Goal: Task Accomplishment & Management: Use online tool/utility

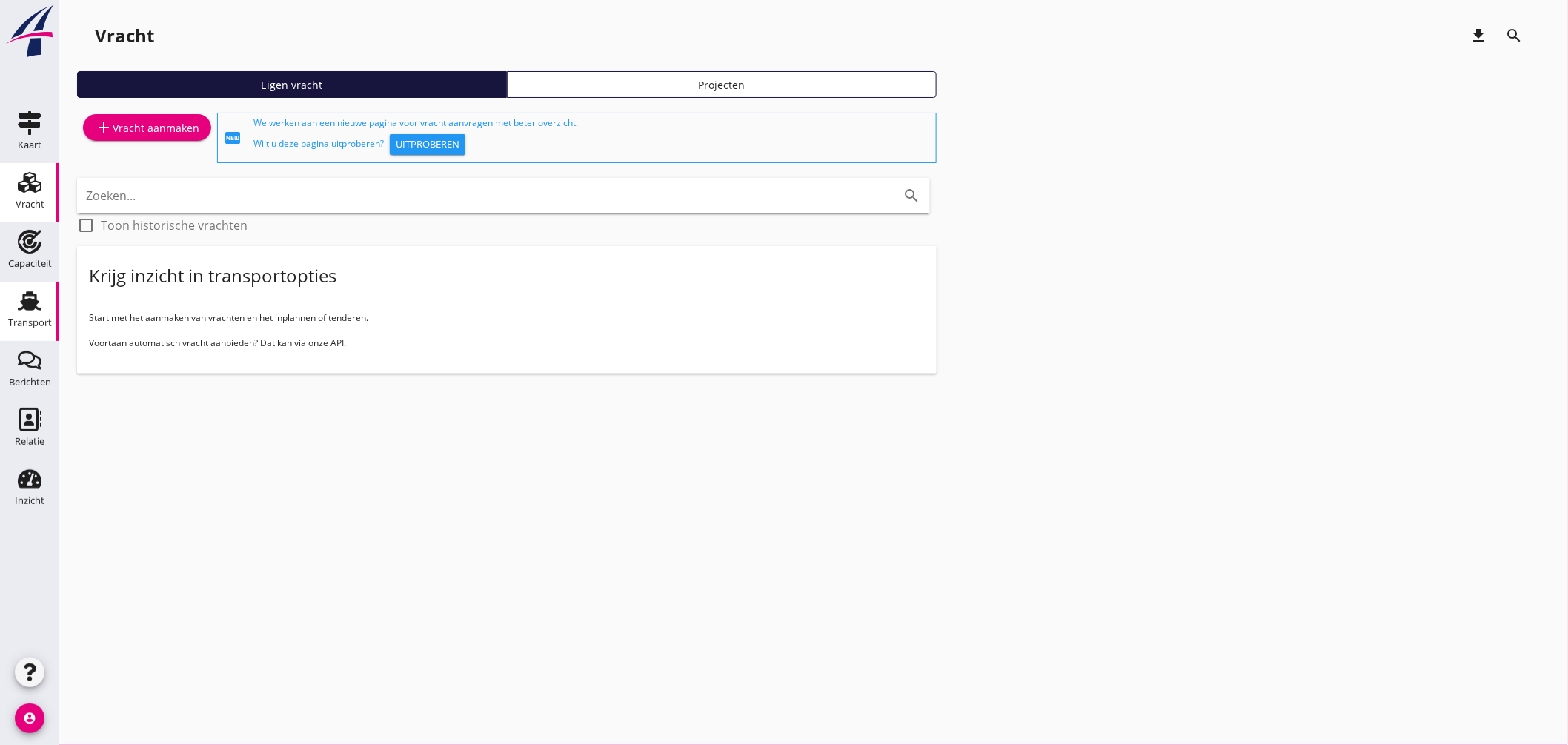
click at [32, 295] on use at bounding box center [29, 301] width 23 height 19
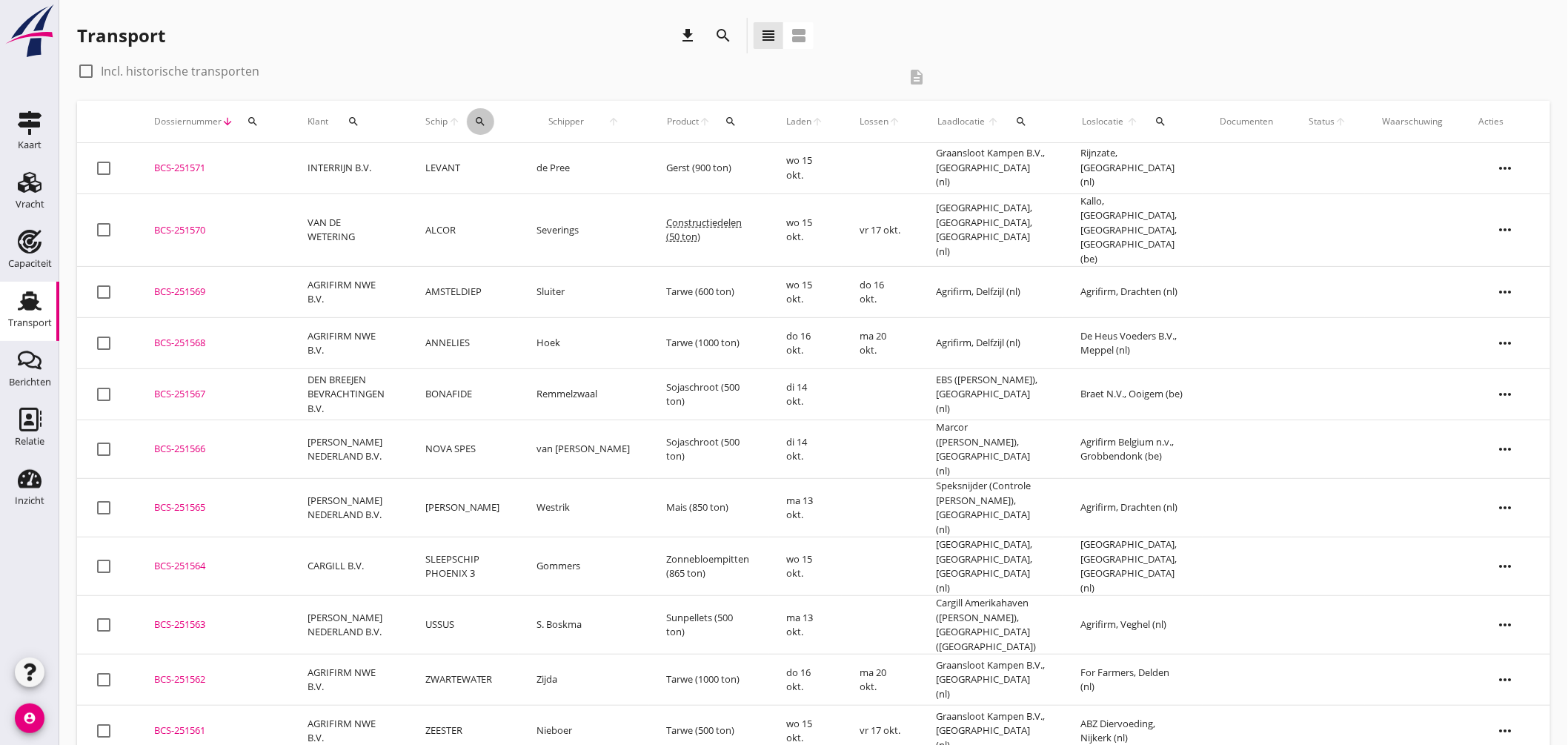
click at [486, 120] on icon "search" at bounding box center [481, 122] width 12 height 12
click at [541, 156] on input "Zoek op (scheeps)naam" at bounding box center [566, 164] width 154 height 23
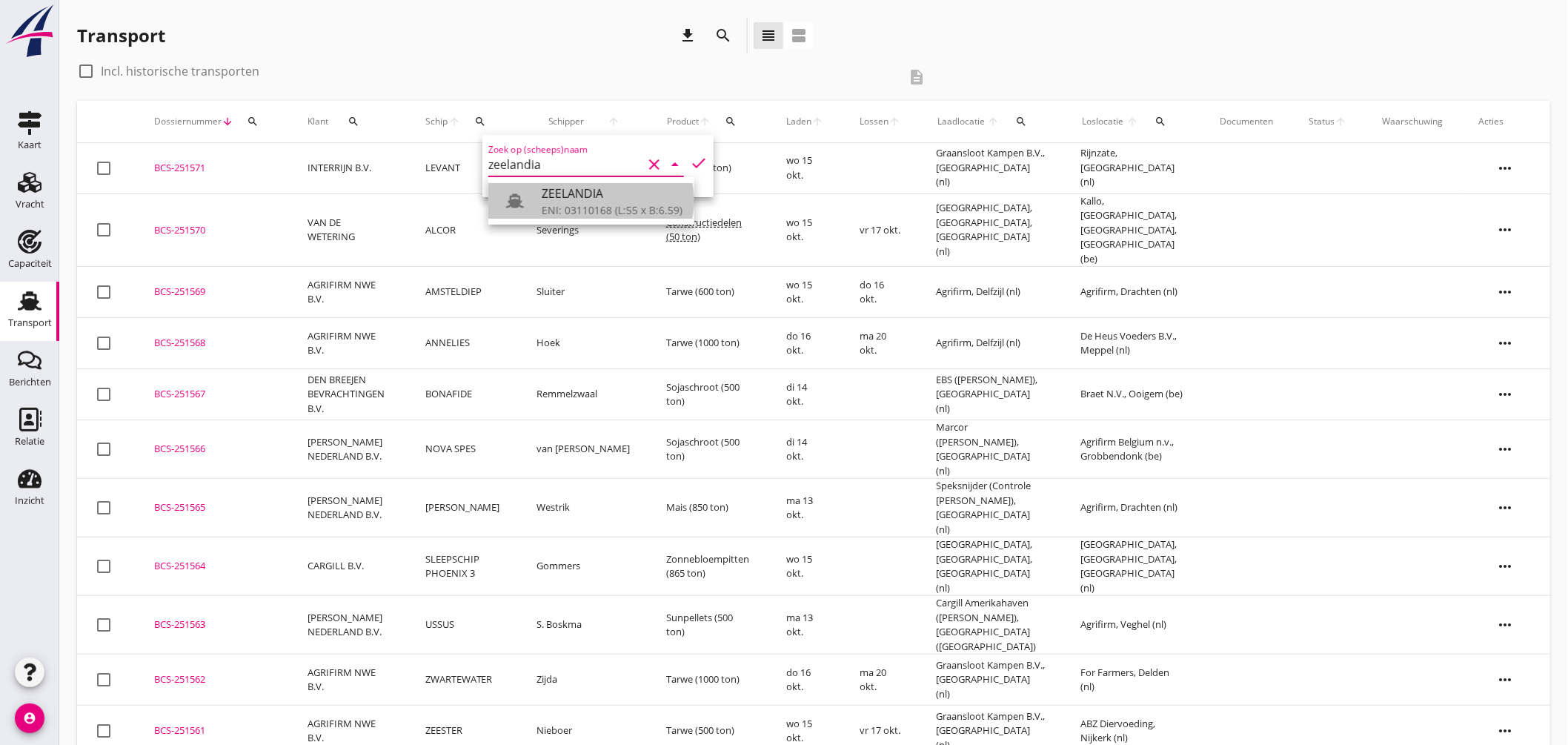
click at [557, 195] on div "ZEELANDIA" at bounding box center [613, 193] width 141 height 17
click at [690, 158] on icon "check" at bounding box center [698, 163] width 17 height 17
type input "ZEELANDIA"
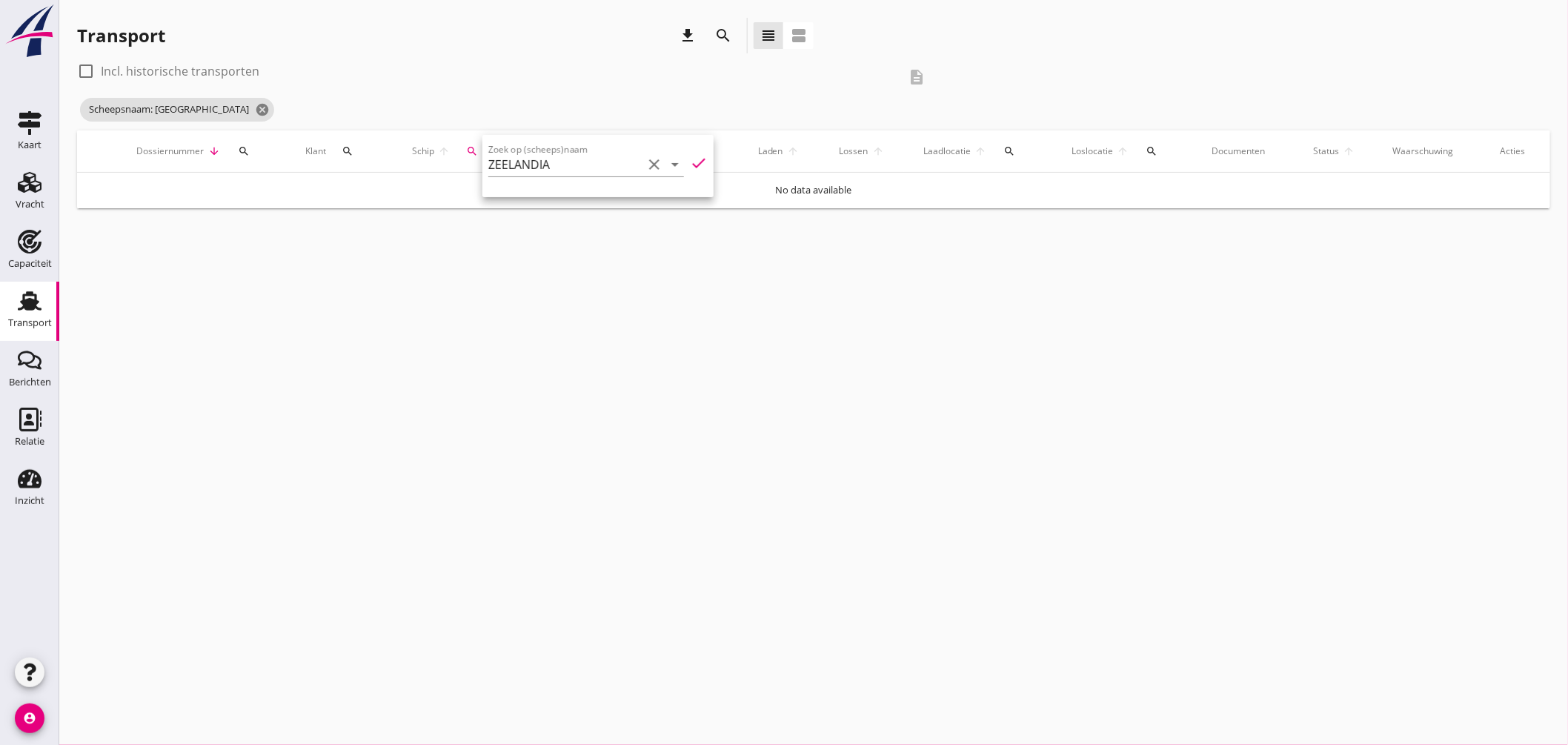
click at [101, 67] on label "Incl. historische transporten" at bounding box center [179, 71] width 158 height 15
checkbox input "true"
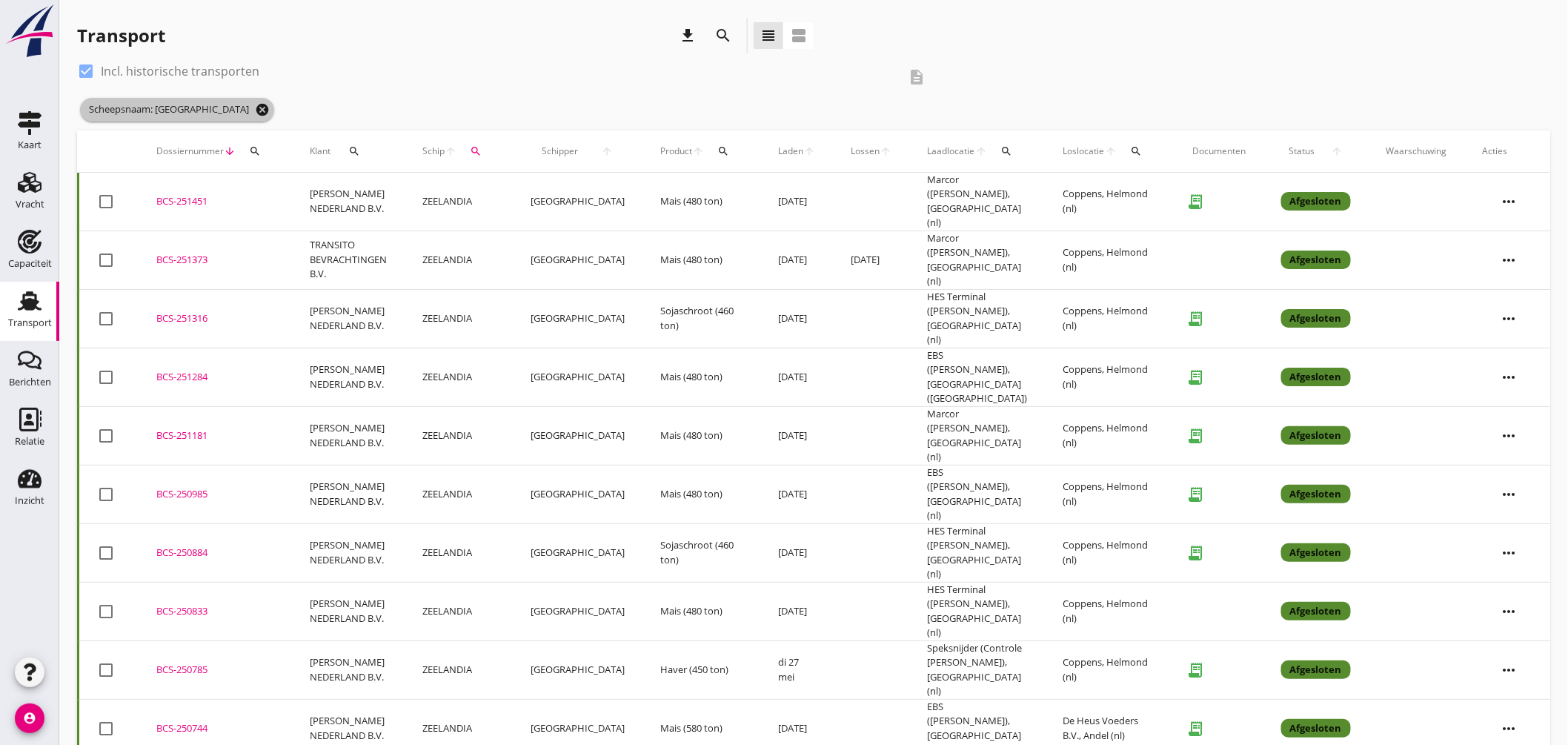
click at [255, 108] on icon "cancel" at bounding box center [263, 110] width 15 height 15
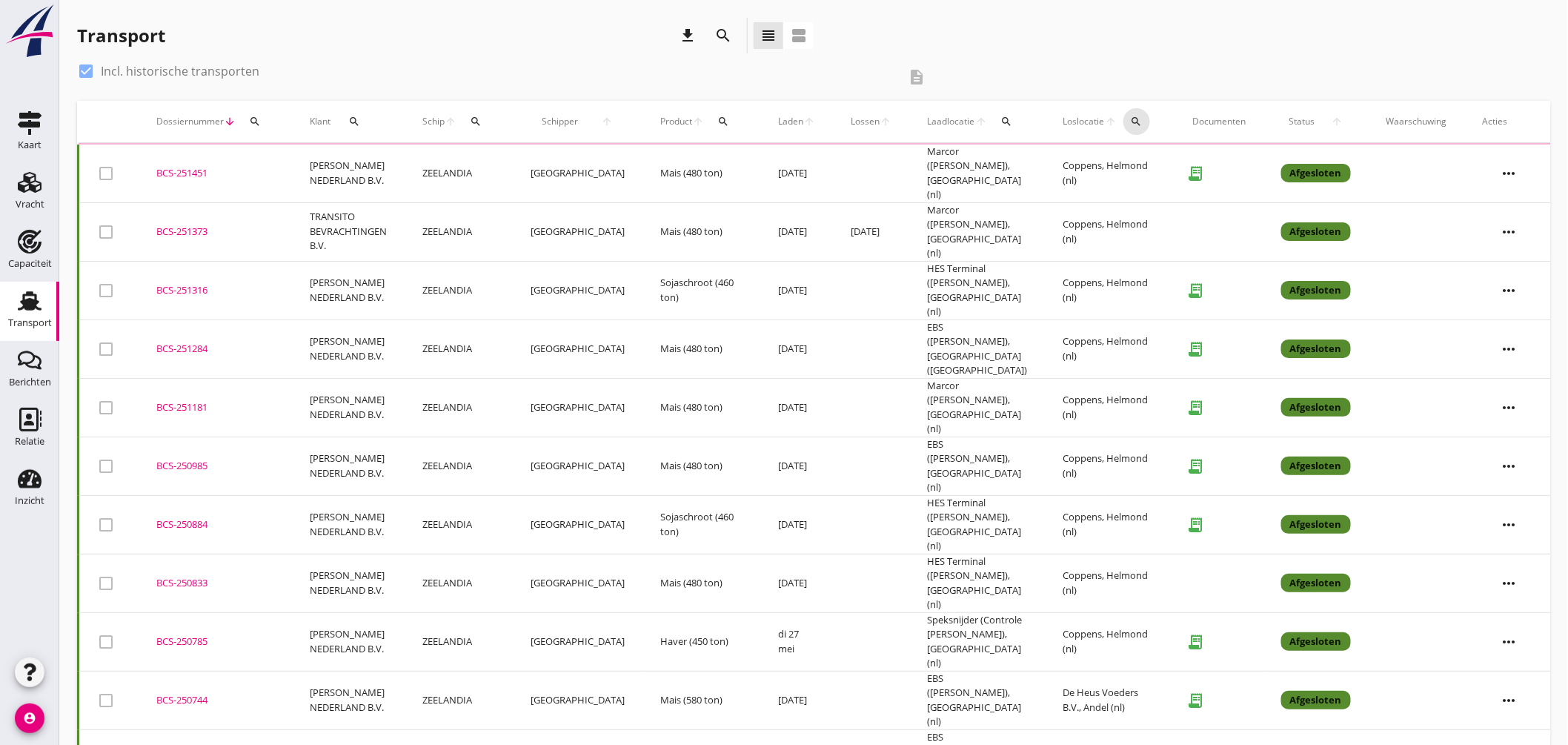
drag, startPoint x: 1138, startPoint y: 123, endPoint x: 1146, endPoint y: 129, distance: 10.0
click at [1138, 123] on div "search" at bounding box center [1137, 122] width 27 height 12
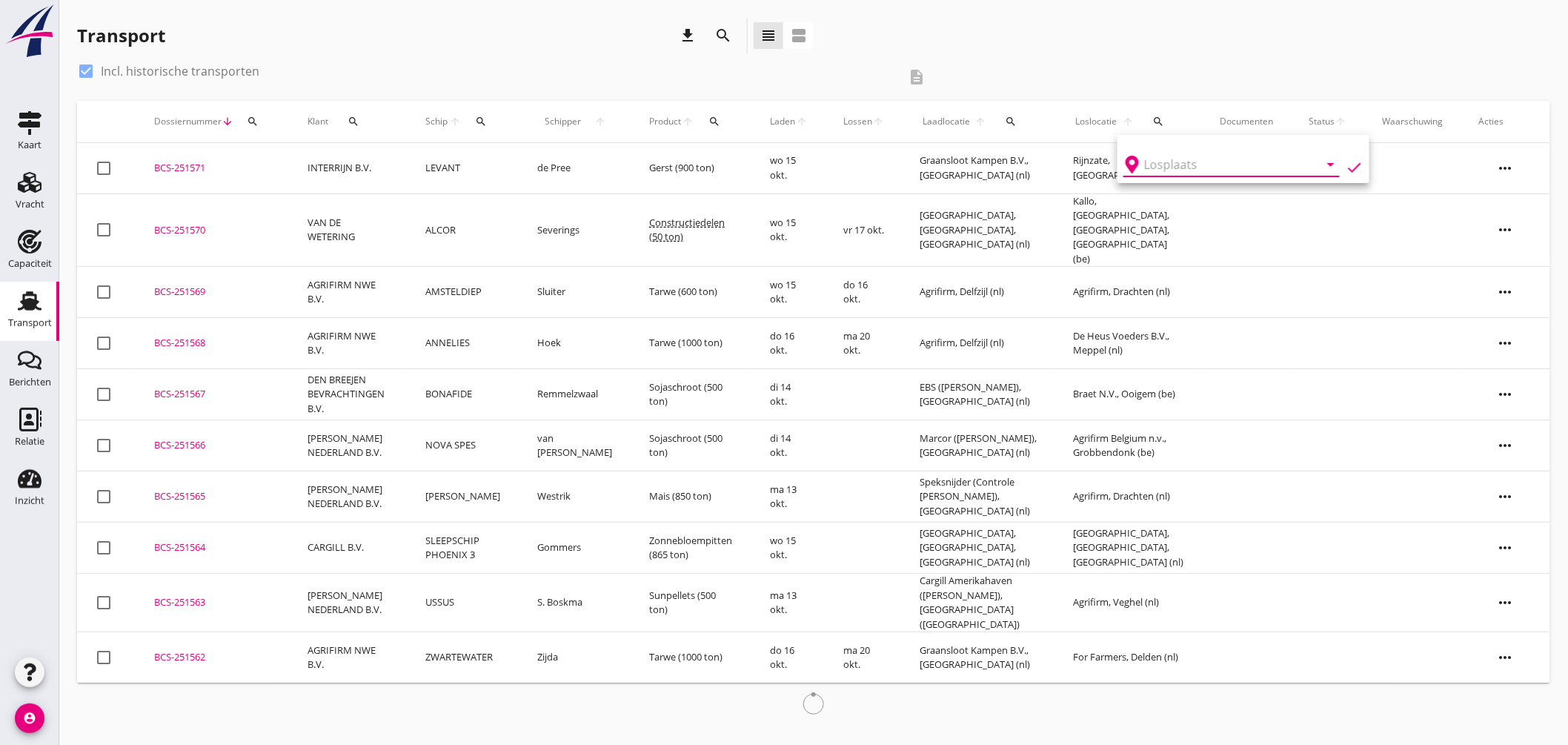
click at [1182, 158] on input "text" at bounding box center [1222, 164] width 154 height 23
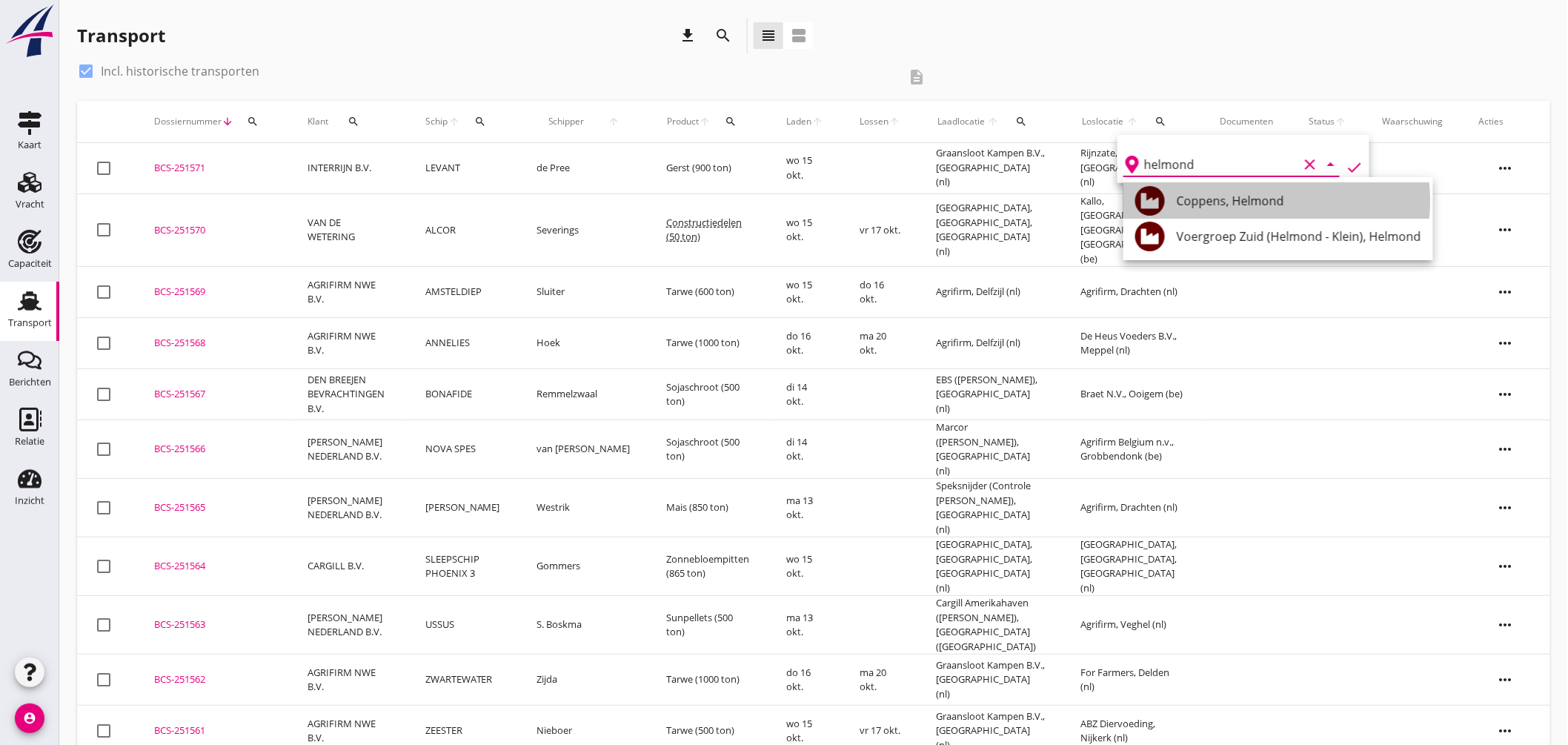
drag, startPoint x: 1269, startPoint y: 204, endPoint x: 1318, endPoint y: 185, distance: 52.6
click at [1270, 204] on div "Coppens, Helmond" at bounding box center [1299, 201] width 245 height 17
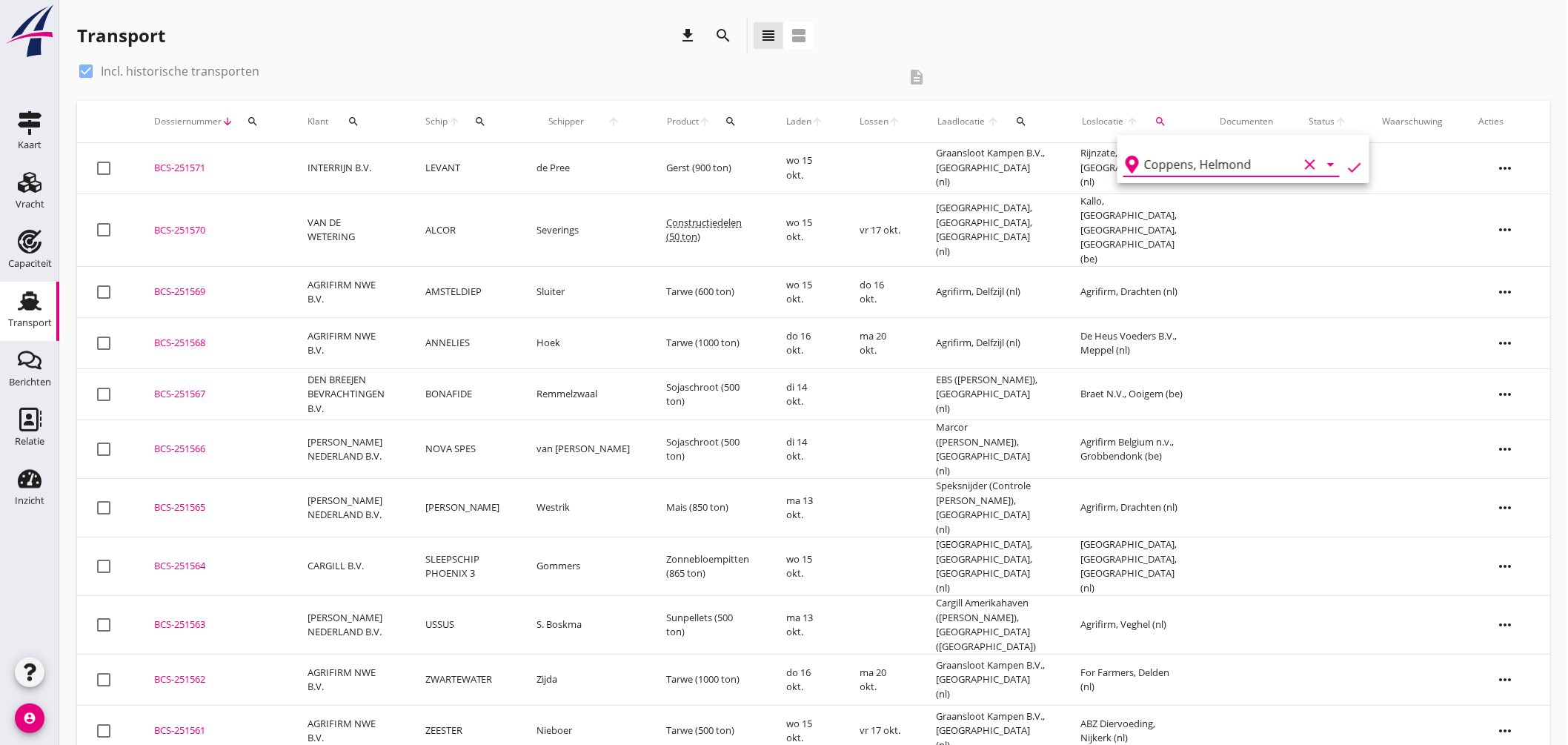
click at [1350, 164] on icon "check" at bounding box center [1354, 167] width 17 height 17
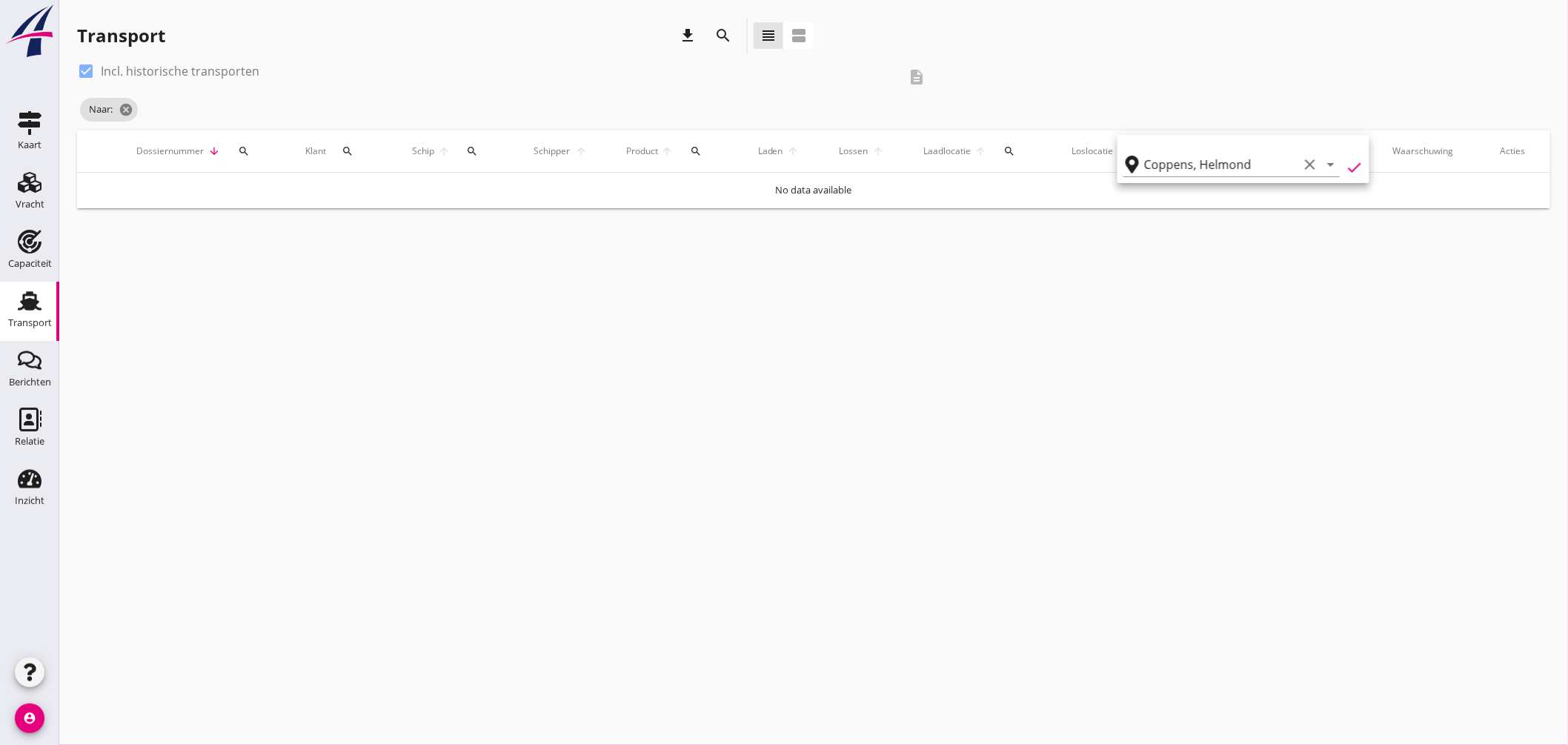
type input "Coppens"
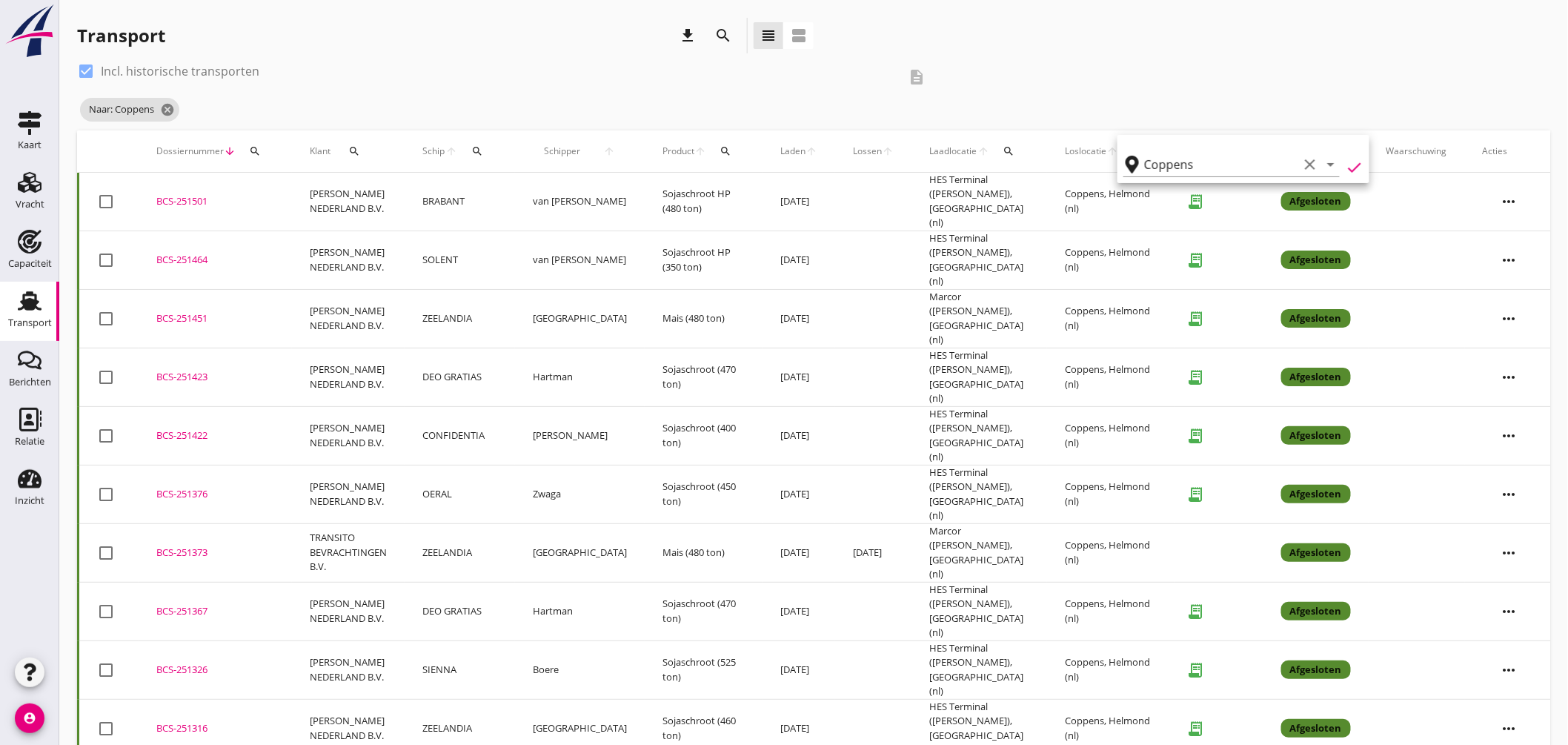
drag, startPoint x: 204, startPoint y: 189, endPoint x: 229, endPoint y: 195, distance: 25.7
click at [204, 190] on td "BCS-251501 upload_file Drop hier uw bestand om het aan het dossier toe te voegen" at bounding box center [215, 201] width 154 height 58
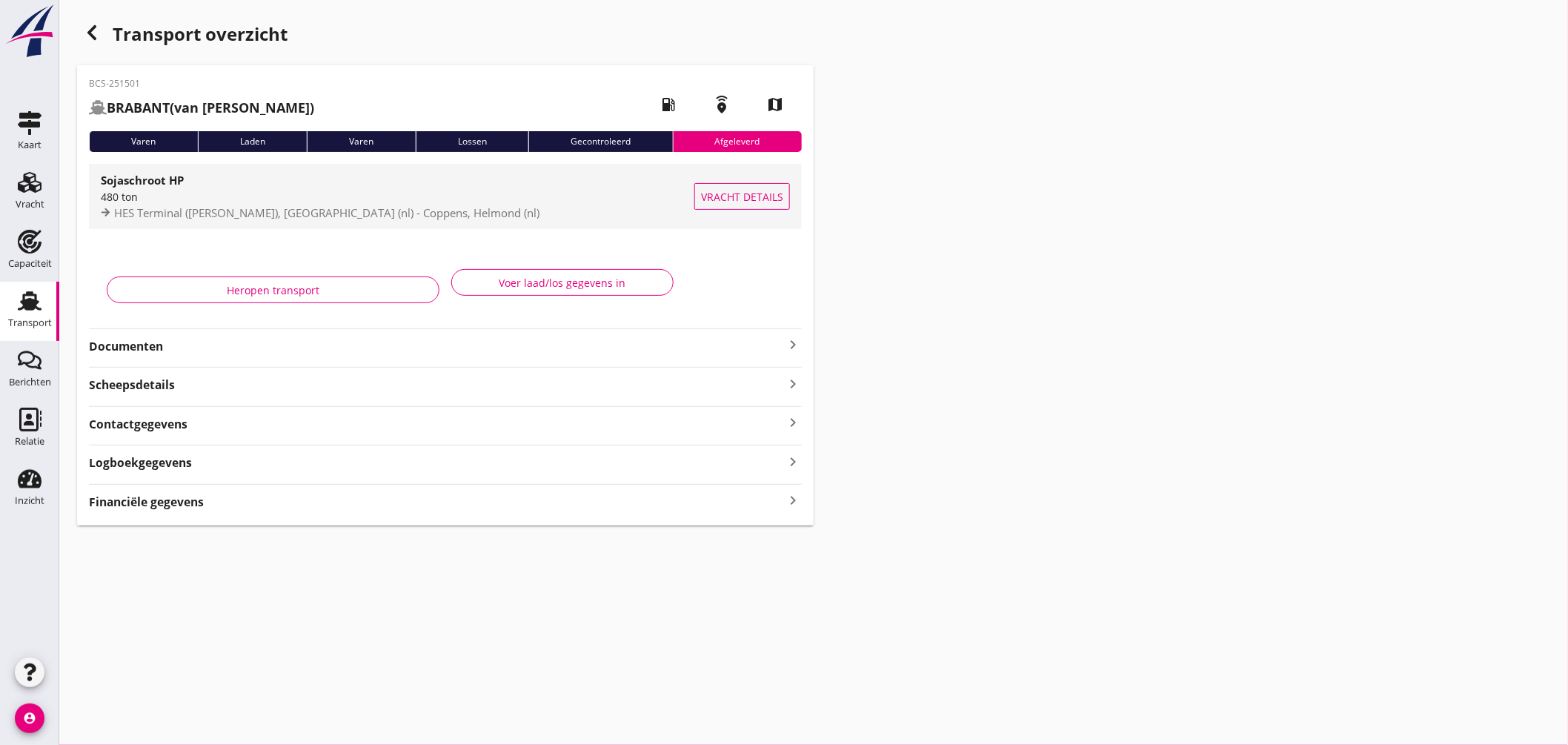
click at [495, 195] on div "480 ton" at bounding box center [397, 197] width 594 height 16
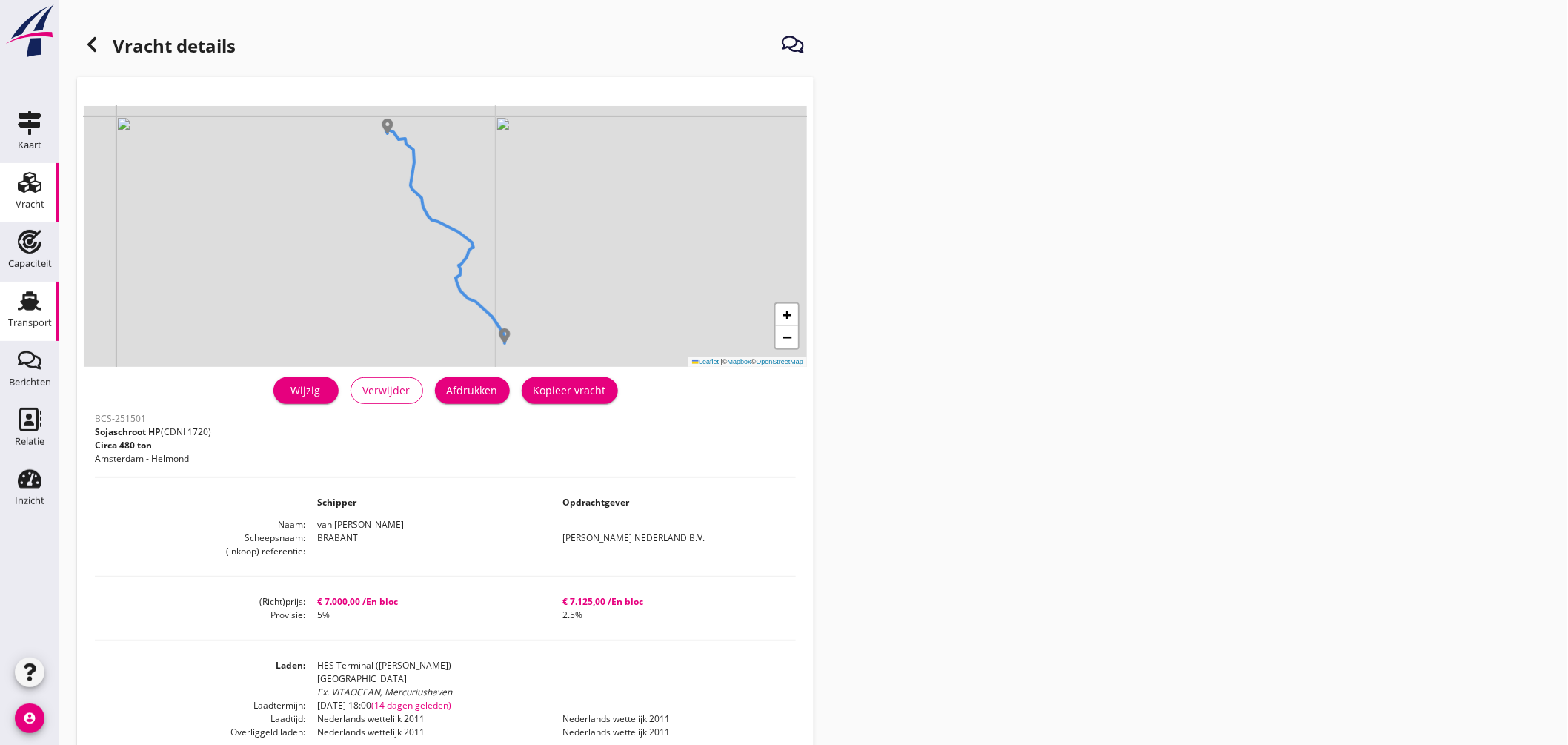
click at [33, 287] on link "Transport Transport" at bounding box center [30, 311] width 59 height 59
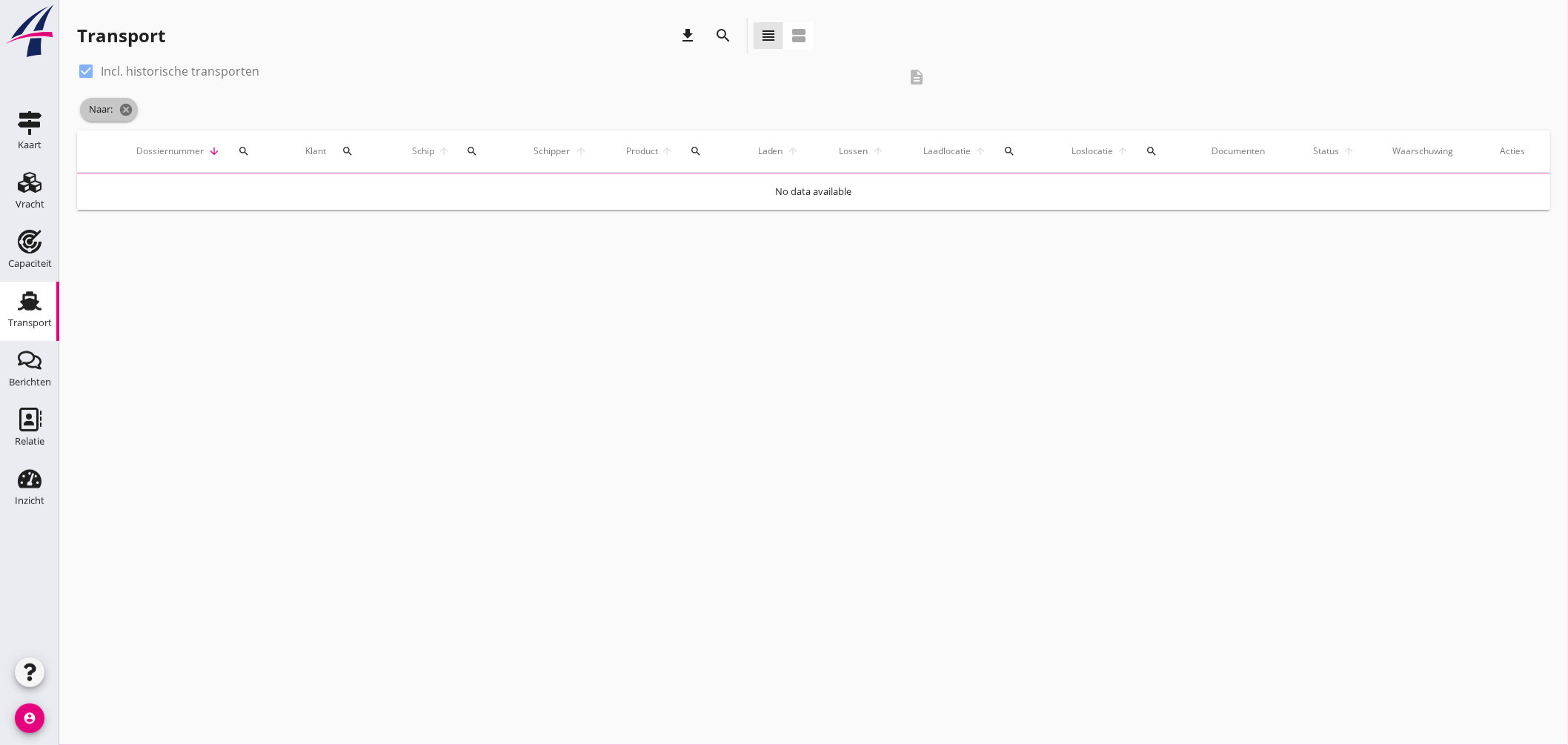
click at [127, 104] on icon "cancel" at bounding box center [126, 110] width 15 height 15
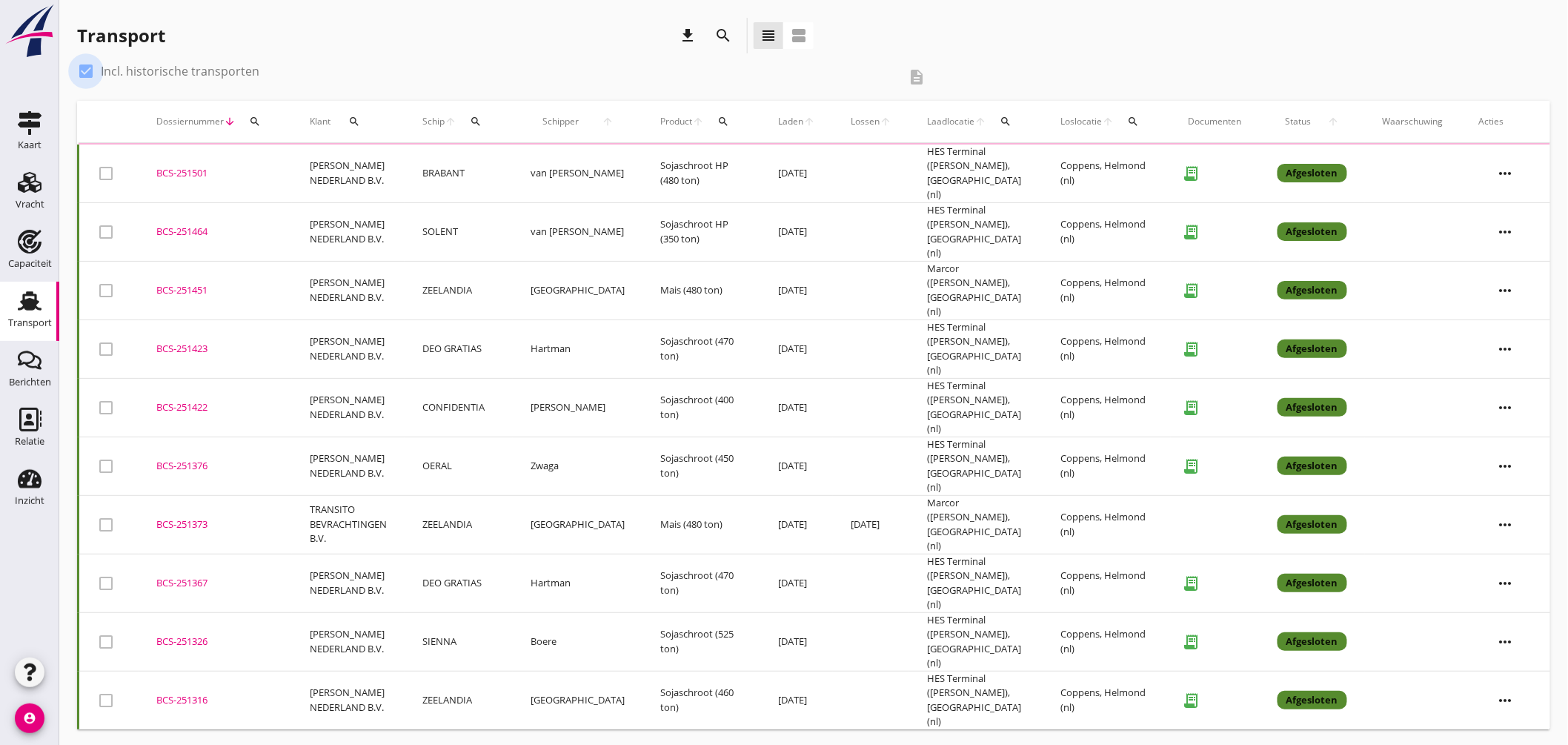
click at [98, 72] on div at bounding box center [86, 70] width 25 height 25
checkbox input "false"
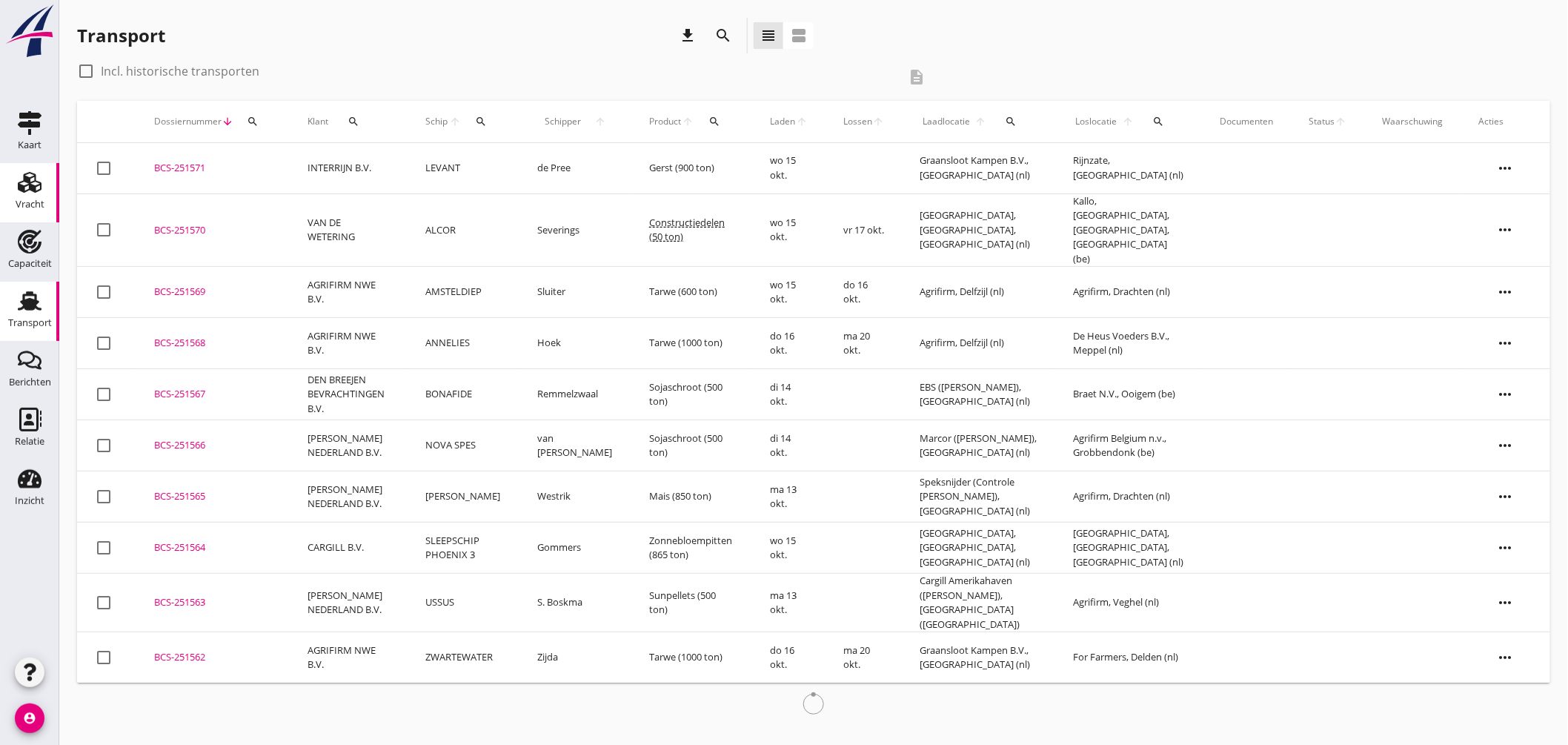
click at [33, 184] on icon "Vracht" at bounding box center [29, 182] width 23 height 23
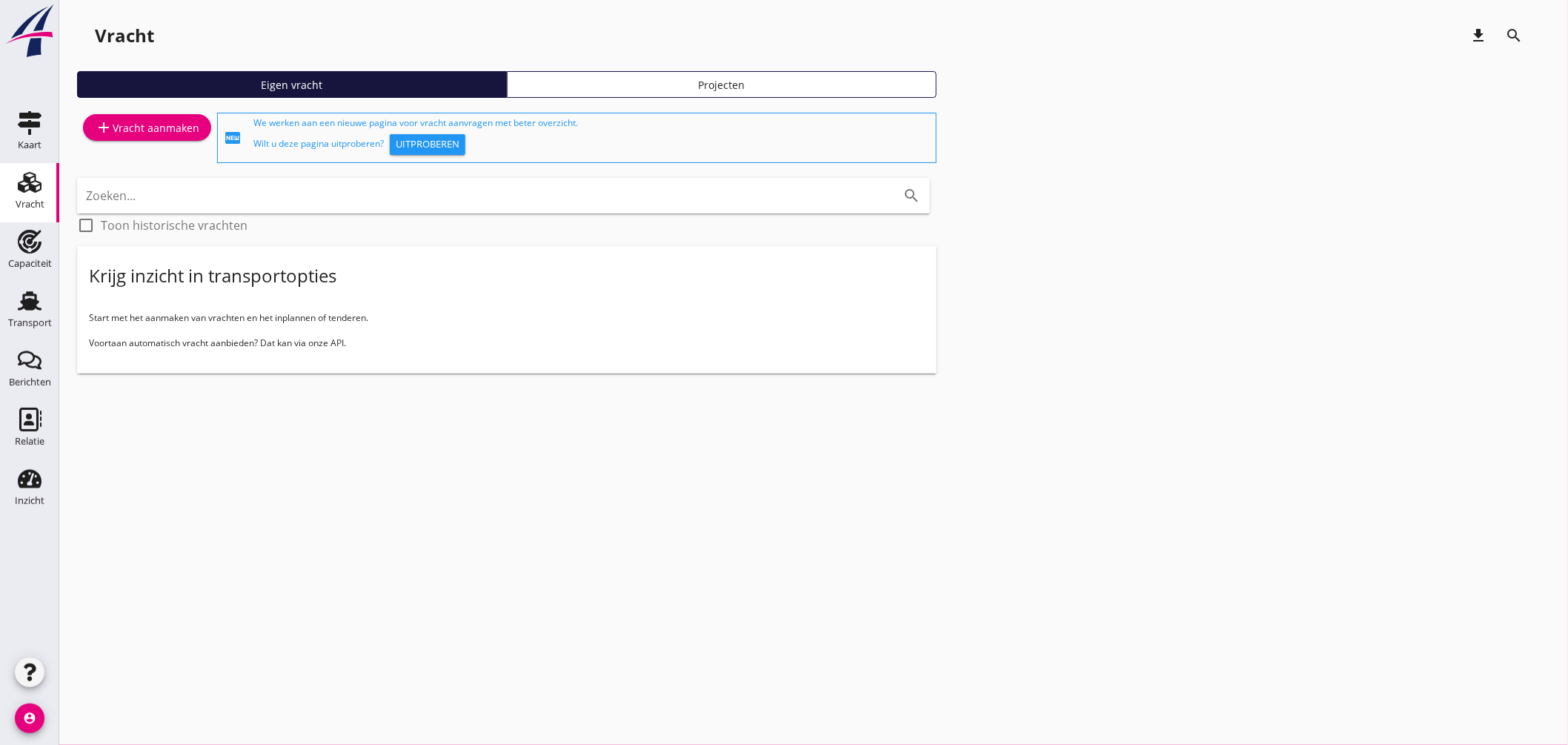
click at [176, 124] on div "add Vracht aanmaken" at bounding box center [147, 127] width 104 height 17
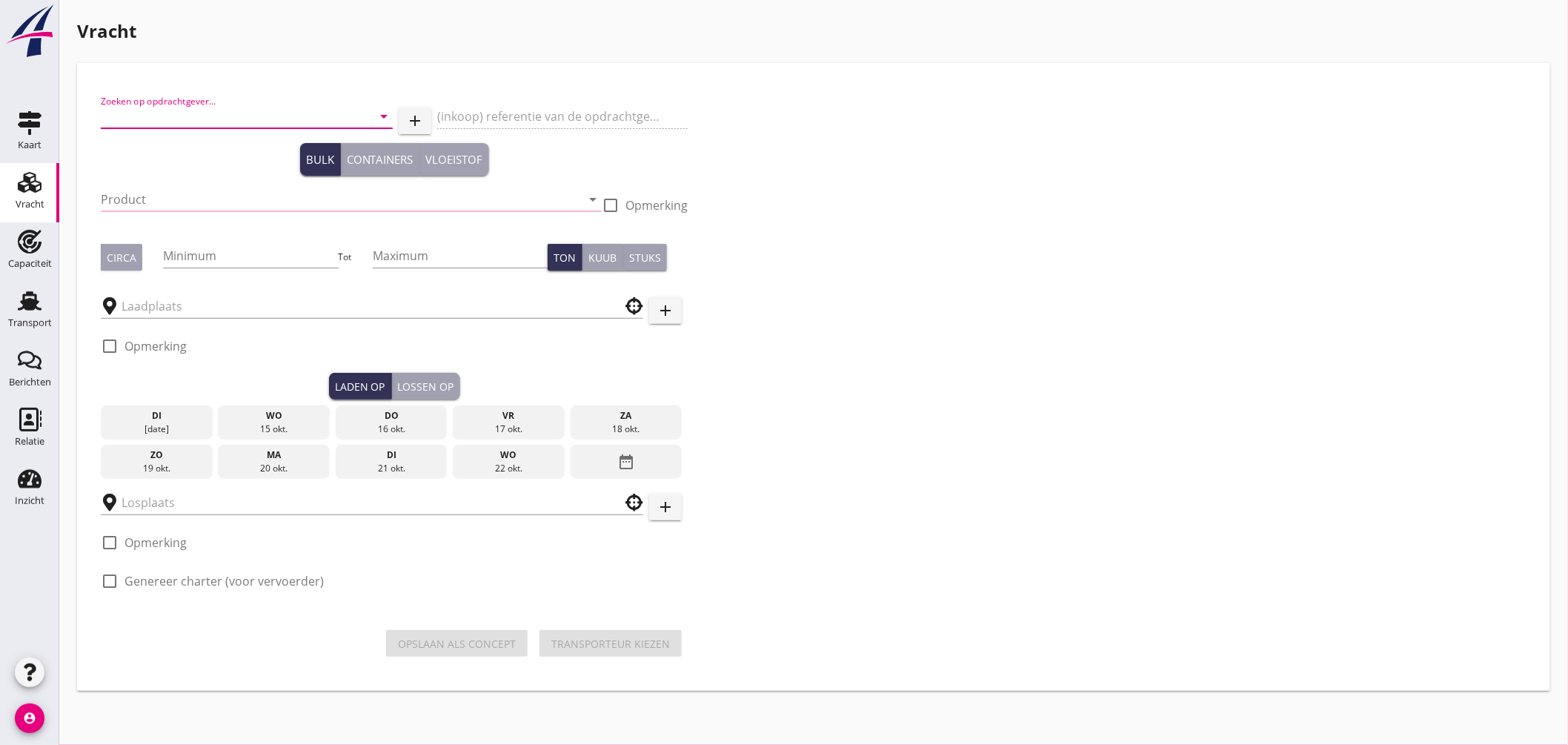
click at [274, 117] on input "Zoeken op opdrachtgever..." at bounding box center [226, 116] width 251 height 23
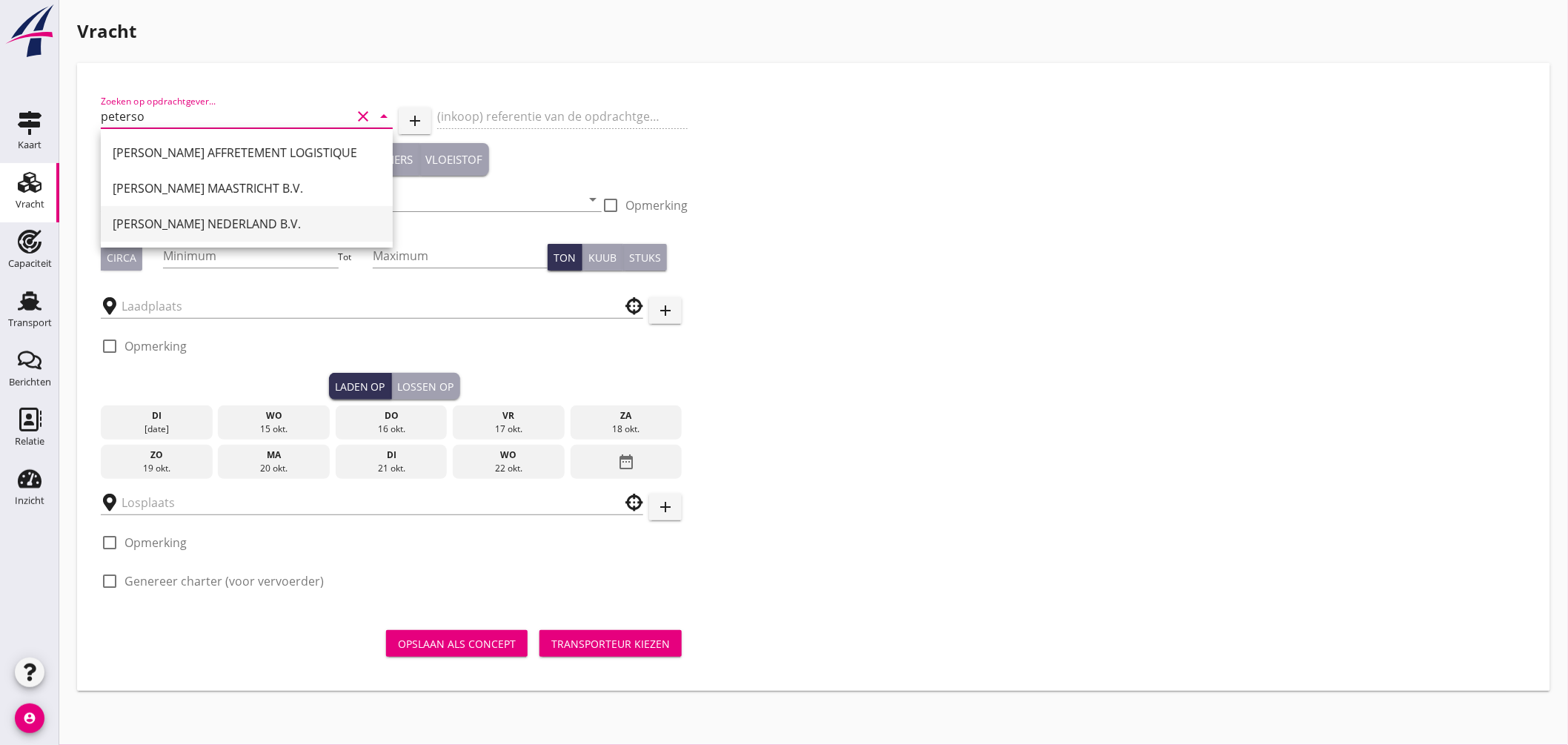
click at [227, 220] on div "[PERSON_NAME] NEDERLAND B.V." at bounding box center [247, 223] width 268 height 17
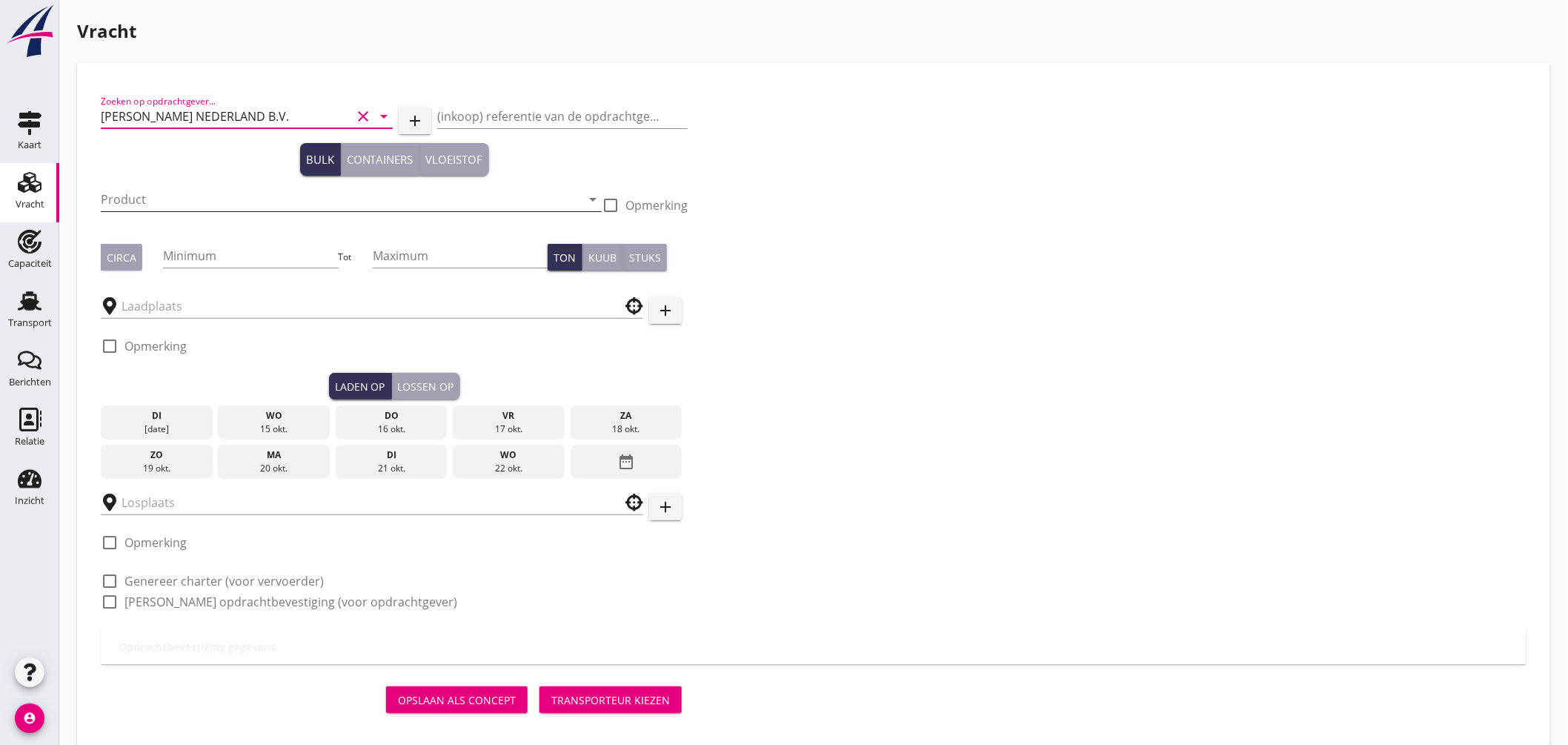
type input "[PERSON_NAME] NEDERLAND B.V."
click at [154, 197] on input "Product" at bounding box center [341, 199] width 480 height 23
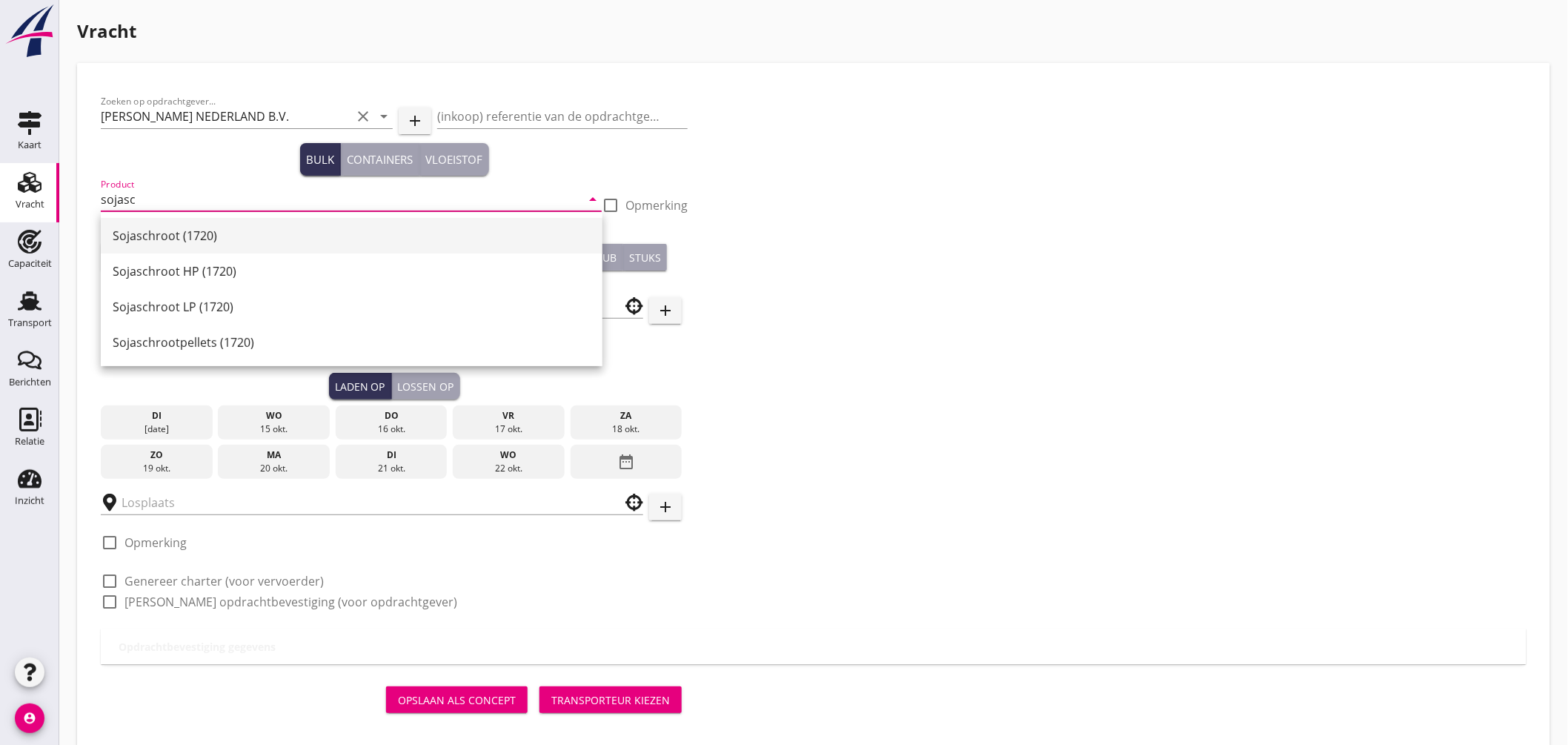
click at [182, 239] on div "Sojaschroot (1720)" at bounding box center [351, 235] width 478 height 17
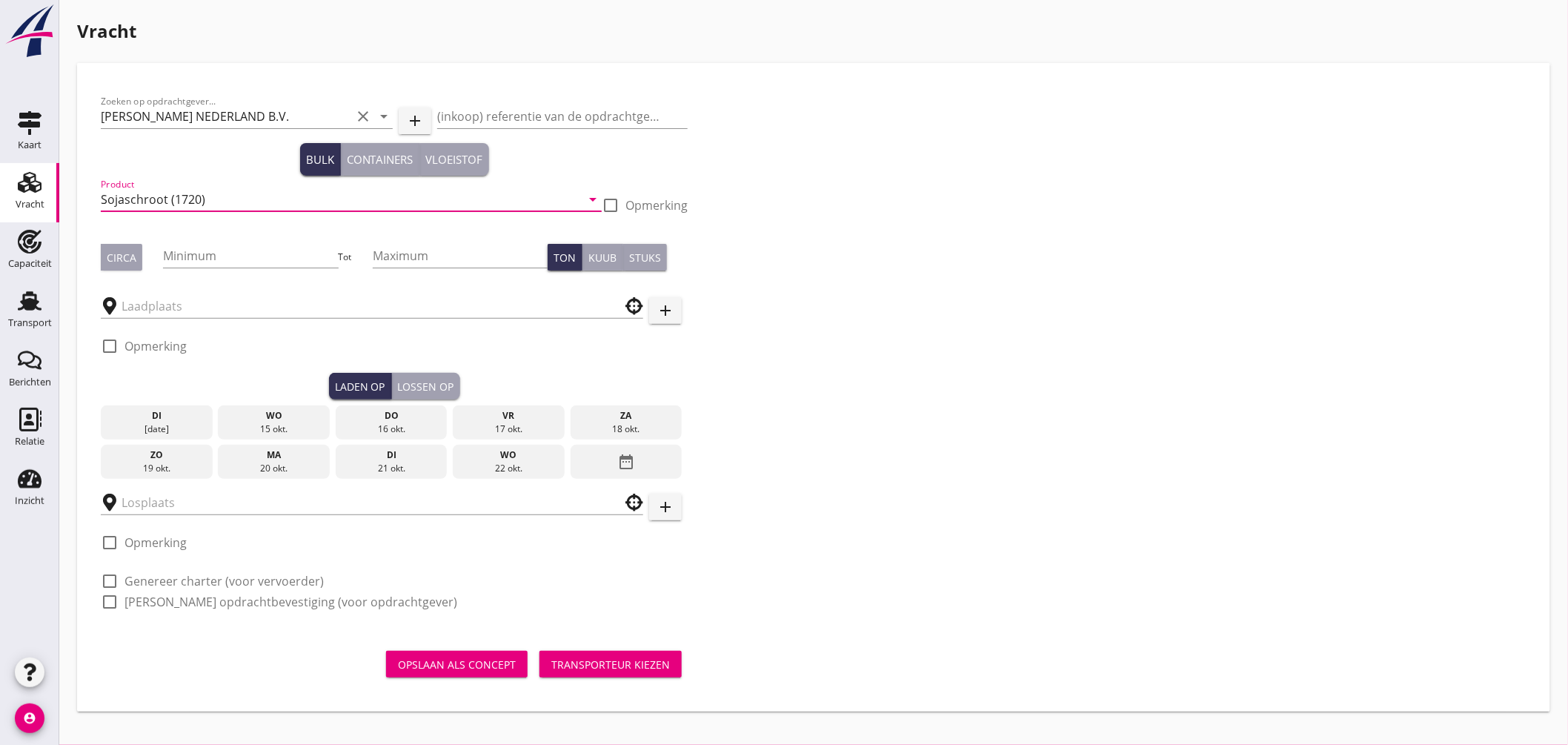
type input "Sojaschroot (1720)"
click at [123, 260] on div "Circa" at bounding box center [121, 257] width 30 height 16
click at [182, 261] on input "Minimum" at bounding box center [250, 255] width 175 height 23
type input "465"
click at [159, 306] on input "text" at bounding box center [362, 306] width 480 height 23
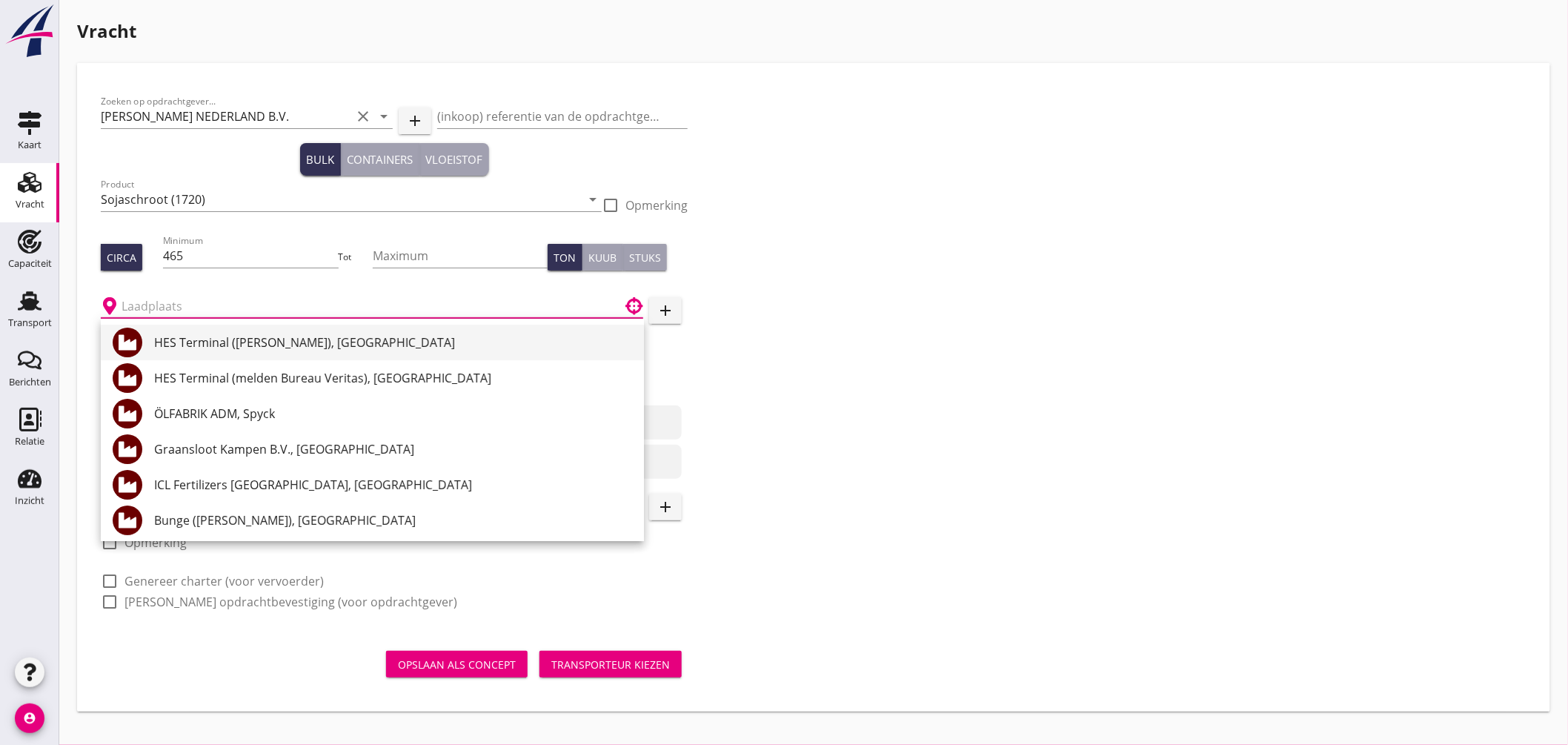
click at [254, 338] on div "HES Terminal ([PERSON_NAME]), [GEOGRAPHIC_DATA]" at bounding box center [393, 342] width 478 height 17
type input "HES Terminal ([PERSON_NAME]), [GEOGRAPHIC_DATA]"
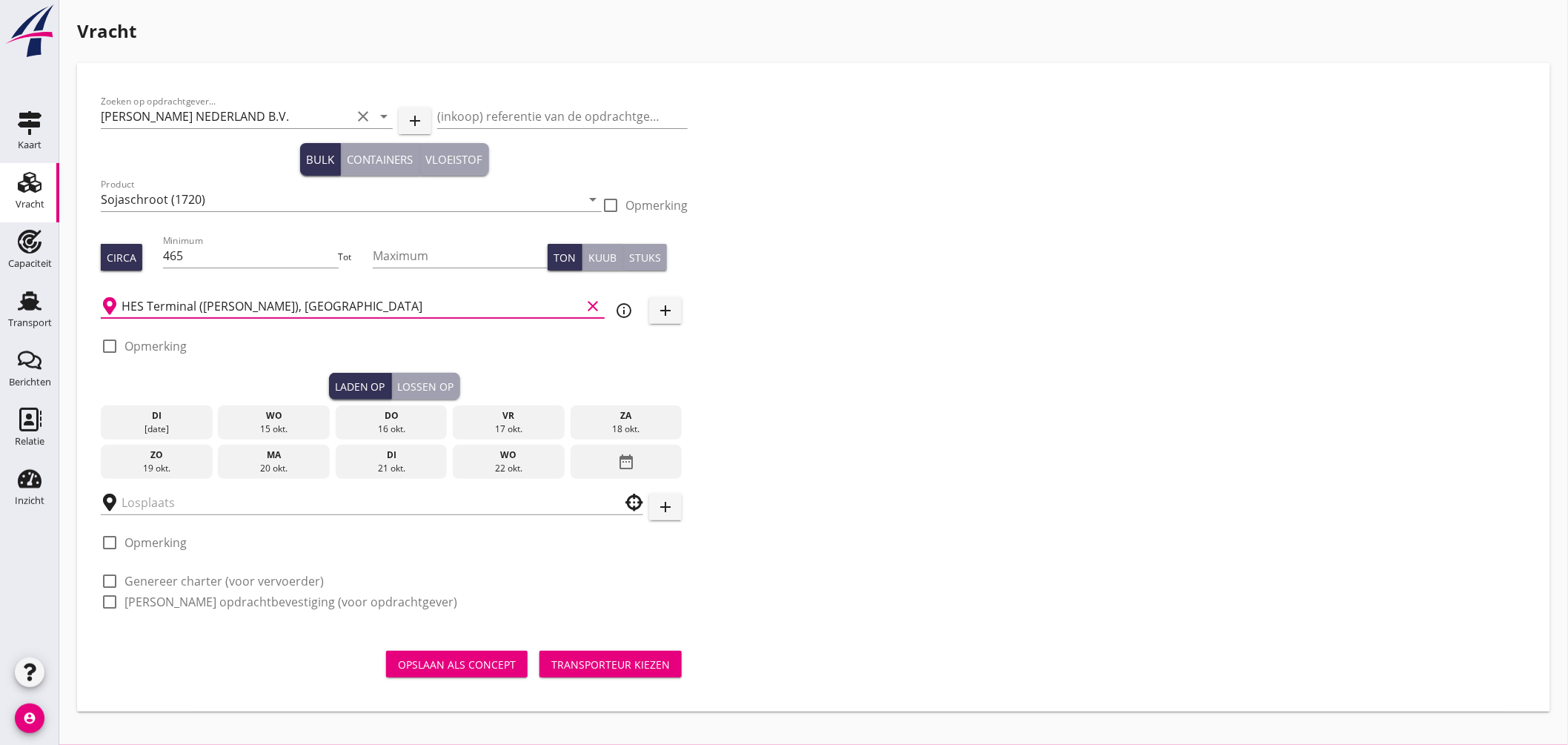
click at [115, 346] on div at bounding box center [109, 346] width 25 height 25
checkbox input "true"
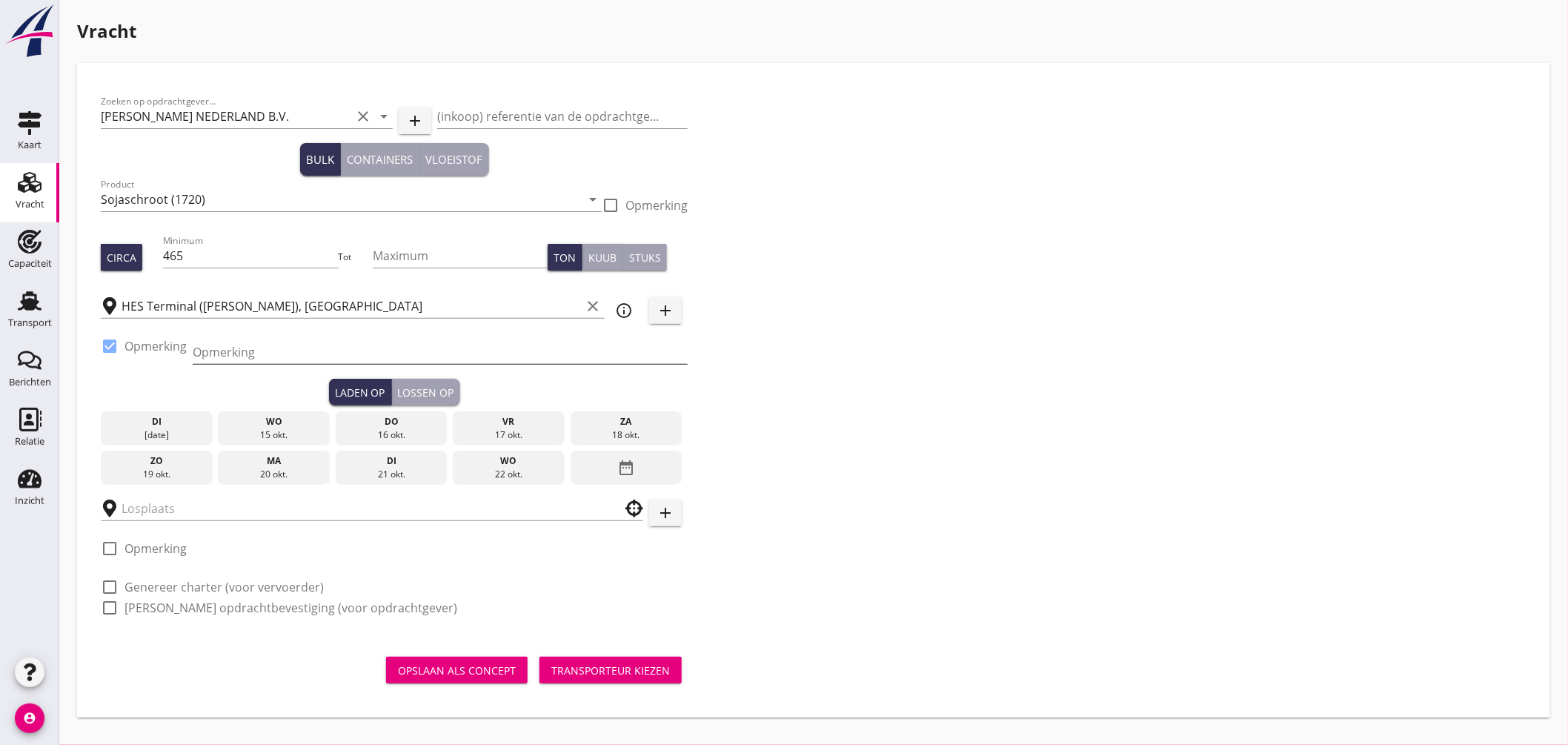
click at [220, 354] on input "Opmerking" at bounding box center [441, 351] width 495 height 23
type input "ex opslag, Westhaven"
click at [368, 434] on div "16 okt." at bounding box center [391, 435] width 104 height 14
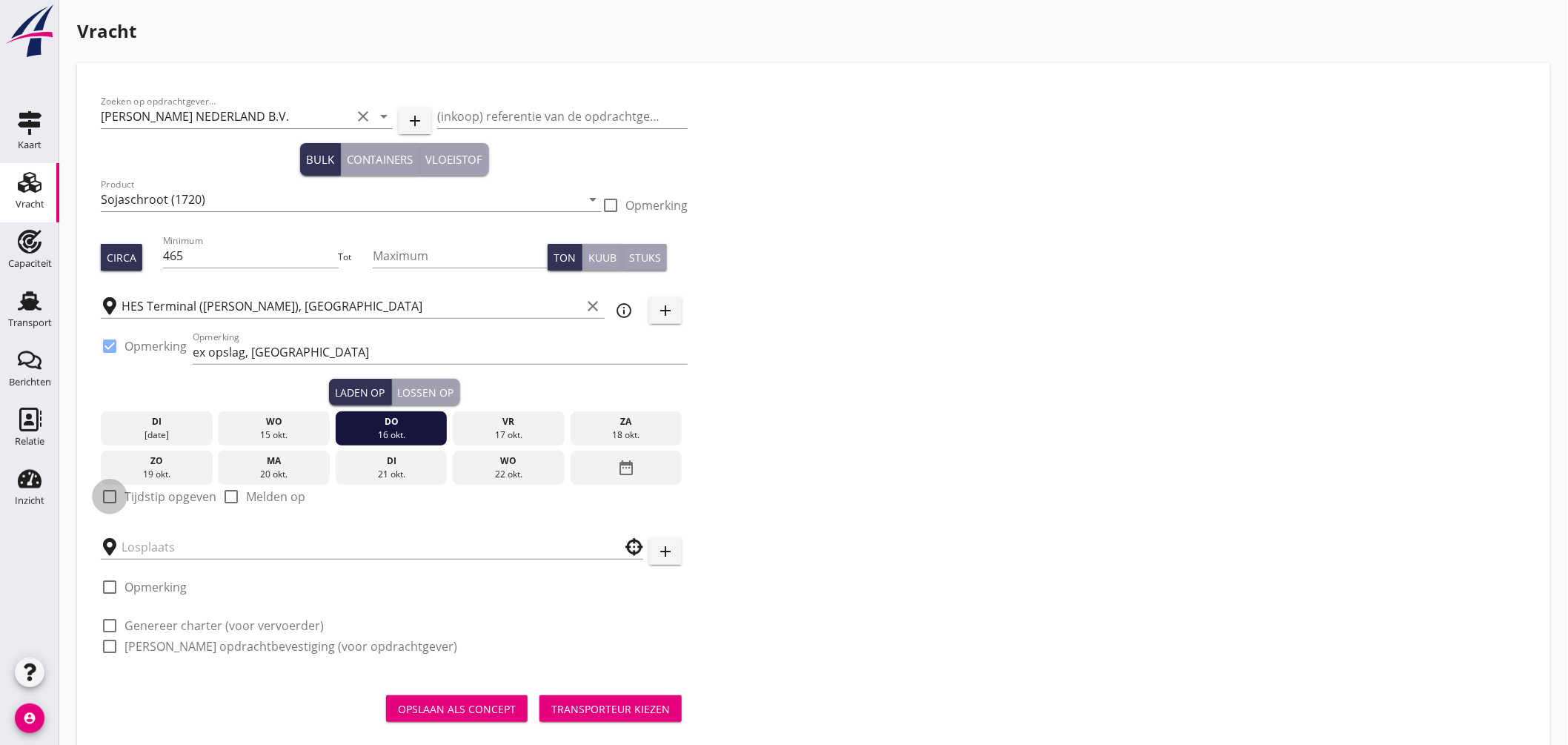
drag, startPoint x: 111, startPoint y: 497, endPoint x: 123, endPoint y: 522, distance: 27.7
click at [111, 497] on div at bounding box center [109, 496] width 25 height 25
checkbox input "true"
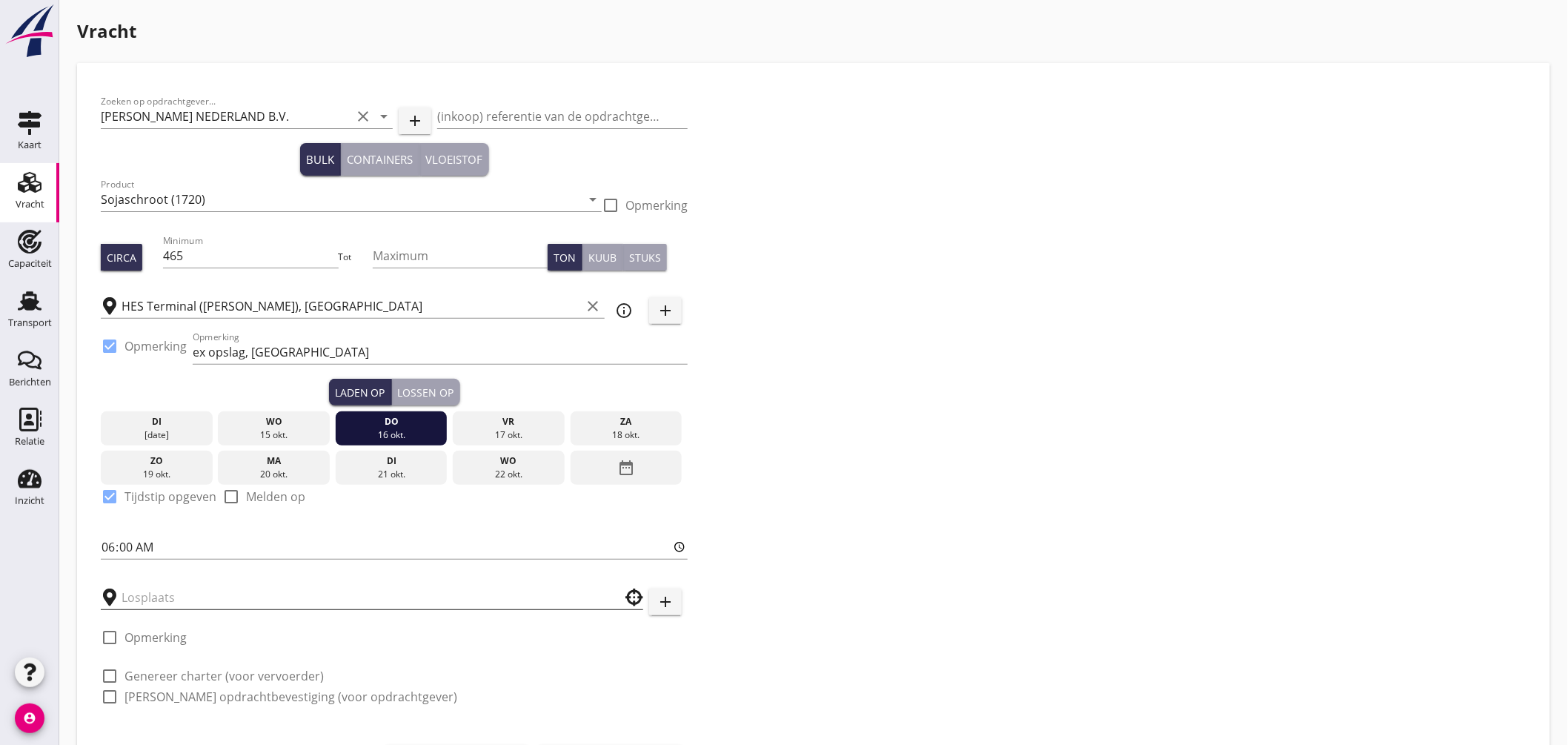
click at [143, 585] on input "text" at bounding box center [362, 597] width 480 height 23
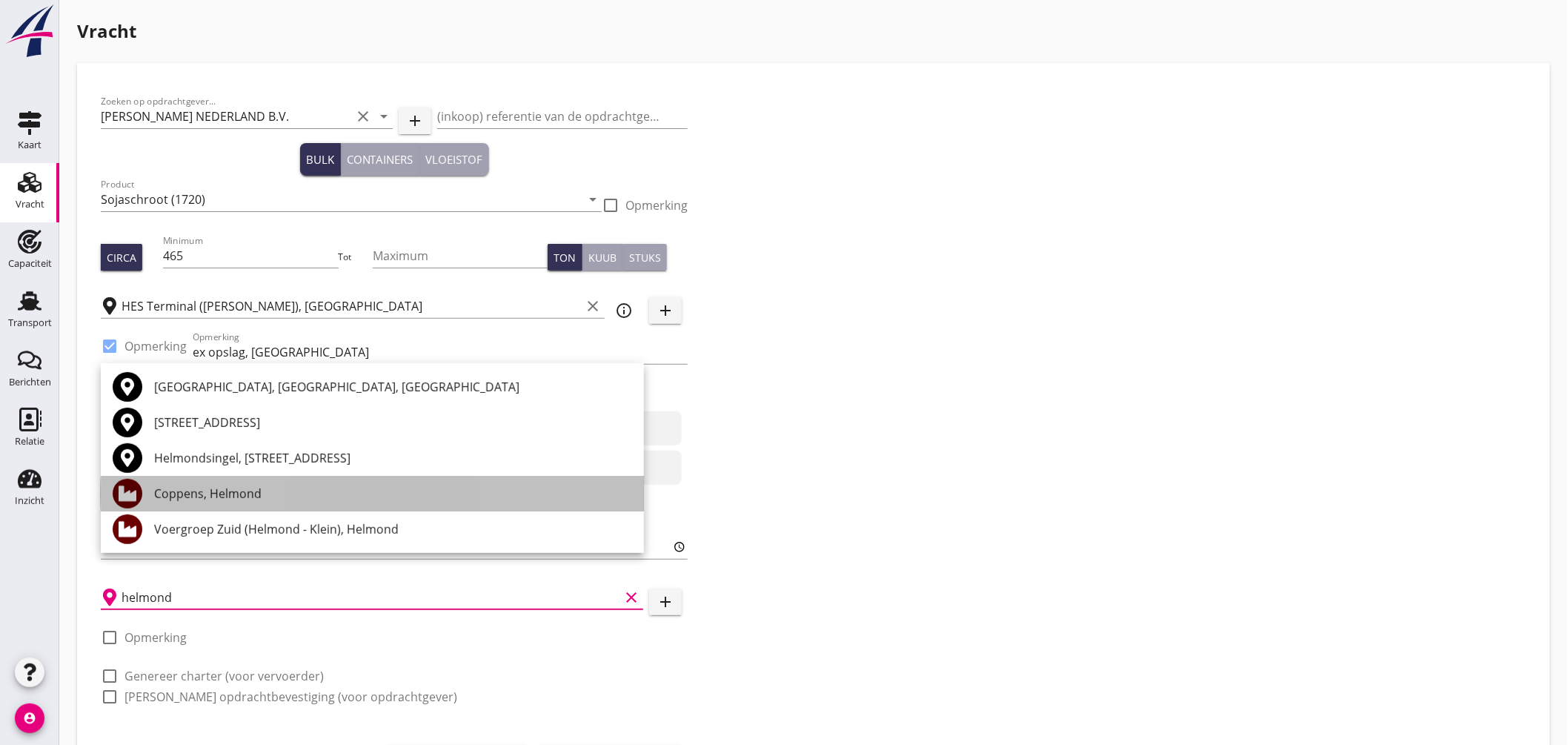
click at [239, 494] on div "Coppens, Helmond" at bounding box center [393, 493] width 478 height 17
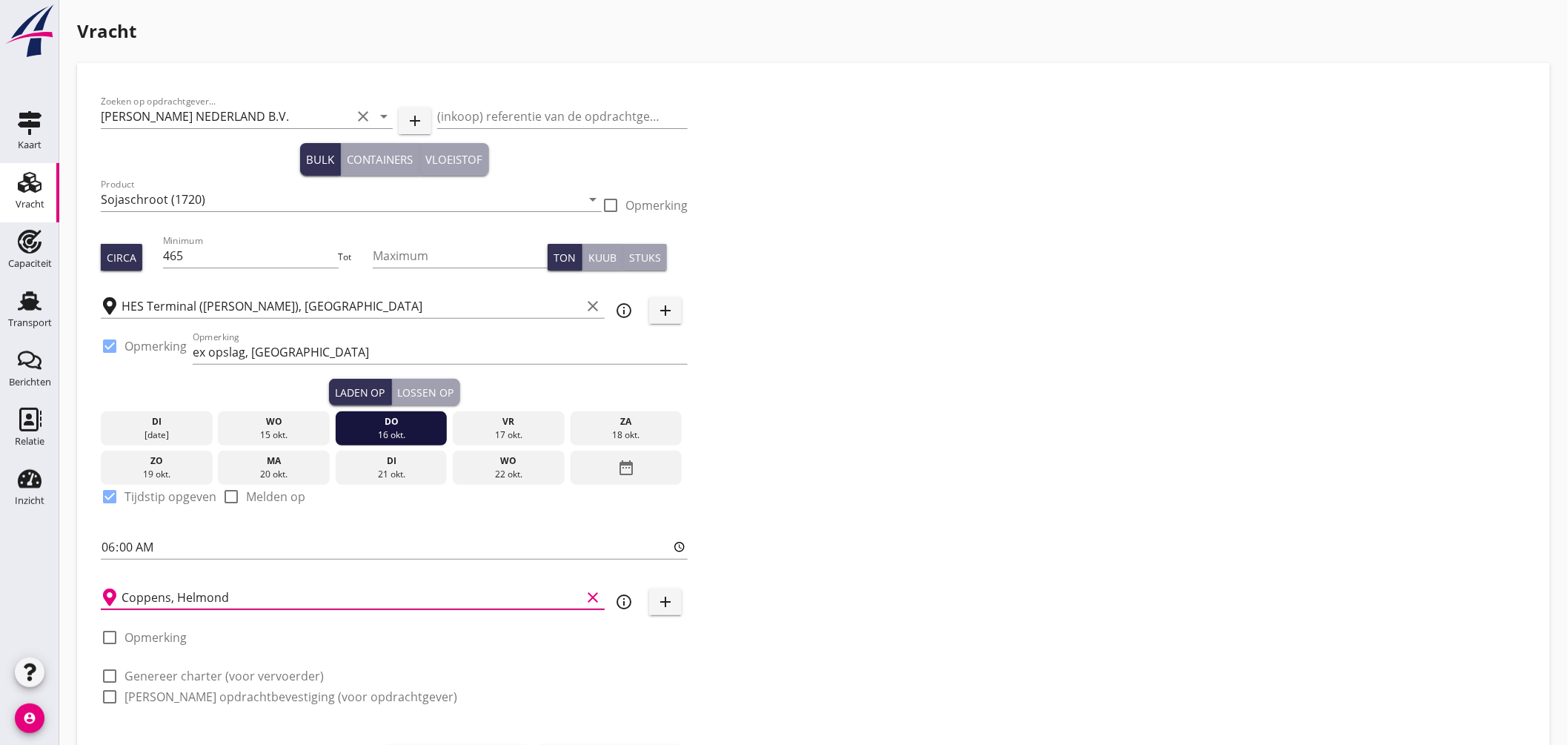
scroll to position [78, 0]
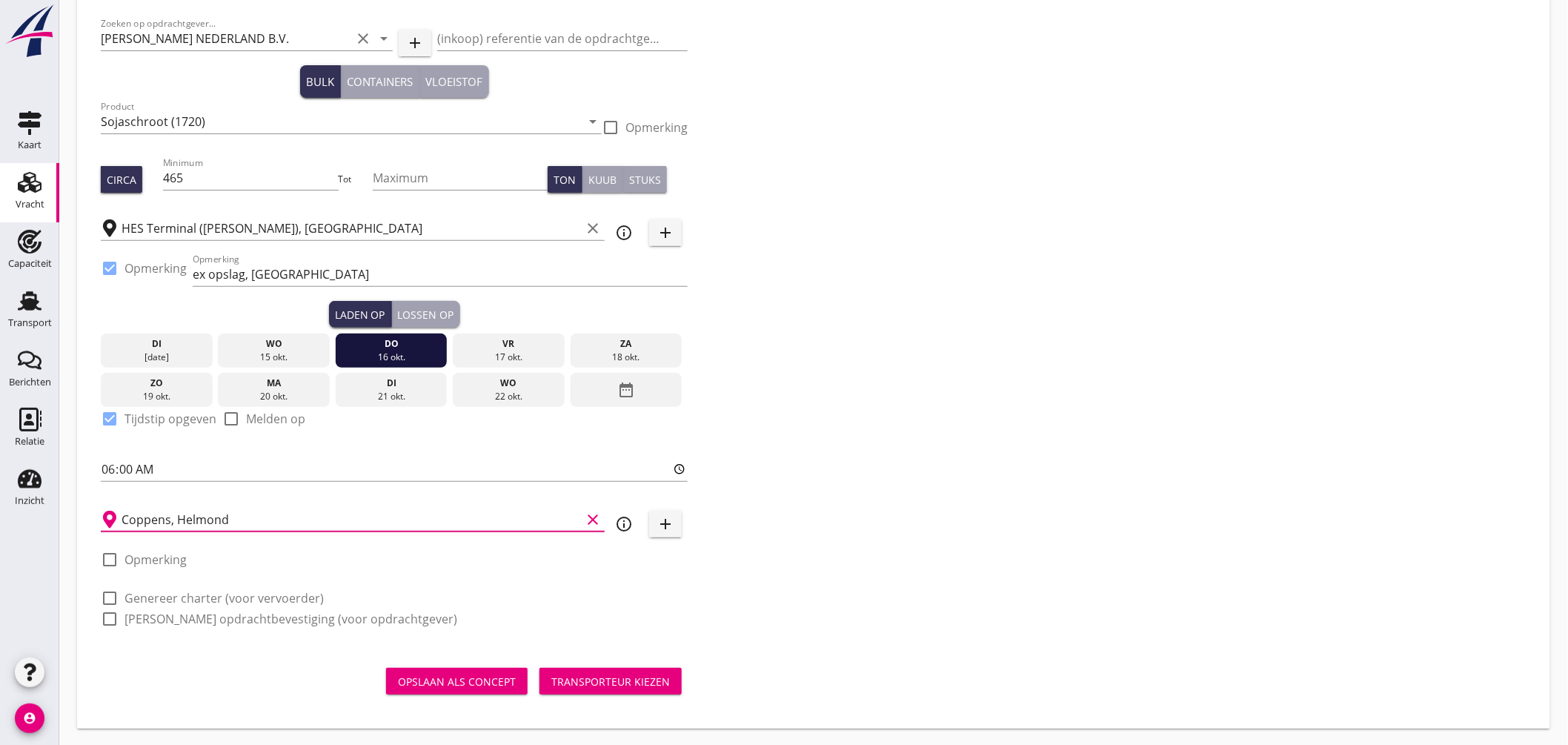
type input "Coppens, Helmond"
click at [174, 599] on label "Genereer charter (voor vervoerder)" at bounding box center [223, 598] width 199 height 15
checkbox input "true"
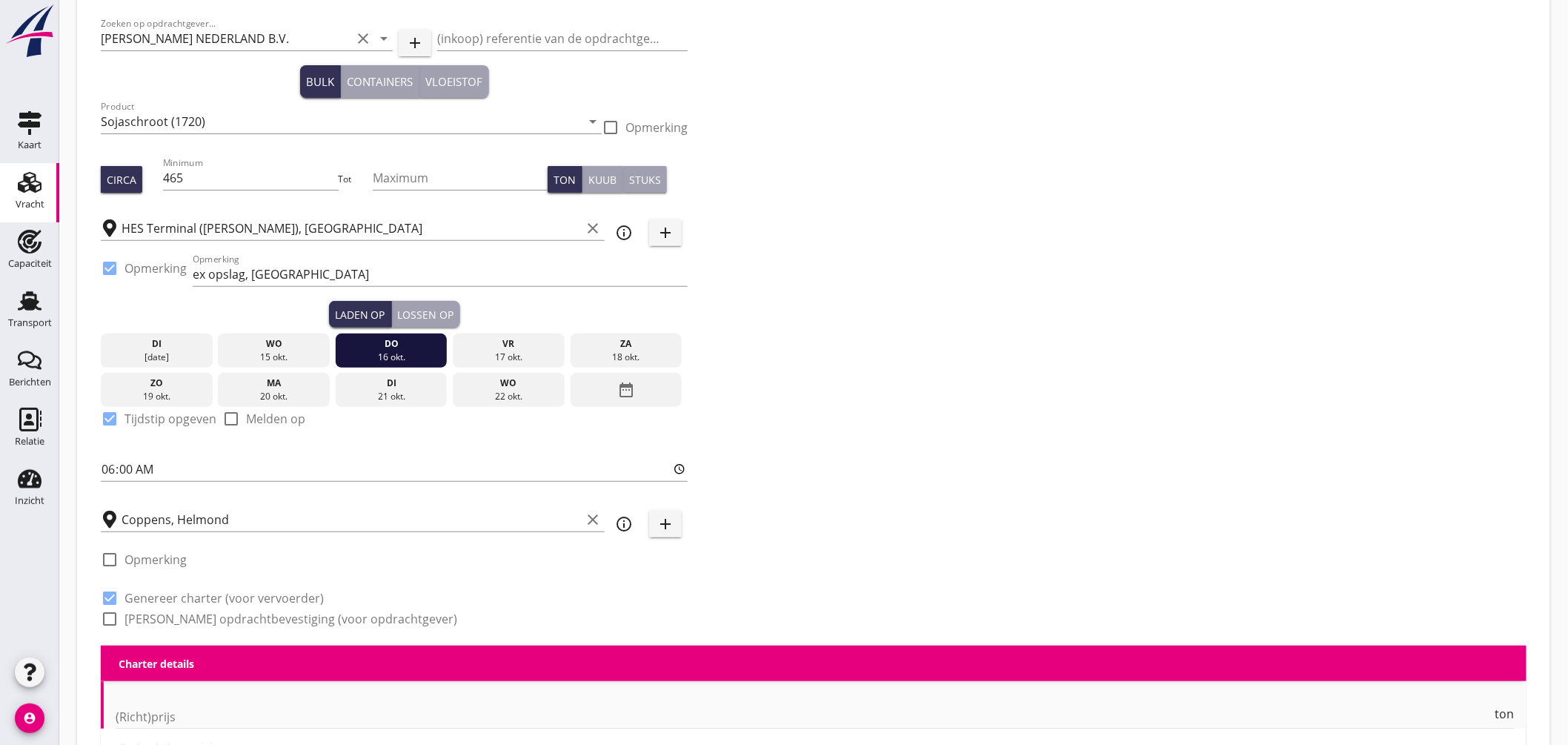
checkbox input "true"
click at [181, 614] on label "Genereer opdrachtbevestiging (voor opdrachtgever)" at bounding box center [291, 619] width 333 height 15
checkbox input "true"
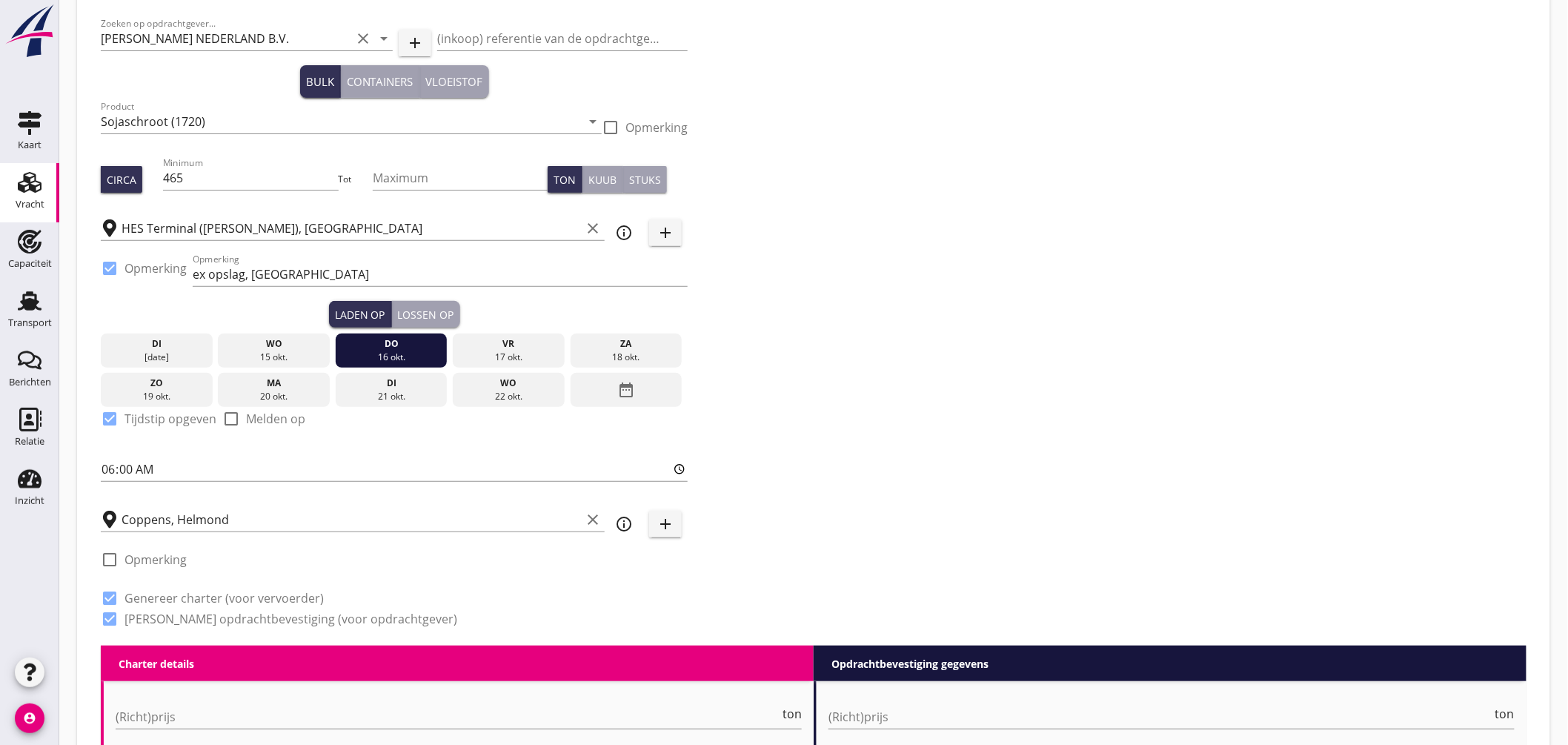
scroll to position [242, 0]
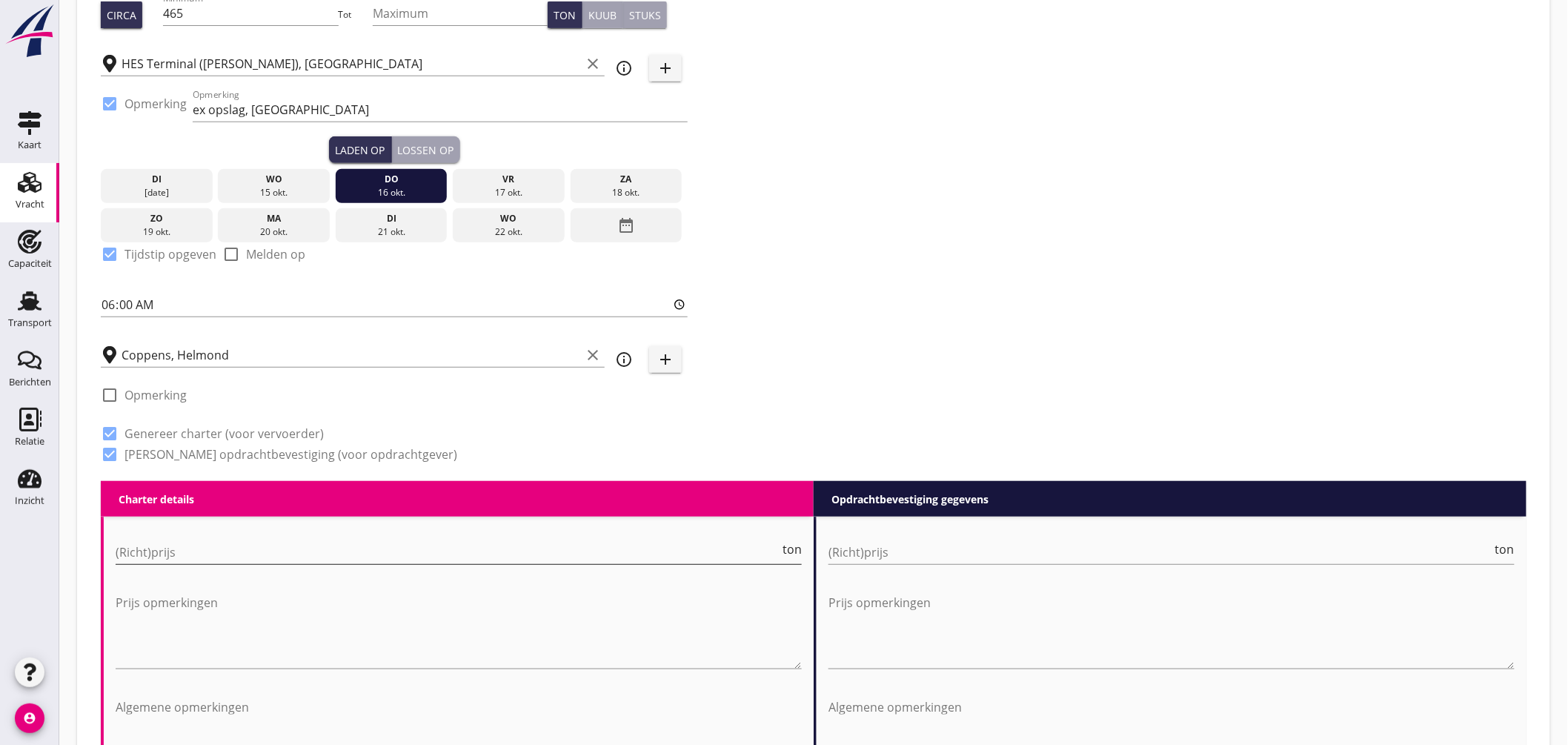
click at [339, 543] on input "(Richt)prijs" at bounding box center [447, 552] width 664 height 23
type input "14"
click at [894, 557] on input "(Richt)prijs" at bounding box center [1160, 552] width 664 height 23
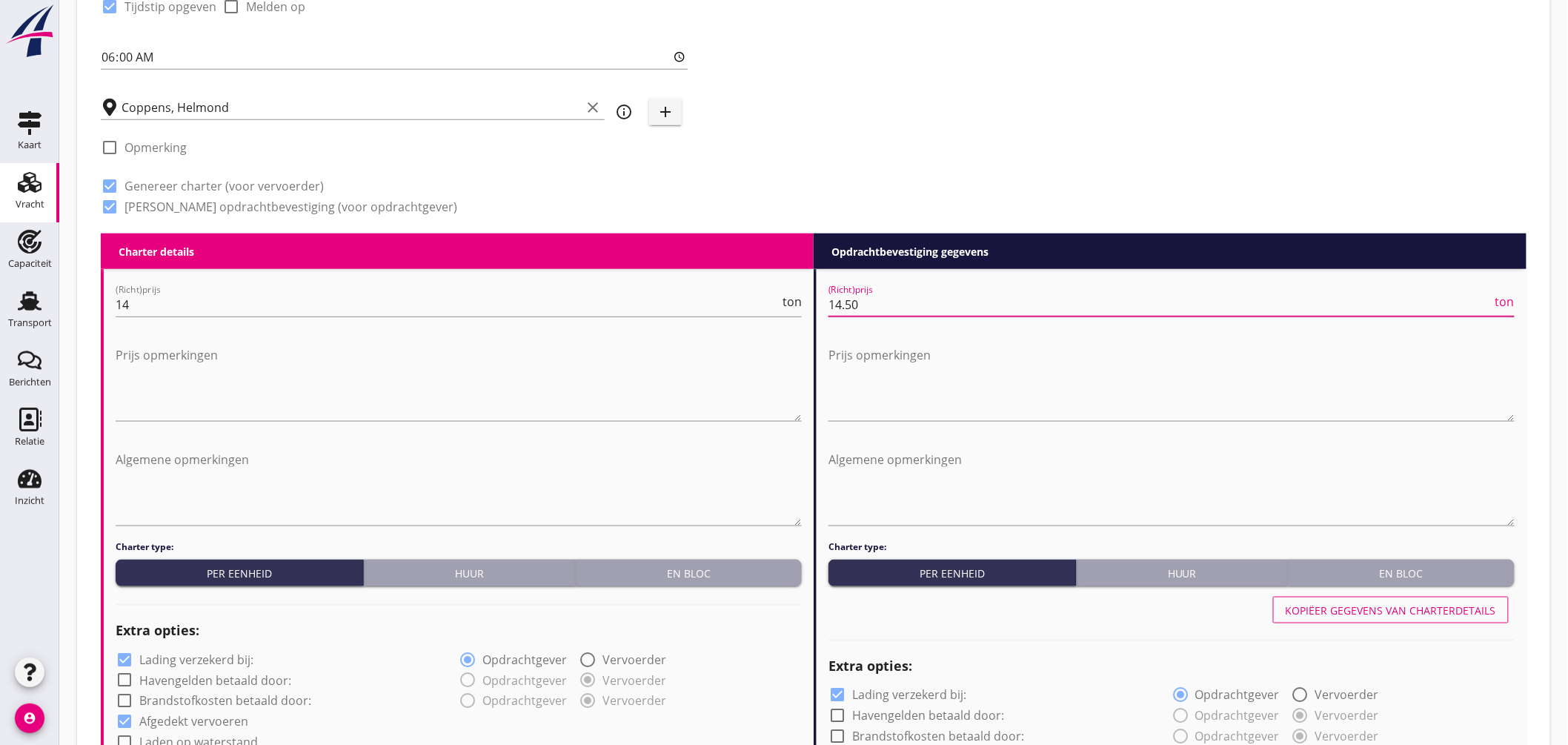
scroll to position [654, 0]
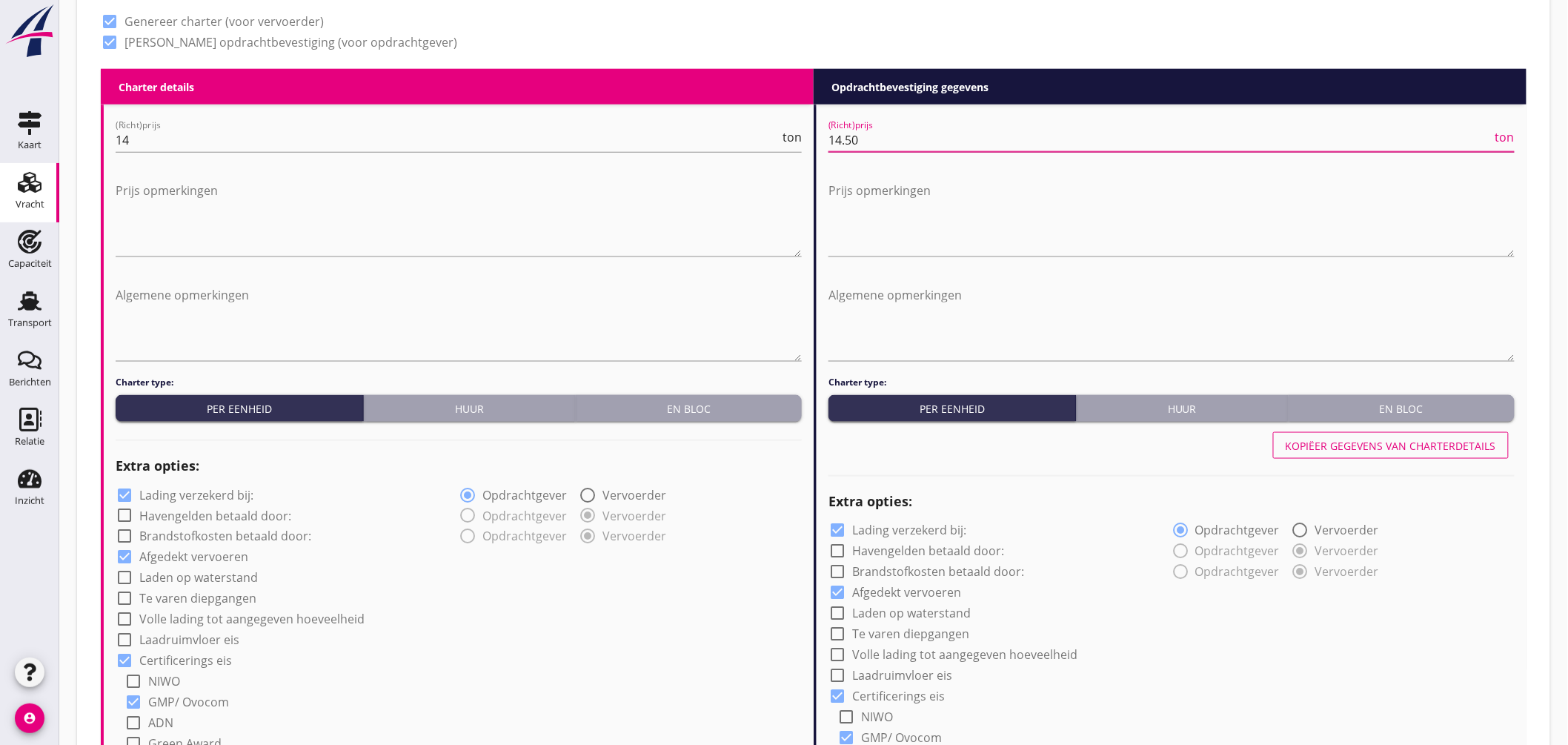
type input "14.50"
click at [215, 497] on label "Lading verzekerd bij:" at bounding box center [196, 495] width 114 height 15
checkbox input "false"
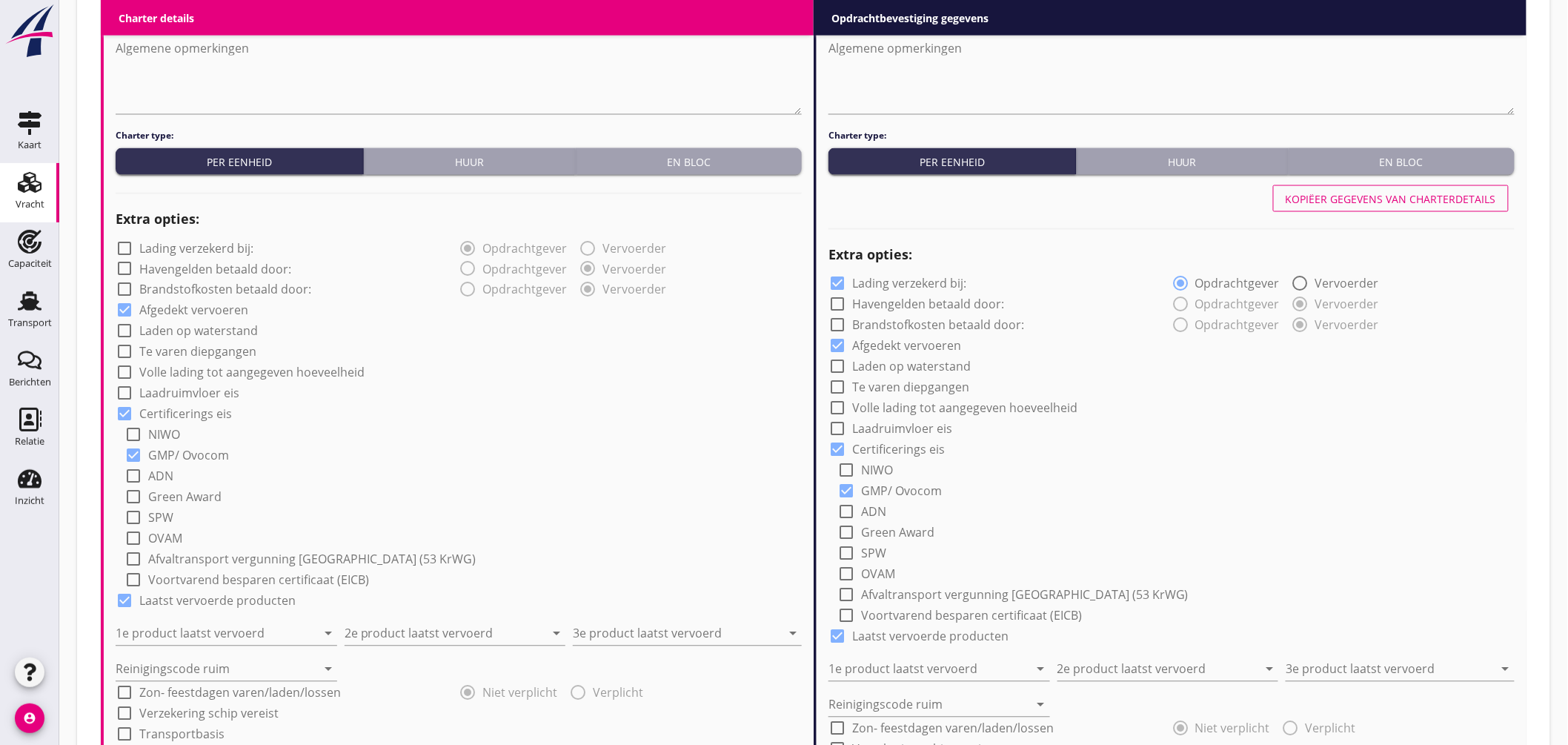
scroll to position [983, 0]
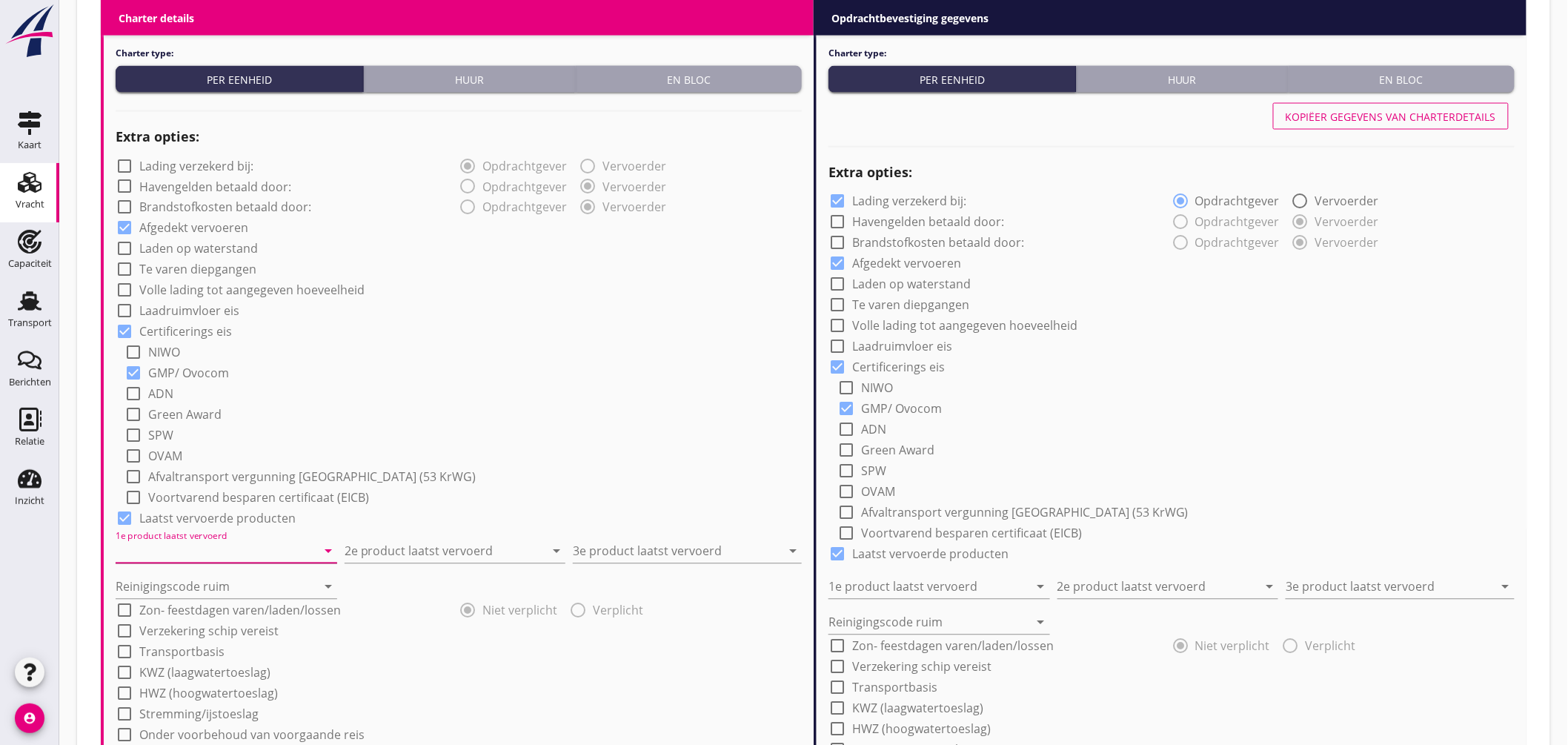
click at [275, 544] on input "1e product laatst vervoerd" at bounding box center [216, 551] width 201 height 23
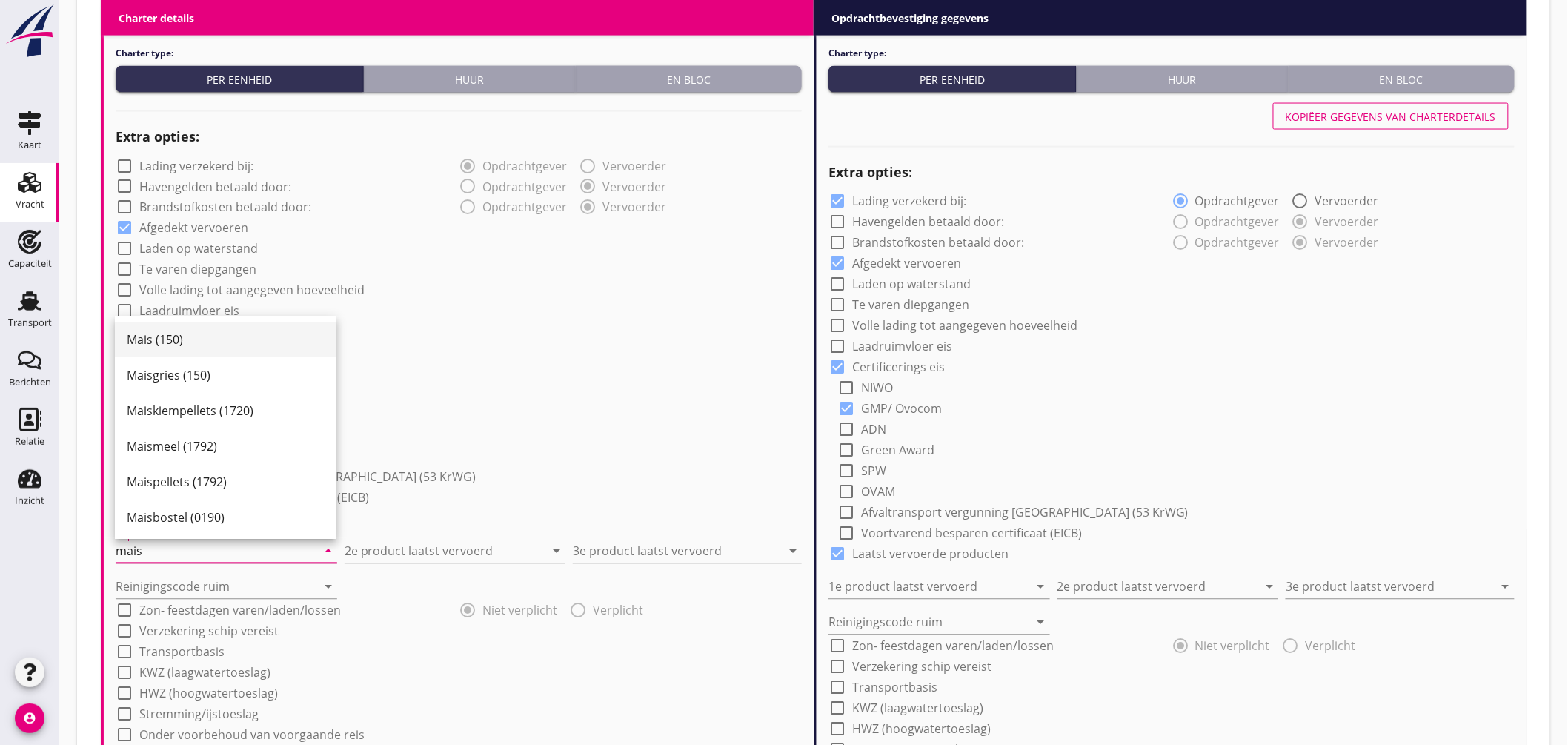
click at [189, 344] on div "Mais (150)" at bounding box center [225, 340] width 198 height 17
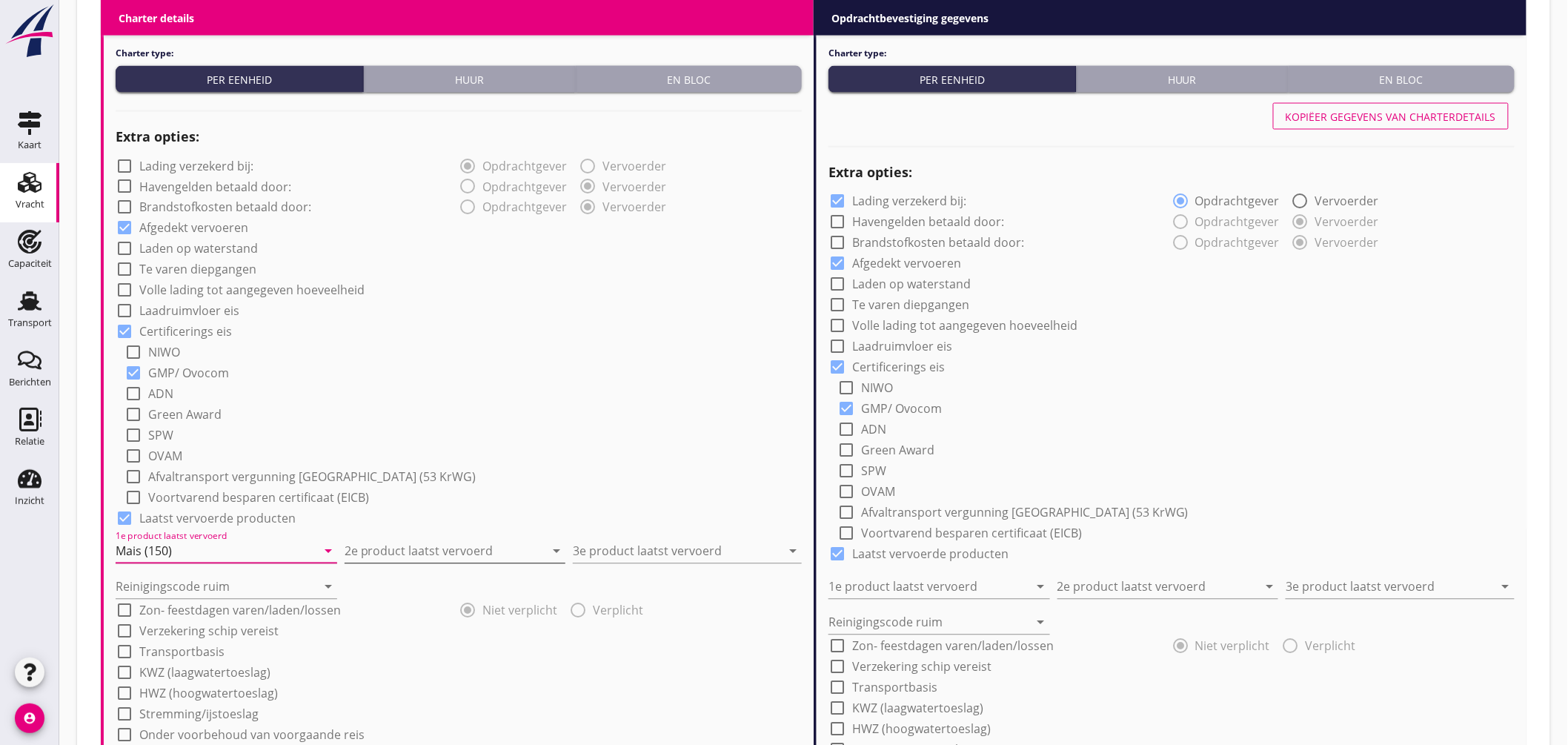
type input "Mais (150)"
click at [438, 550] on input "2e product laatst vervoerd" at bounding box center [444, 551] width 201 height 23
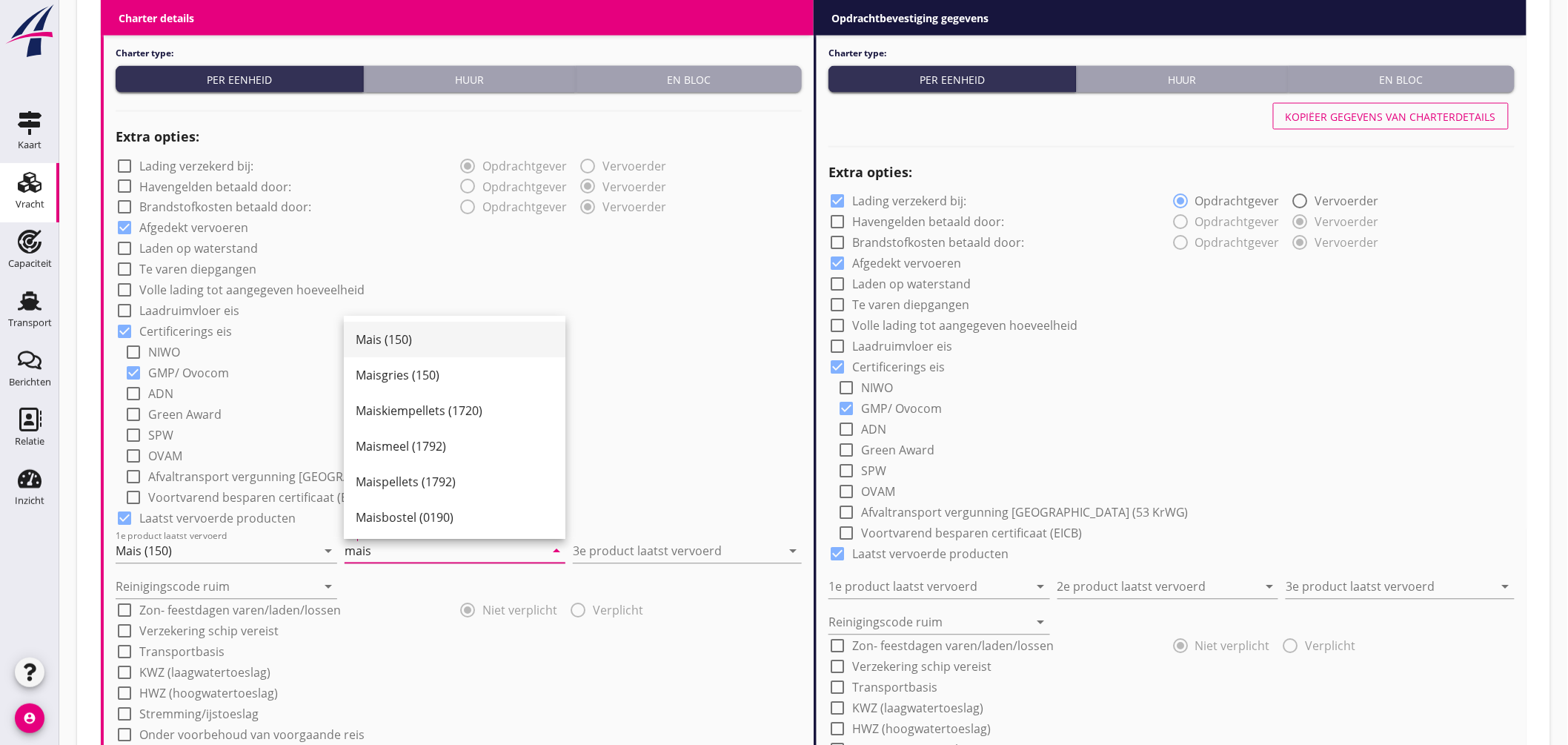
click at [426, 341] on div "Mais (150)" at bounding box center [454, 340] width 198 height 17
type input "Mais (150)"
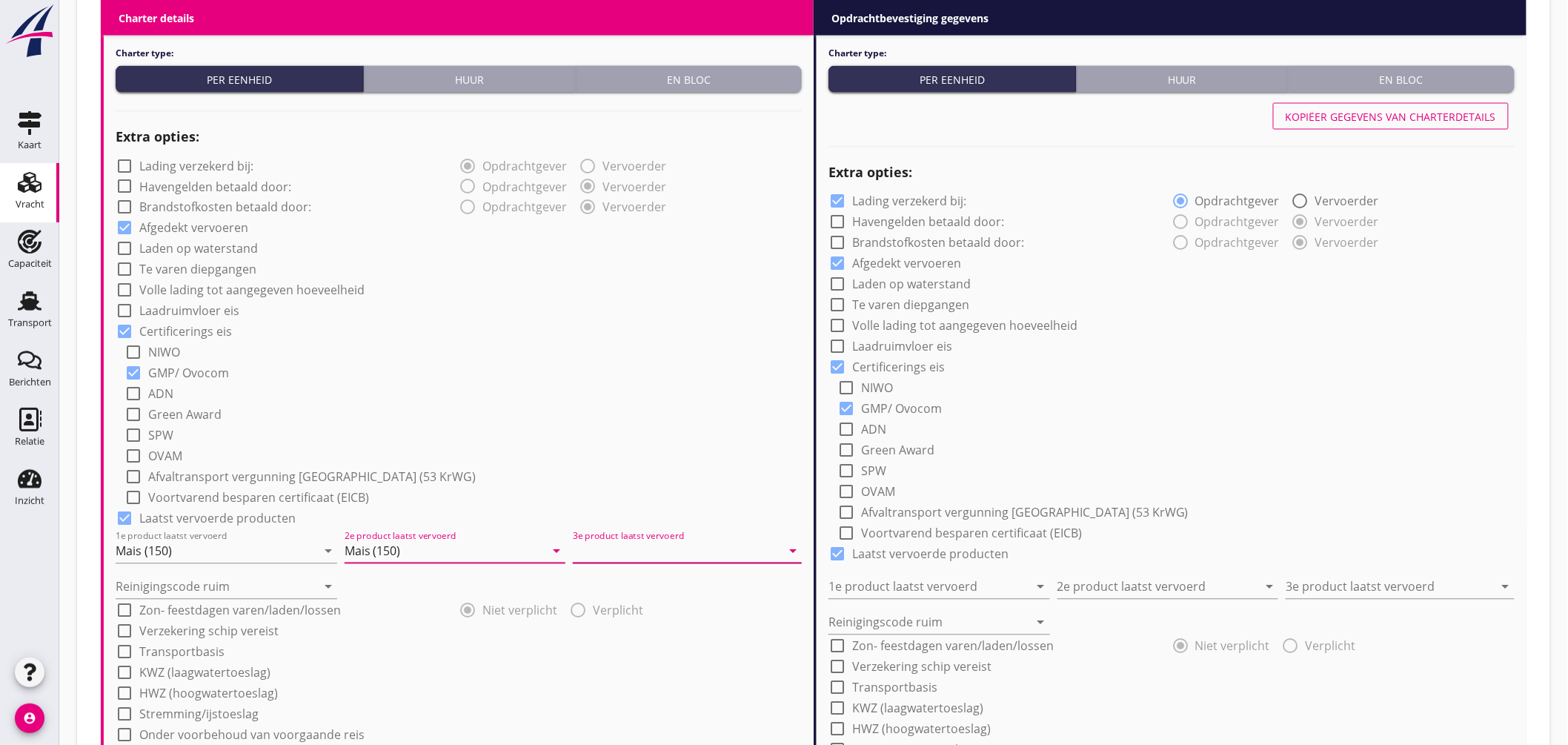
click at [612, 540] on input "3e product laatst vervoerd" at bounding box center [677, 551] width 208 height 23
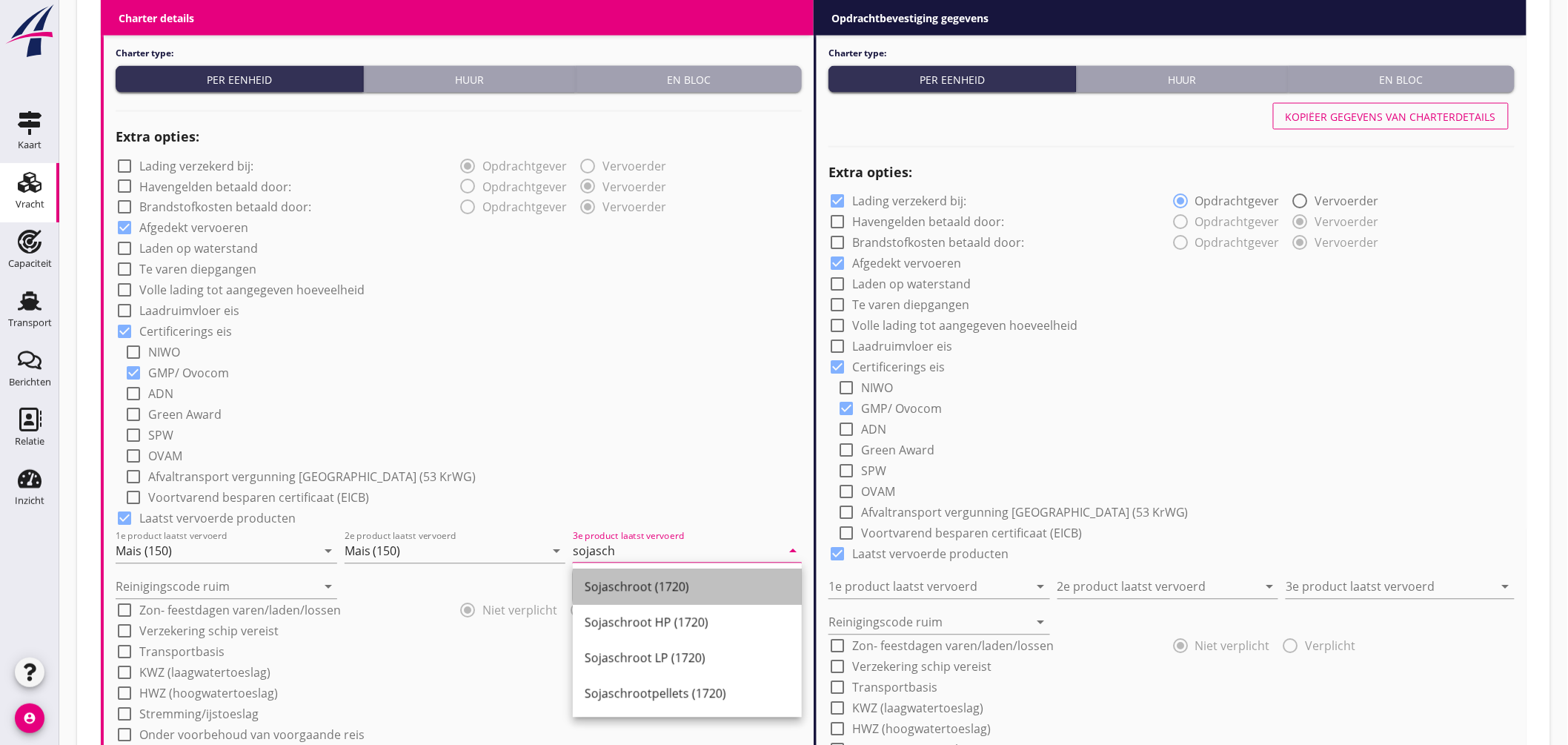
click at [626, 588] on div "Sojaschroot (1720)" at bounding box center [687, 587] width 205 height 17
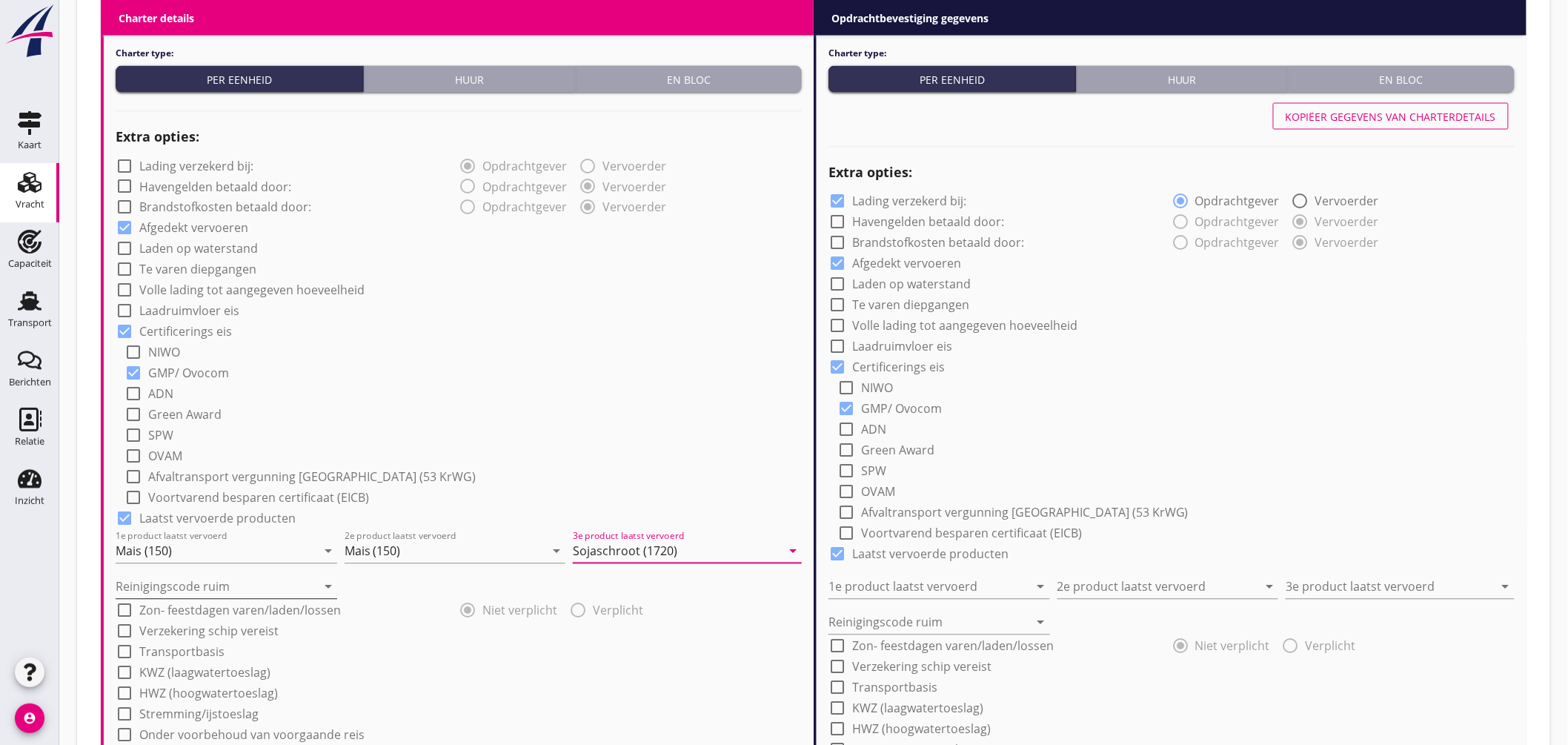
type input "Sojaschroot (1720)"
click at [251, 583] on input "Reinigingscode ruim" at bounding box center [216, 587] width 201 height 23
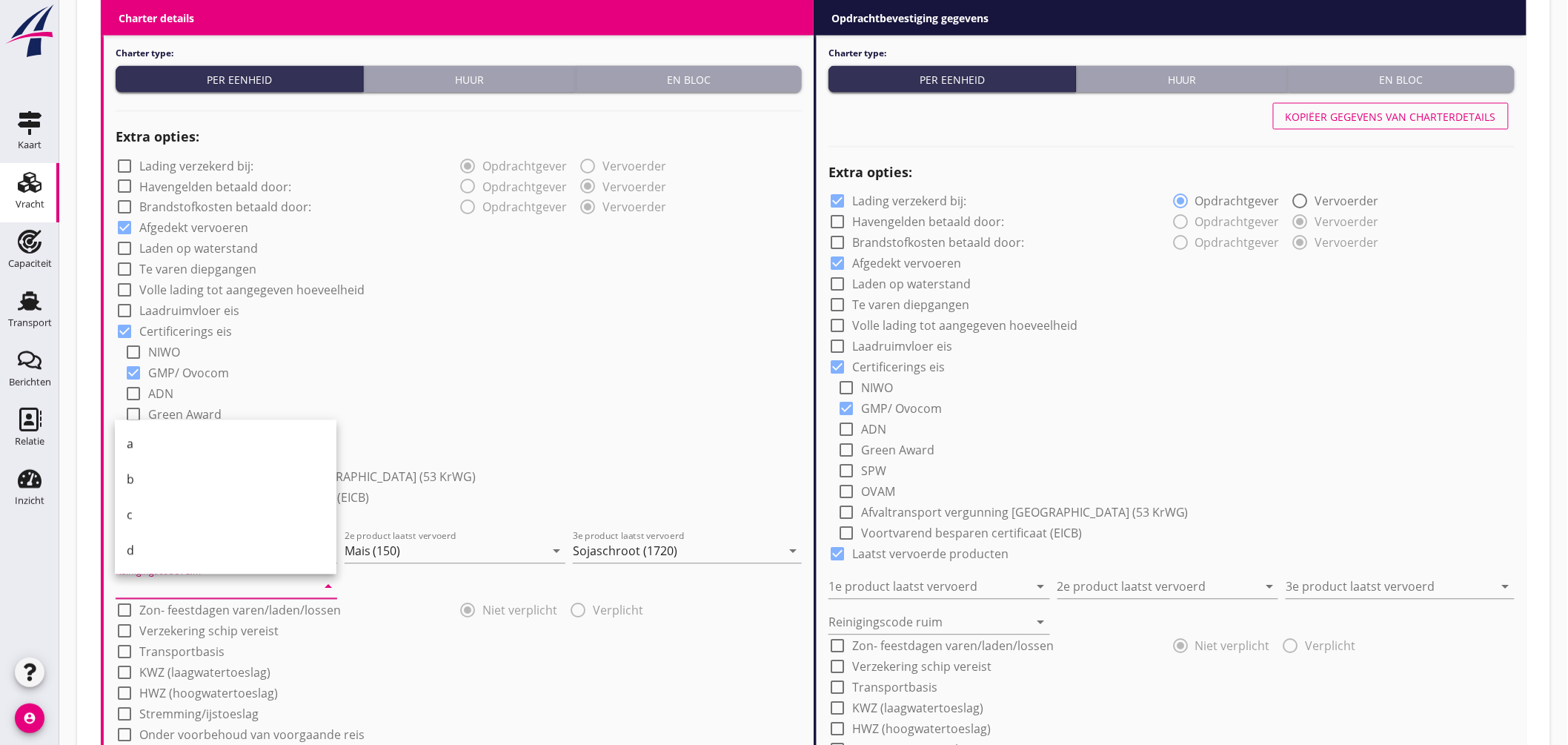
click at [156, 442] on div "a" at bounding box center [225, 444] width 198 height 17
type input "a"
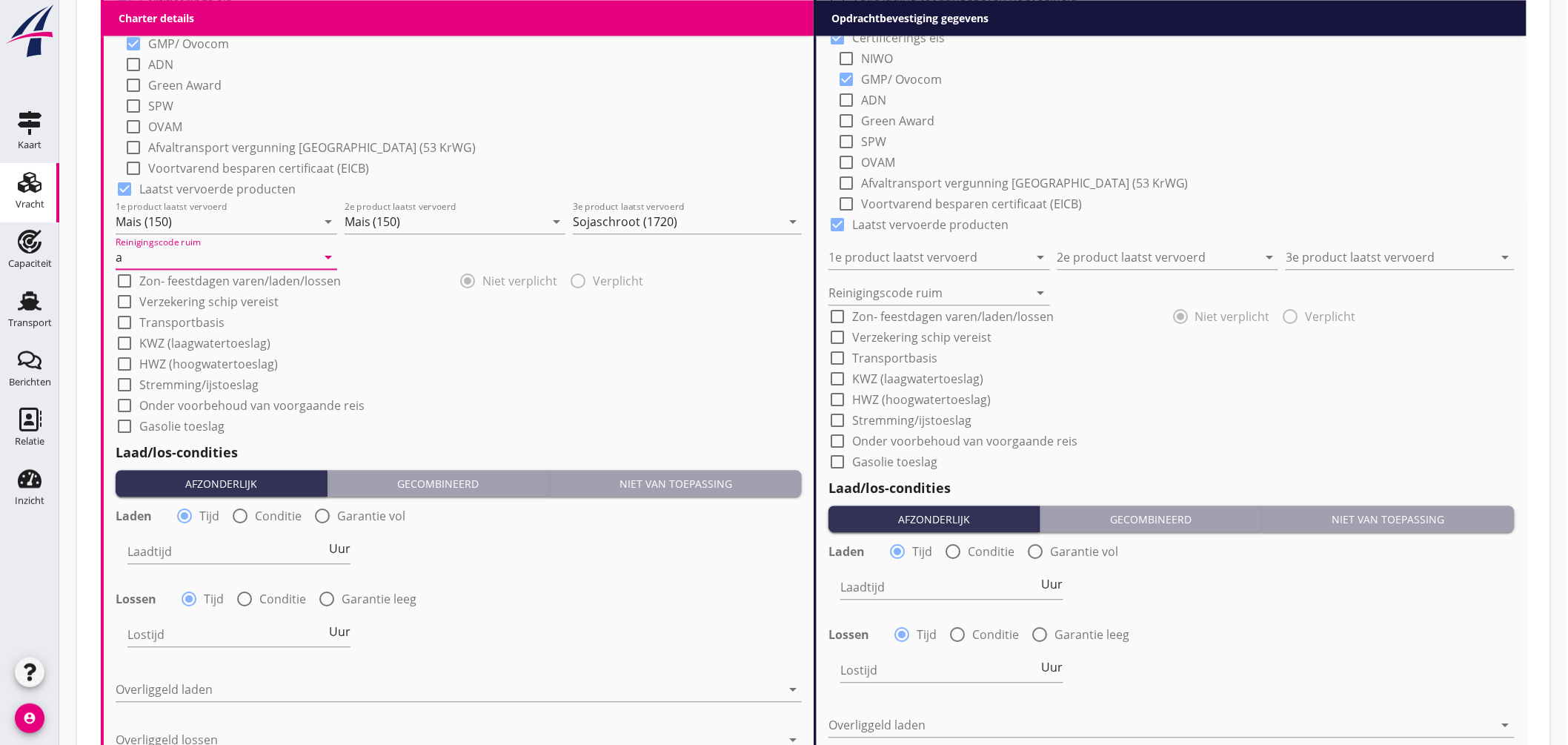
scroll to position [1395, 0]
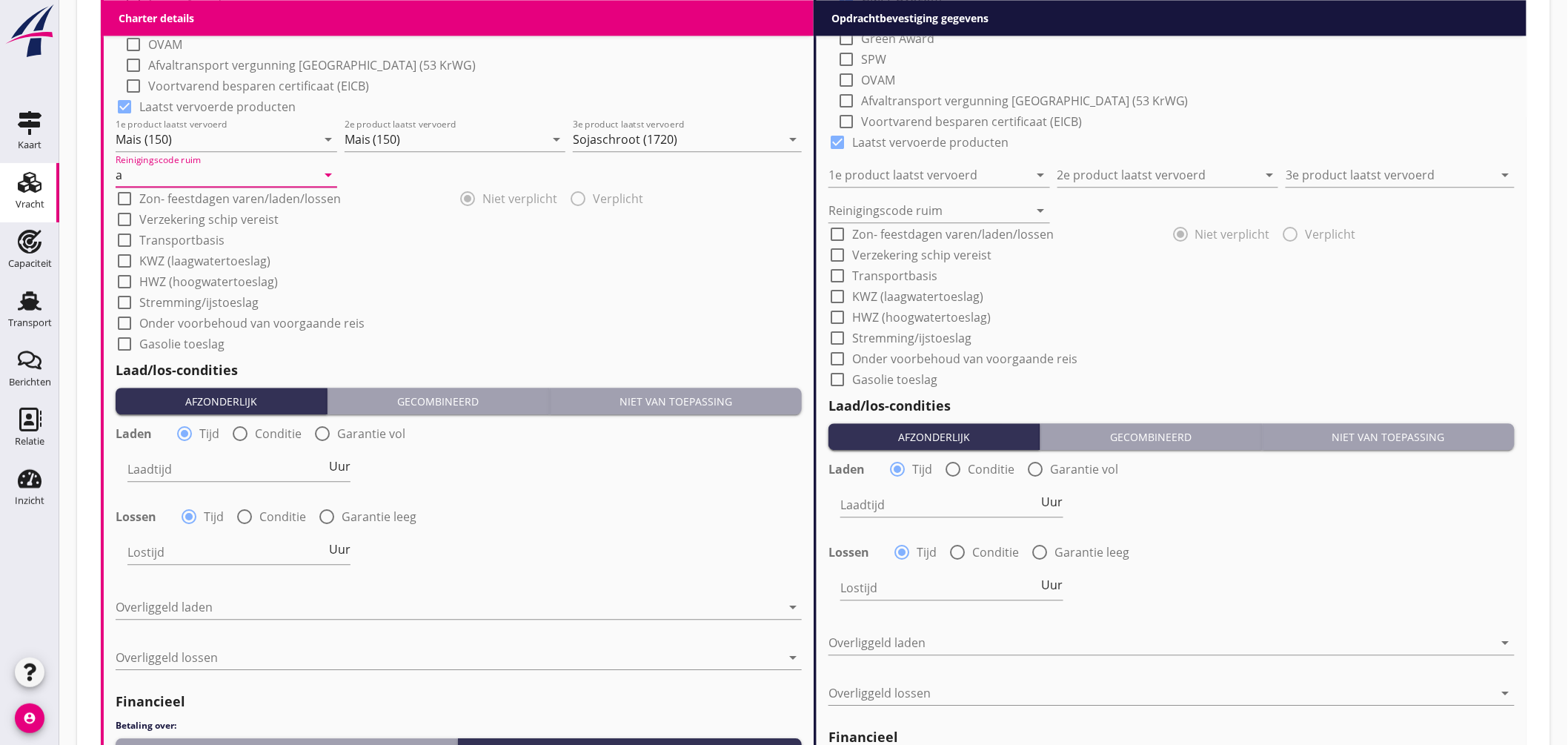
click at [245, 435] on div at bounding box center [240, 433] width 25 height 25
radio input "false"
radio input "true"
click at [256, 469] on div at bounding box center [285, 469] width 315 height 23
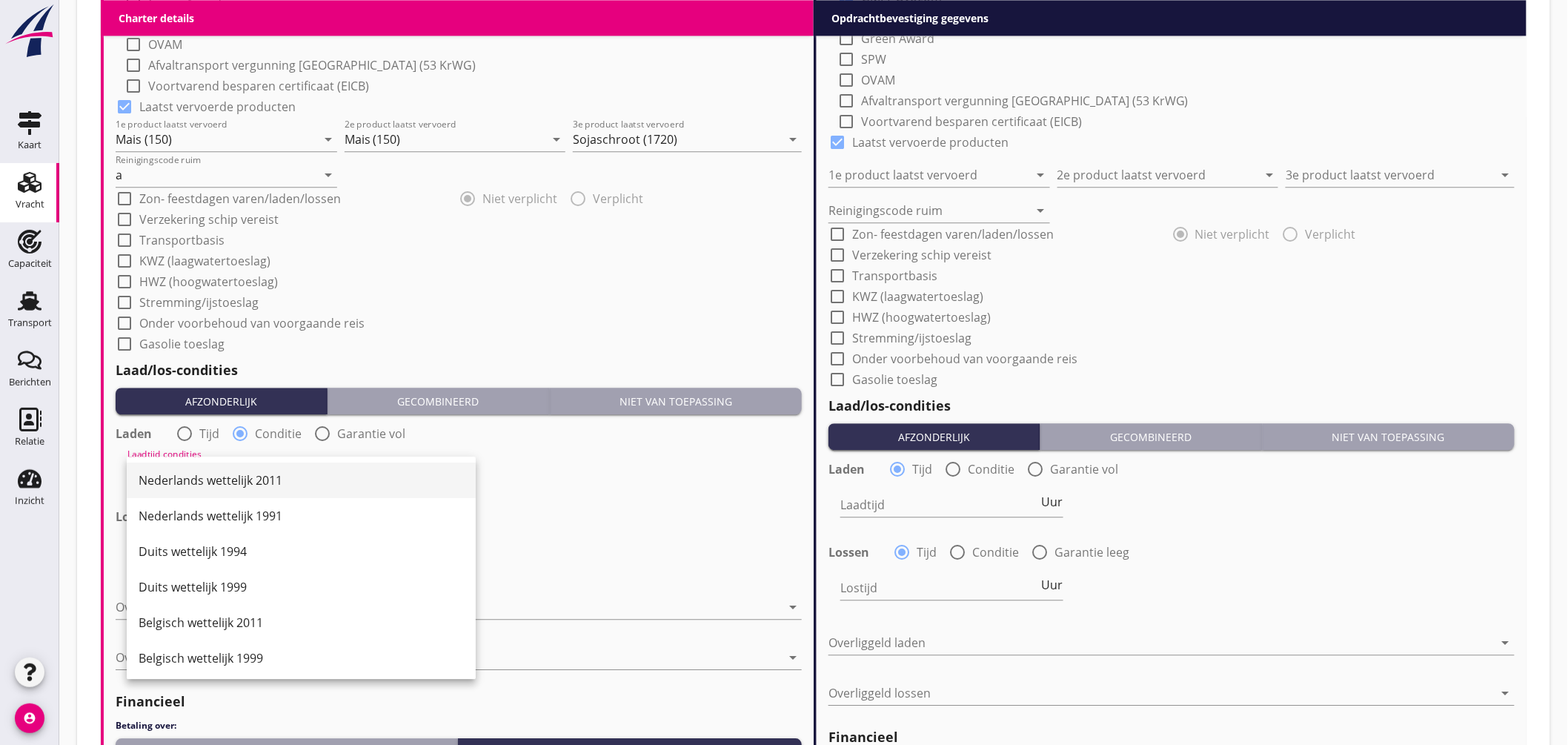
click at [257, 473] on div "Nederlands wettelijk 2011" at bounding box center [301, 480] width 326 height 17
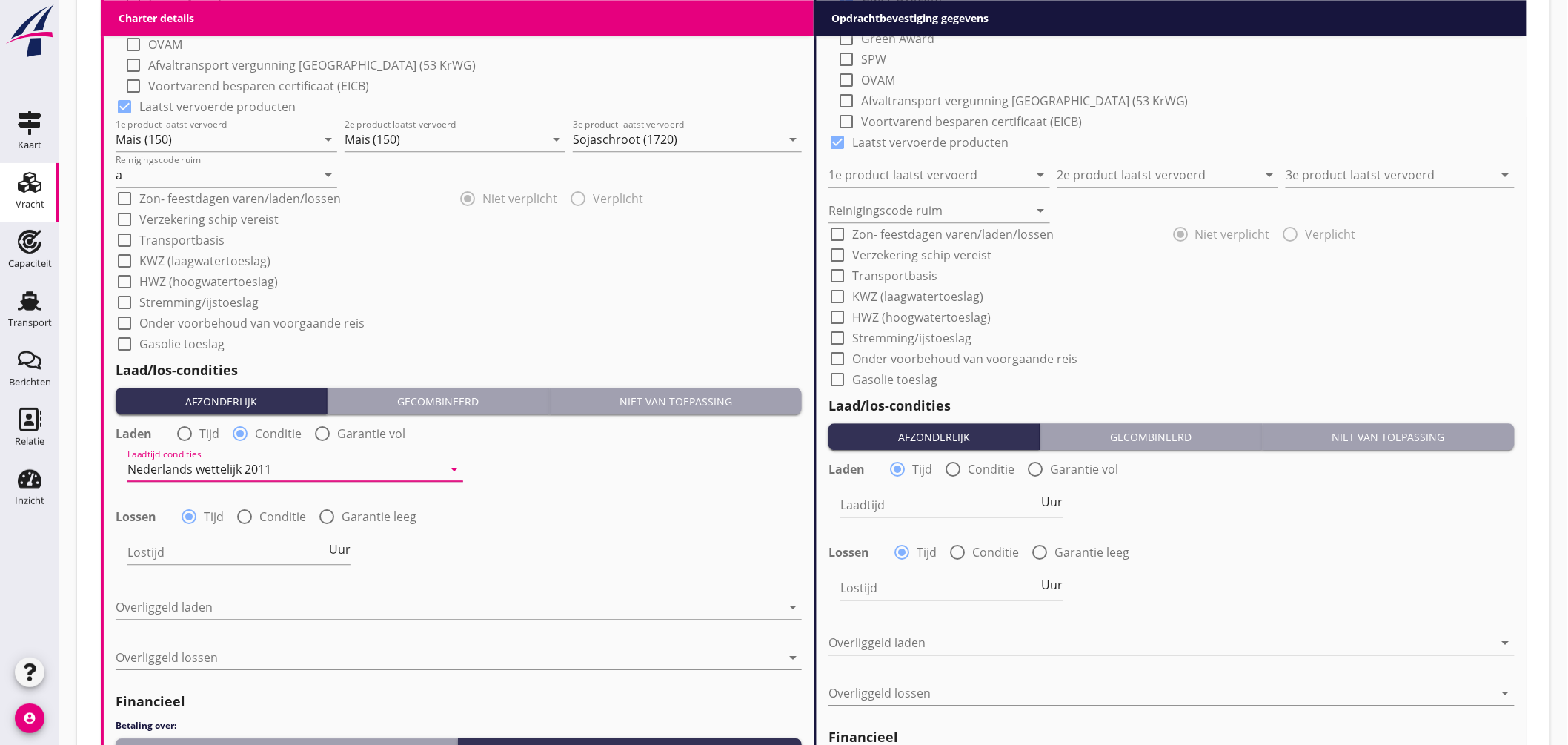
click at [254, 514] on div at bounding box center [244, 516] width 25 height 25
radio input "false"
radio input "true"
click at [261, 549] on div at bounding box center [285, 552] width 315 height 23
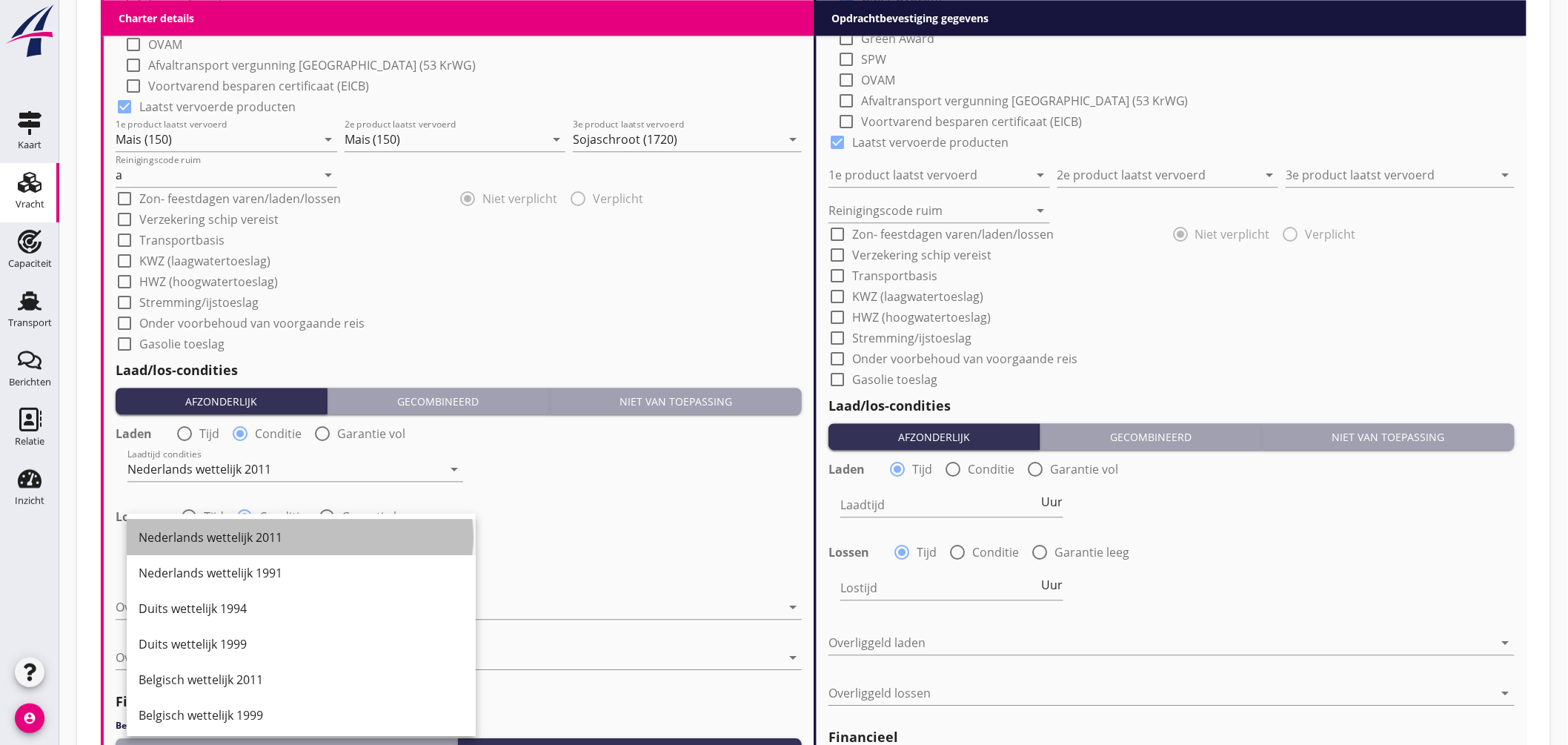
click at [282, 544] on div "Nederlands wettelijk 2011" at bounding box center [301, 537] width 326 height 17
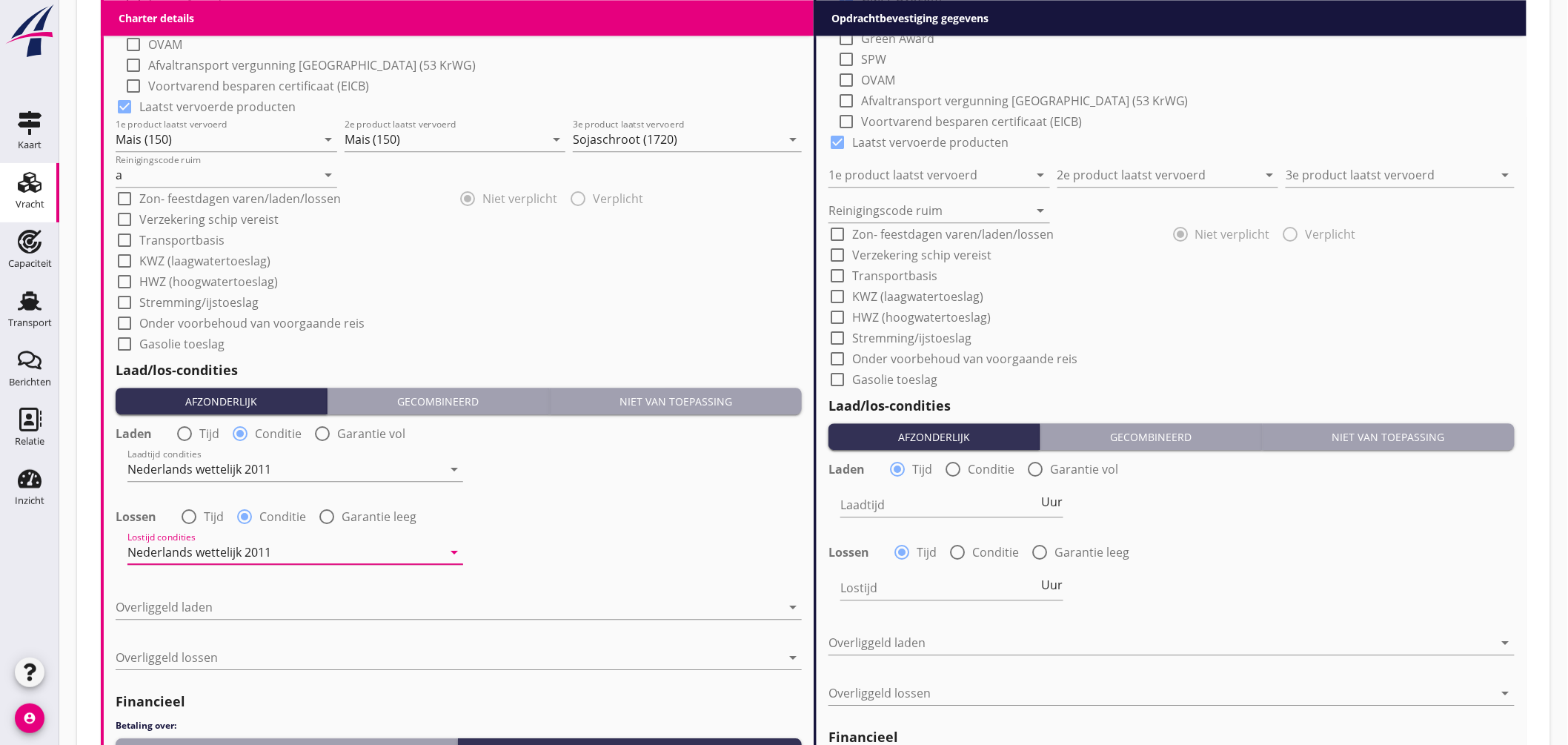
scroll to position [1478, 0]
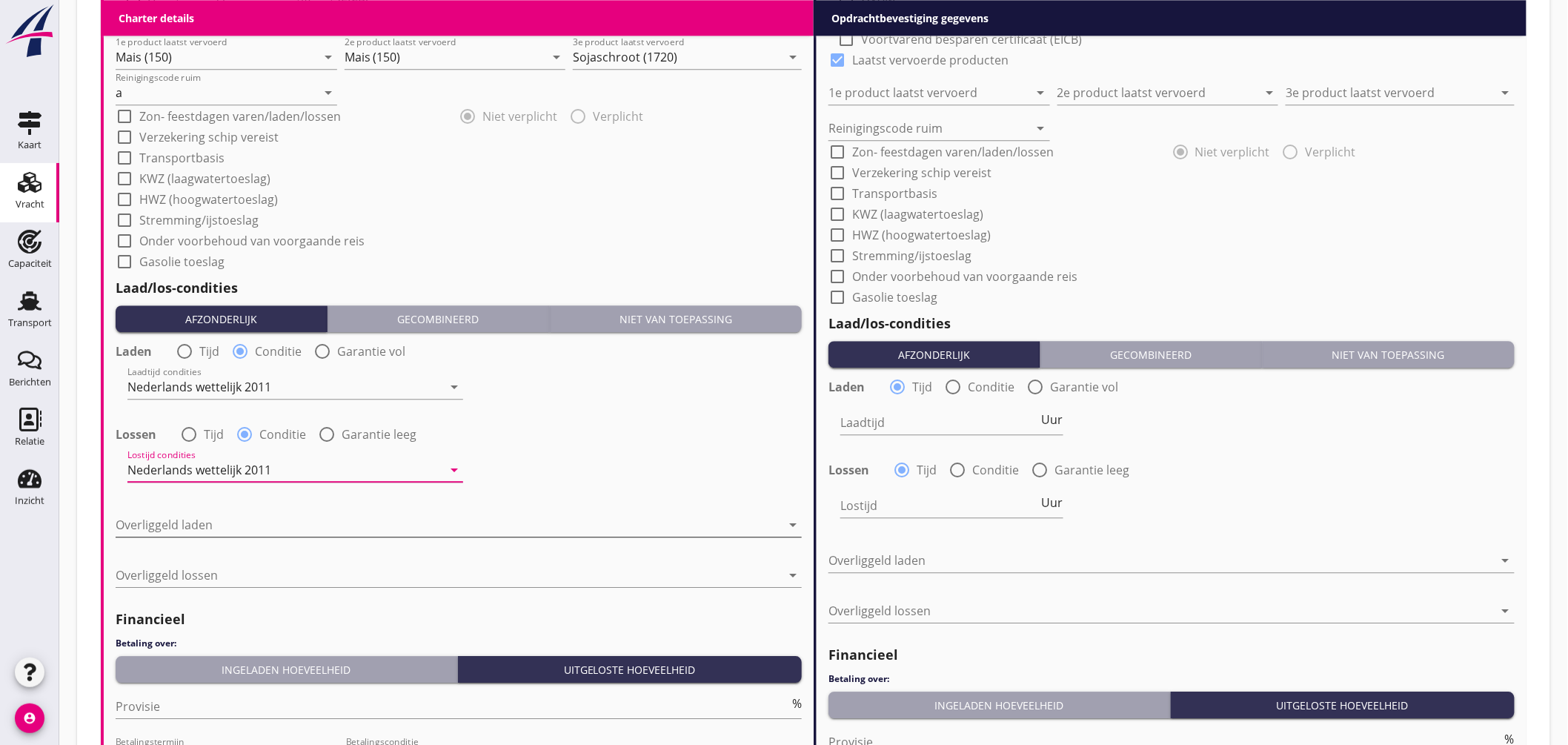
click at [220, 524] on div at bounding box center [448, 524] width 666 height 23
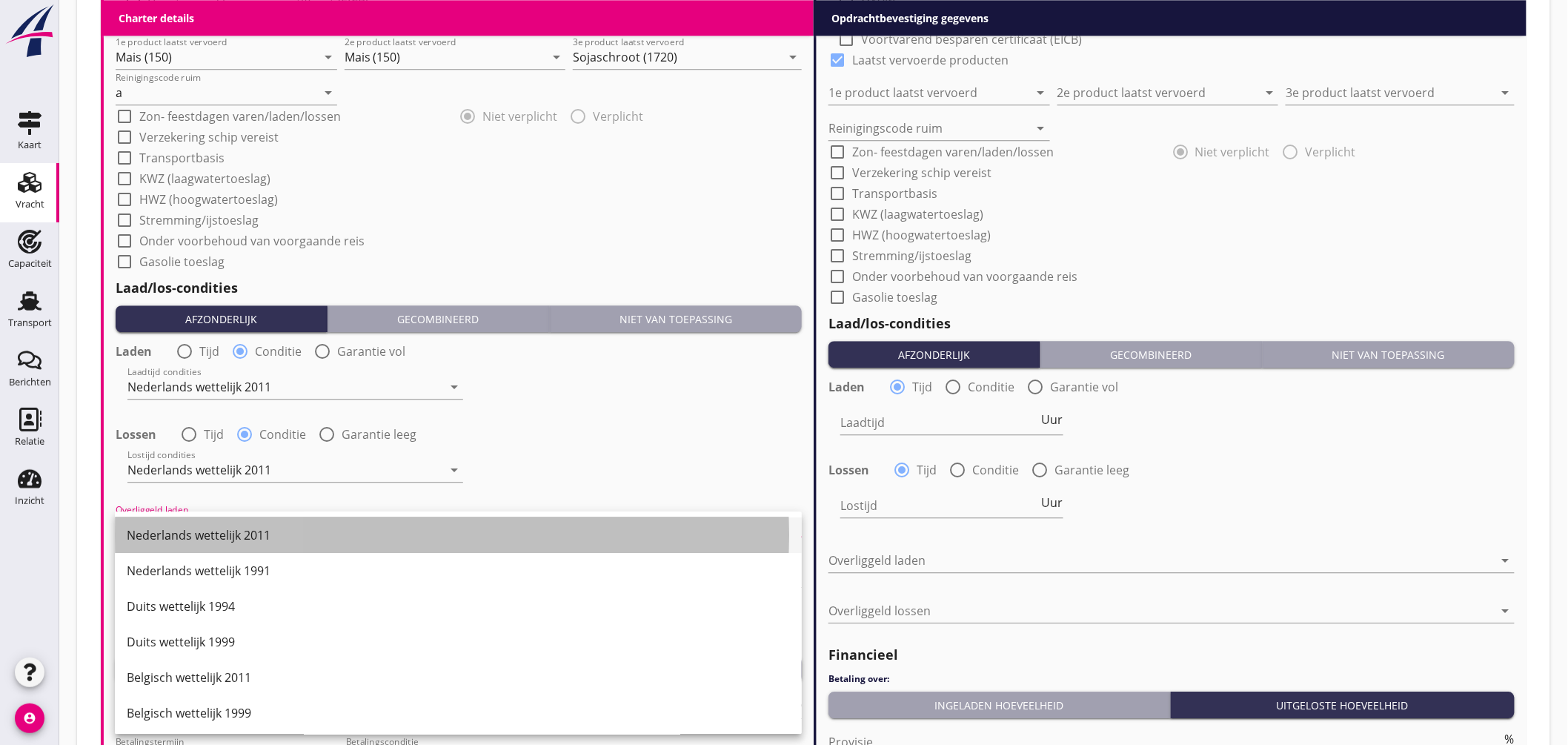
click at [227, 539] on div "Nederlands wettelijk 2011" at bounding box center [458, 535] width 663 height 17
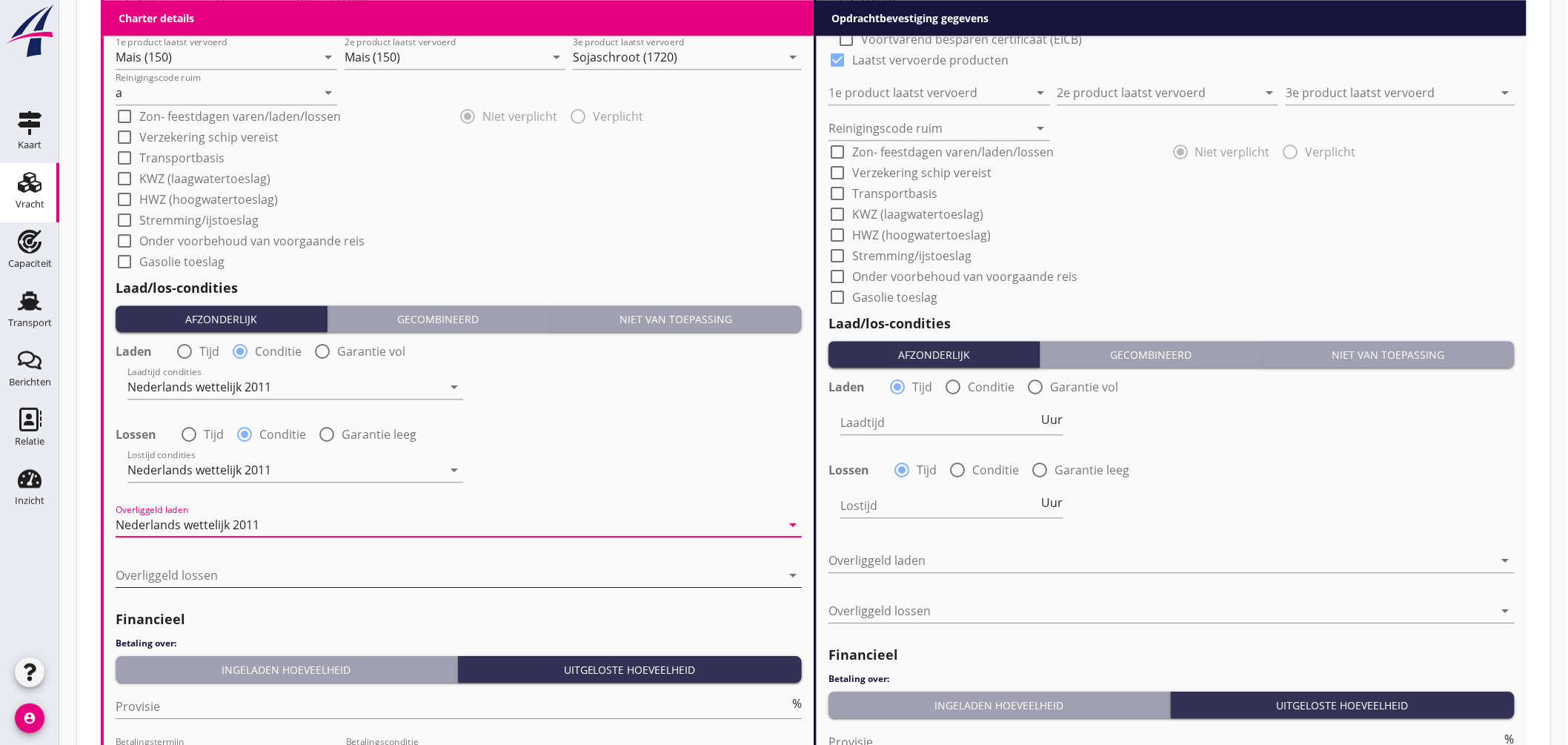
click at [219, 581] on div at bounding box center [448, 575] width 666 height 23
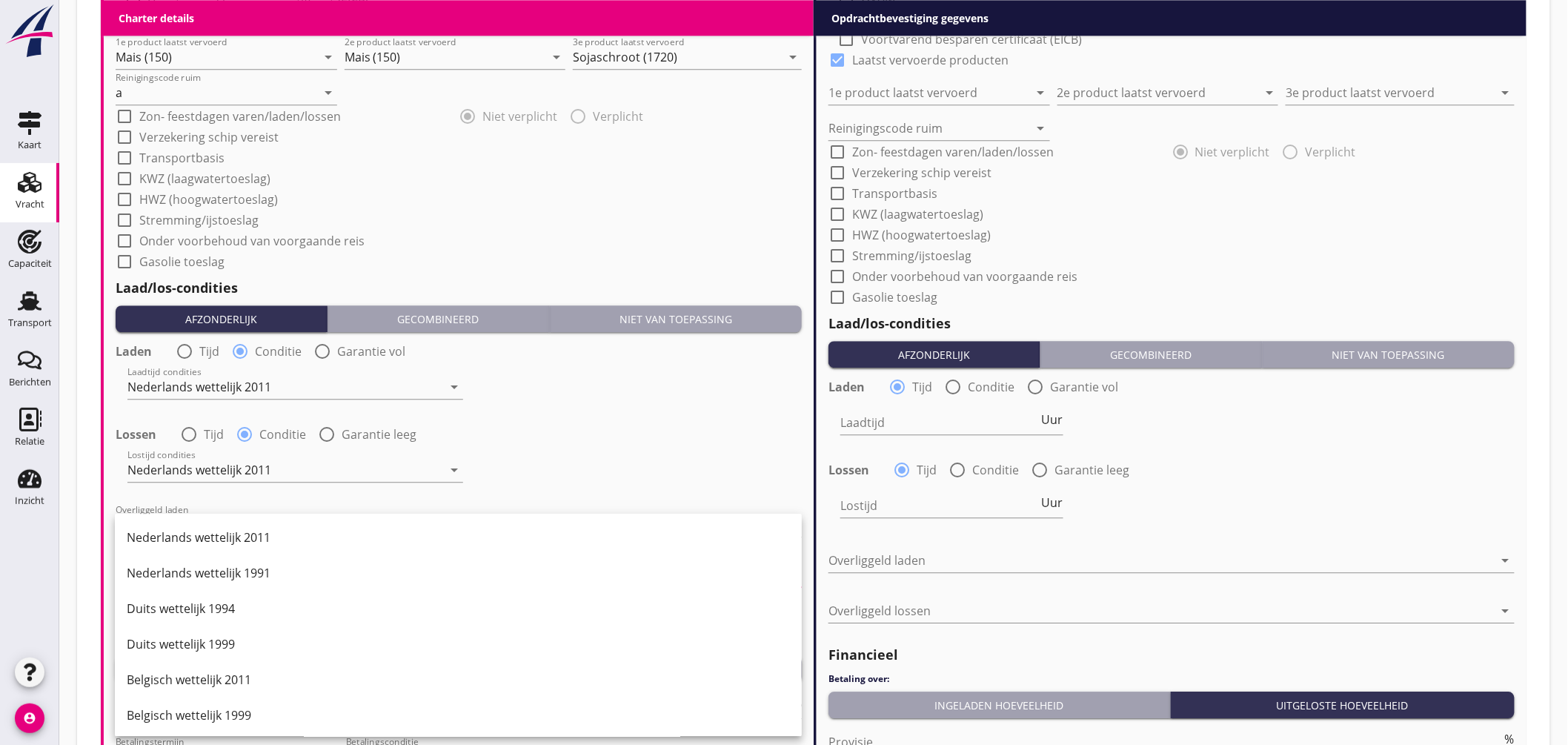
drag, startPoint x: 231, startPoint y: 540, endPoint x: 323, endPoint y: 554, distance: 93.1
click at [232, 540] on div "Nederlands wettelijk 2011" at bounding box center [458, 537] width 663 height 17
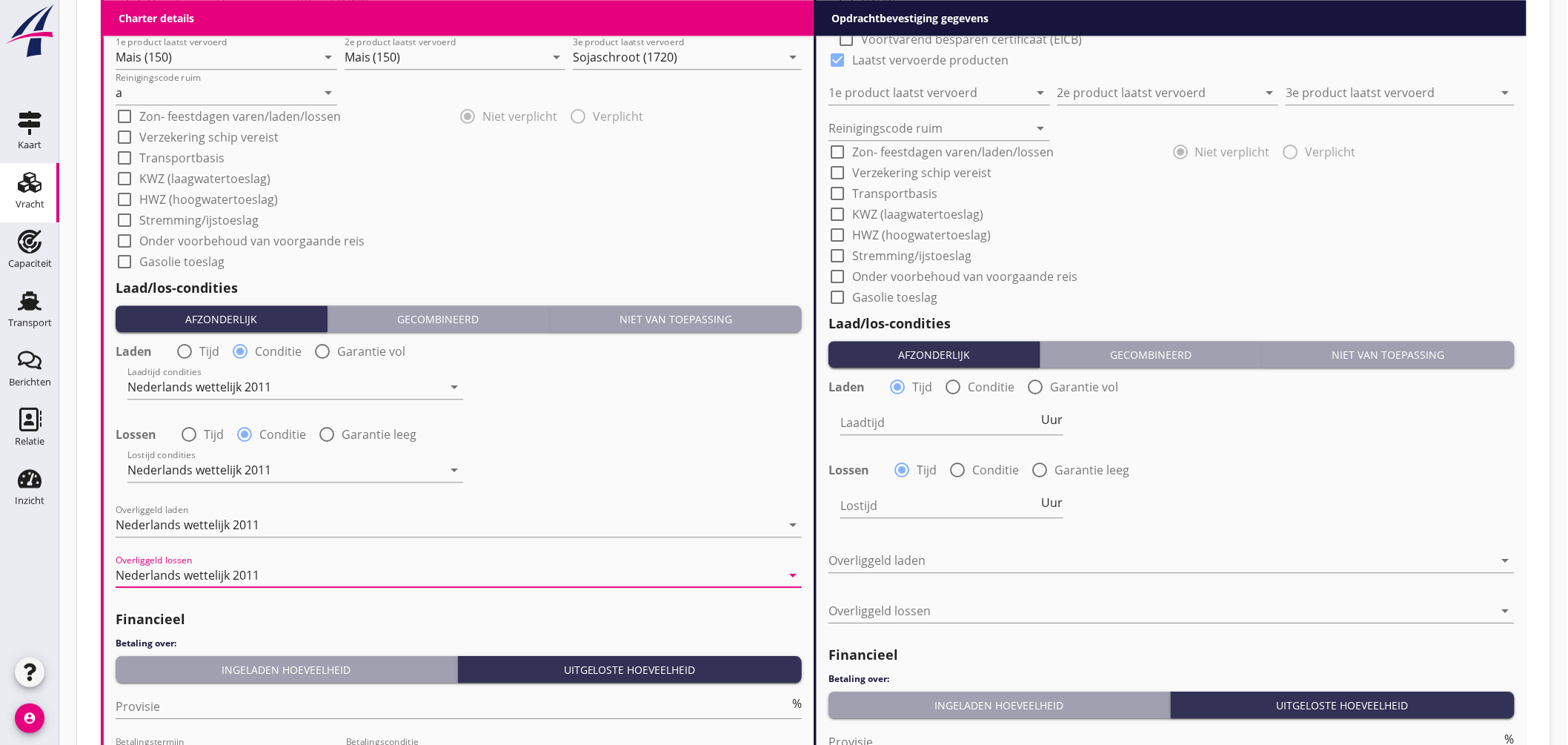
scroll to position [1642, 0]
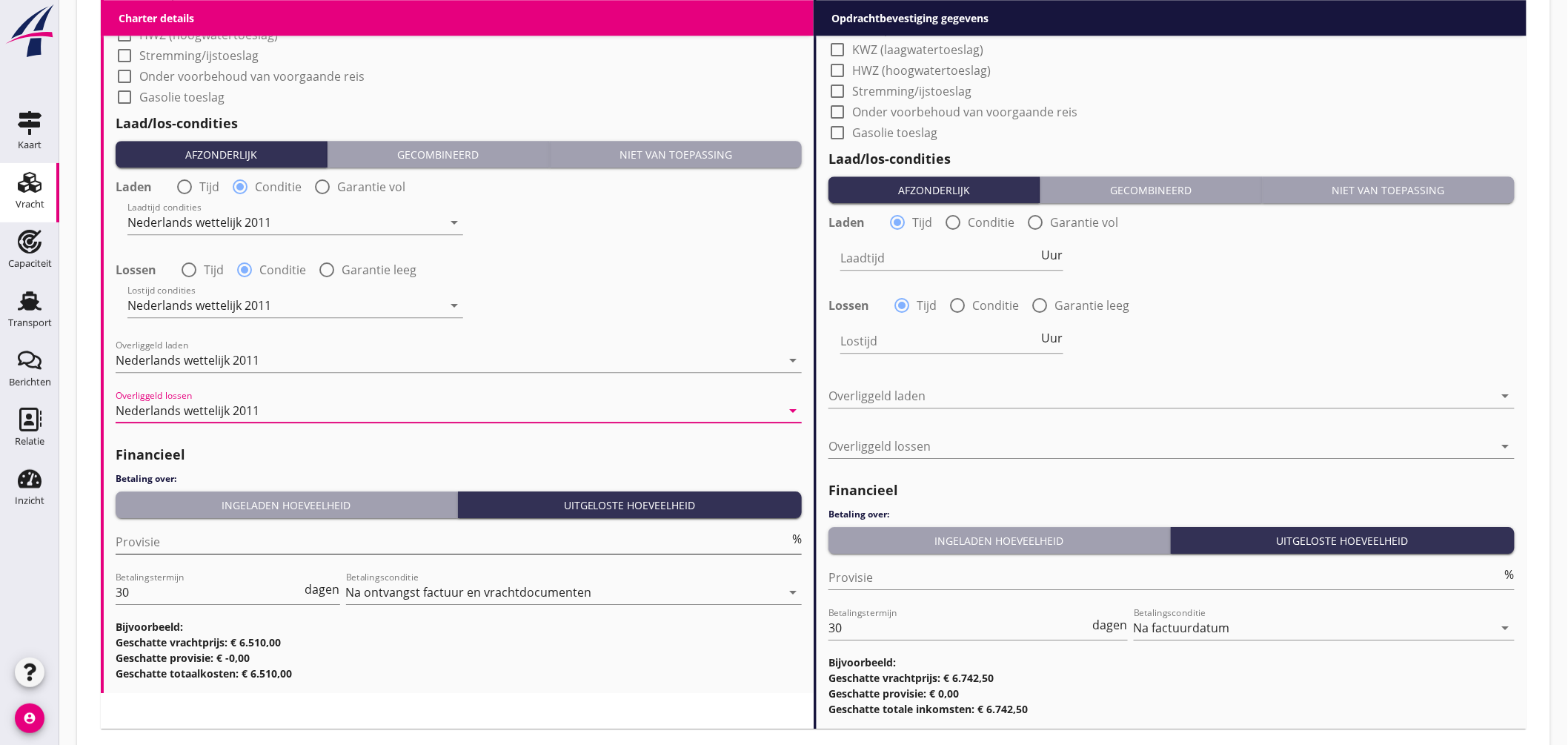
click at [160, 549] on input "Provisie" at bounding box center [453, 541] width 674 height 23
type input "5"
click at [853, 581] on input "Provisie" at bounding box center [1165, 577] width 674 height 23
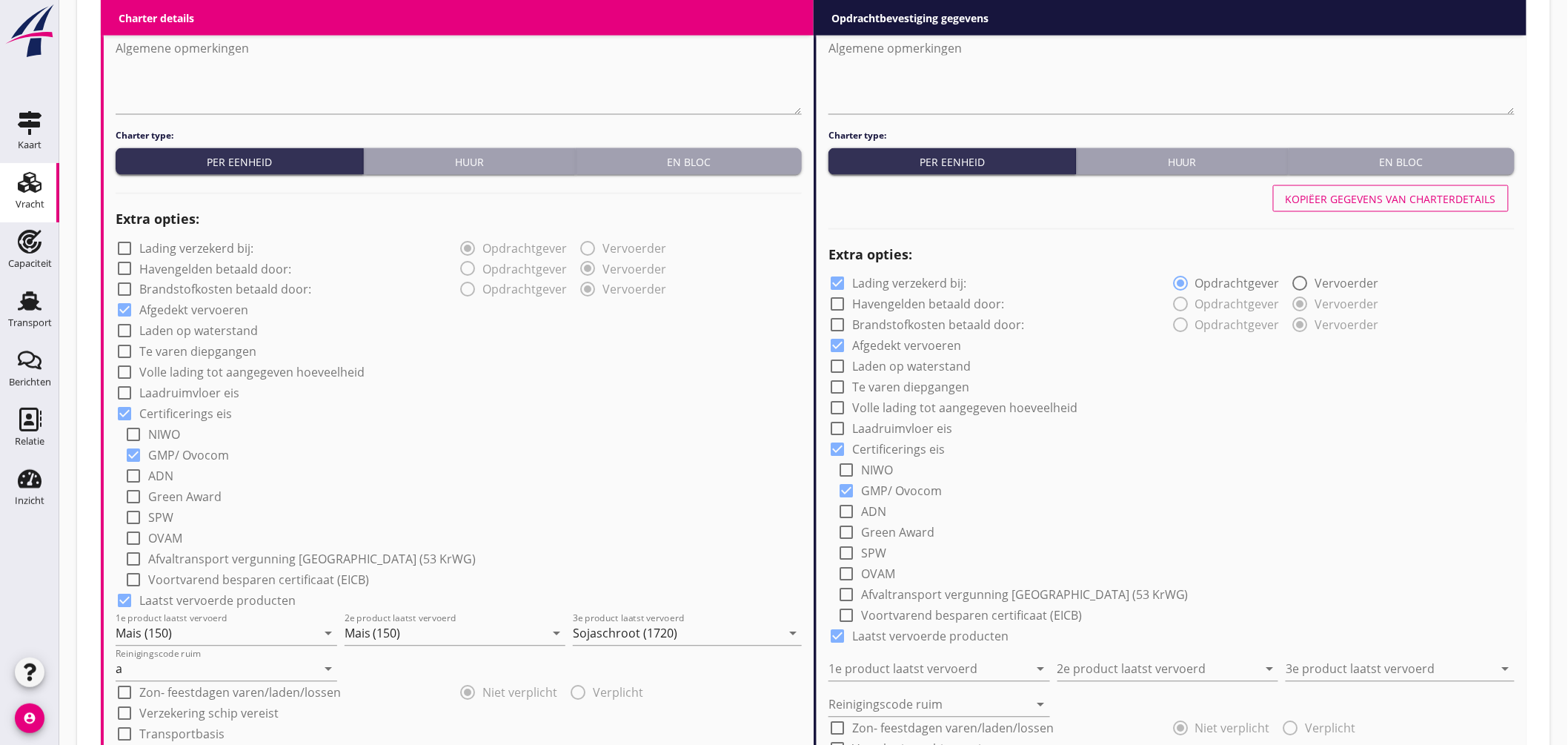
scroll to position [819, 0]
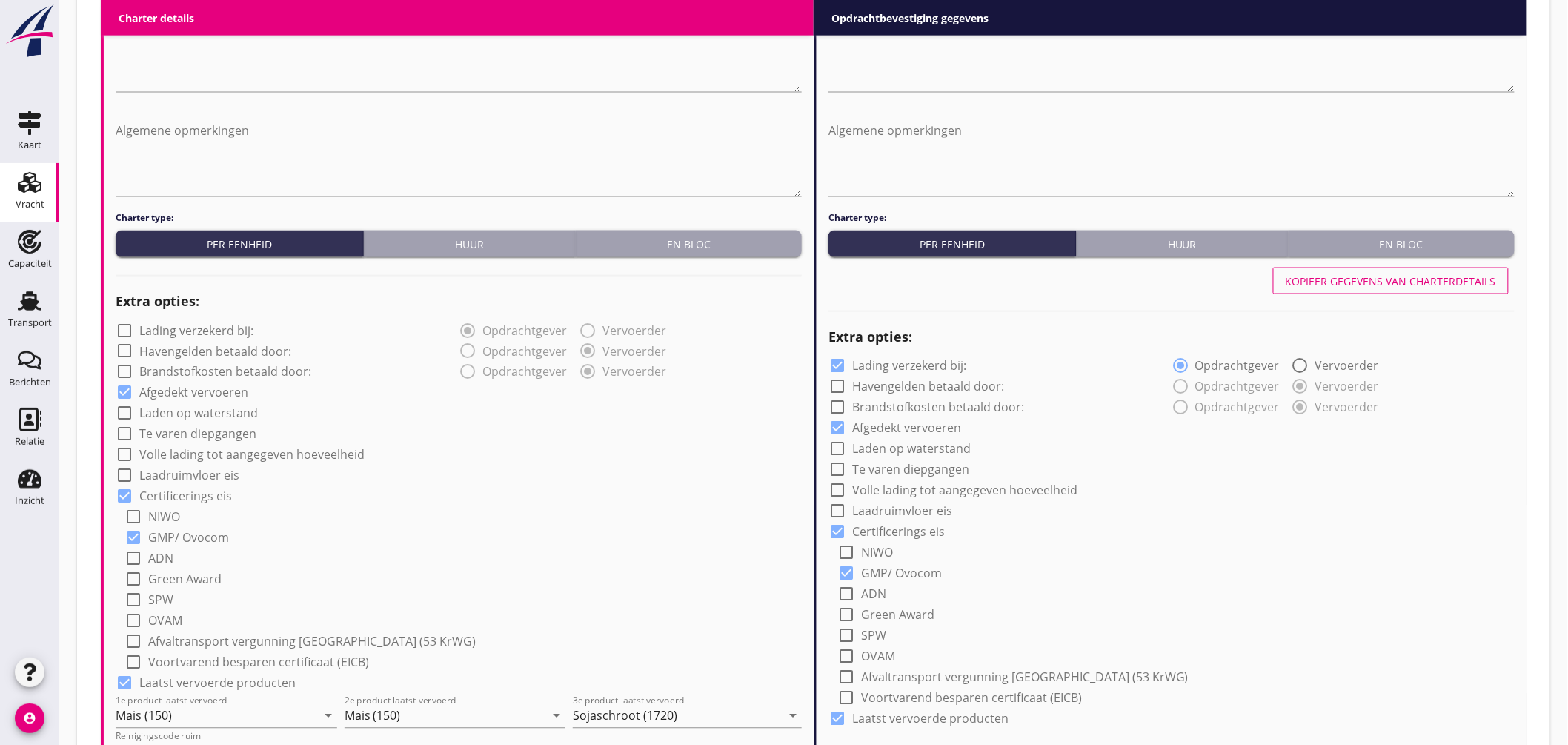
type input "2.50"
drag, startPoint x: 1412, startPoint y: 276, endPoint x: 1299, endPoint y: 356, distance: 138.5
click at [1412, 275] on div "Kopiëer gegevens van charterdetails" at bounding box center [1391, 281] width 210 height 16
checkbox input "false"
type input "Mais (150)"
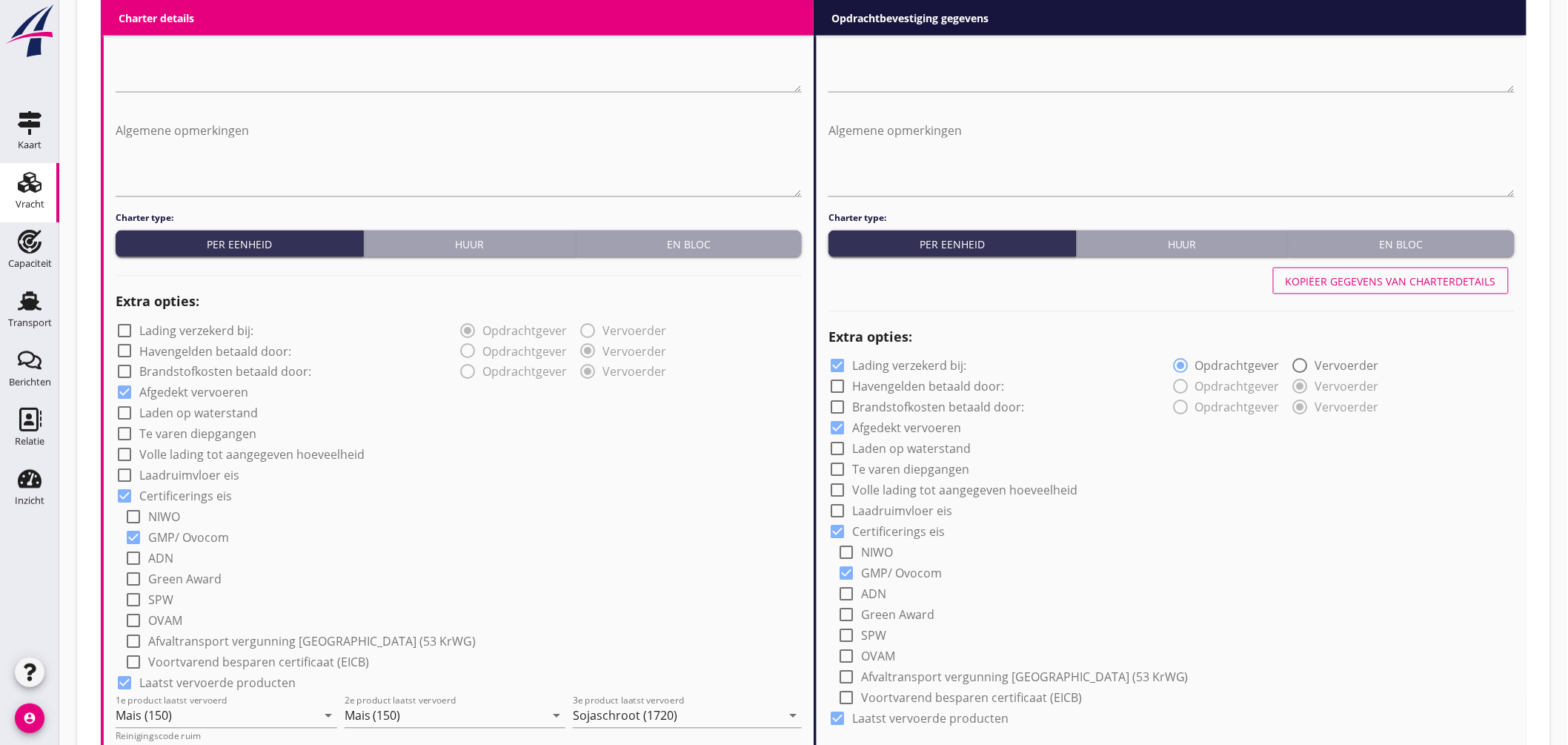
type input "Mais (150)"
type input "Sojaschroot (1720)"
type input "a"
radio input "false"
radio input "true"
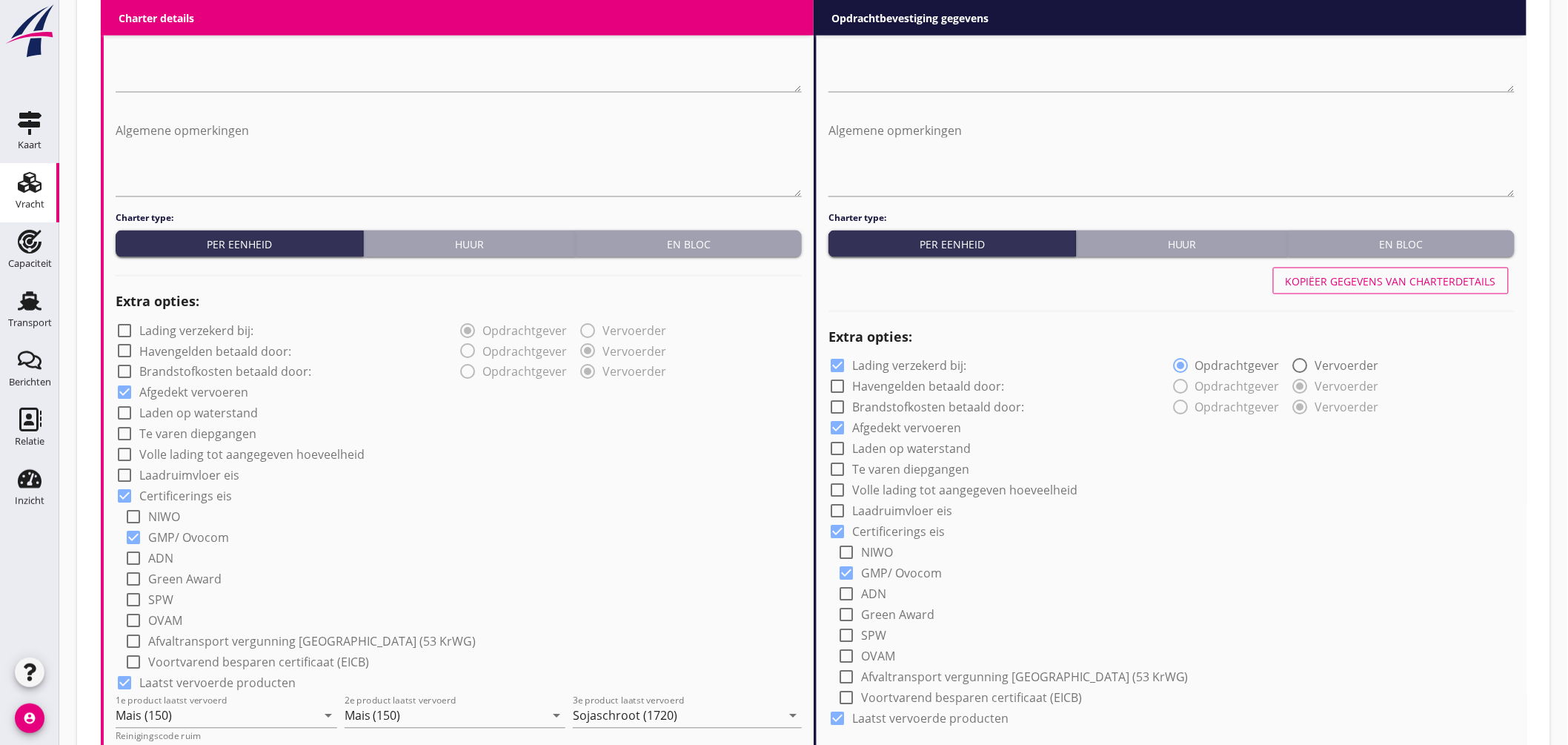
radio input "false"
radio input "true"
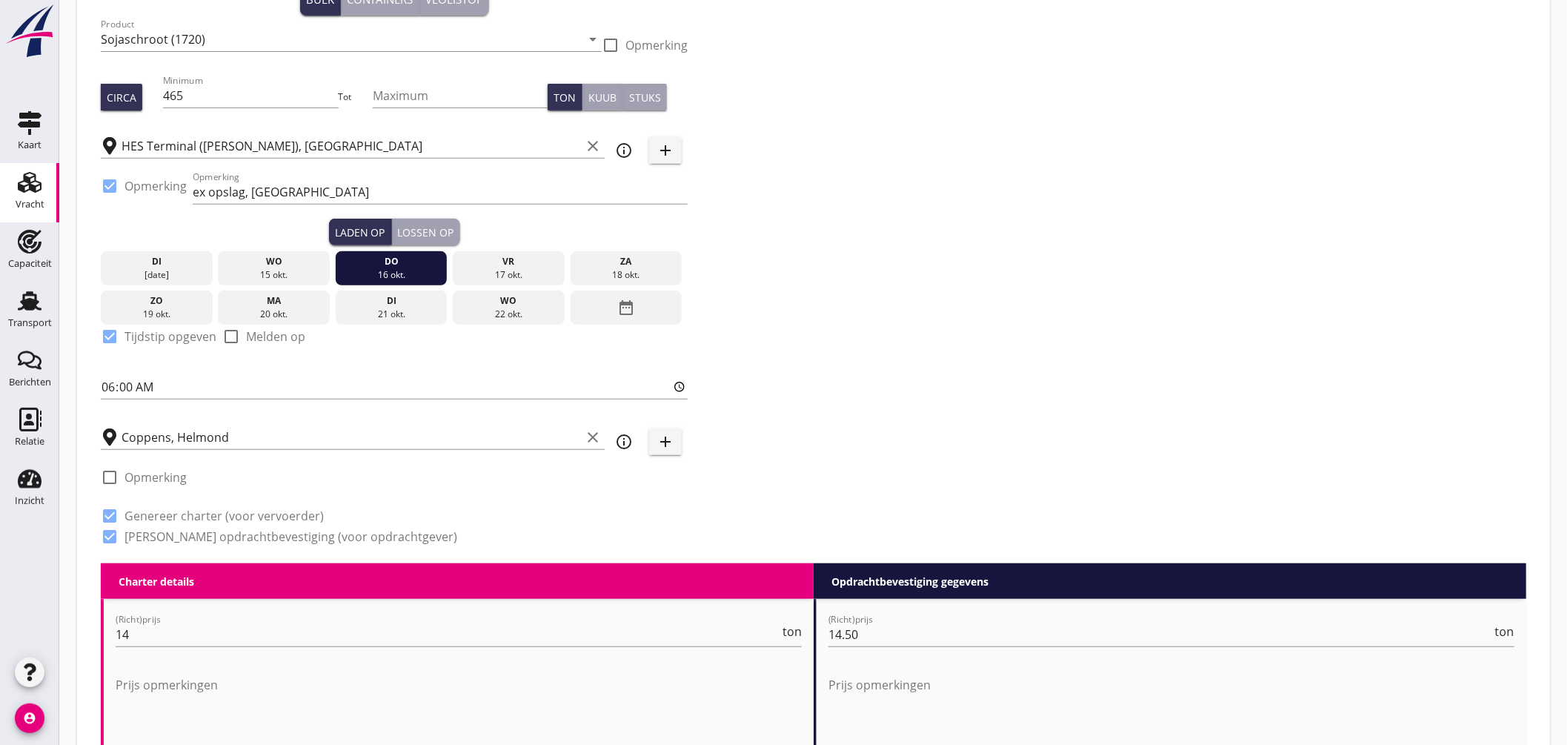
scroll to position [0, 0]
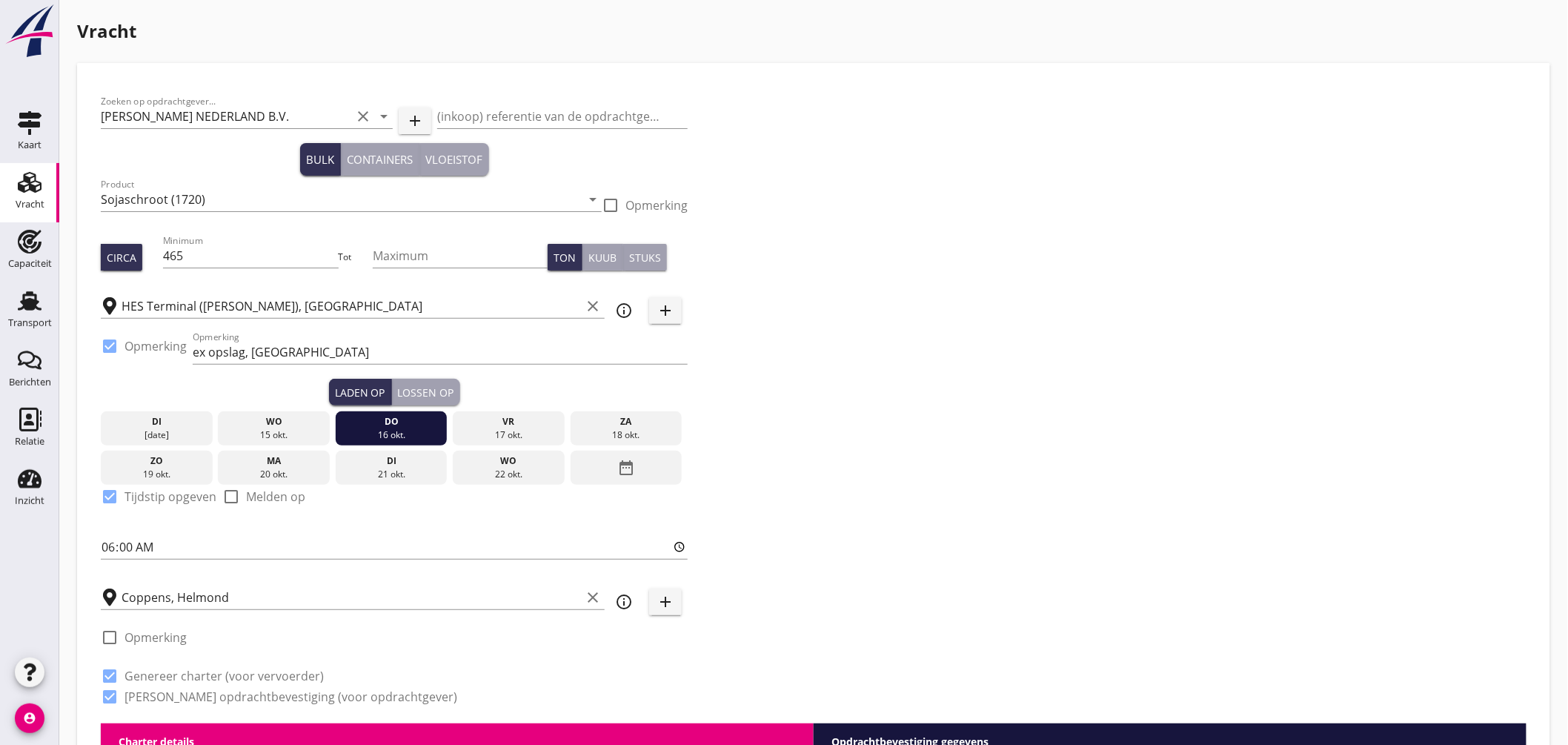
click at [941, 483] on div "Zoeken op opdrachtgever... PETERSON NEDERLAND B.V. clear arrow_drop_down add (i…" at bounding box center [813, 405] width 1438 height 637
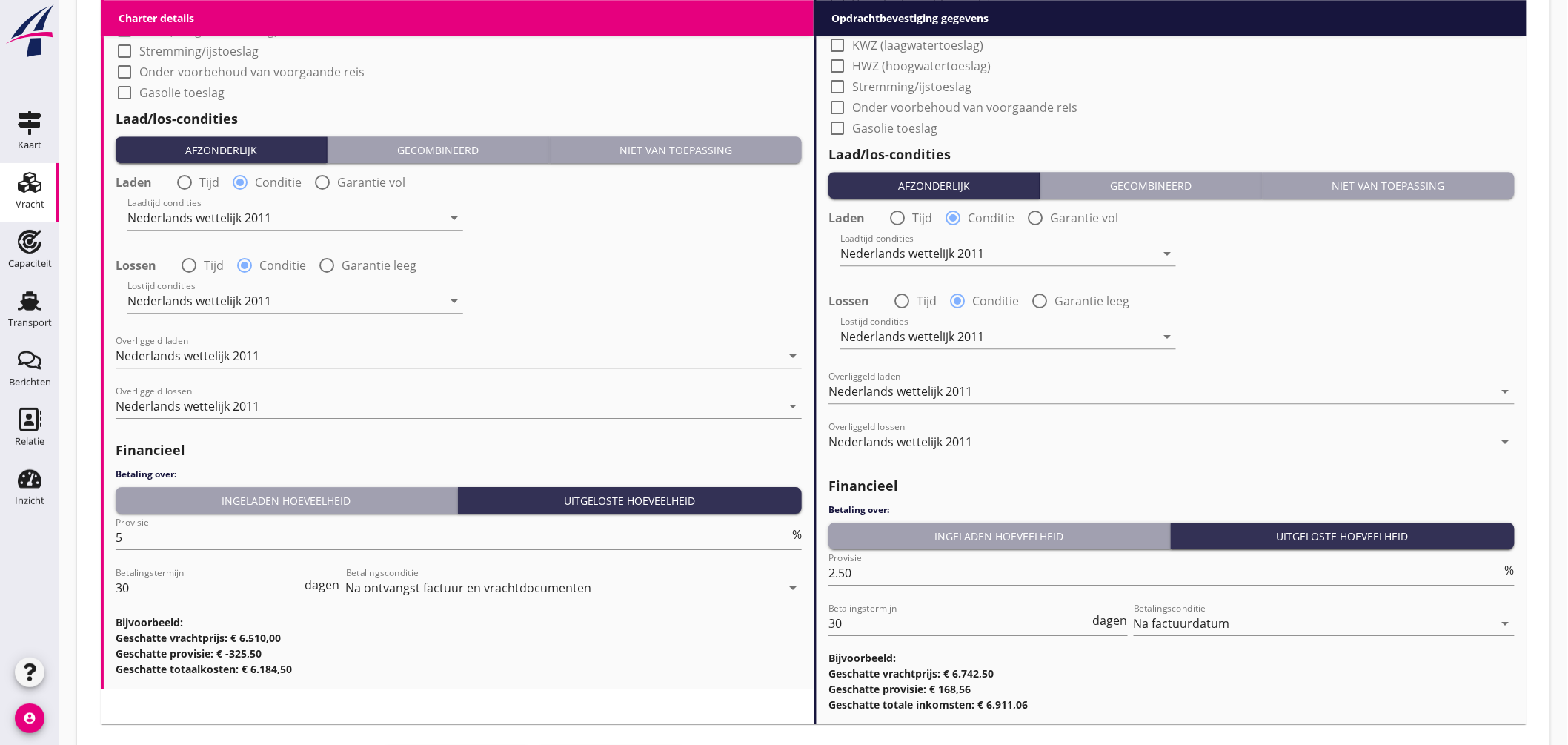
scroll to position [1725, 0]
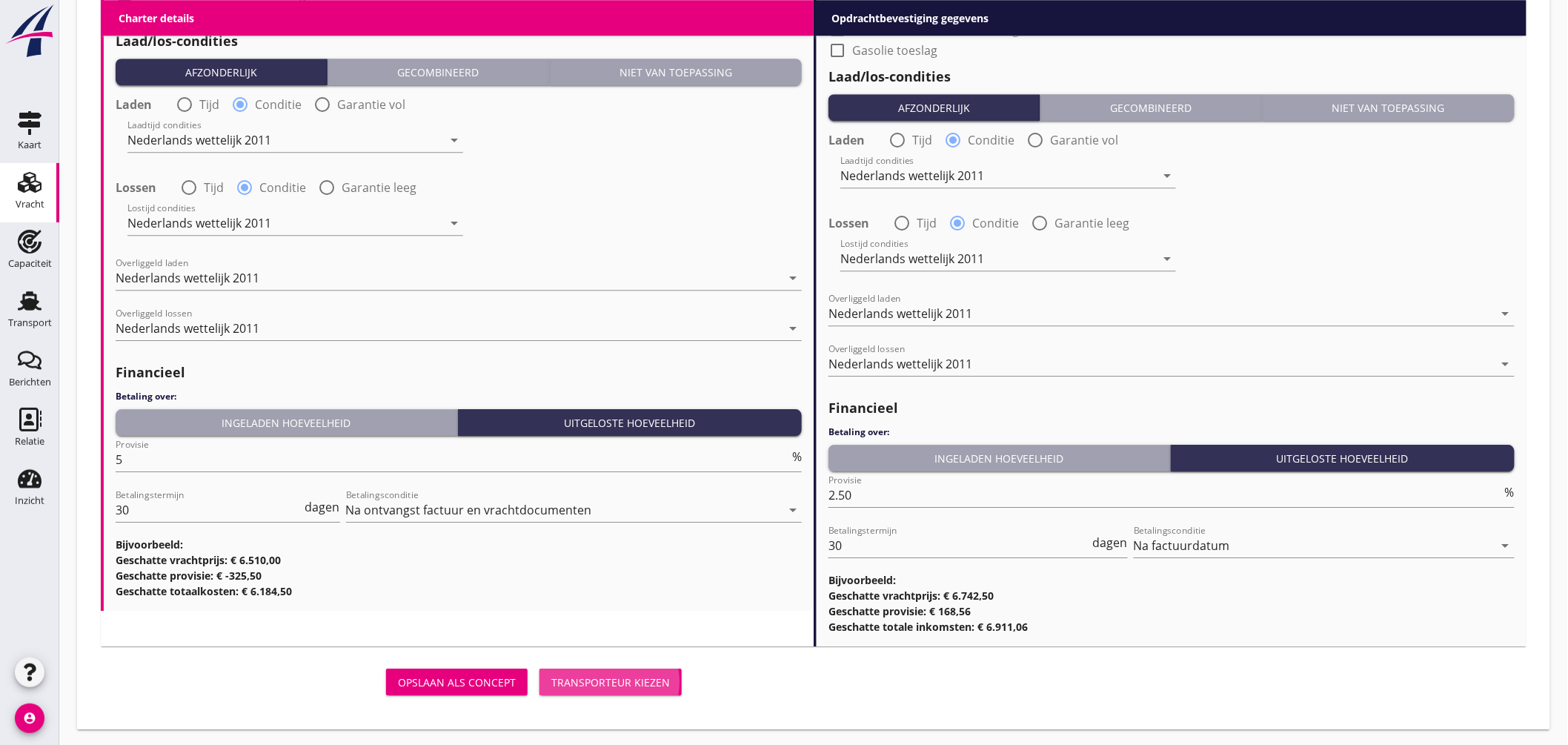
click at [603, 684] on div "Transporteur kiezen" at bounding box center [610, 682] width 119 height 16
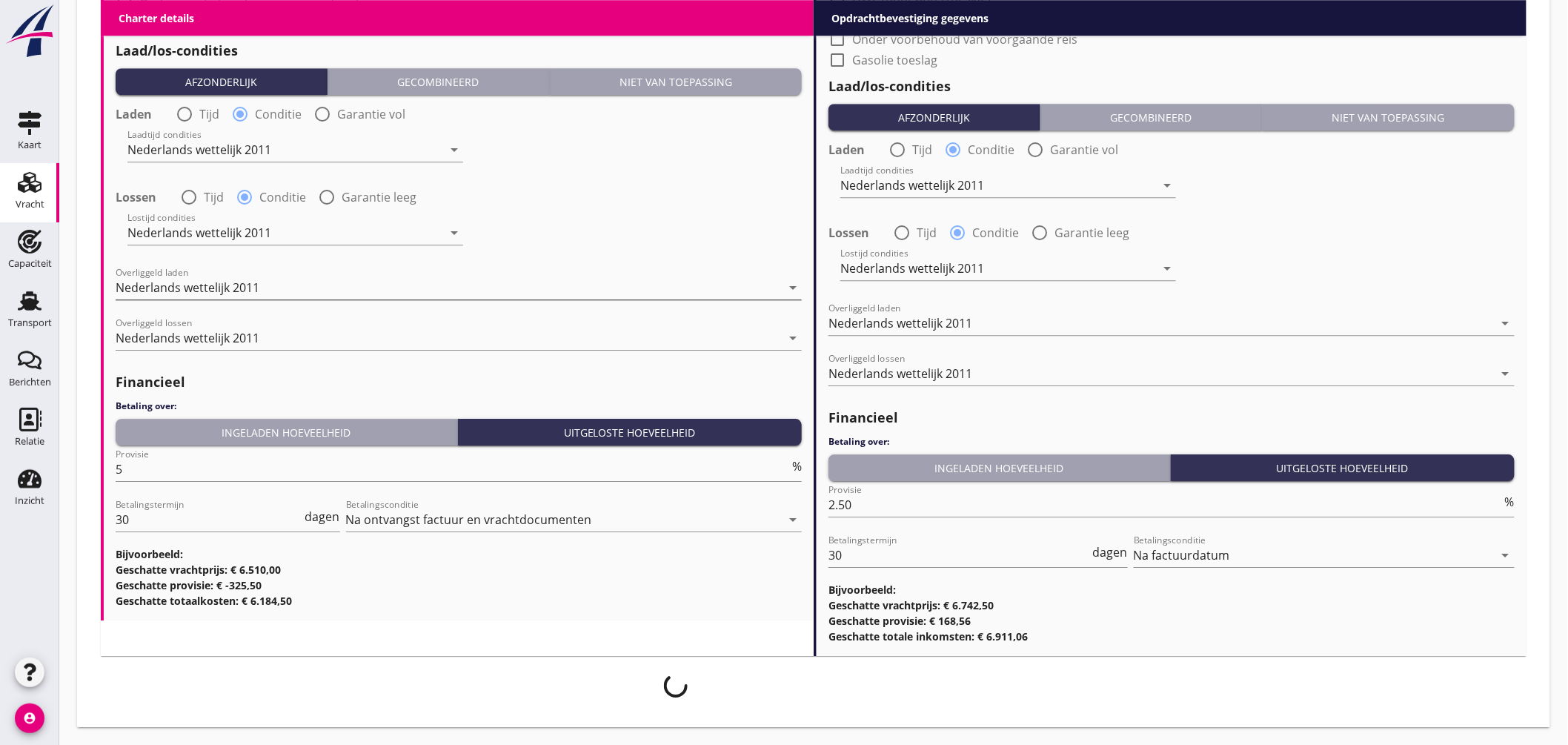
scroll to position [1713, 0]
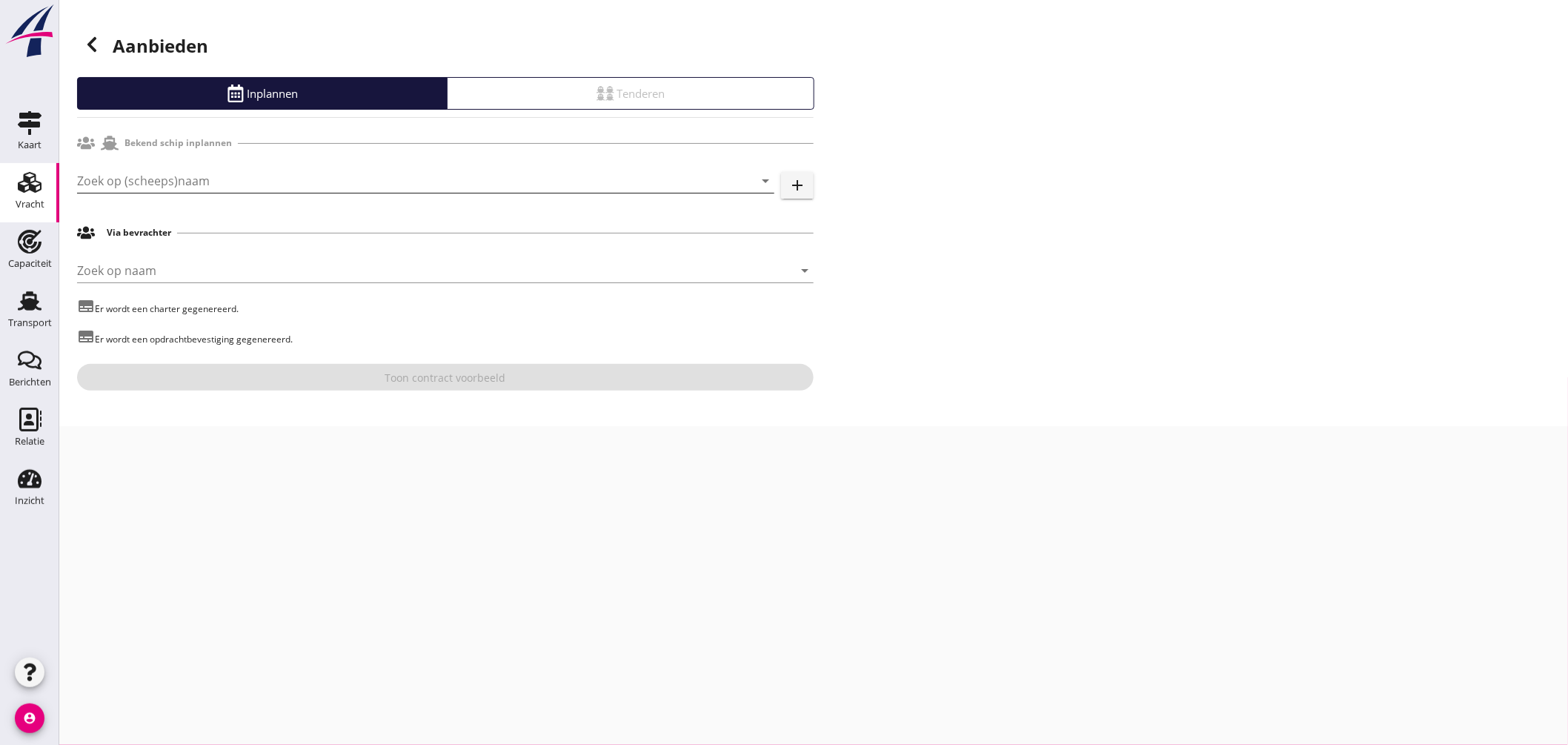
click at [263, 172] on input "Zoek op (scheeps)naam" at bounding box center [405, 180] width 656 height 23
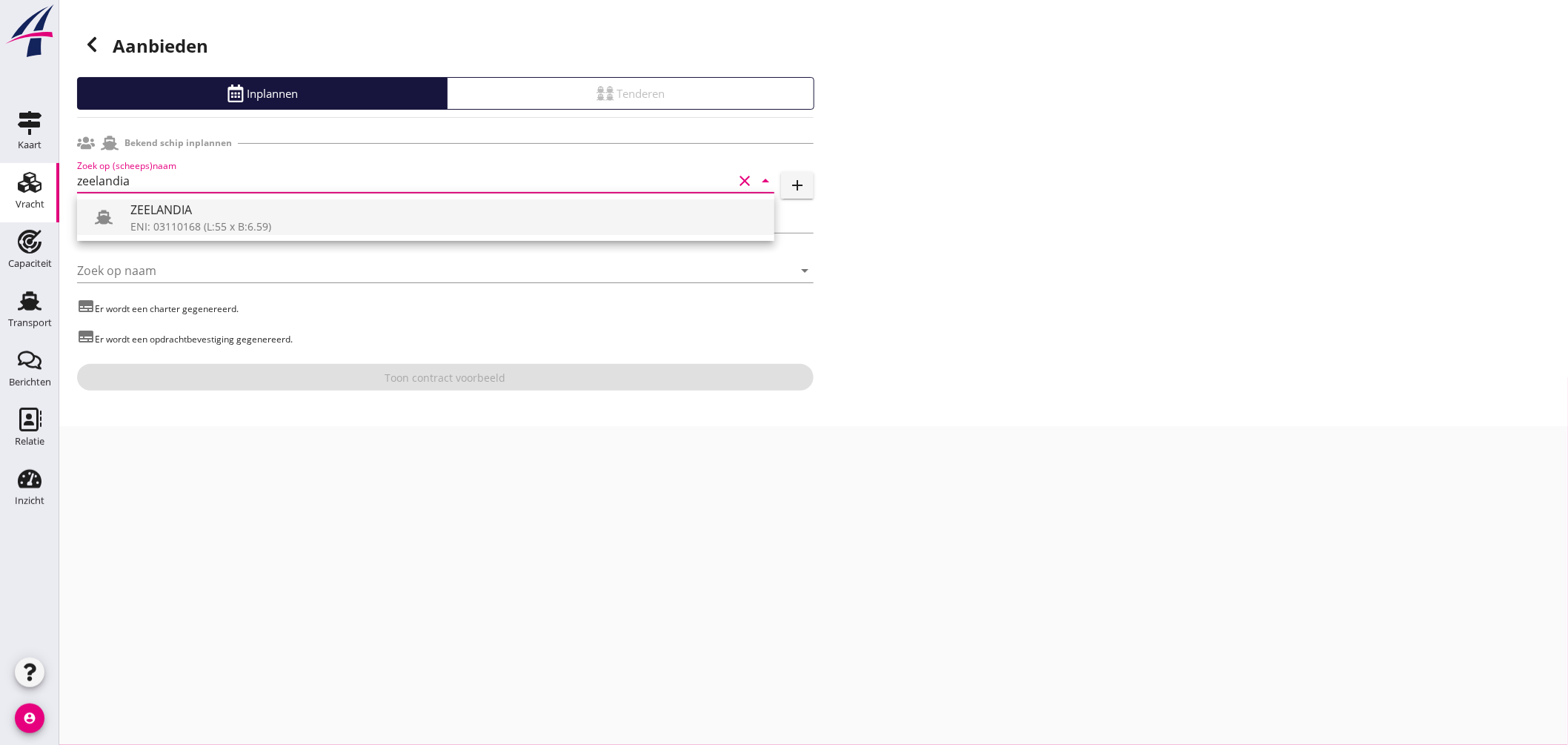
click at [192, 210] on div "ZEELANDIA" at bounding box center [446, 209] width 632 height 17
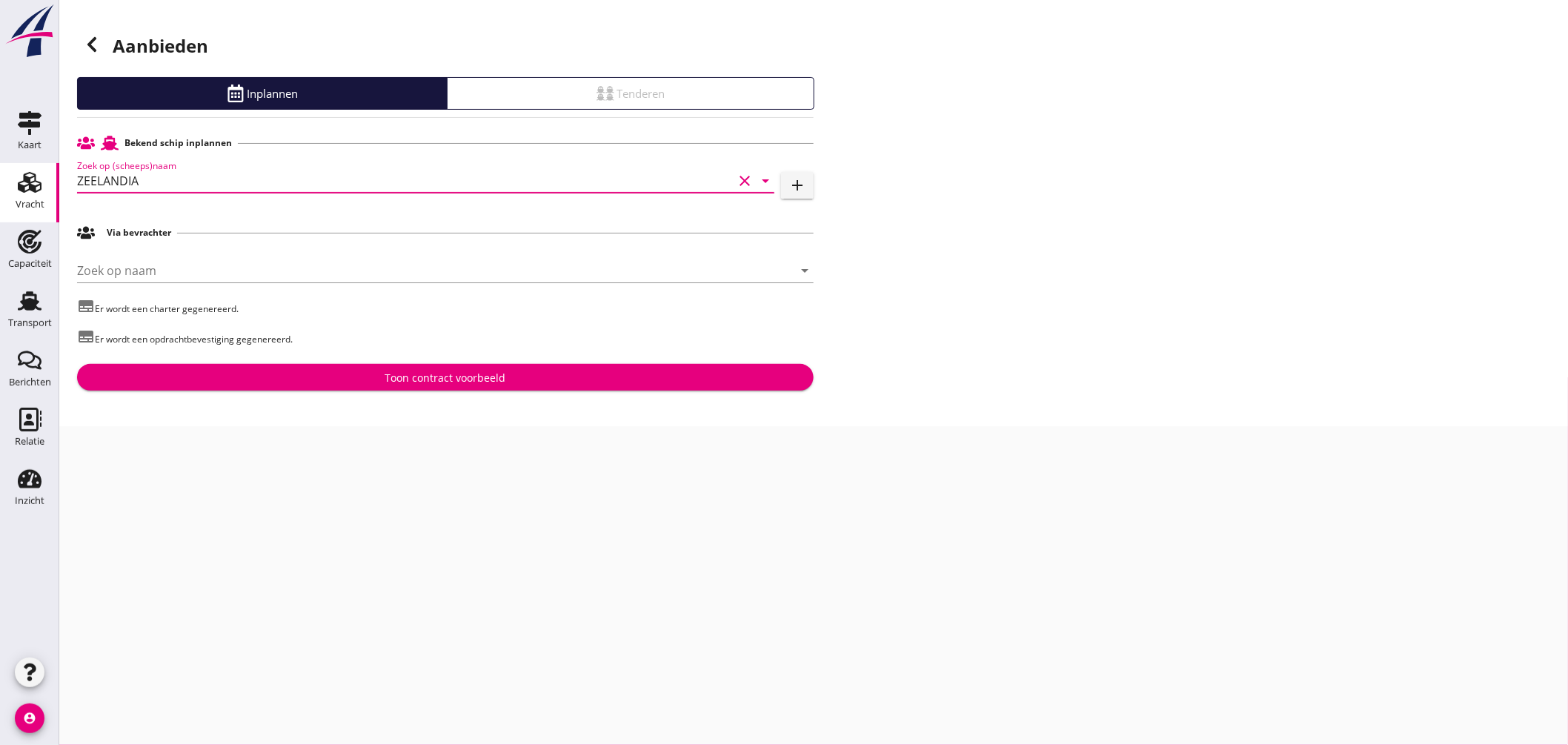
type input "ZEELANDIA"
click at [439, 382] on div "Toon contract voorbeeld" at bounding box center [446, 377] width 121 height 16
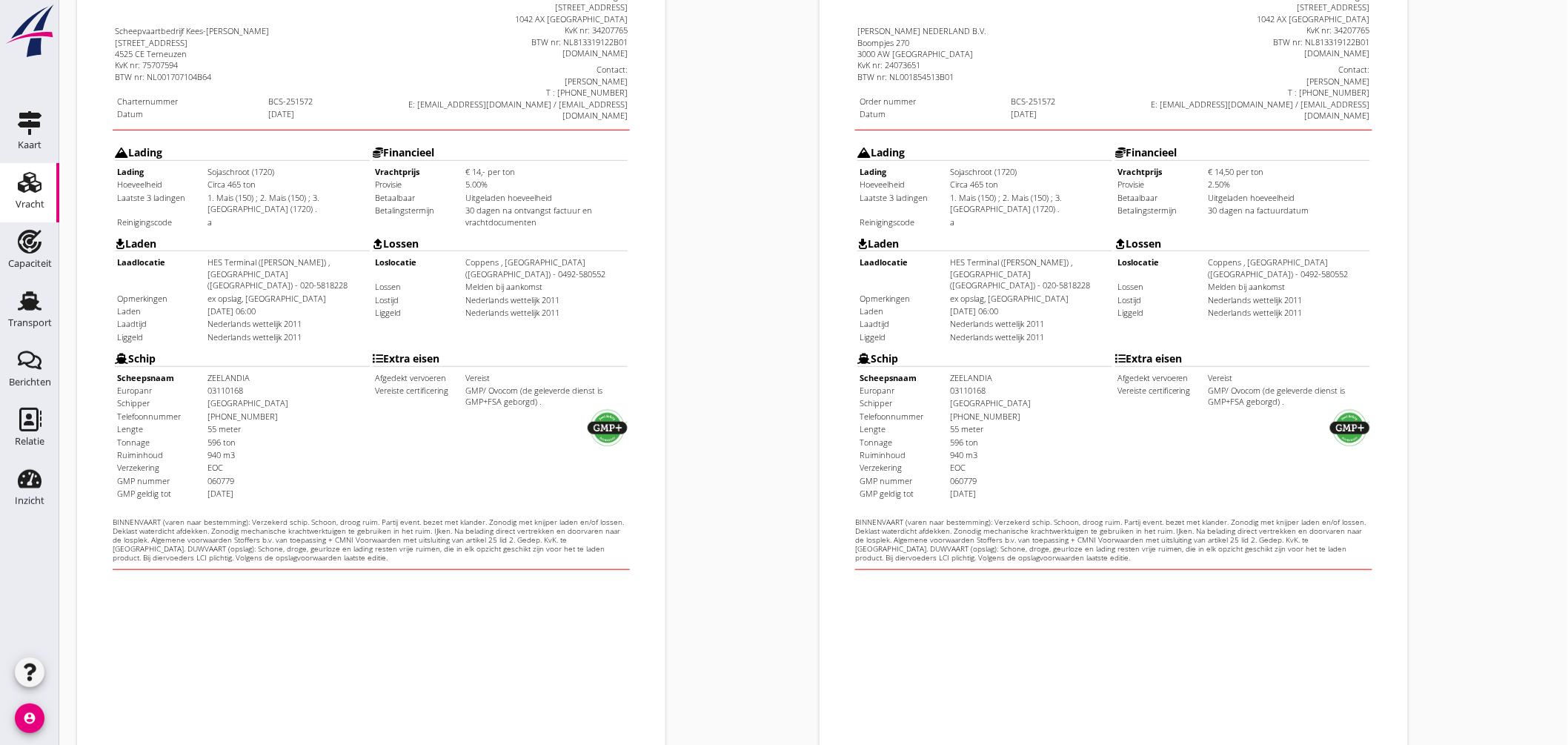
scroll to position [351, 0]
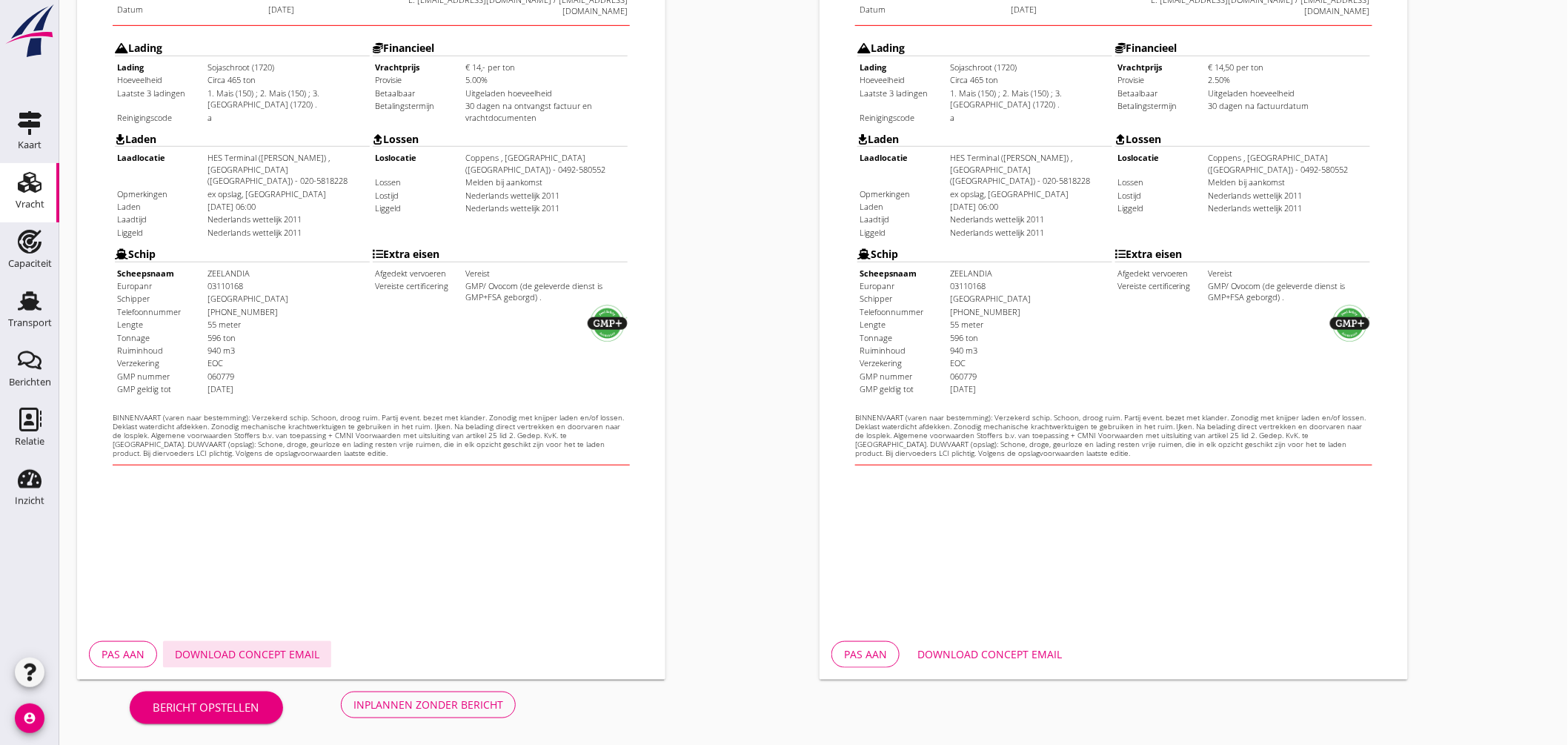
click at [298, 650] on div "Download concept email" at bounding box center [247, 654] width 145 height 16
click at [991, 658] on div "Download concept email" at bounding box center [990, 654] width 145 height 16
click at [538, 646] on div "Pas aan Download concept email" at bounding box center [371, 654] width 588 height 51
click at [475, 694] on button "Inplannen zonder bericht" at bounding box center [428, 704] width 175 height 26
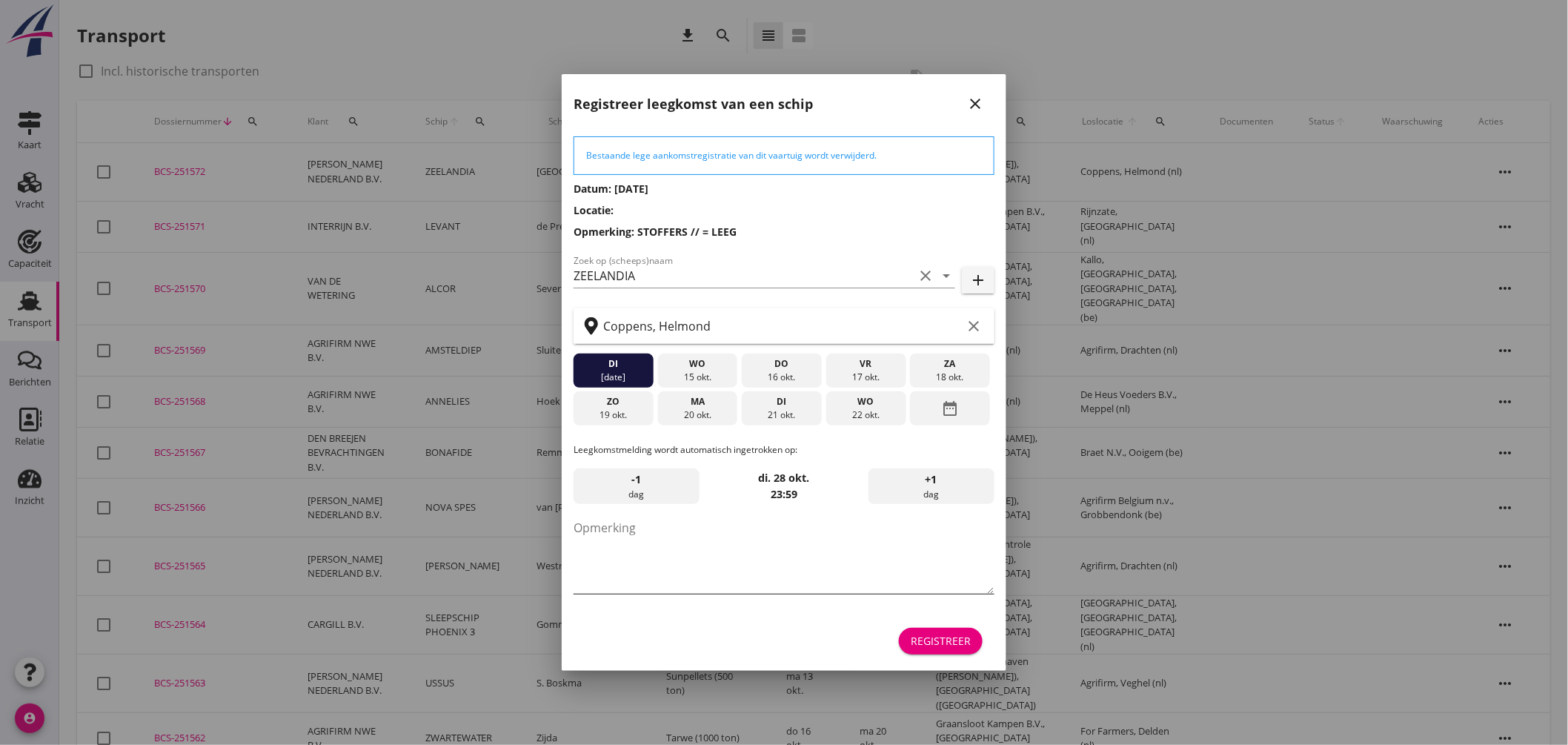
click at [616, 549] on textarea "Opmerking" at bounding box center [784, 554] width 421 height 78
type textarea "STOFFERS"
click at [703, 399] on div "ma" at bounding box center [697, 402] width 73 height 14
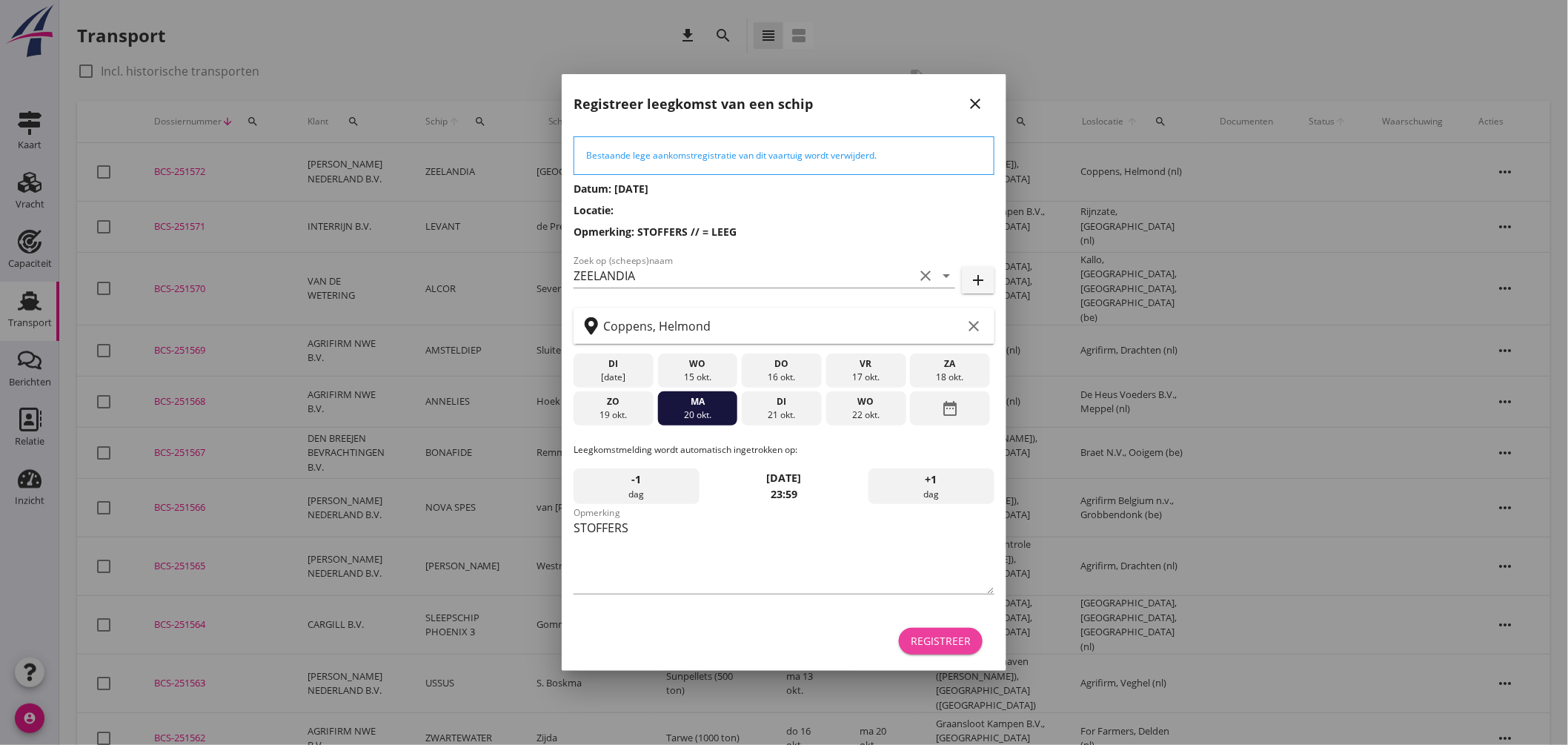
click at [950, 647] on div "Registreer" at bounding box center [940, 641] width 60 height 16
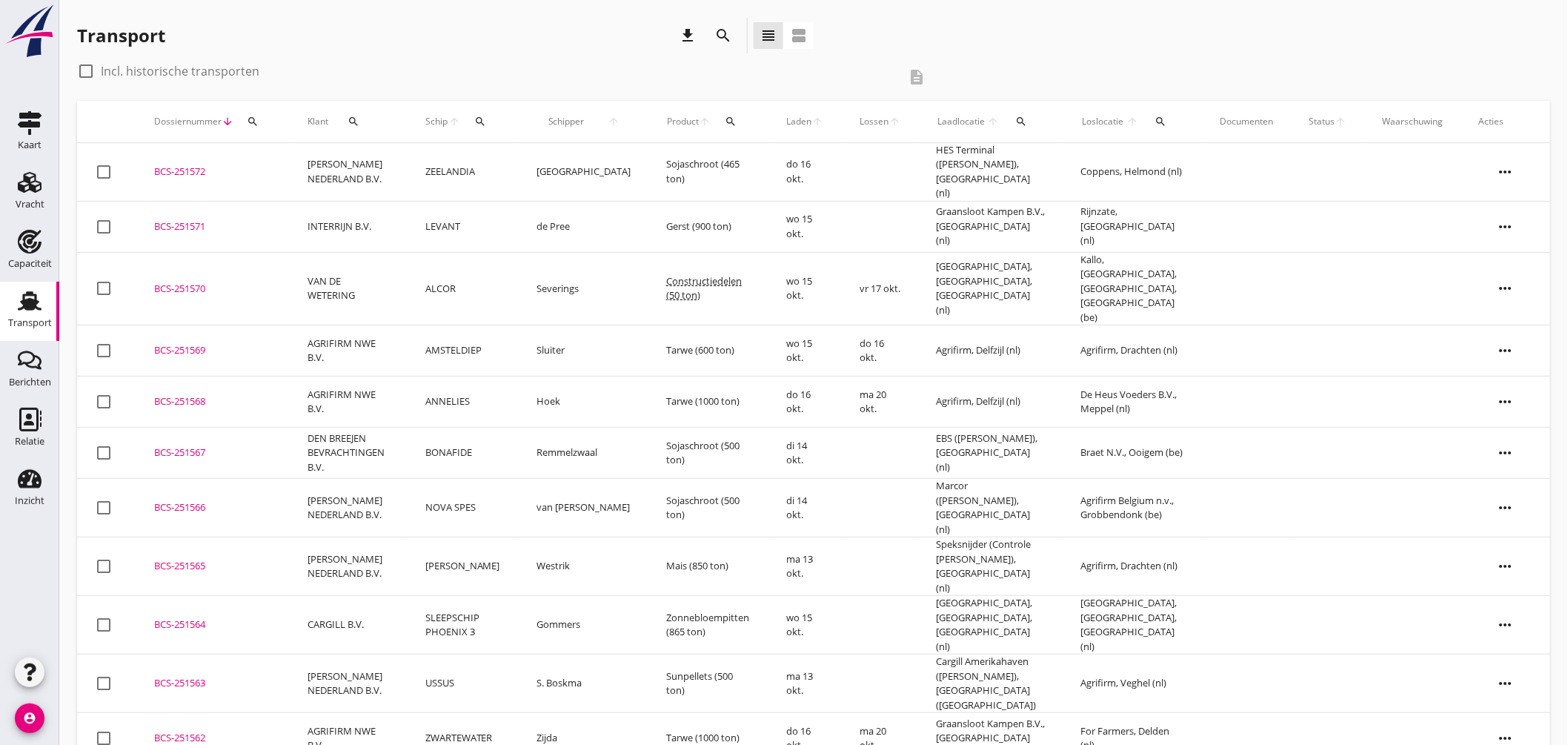
click at [503, 158] on td "ZEELANDIA" at bounding box center [463, 172] width 111 height 58
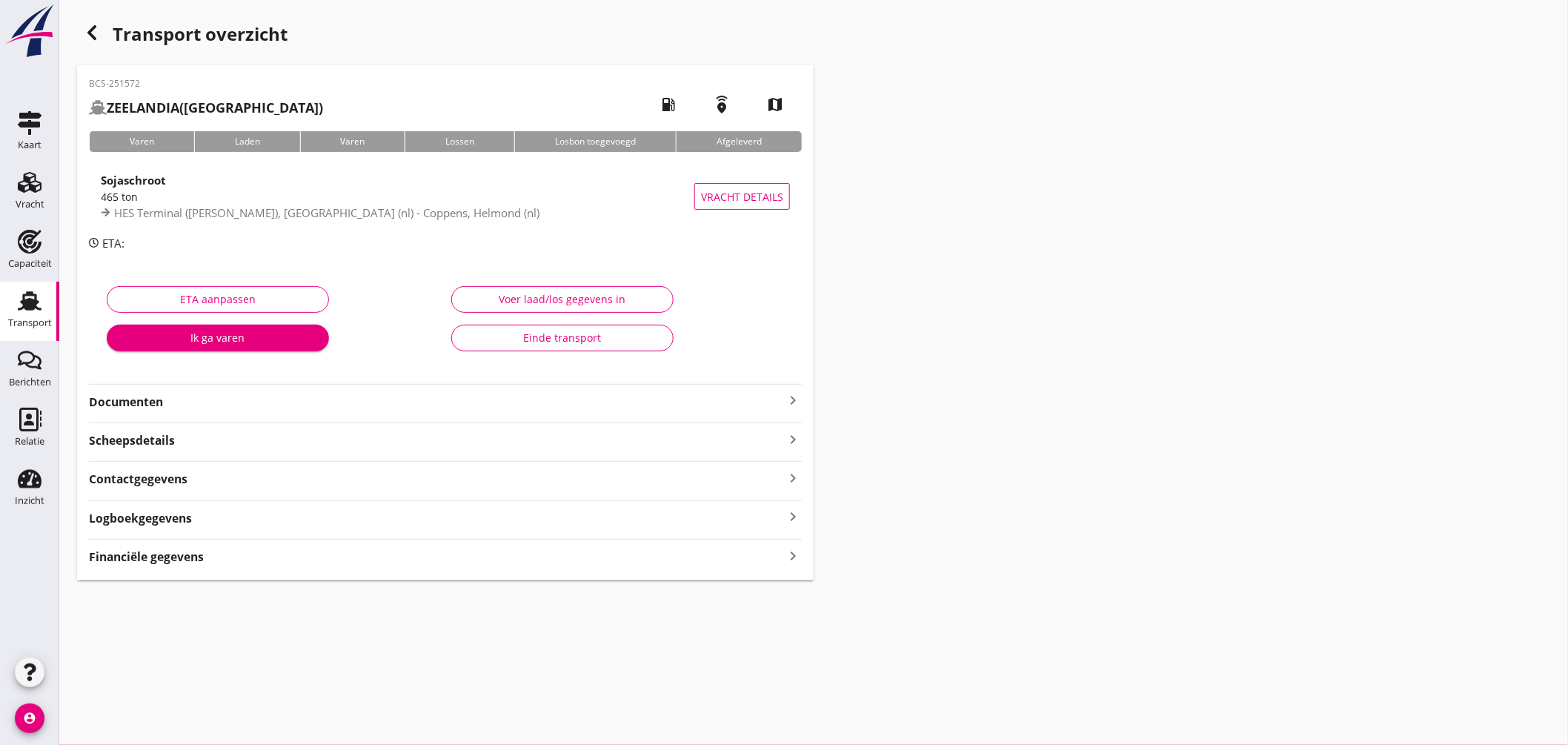
click at [452, 210] on span "HES Terminal (melden Peterson), Amsterdam (nl) - Coppens, Helmond (nl)" at bounding box center [327, 213] width 426 height 15
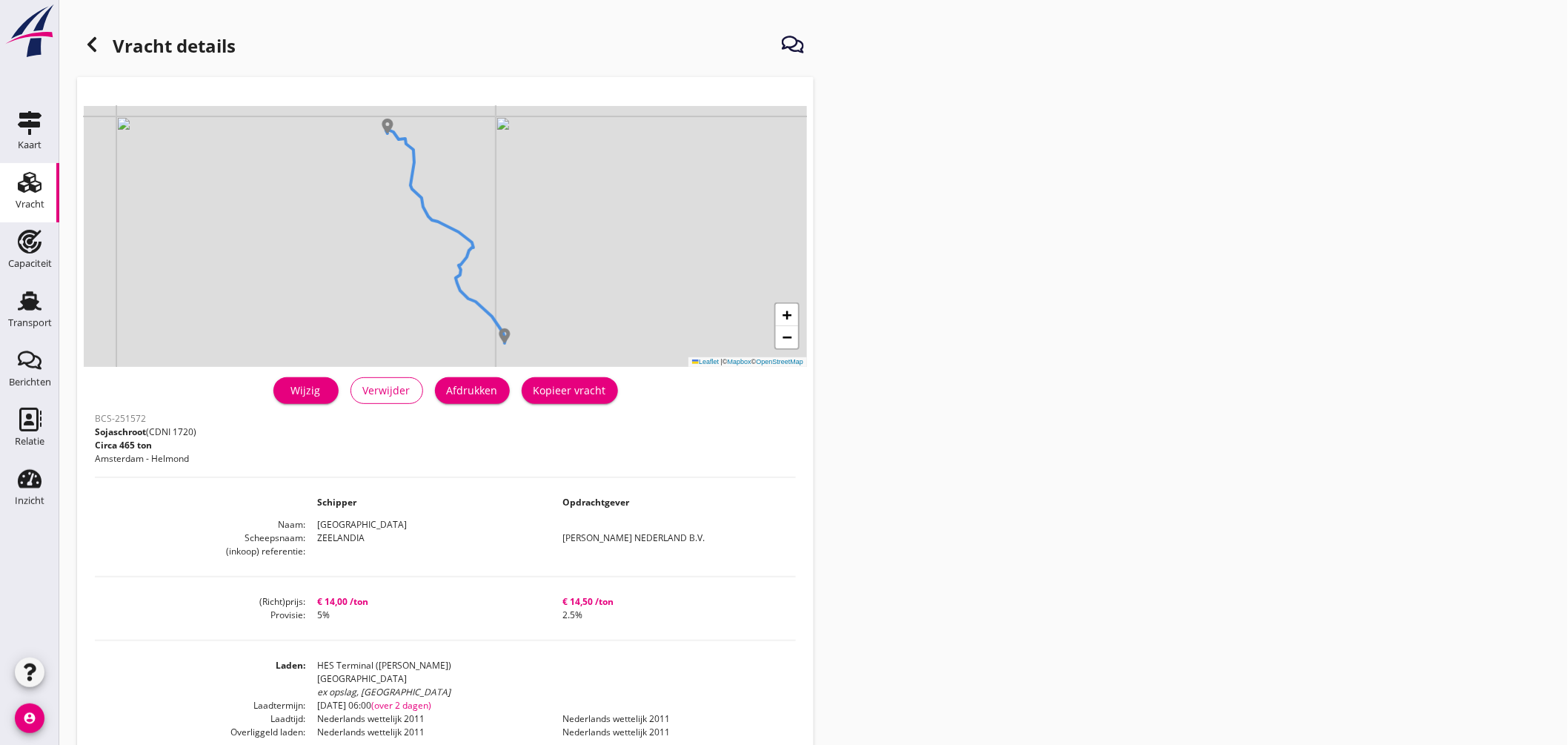
click at [478, 397] on div "Afdrukken" at bounding box center [472, 390] width 51 height 16
click at [92, 40] on use at bounding box center [92, 45] width 9 height 15
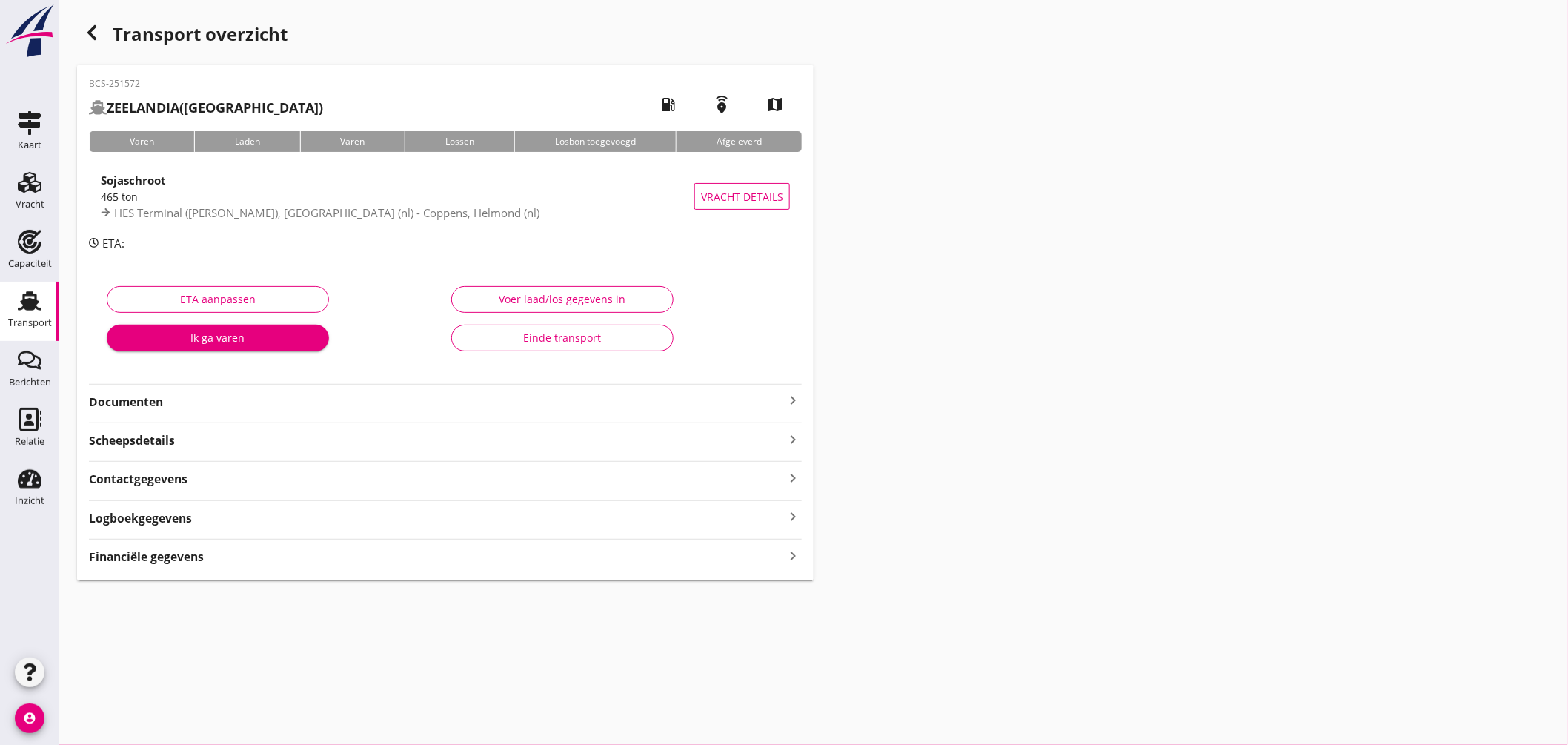
click at [452, 557] on div "Financiële gegevens keyboard_arrow_right" at bounding box center [445, 556] width 713 height 20
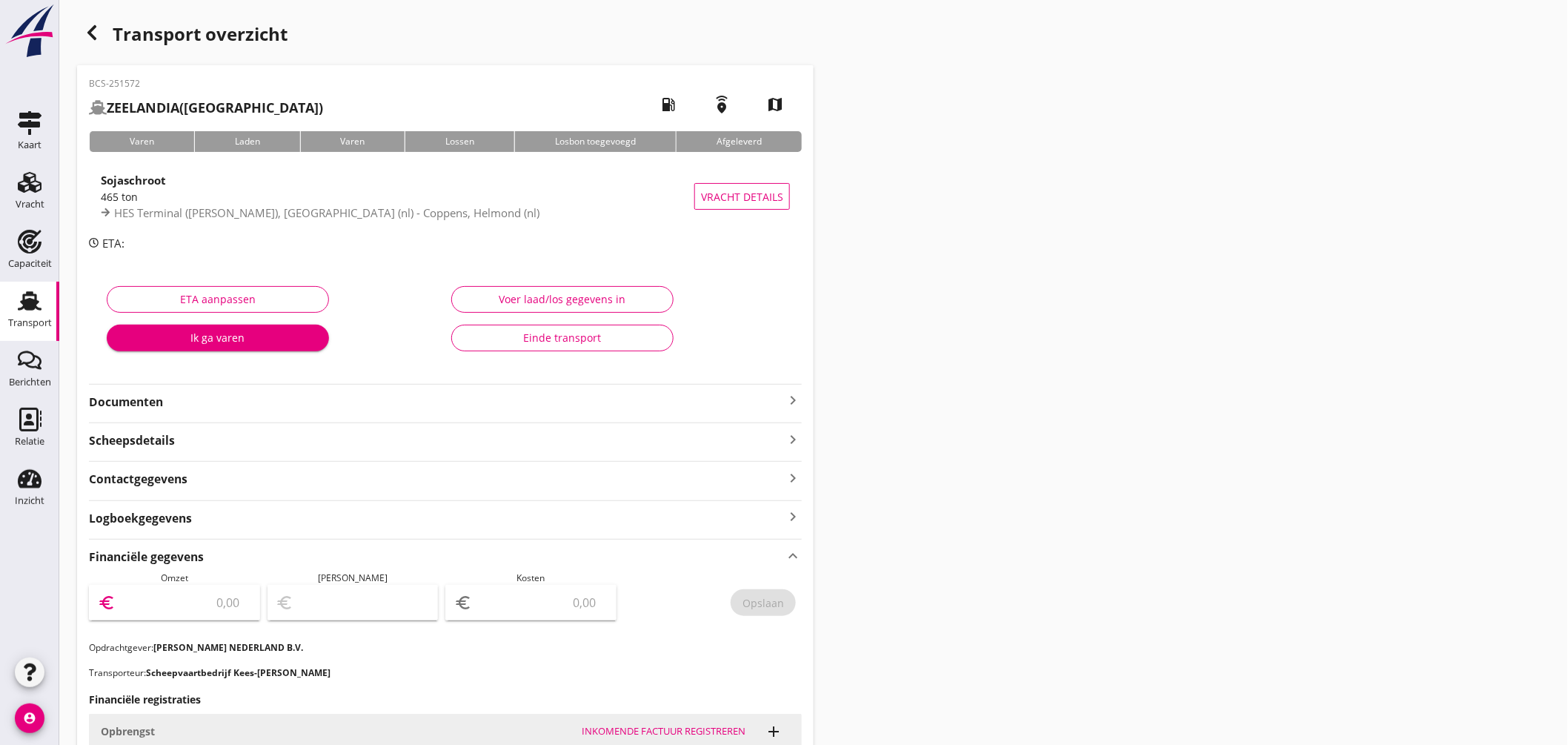
click at [232, 606] on input "number" at bounding box center [185, 602] width 132 height 23
type input "6573.94"
click at [541, 599] on input "number" at bounding box center [541, 602] width 132 height 23
type input "6567.94"
type input "6"
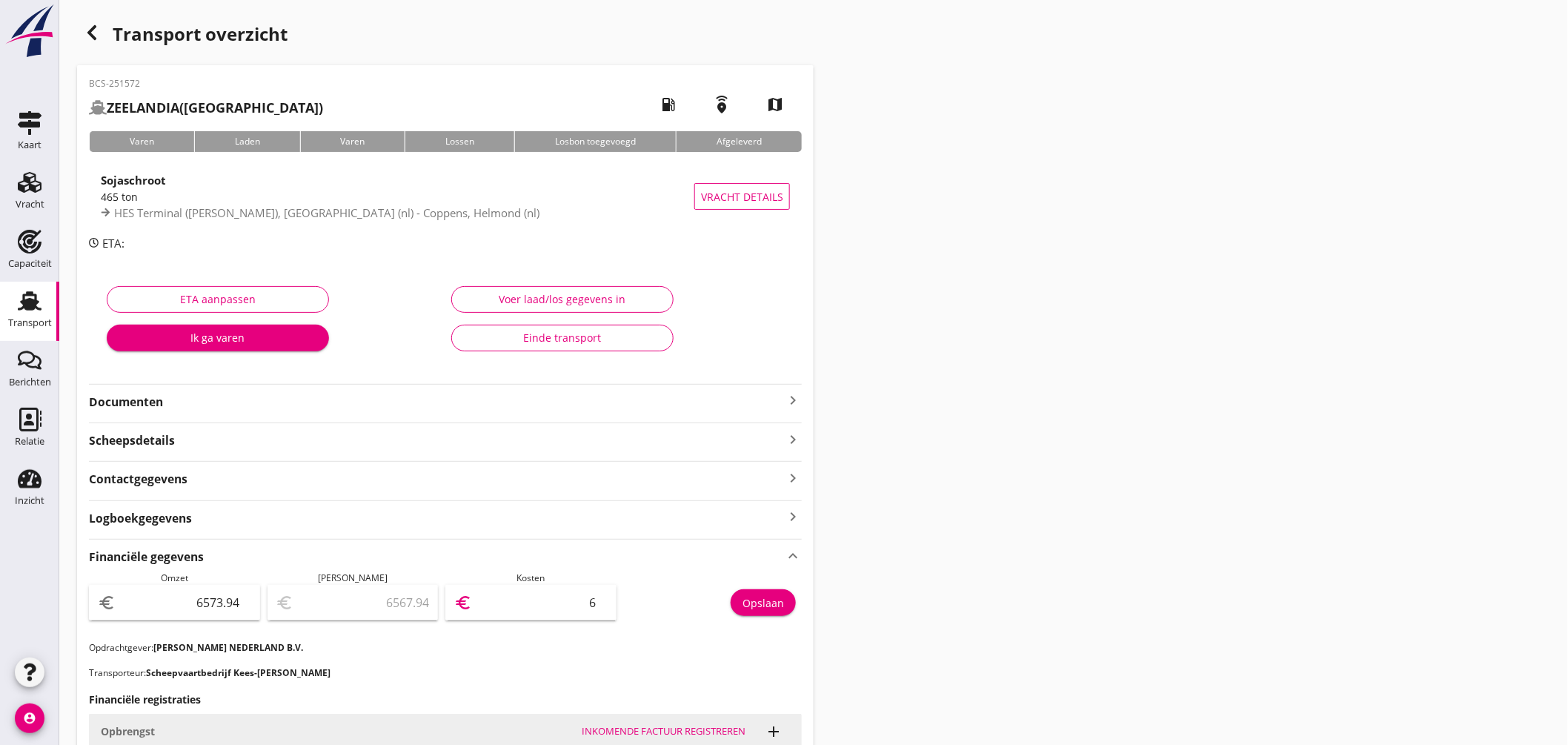
type input "6512.94"
type input "61"
type input "5955.94"
type input "618"
type input "389.94"
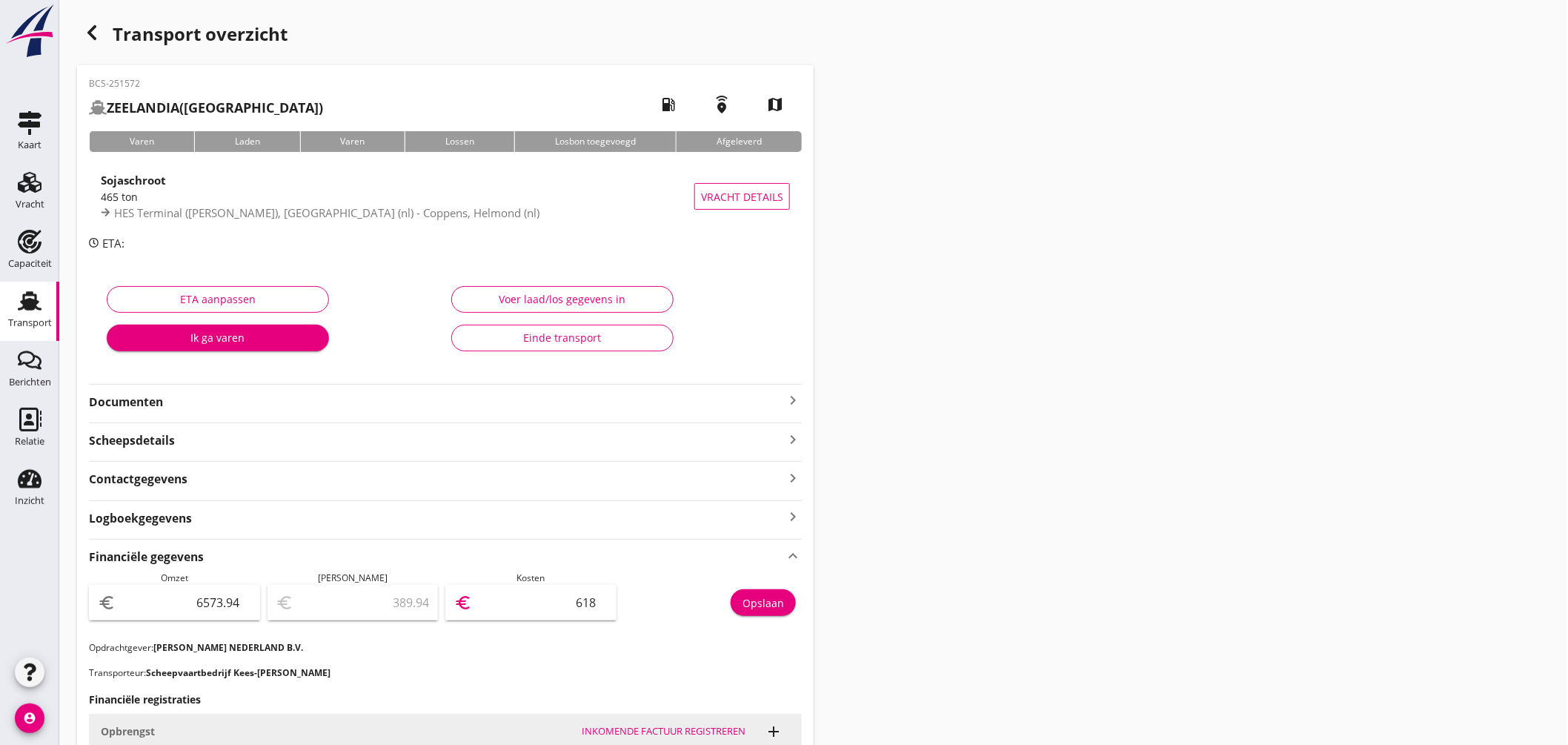
type input "6184"
type input "389.44"
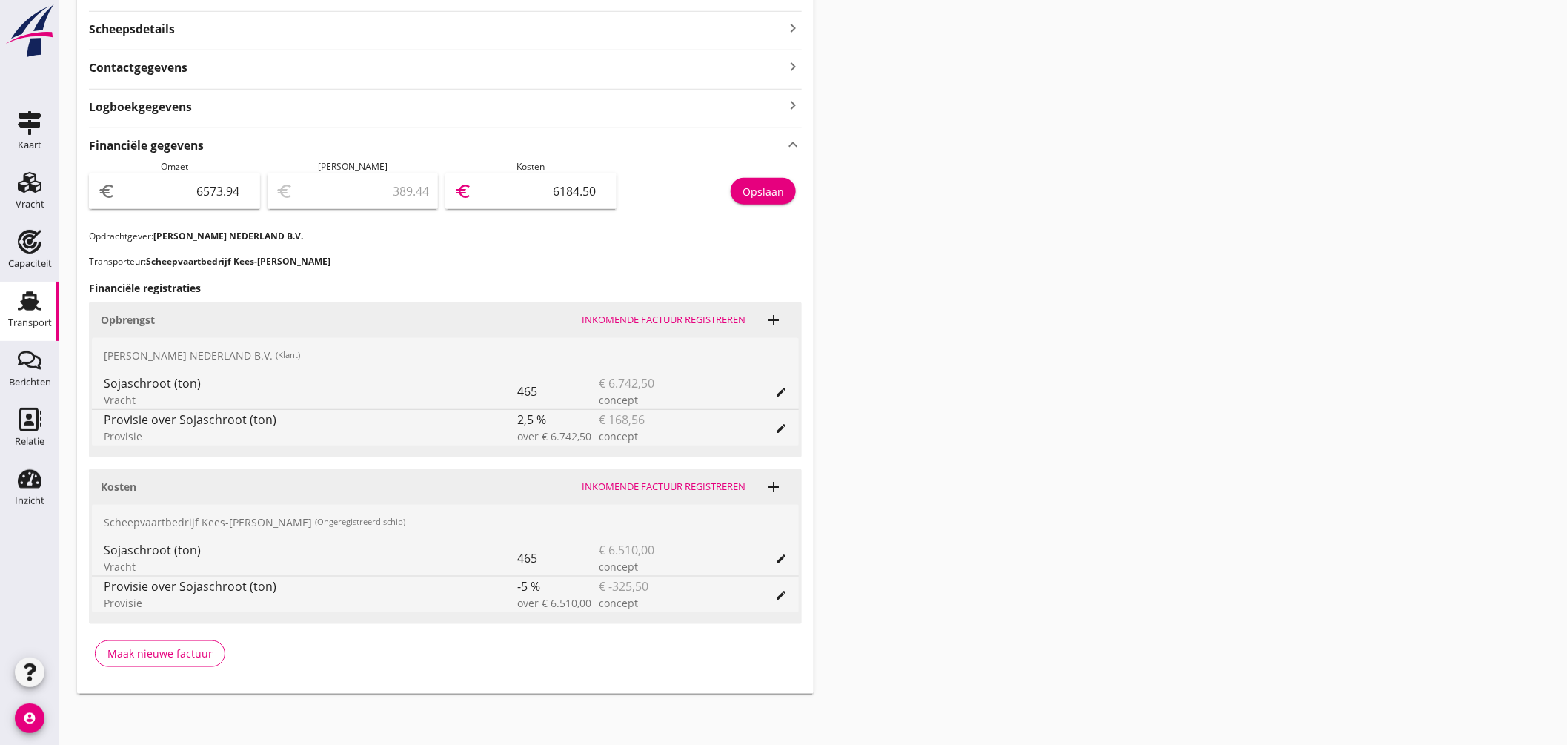
scroll to position [412, 0]
type input "6184.50"
click at [768, 179] on button "Opslaan" at bounding box center [763, 190] width 65 height 26
click at [790, 139] on icon "keyboard_arrow_up" at bounding box center [793, 143] width 17 height 20
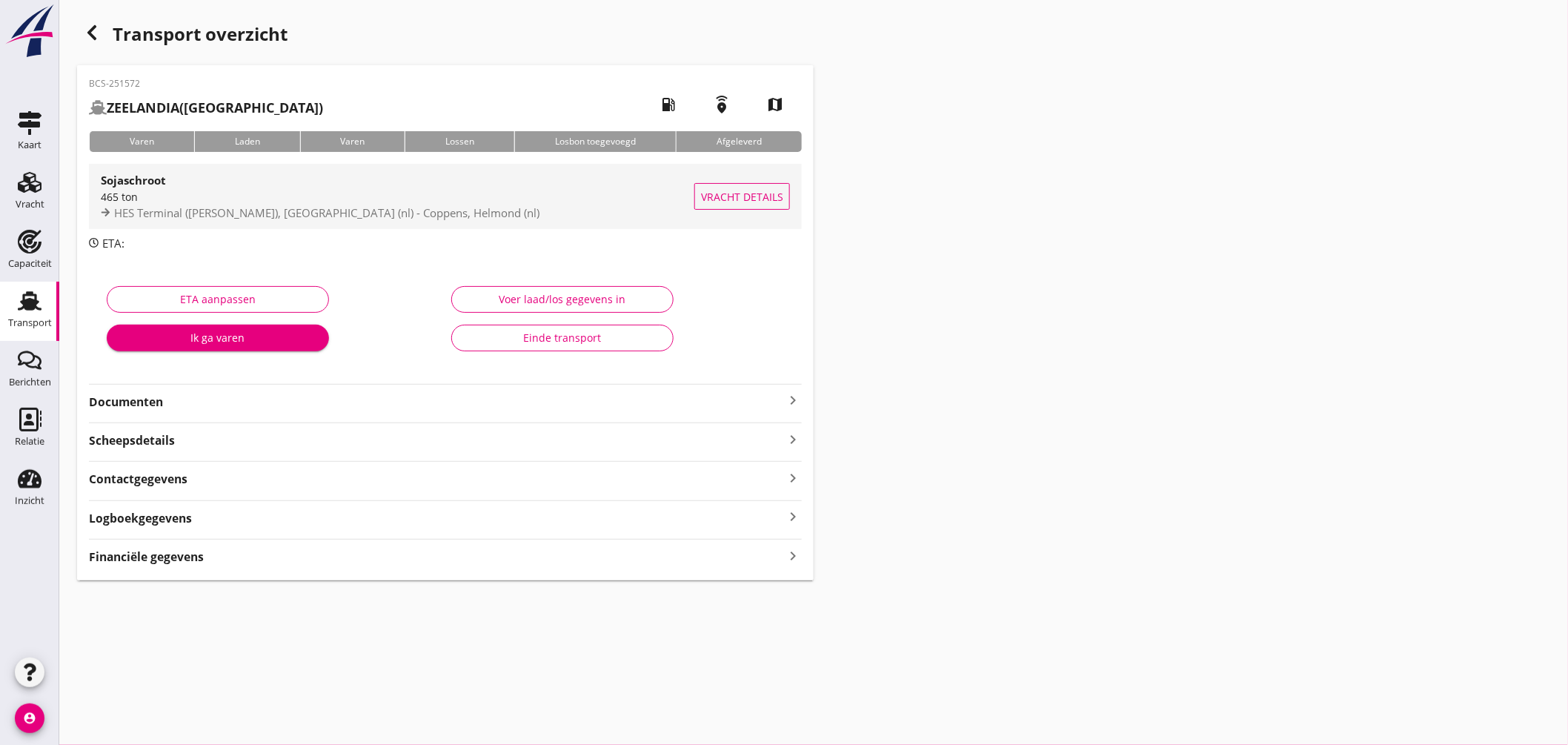
click at [483, 202] on div "465 ton" at bounding box center [397, 197] width 594 height 16
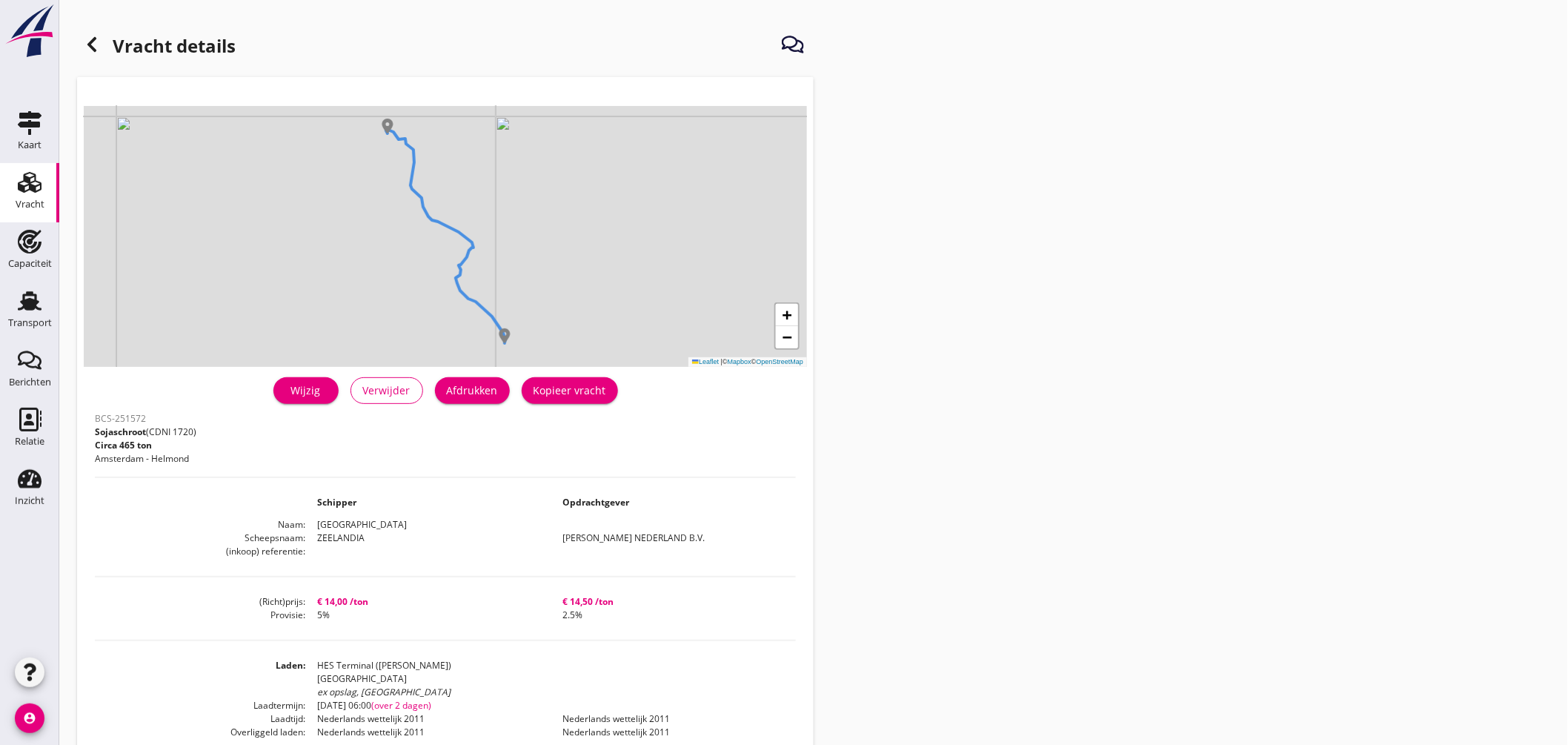
click at [482, 389] on div "Afdrukken" at bounding box center [472, 390] width 51 height 16
click at [32, 308] on use at bounding box center [29, 301] width 23 height 19
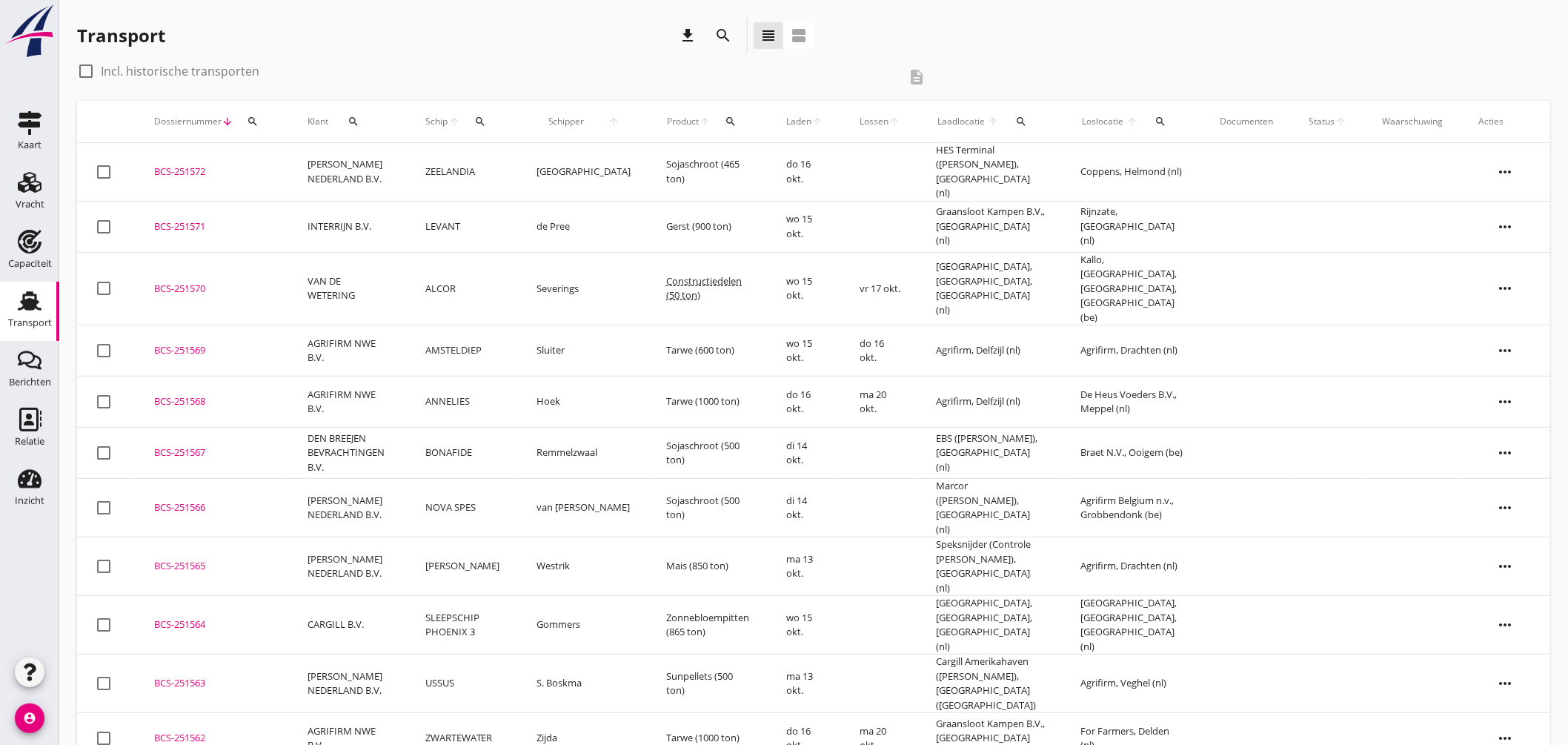
click at [486, 120] on icon "search" at bounding box center [481, 122] width 12 height 12
click at [550, 156] on input "Zoek op (scheeps)naam" at bounding box center [566, 164] width 154 height 23
type input "j"
click at [646, 163] on icon "clear" at bounding box center [654, 164] width 17 height 17
click at [597, 92] on div "check_box_outline_blank Incl. historische transporten description" at bounding box center [507, 76] width 860 height 36
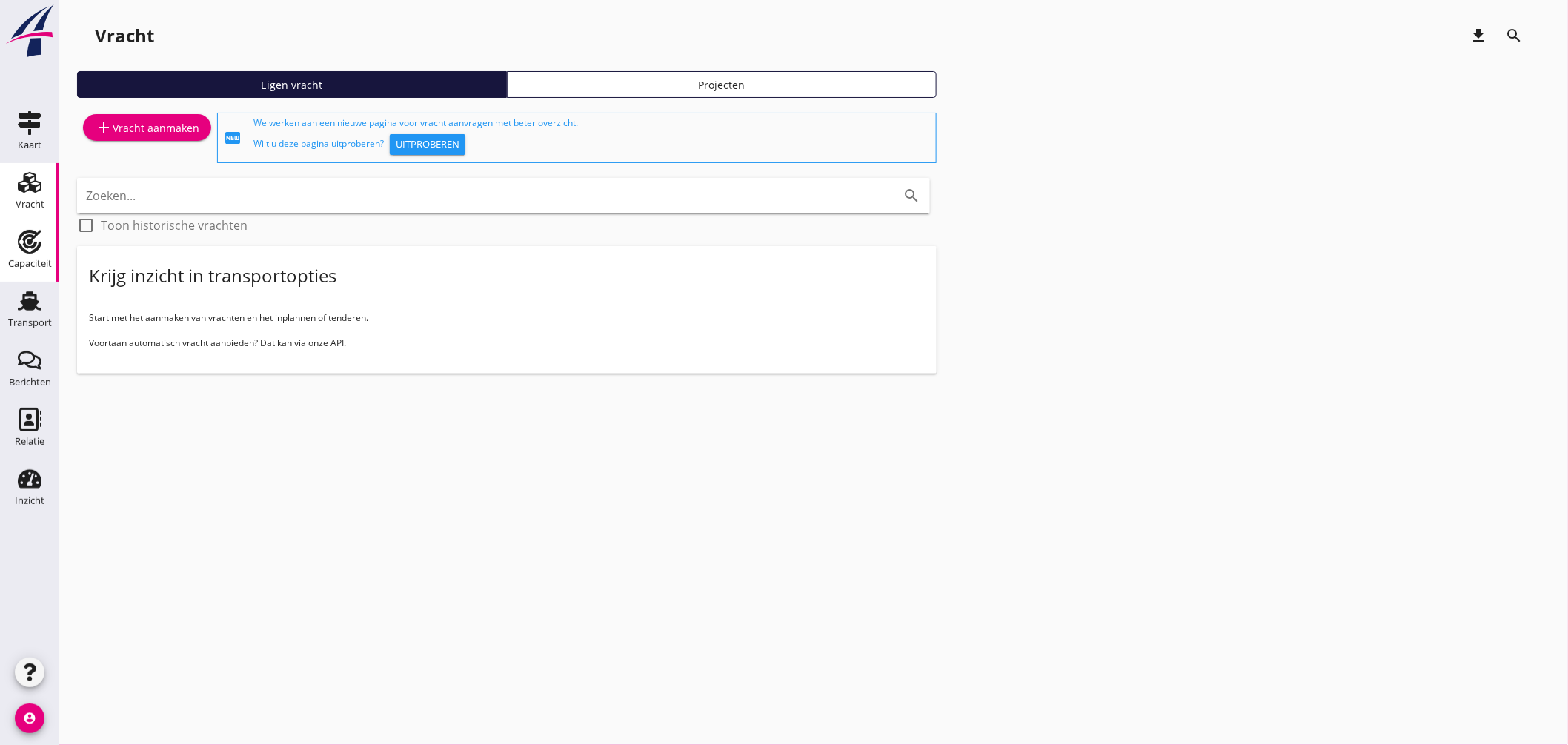
click at [42, 243] on div "Capaciteit" at bounding box center [30, 241] width 36 height 23
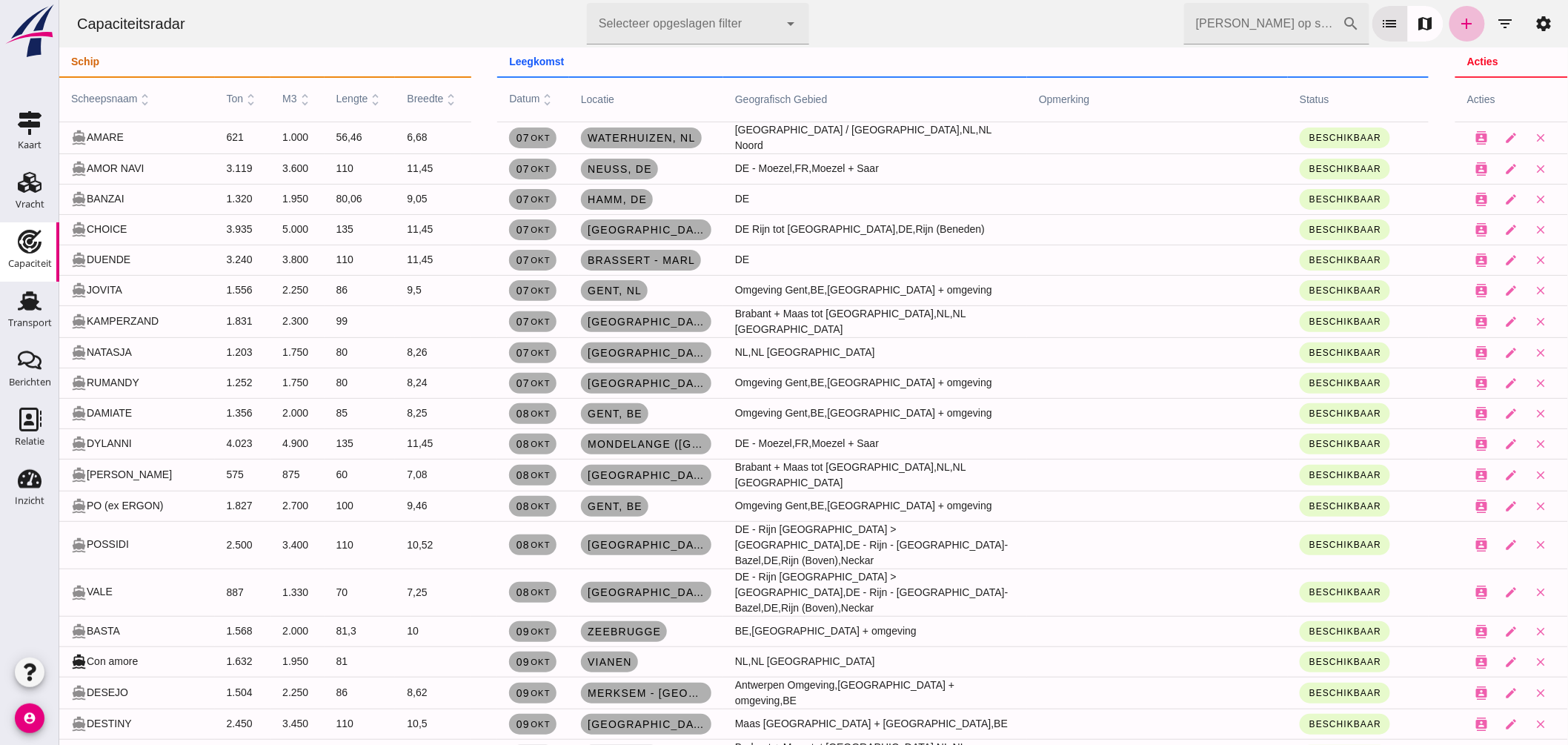
click at [1203, 28] on input "Zoek op scheepsnaam" at bounding box center [1262, 23] width 158 height 42
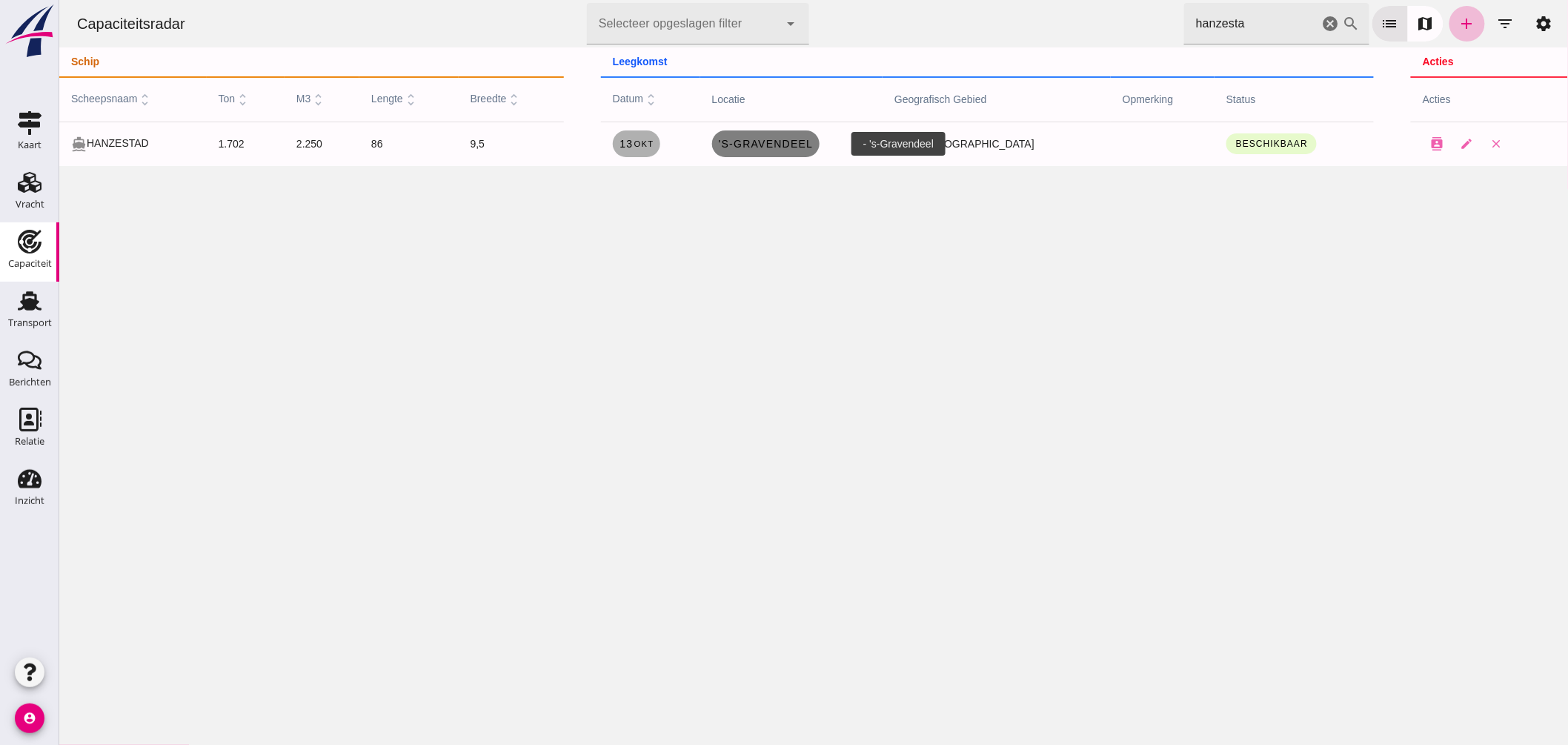
click at [781, 148] on span "'s-Gravendeel" at bounding box center [765, 144] width 95 height 12
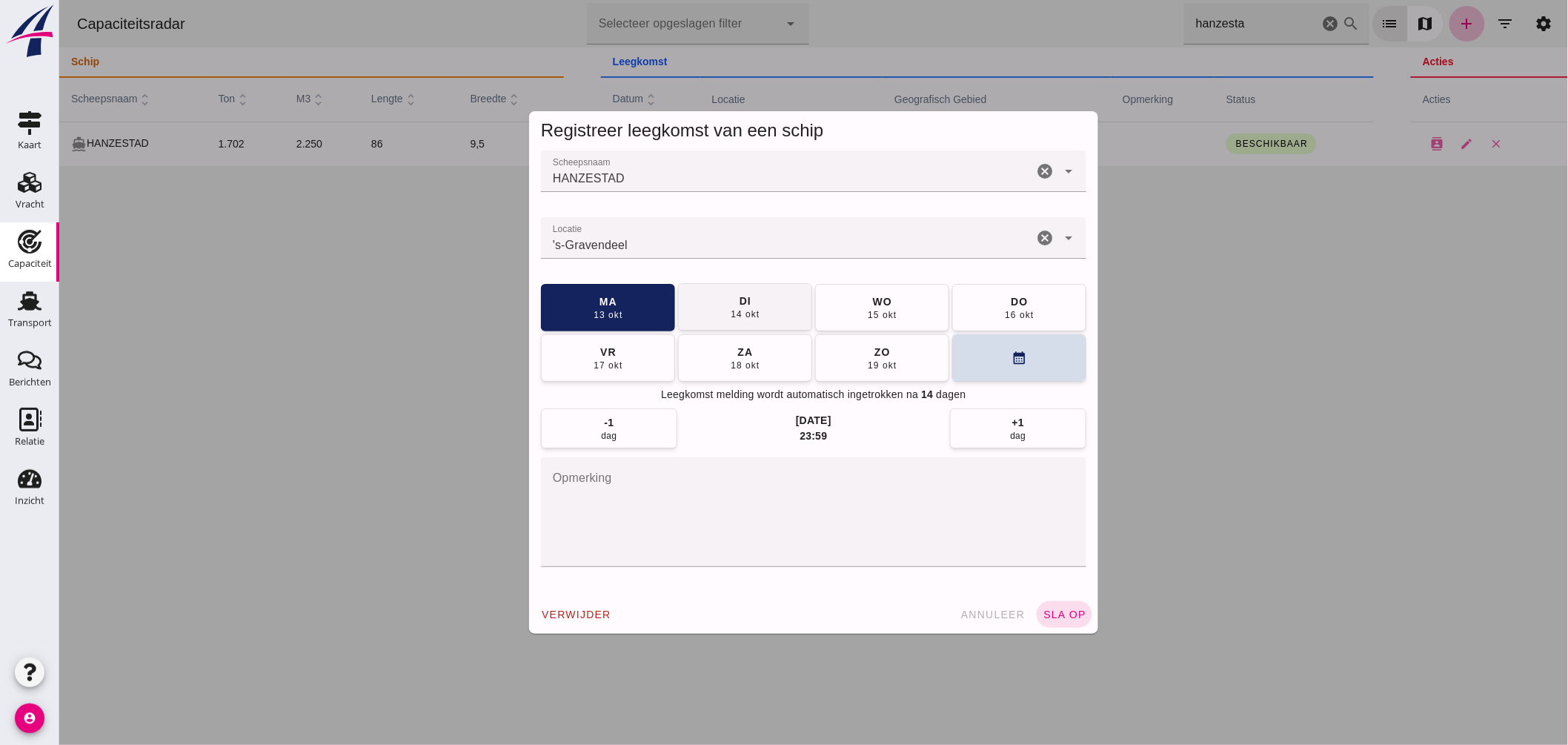
click at [740, 301] on div "di" at bounding box center [744, 301] width 13 height 15
click at [1055, 616] on span "sla op" at bounding box center [1064, 615] width 44 height 12
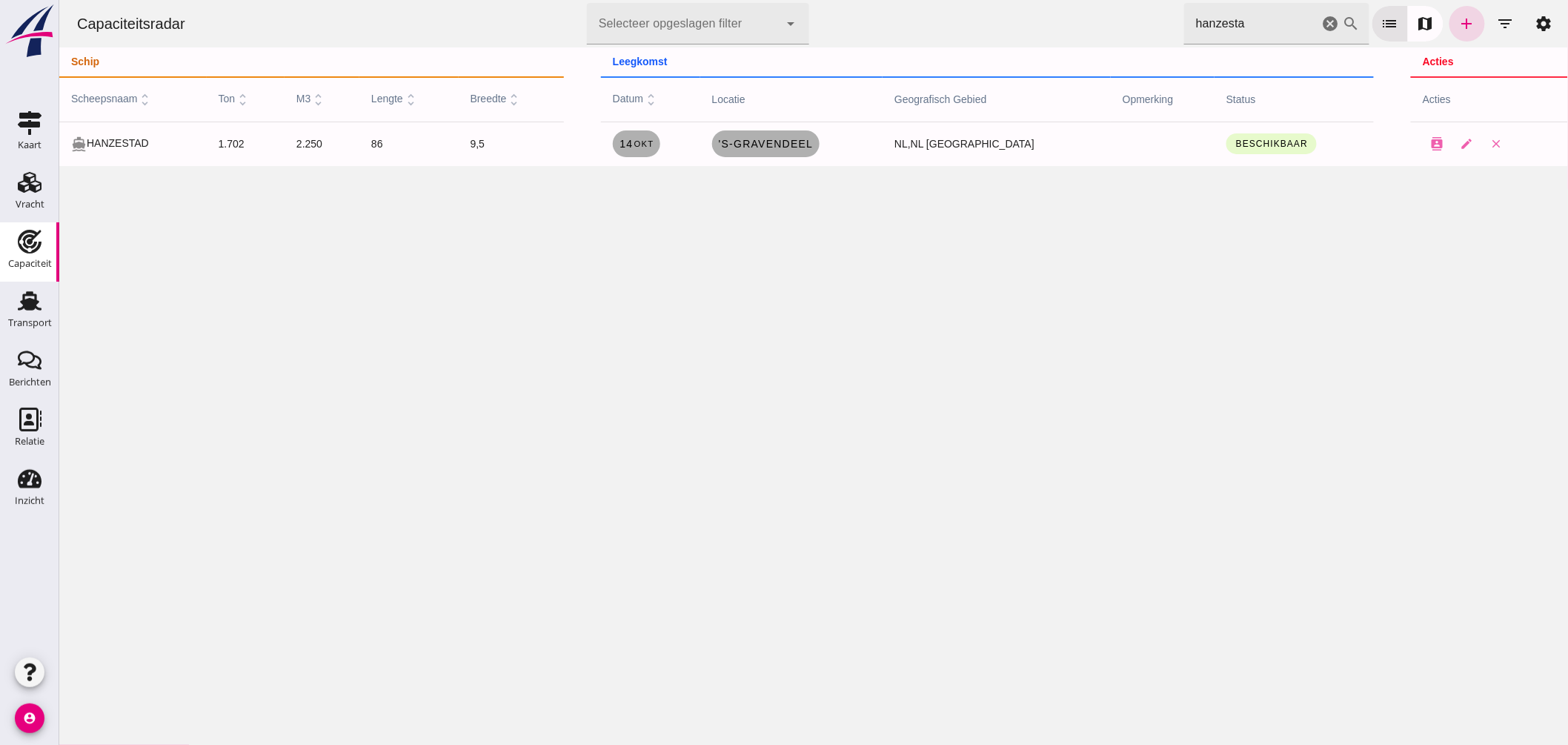
drag, startPoint x: 1092, startPoint y: 20, endPoint x: 1065, endPoint y: 15, distance: 27.5
click at [1070, 16] on div "Capaciteitsradar Selecteer opgeslagen filter Selecteer opgeslagen filter cancel…" at bounding box center [812, 23] width 1497 height 48
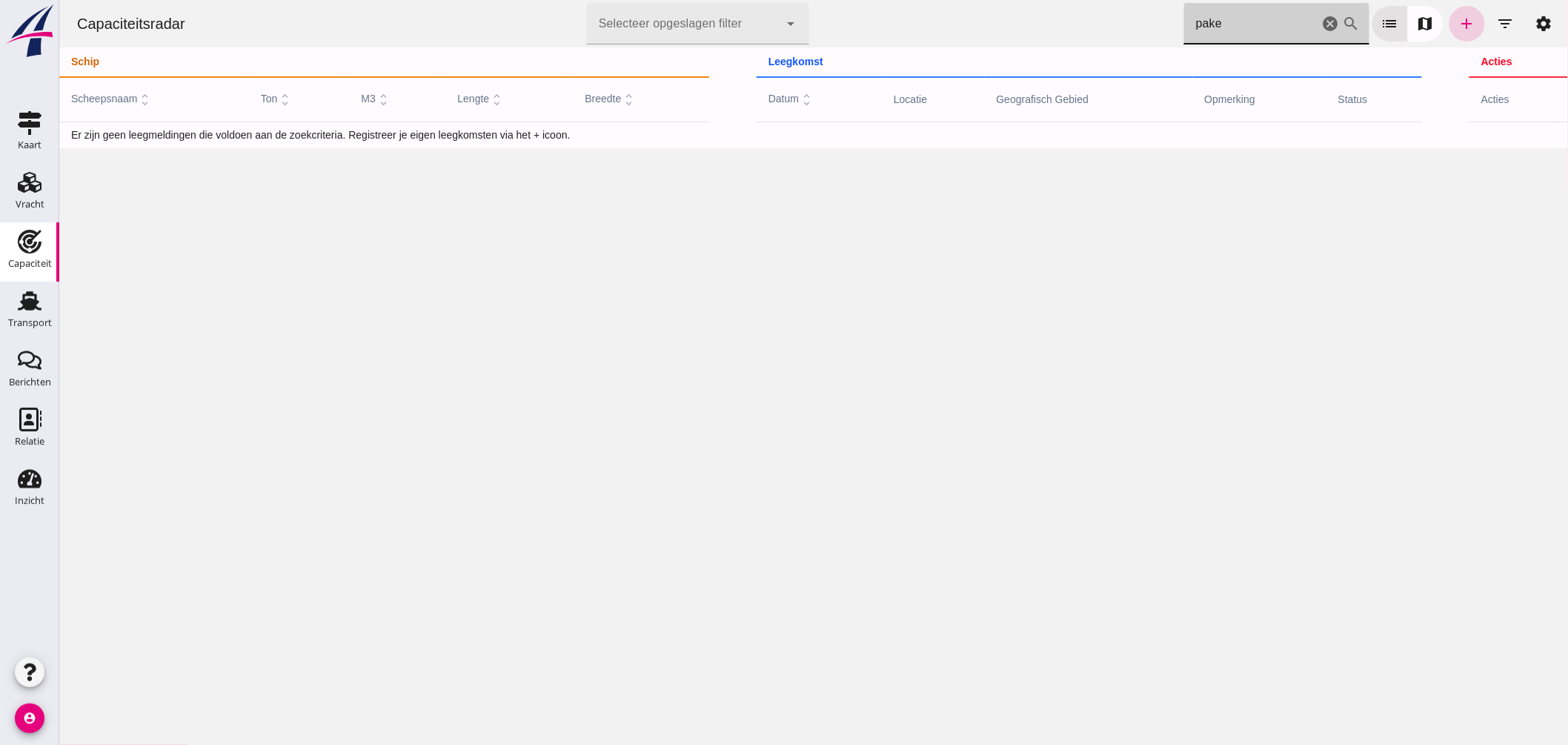
type input "pake"
click at [1464, 26] on link "add" at bounding box center [1467, 23] width 36 height 36
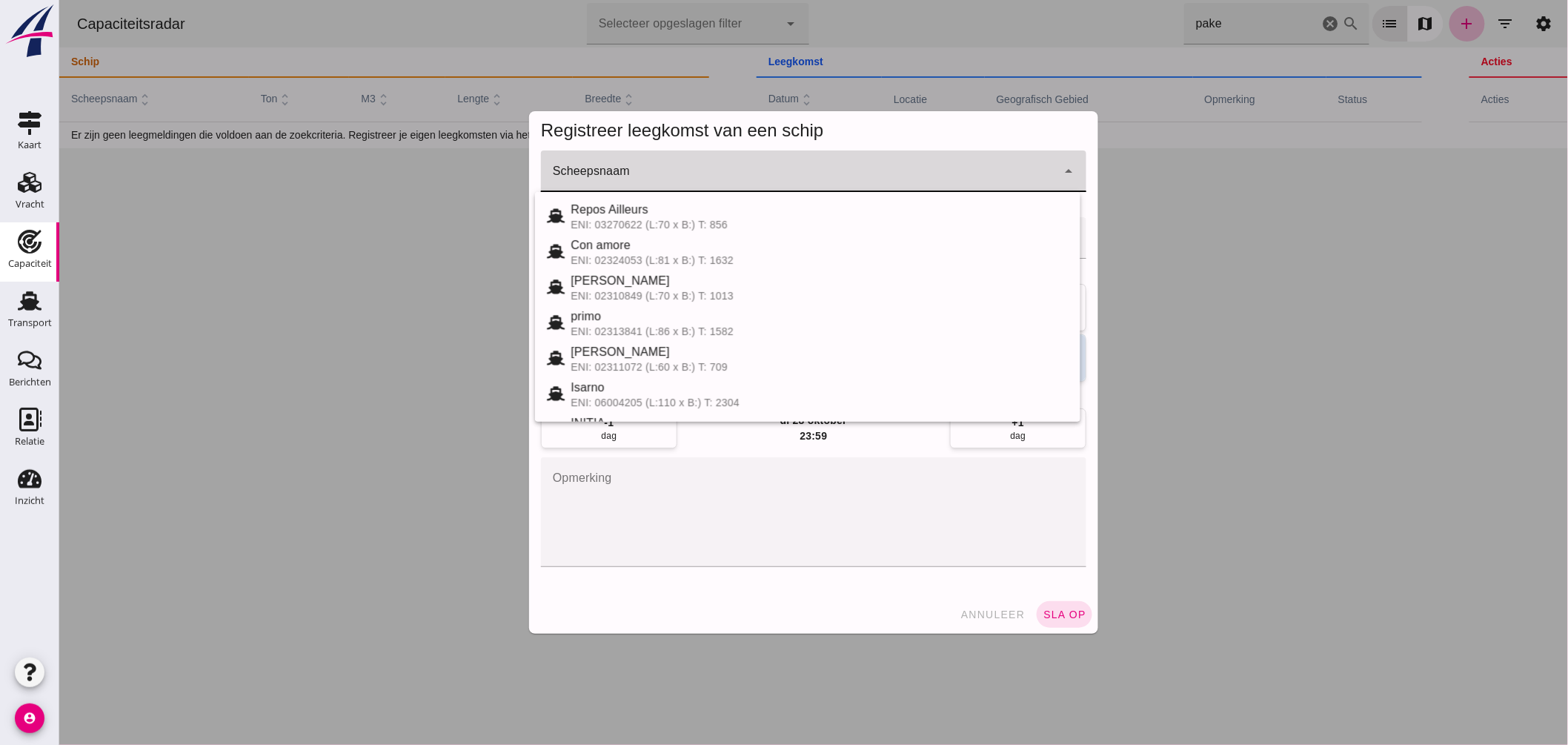
click at [774, 186] on input "Scheepsnaam" at bounding box center [798, 178] width 516 height 17
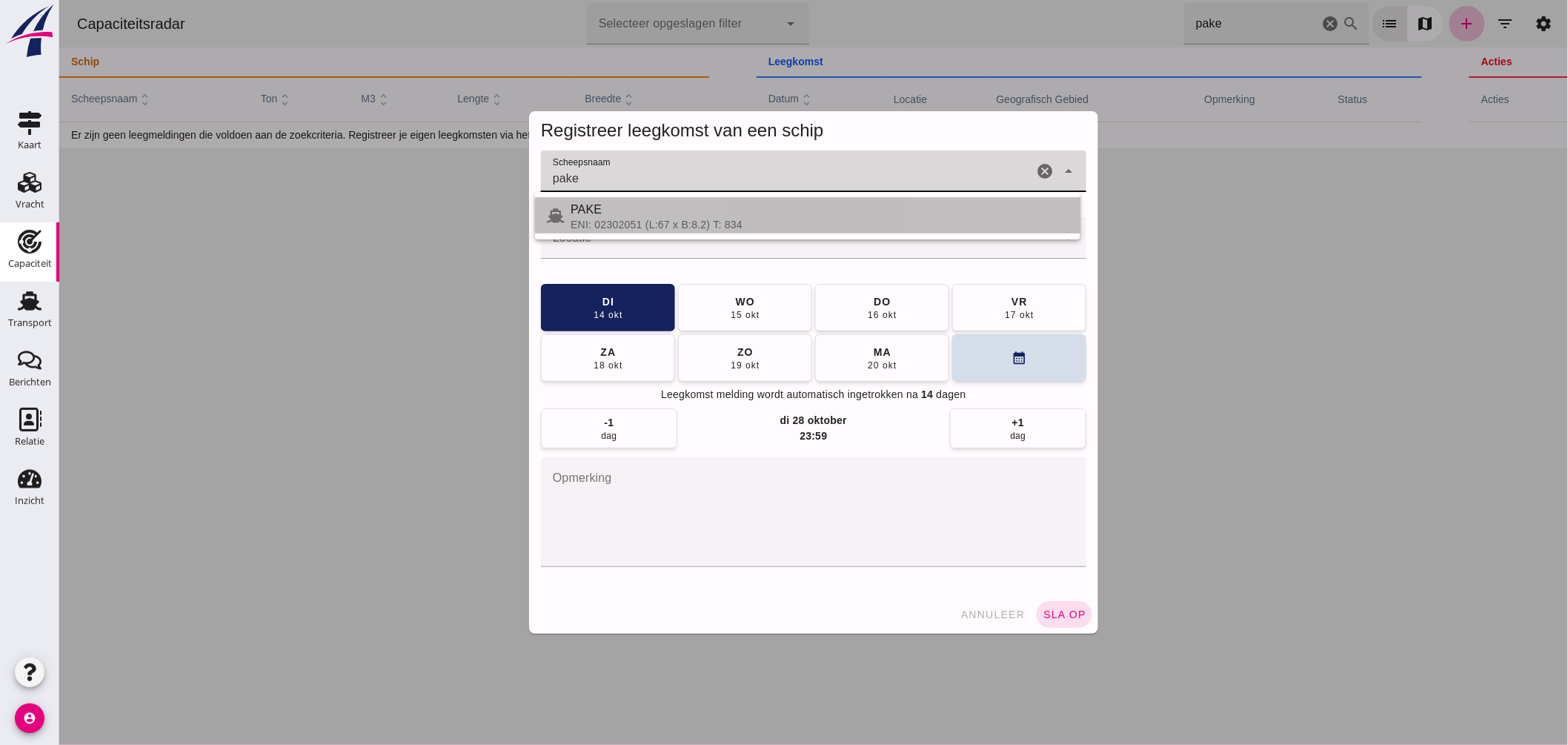
click at [648, 213] on div "PAKE" at bounding box center [819, 209] width 498 height 17
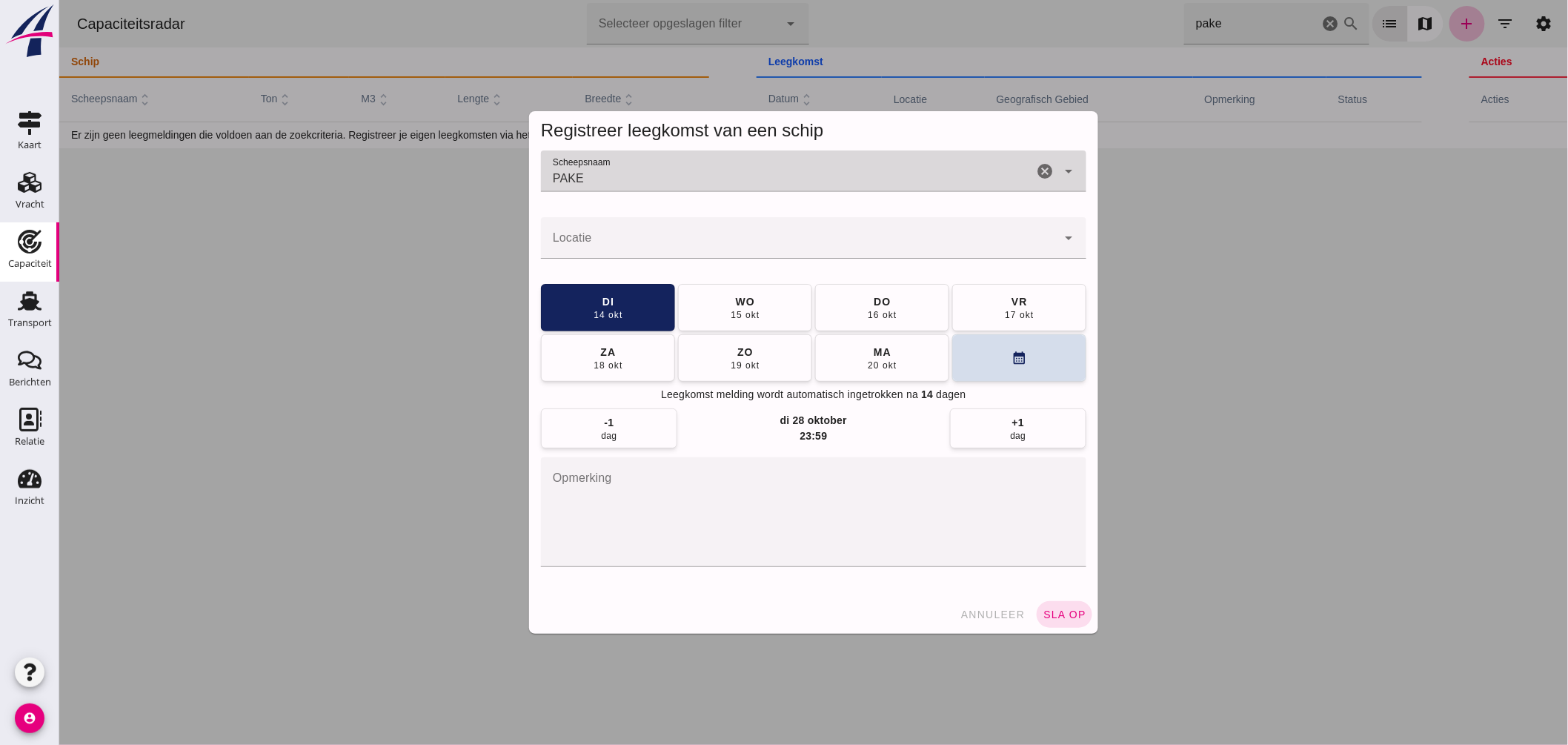
type input "PAKE"
click at [653, 236] on input "Locatie" at bounding box center [798, 245] width 516 height 17
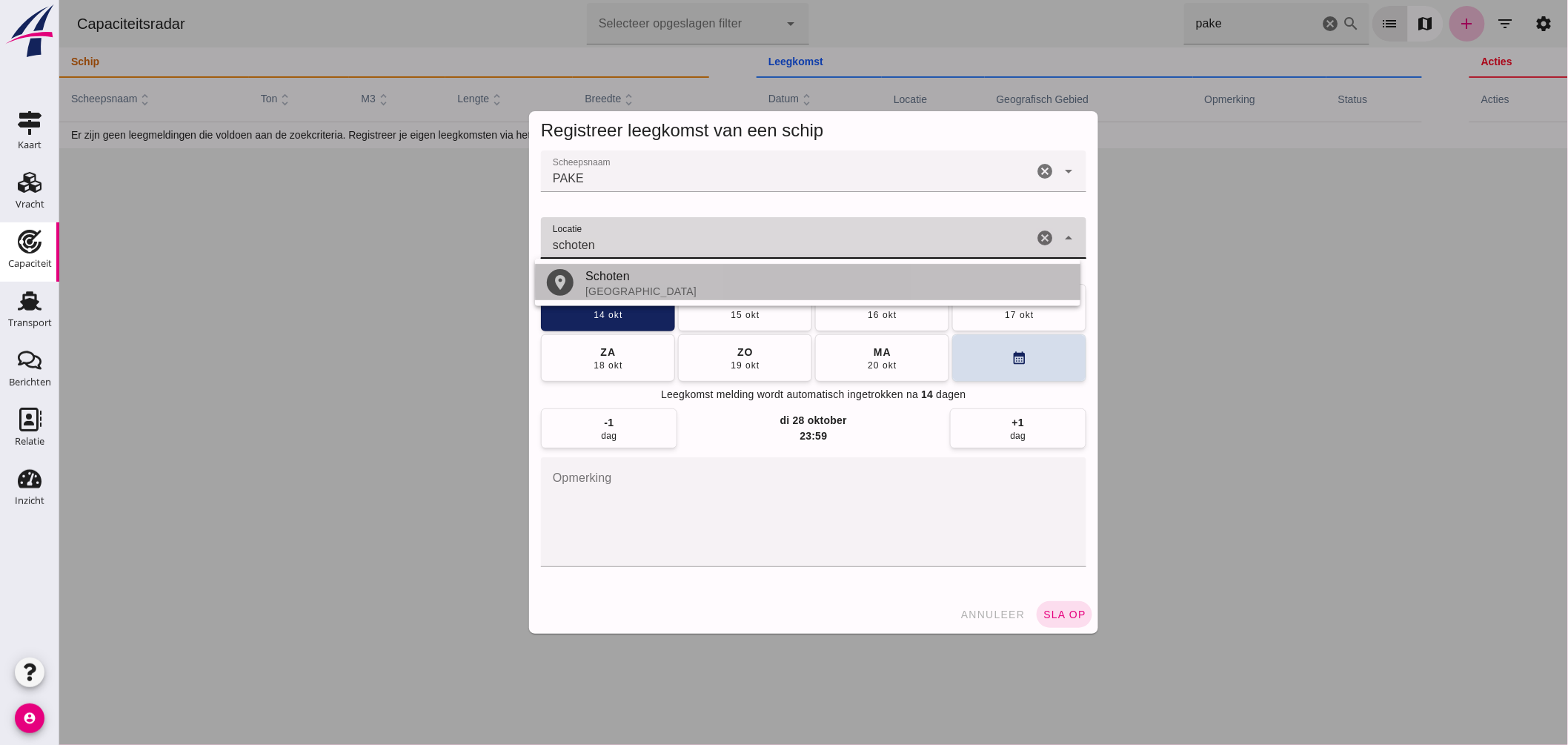
click at [616, 276] on div "Schoten" at bounding box center [826, 276] width 483 height 17
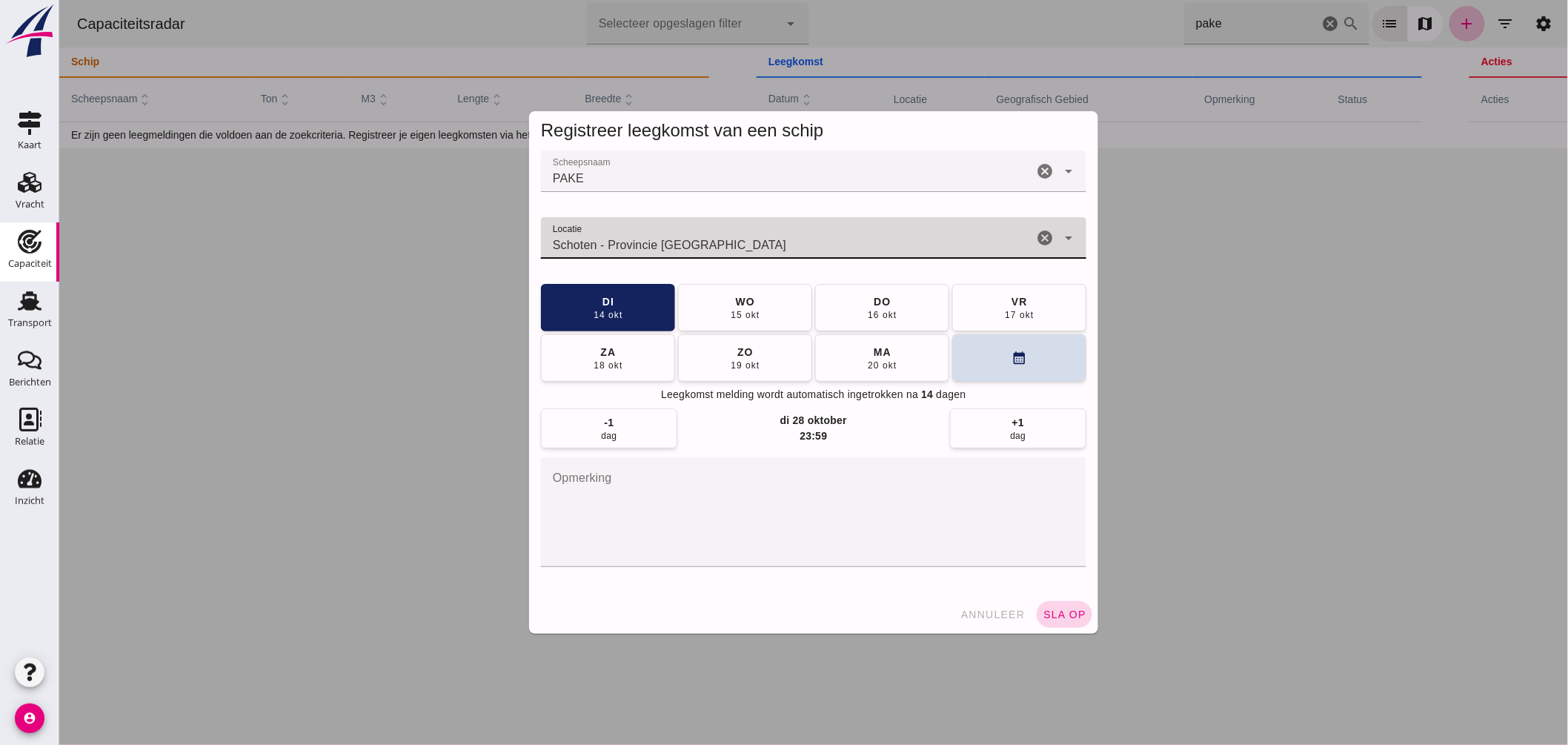
type input "Schoten - Provincie Antwerpen"
click at [1067, 603] on button "sla op" at bounding box center [1064, 614] width 55 height 26
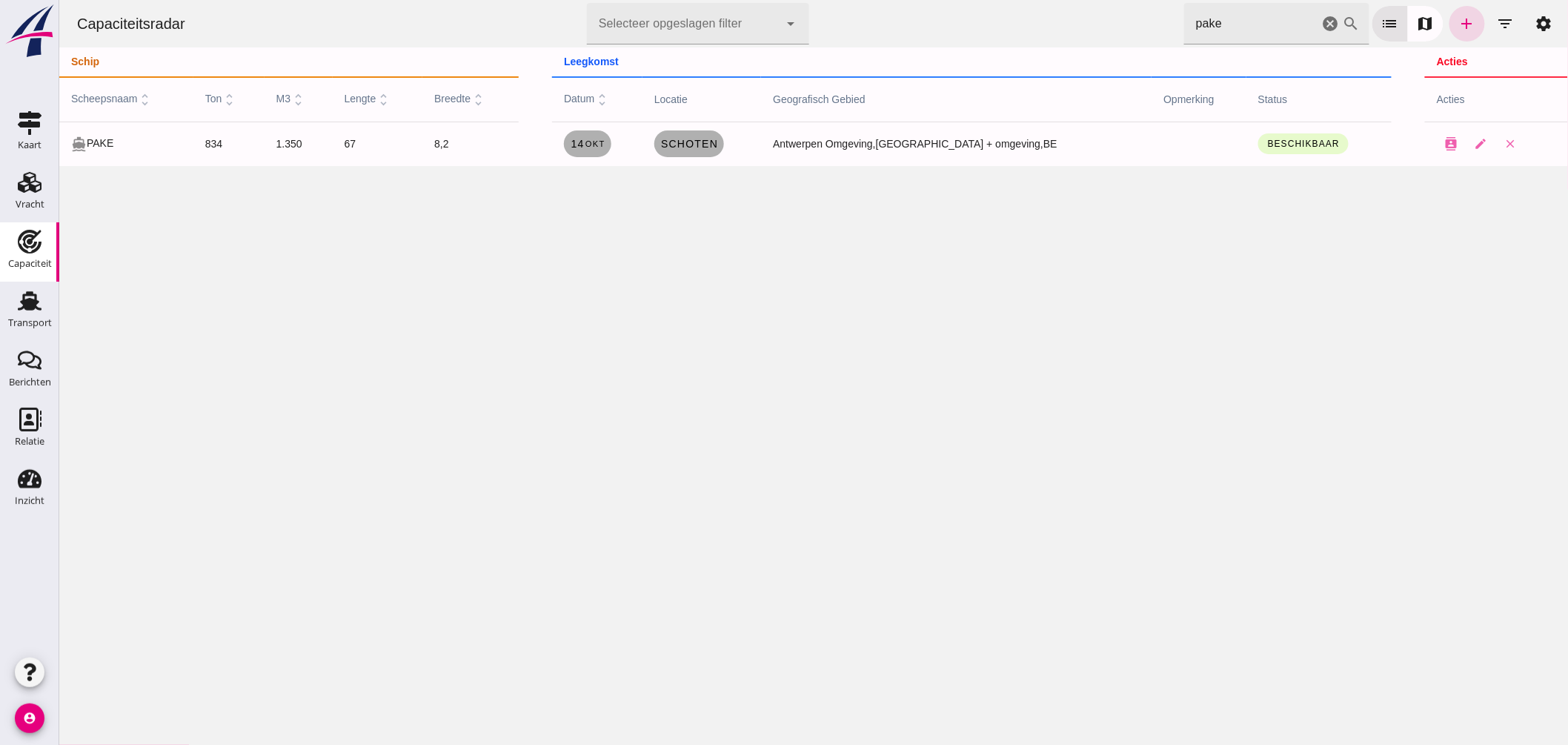
drag, startPoint x: 1130, startPoint y: 17, endPoint x: 1102, endPoint y: 12, distance: 28.4
click at [1106, 14] on div "Capaciteitsradar Selecteer opgeslagen filter Selecteer opgeslagen filter cancel…" at bounding box center [812, 23] width 1497 height 48
type input "e"
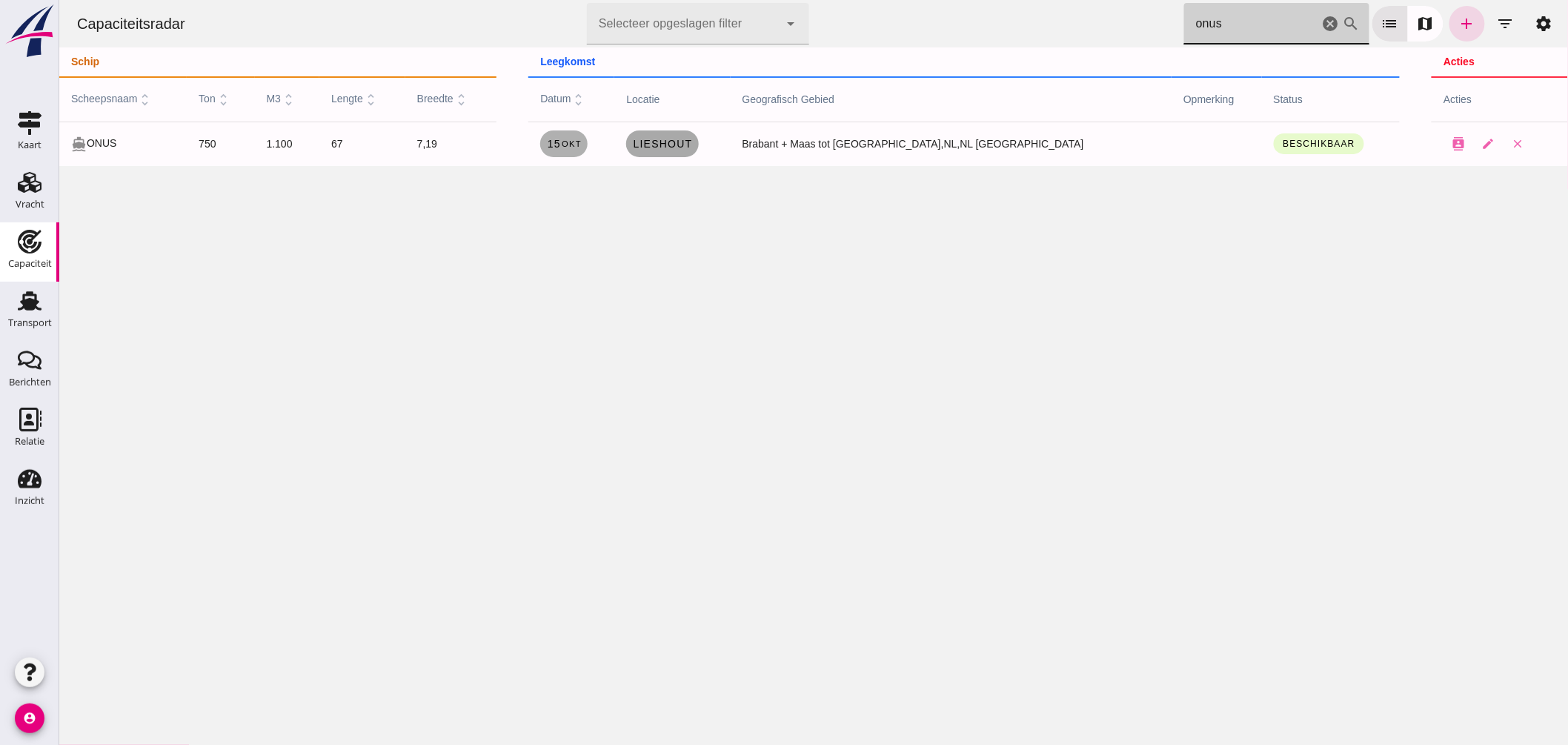
type input "onus"
click at [691, 144] on span "Lieshout" at bounding box center [661, 144] width 60 height 12
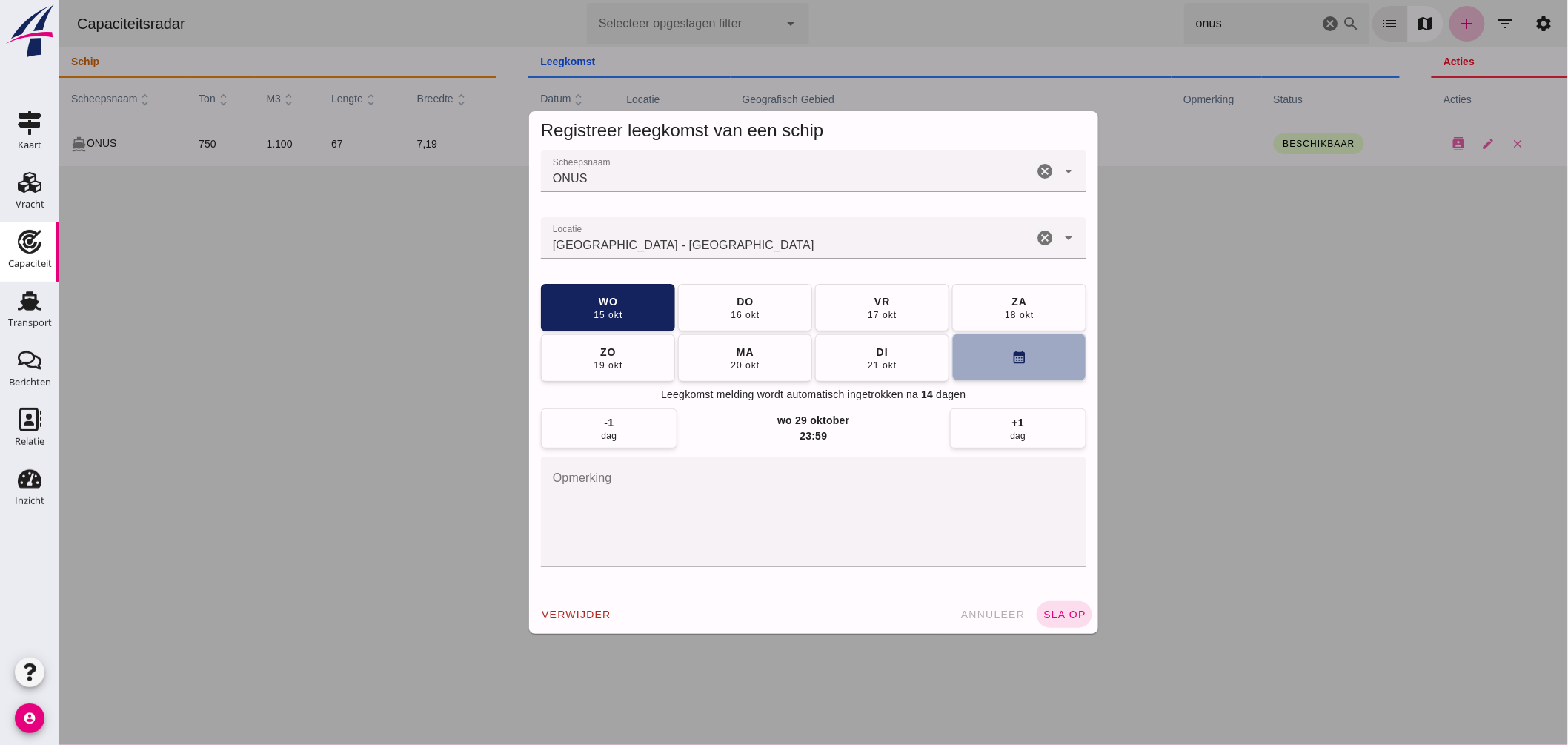
click at [980, 363] on button "calendar_month" at bounding box center [1018, 357] width 134 height 48
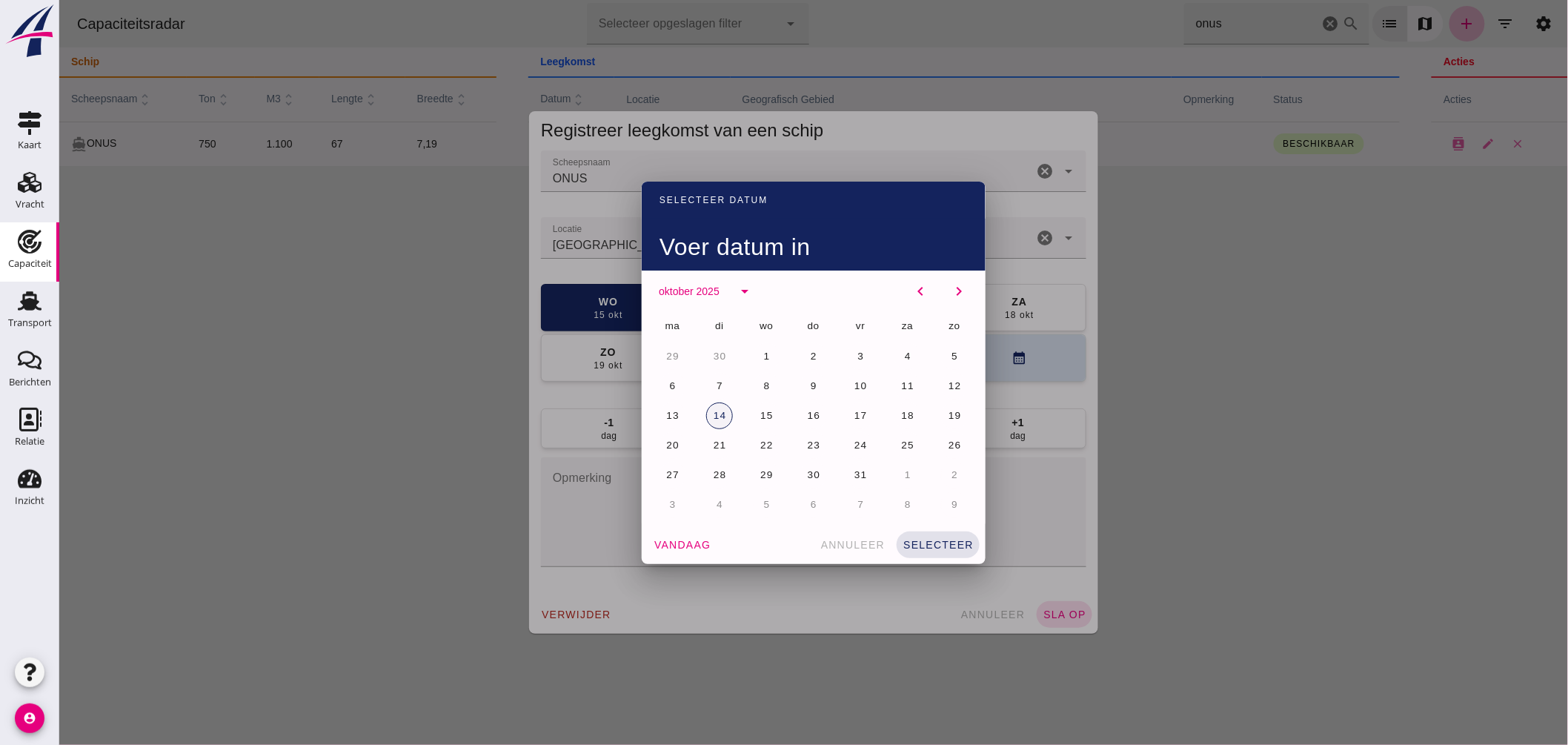
click at [713, 413] on span "14" at bounding box center [719, 415] width 14 height 11
click at [929, 534] on button "selecteer" at bounding box center [938, 544] width 83 height 26
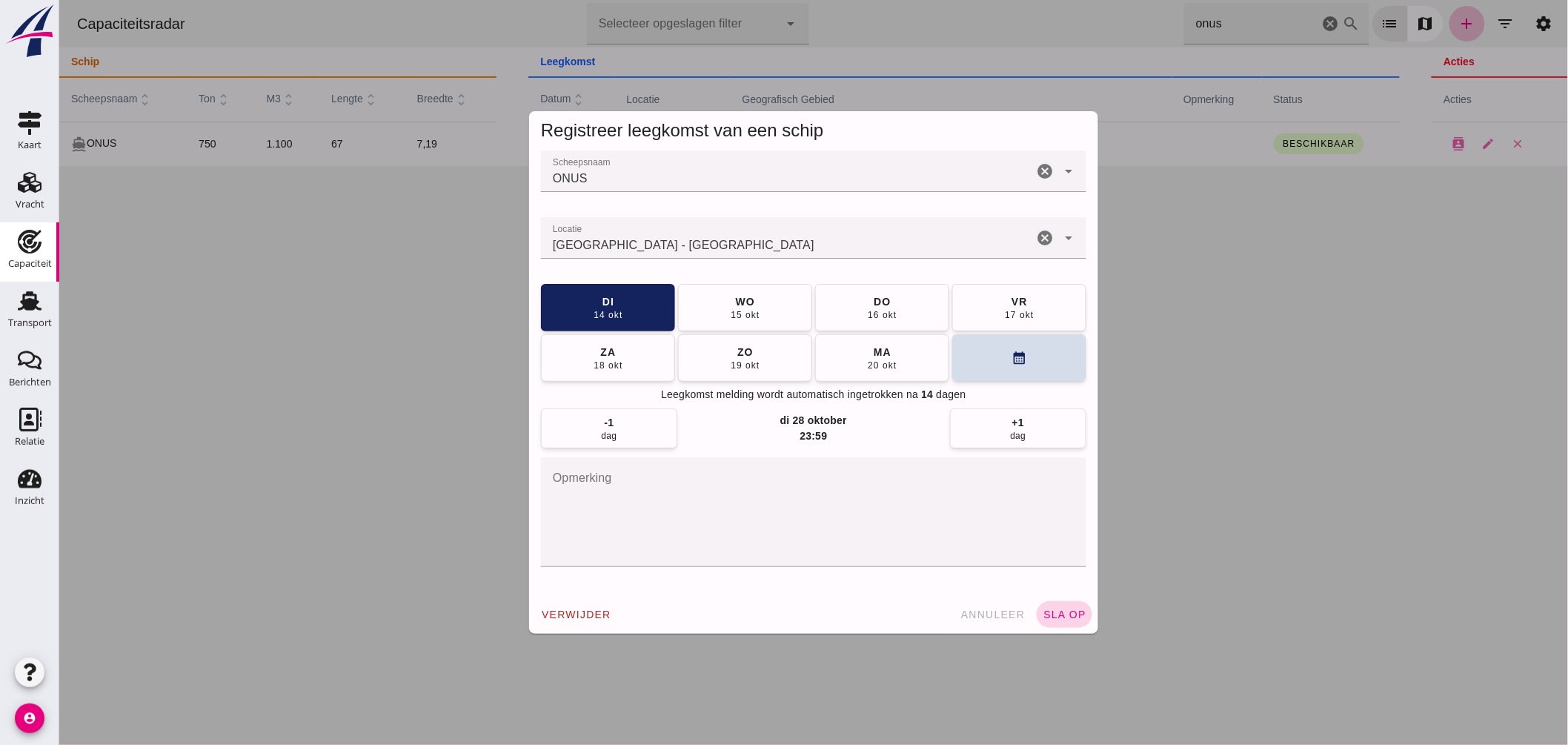
click at [1050, 613] on span "sla op" at bounding box center [1064, 615] width 44 height 12
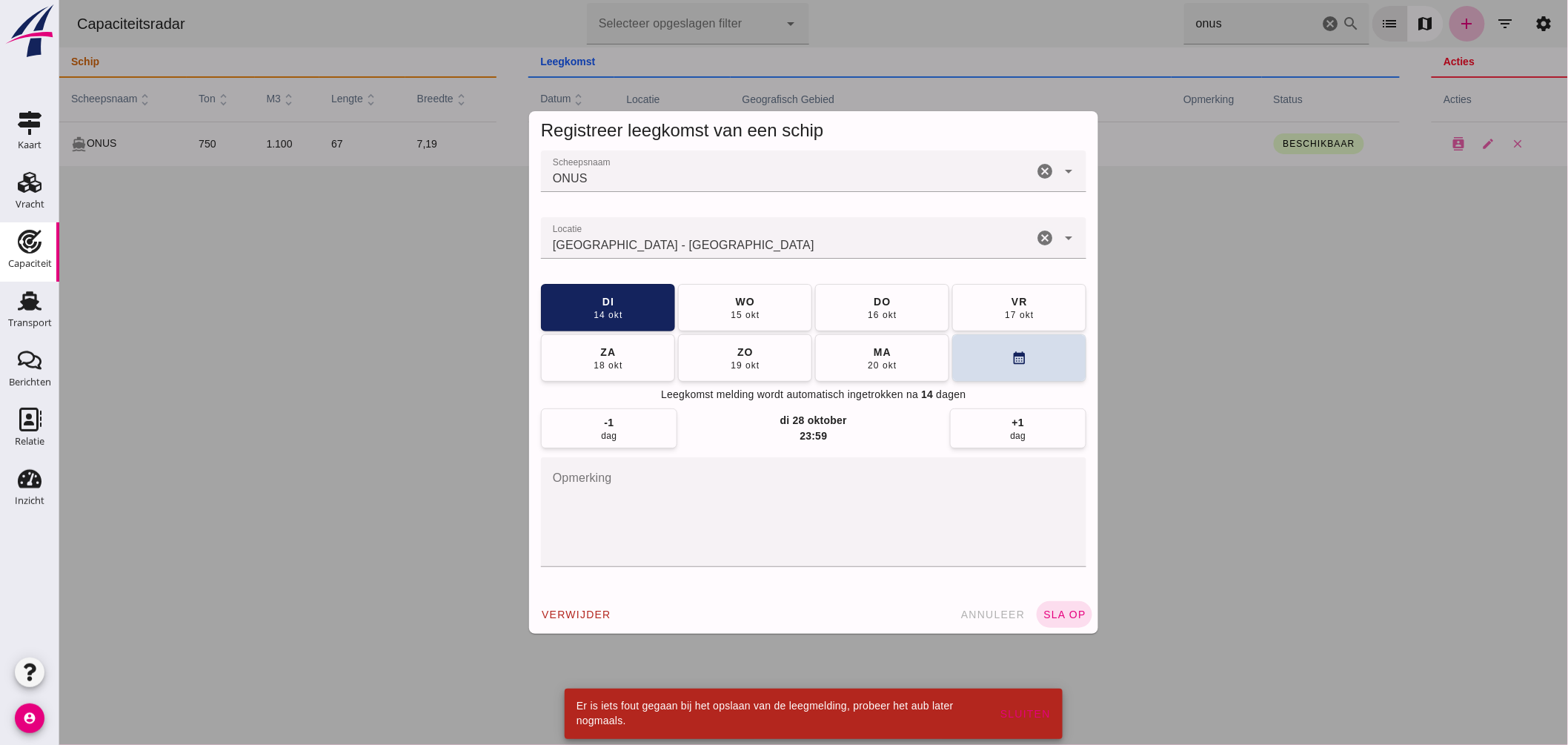
drag, startPoint x: 682, startPoint y: 250, endPoint x: 690, endPoint y: 241, distance: 12.0
click at [682, 250] on input "Locatie" at bounding box center [787, 245] width 492 height 17
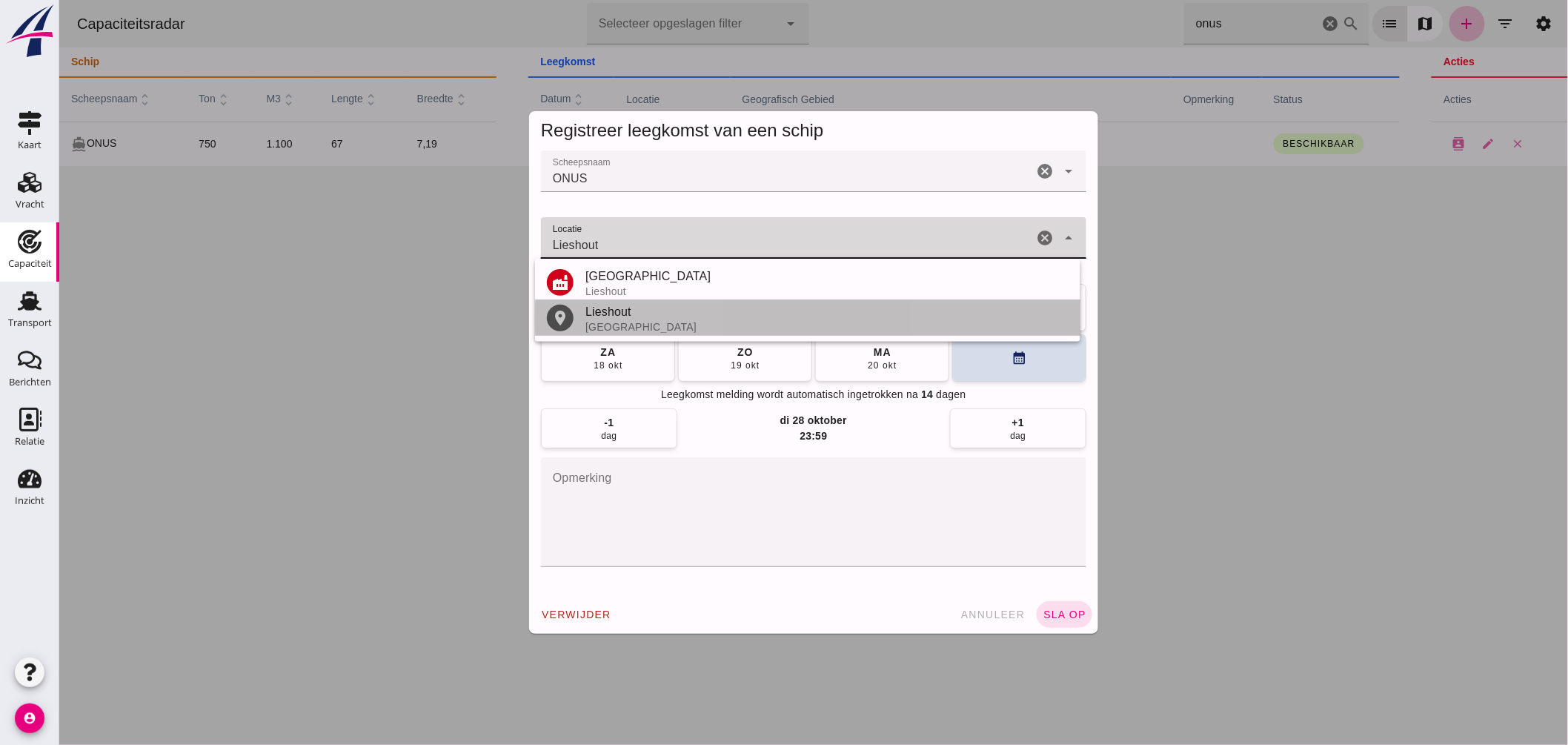
click at [627, 321] on div "Nederland" at bounding box center [826, 327] width 483 height 12
type input "Lieshout - Noord-Brabant"
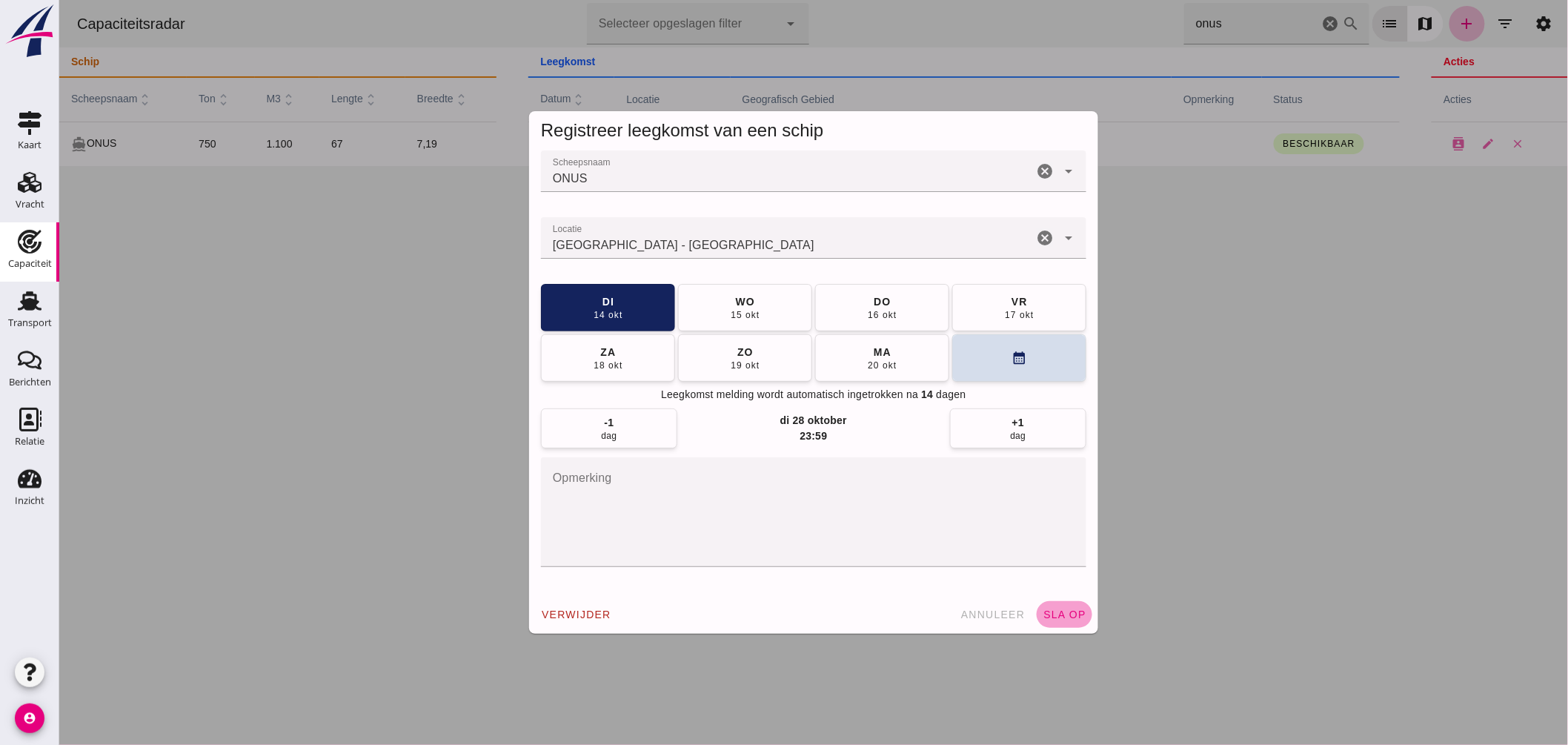
click at [1055, 618] on span "sla op" at bounding box center [1064, 615] width 44 height 12
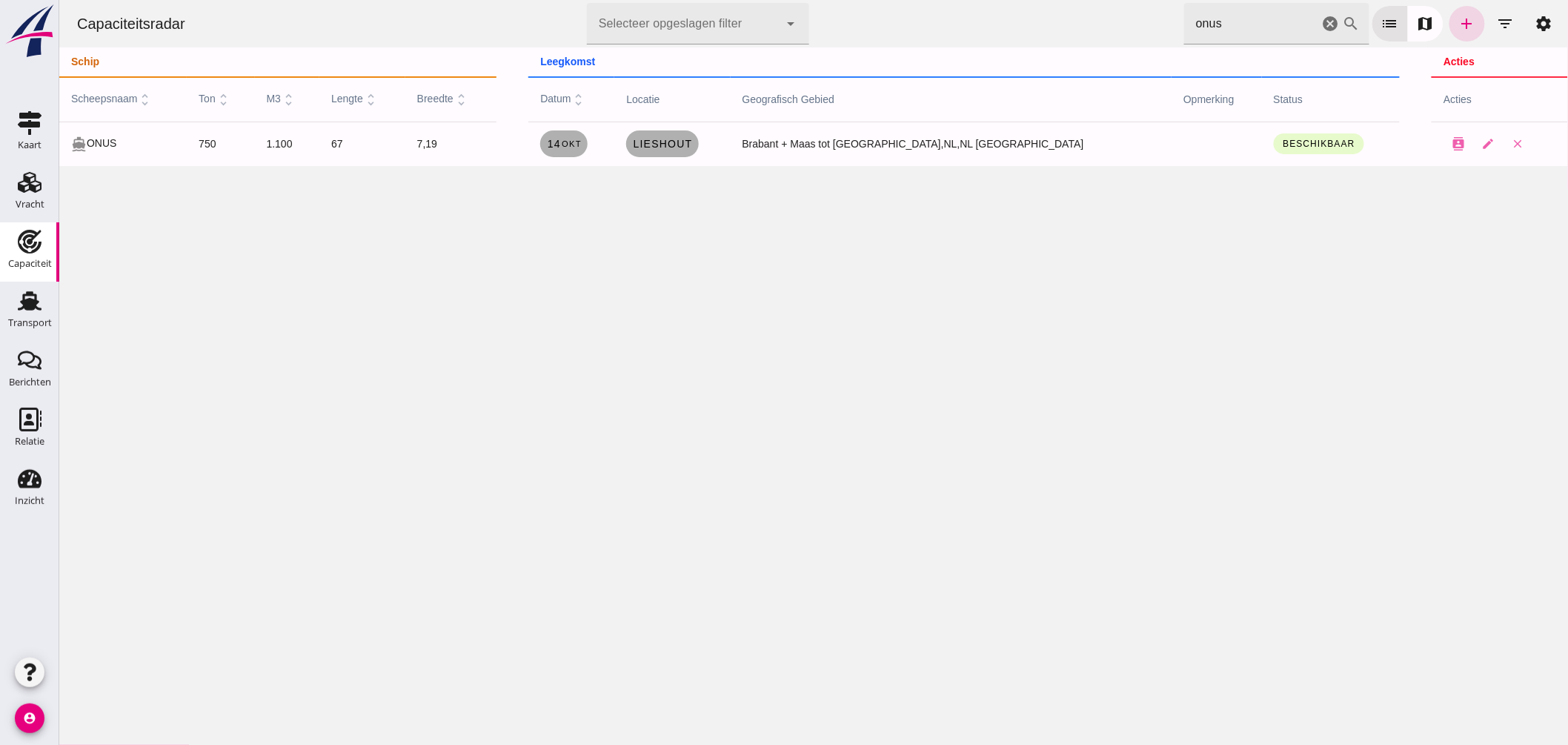
click at [833, 0] on html "Capaciteitsradar Selecteer opgeslagen filter Selecteer opgeslagen filter cancel…" at bounding box center [812, 372] width 1509 height 745
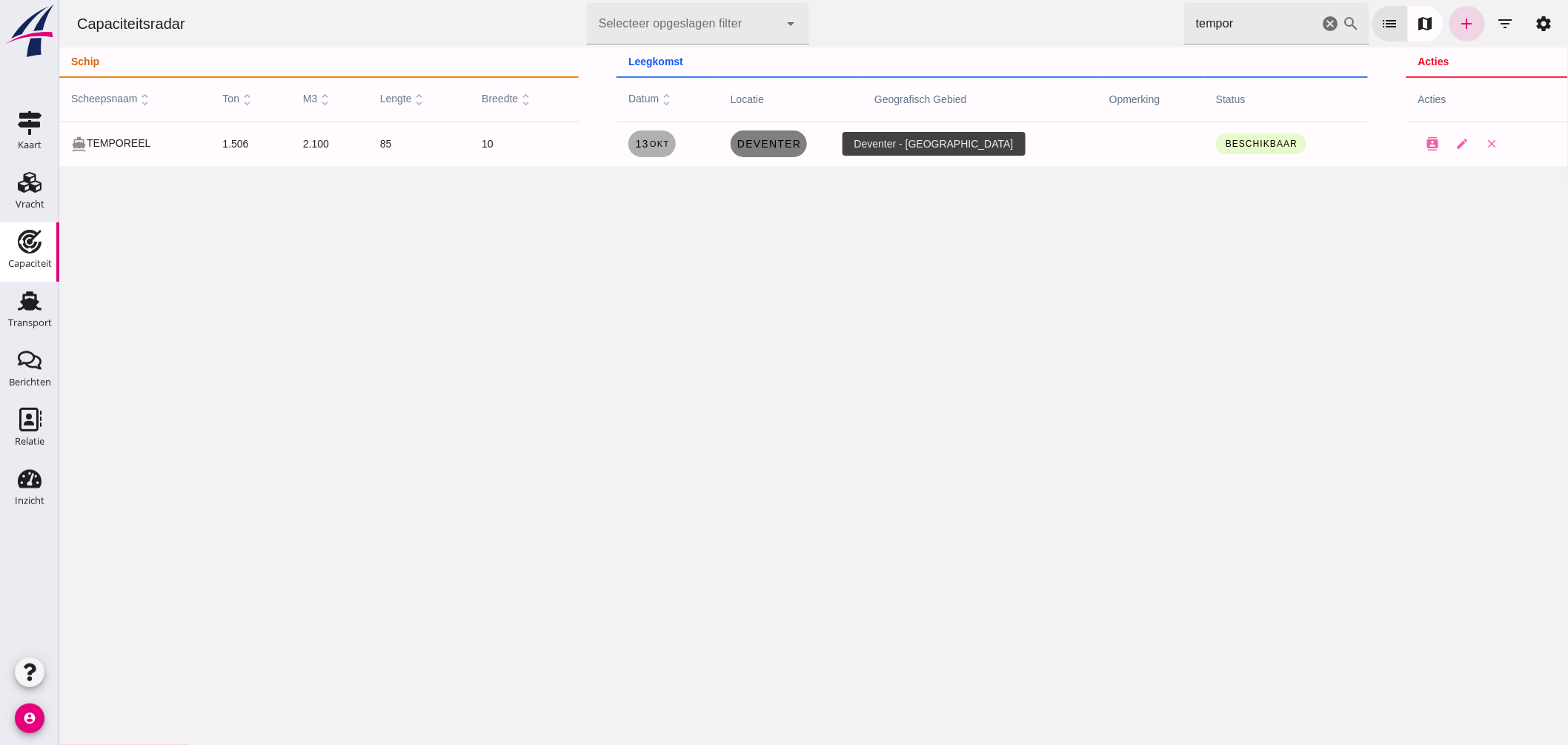
click at [800, 142] on span "Deventer" at bounding box center [768, 144] width 64 height 12
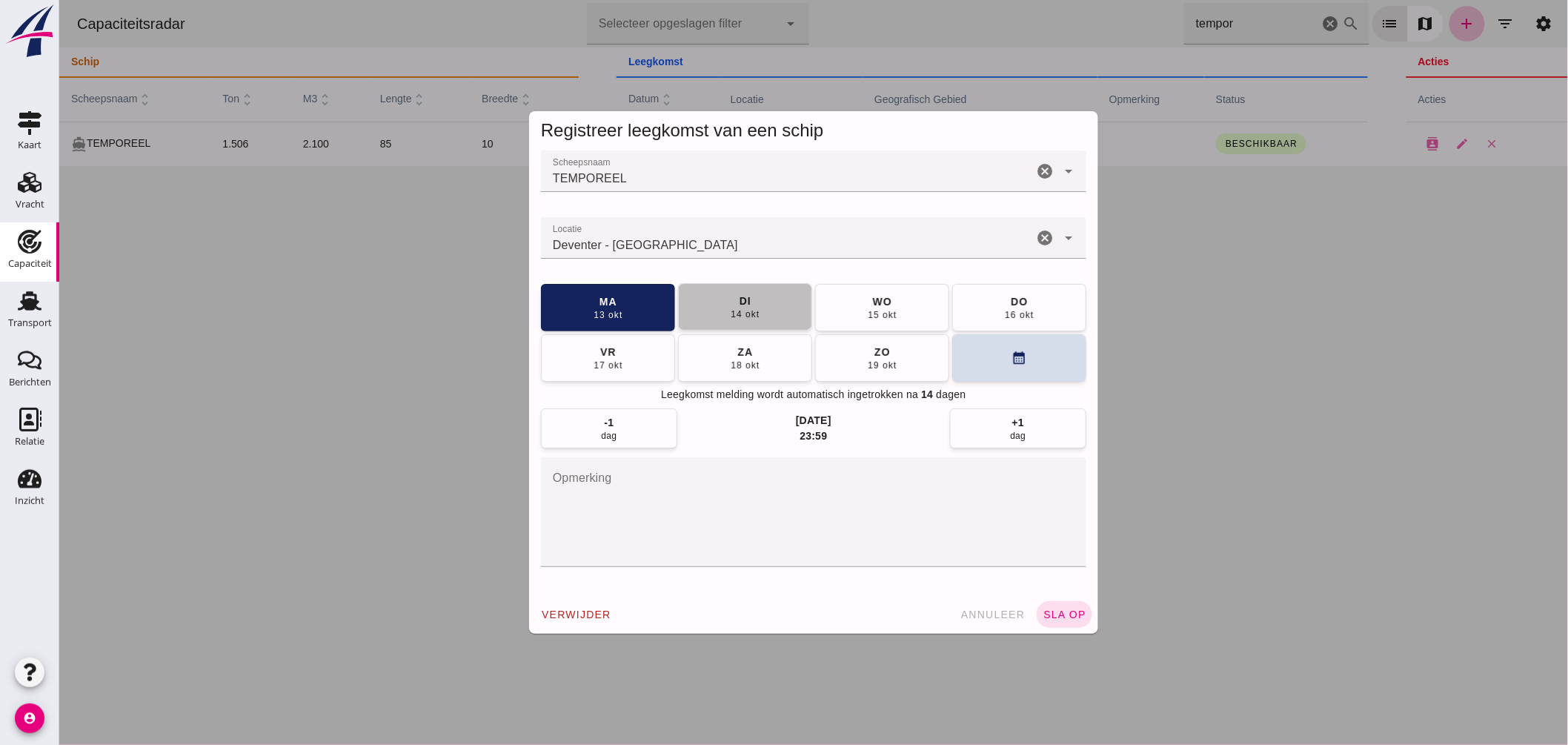
click at [738, 299] on div "di" at bounding box center [744, 301] width 13 height 15
click at [1057, 616] on span "sla op" at bounding box center [1064, 615] width 44 height 12
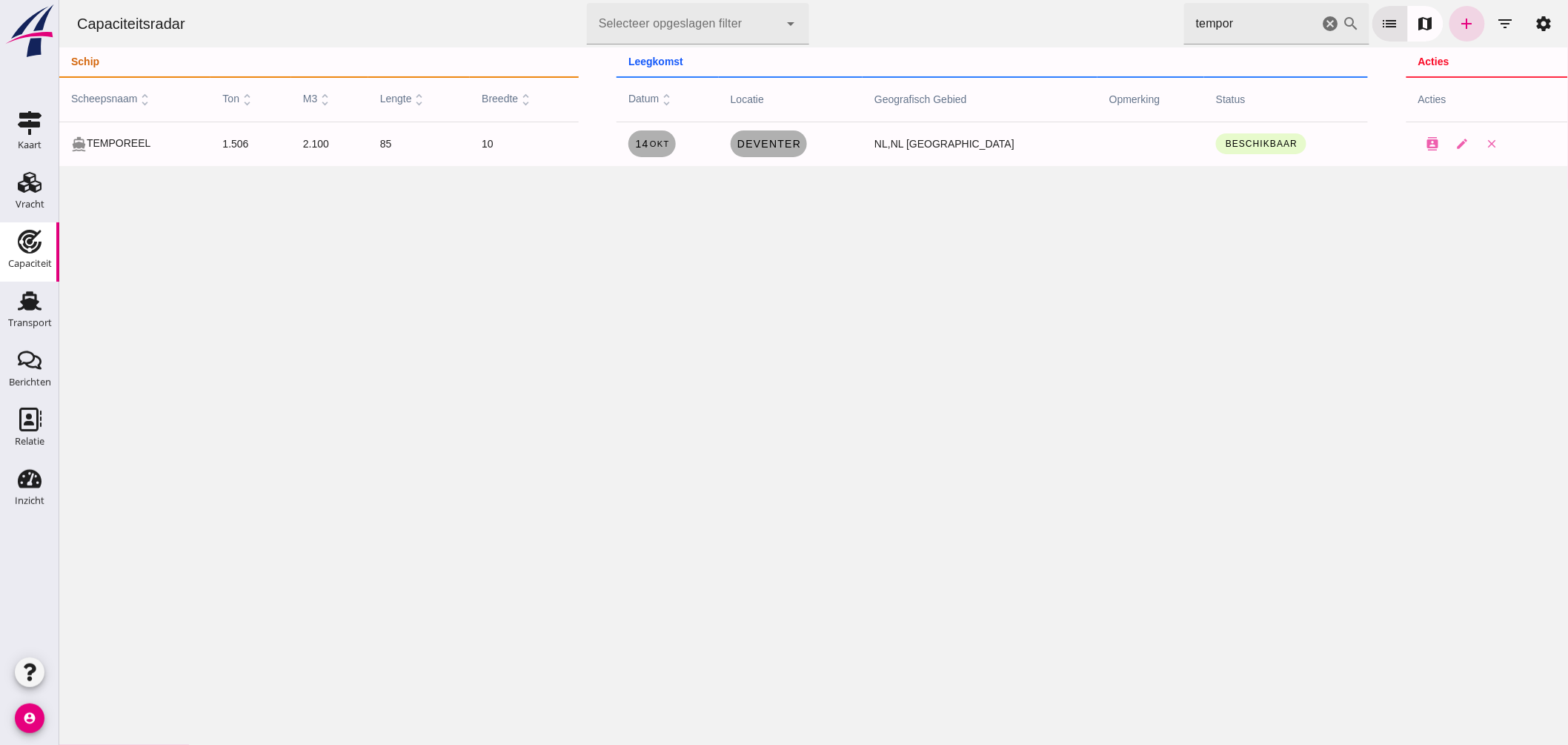
drag, startPoint x: 1223, startPoint y: 23, endPoint x: 1094, endPoint y: 17, distance: 129.1
click at [1094, 17] on div "Capaciteitsradar Selecteer opgeslagen filter Selecteer opgeslagen filter cancel…" at bounding box center [812, 23] width 1497 height 48
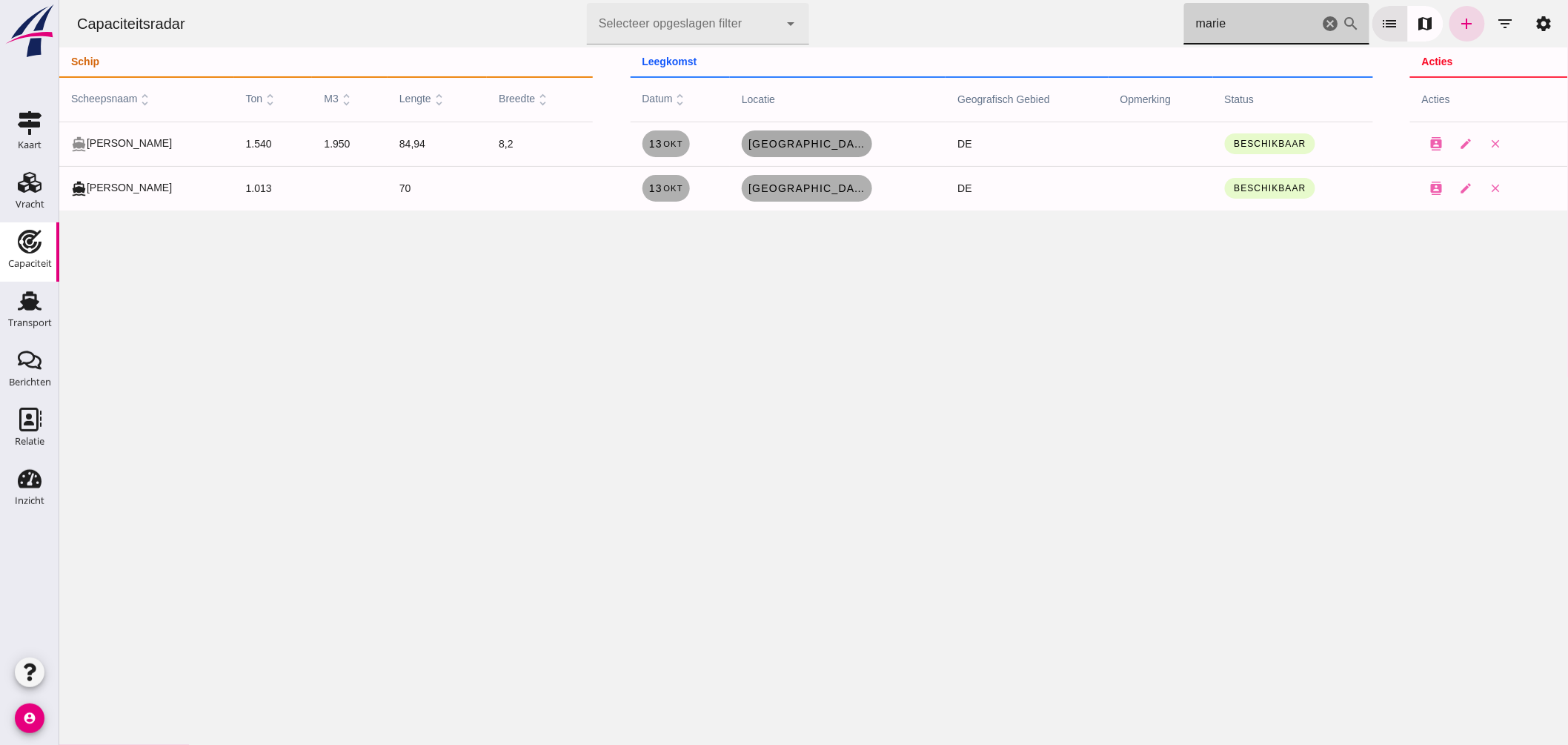
type input "marie"
click at [783, 150] on link "Gelsenkirchen" at bounding box center [806, 143] width 130 height 26
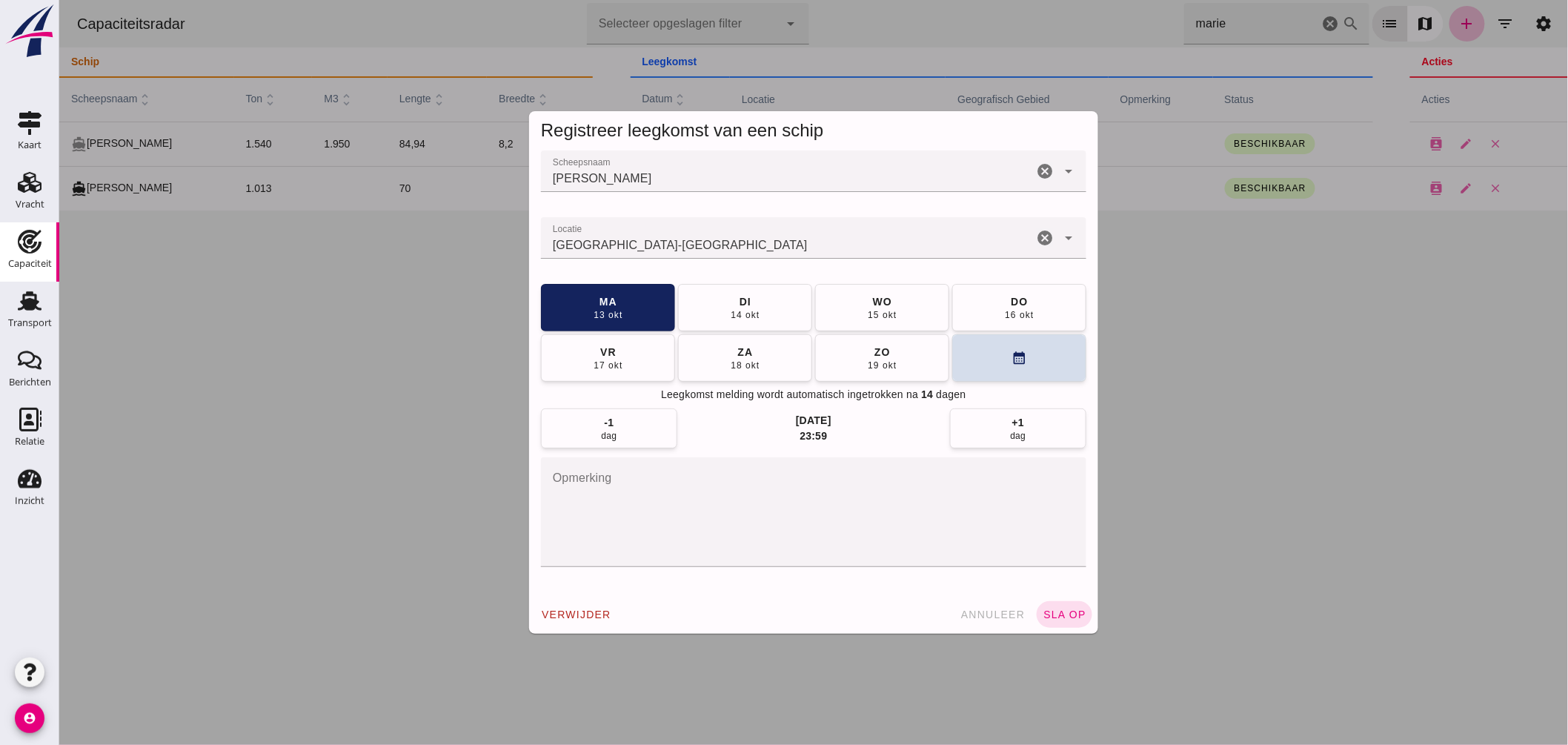
click at [722, 240] on input "Locatie" at bounding box center [787, 245] width 492 height 17
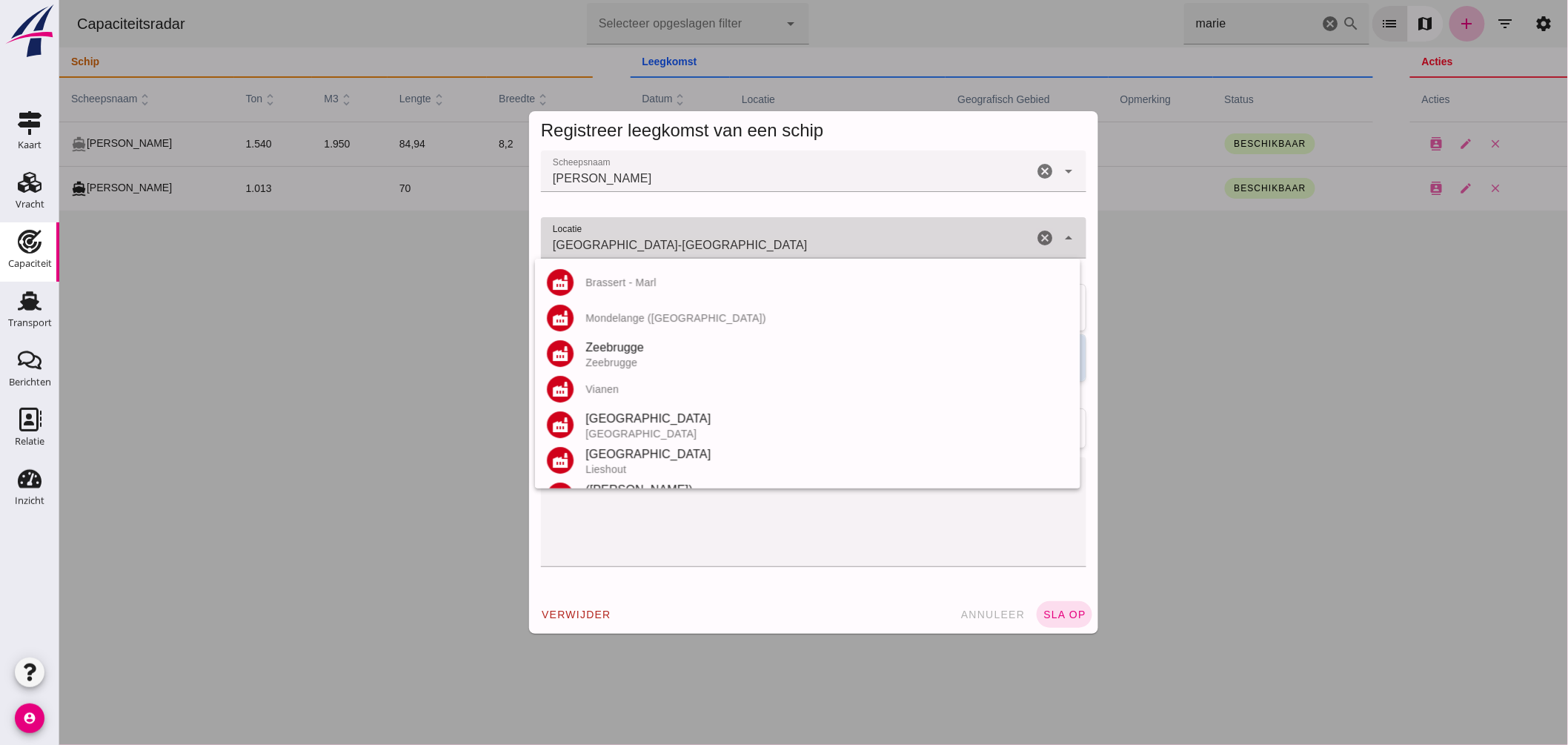
click at [722, 240] on input "Gelsenkirchen - Noordrijn-Westfalen" at bounding box center [787, 245] width 492 height 17
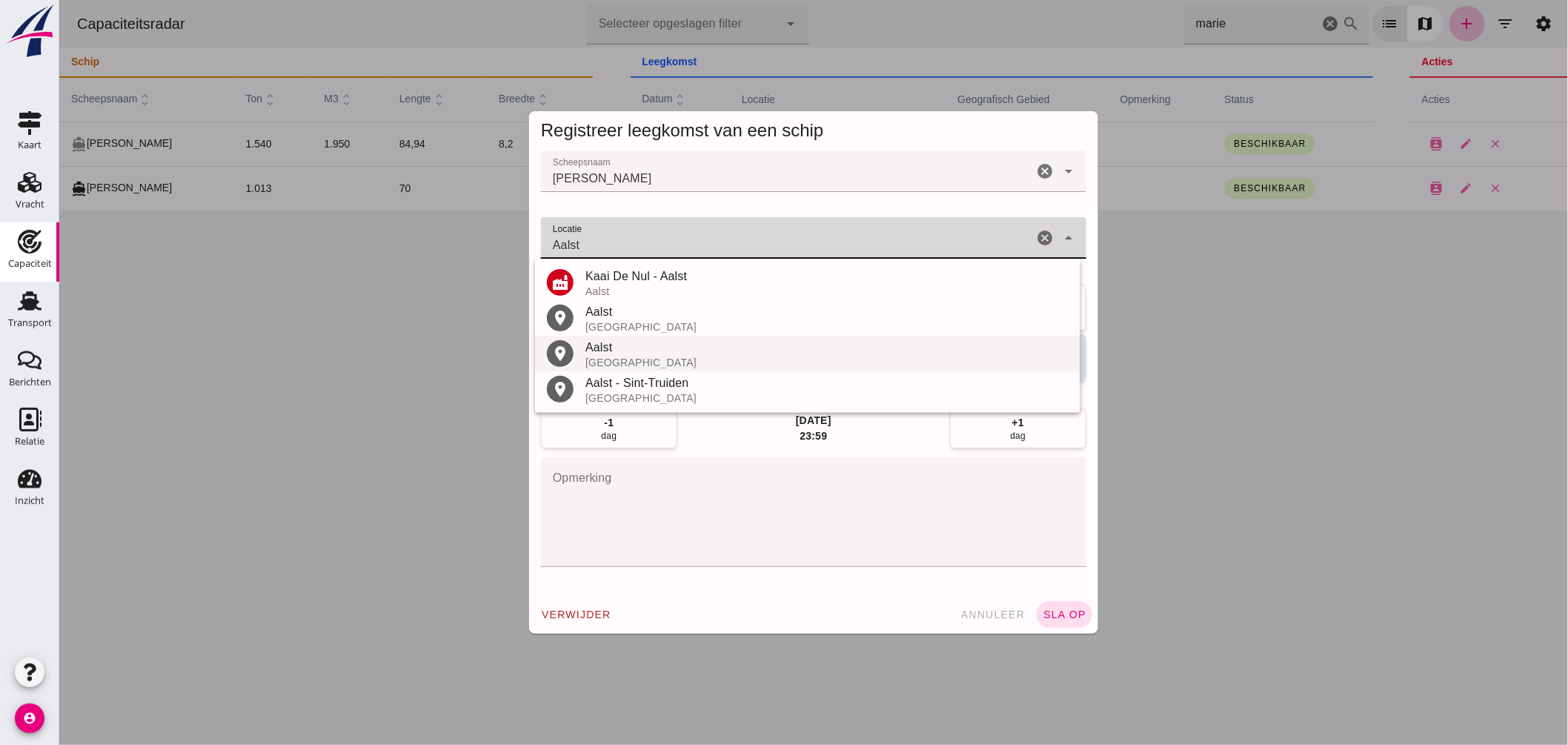
click at [616, 353] on div "Aalst" at bounding box center [826, 347] width 483 height 17
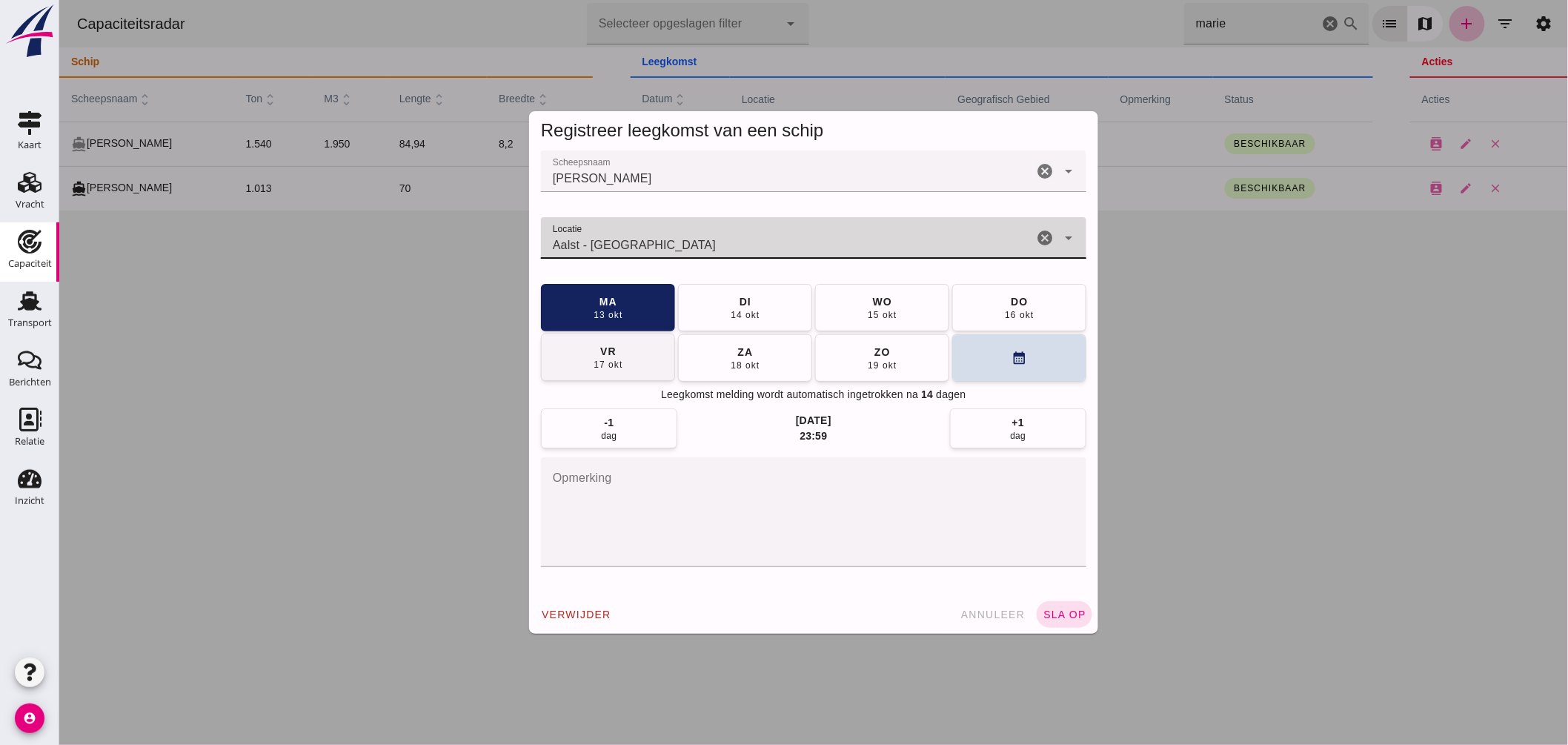
type input "Aalst - Gelderland"
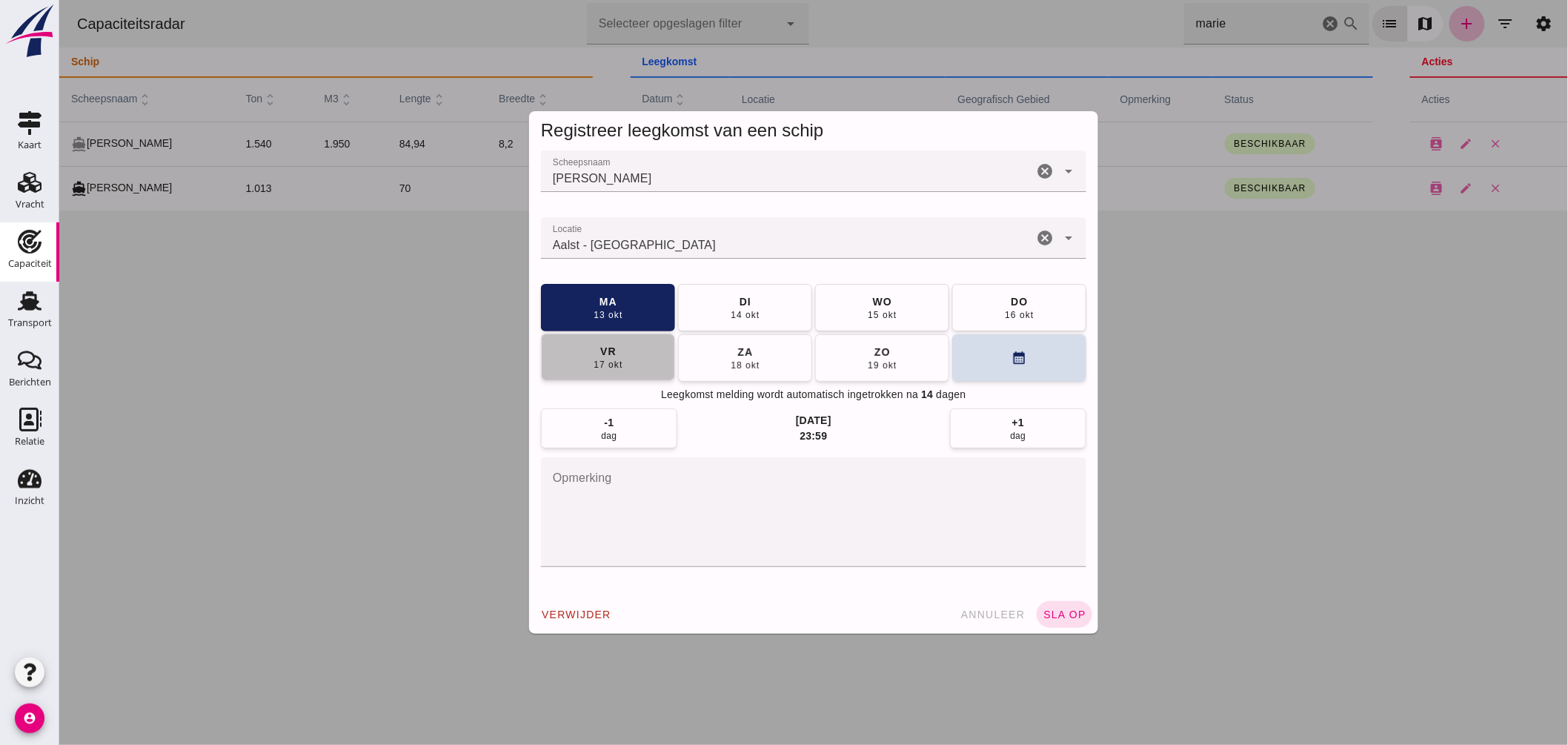
click at [628, 343] on button "vr 17 okt" at bounding box center [607, 357] width 134 height 48
click at [1052, 609] on span "sla op" at bounding box center [1064, 615] width 44 height 12
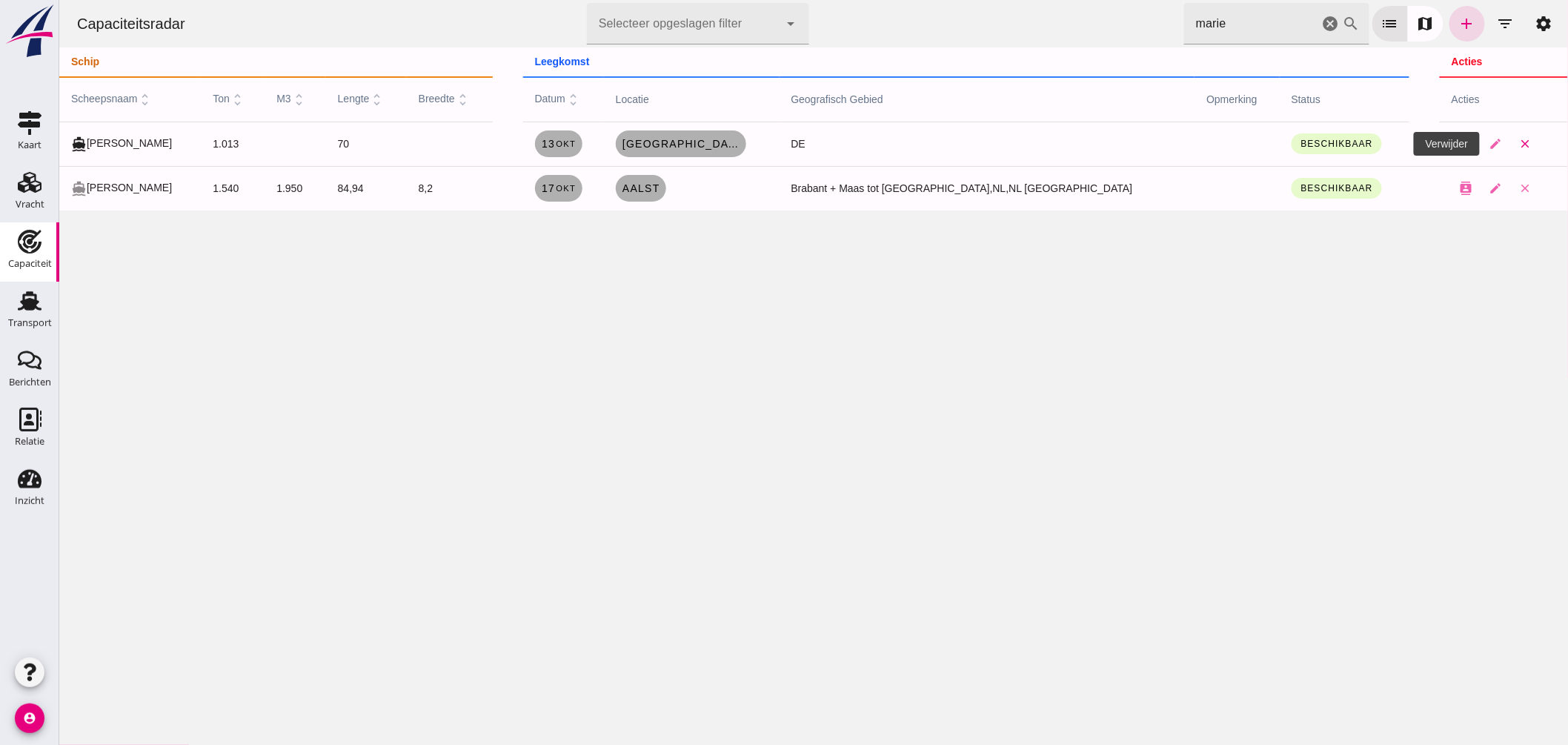
click at [1519, 143] on icon "close" at bounding box center [1526, 144] width 14 height 14
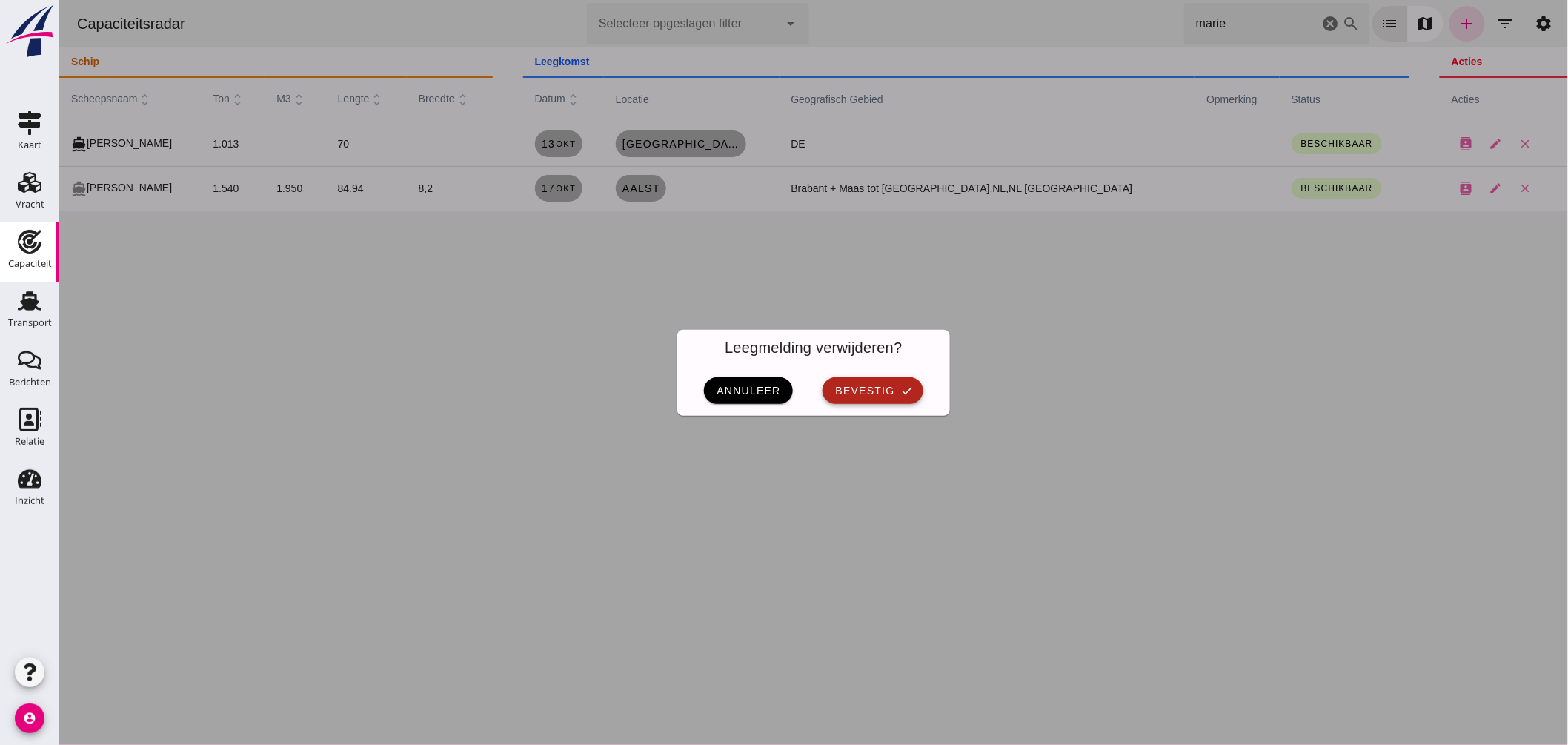
click at [887, 381] on button "bevestig check" at bounding box center [872, 390] width 100 height 26
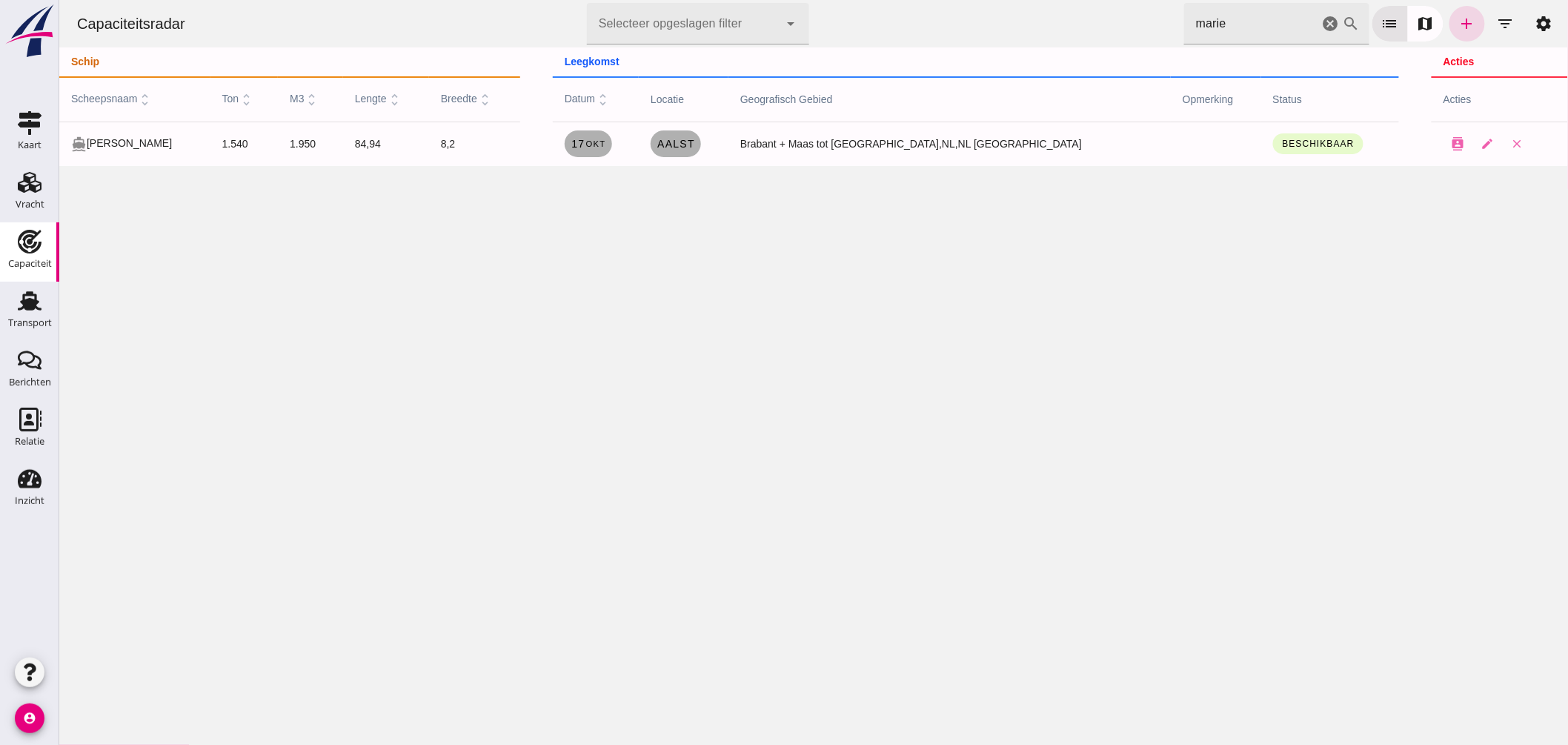
drag, startPoint x: 1214, startPoint y: 23, endPoint x: 1019, endPoint y: 13, distance: 195.3
click at [1036, 5] on div "Capaciteitsradar Selecteer opgeslagen filter Selecteer opgeslagen filter cancel…" at bounding box center [812, 23] width 1497 height 48
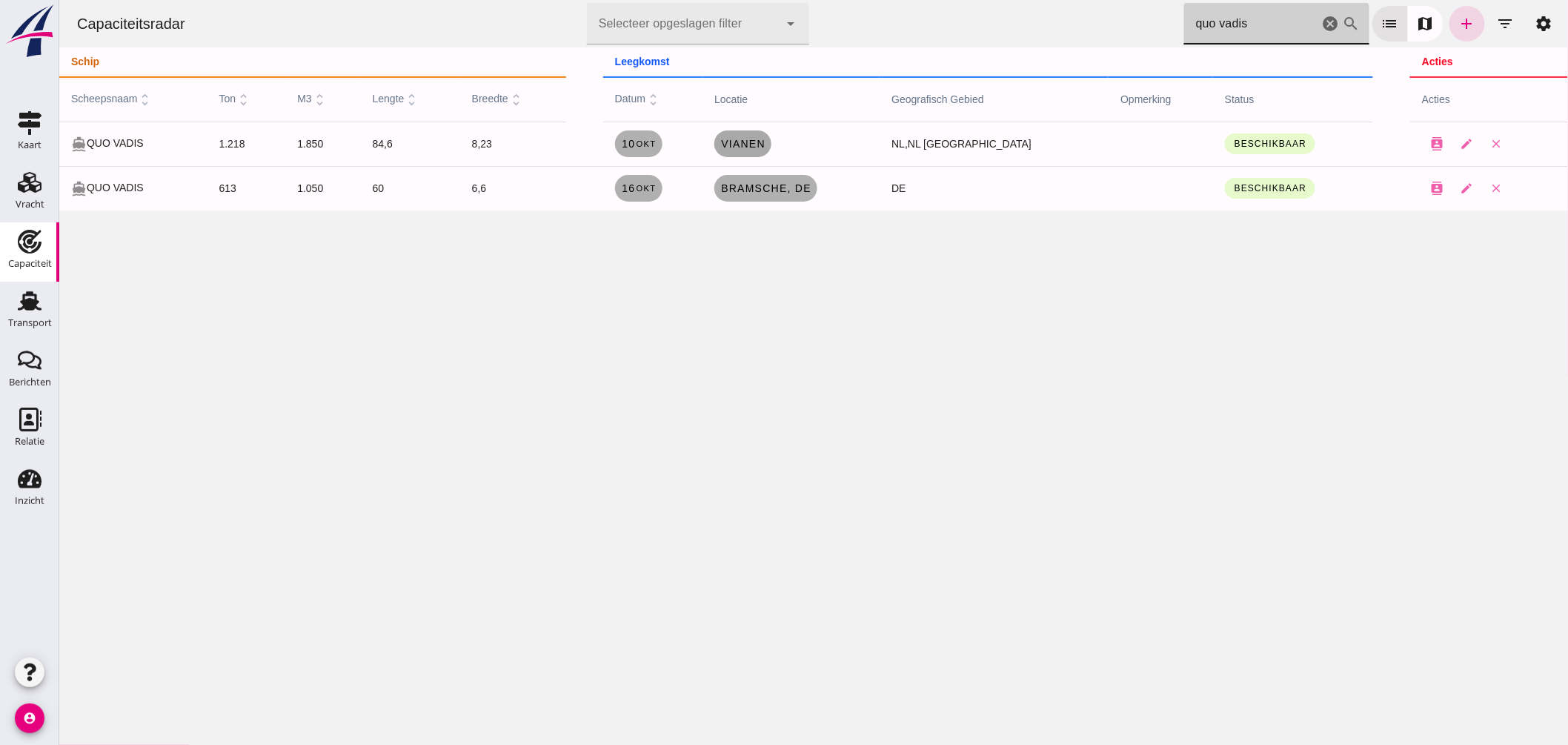
type input "quo vadis"
click at [770, 150] on link "Vianen" at bounding box center [742, 143] width 57 height 26
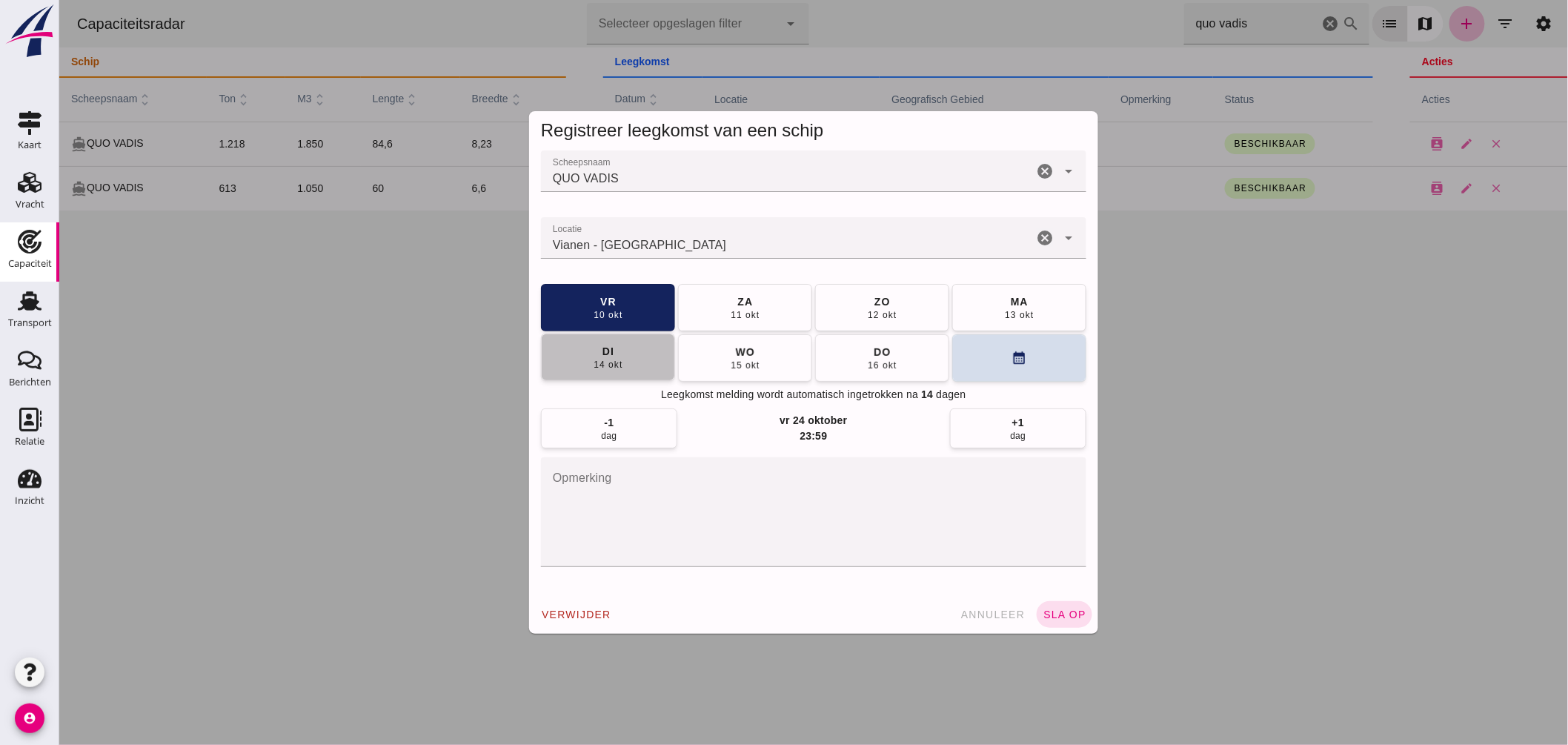
click at [640, 356] on button "di 14 okt" at bounding box center [607, 357] width 134 height 48
click at [637, 494] on textarea "opmerking" at bounding box center [813, 512] width 546 height 110
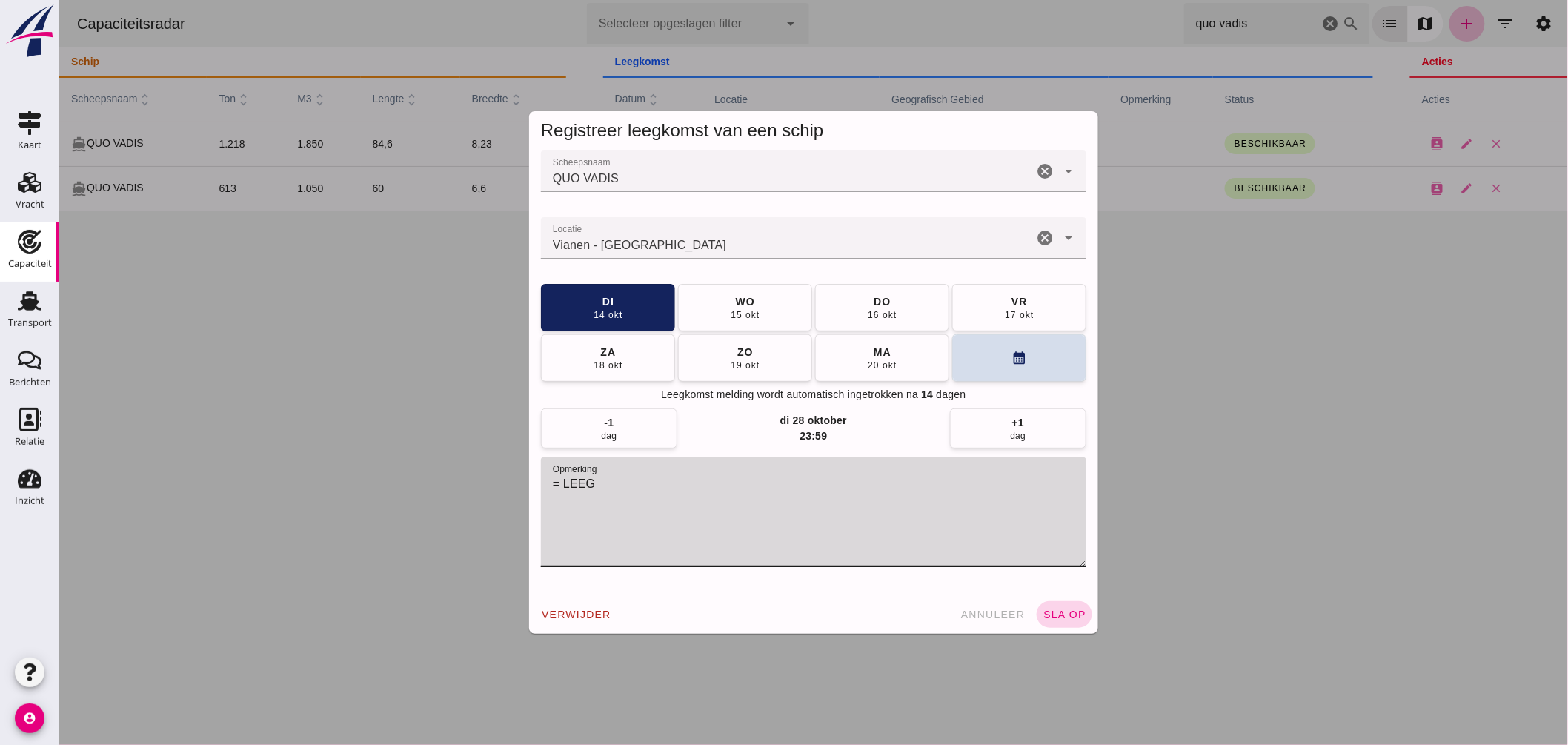
type textarea "= LEEG"
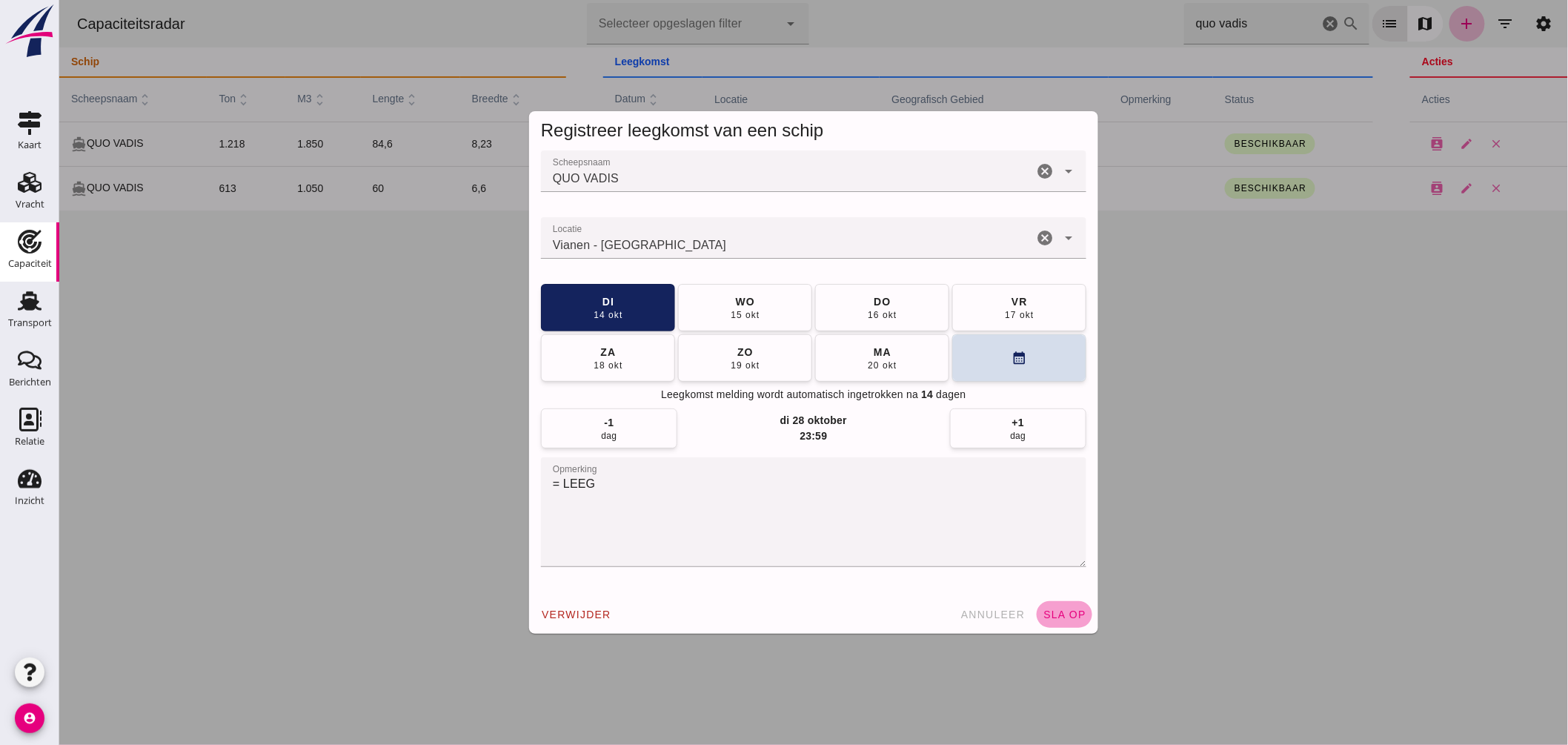
click at [1057, 609] on span "sla op" at bounding box center [1064, 615] width 44 height 12
click at [661, 238] on input "Locatie" at bounding box center [787, 245] width 492 height 17
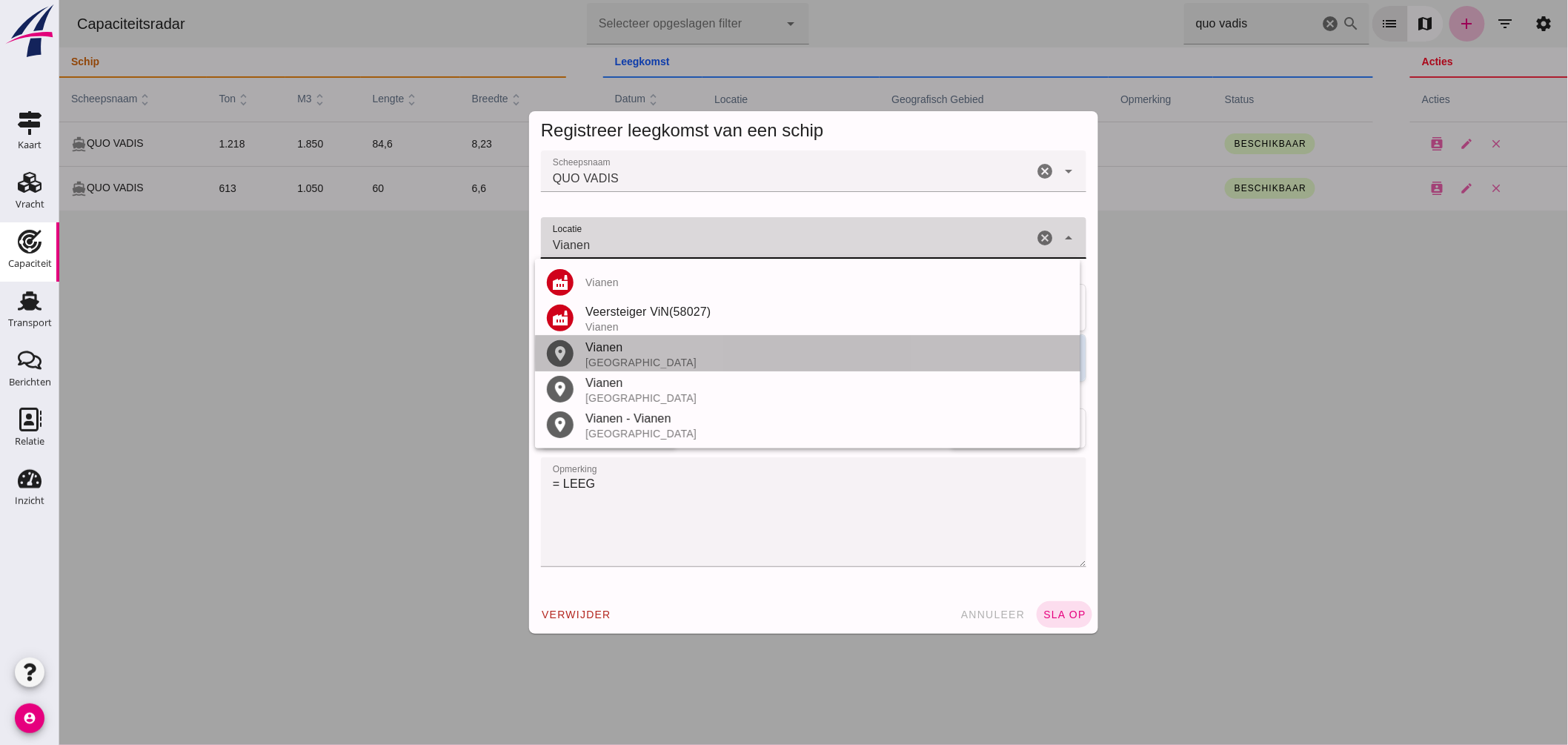
click at [625, 354] on div "Vianen" at bounding box center [826, 347] width 483 height 17
type input "Vianen - Utrecht"
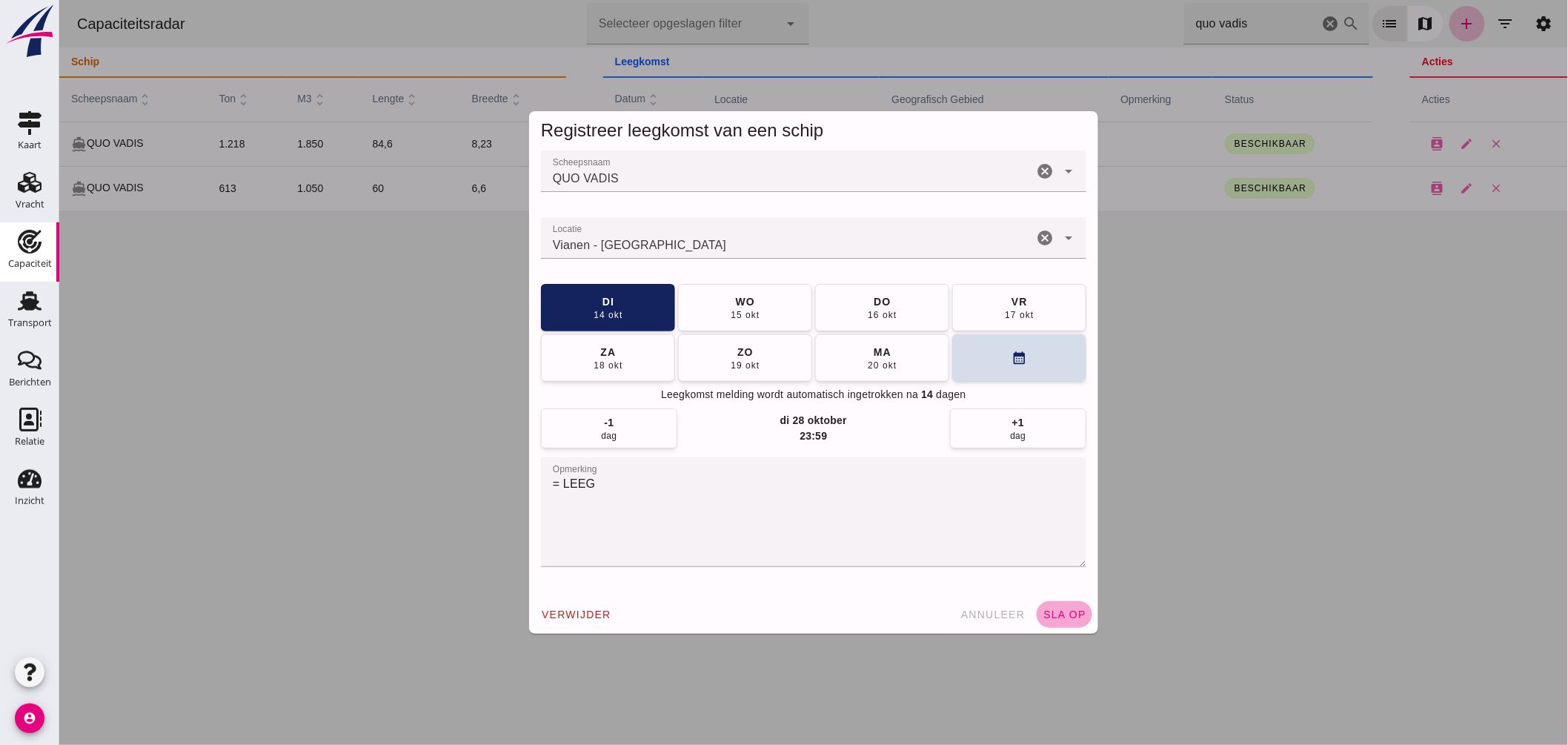
click at [1071, 614] on span "sla op" at bounding box center [1064, 615] width 44 height 12
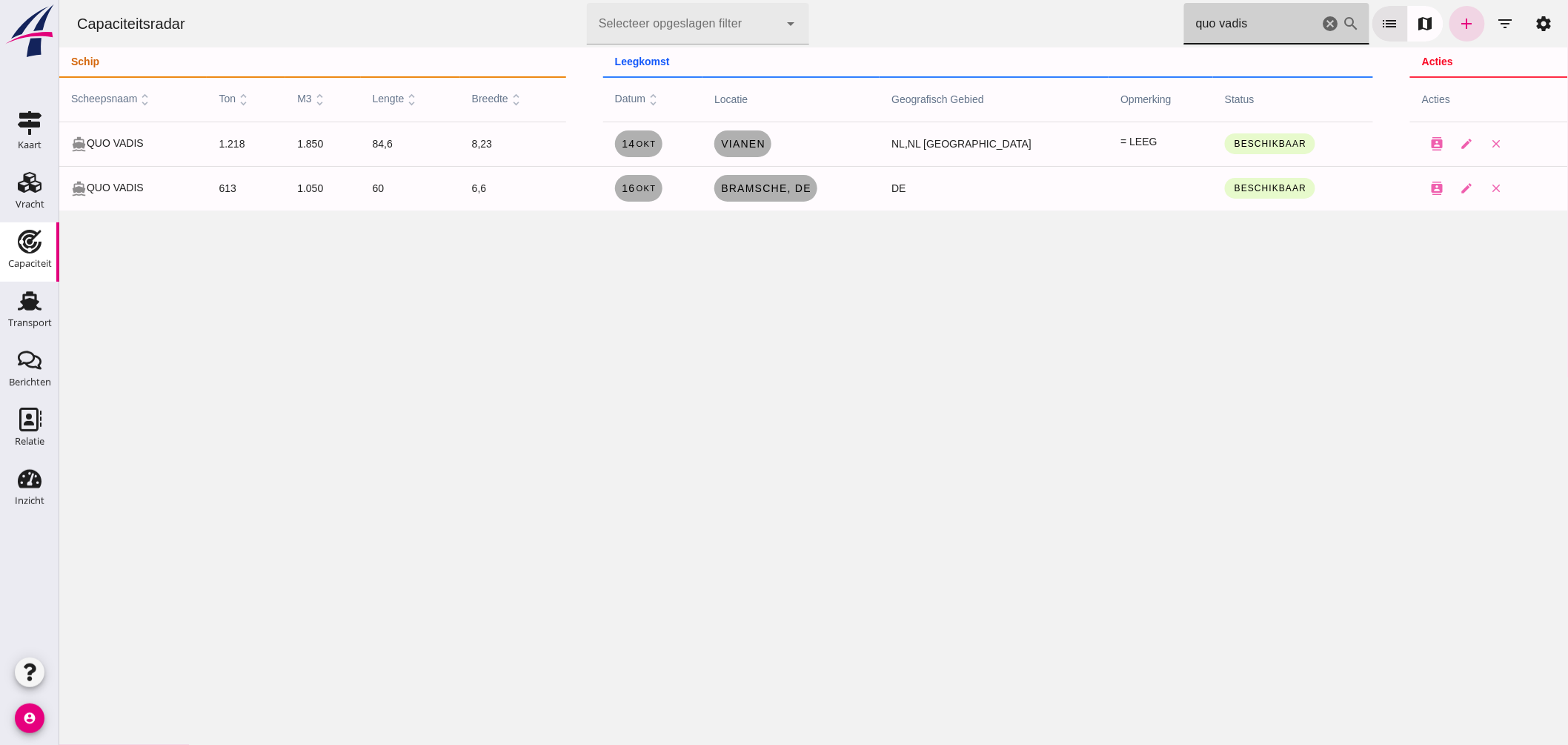
drag, startPoint x: 995, startPoint y: 11, endPoint x: 901, endPoint y: -20, distance: 99.0
click at [901, 0] on html "Capaciteitsradar Selecteer opgeslagen filter Selecteer opgeslagen filter cancel…" at bounding box center [812, 372] width 1509 height 745
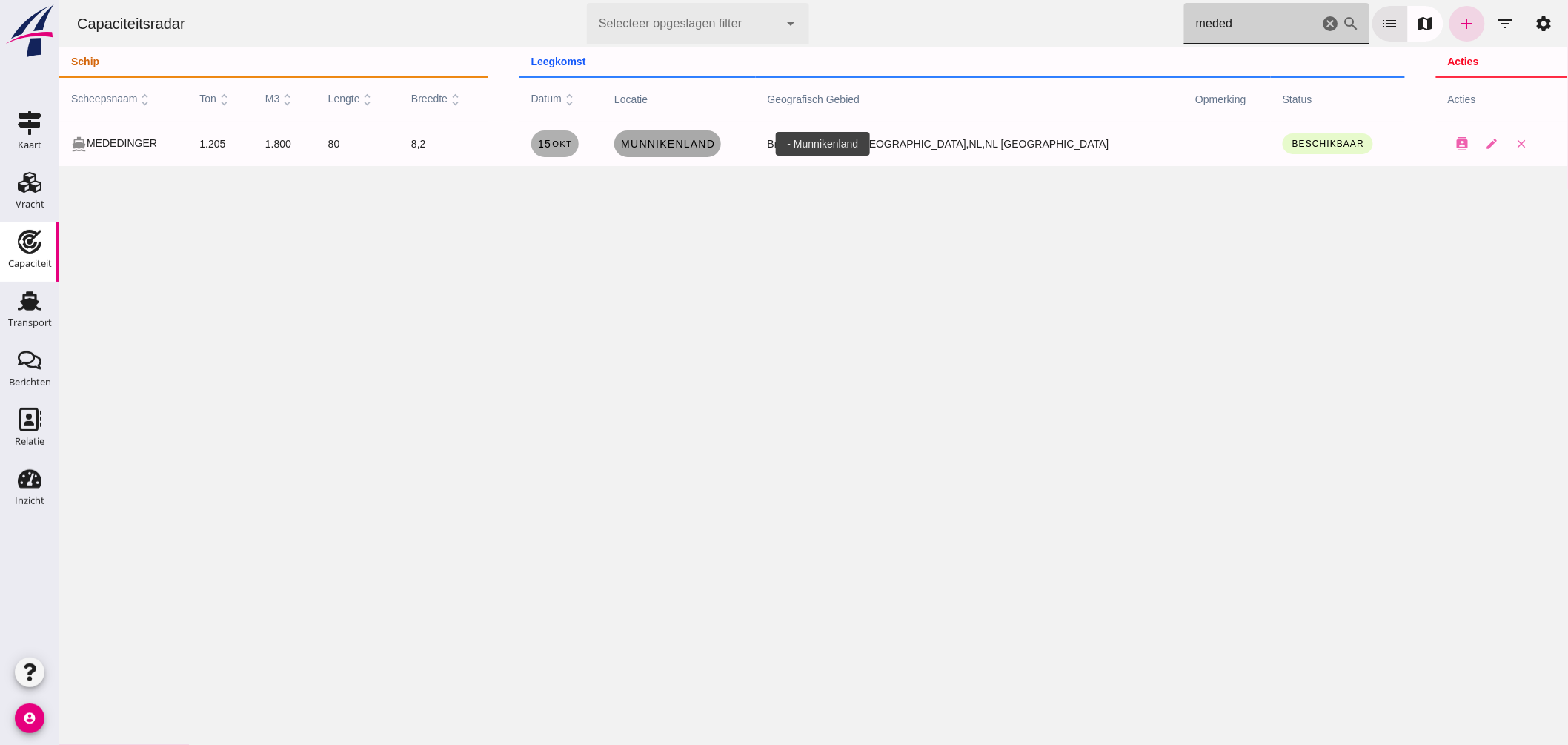
type input "meded"
click at [715, 147] on span "Munnikenland" at bounding box center [666, 144] width 95 height 12
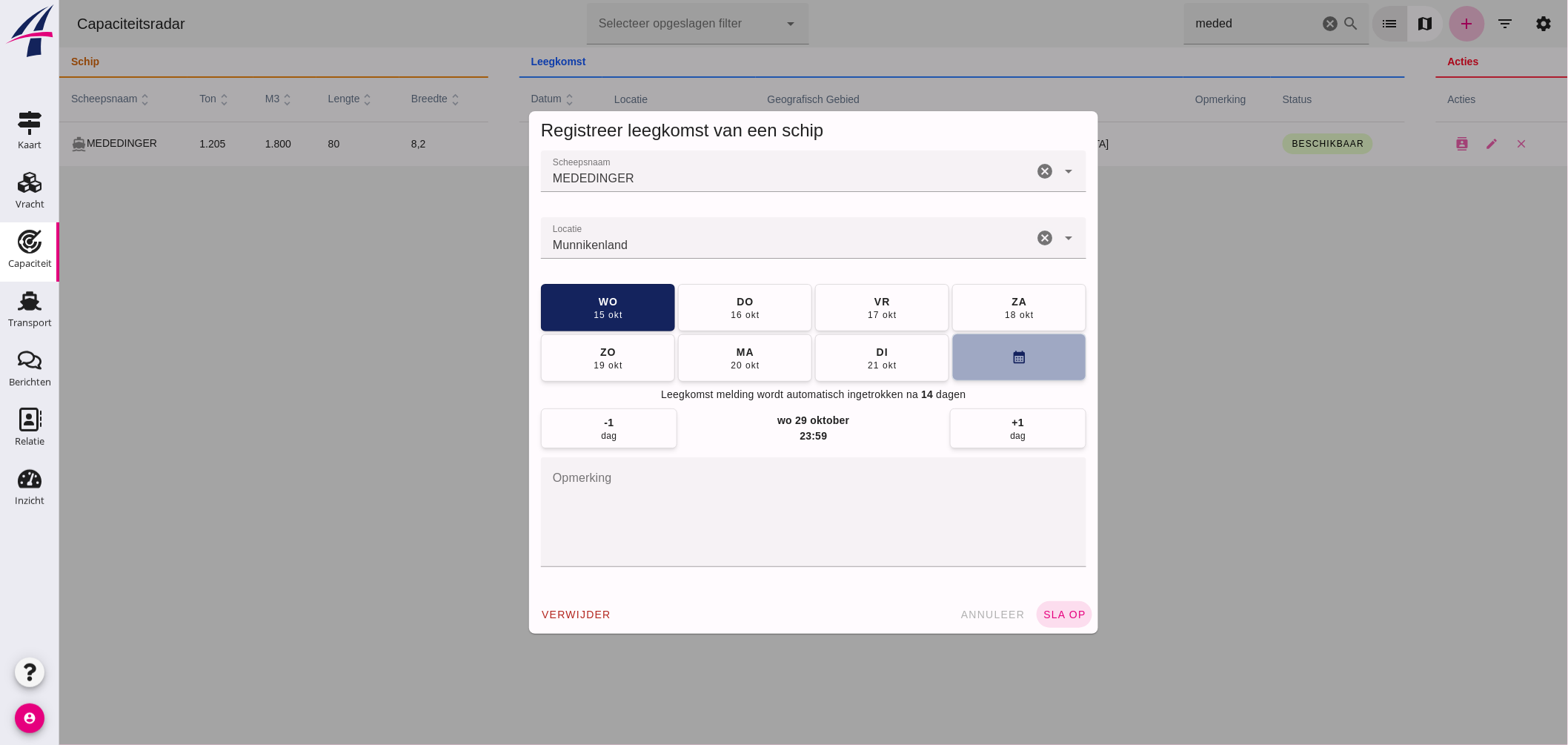
click at [981, 351] on button "calendar_month" at bounding box center [1018, 357] width 134 height 48
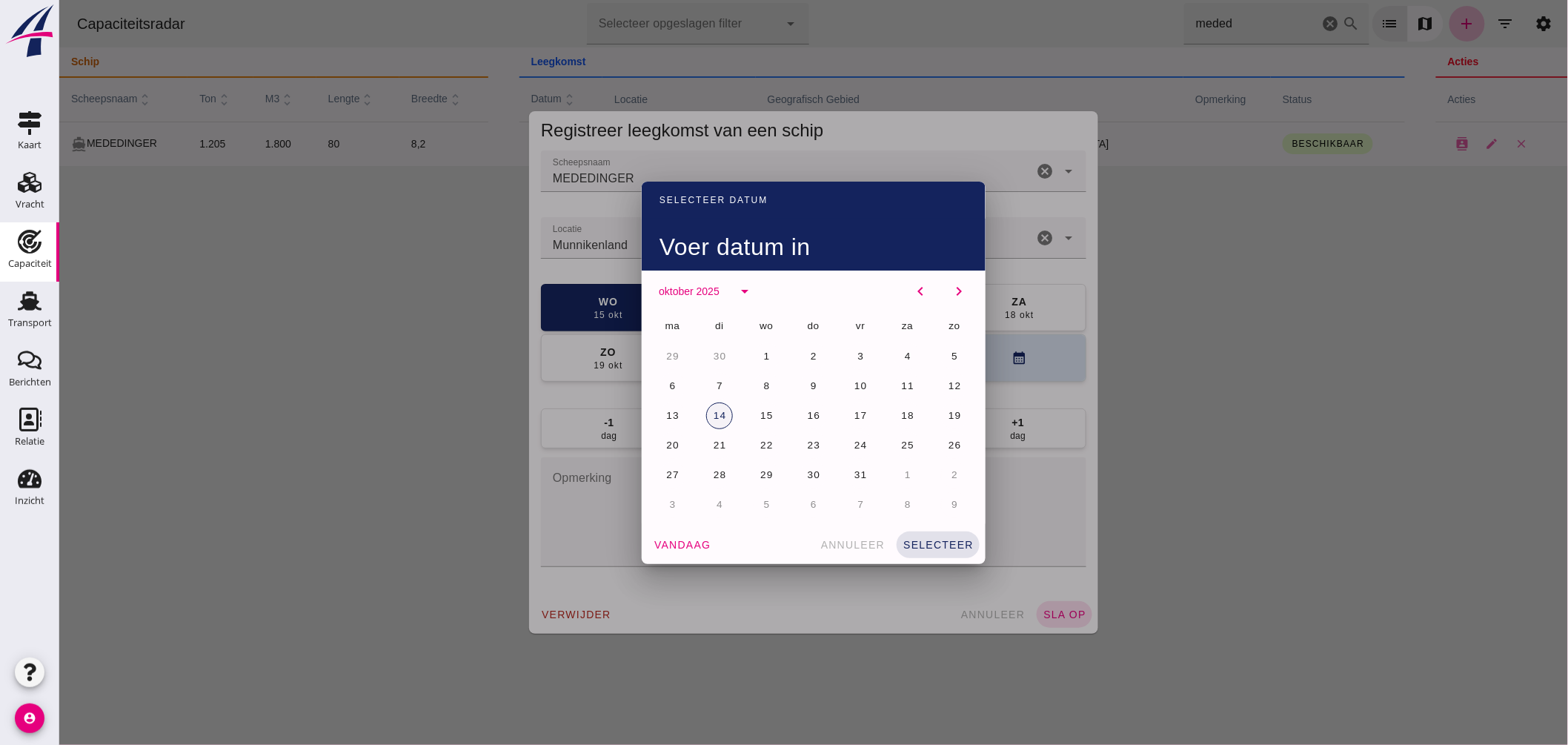
click at [707, 408] on button "14" at bounding box center [719, 416] width 26 height 26
click at [930, 538] on button "selecteer" at bounding box center [938, 544] width 83 height 26
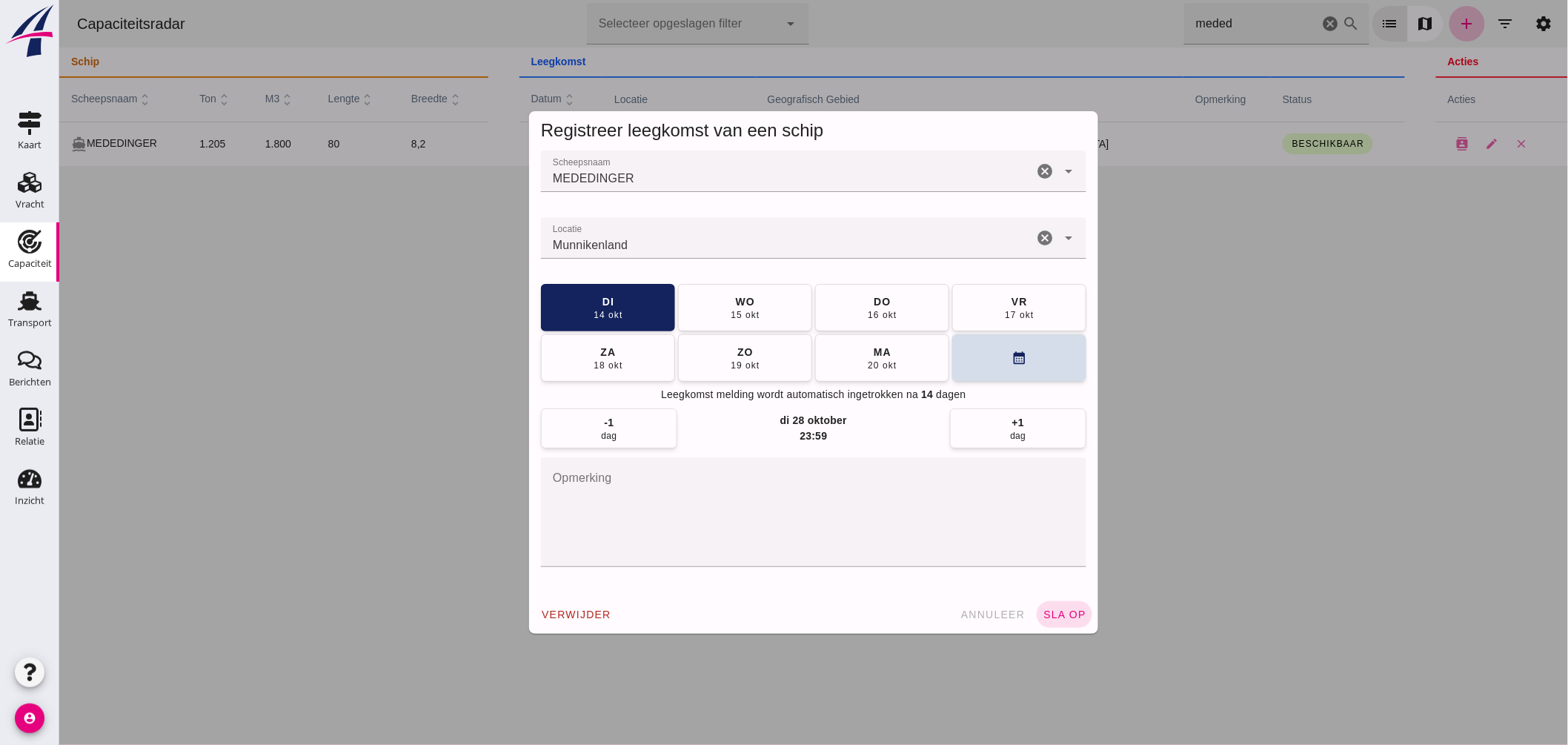
click at [652, 247] on input "Locatie" at bounding box center [787, 245] width 492 height 17
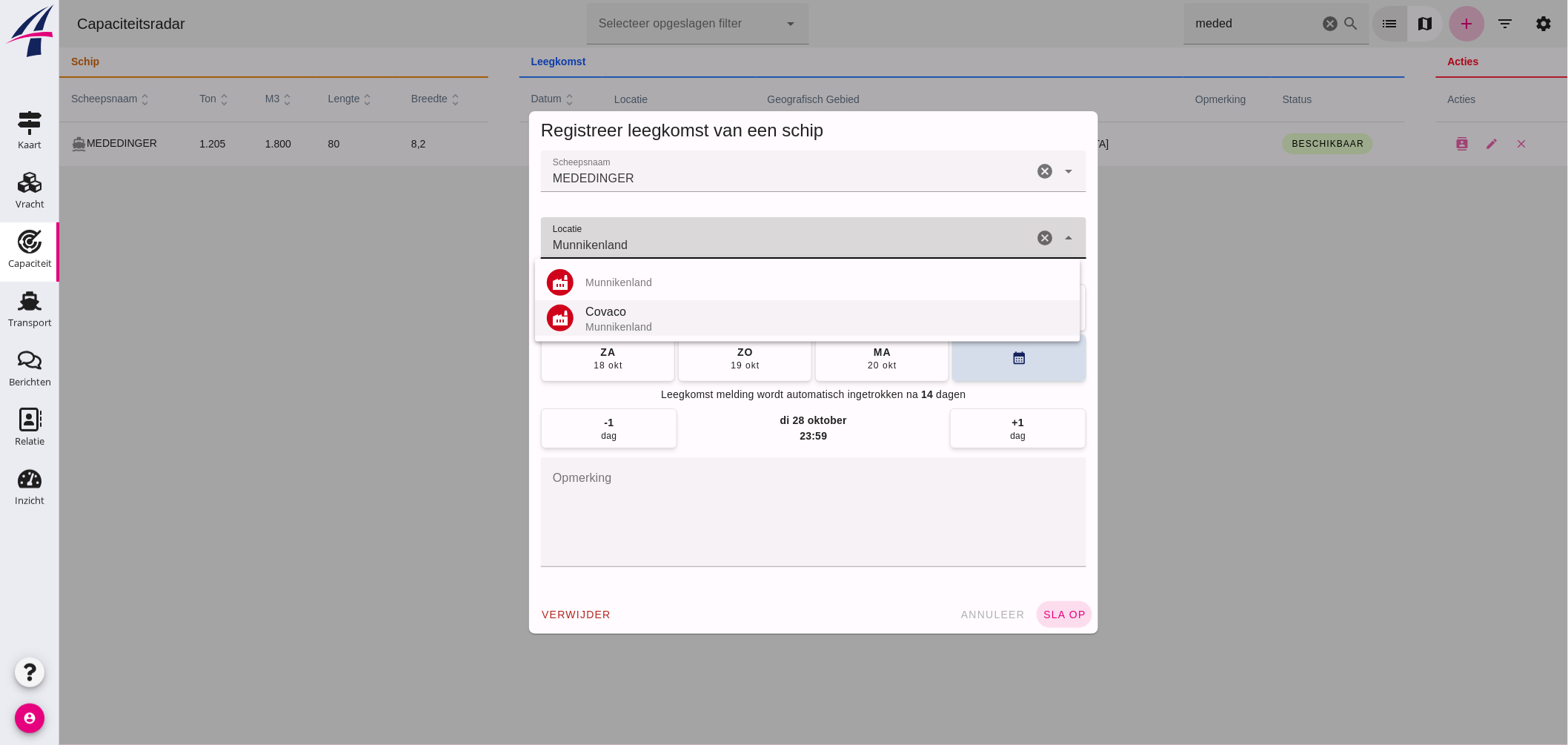
click at [623, 312] on div "Covaco" at bounding box center [826, 311] width 483 height 17
type input "Covaco - Munnikenland"
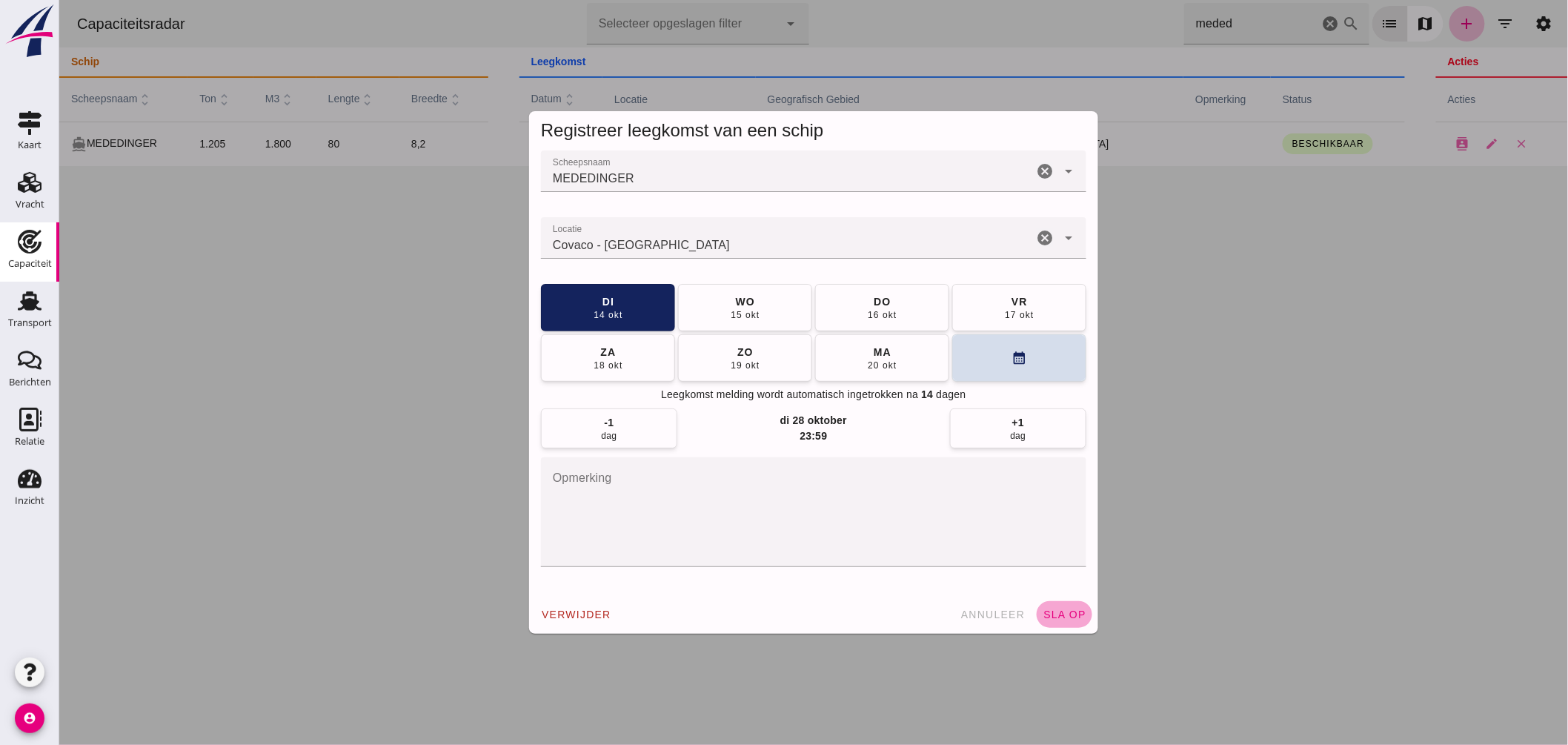
click at [1063, 616] on span "sla op" at bounding box center [1064, 615] width 44 height 12
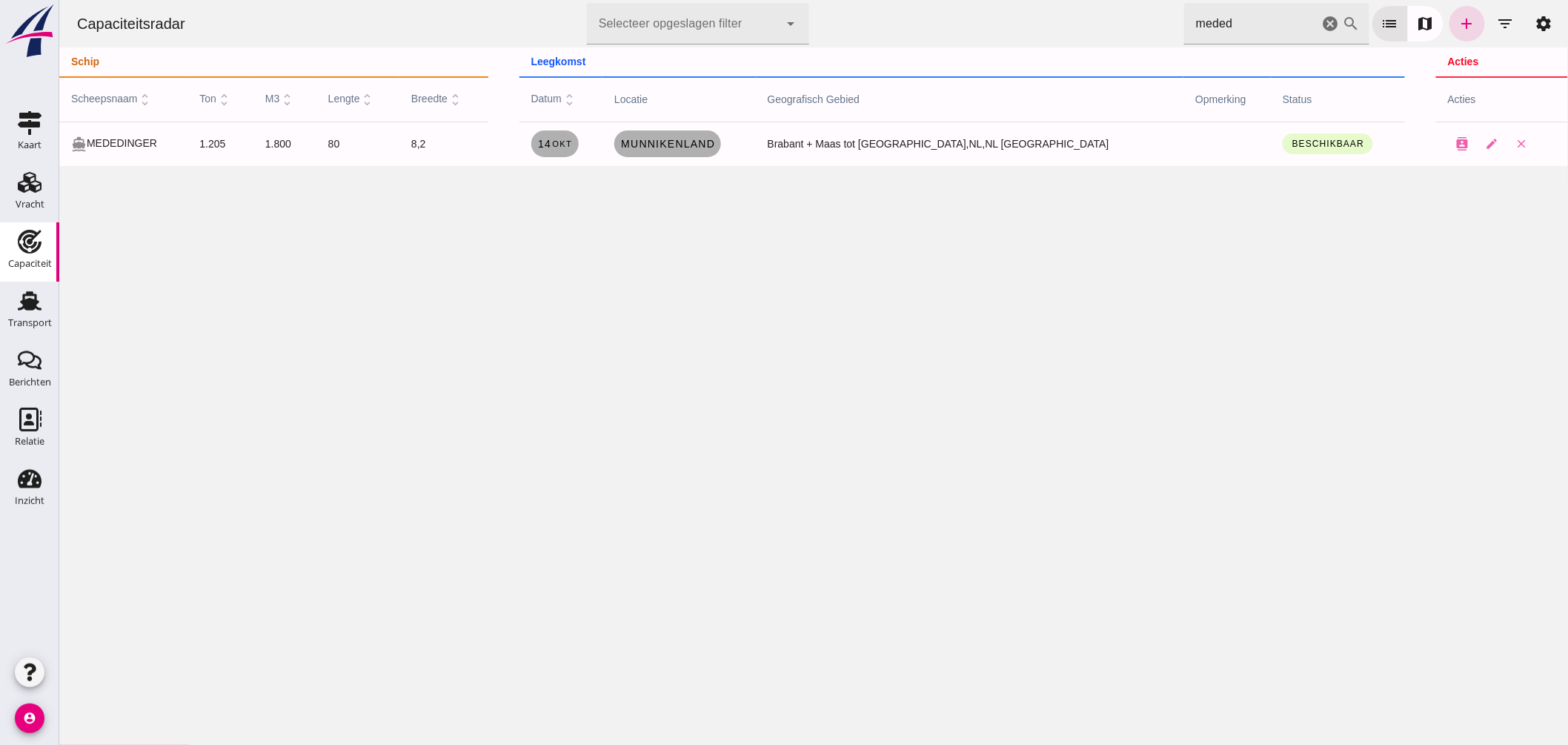
drag, startPoint x: 1216, startPoint y: 24, endPoint x: 1046, endPoint y: 46, distance: 171.4
click at [1049, 45] on div "Capaciteitsradar Selecteer opgeslagen filter Selecteer opgeslagen filter cancel…" at bounding box center [812, 23] width 1497 height 48
type input "d"
type input "schavuit"
click at [673, 132] on link "Lobith" at bounding box center [644, 143] width 55 height 26
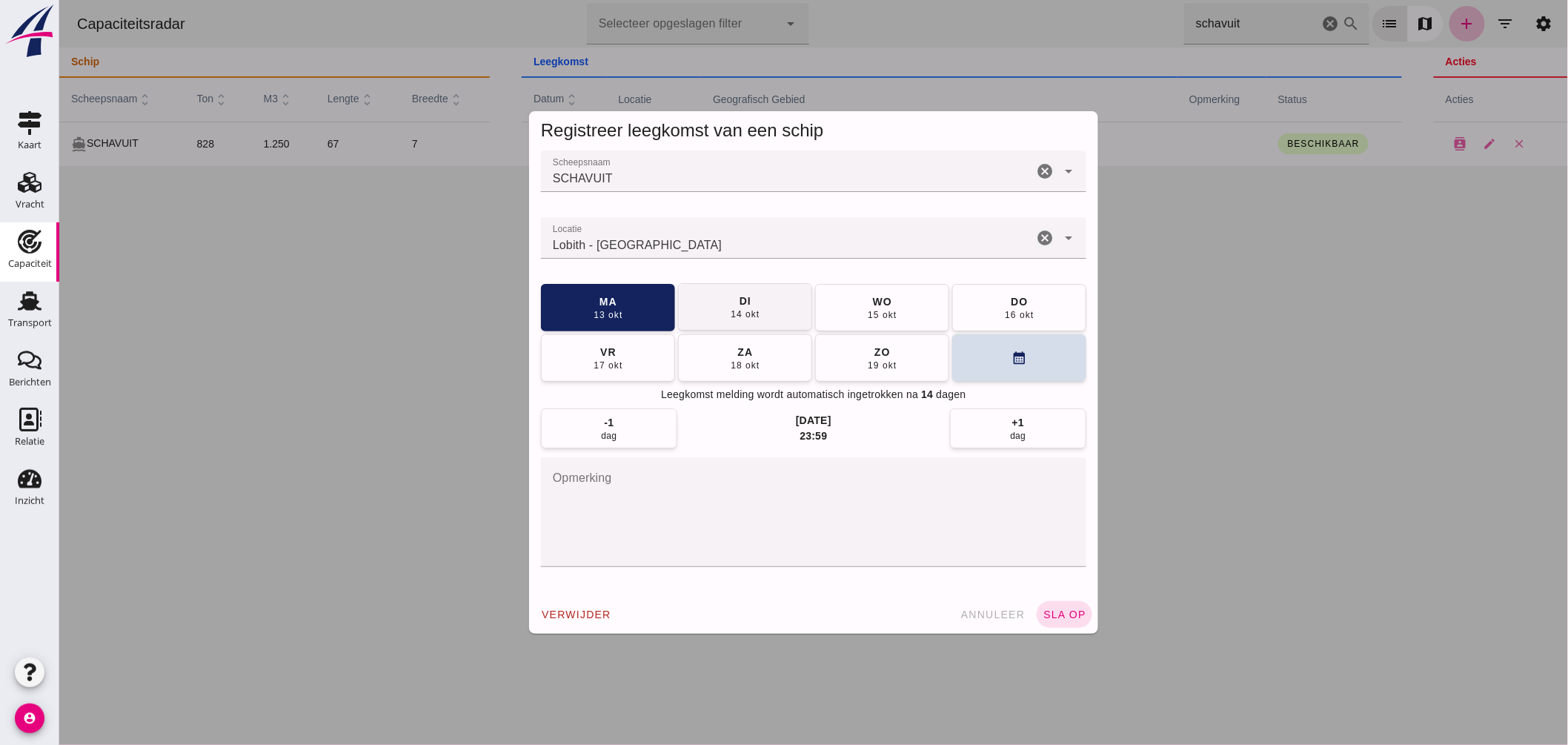
click at [736, 313] on div "14 okt" at bounding box center [743, 314] width 30 height 12
click at [1065, 613] on span "sla op" at bounding box center [1064, 615] width 44 height 12
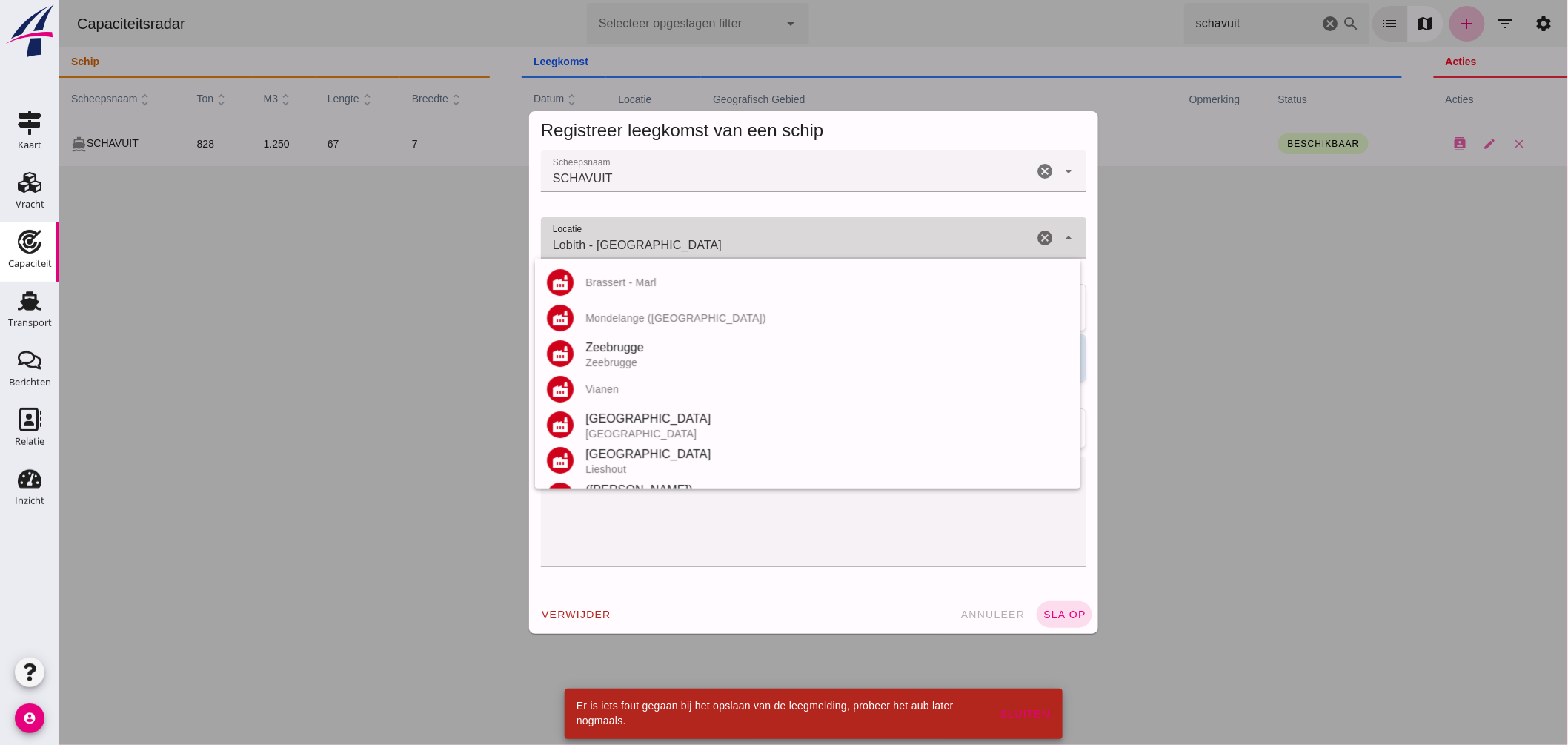
drag, startPoint x: 581, startPoint y: 242, endPoint x: 768, endPoint y: 241, distance: 187.0
click at [768, 241] on input "Lobith - Gelderland" at bounding box center [787, 245] width 492 height 17
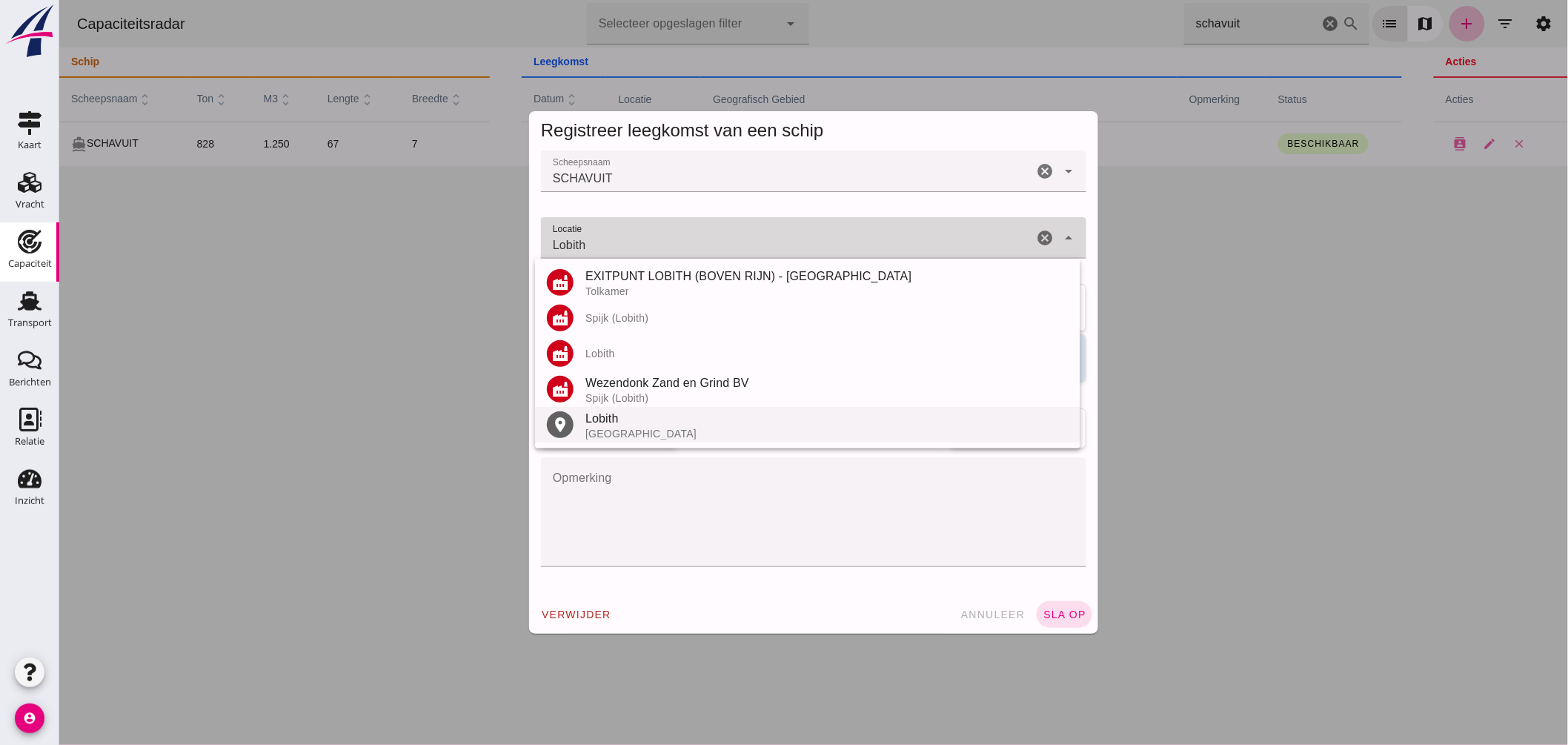
click at [625, 413] on div "Lobith" at bounding box center [826, 418] width 483 height 17
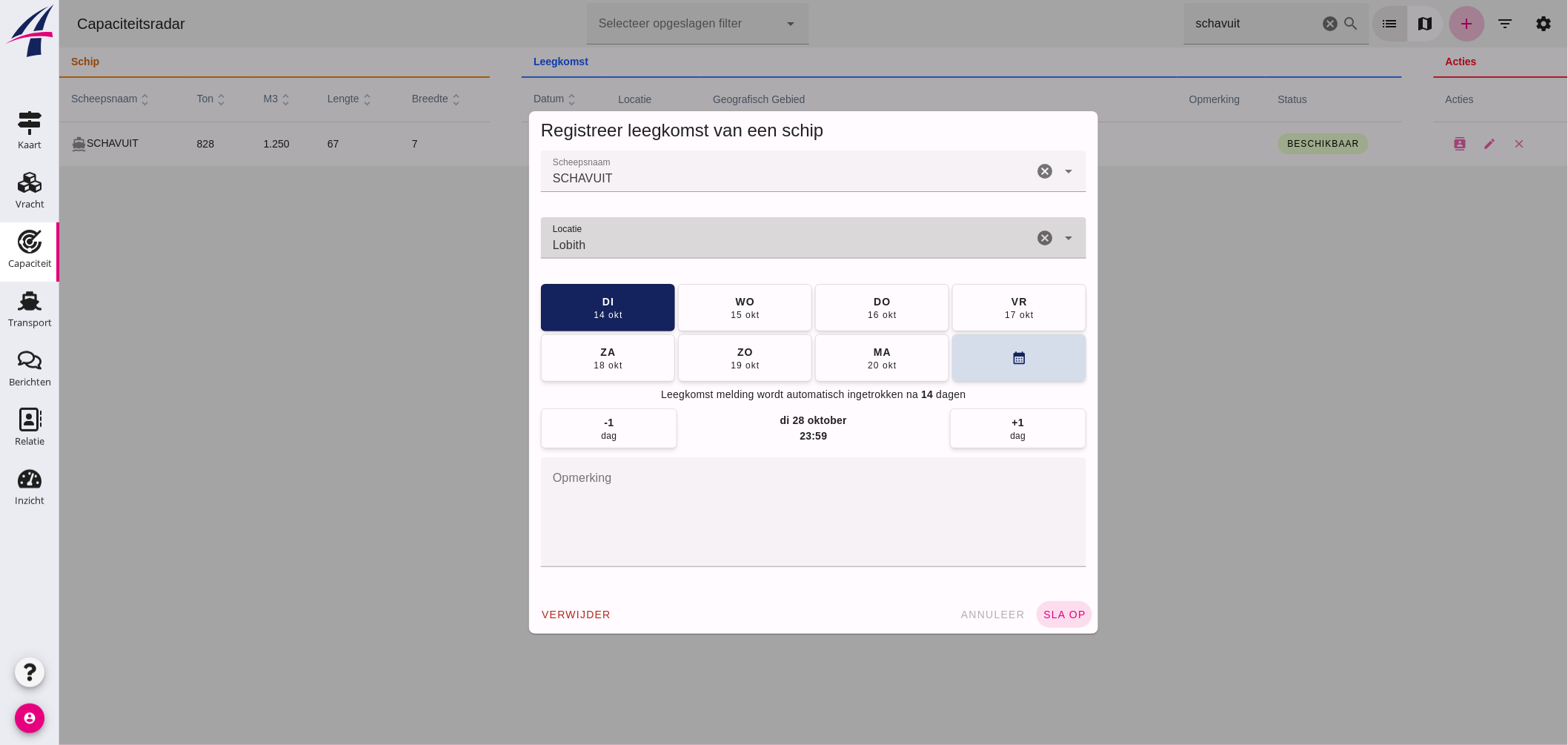
type input "Lobith - Gelderland"
click at [1052, 604] on button "sla op" at bounding box center [1064, 614] width 55 height 26
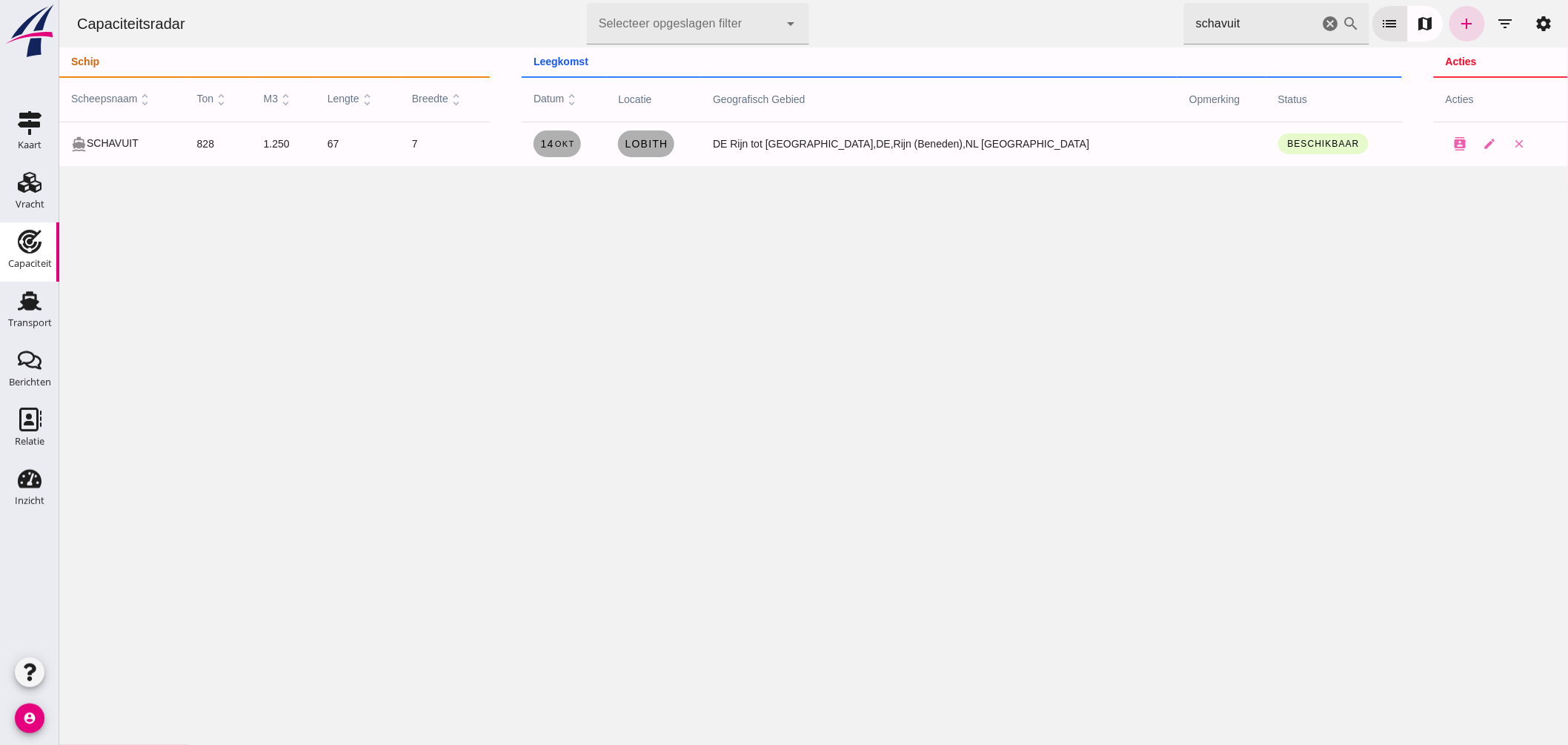
click at [978, 6] on div "Capaciteitsradar Selecteer opgeslagen filter Selecteer opgeslagen filter cancel…" at bounding box center [812, 23] width 1497 height 48
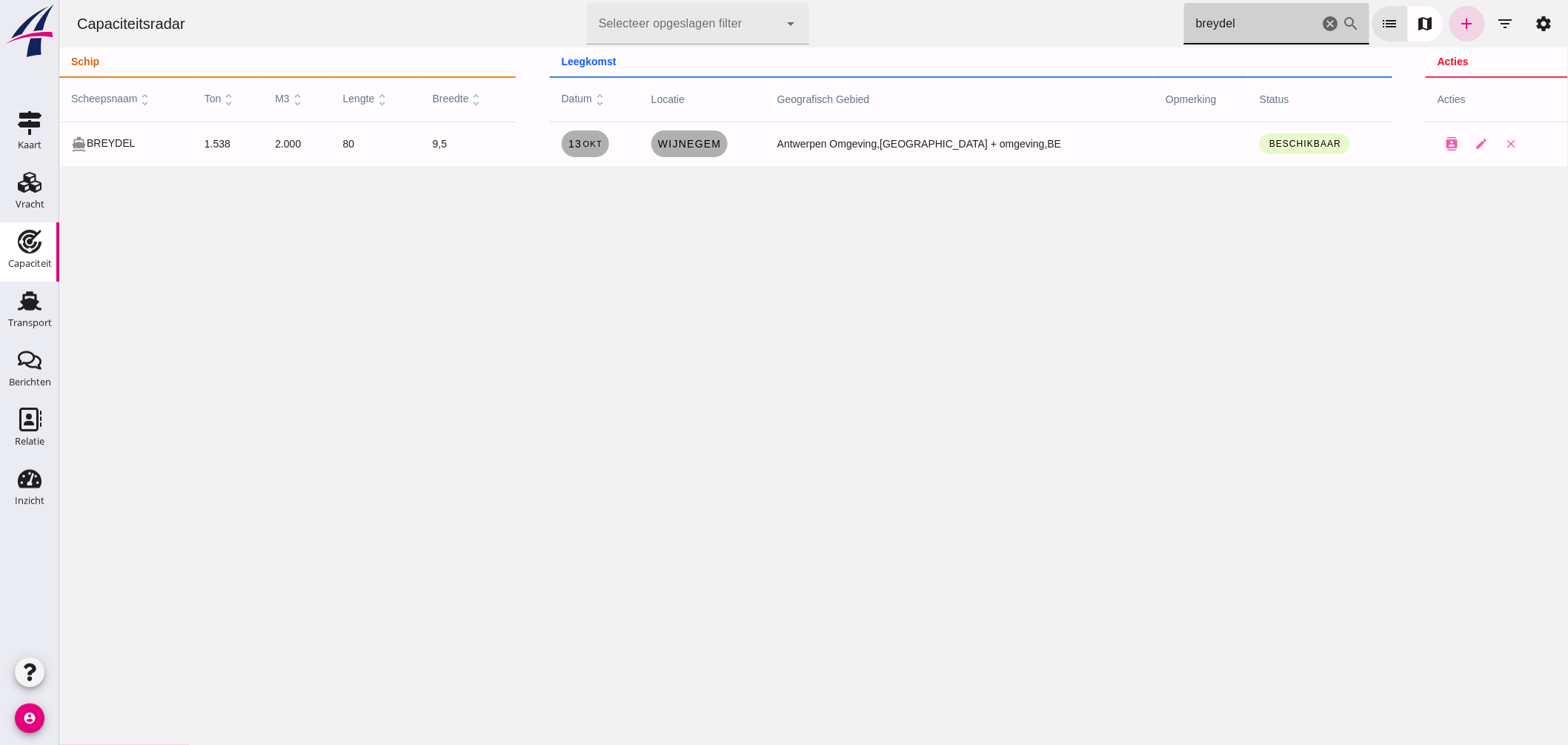
type input "breydel"
click at [703, 141] on span "Wijnegem" at bounding box center [688, 144] width 64 height 12
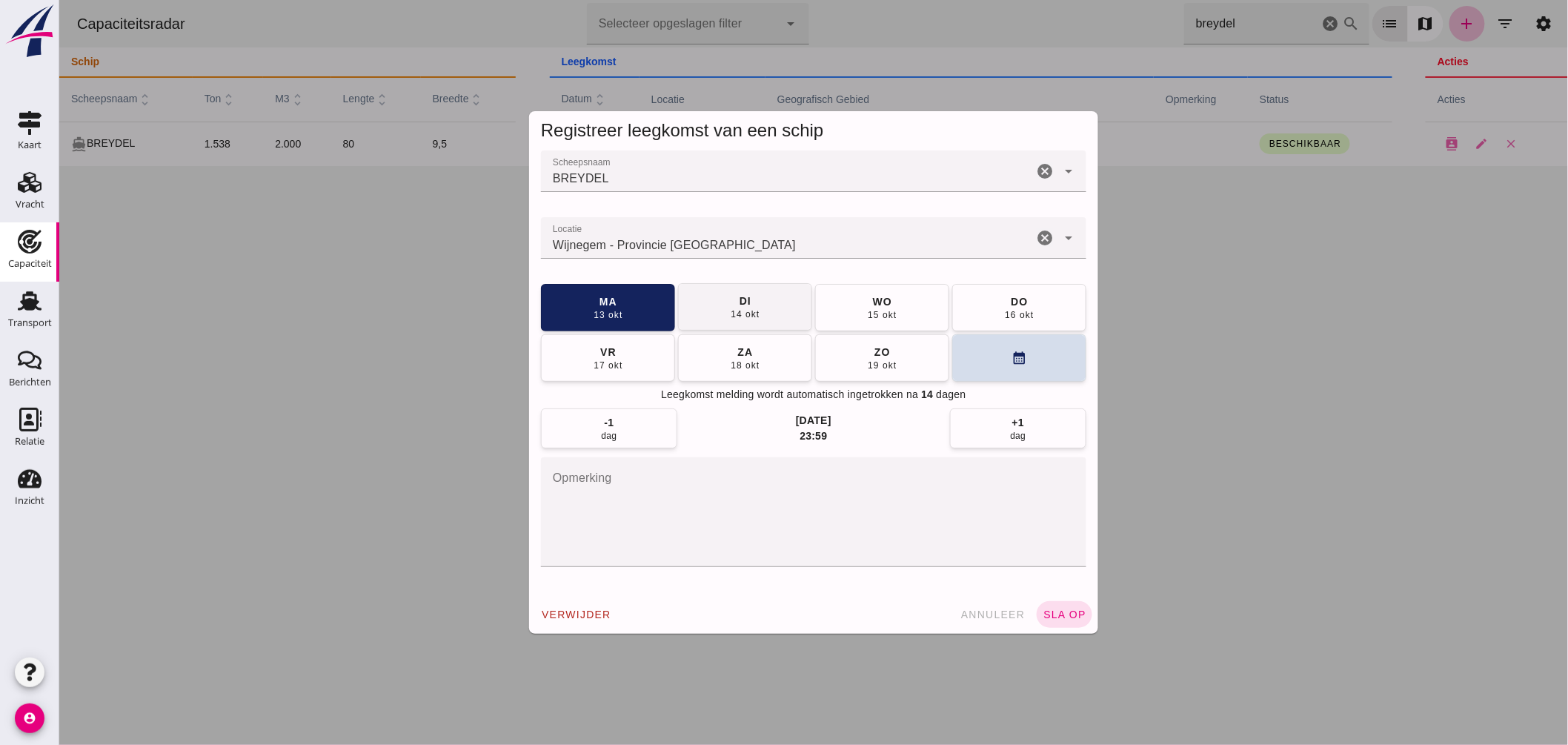
click at [714, 288] on button "di 14 okt" at bounding box center [744, 307] width 134 height 48
click at [1054, 603] on button "sla op" at bounding box center [1064, 614] width 55 height 26
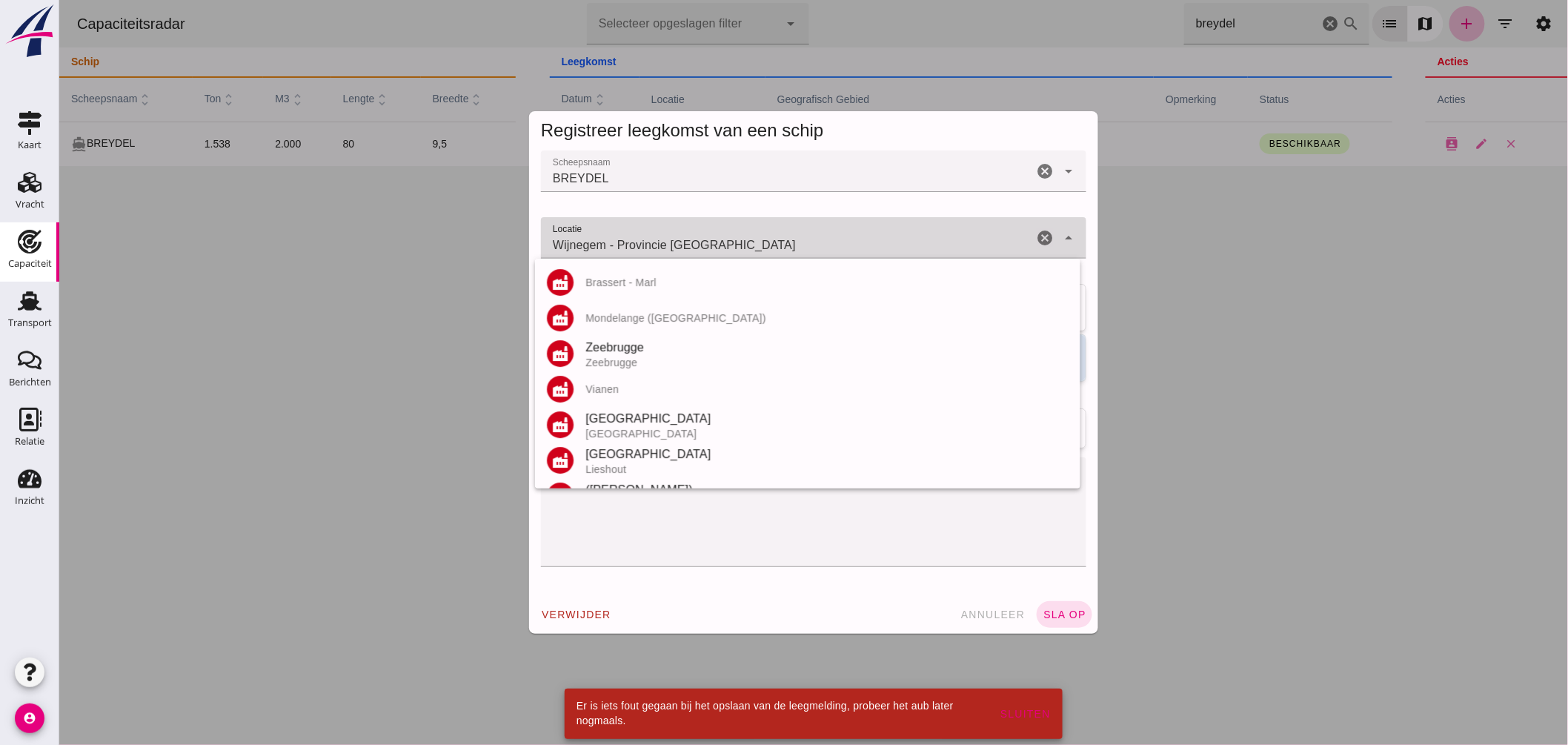
drag, startPoint x: 596, startPoint y: 241, endPoint x: 894, endPoint y: 260, distance: 298.6
click at [58, 0] on div "Laatst gewijzigd op: 13-10-2025, 08:58 door Thon Jasper Contactkaart Wijzigen V…" at bounding box center [58, 0] width 0 height 0
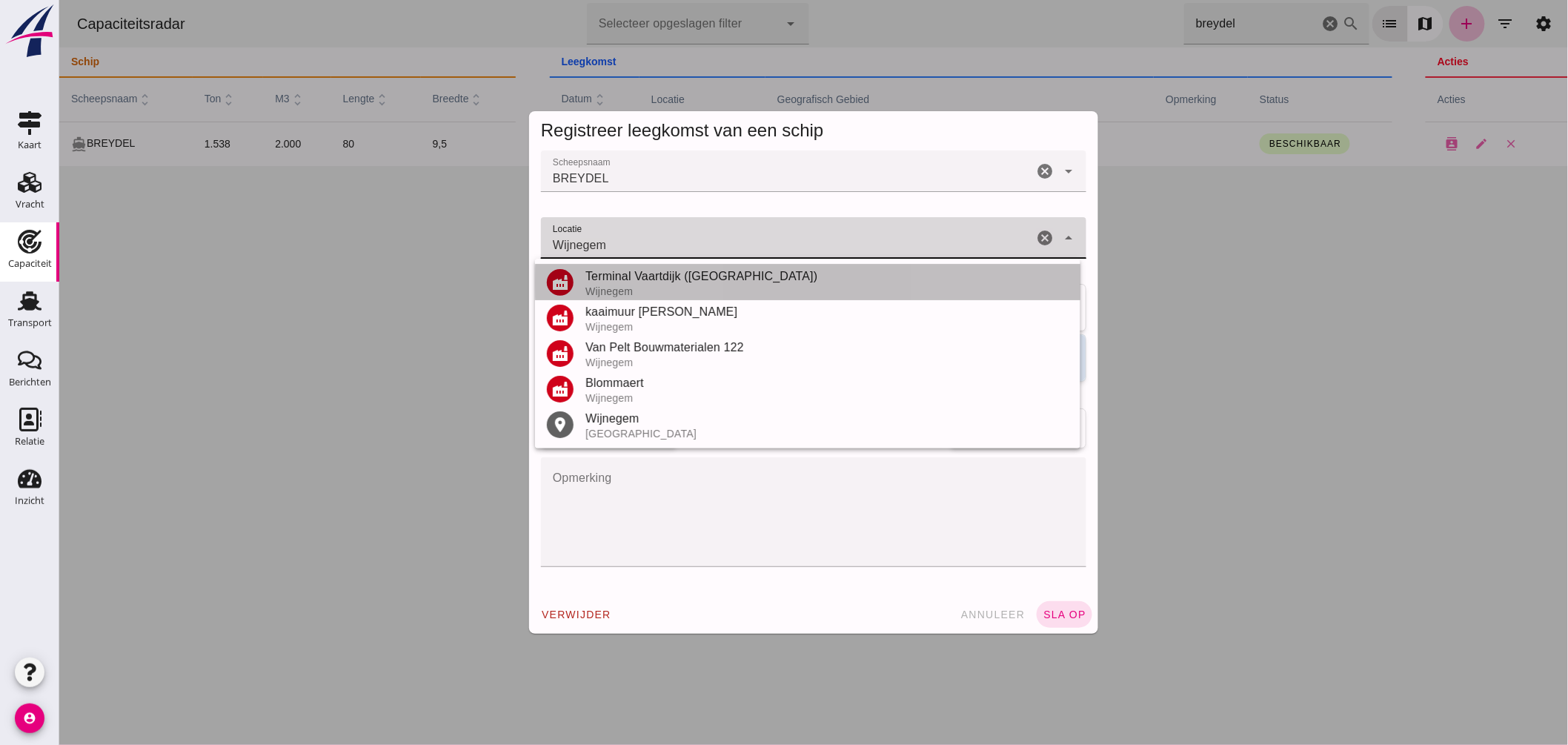
click at [619, 285] on div "Terminal Vaartdijk (Wijnegem) Wijnegem" at bounding box center [826, 282] width 483 height 30
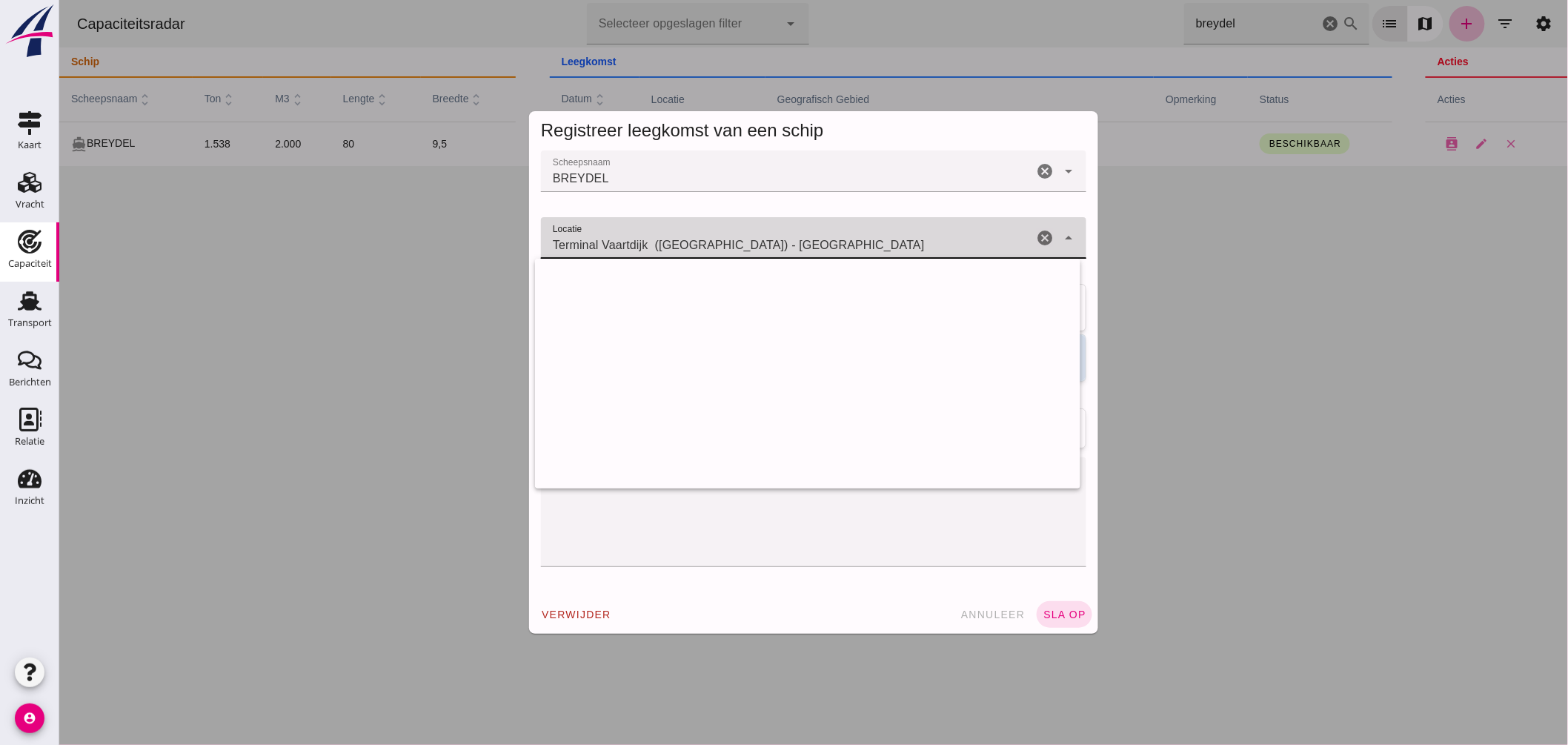
scroll to position [2841, 0]
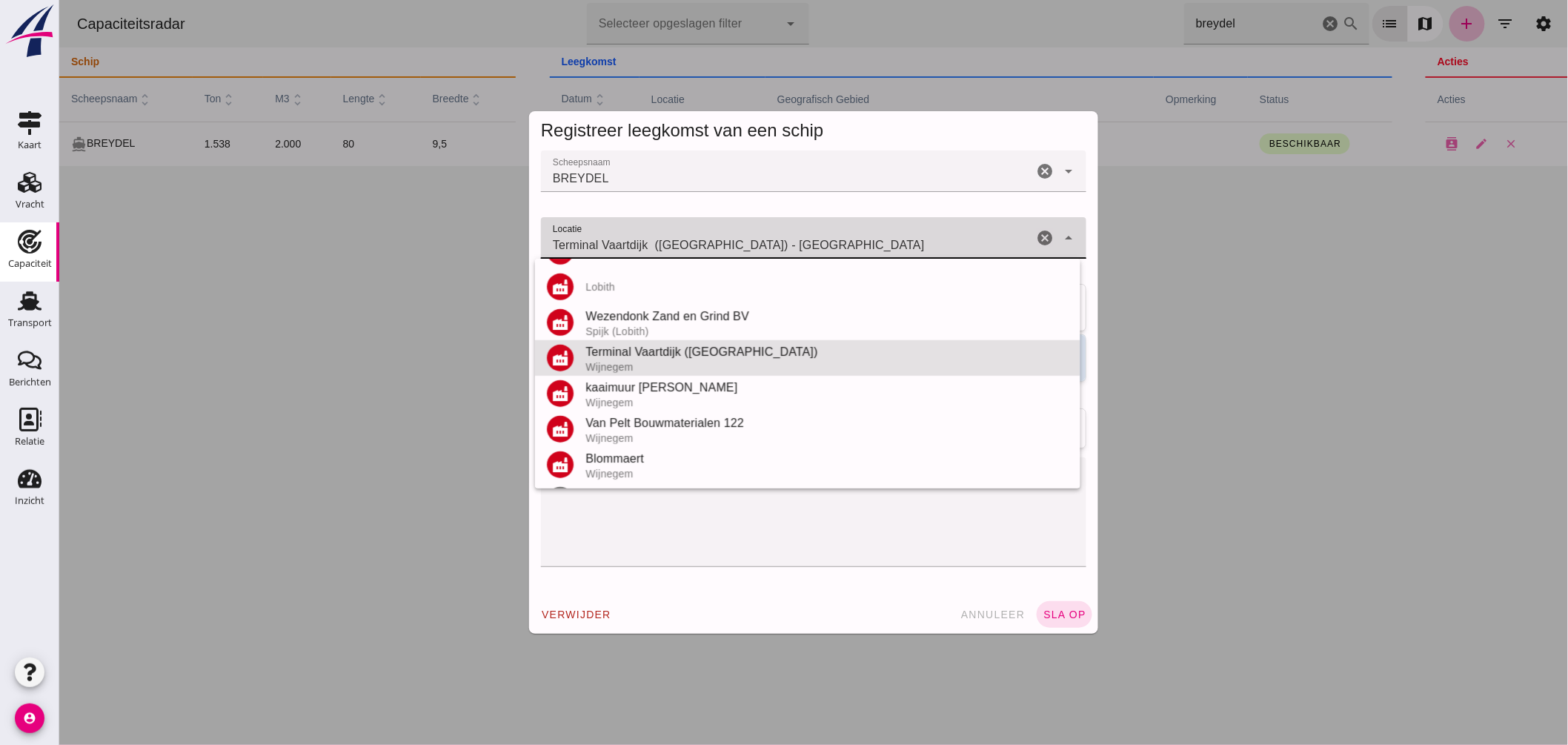
drag, startPoint x: 544, startPoint y: 238, endPoint x: 722, endPoint y: 251, distance: 178.5
click at [721, 250] on input "Terminal Vaartdijk (Wijnegem) - Wijnegem" at bounding box center [787, 245] width 492 height 17
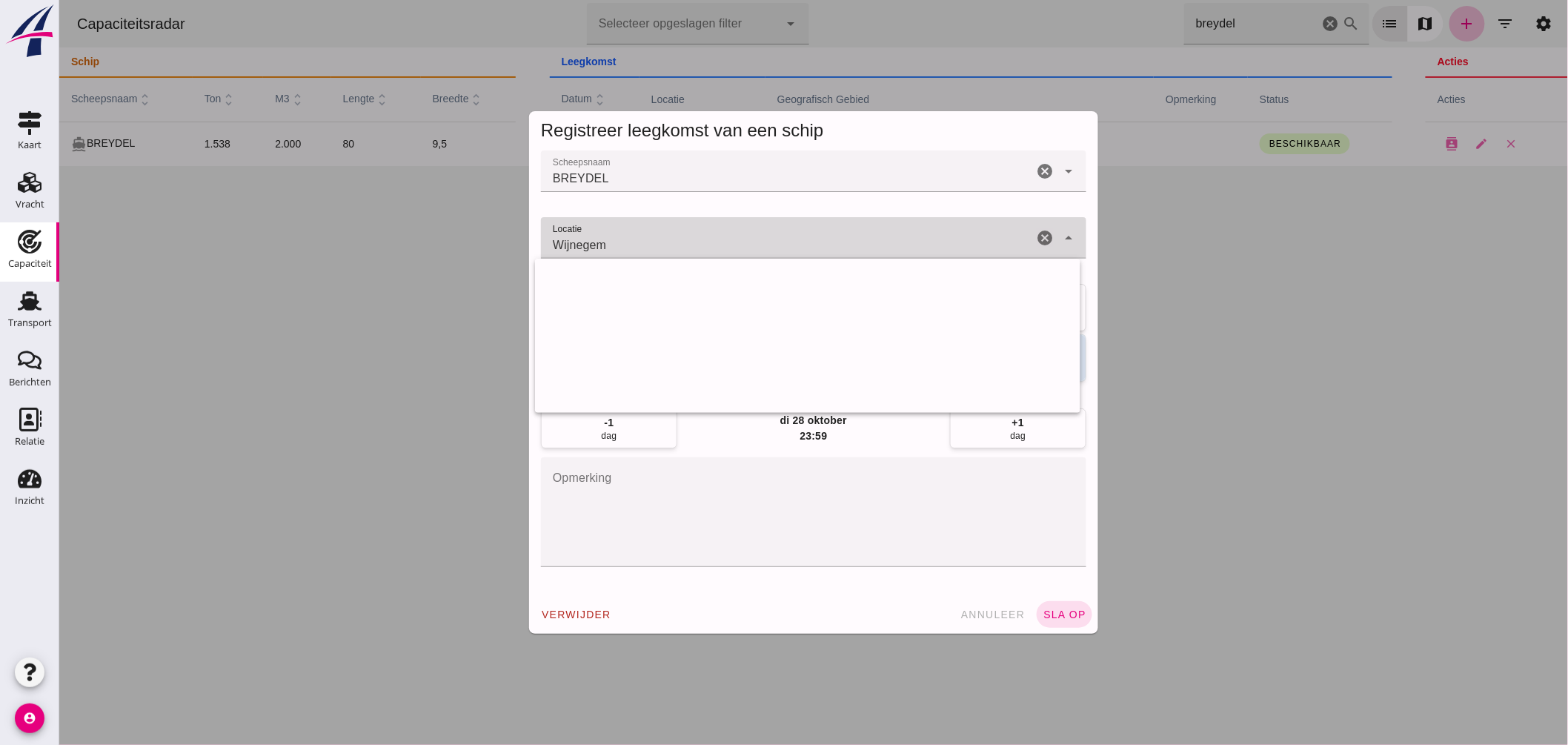
scroll to position [0, 0]
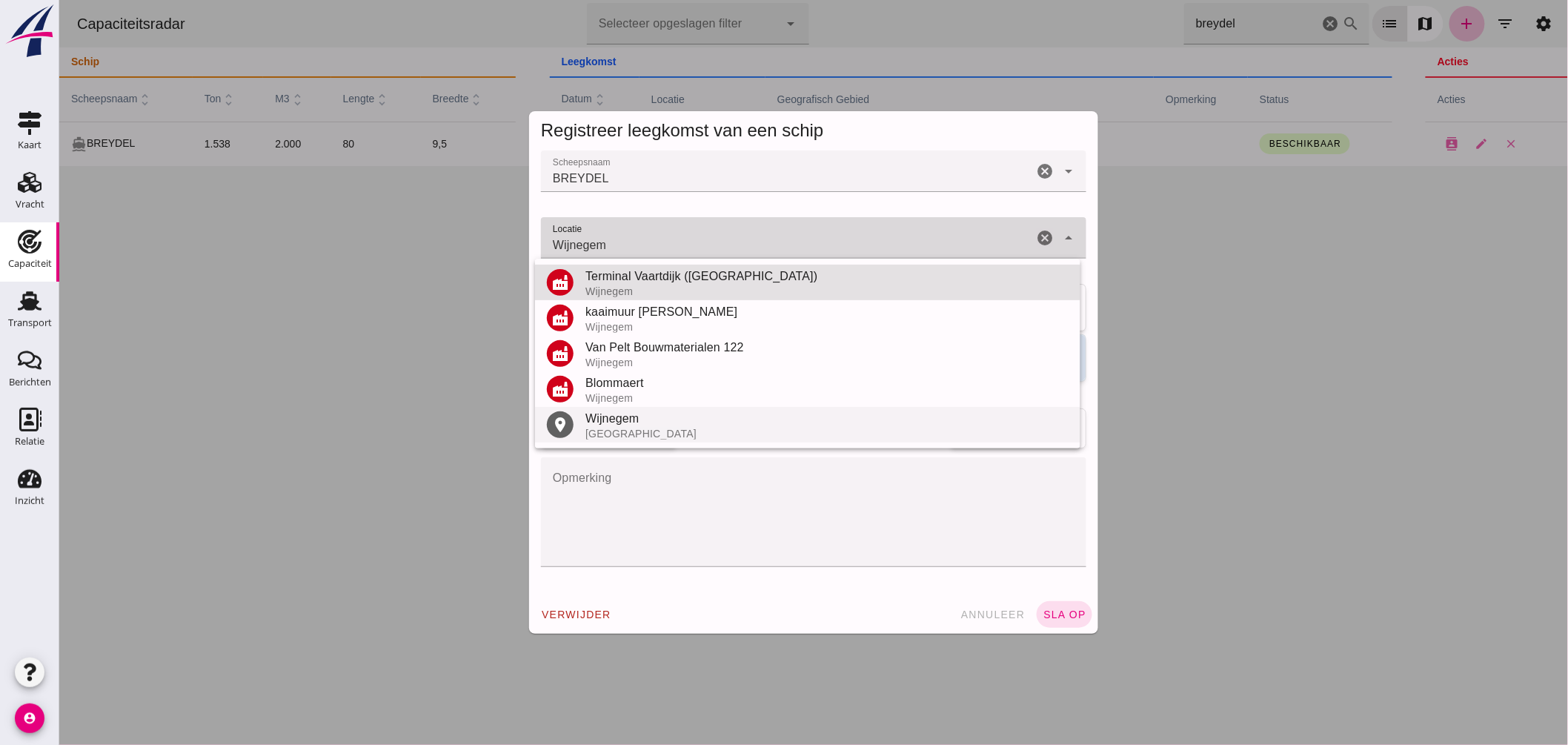
click at [637, 419] on div "Wijnegem" at bounding box center [826, 418] width 483 height 17
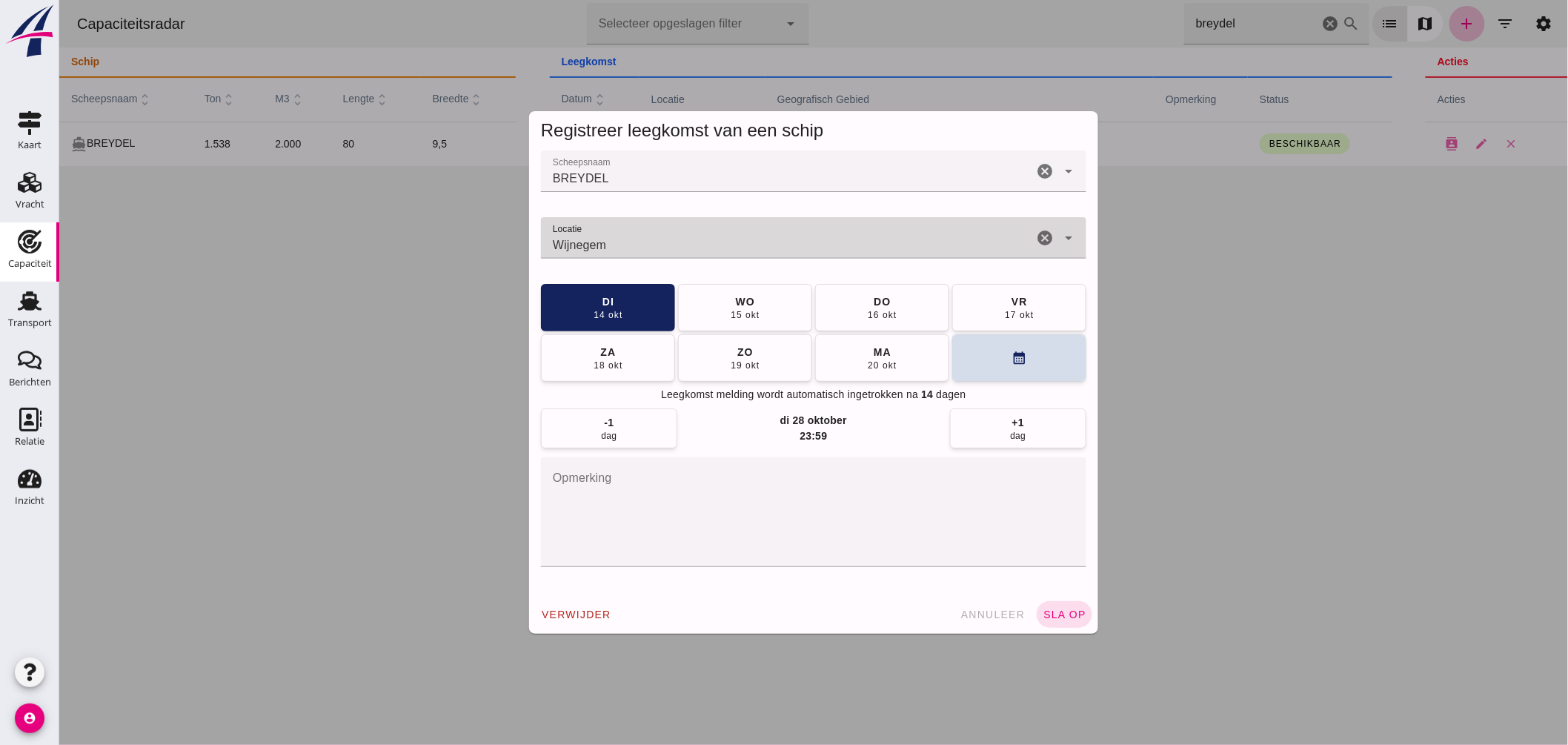
type input "Wijnegem - Provincie Antwerpen"
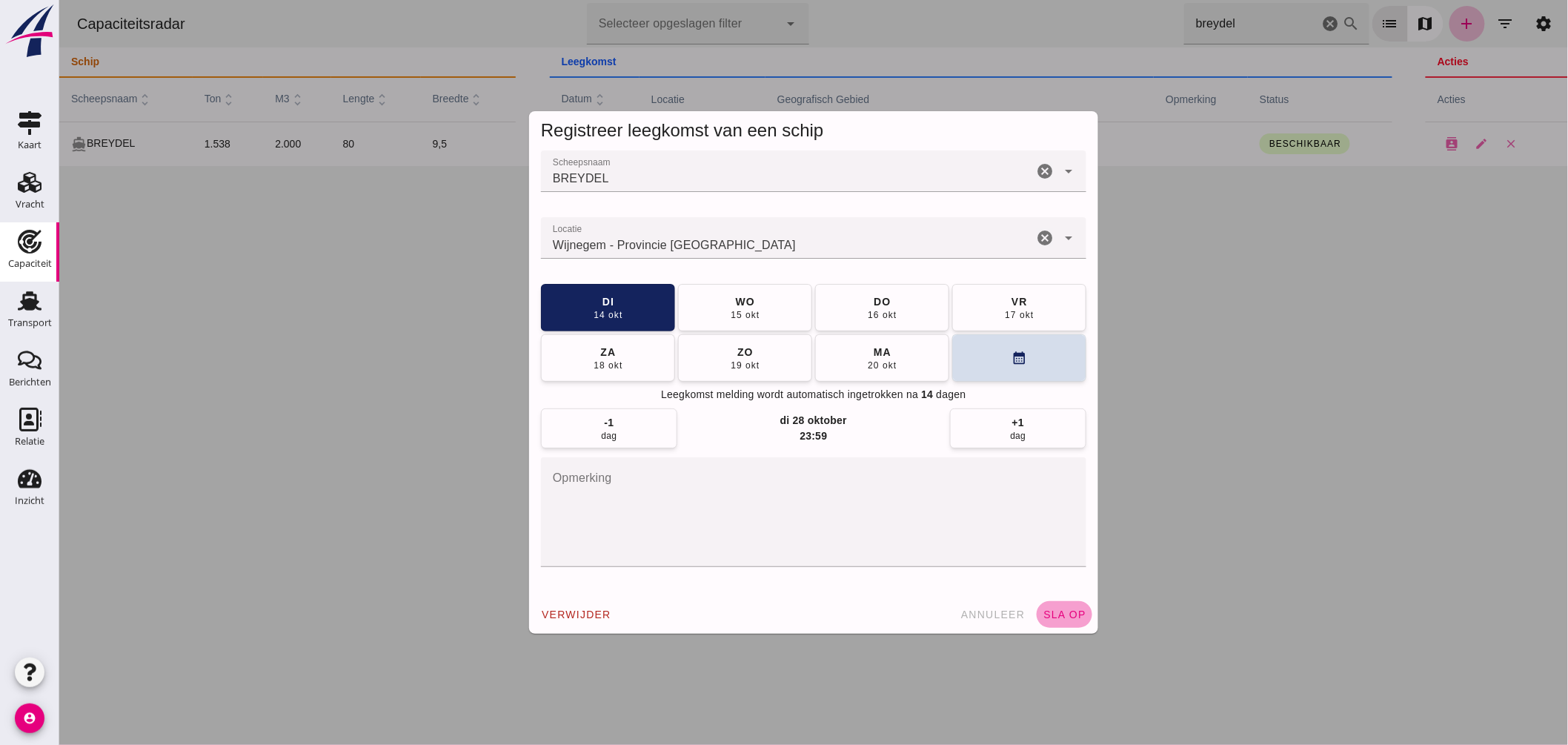
click at [1049, 612] on span "sla op" at bounding box center [1064, 615] width 44 height 12
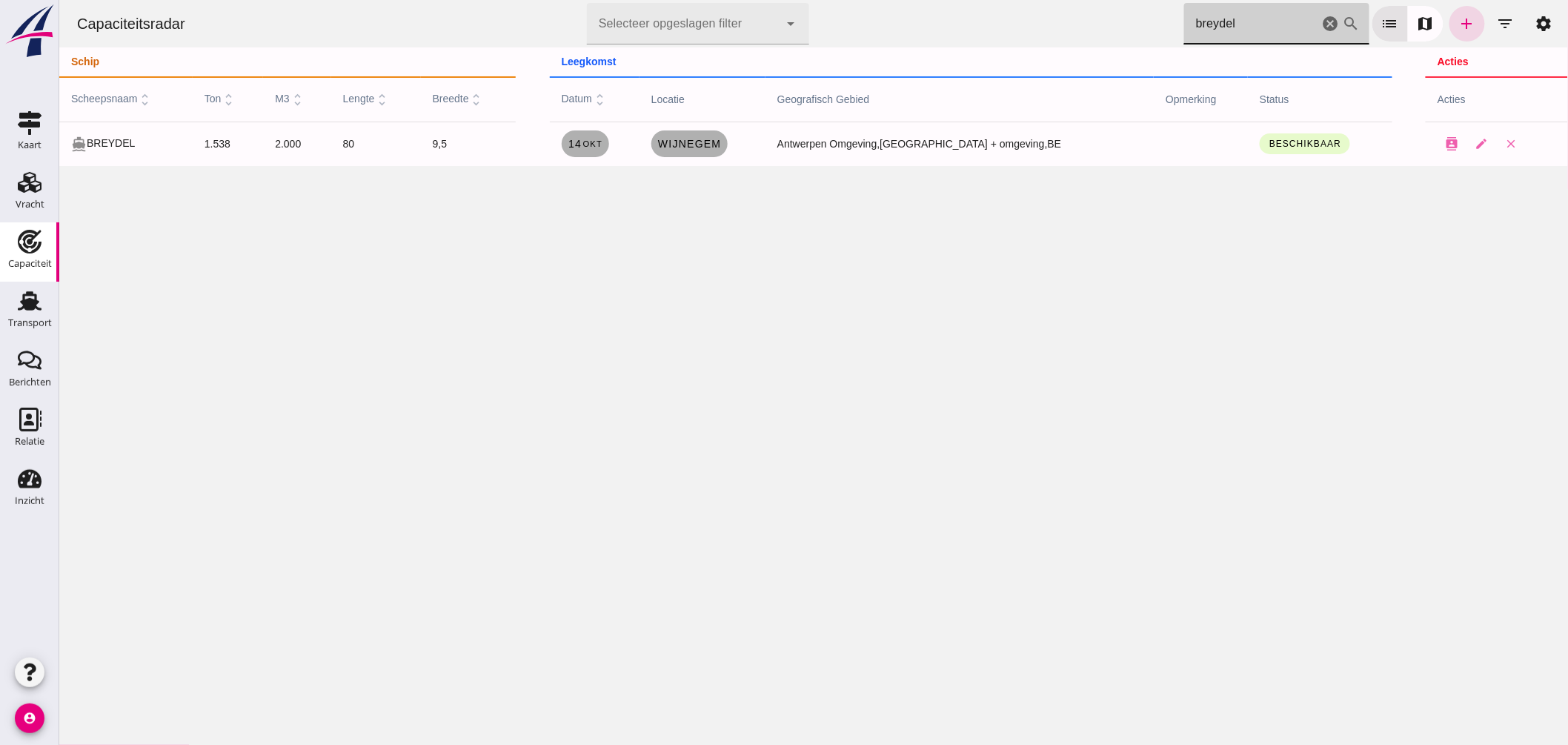
drag, startPoint x: 1224, startPoint y: 26, endPoint x: 930, endPoint y: 20, distance: 294.1
click at [937, 22] on div "Capaciteitsradar Selecteer opgeslagen filter Selecteer opgeslagen filter cancel…" at bounding box center [812, 23] width 1497 height 48
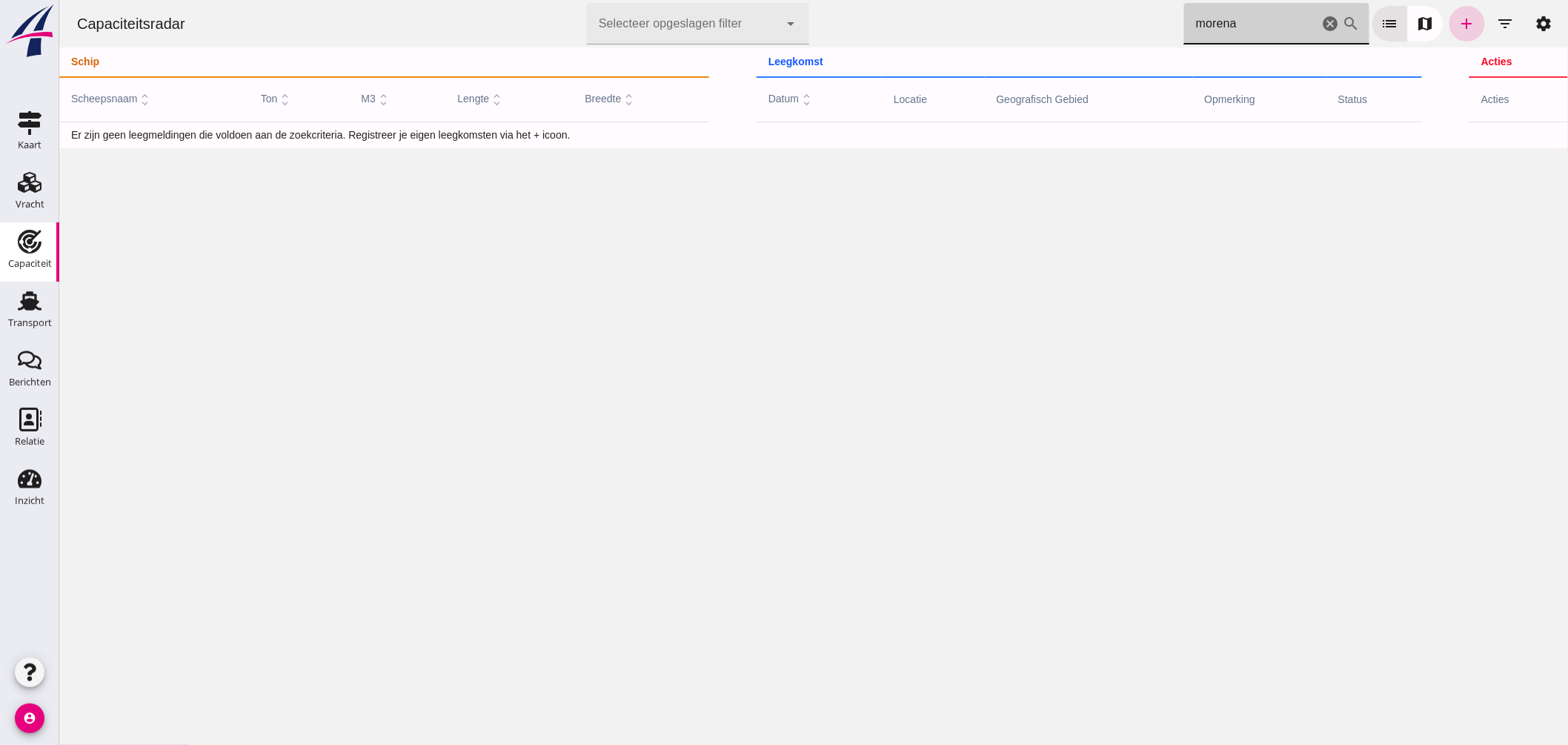
type input "morena"
click at [1458, 25] on icon "add" at bounding box center [1467, 23] width 17 height 17
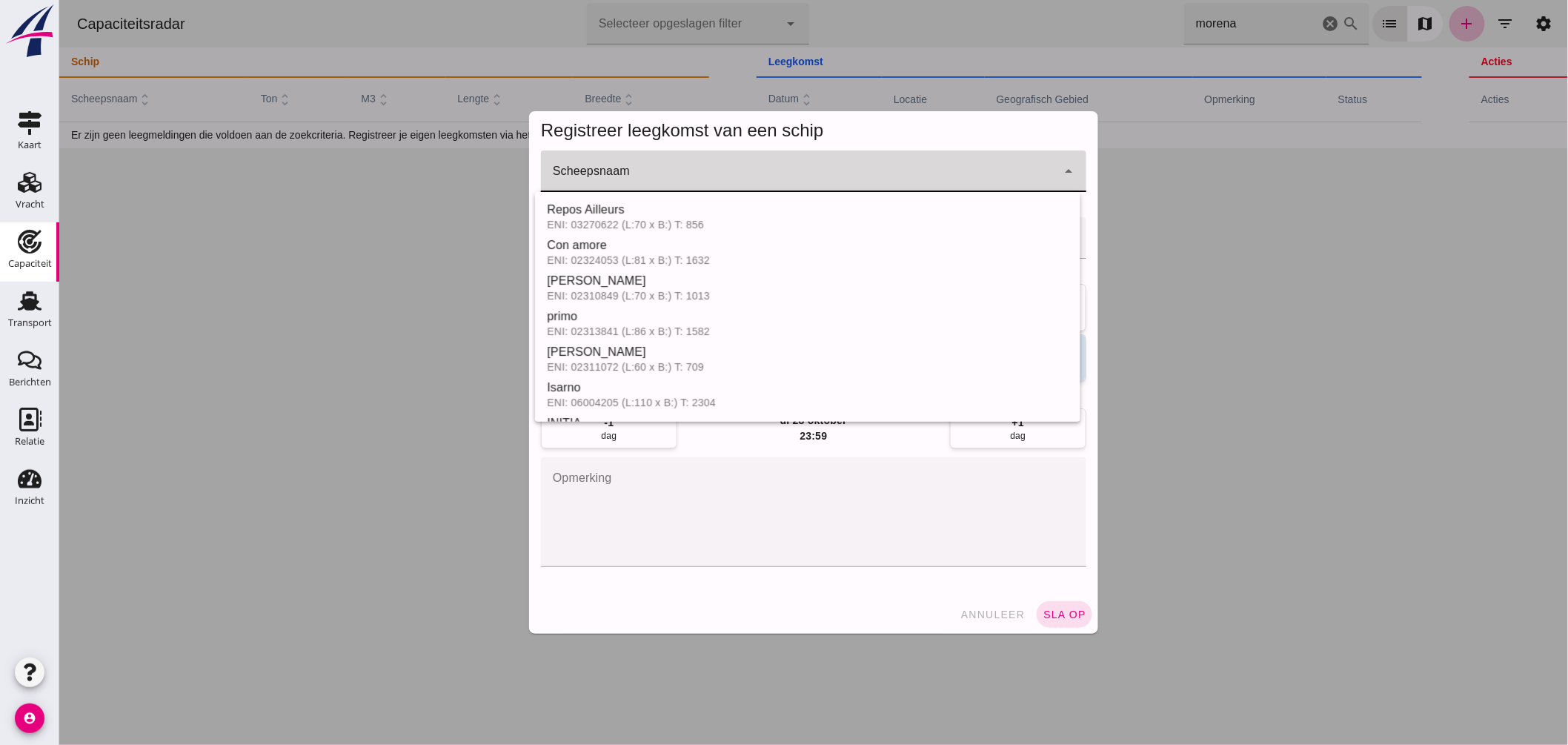
click at [739, 174] on input "Scheepsnaam" at bounding box center [798, 178] width 516 height 17
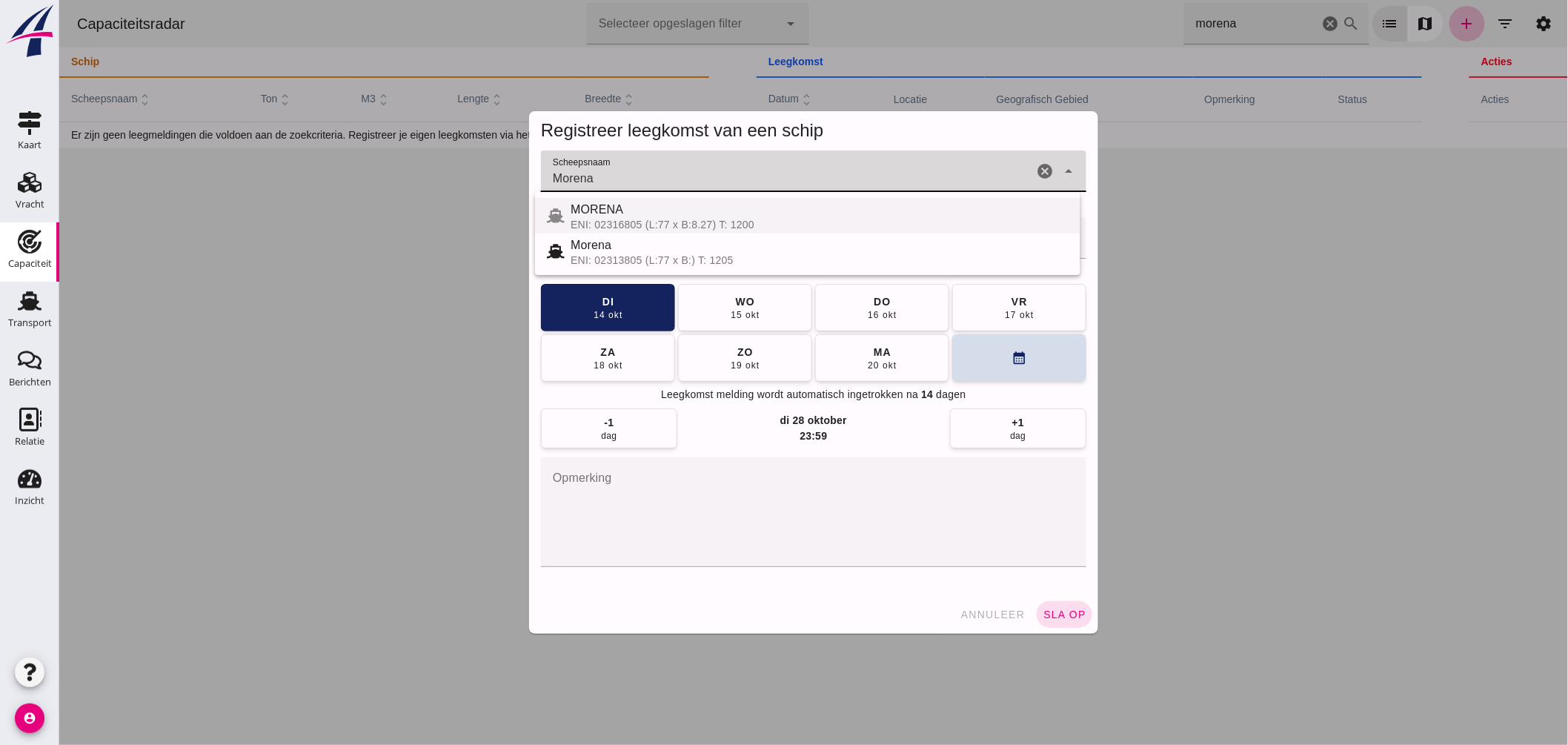
click at [628, 210] on div "MORENA" at bounding box center [819, 209] width 498 height 17
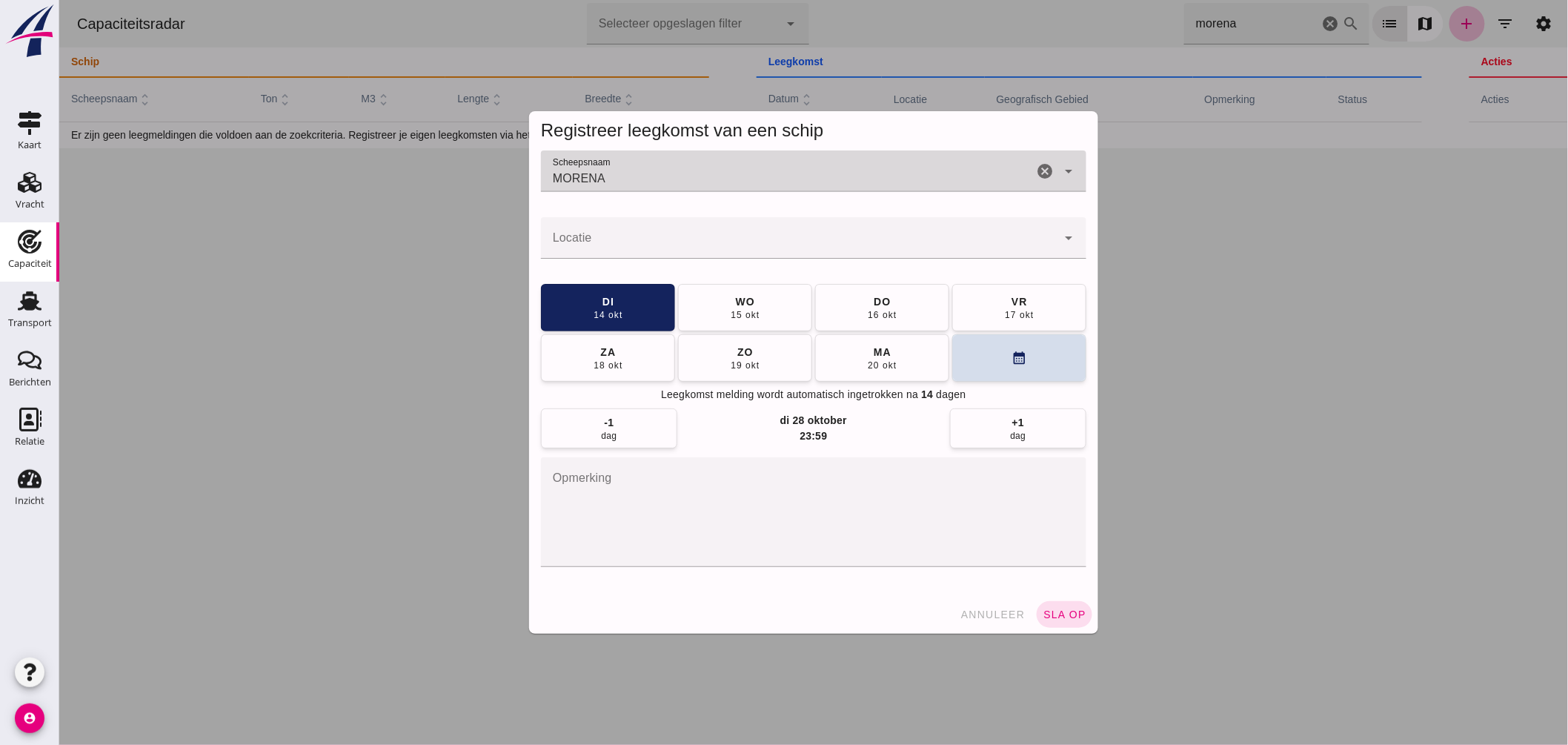
type input "MORENA"
click at [624, 245] on input "Locatie" at bounding box center [798, 245] width 516 height 17
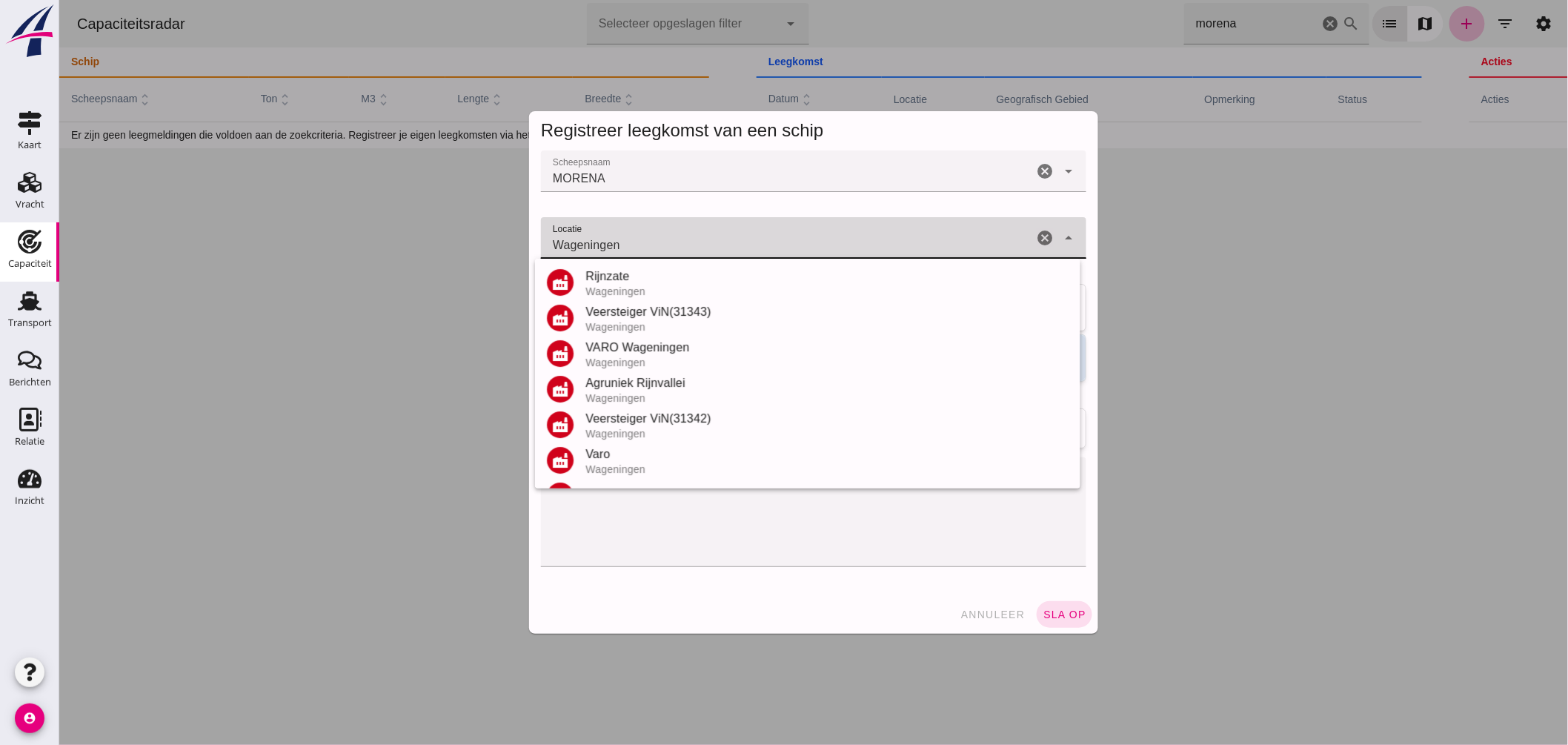
scroll to position [173, 0]
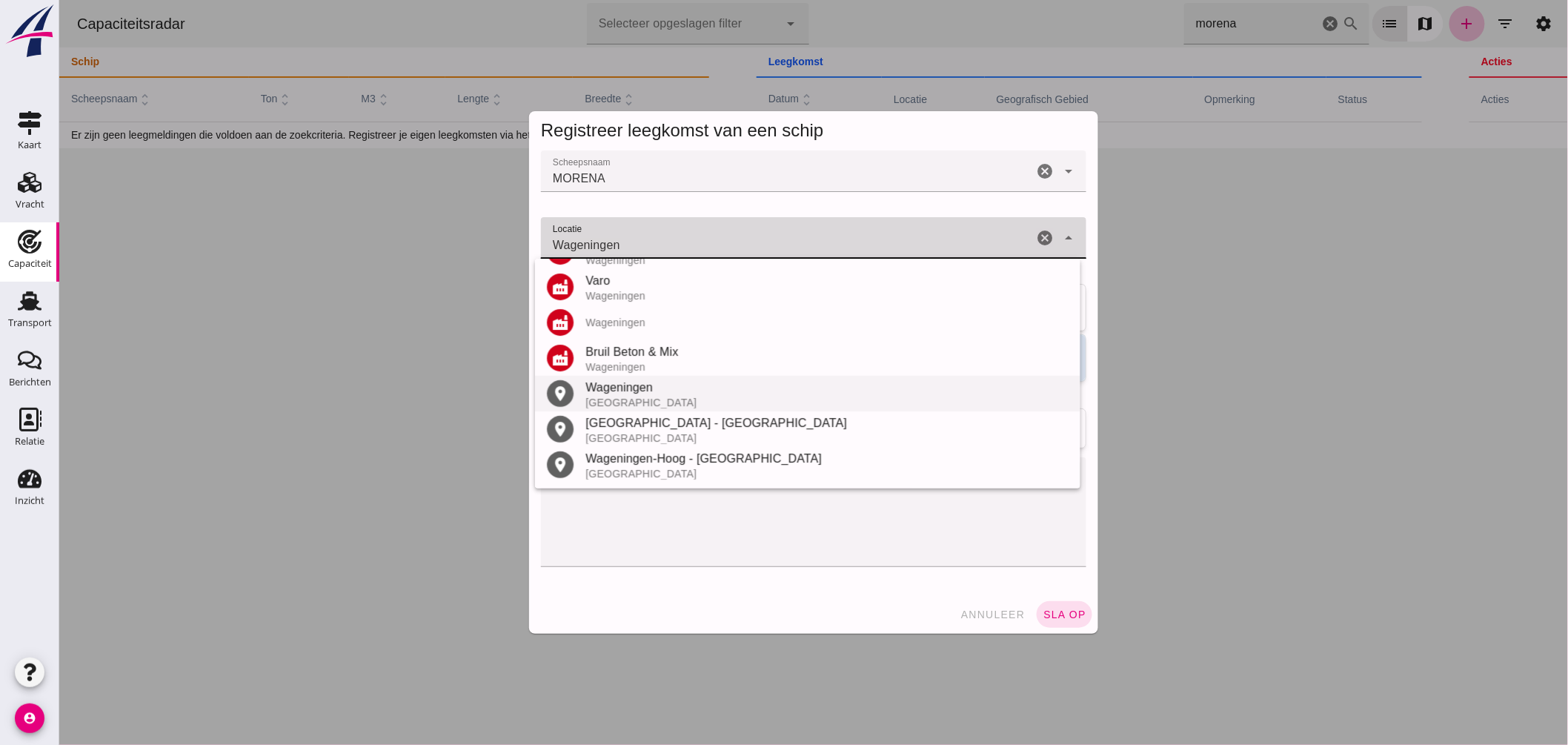
click at [634, 389] on div "Wageningen" at bounding box center [826, 387] width 483 height 17
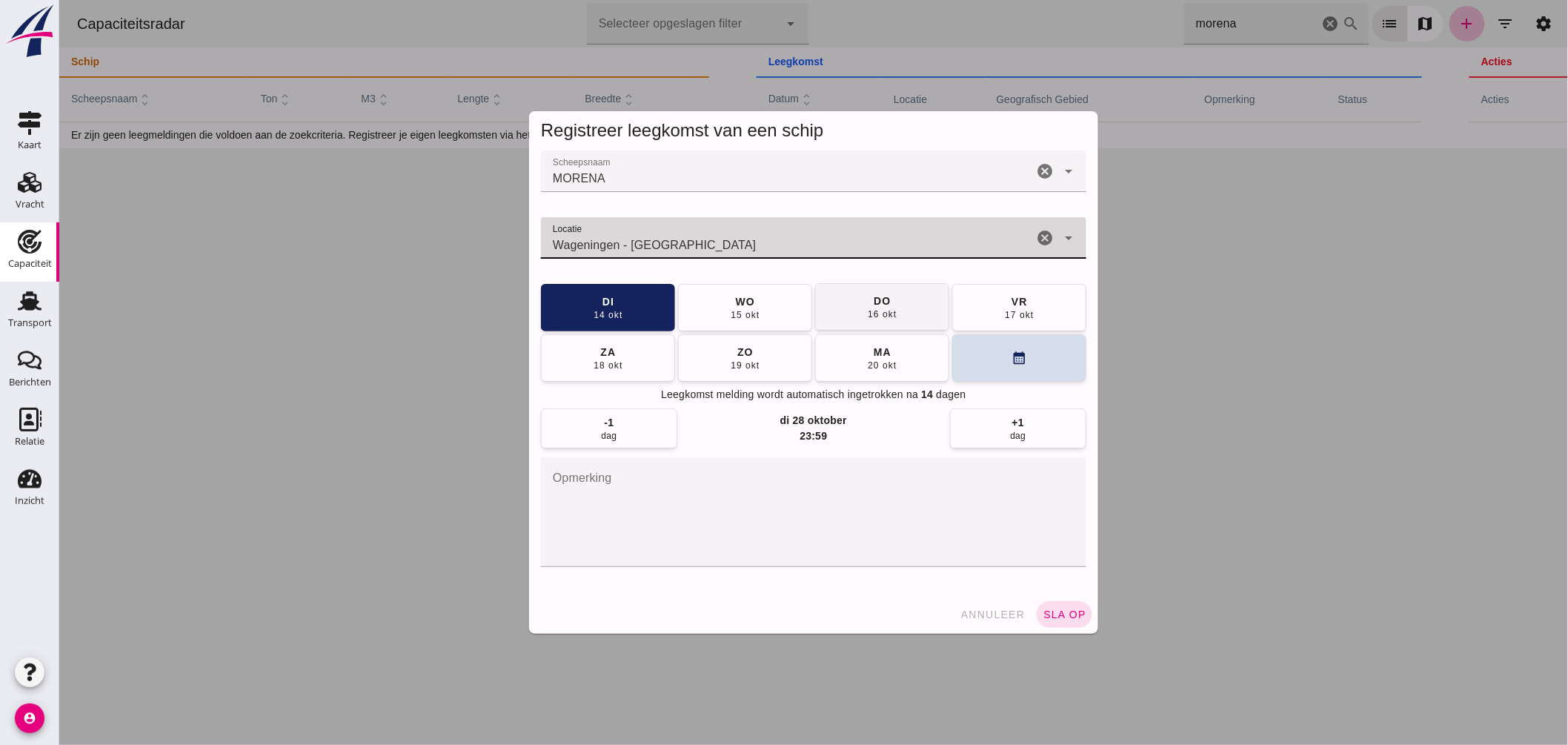
type input "Wageningen - Gelderland"
click at [743, 314] on div "15 okt" at bounding box center [743, 315] width 30 height 12
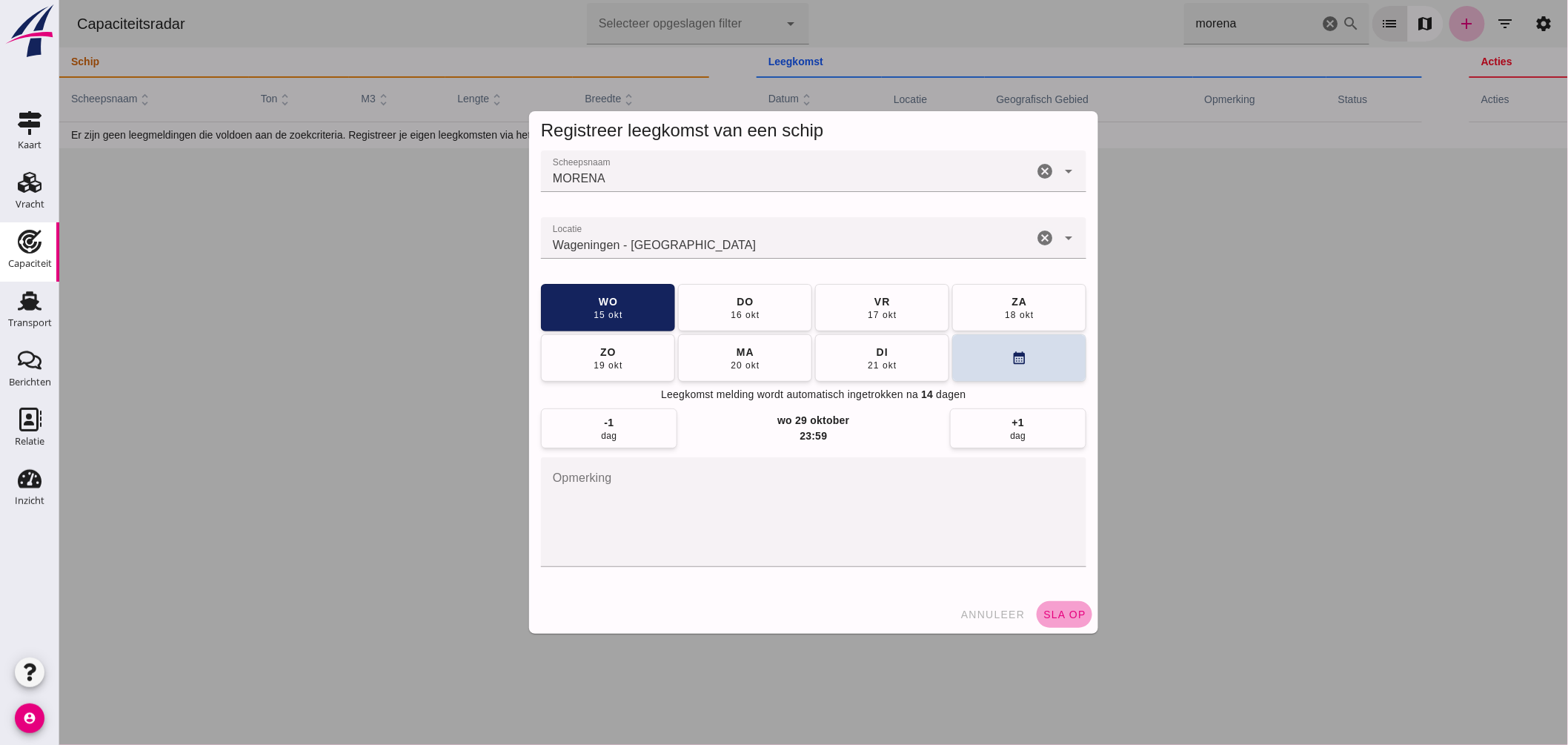
click at [1065, 609] on span "sla op" at bounding box center [1064, 615] width 44 height 12
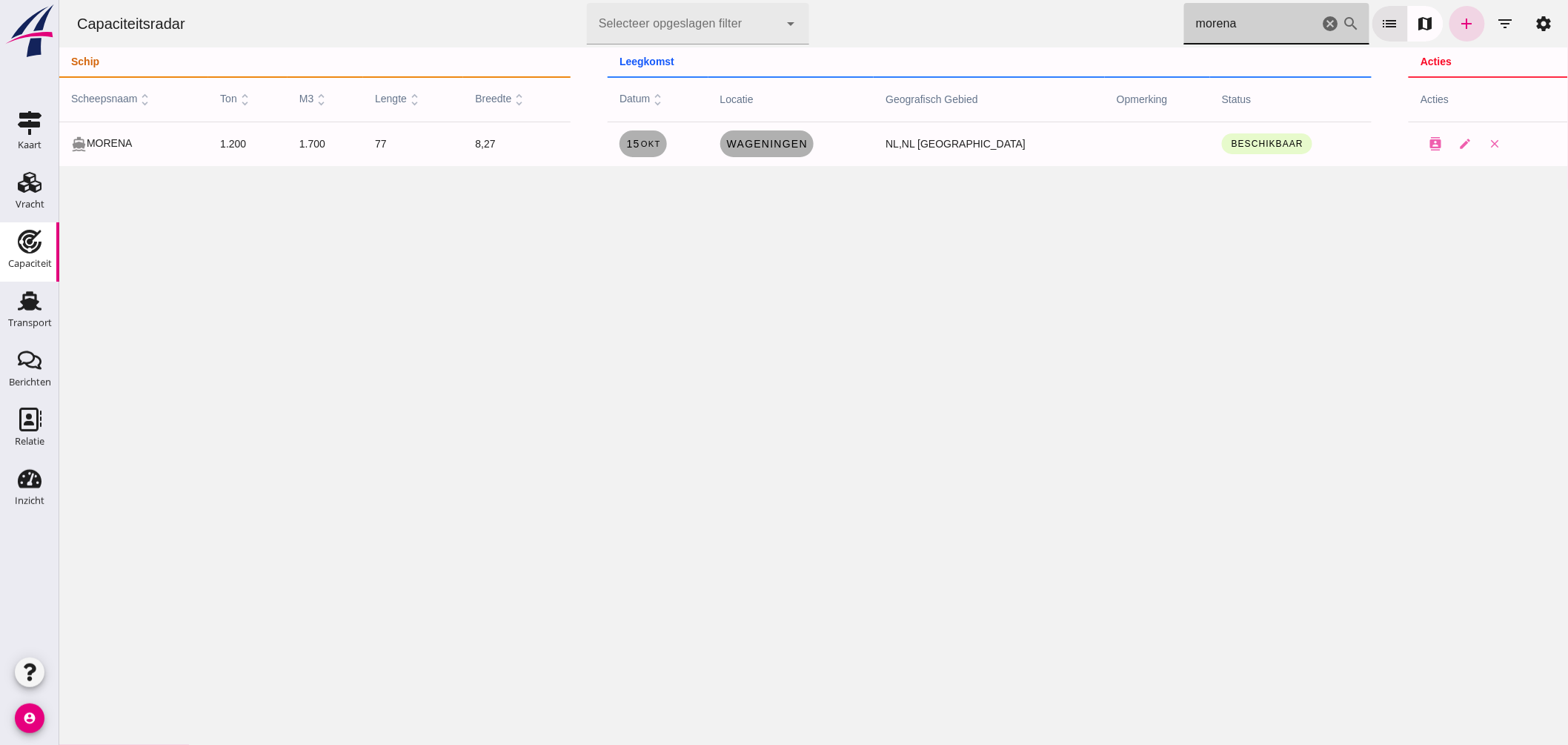
drag, startPoint x: 1131, startPoint y: 13, endPoint x: 819, endPoint y: 2, distance: 312.2
click at [819, 2] on div "Capaciteitsradar Selecteer opgeslagen filter Selecteer opgeslagen filter cancel…" at bounding box center [812, 23] width 1497 height 48
click at [781, 139] on span "'s-Gravendeel" at bounding box center [765, 144] width 95 height 12
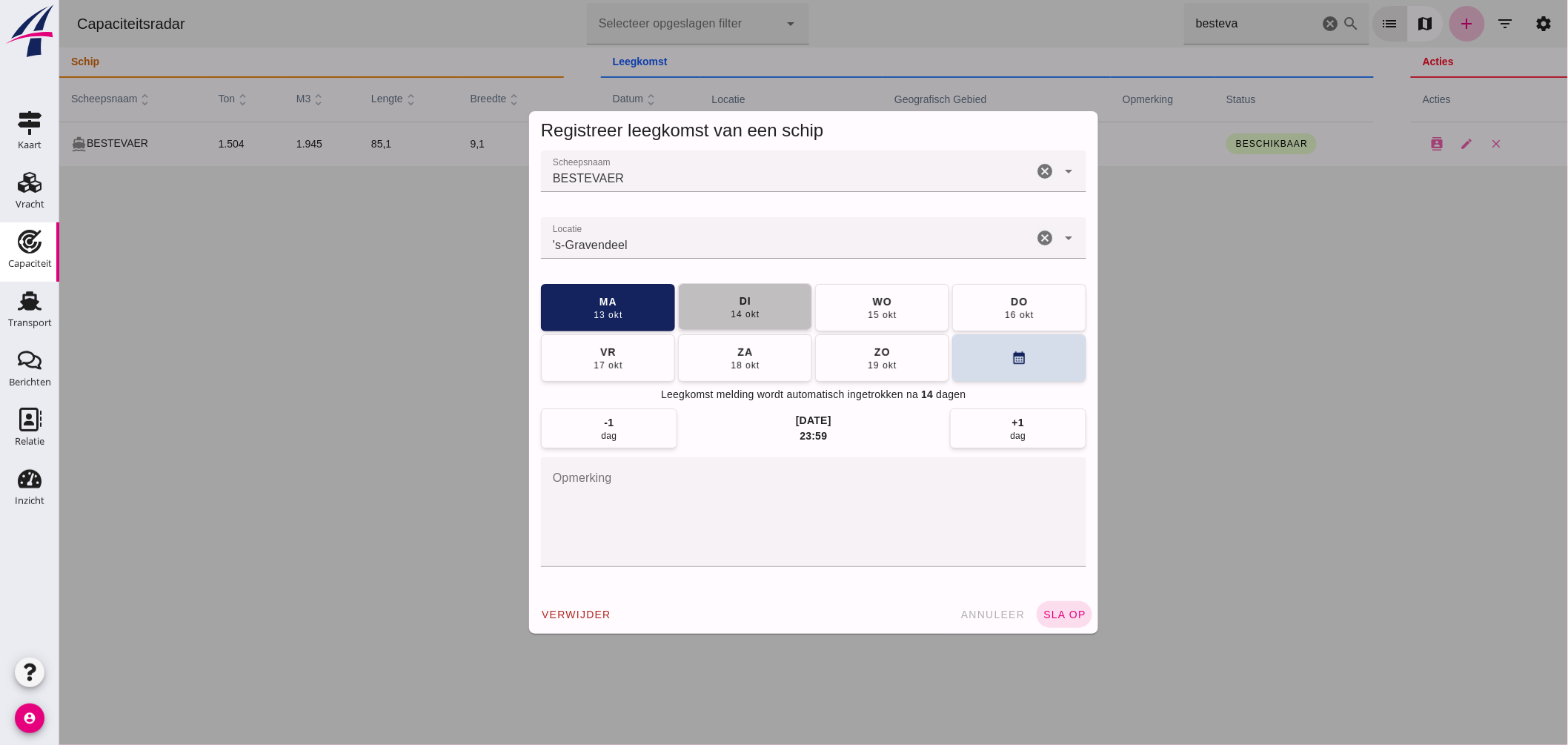
click at [761, 301] on button "di 14 okt" at bounding box center [744, 307] width 134 height 48
click at [1064, 618] on span "sla op" at bounding box center [1064, 615] width 44 height 12
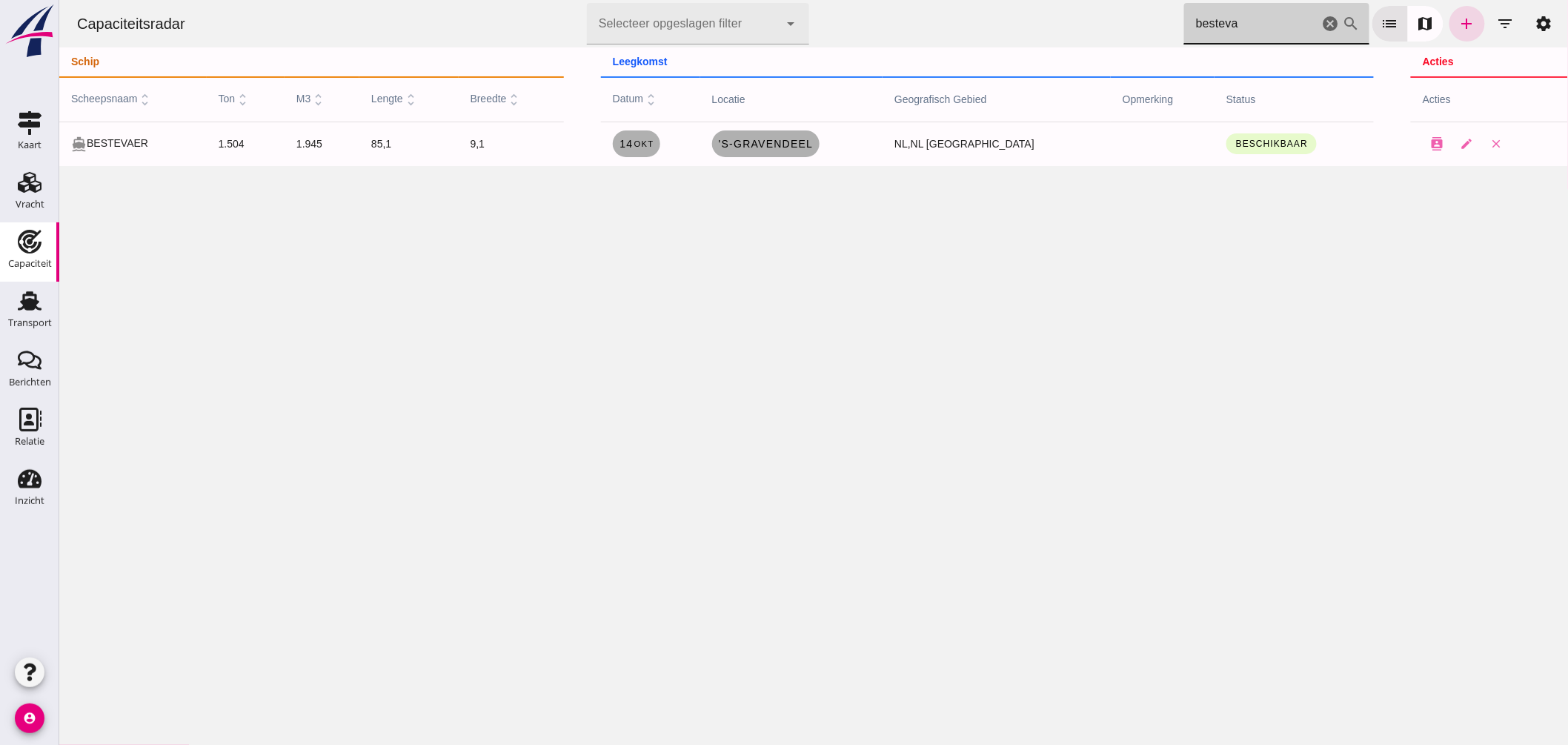
drag, startPoint x: 1233, startPoint y: 23, endPoint x: 771, endPoint y: -51, distance: 467.9
click at [771, 0] on html "Capaciteitsradar Selecteer opgeslagen filter Selecteer opgeslagen filter cancel…" at bounding box center [812, 372] width 1509 height 745
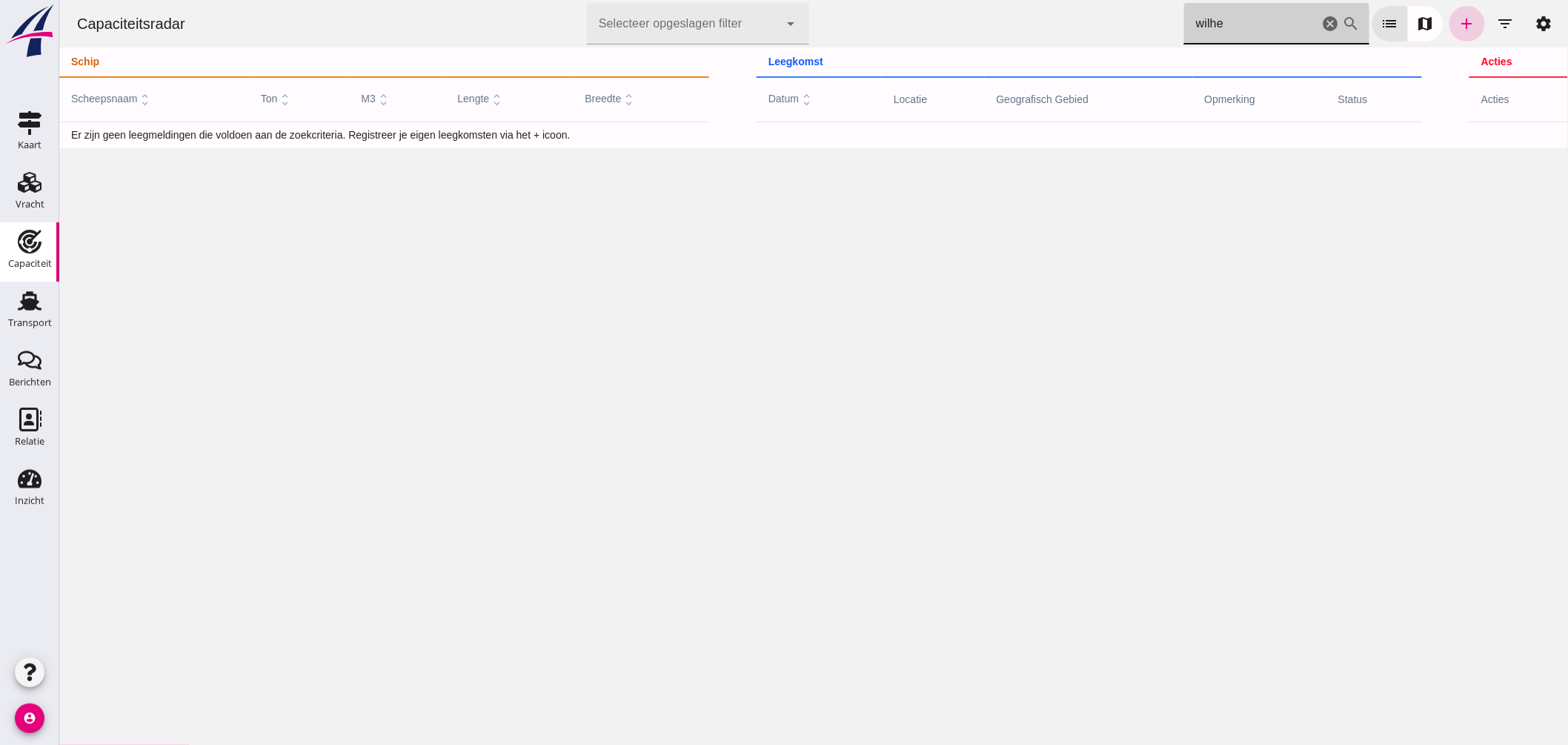
type input "wilhe"
click at [1460, 20] on icon "add" at bounding box center [1467, 23] width 17 height 17
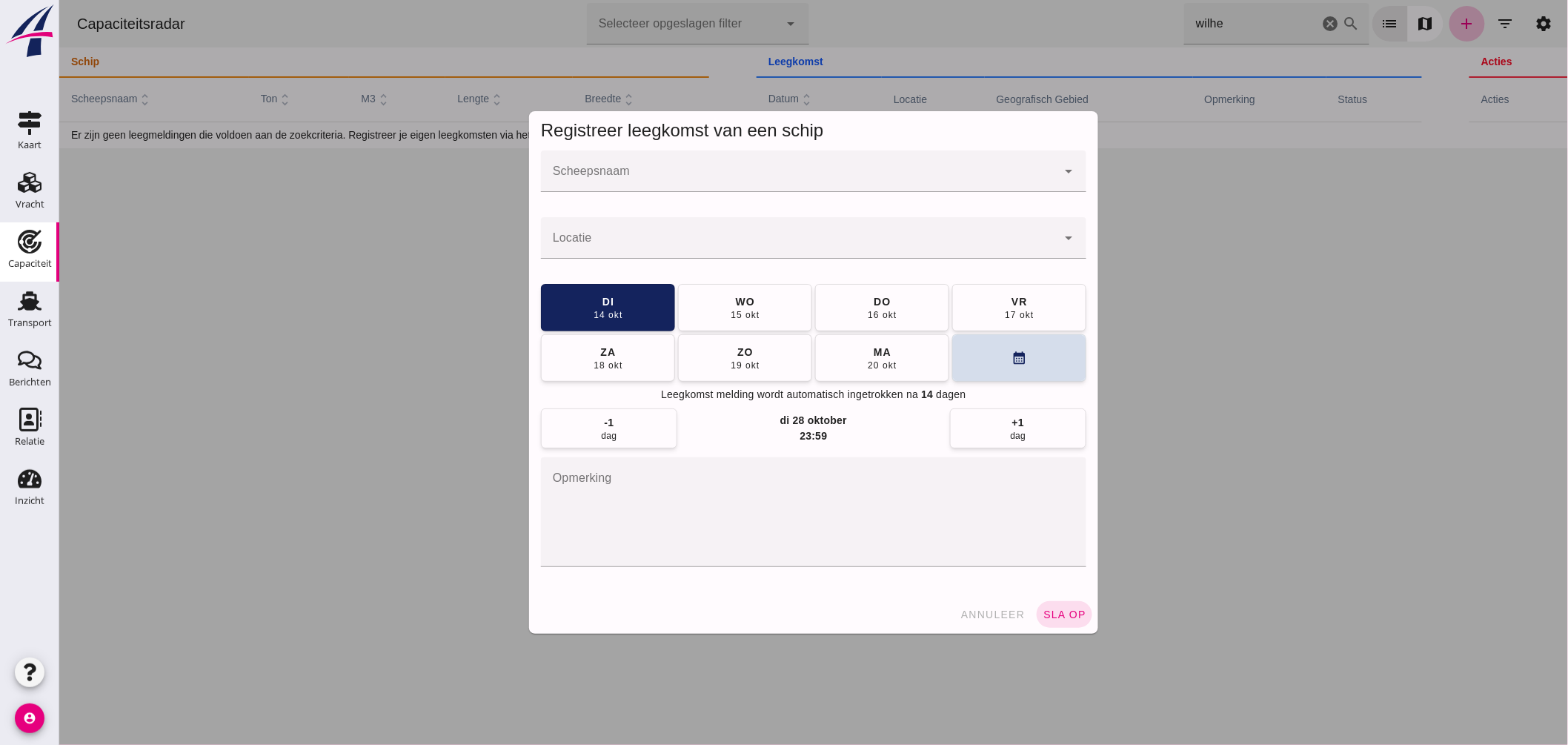
click at [790, 165] on div at bounding box center [798, 171] width 516 height 42
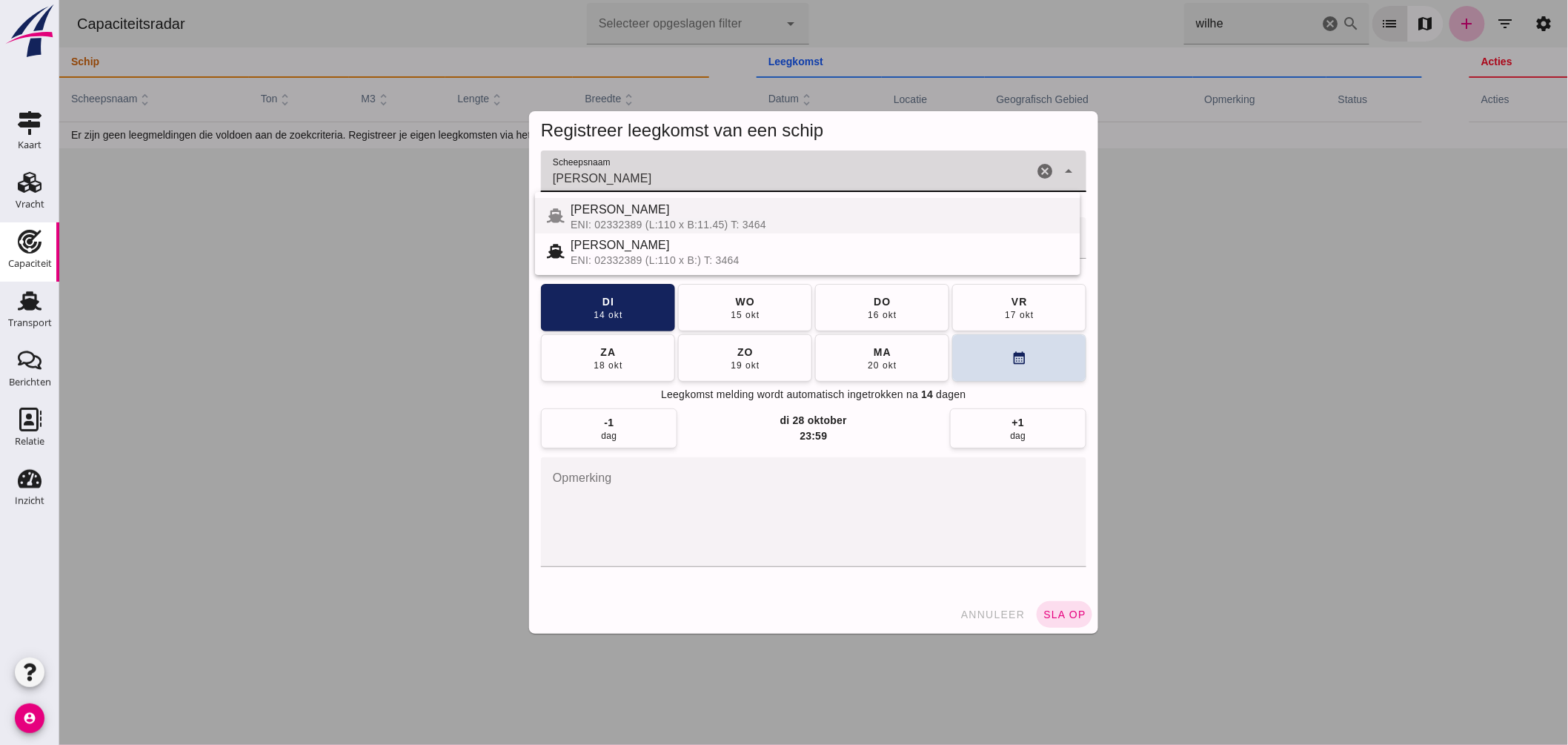
click at [635, 209] on span "WILHELMINA ARINA" at bounding box center [619, 209] width 99 height 13
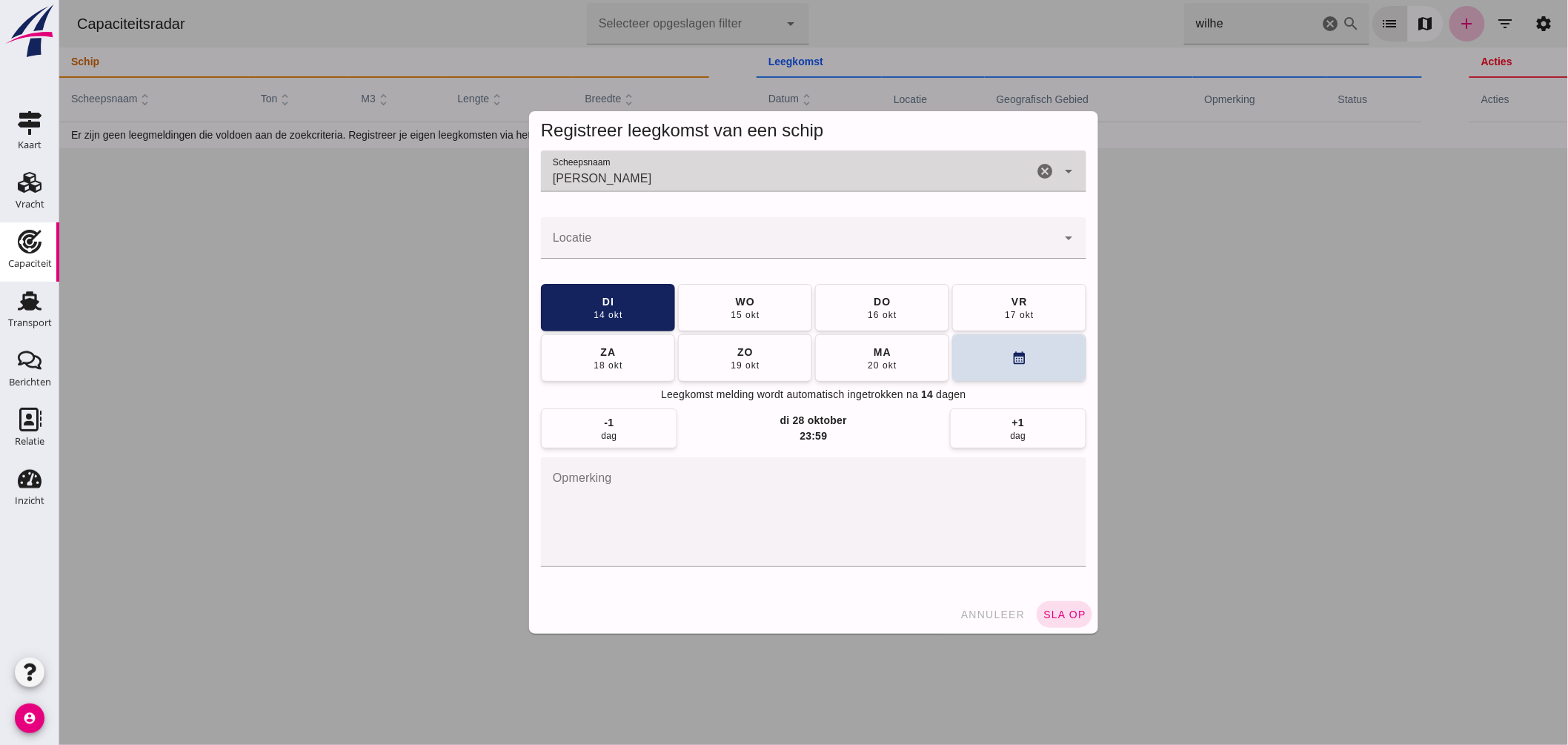
type input "WILHELMINA ARINA"
click at [600, 247] on input "Locatie" at bounding box center [798, 245] width 516 height 17
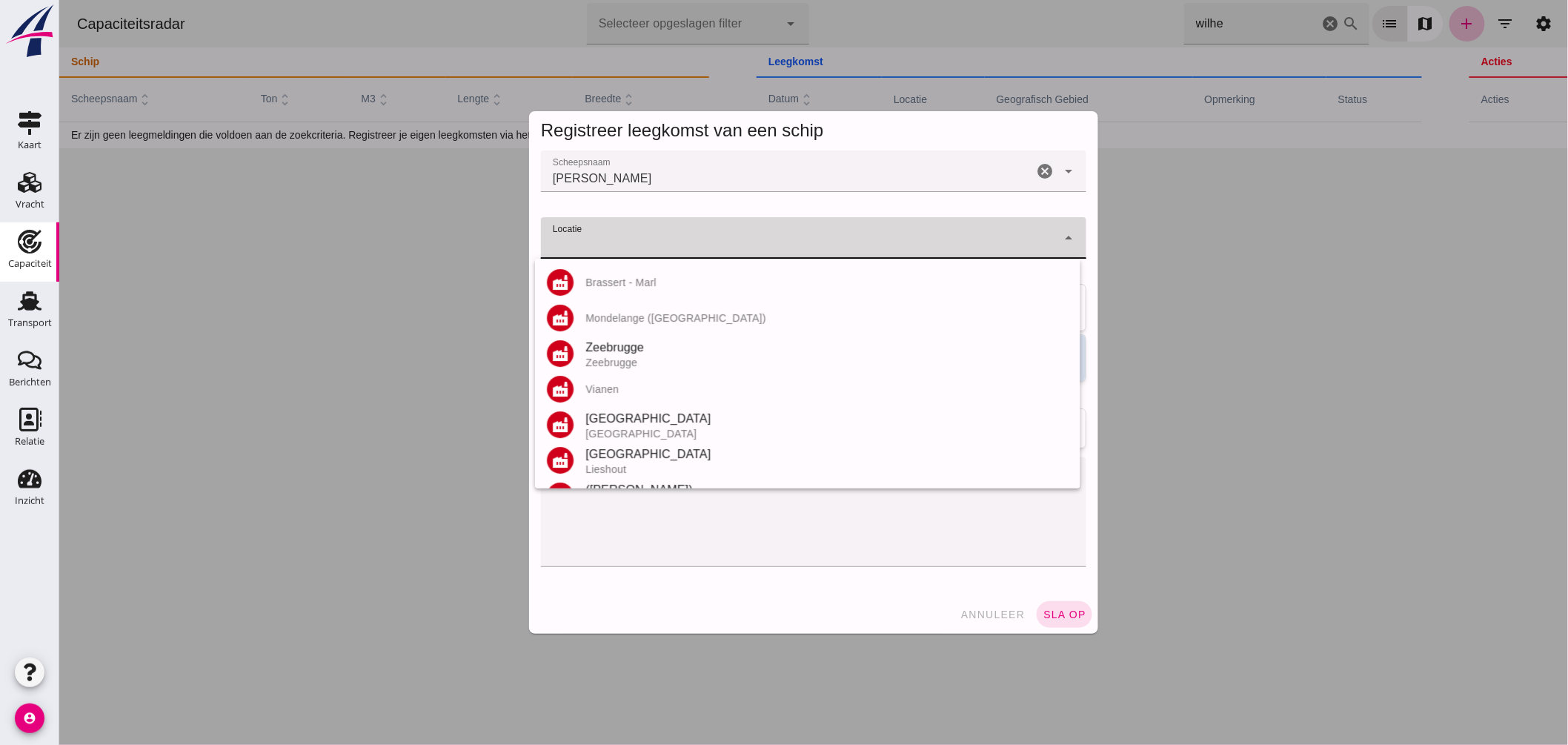
click at [600, 247] on input "Locatie" at bounding box center [798, 245] width 516 height 17
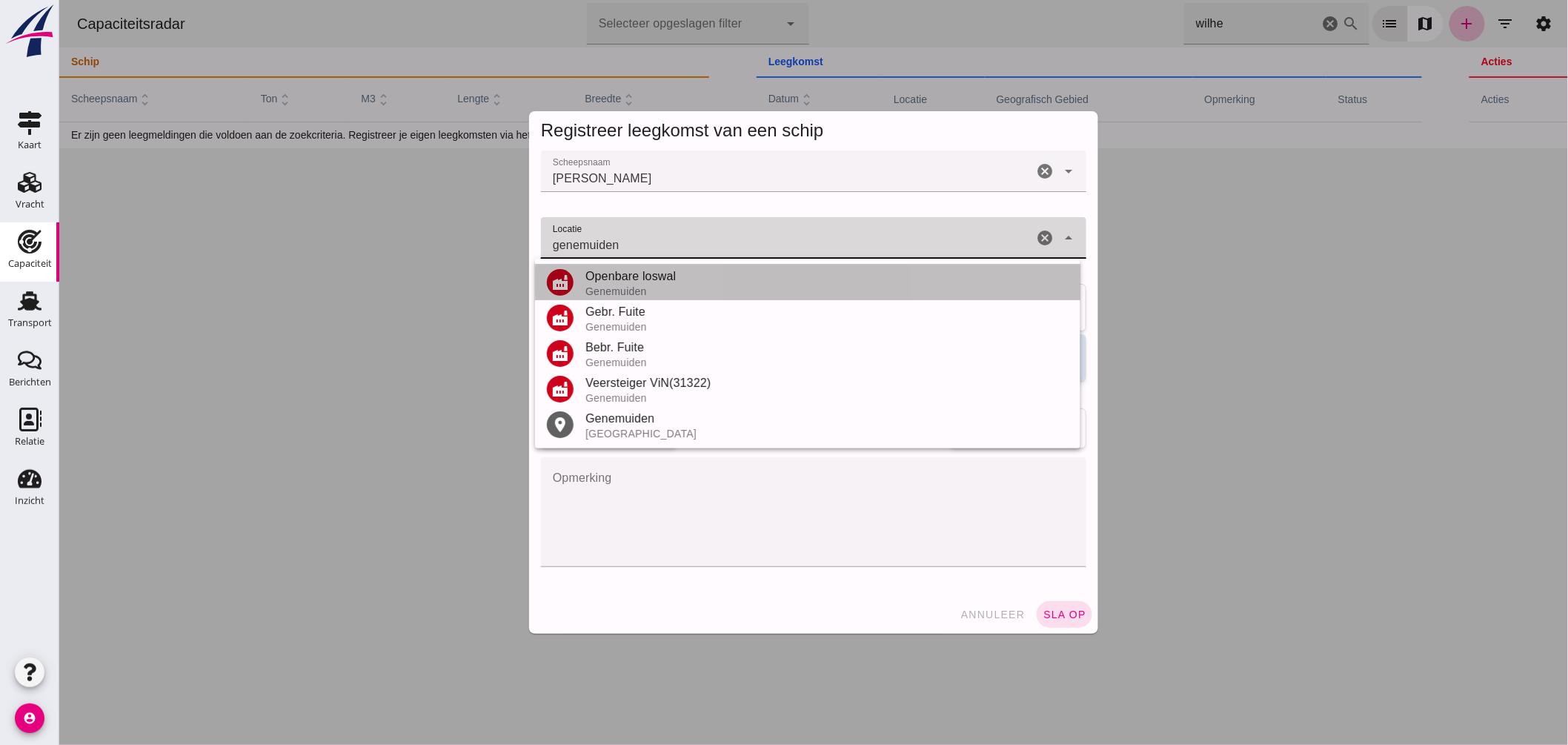
click at [638, 279] on div "Openbare loswal" at bounding box center [826, 276] width 483 height 17
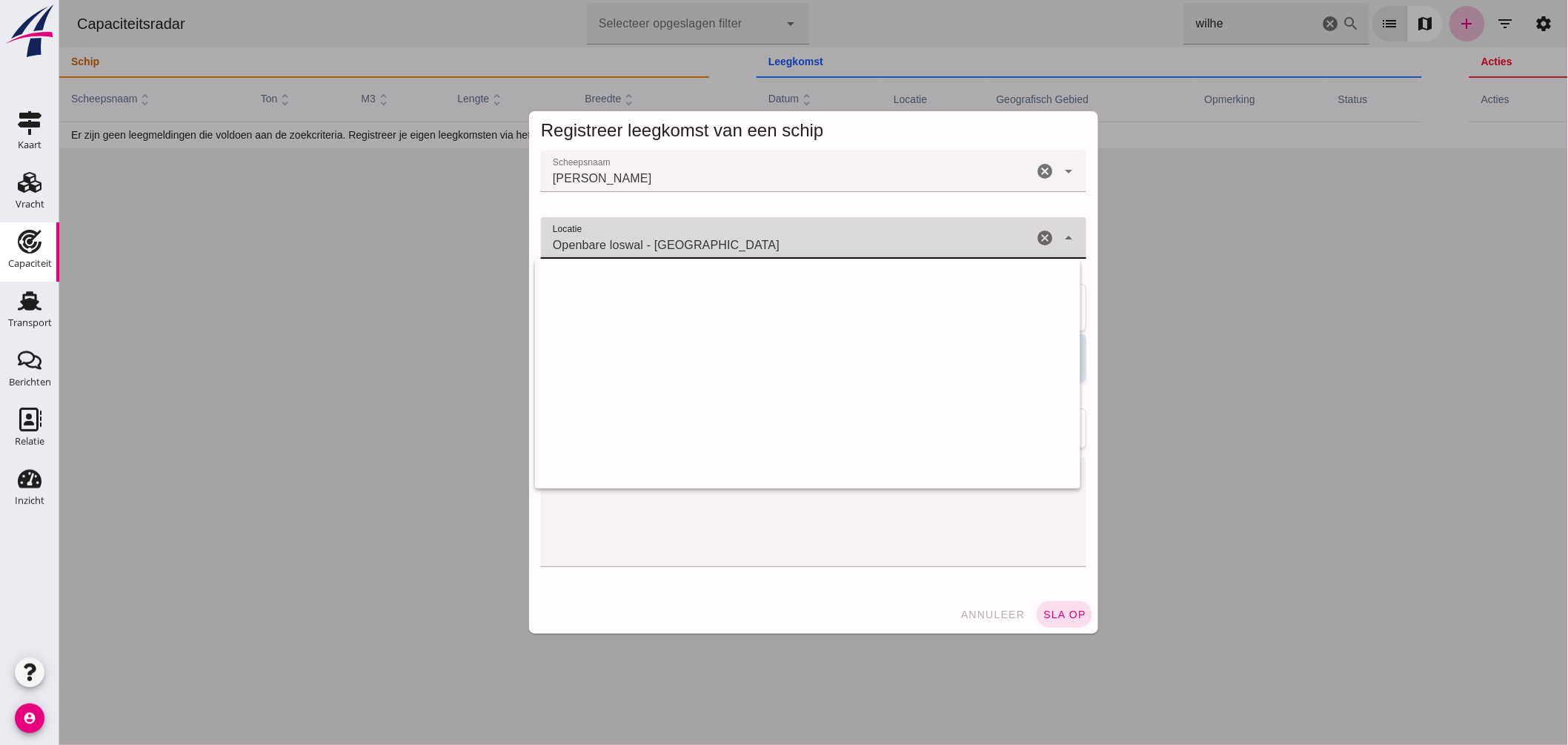
drag, startPoint x: 647, startPoint y: 243, endPoint x: 291, endPoint y: 211, distance: 357.4
click at [296, 217] on div "Registreer leegkomst van een schip Scheepsnaam Scheepsnaam WILHELMINA ARINA WIL…" at bounding box center [812, 372] width 1509 height 745
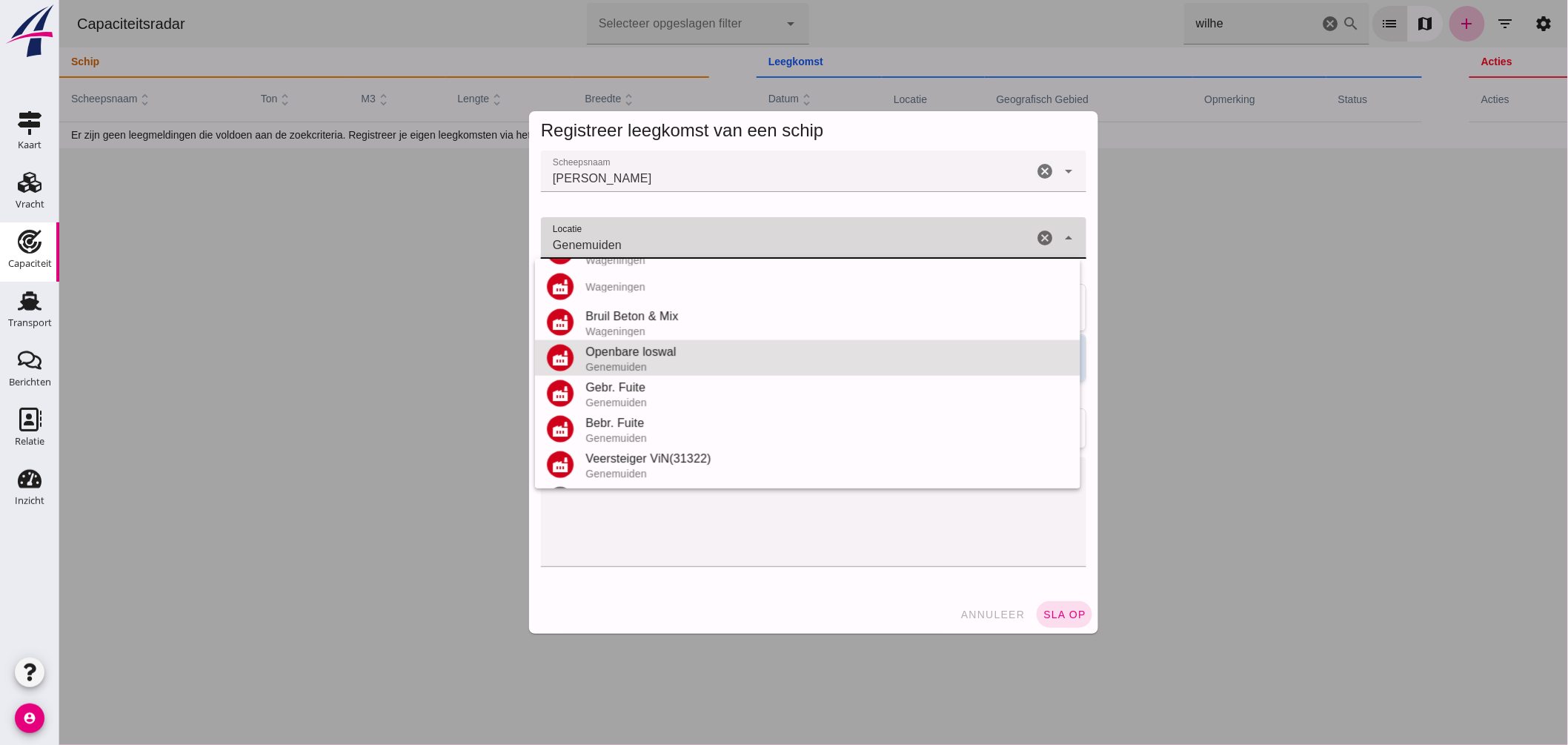
scroll to position [0, 0]
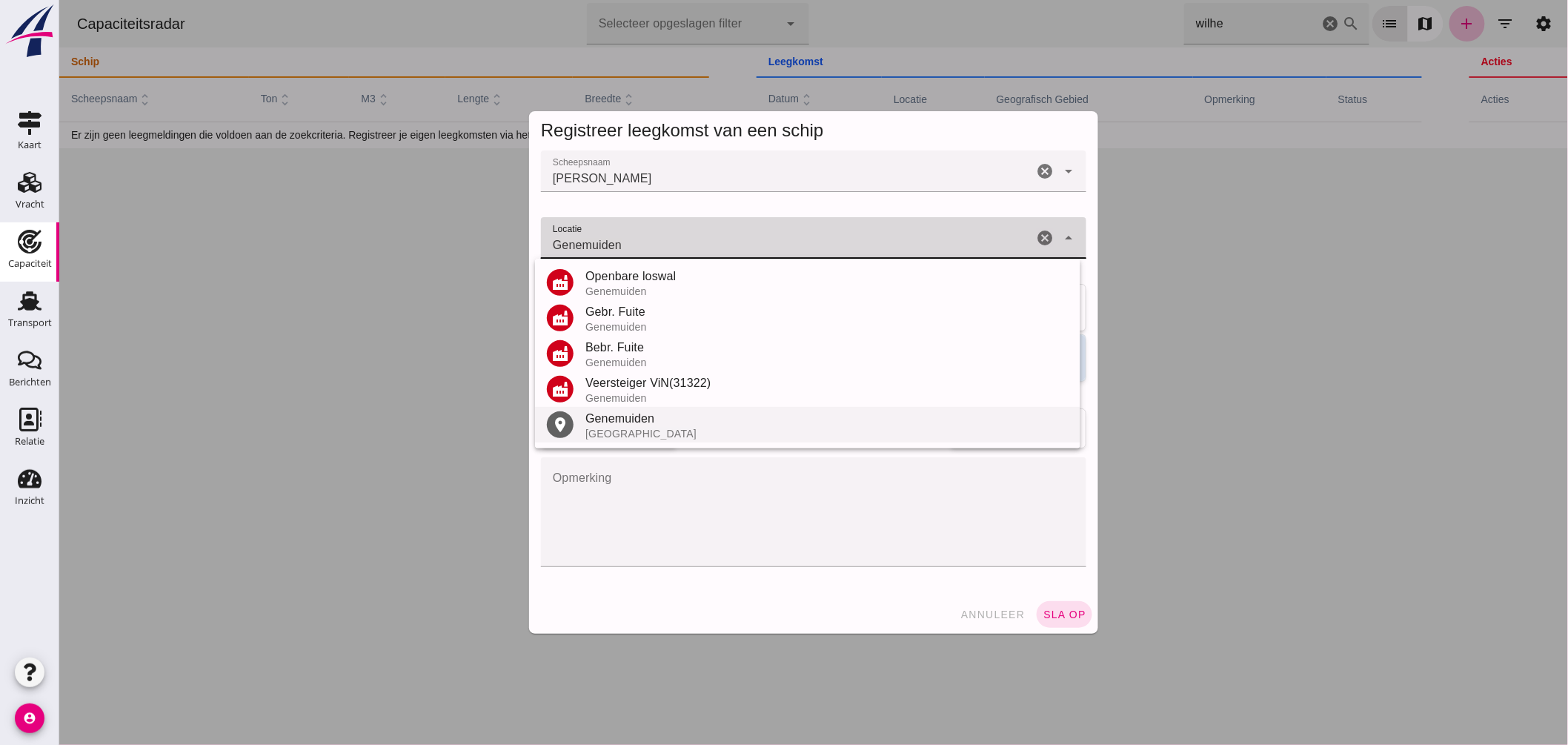
click at [600, 419] on div "Genemuiden" at bounding box center [826, 418] width 483 height 17
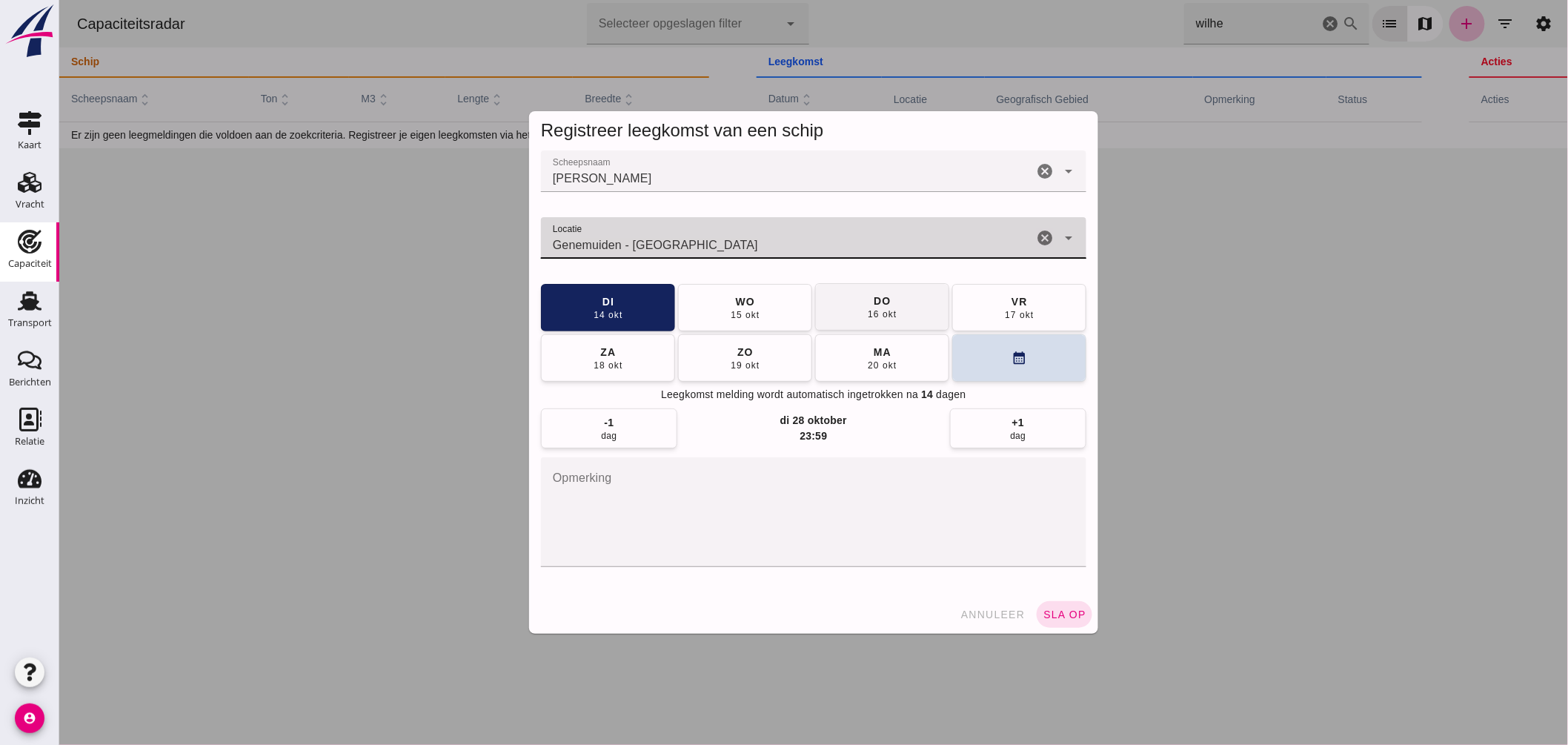
type input "Genemuiden - Overijssel"
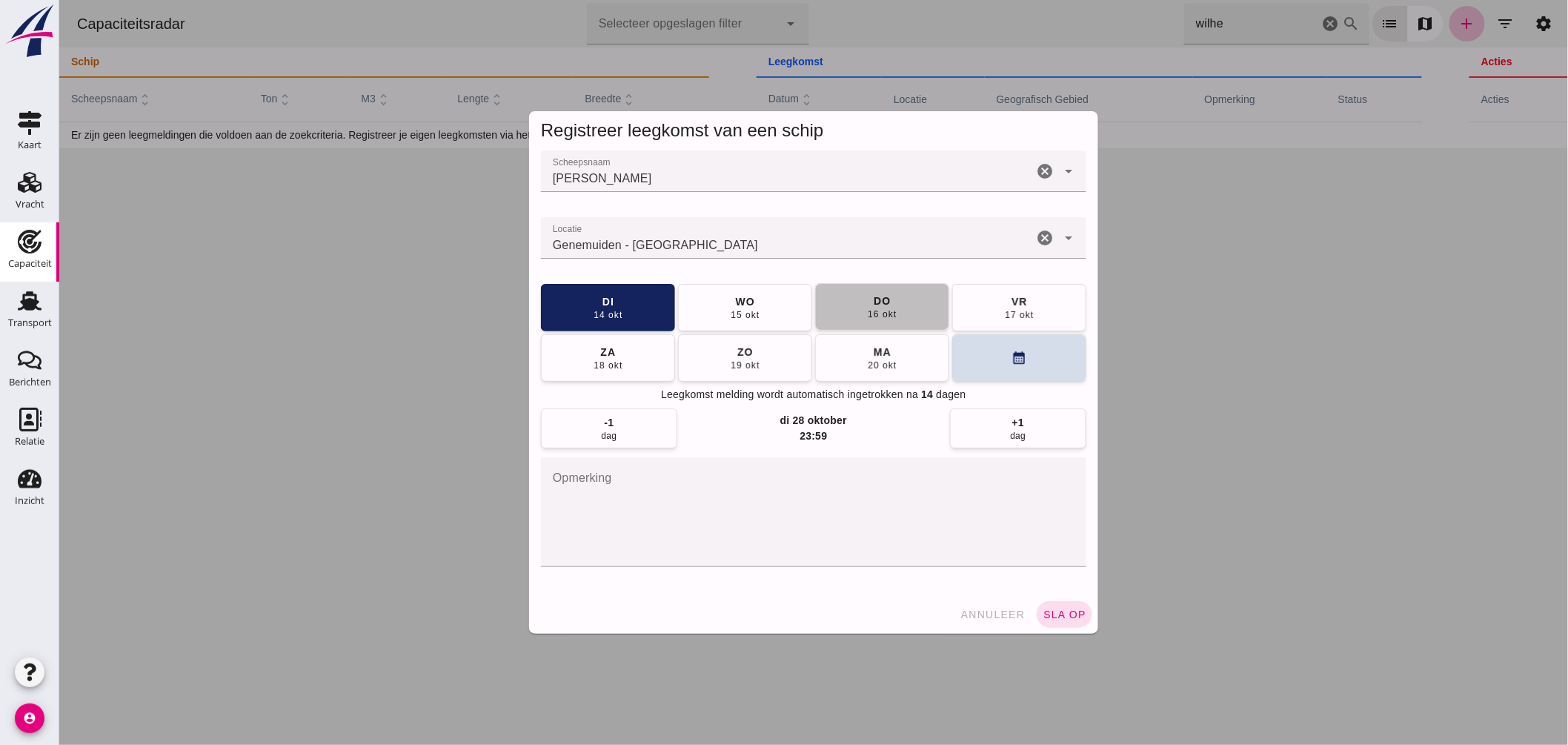
click at [875, 297] on div "do" at bounding box center [881, 301] width 17 height 15
click at [1045, 606] on button "sla op" at bounding box center [1064, 614] width 55 height 26
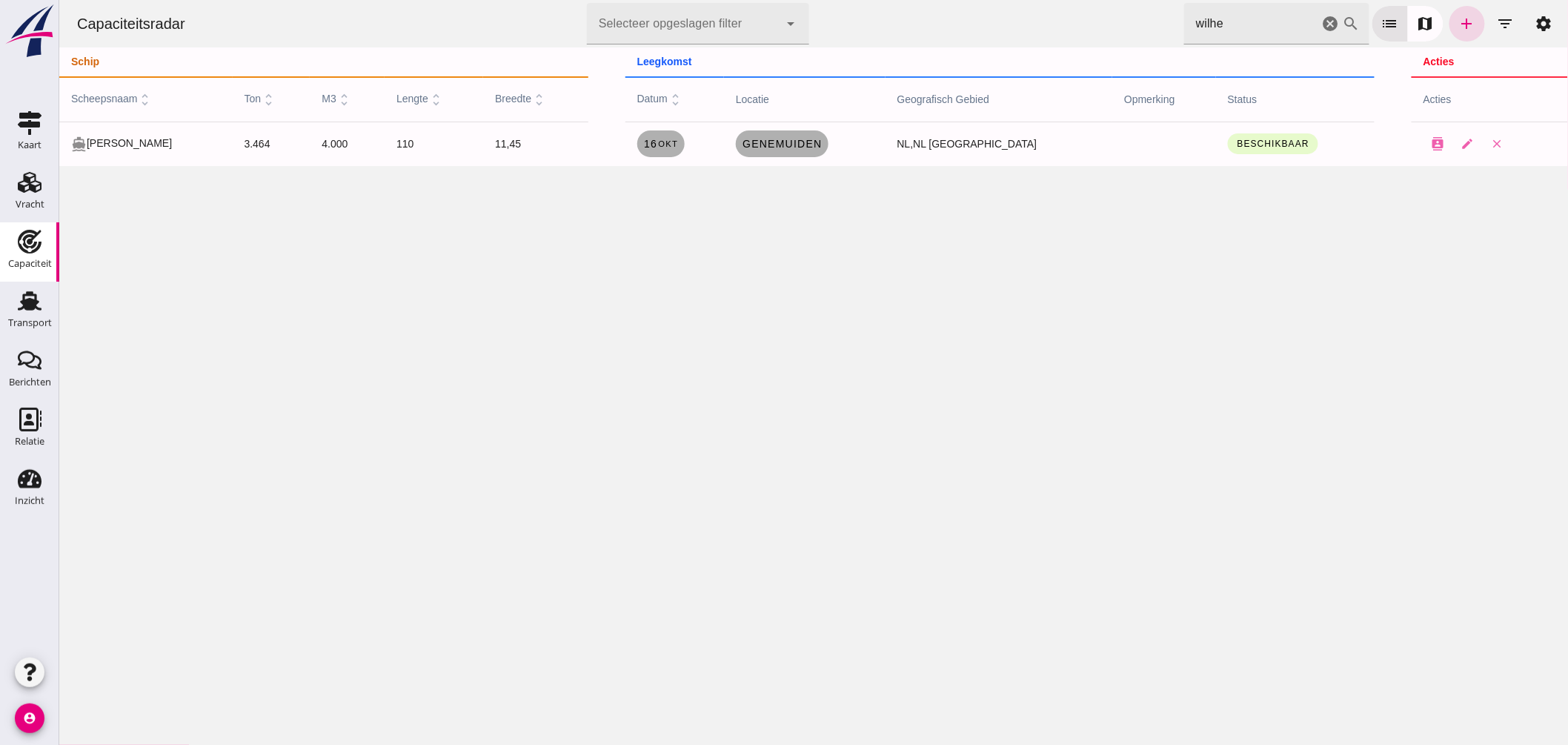
drag, startPoint x: 1176, startPoint y: 26, endPoint x: 1005, endPoint y: -39, distance: 182.9
click at [1005, 0] on html "Capaciteitsradar Selecteer opgeslagen filter Selecteer opgeslagen filter cancel…" at bounding box center [812, 372] width 1509 height 745
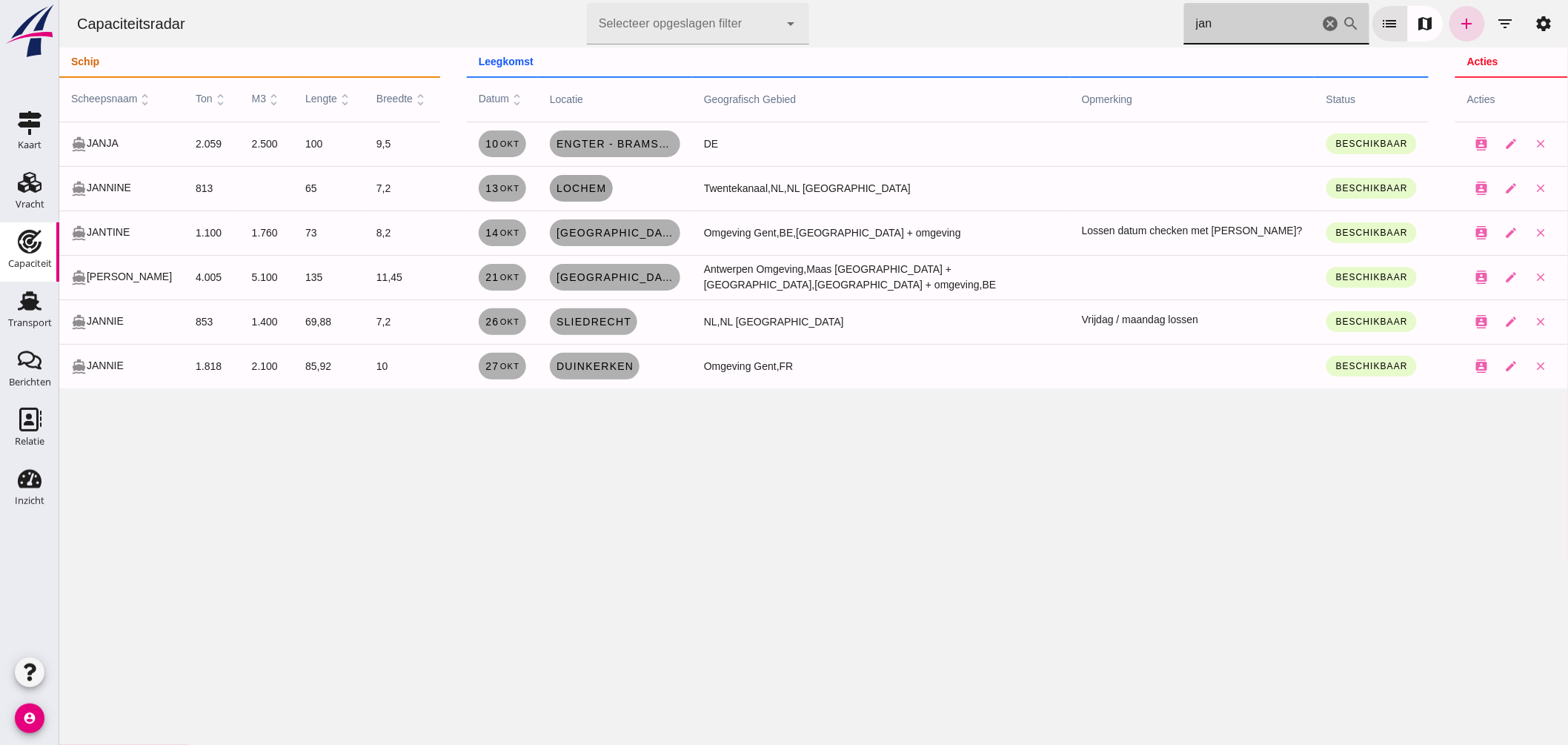
type input "jan"
click at [609, 188] on td "Lochem" at bounding box center [615, 188] width 154 height 45
click at [594, 189] on span "Lochem" at bounding box center [581, 189] width 51 height 12
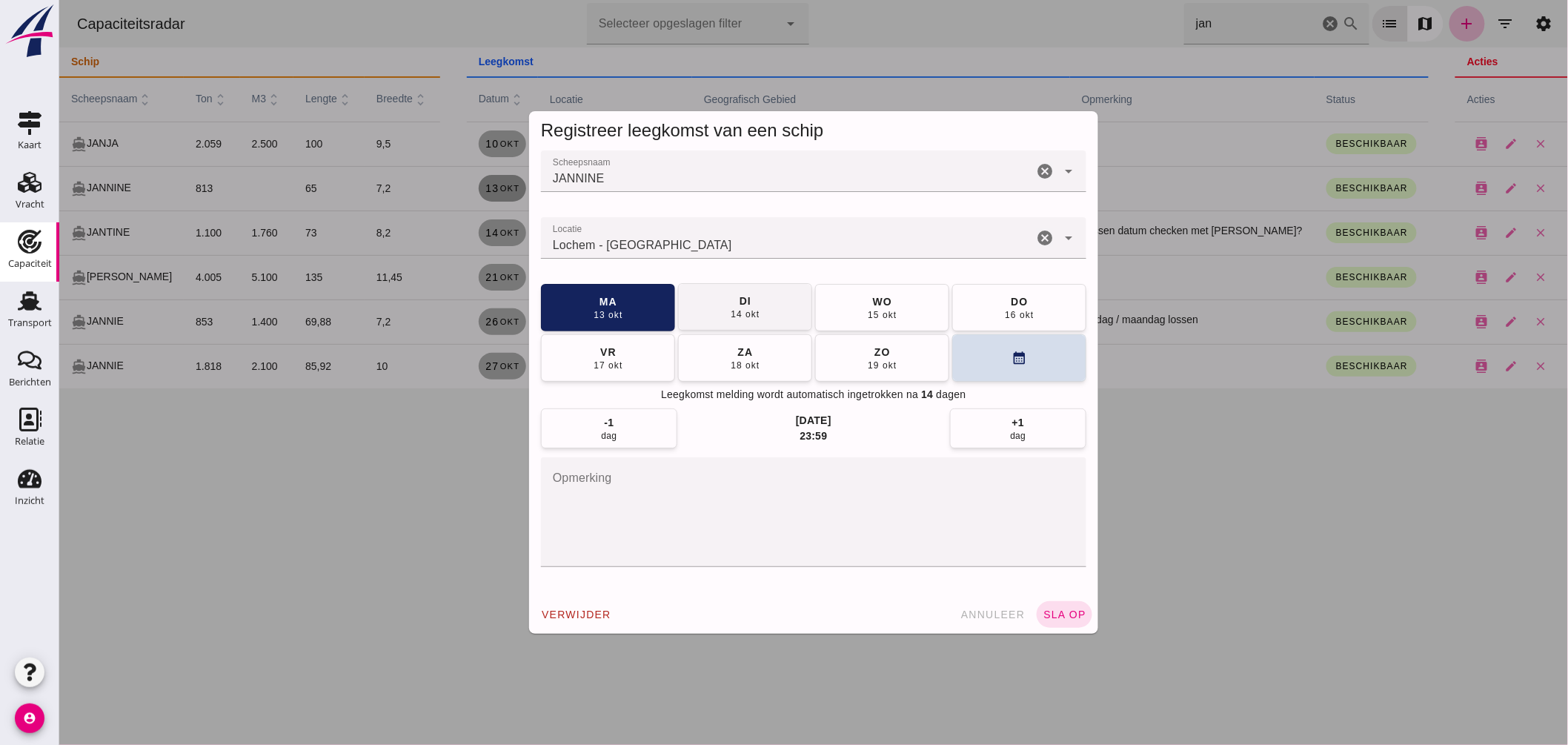
click at [746, 306] on span "di 14 okt" at bounding box center [743, 307] width 30 height 26
click at [1059, 617] on span "sla op" at bounding box center [1064, 615] width 44 height 12
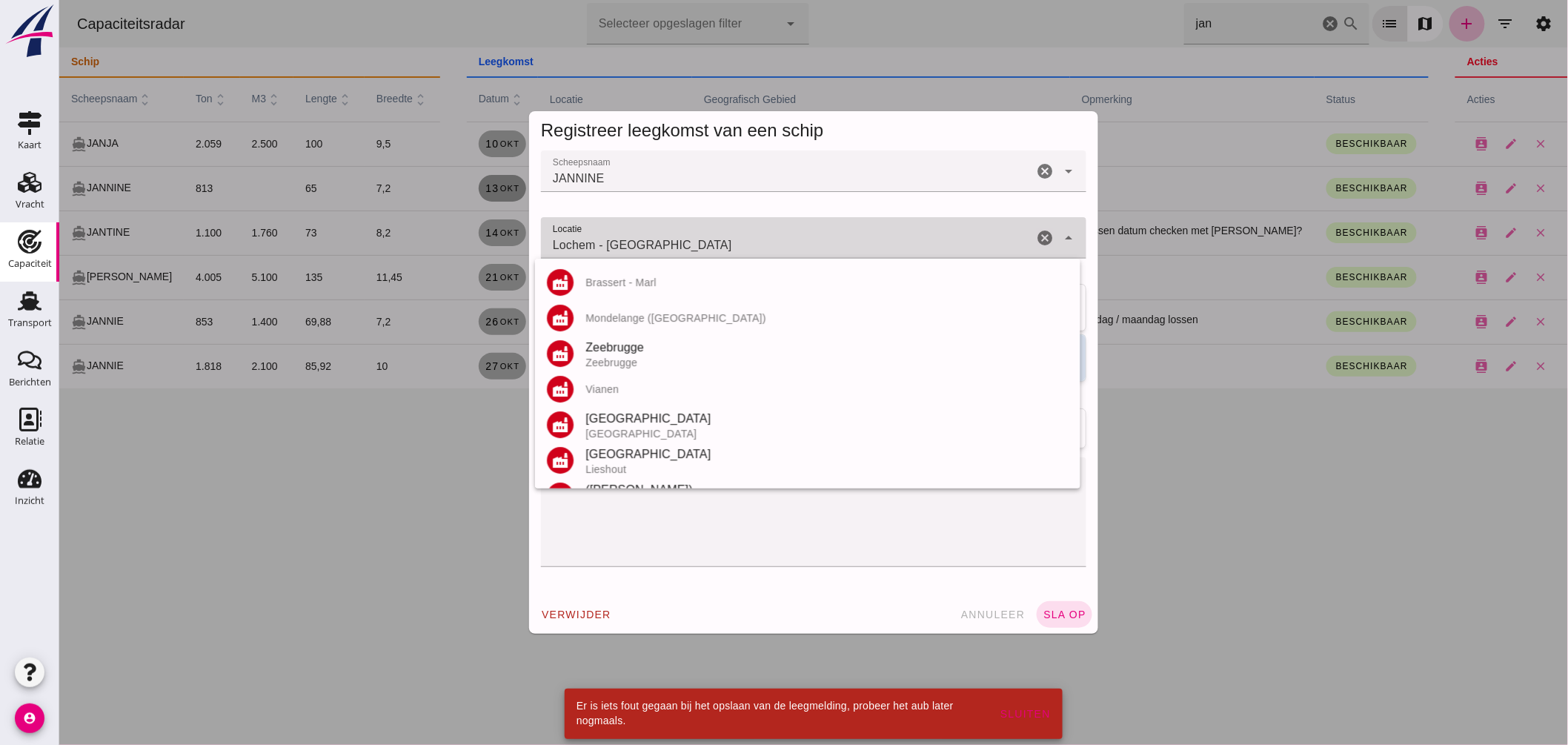
drag, startPoint x: 589, startPoint y: 245, endPoint x: 763, endPoint y: 261, distance: 174.7
click at [58, 0] on div "- Duinkerken Laatst gewijzigd op: 10-10-2025, 09:45 door Angelina van Andel Con…" at bounding box center [58, 0] width 0 height 0
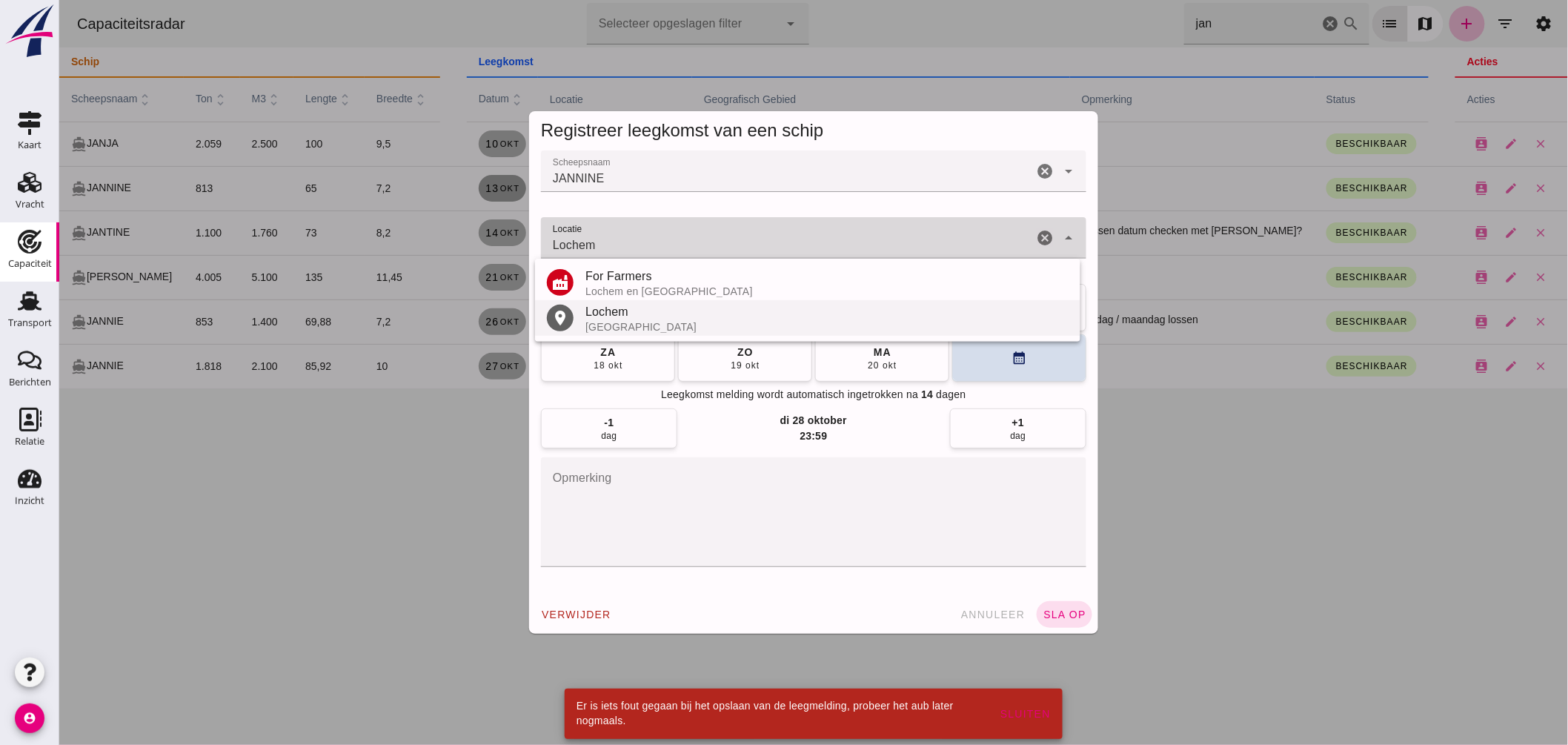
click at [625, 315] on div "Lochem" at bounding box center [826, 311] width 483 height 17
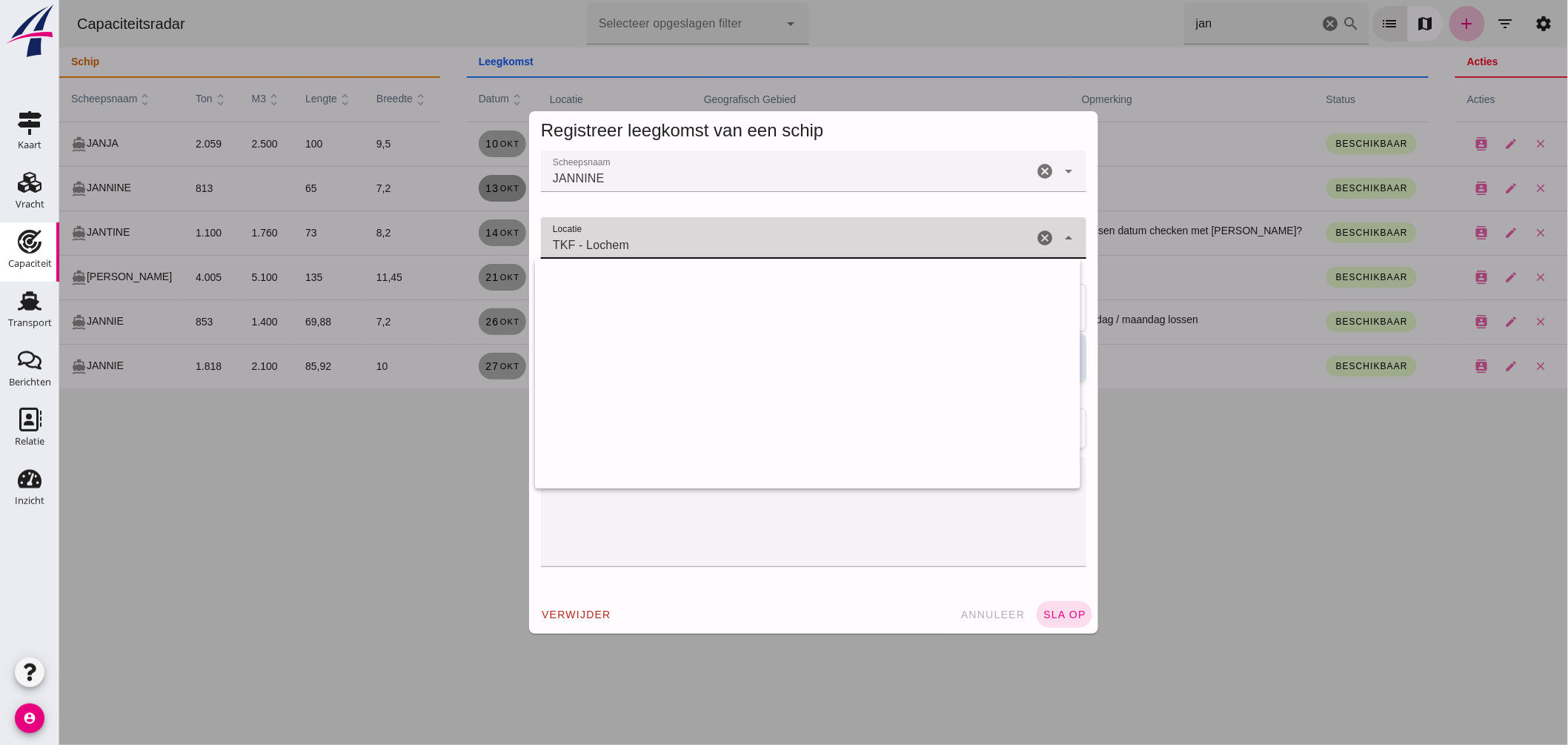
drag, startPoint x: 475, startPoint y: 235, endPoint x: 446, endPoint y: 224, distance: 31.0
click at [446, 225] on div "Registreer leegkomst van een schip Scheepsnaam Scheepsnaam JANNINE cancel arrow…" at bounding box center [812, 372] width 1509 height 745
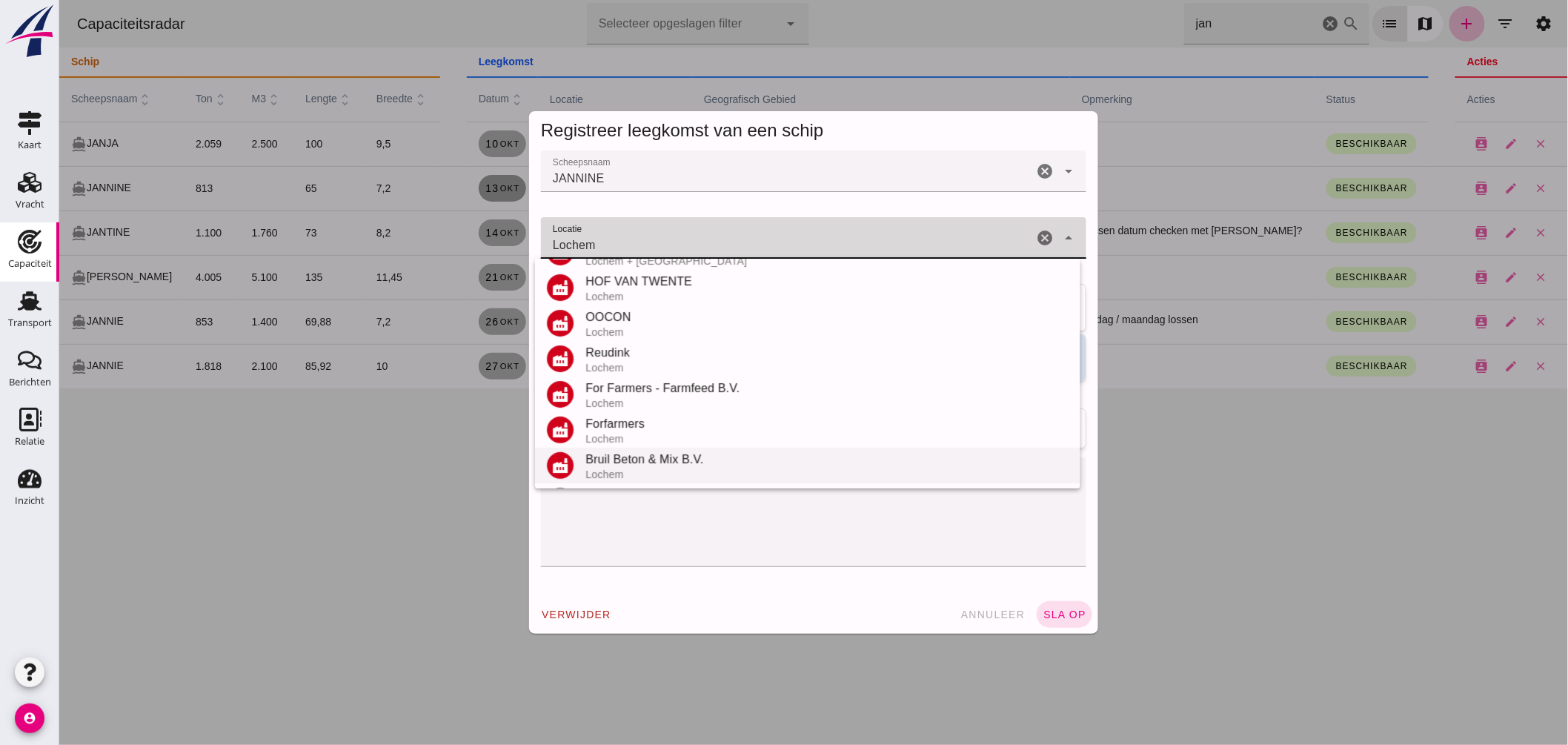
scroll to position [173, 0]
click at [622, 456] on div "Lochem" at bounding box center [826, 458] width 483 height 17
type input "Lochem - Gelderland"
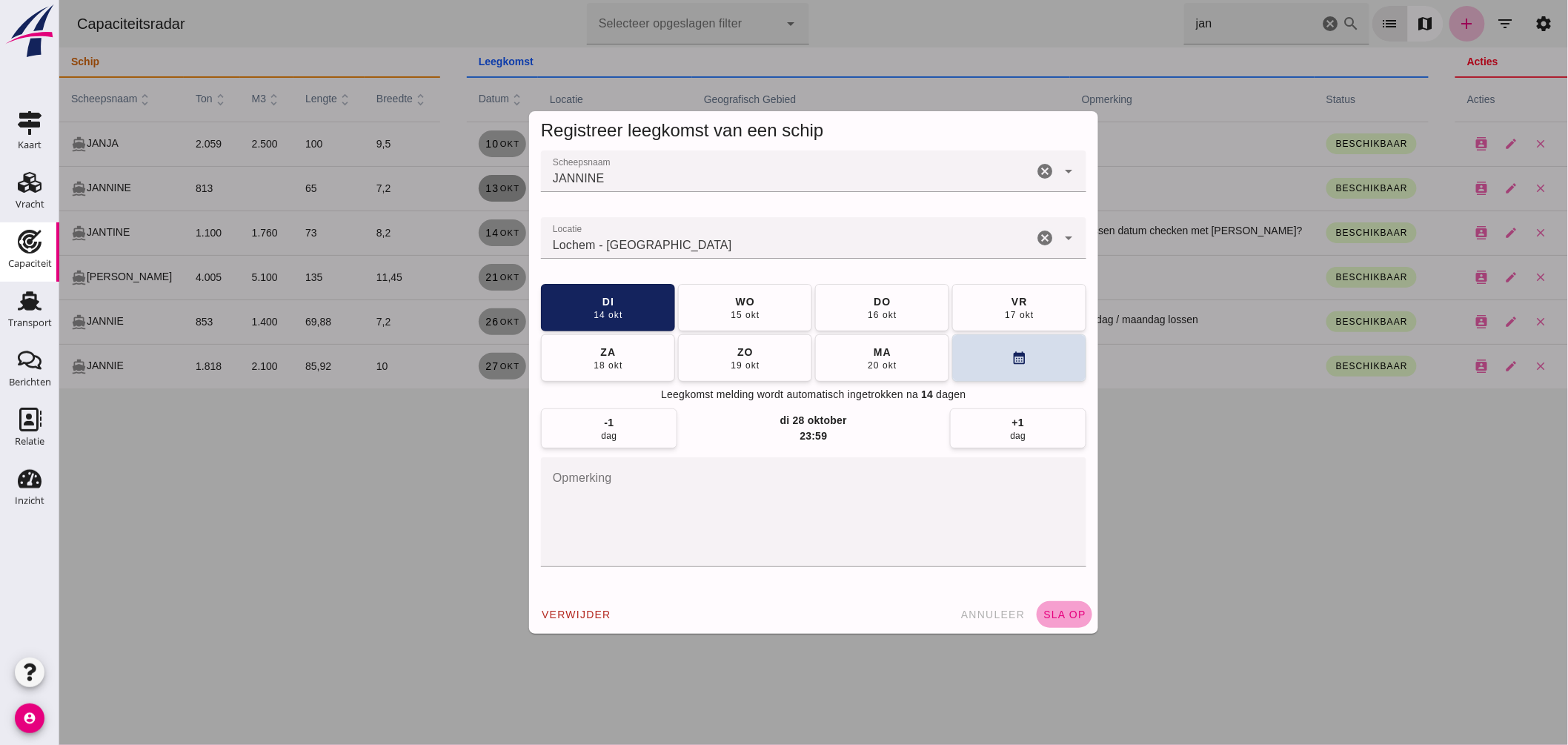
click at [1077, 613] on span "sla op" at bounding box center [1064, 615] width 44 height 12
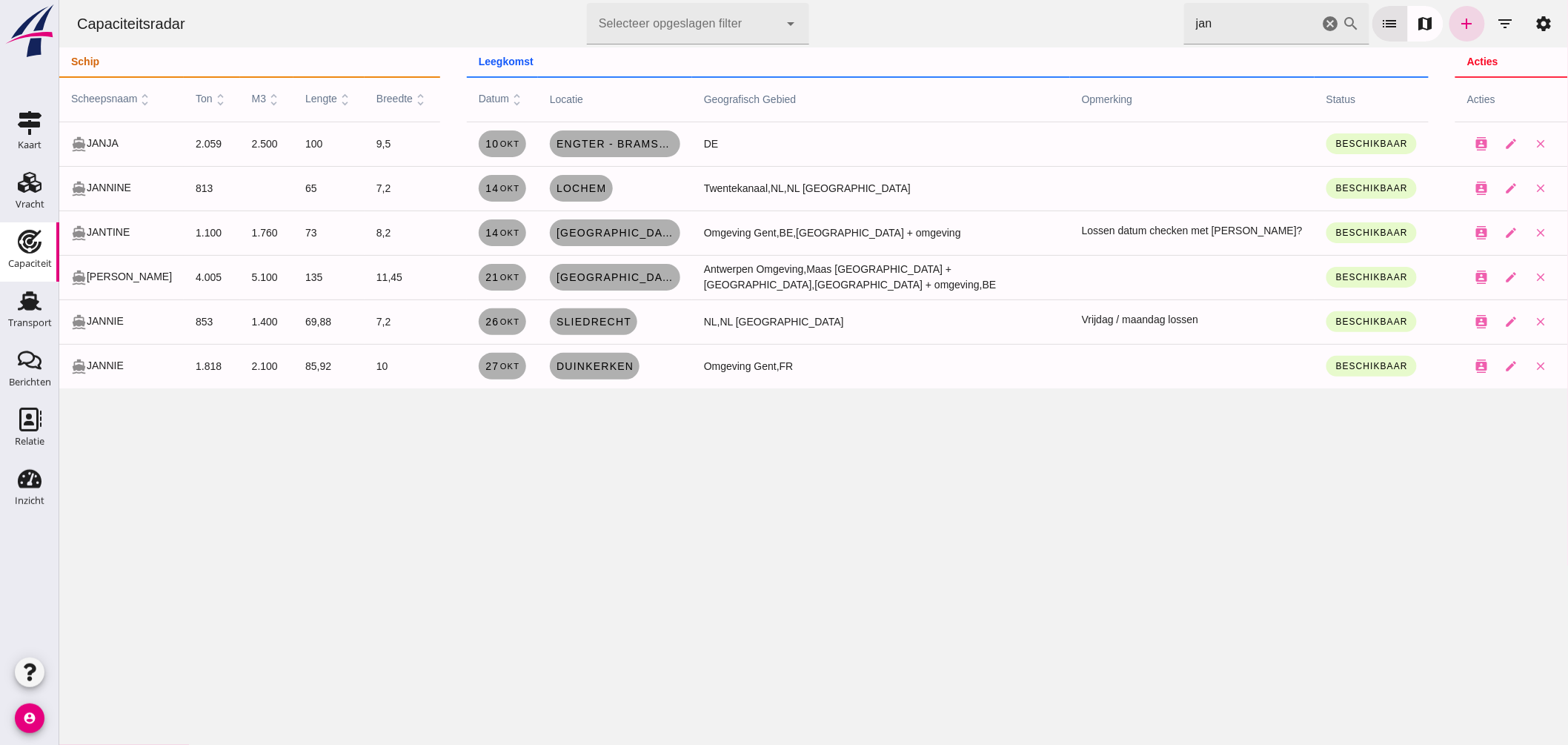
drag, startPoint x: 1223, startPoint y: 25, endPoint x: 934, endPoint y: -20, distance: 292.5
click at [934, 0] on html "Capaciteitsradar Selecteer opgeslagen filter Selecteer opgeslagen filter cancel…" at bounding box center [812, 372] width 1509 height 745
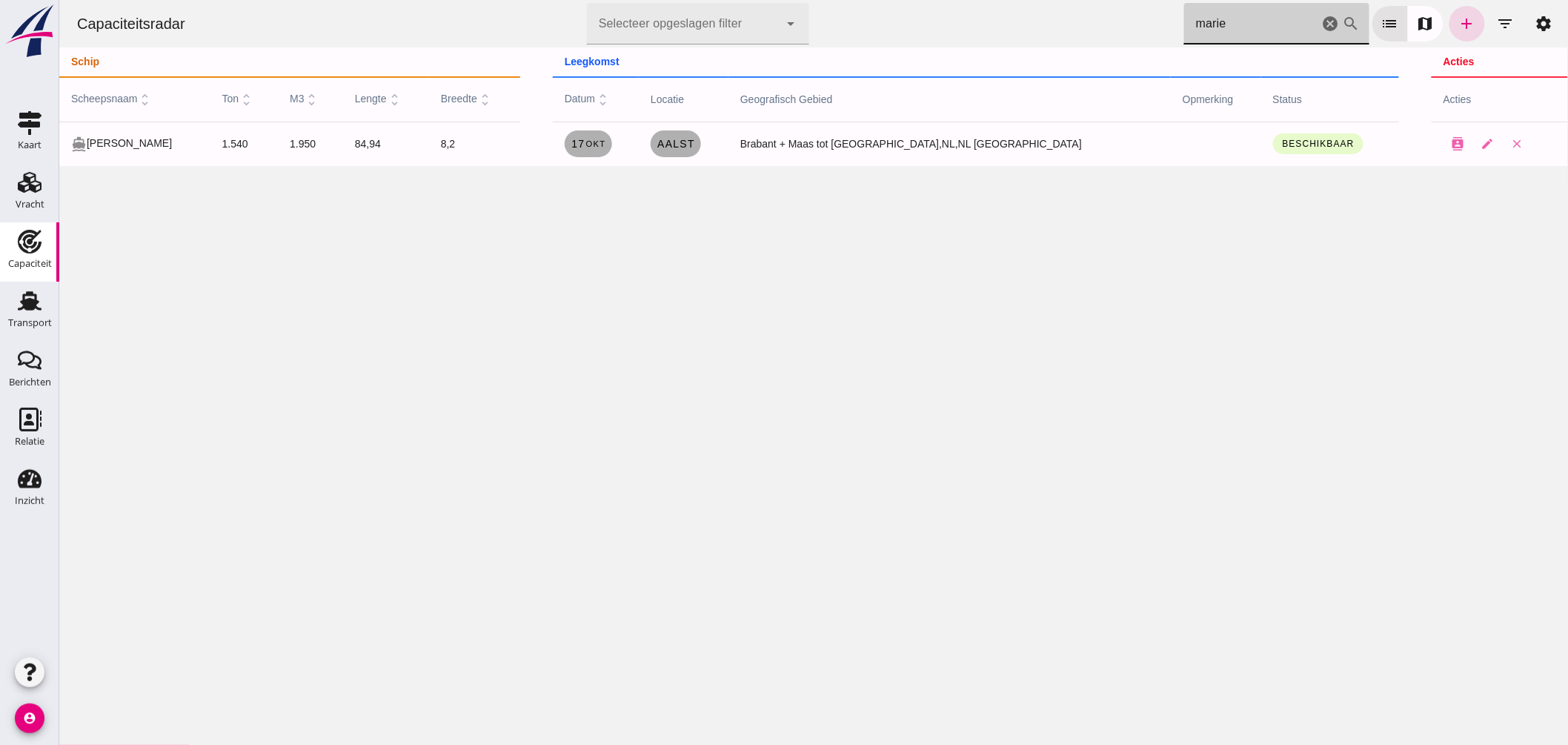
drag, startPoint x: 1197, startPoint y: 24, endPoint x: 856, endPoint y: -33, distance: 345.7
click at [856, 0] on html "Capaciteitsradar Selecteer opgeslagen filter Selecteer opgeslagen filter cancel…" at bounding box center [812, 372] width 1509 height 745
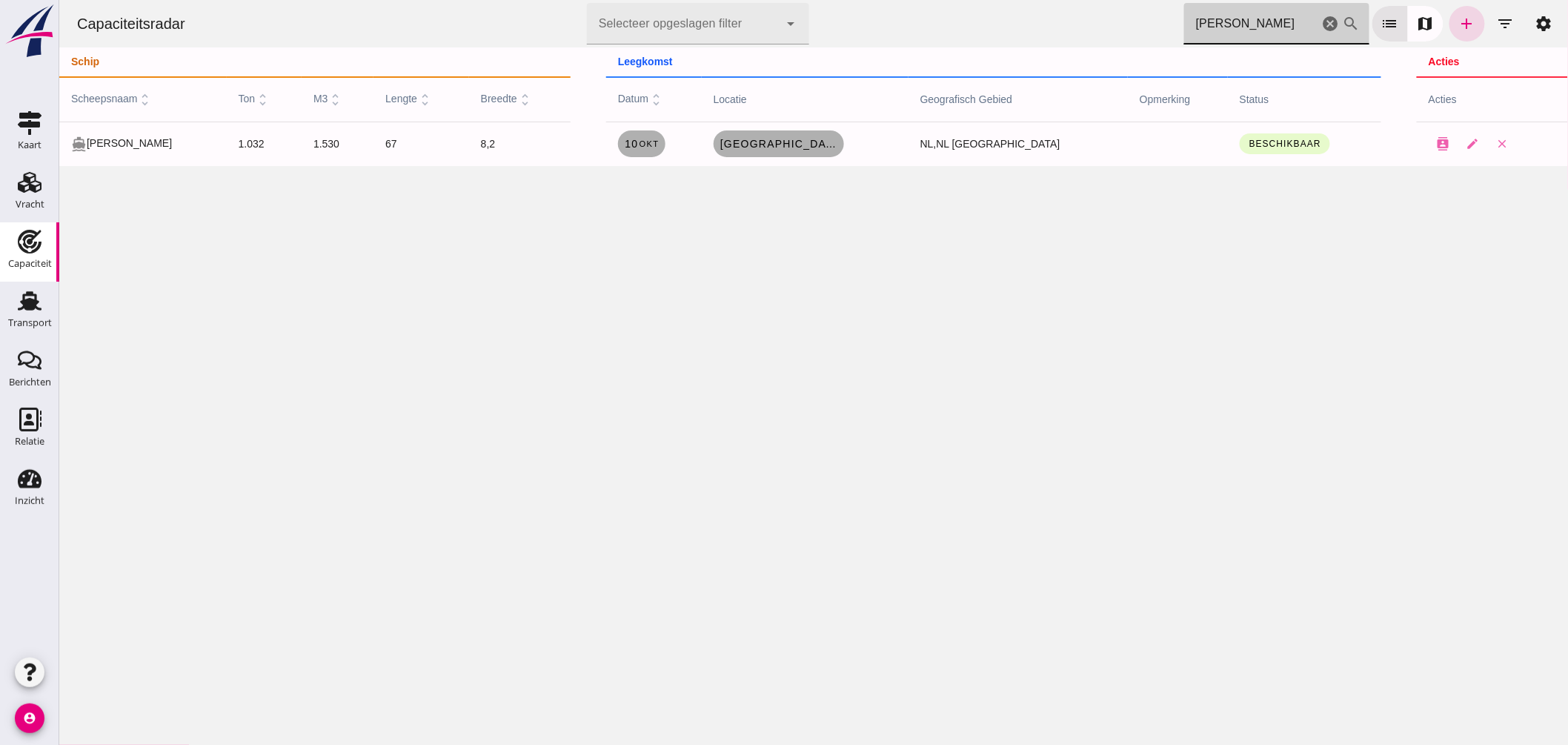
type input "christina"
click at [778, 143] on span "Rotterdam" at bounding box center [778, 144] width 119 height 12
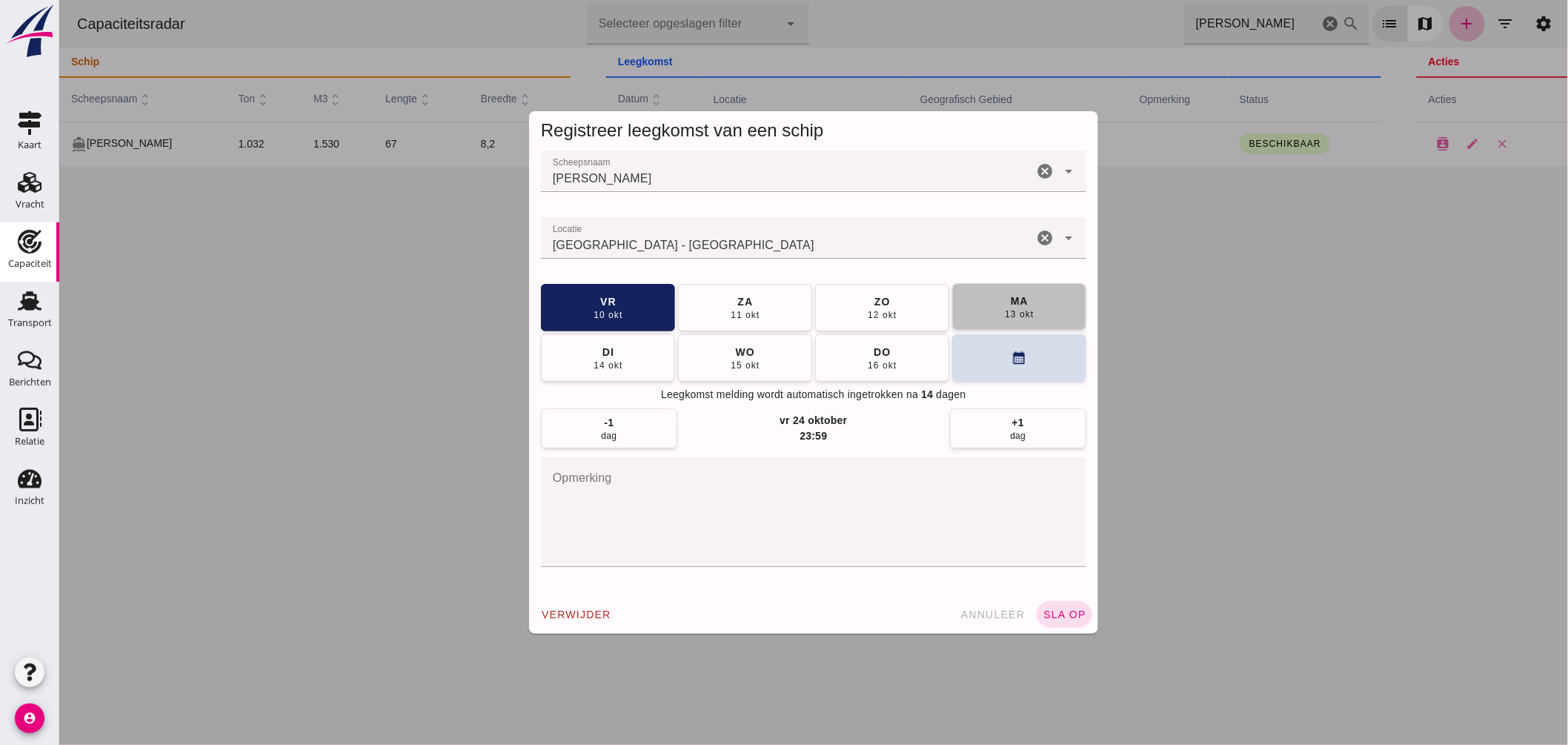
click at [990, 307] on button "ma 13 okt" at bounding box center [1018, 307] width 134 height 48
click at [1068, 610] on span "sla op" at bounding box center [1064, 615] width 44 height 12
click at [747, 321] on button "di 14 okt" at bounding box center [744, 307] width 134 height 48
click at [1067, 616] on span "sla op" at bounding box center [1064, 615] width 44 height 12
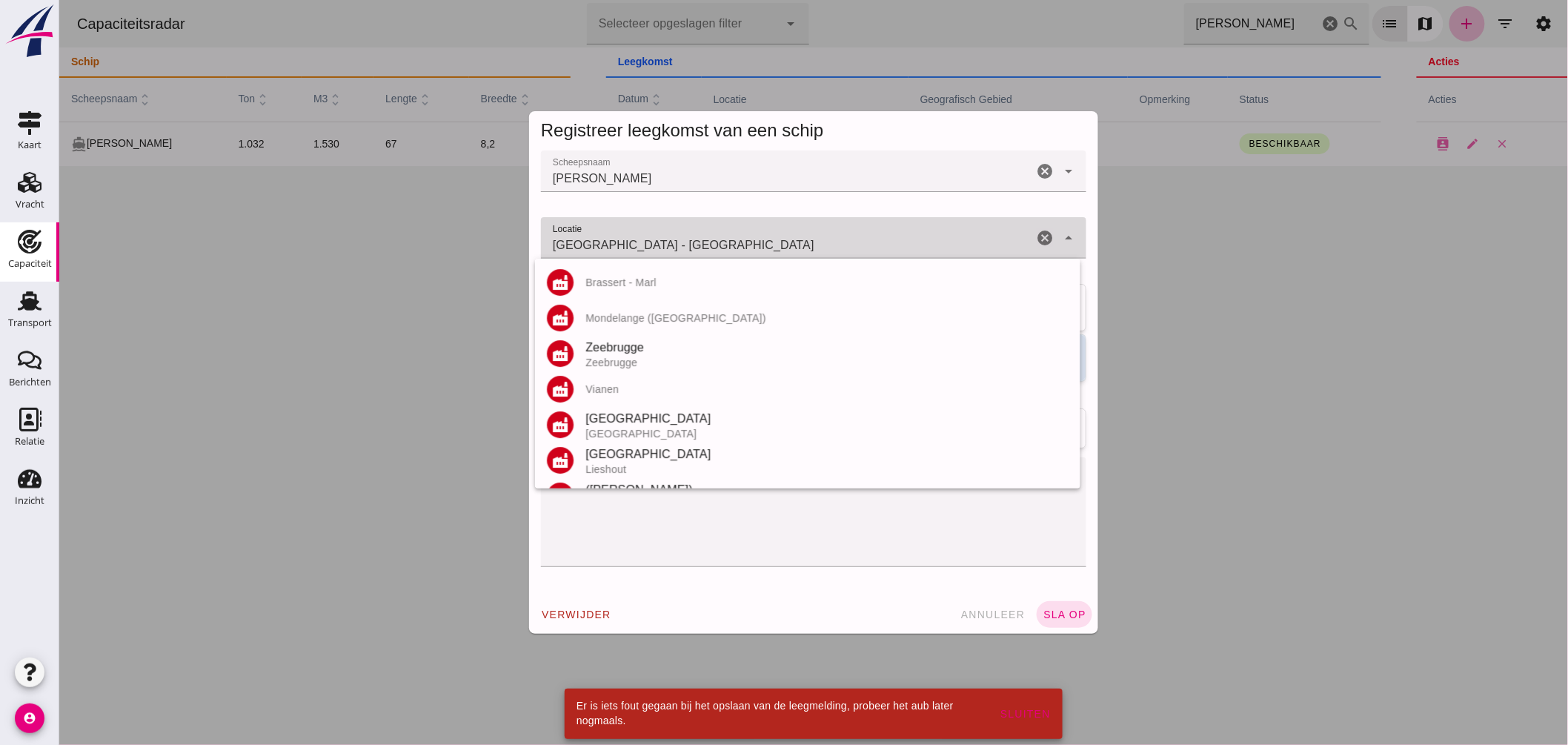
drag, startPoint x: 605, startPoint y: 241, endPoint x: 784, endPoint y: 260, distance: 180.0
click at [58, 0] on div "Laatst gewijzigd op: 9-10-2025, 16:48 door Dirk-Jan Bouman Contactkaart Wijzige…" at bounding box center [58, 0] width 0 height 0
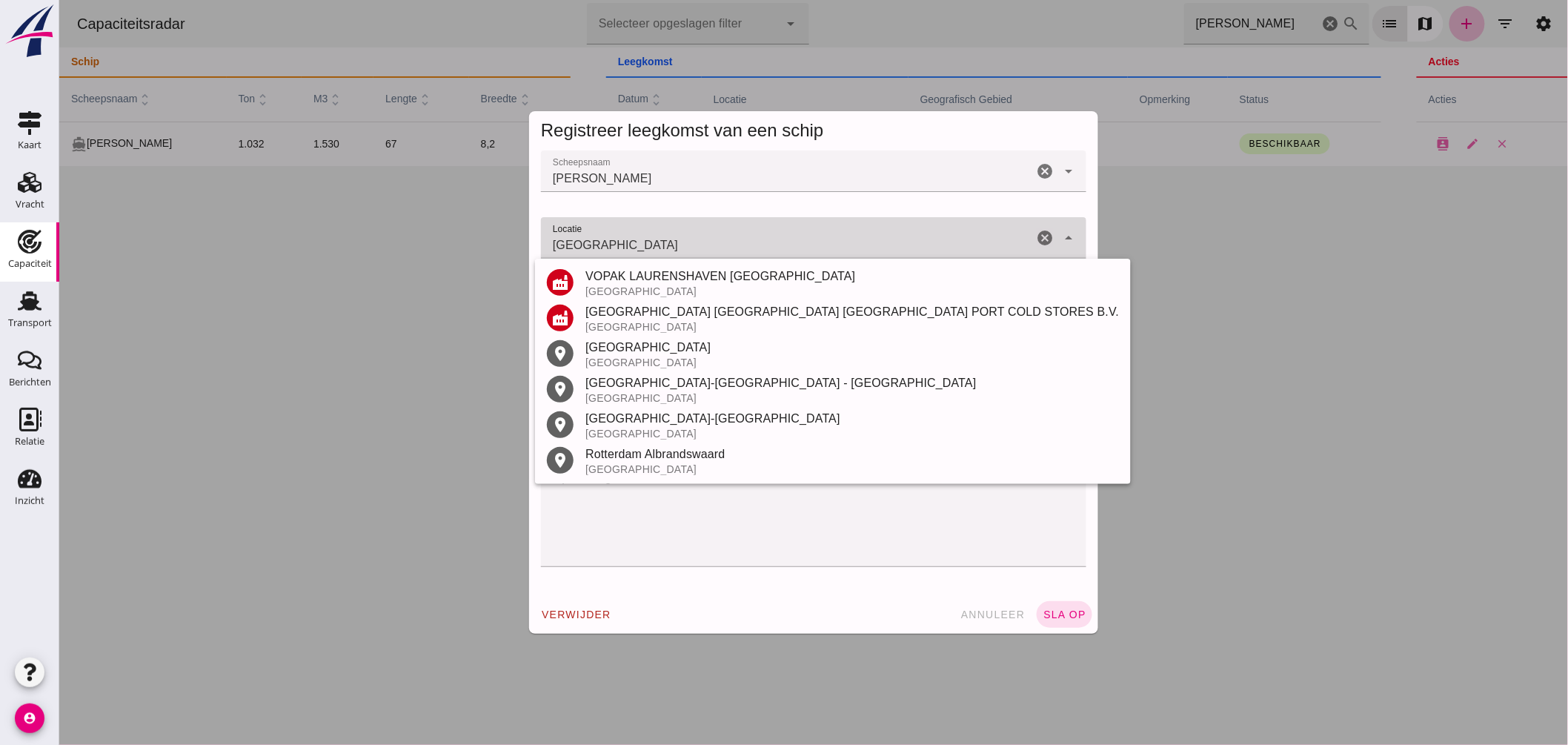
scroll to position [0, 0]
click at [633, 348] on div "Rotterdam" at bounding box center [851, 347] width 534 height 17
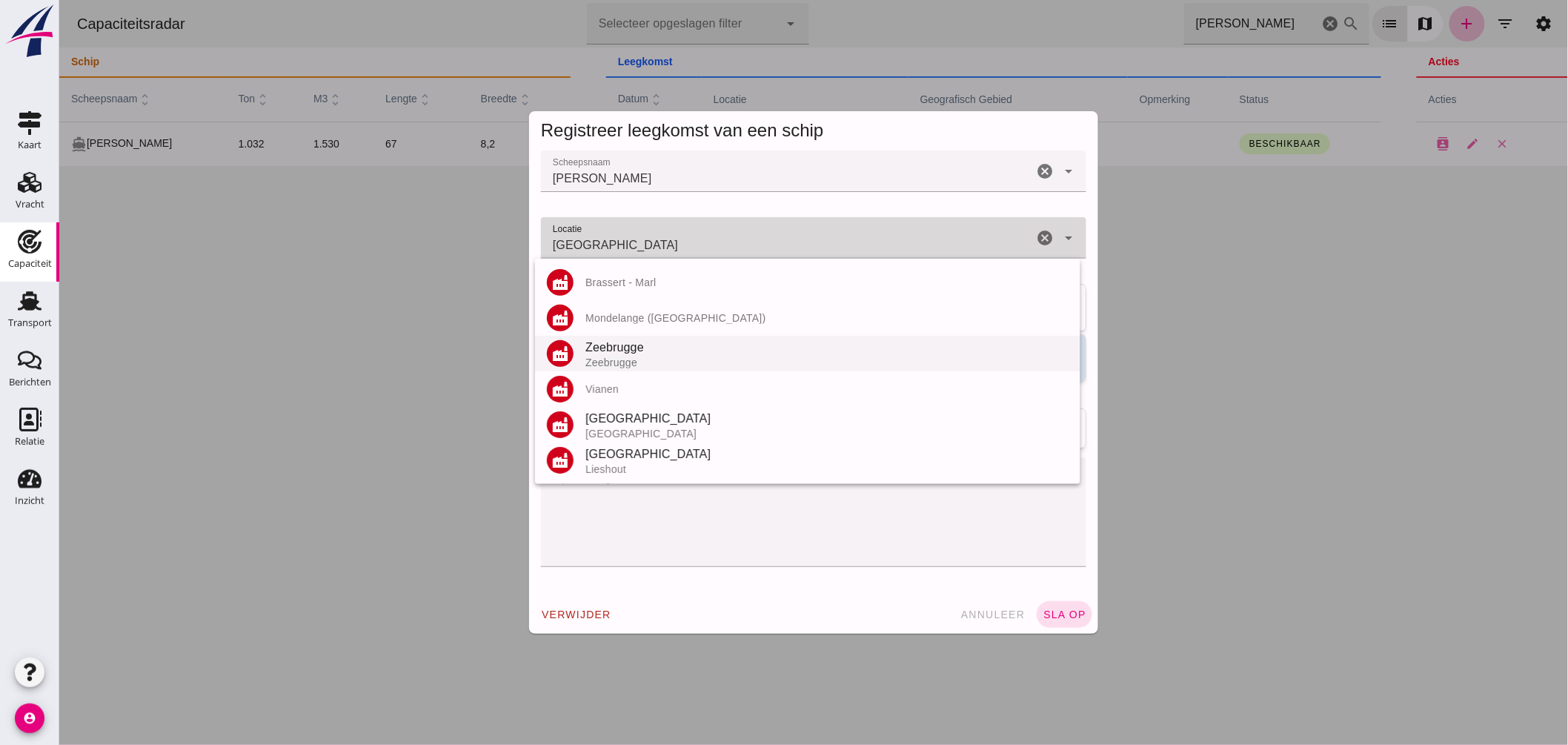
type input "Rotterdam - Zuid-Holland"
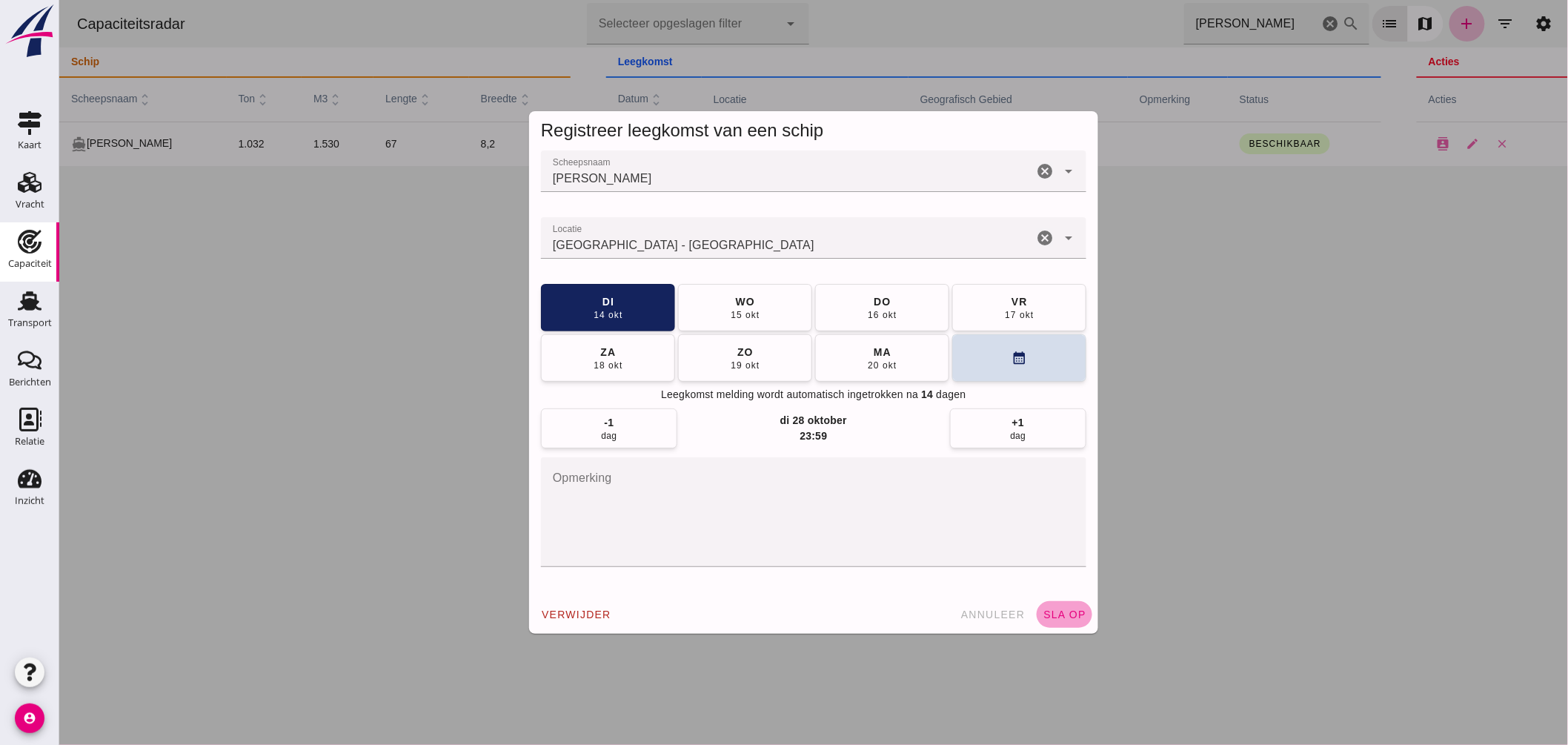
click at [1054, 613] on span "sla op" at bounding box center [1064, 615] width 44 height 12
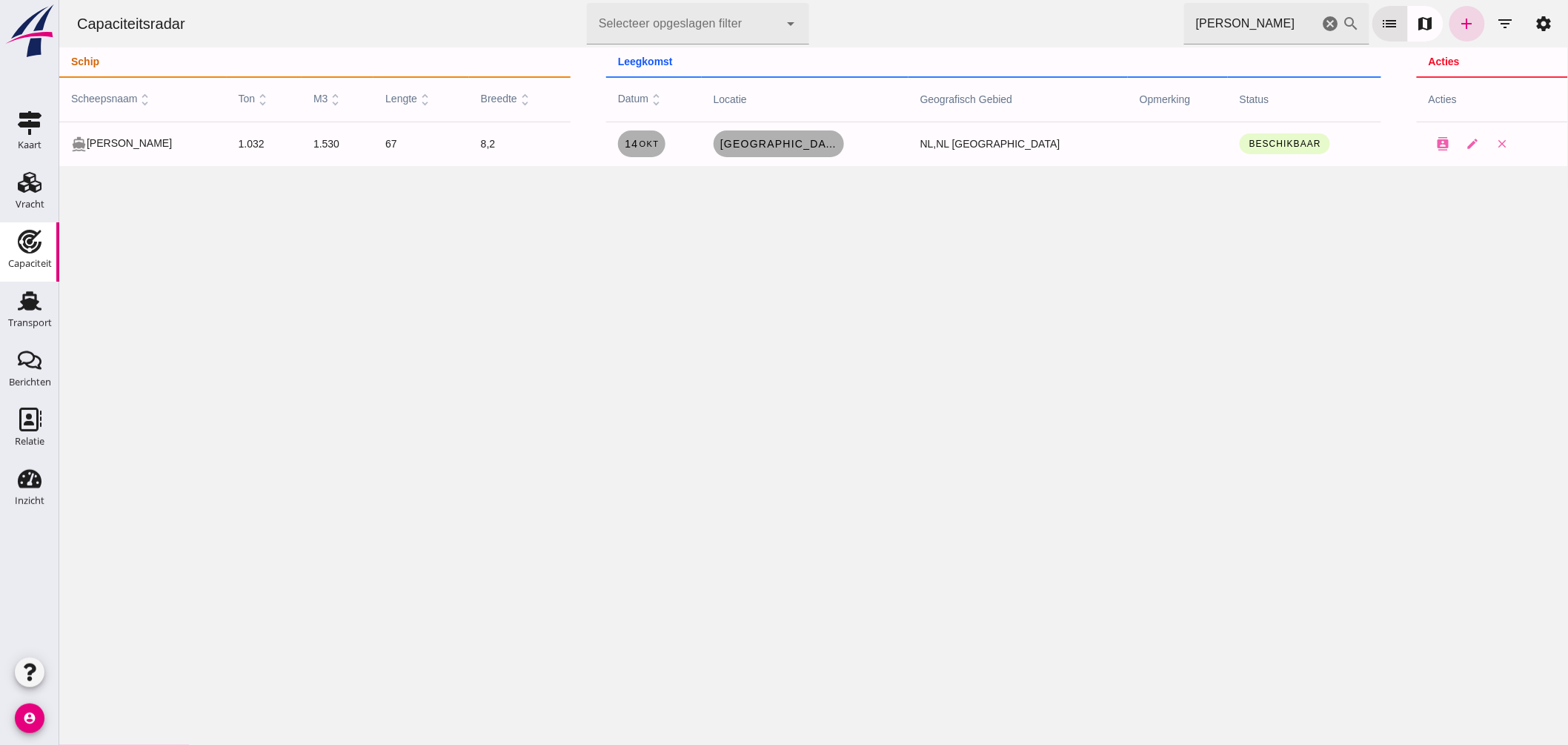
drag, startPoint x: 1241, startPoint y: 24, endPoint x: 696, endPoint y: 10, distance: 545.2
click at [715, 15] on div "Capaciteitsradar Selecteer opgeslagen filter Selecteer opgeslagen filter cancel…" at bounding box center [812, 23] width 1497 height 48
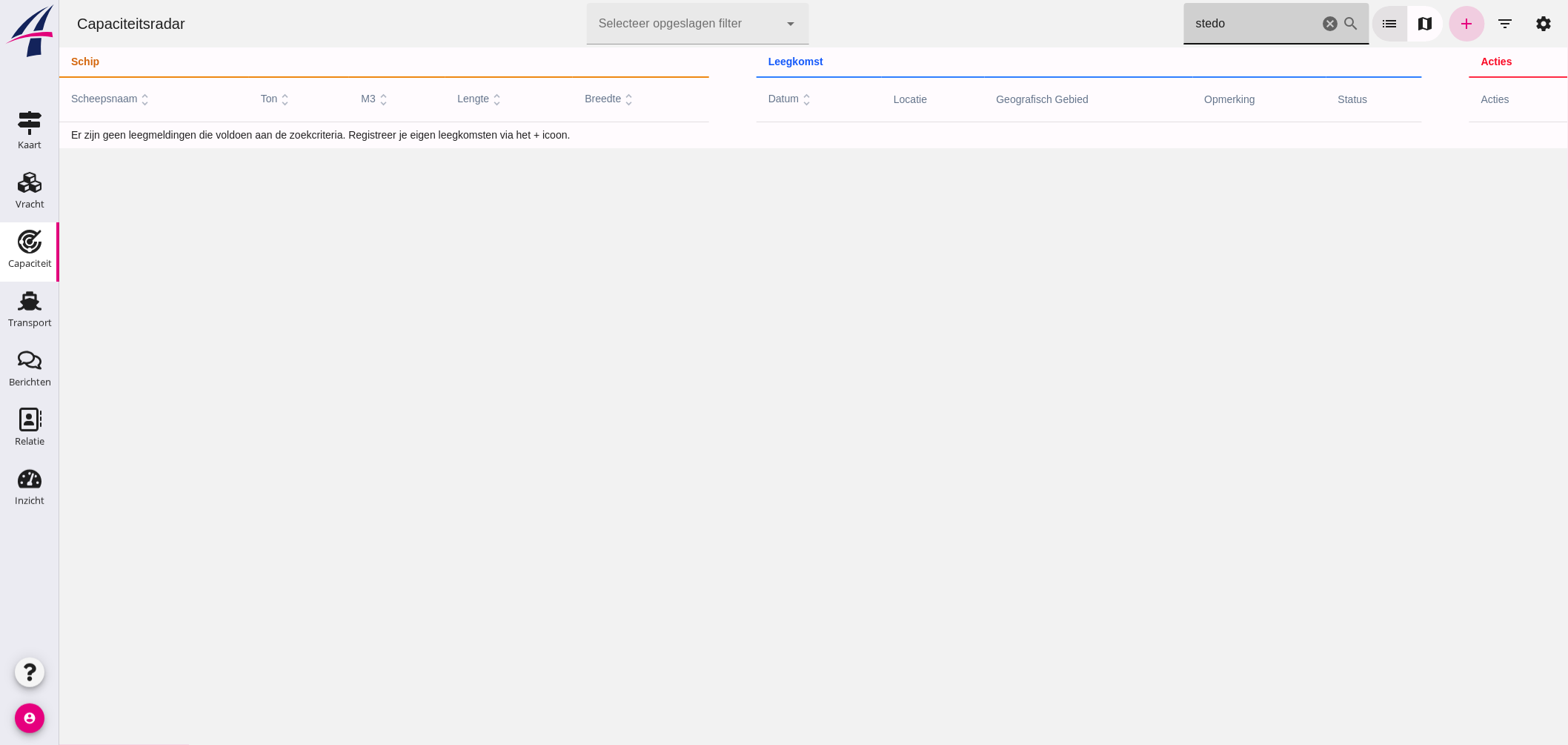
type input "stedo"
click at [1458, 20] on icon "add" at bounding box center [1467, 23] width 17 height 17
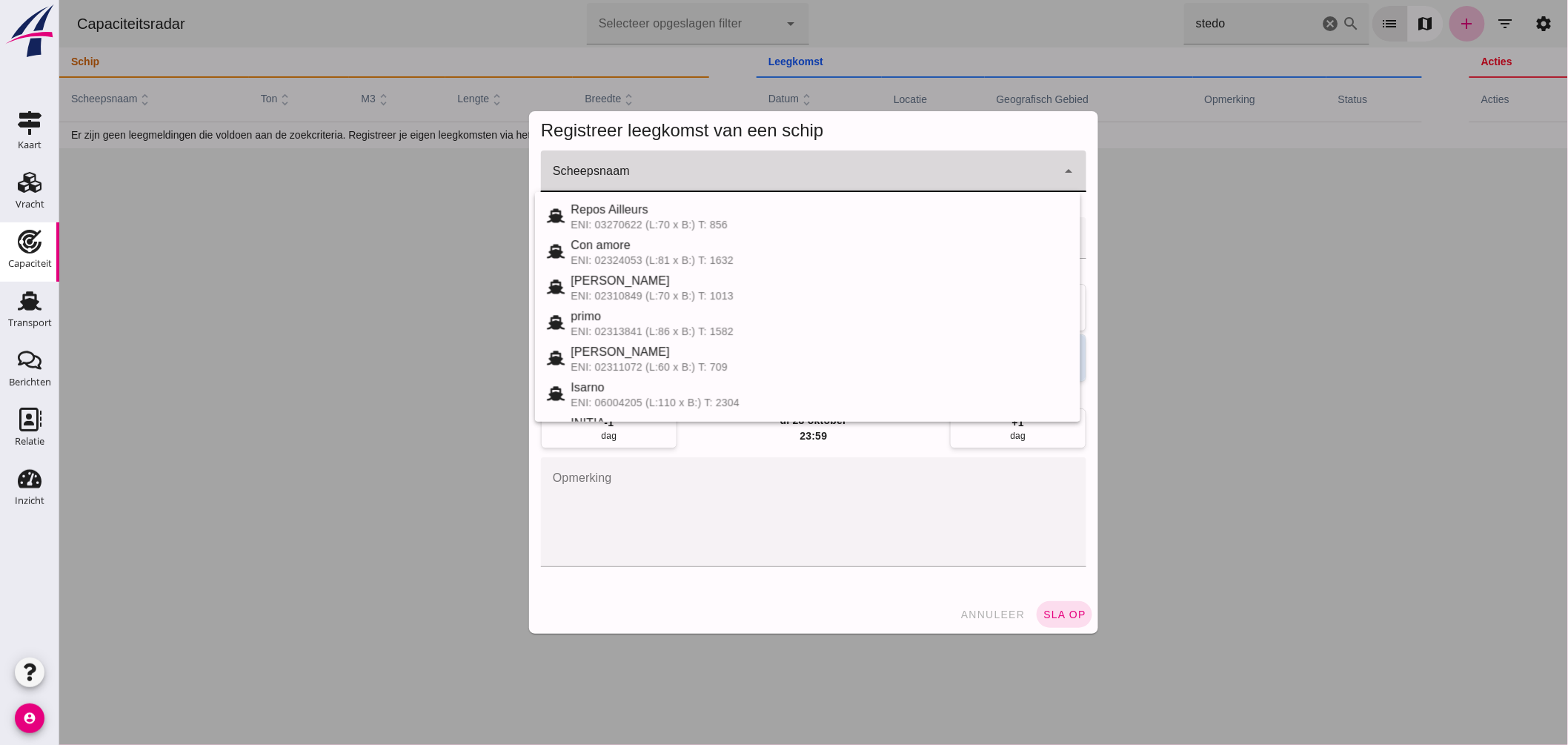
click at [719, 181] on input "Scheepsnaam" at bounding box center [798, 178] width 516 height 17
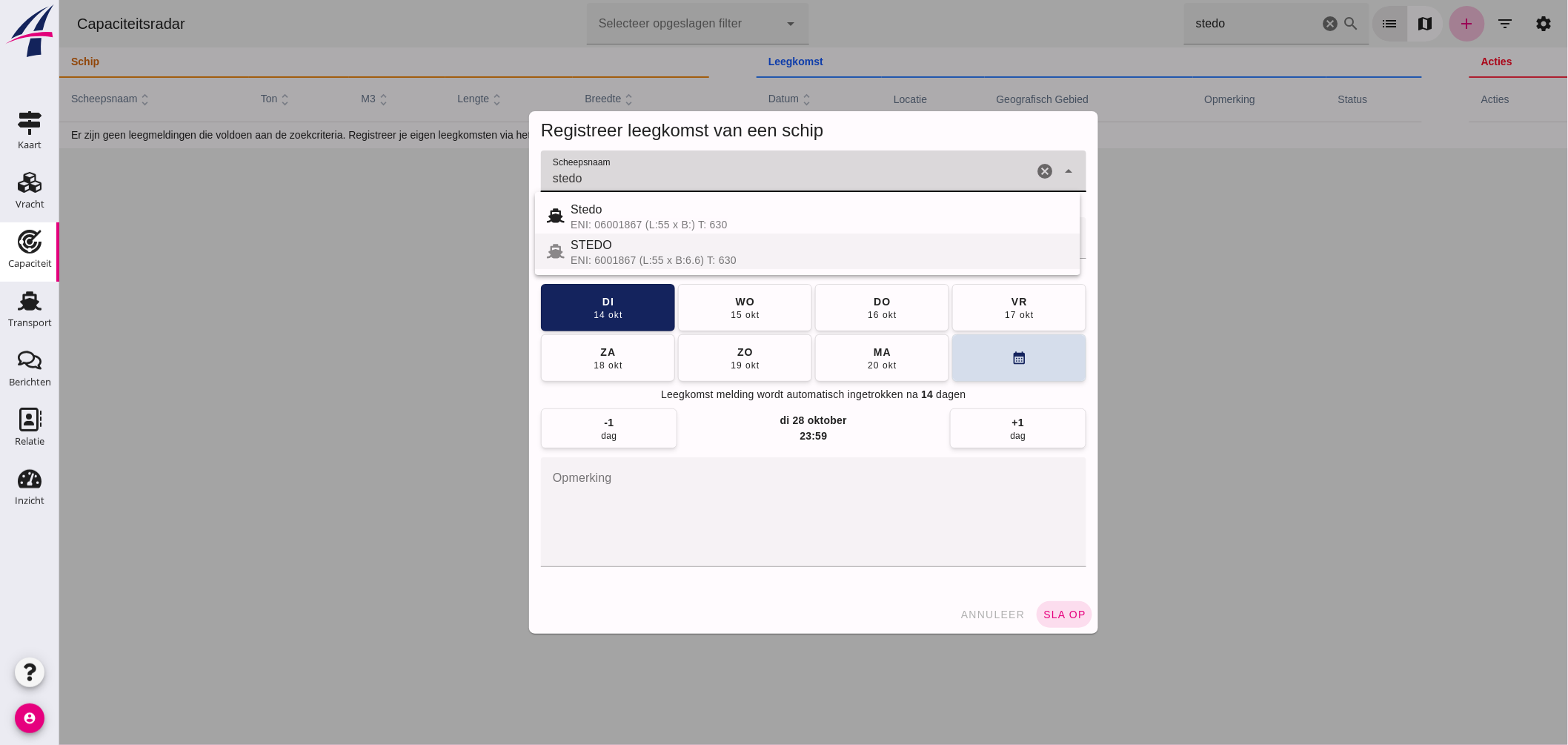
click at [633, 255] on div "ENI: 6001867 (L:55 x B:6.6) T: 630" at bounding box center [819, 260] width 498 height 12
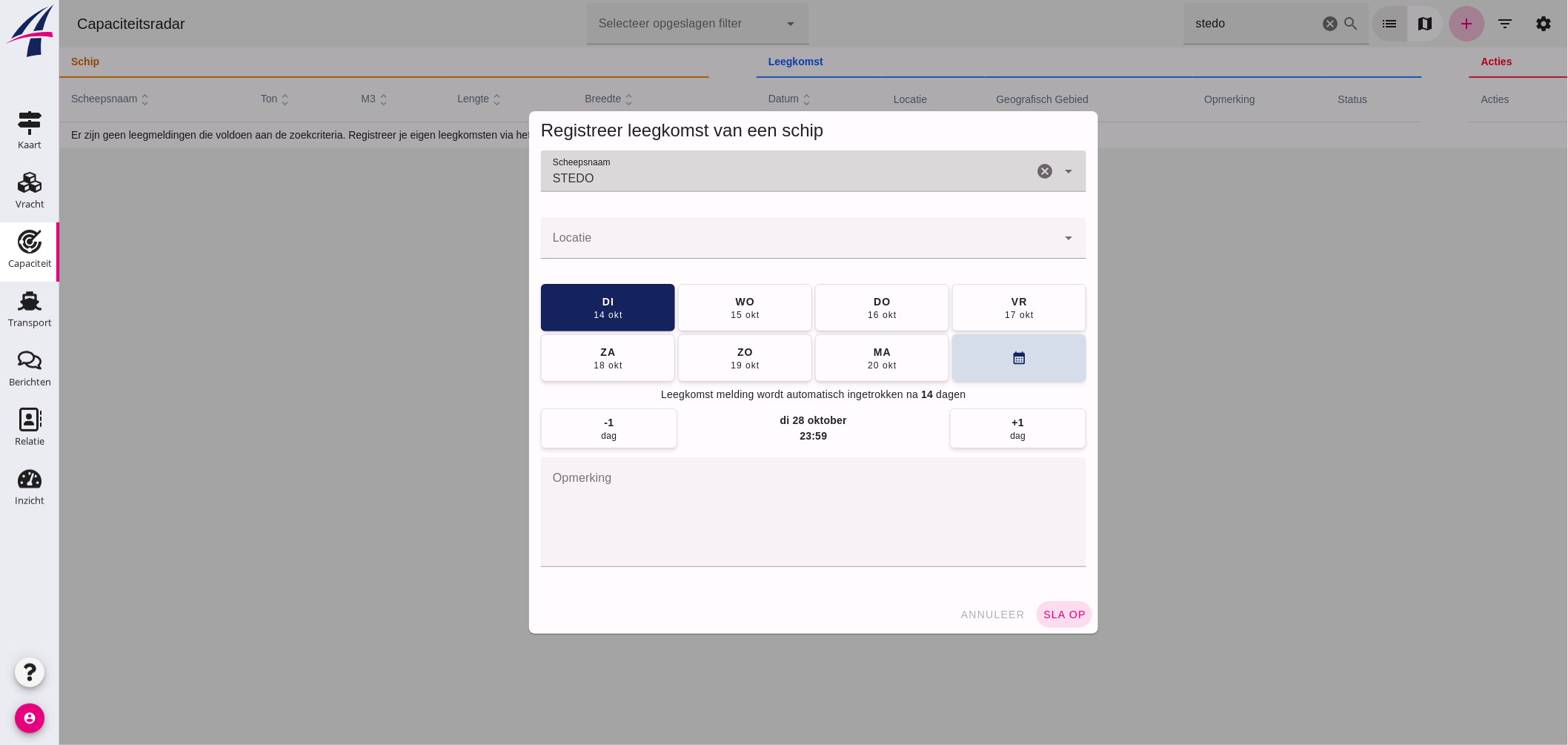
type input "STEDO"
click at [616, 246] on input "Locatie" at bounding box center [798, 245] width 516 height 17
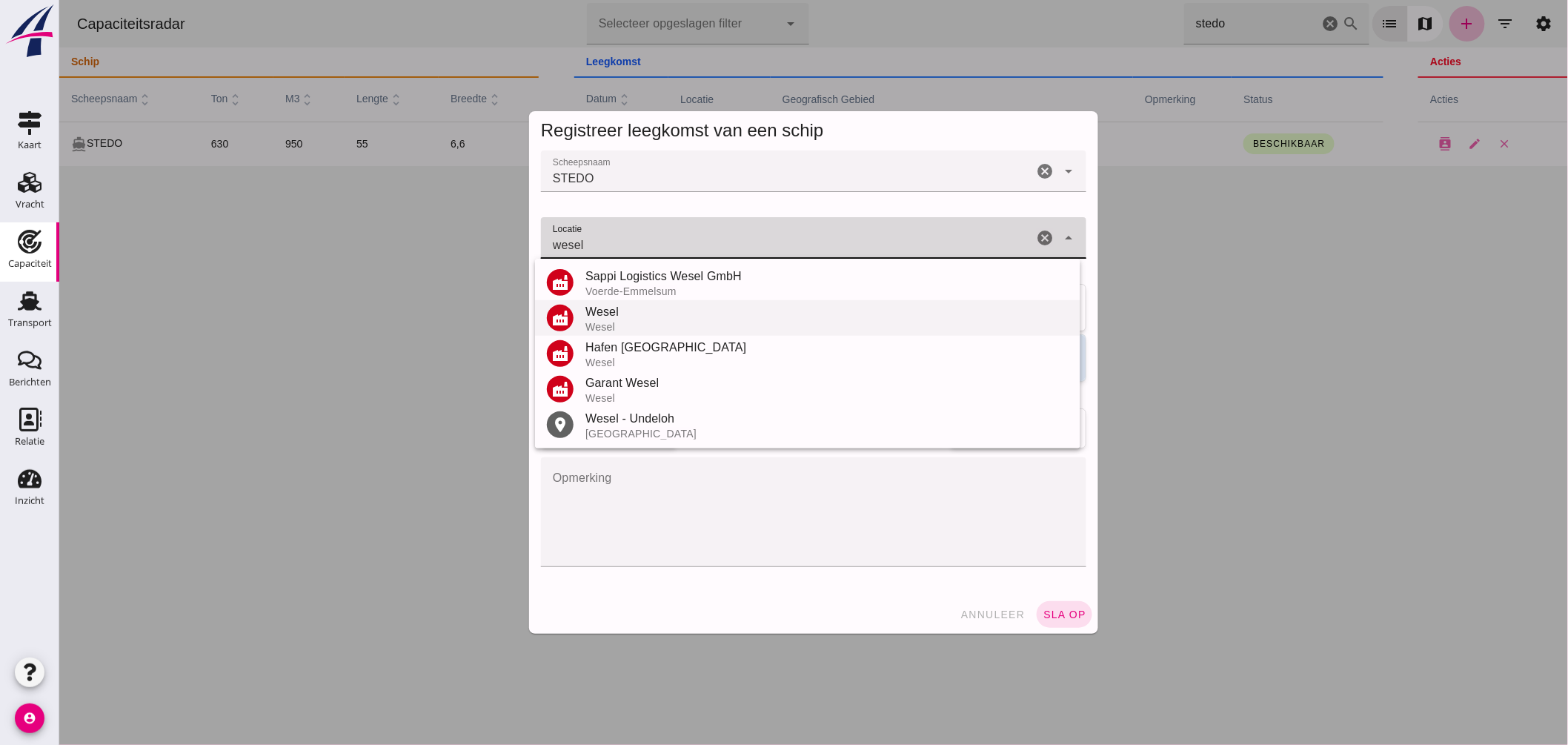
click at [608, 305] on div "Wesel" at bounding box center [826, 311] width 483 height 17
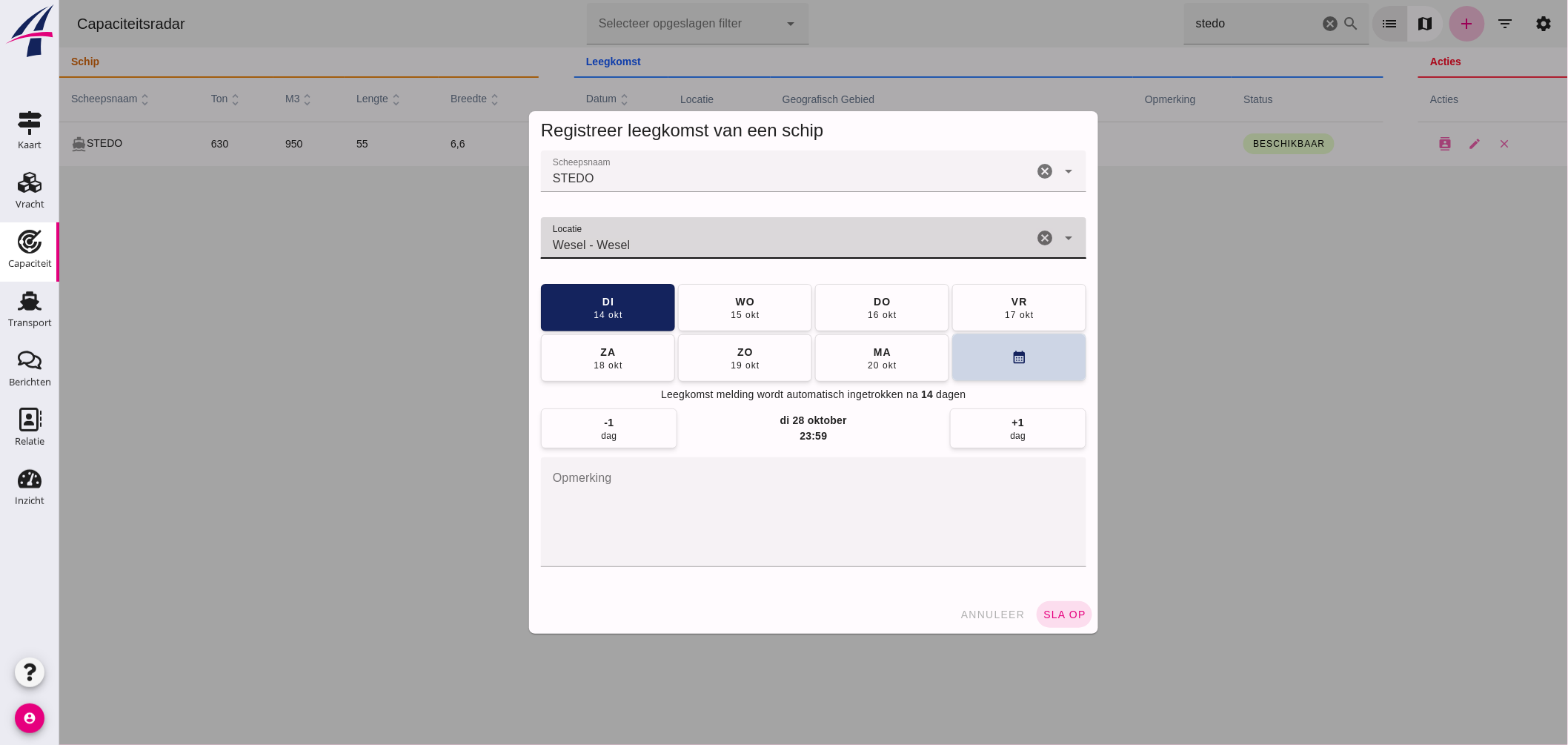
type input "Wesel - Wesel"
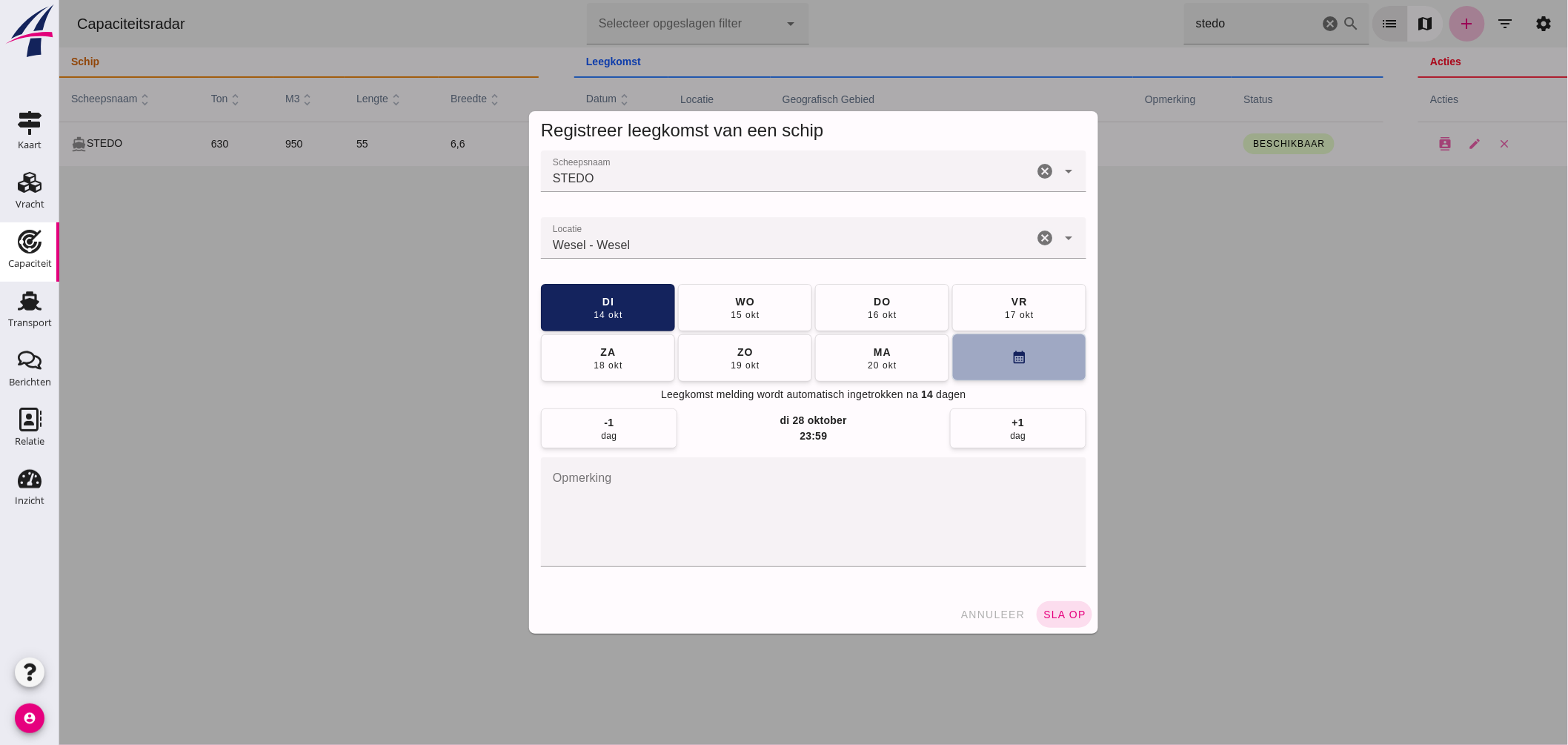
click at [979, 356] on button "calendar_month" at bounding box center [1018, 357] width 134 height 48
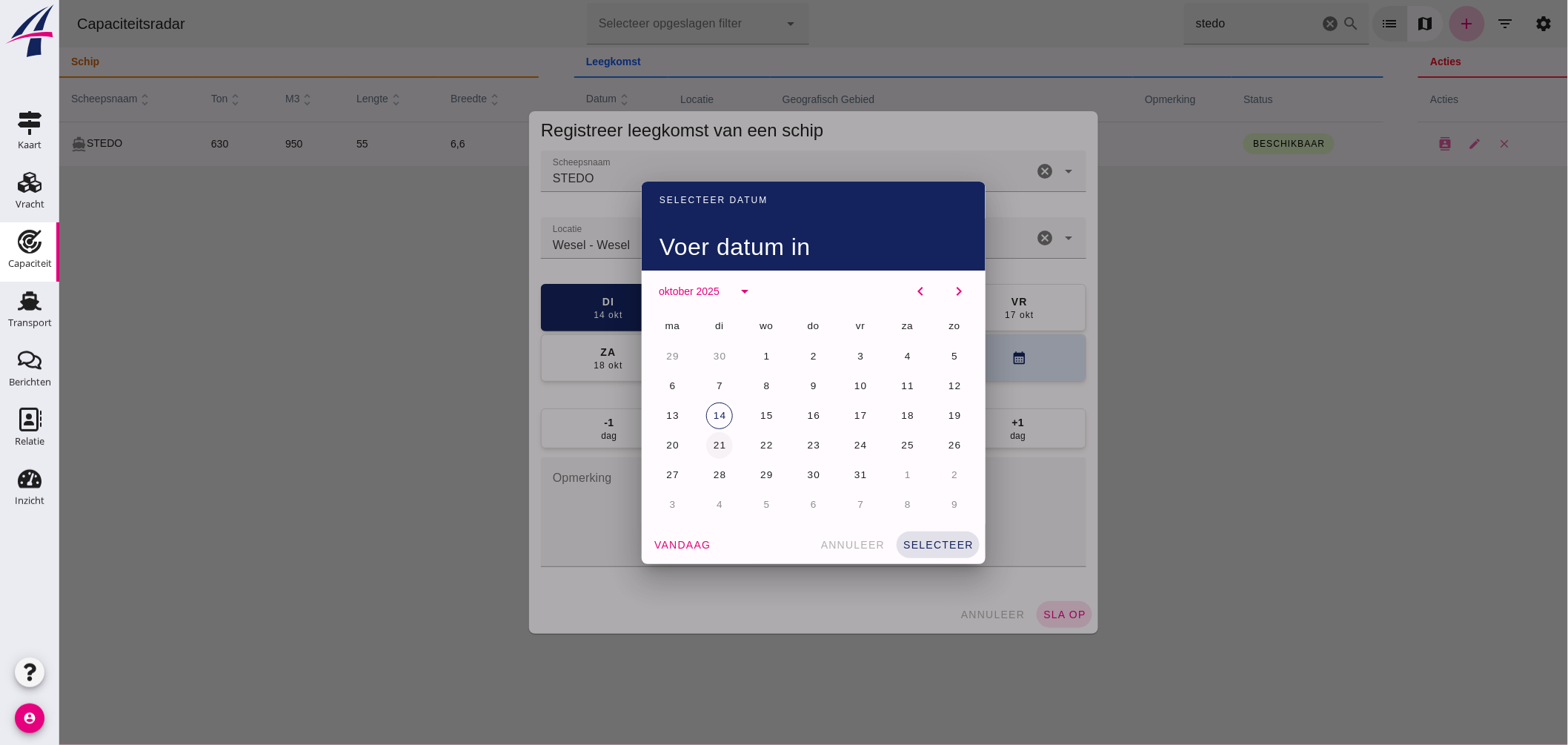
click at [716, 441] on span "21" at bounding box center [719, 445] width 14 height 11
click at [920, 534] on button "selecteer" at bounding box center [938, 544] width 83 height 26
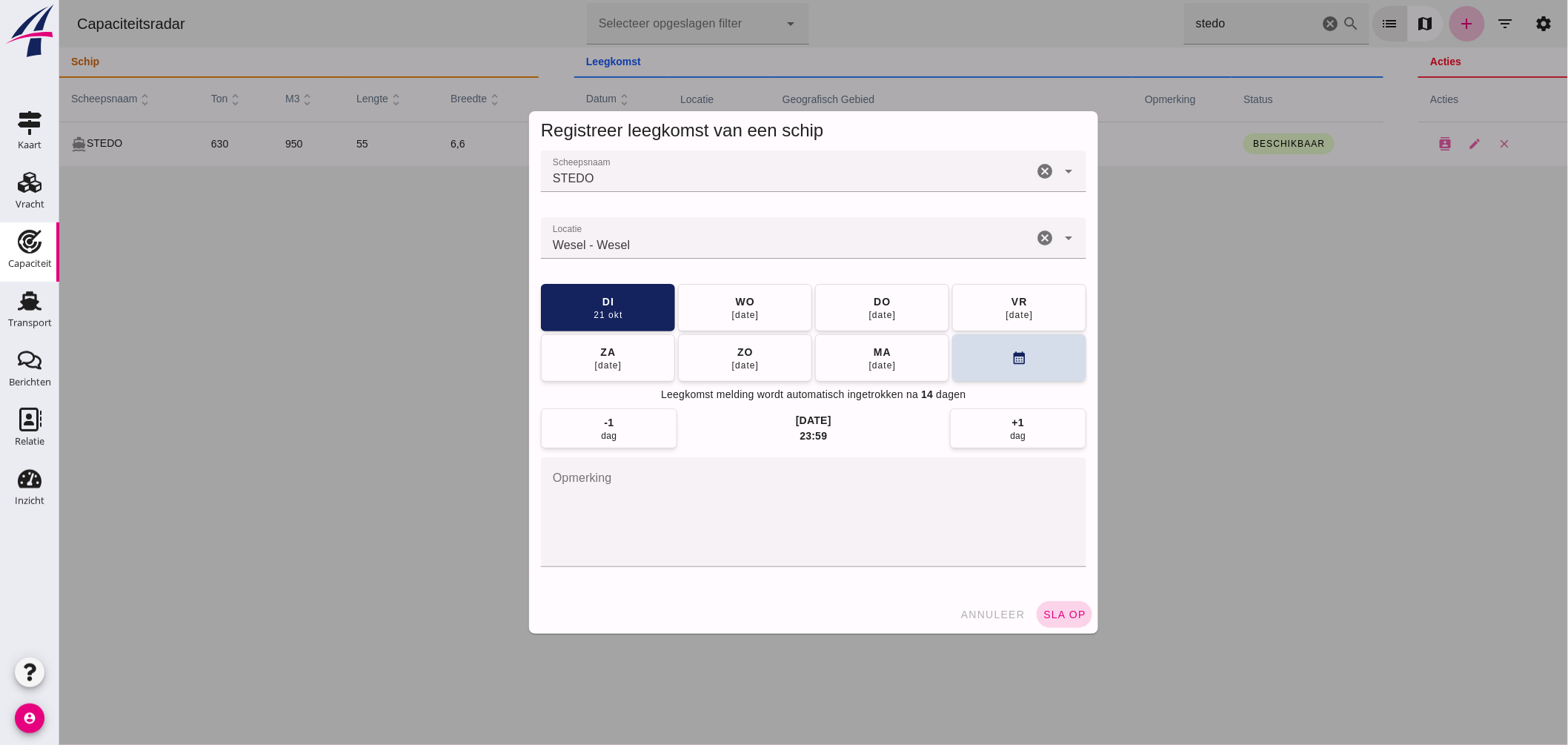
click at [1065, 614] on span "sla op" at bounding box center [1064, 615] width 44 height 12
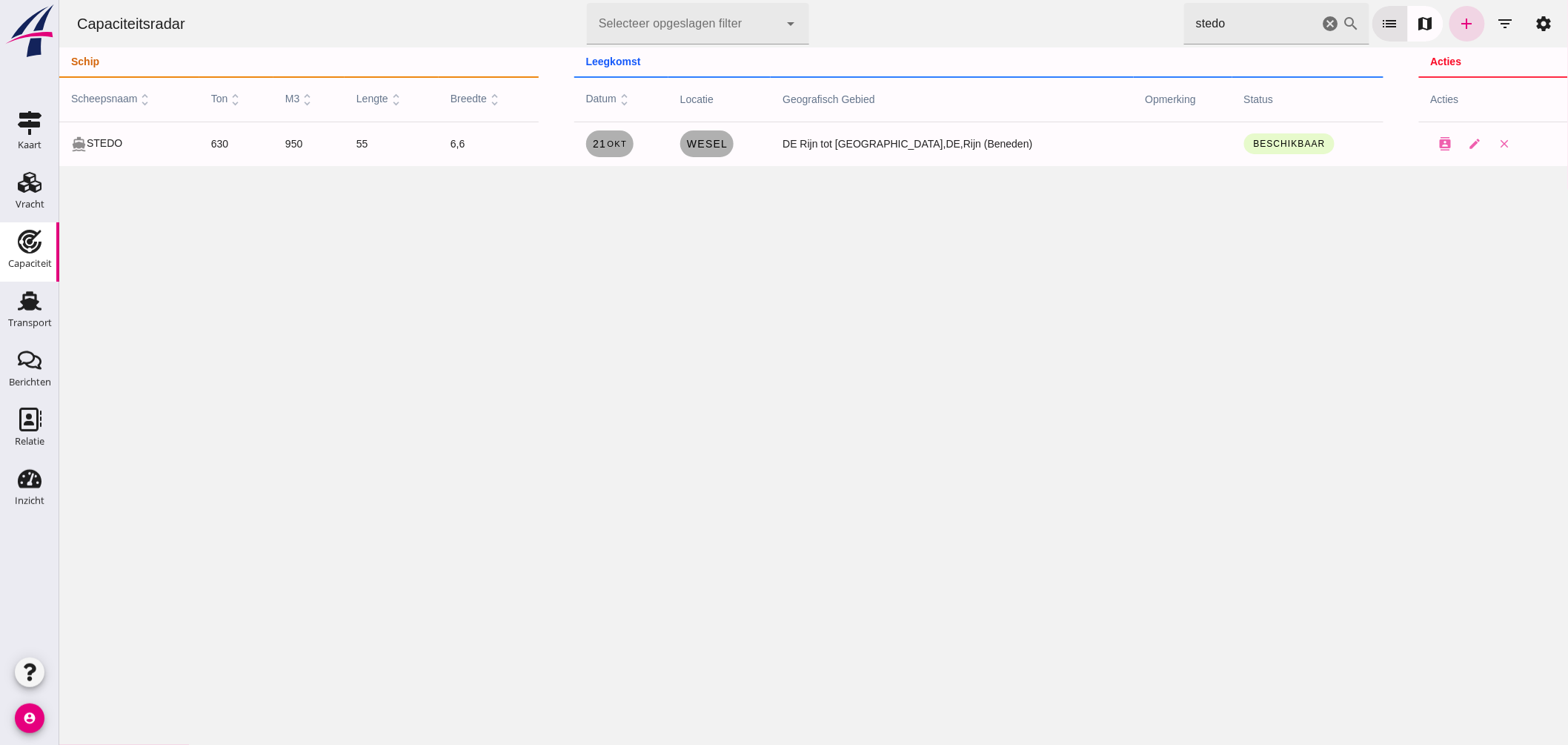
drag, startPoint x: 1320, startPoint y: 23, endPoint x: 1286, endPoint y: 28, distance: 34.4
click at [1321, 23] on icon "cancel" at bounding box center [1330, 23] width 17 height 17
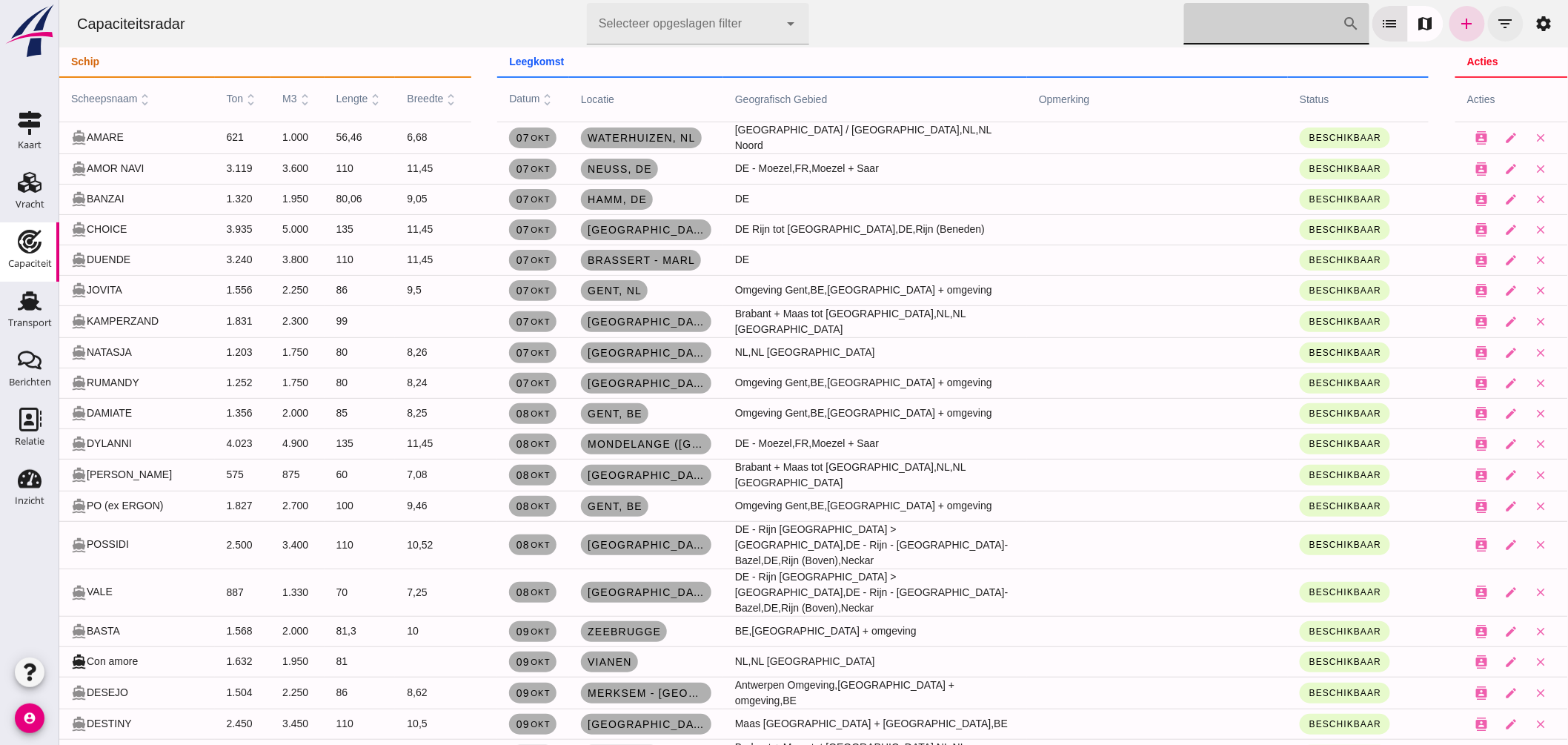
click at [1497, 19] on icon "filter_list" at bounding box center [1505, 23] width 17 height 17
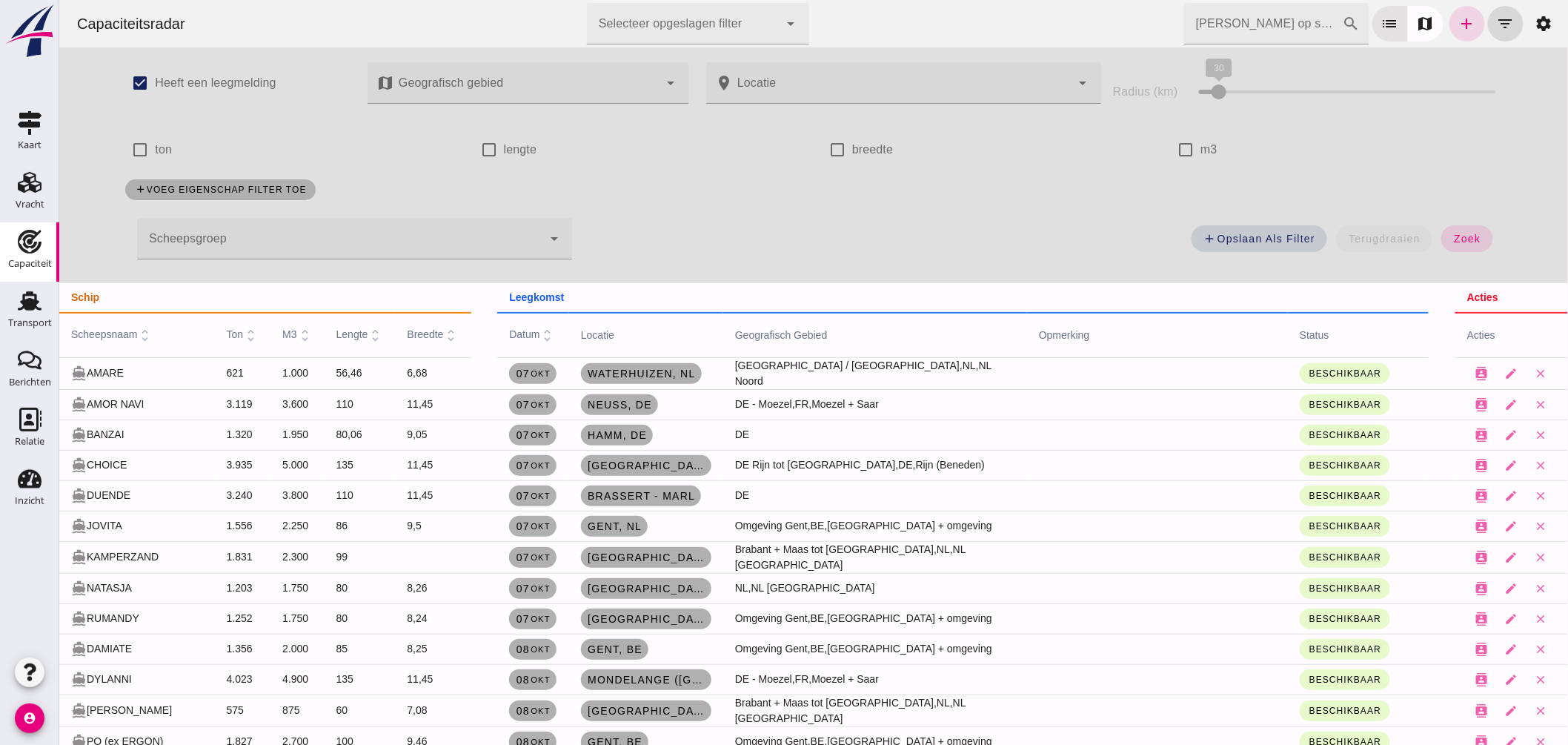
click at [333, 229] on div at bounding box center [338, 238] width 405 height 42
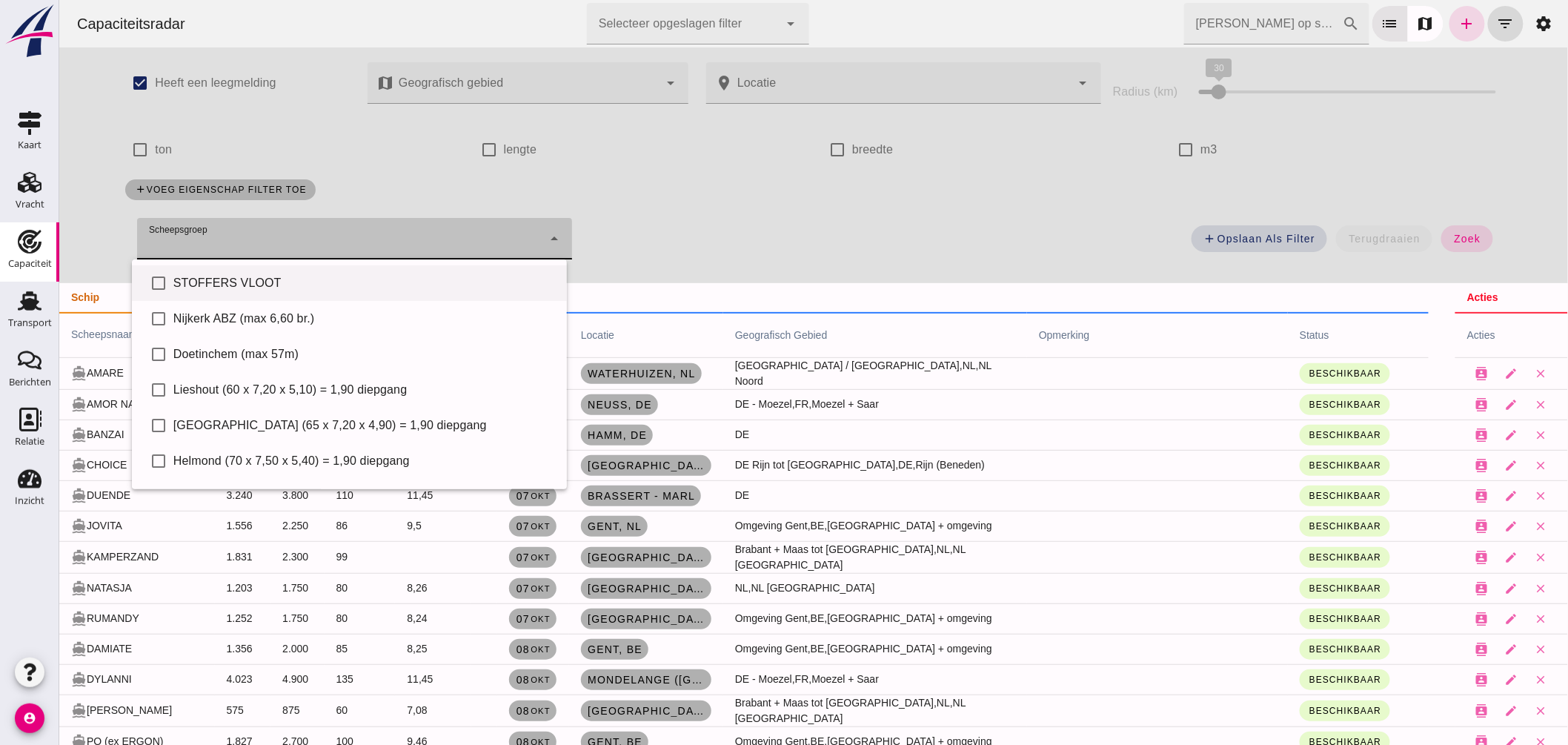
click at [257, 274] on div "STOFFERS VLOOT" at bounding box center [363, 282] width 382 height 17
type input "STOFFERS VLOOT"
checkbox input "true"
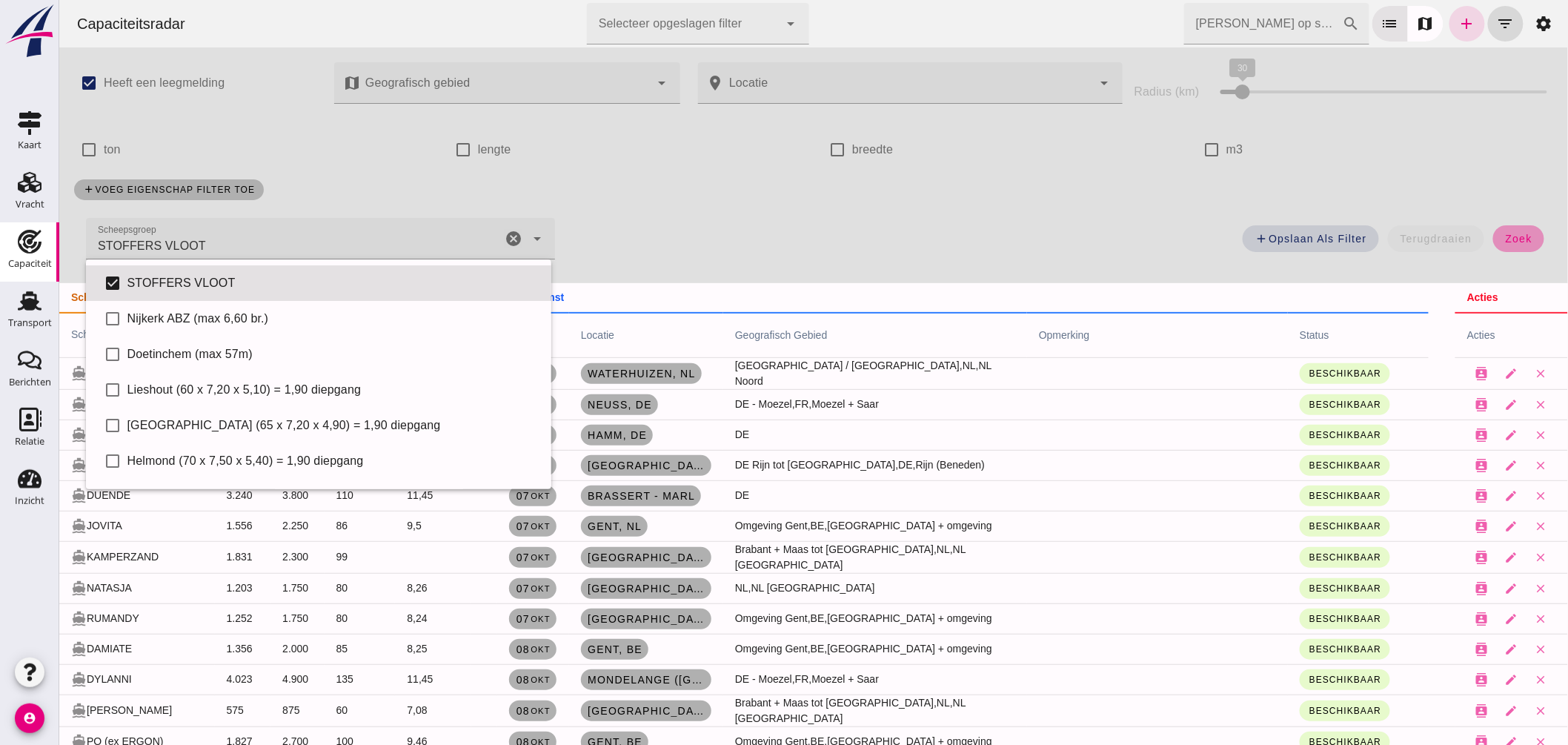
click at [1504, 238] on span "zoek" at bounding box center [1518, 238] width 27 height 12
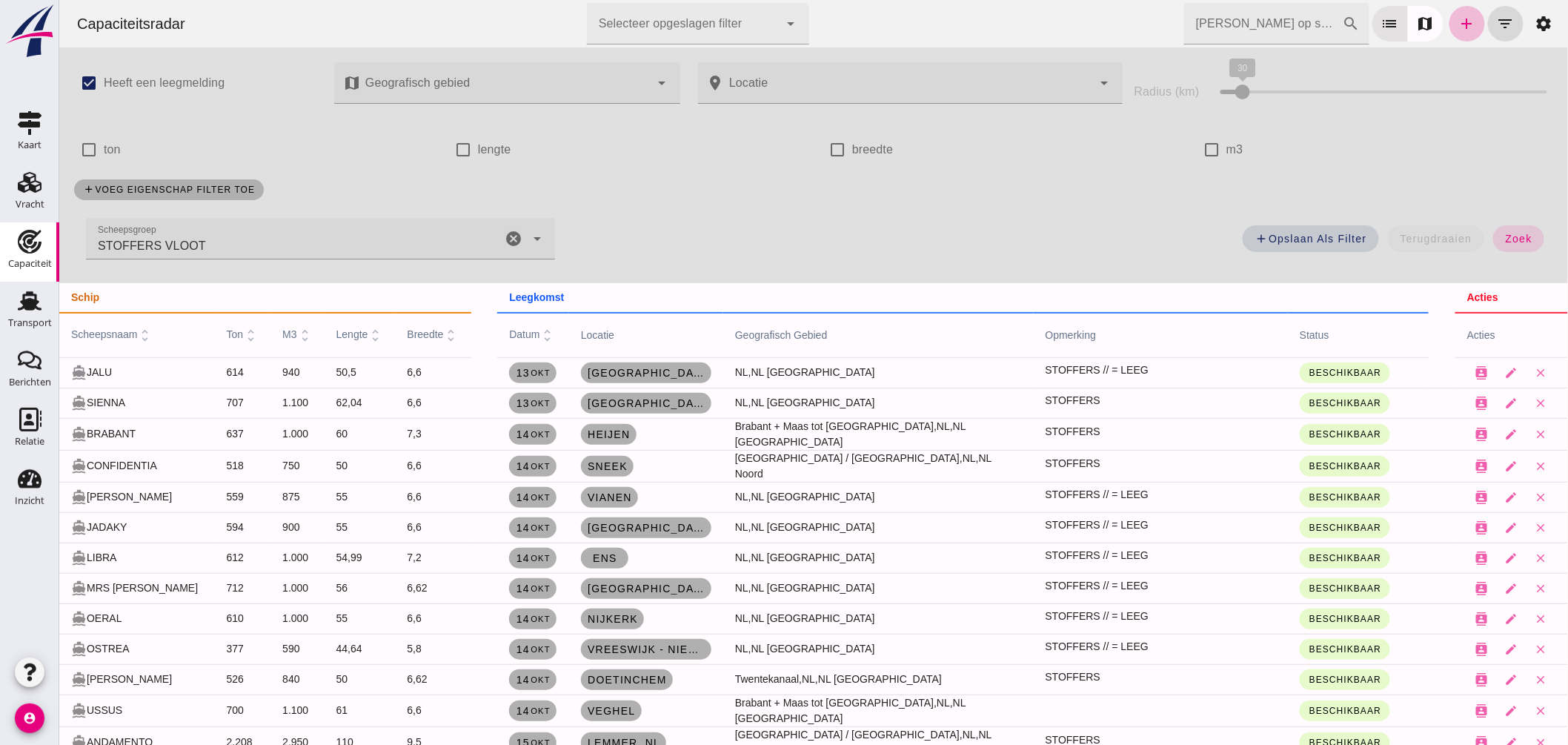
click at [540, 334] on icon "unfold_more" at bounding box center [547, 335] width 16 height 16
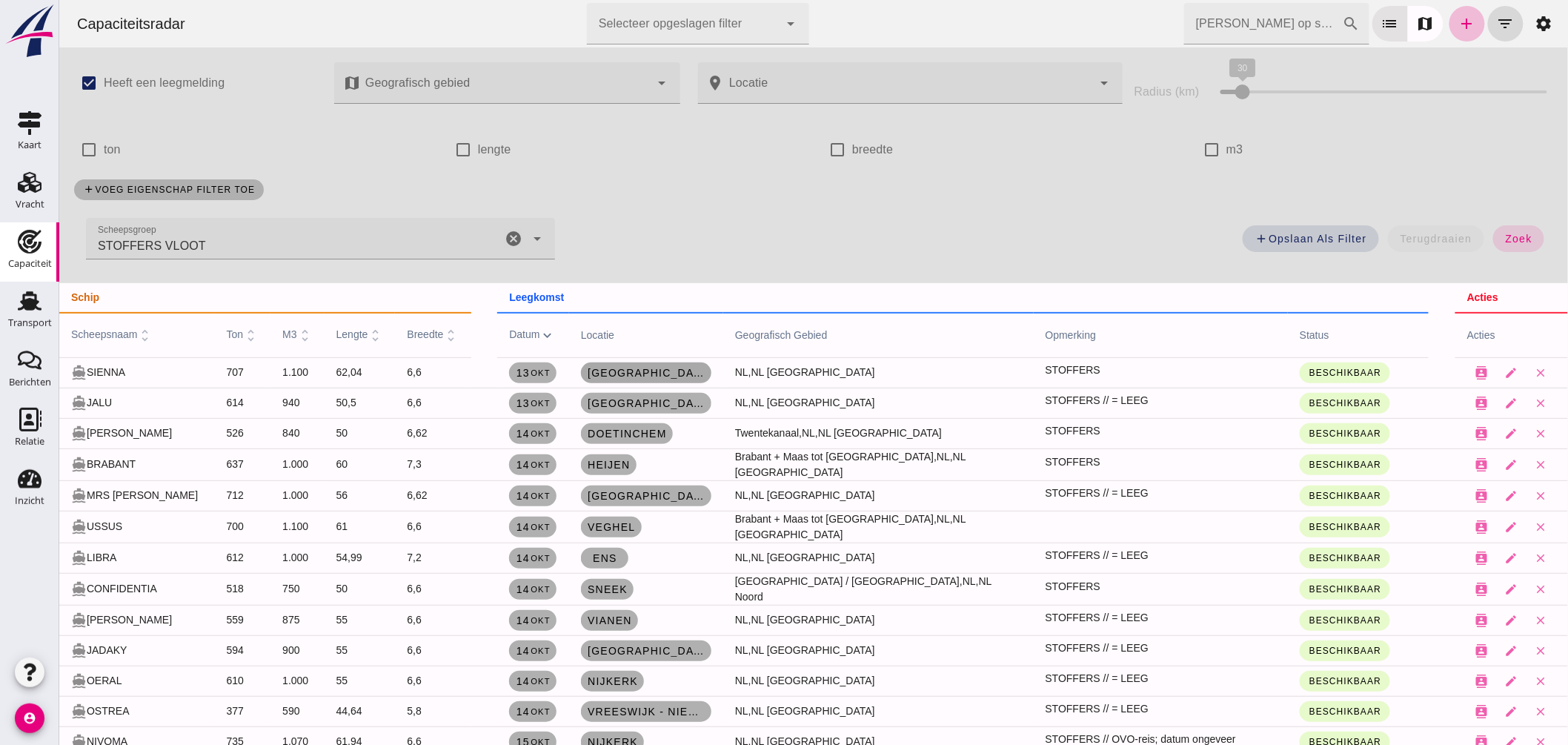
click at [624, 373] on span "Amsterdam" at bounding box center [645, 373] width 119 height 12
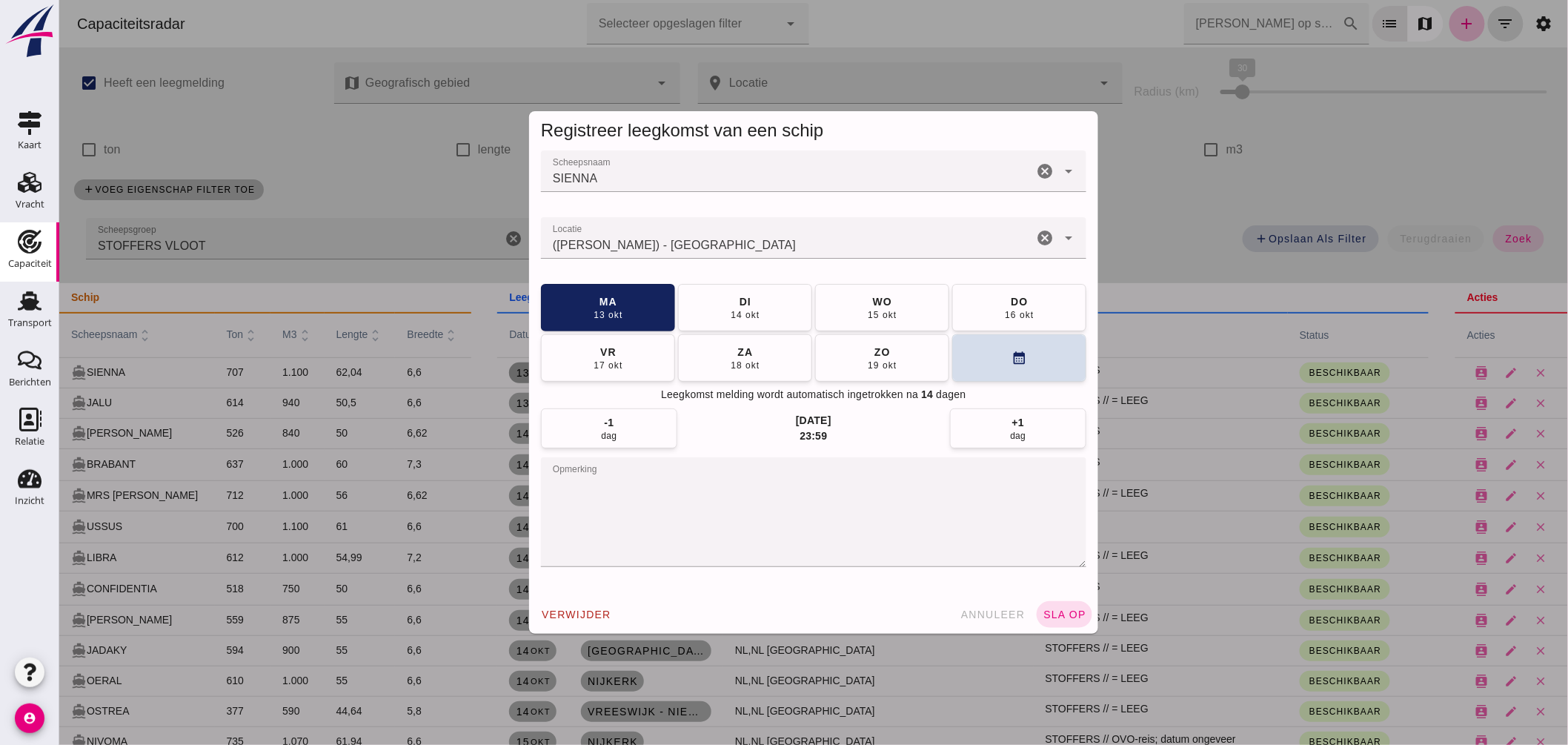
click at [654, 485] on textarea "opmerking" at bounding box center [813, 512] width 546 height 110
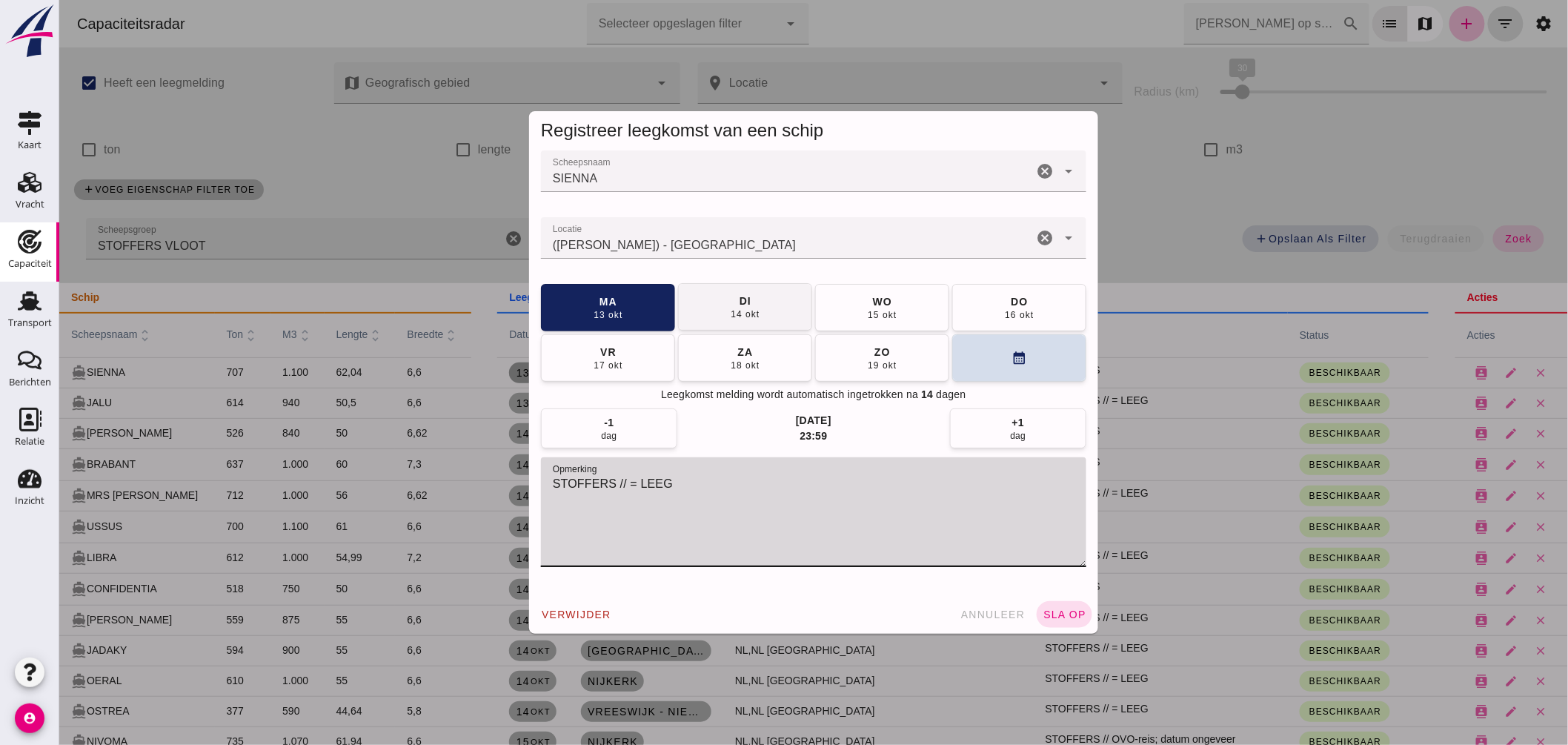
type textarea "STOFFERS // = LEEG"
click at [711, 320] on button "di 14 okt" at bounding box center [744, 307] width 134 height 48
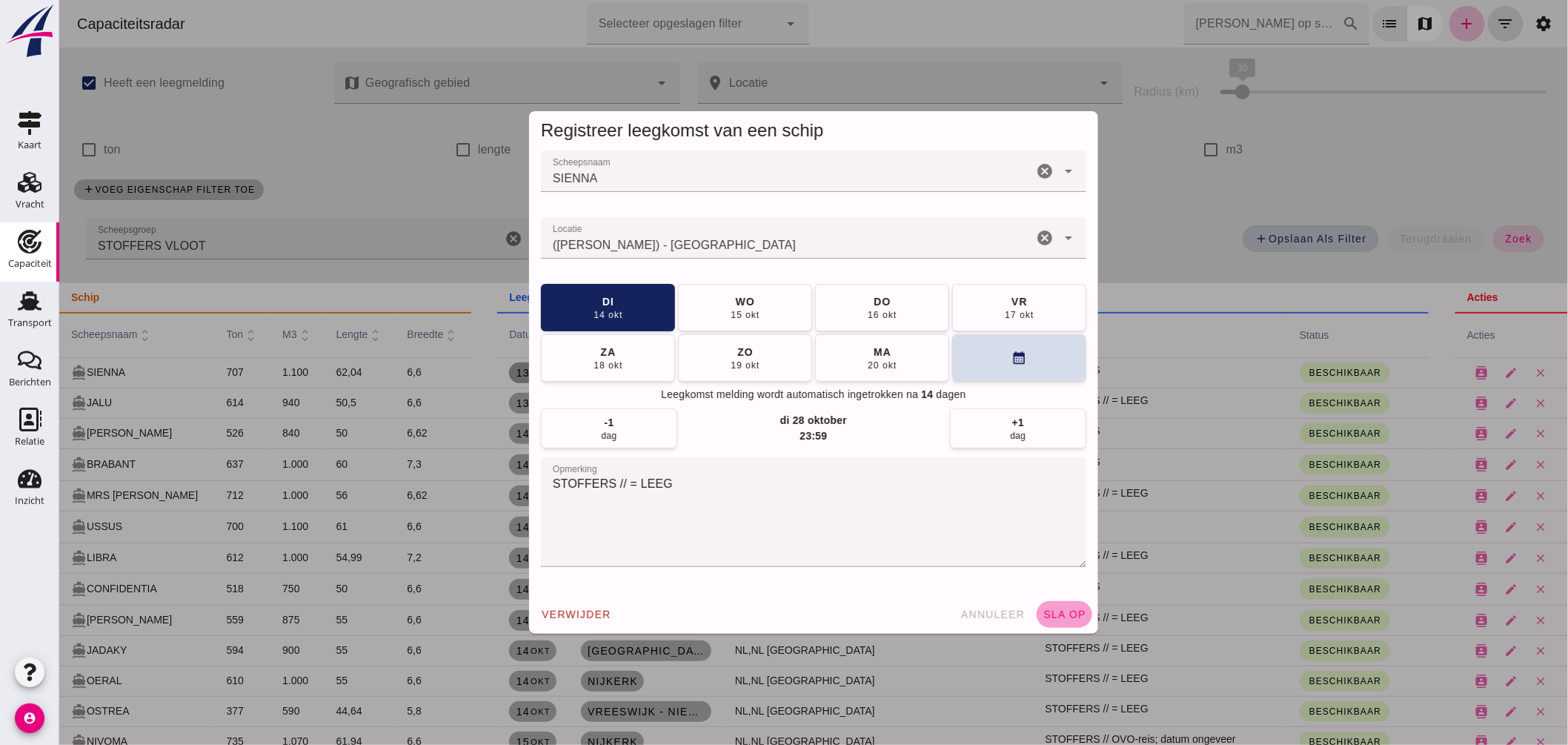
click at [1064, 616] on span "sla op" at bounding box center [1064, 615] width 44 height 12
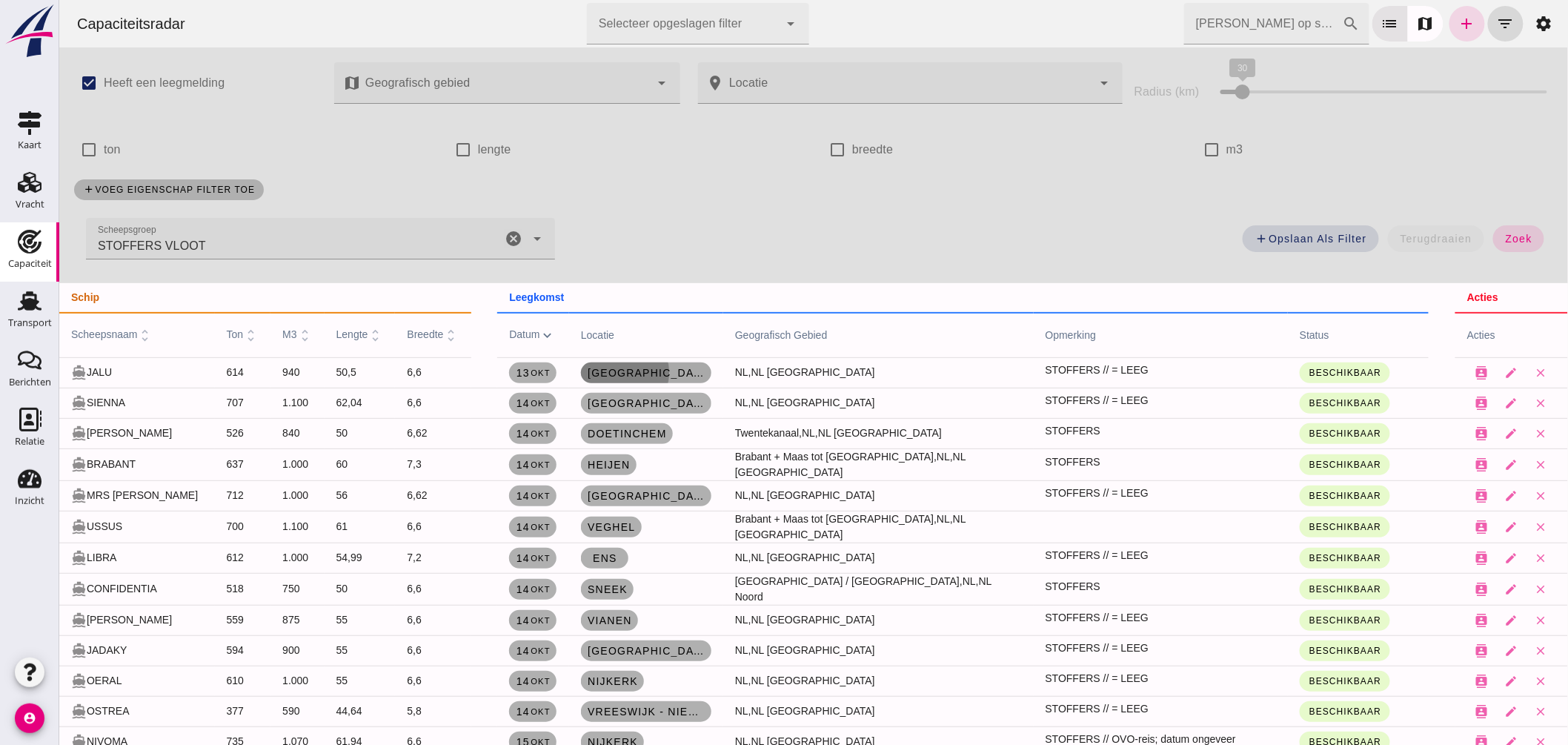
click at [645, 369] on span "Amsterdam" at bounding box center [645, 373] width 119 height 12
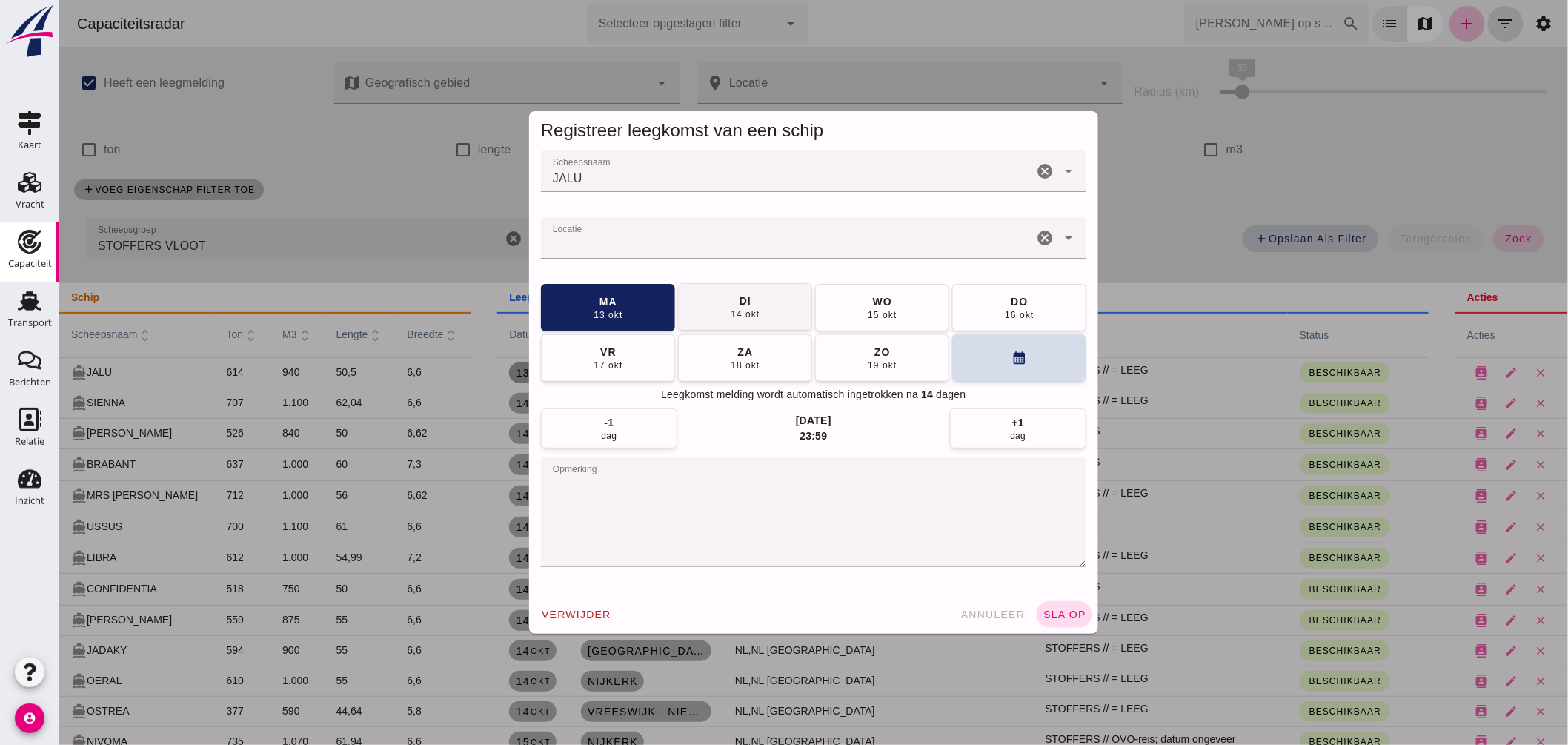
click at [709, 306] on button "di 14 okt" at bounding box center [744, 307] width 134 height 48
click at [1063, 606] on button "sla op" at bounding box center [1064, 614] width 55 height 26
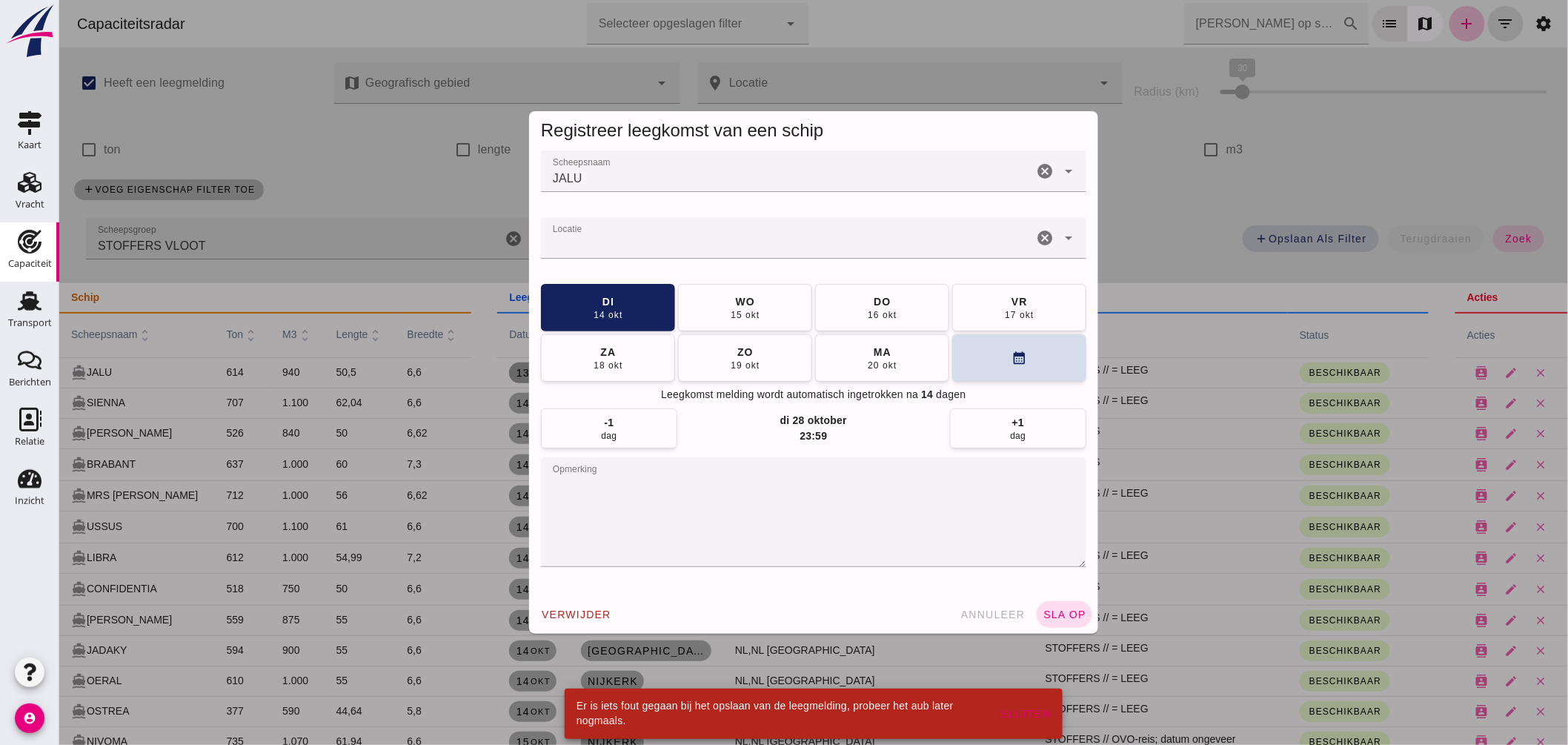
click at [579, 248] on input "Locatie" at bounding box center [787, 245] width 492 height 17
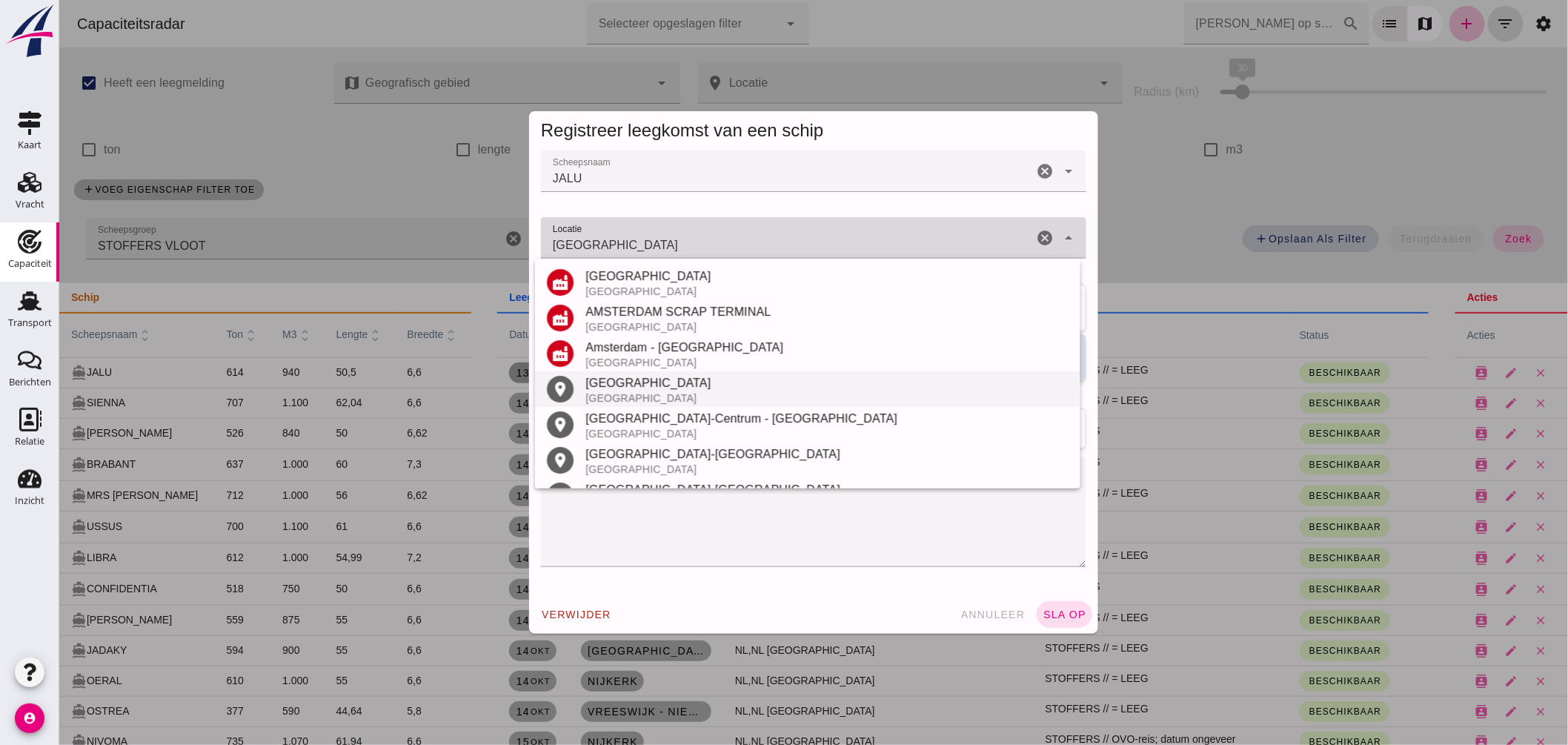
click at [625, 382] on div "Amsterdam" at bounding box center [826, 382] width 483 height 17
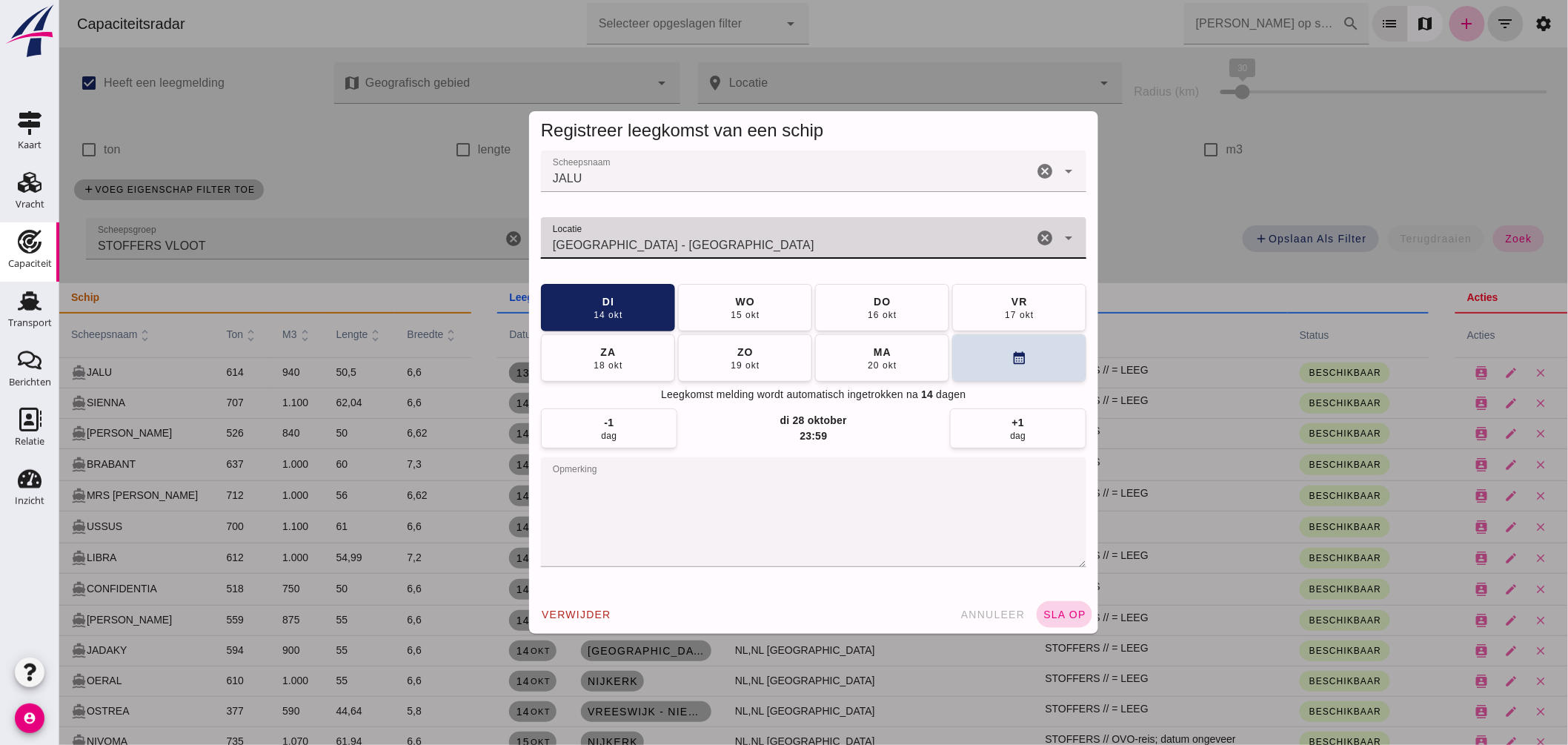
type input "Amsterdam - Noord-Holland"
click at [1071, 610] on span "sla op" at bounding box center [1064, 615] width 44 height 12
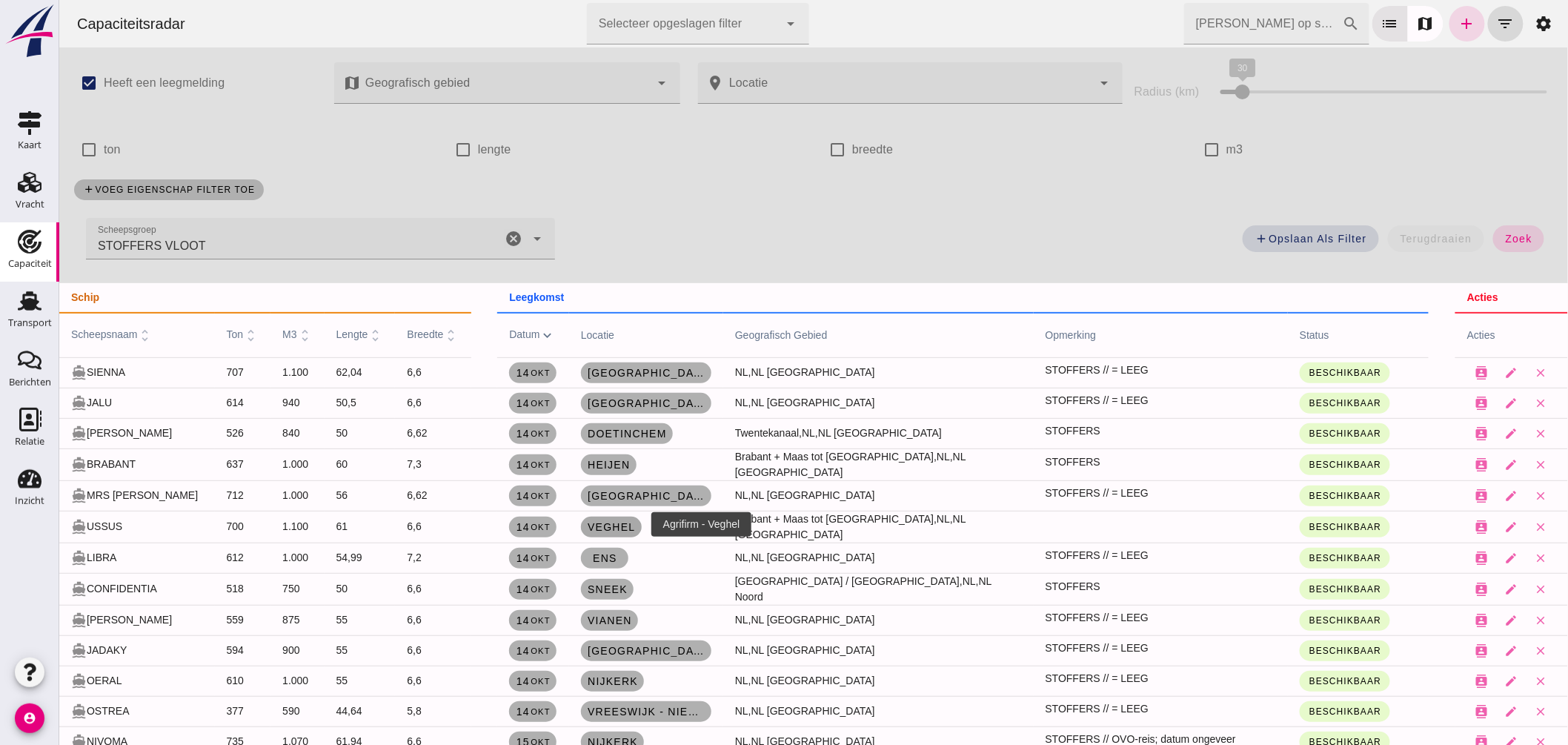
click at [613, 521] on span "Veghel" at bounding box center [610, 527] width 49 height 12
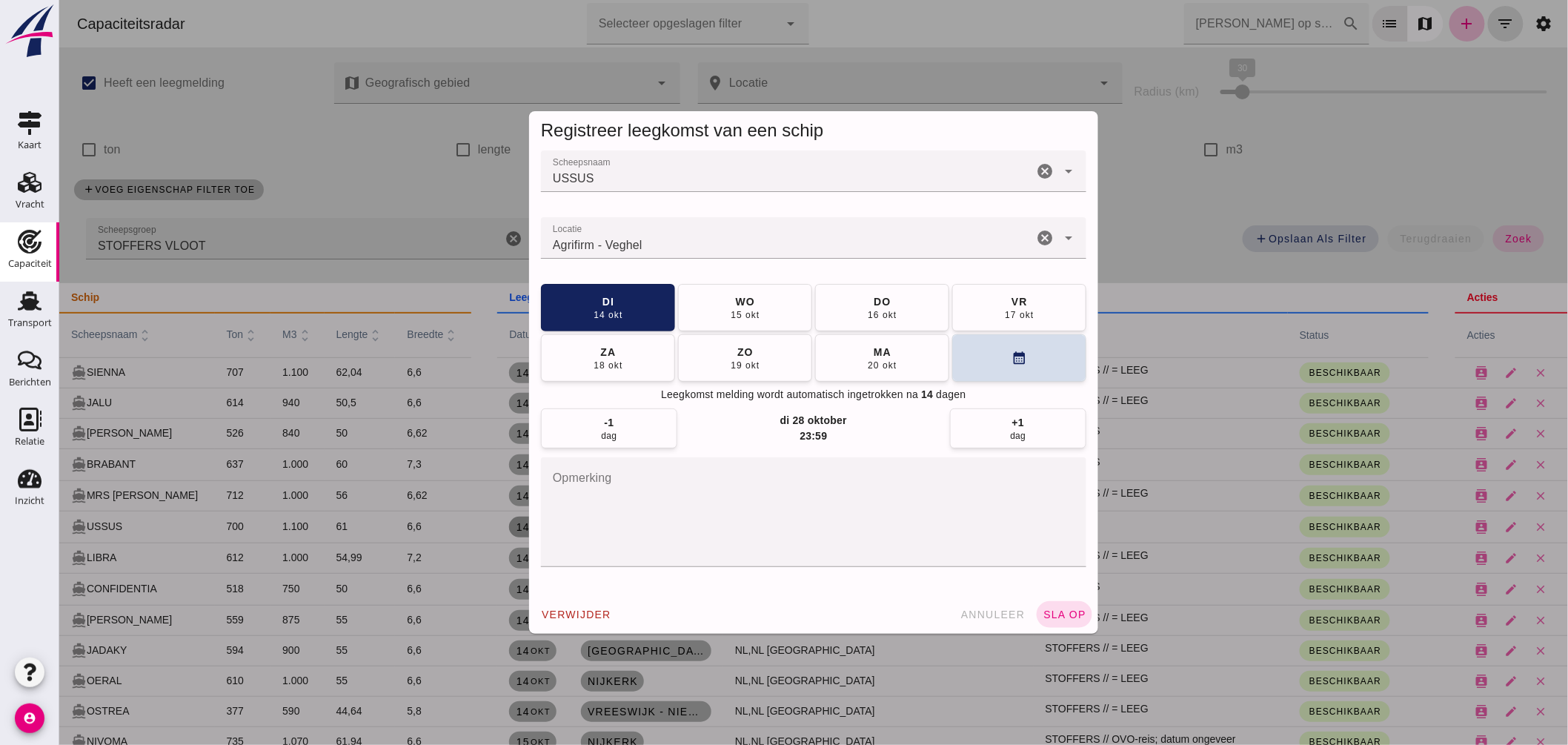
click at [624, 501] on textarea "opmerking" at bounding box center [813, 512] width 546 height 110
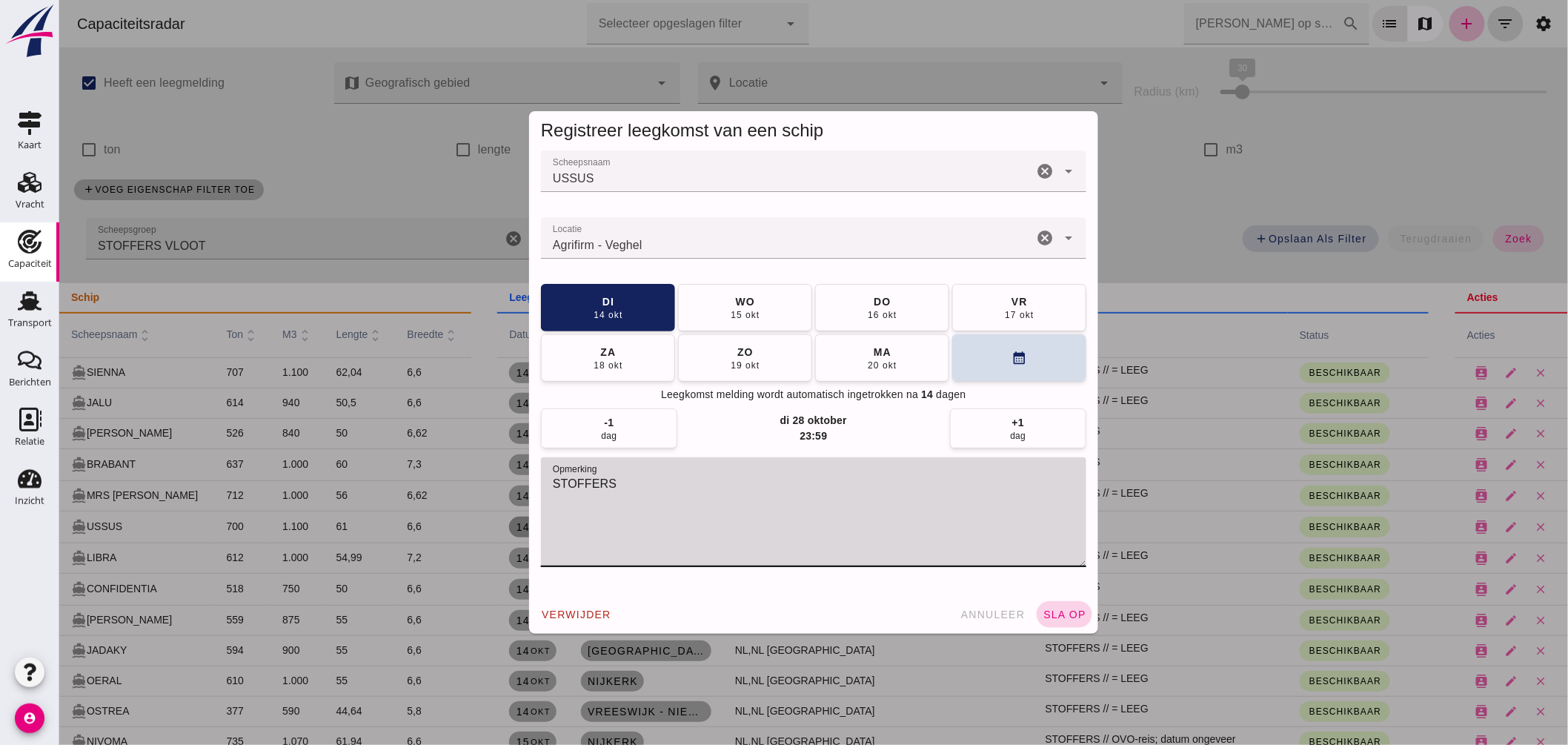
type textarea "STOFFERS"
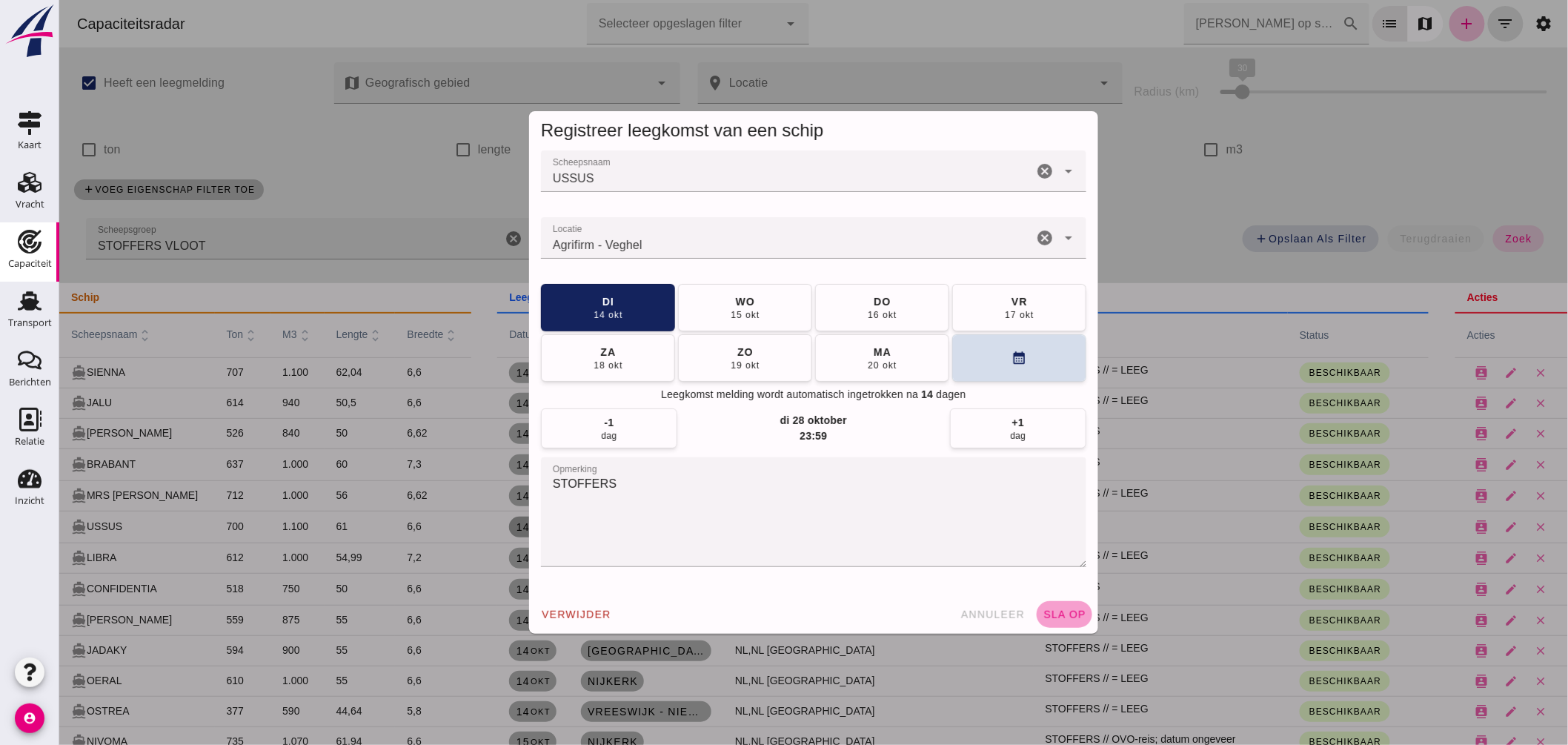
click at [1068, 606] on button "sla op" at bounding box center [1064, 614] width 55 height 26
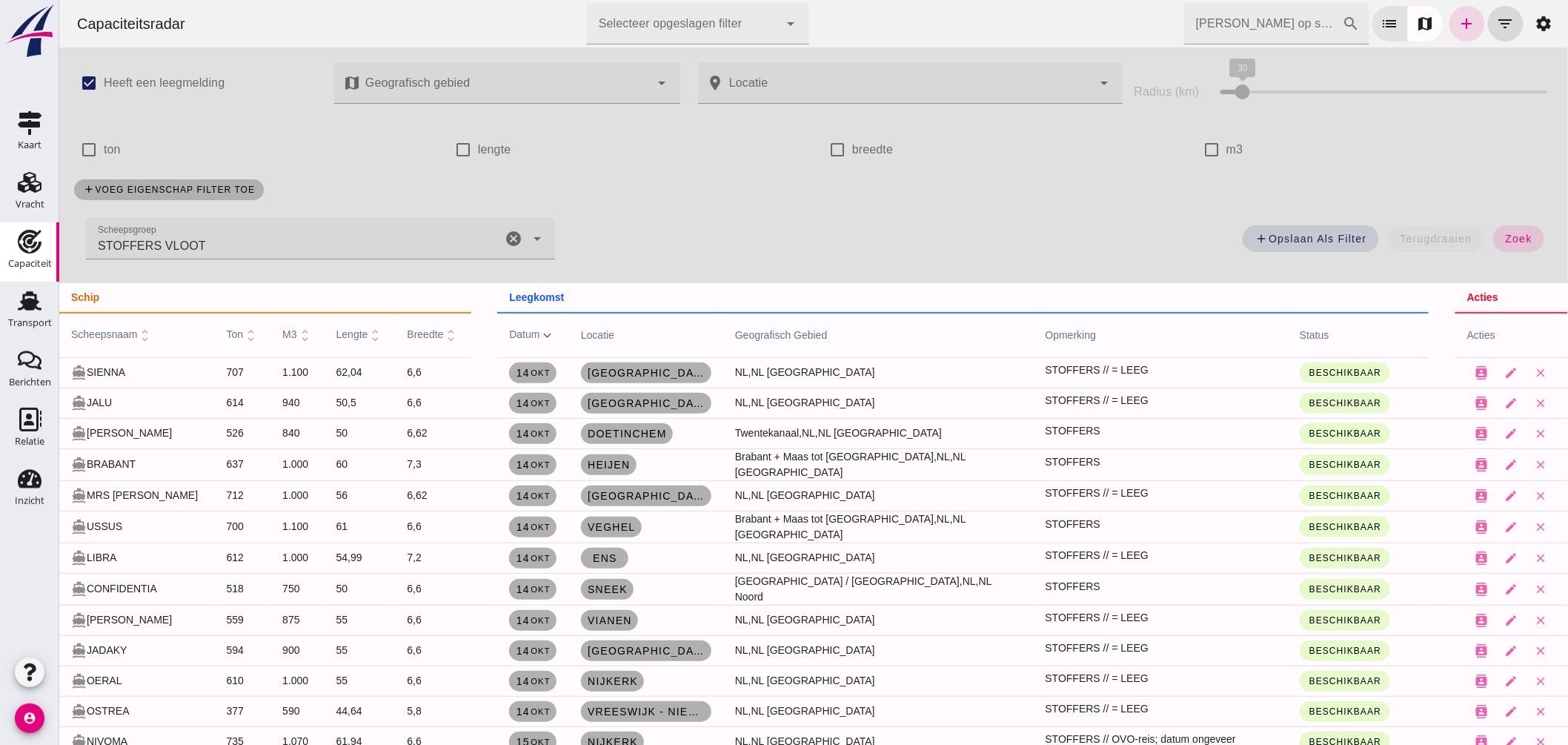
click at [1082, 188] on div "add voeg eigenschap filter toe" at bounding box center [812, 189] width 1497 height 39
click at [505, 240] on icon "cancel" at bounding box center [513, 238] width 17 height 17
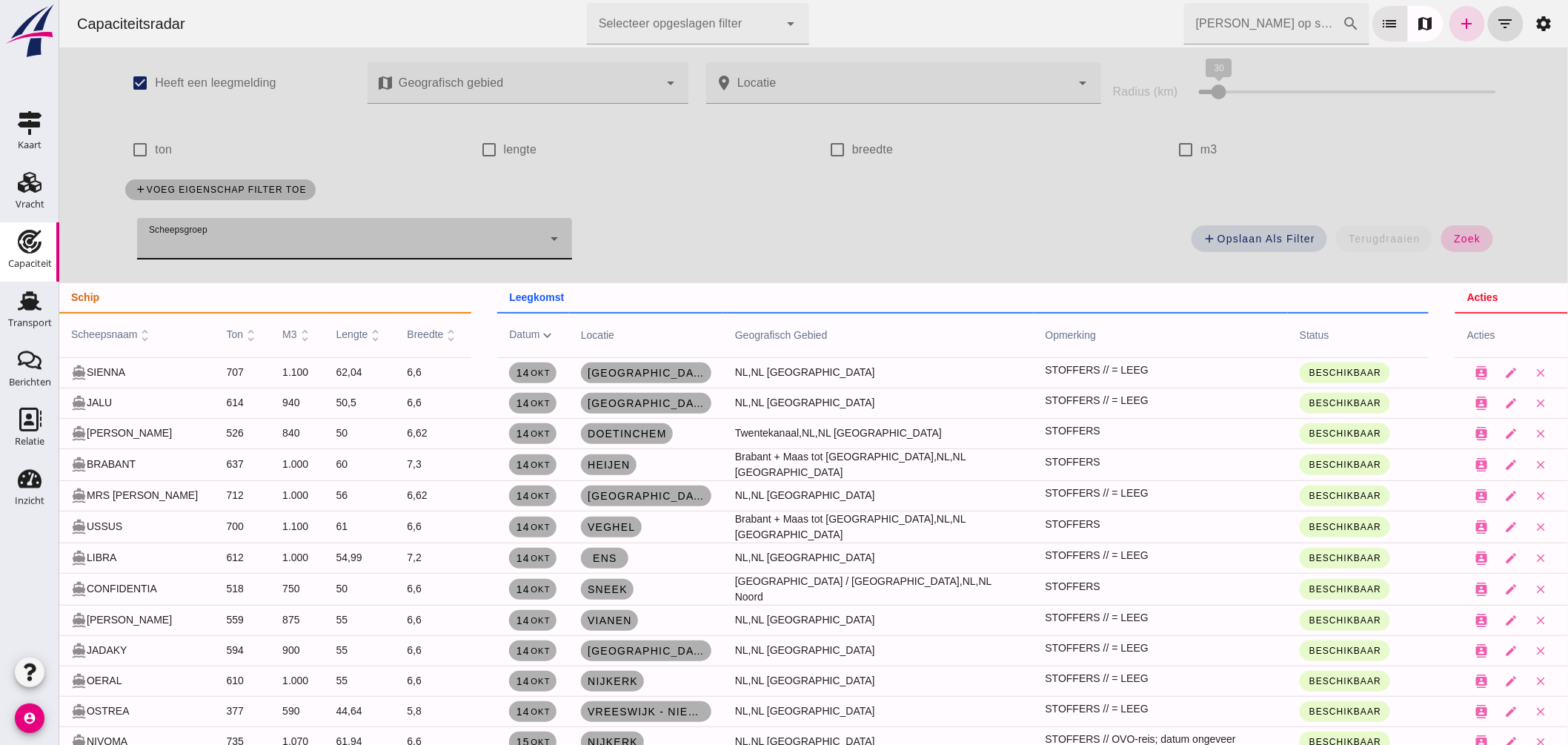
click at [1457, 240] on span "zoek" at bounding box center [1467, 238] width 27 height 12
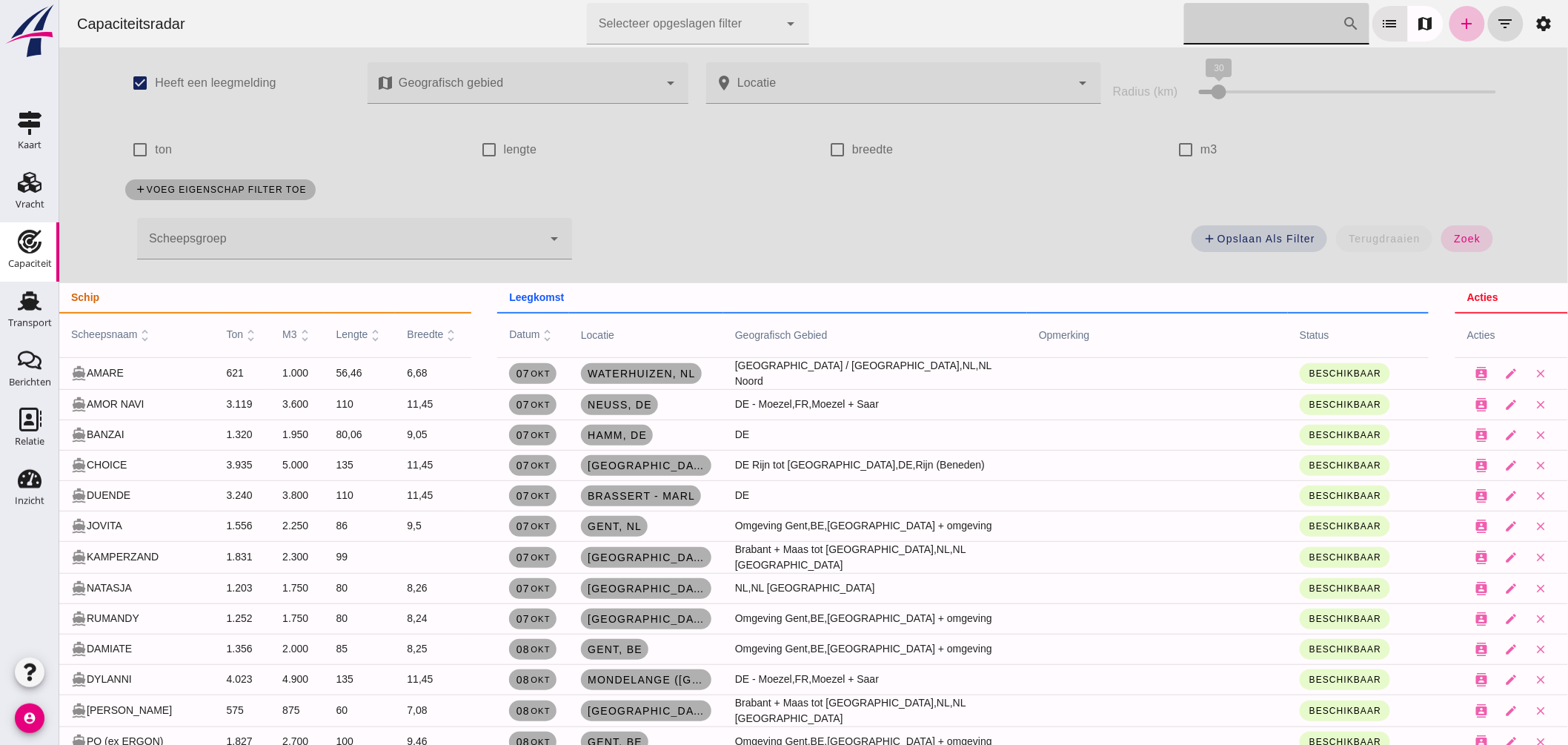
click at [1278, 33] on input "Zoek op scheepsnaam" at bounding box center [1262, 23] width 158 height 42
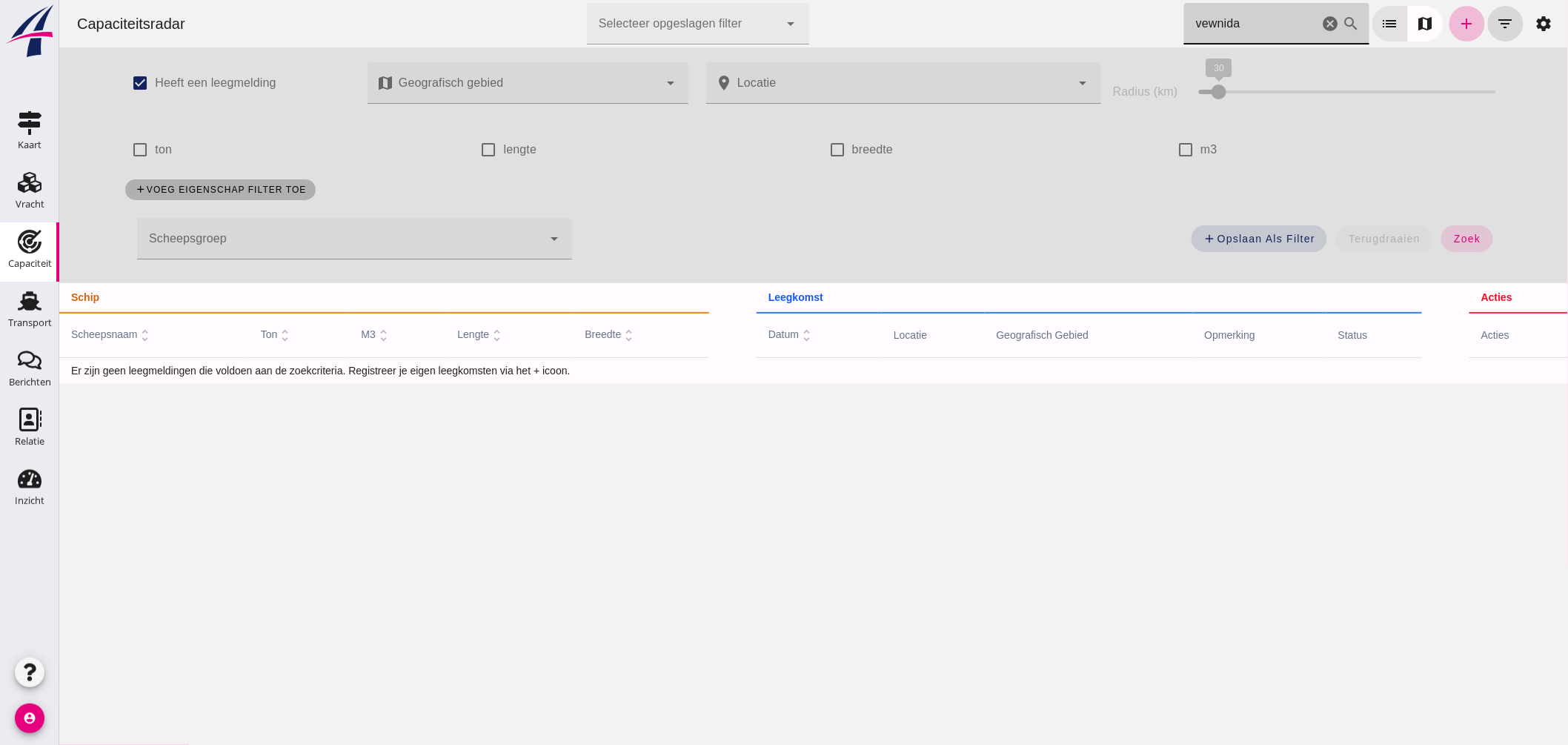
click at [1280, 32] on input "vewnida" at bounding box center [1251, 23] width 135 height 42
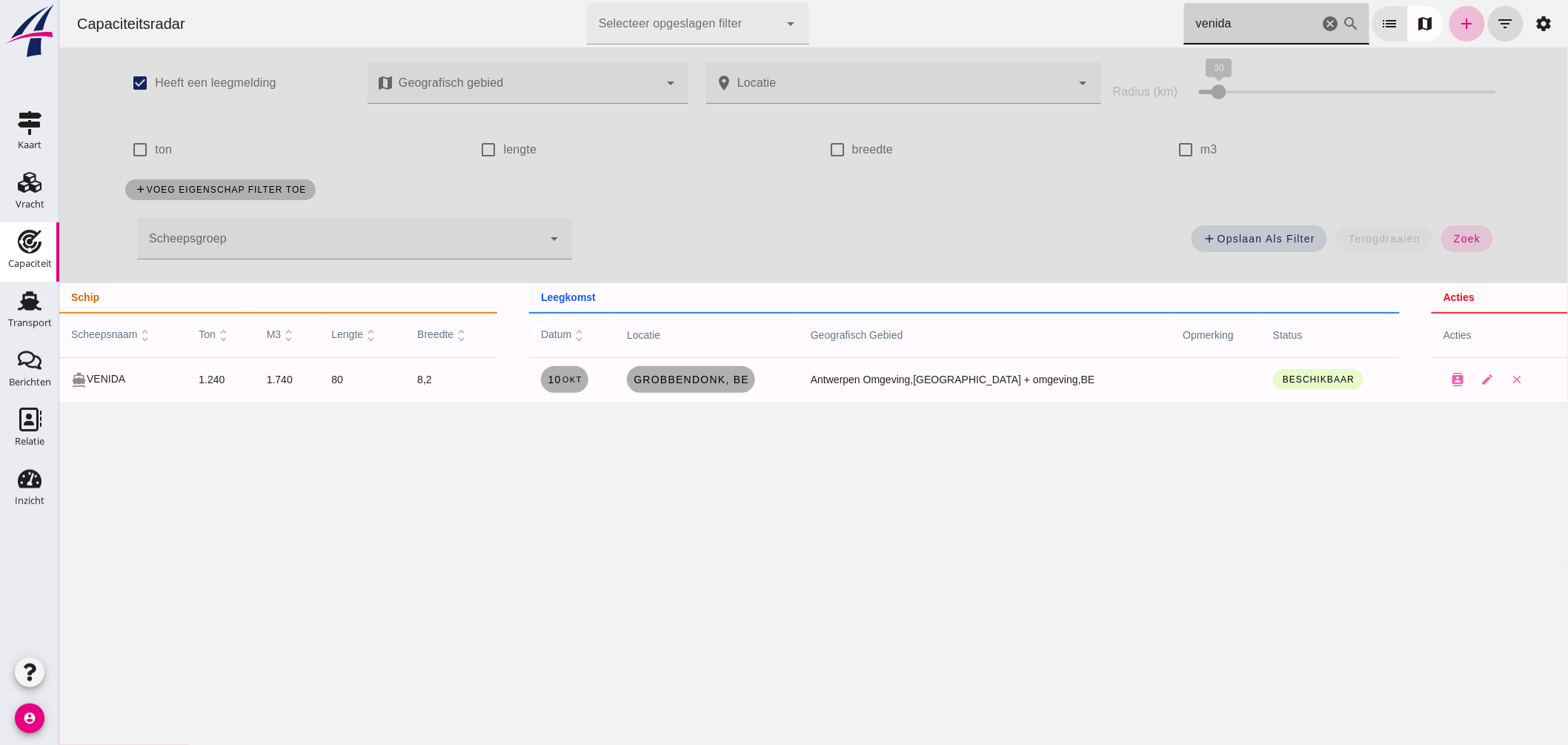
drag, startPoint x: 1220, startPoint y: 25, endPoint x: 737, endPoint y: 64, distance: 484.6
click at [846, 17] on div "Capaciteitsradar Selecteer opgeslagen filter Selecteer opgeslagen filter cancel…" at bounding box center [812, 23] width 1497 height 48
drag, startPoint x: 1228, startPoint y: 23, endPoint x: 837, endPoint y: -28, distance: 394.3
click at [837, 0] on html "Capaciteitsradar Selecteer opgeslagen filter Selecteer opgeslagen filter cancel…" at bounding box center [812, 372] width 1509 height 745
type input "venida"
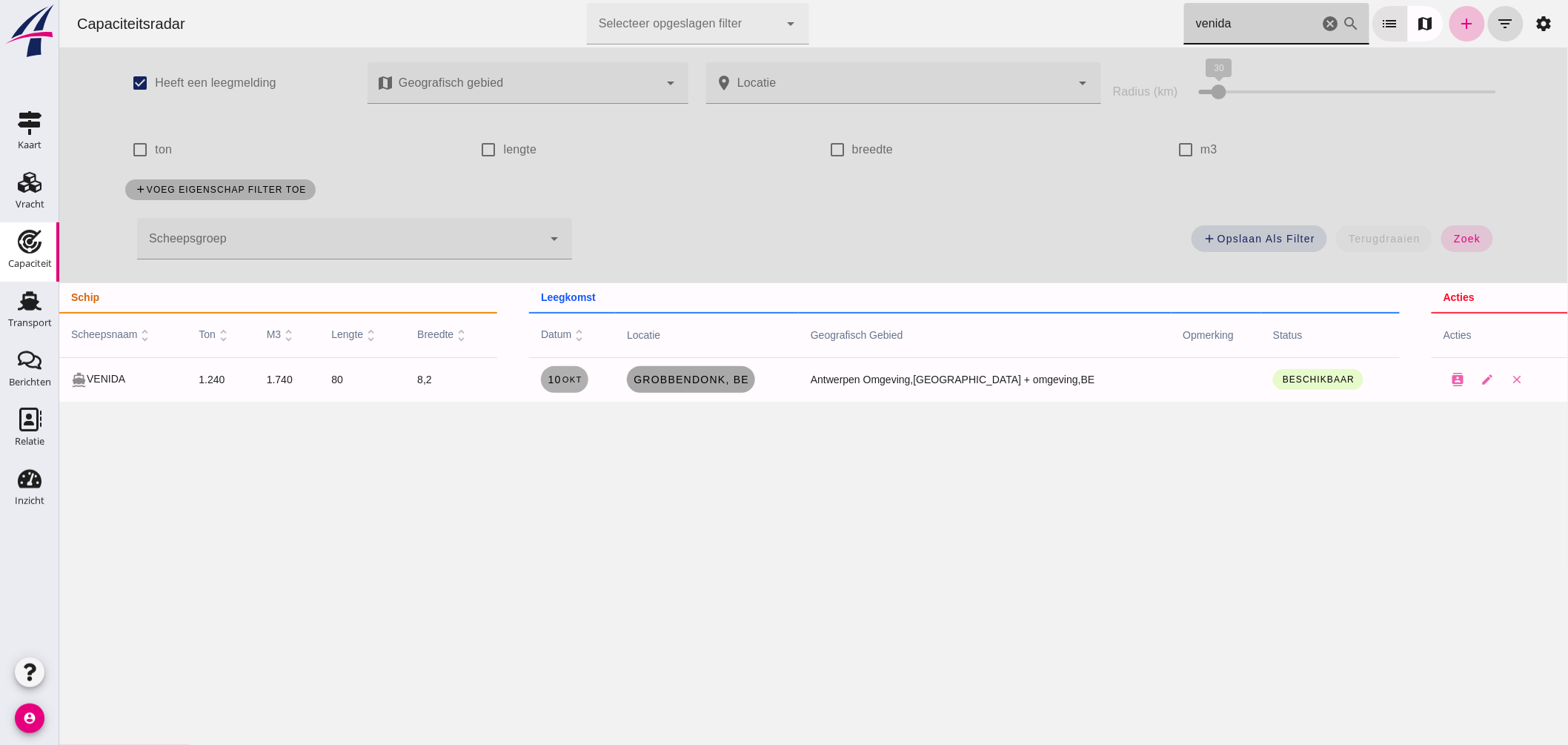
click at [740, 380] on span "Grobbendonk , be" at bounding box center [690, 379] width 117 height 12
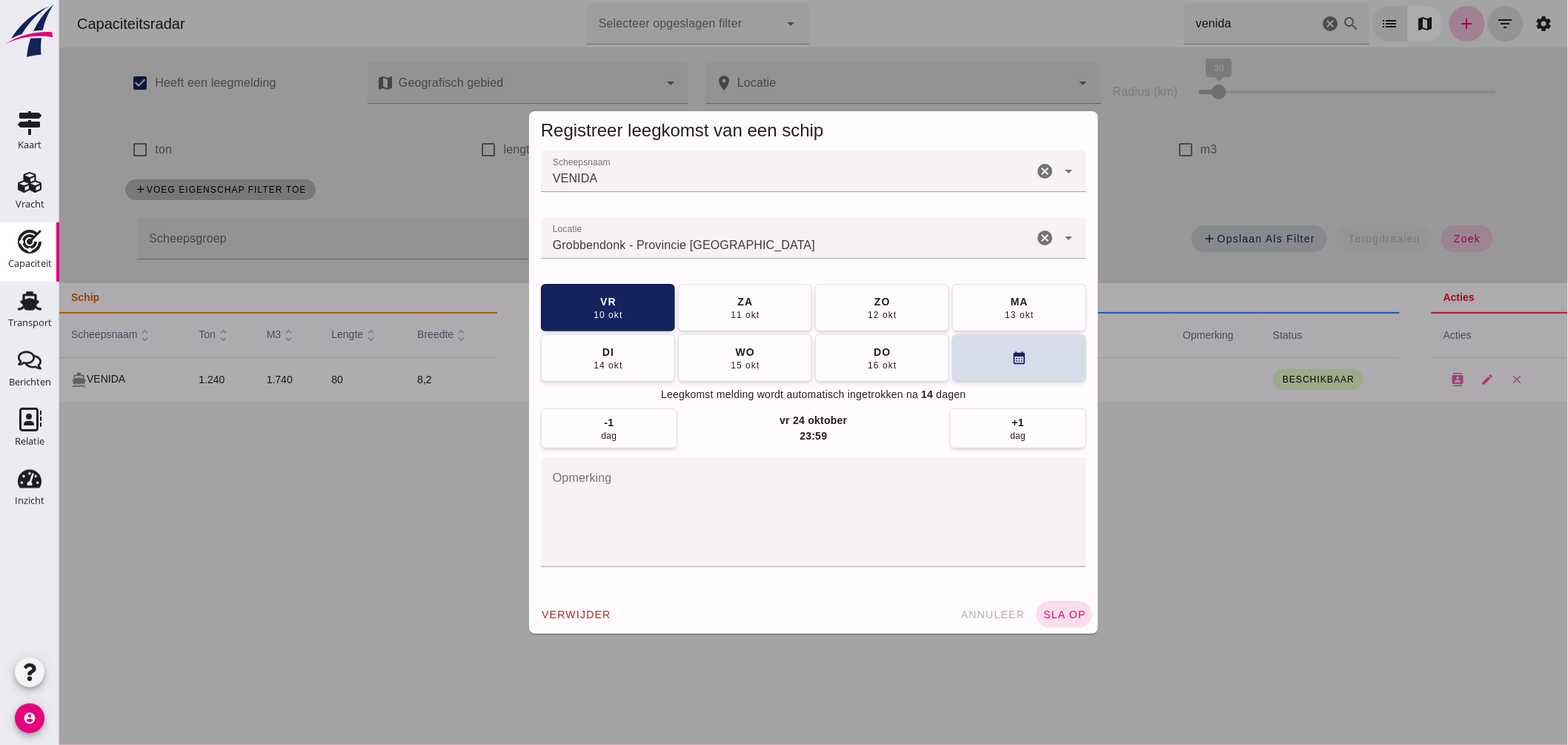
click at [779, 245] on input "Locatie" at bounding box center [787, 245] width 492 height 17
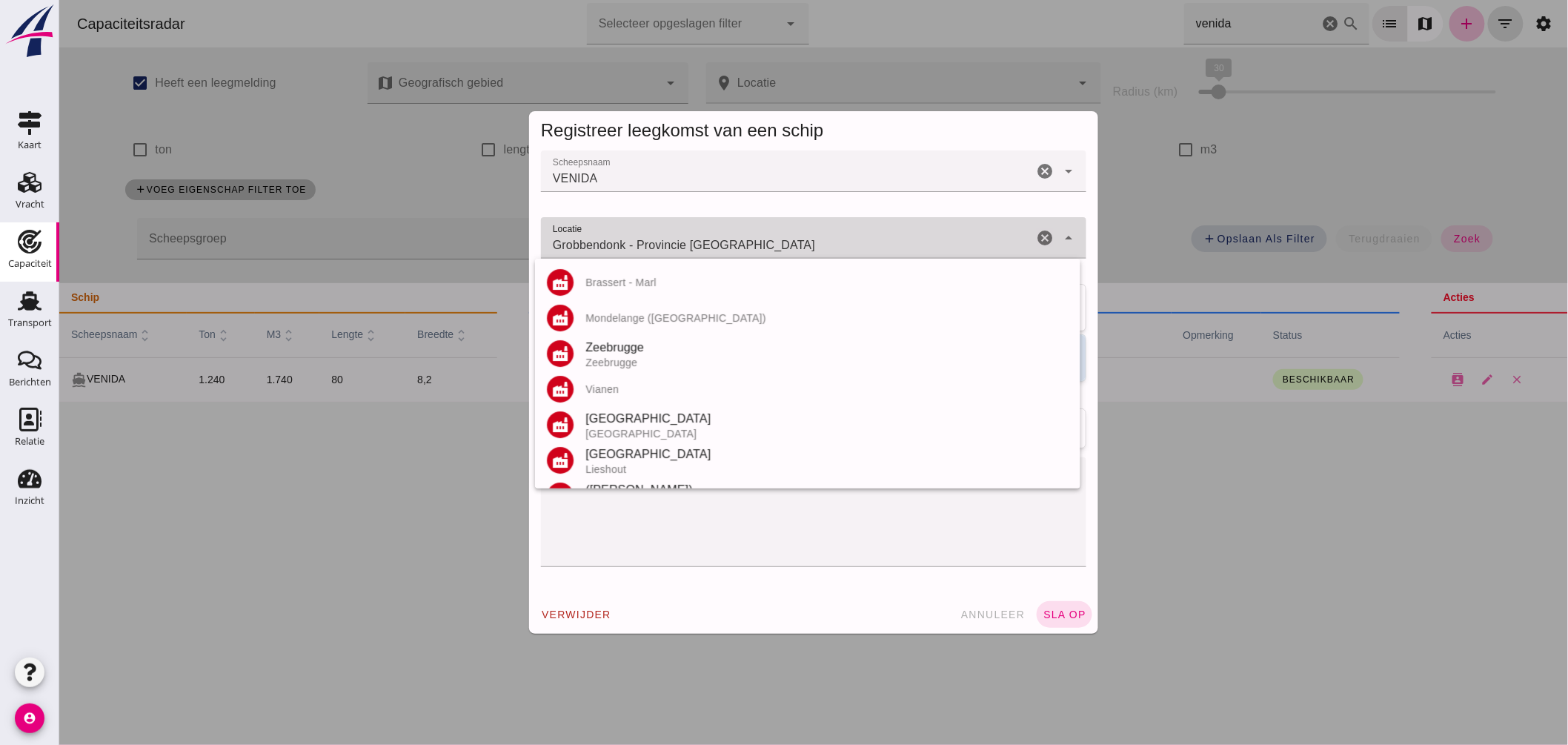
click at [779, 245] on input "Grobbendonk - Provincie Antwerpen" at bounding box center [787, 245] width 492 height 17
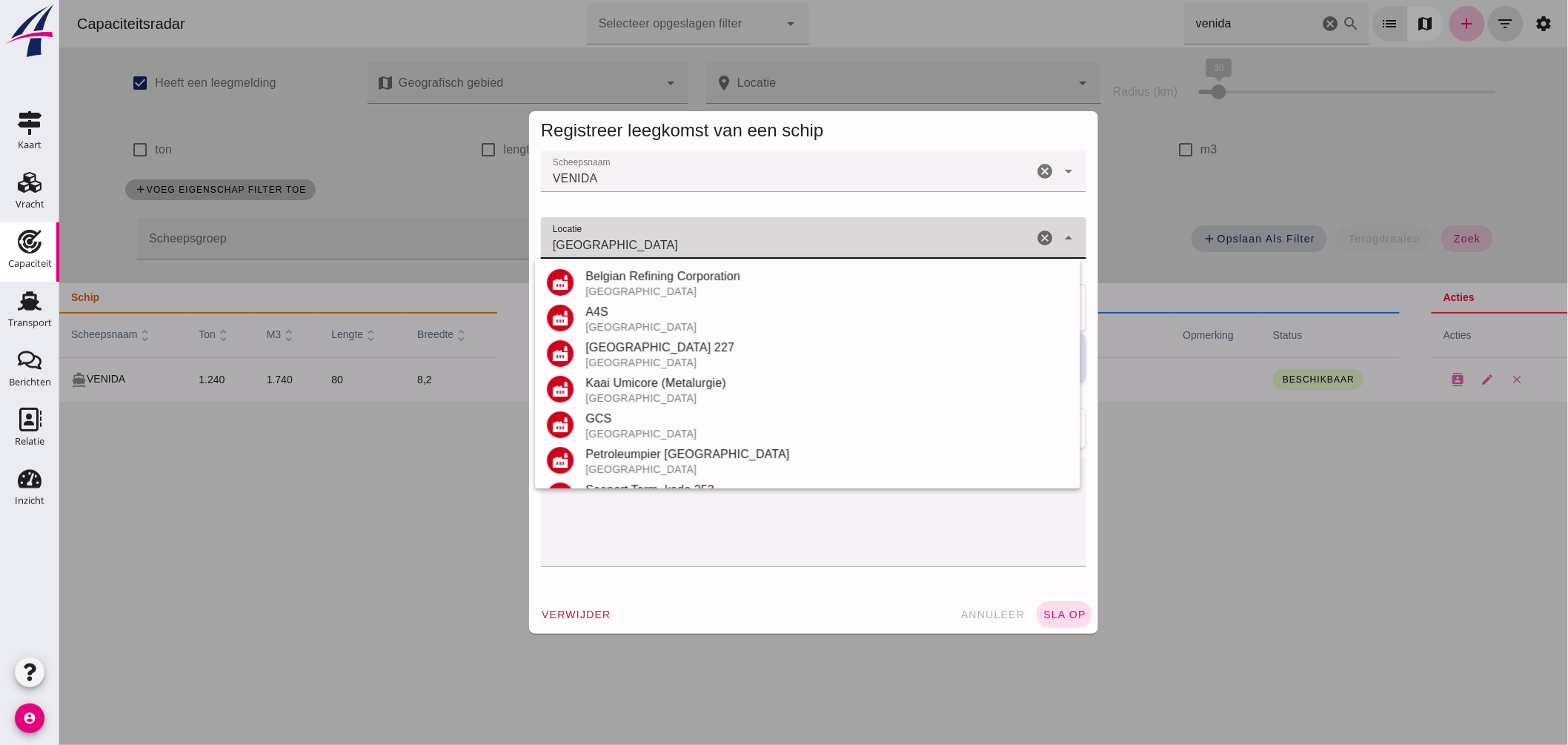
scroll to position [173, 0]
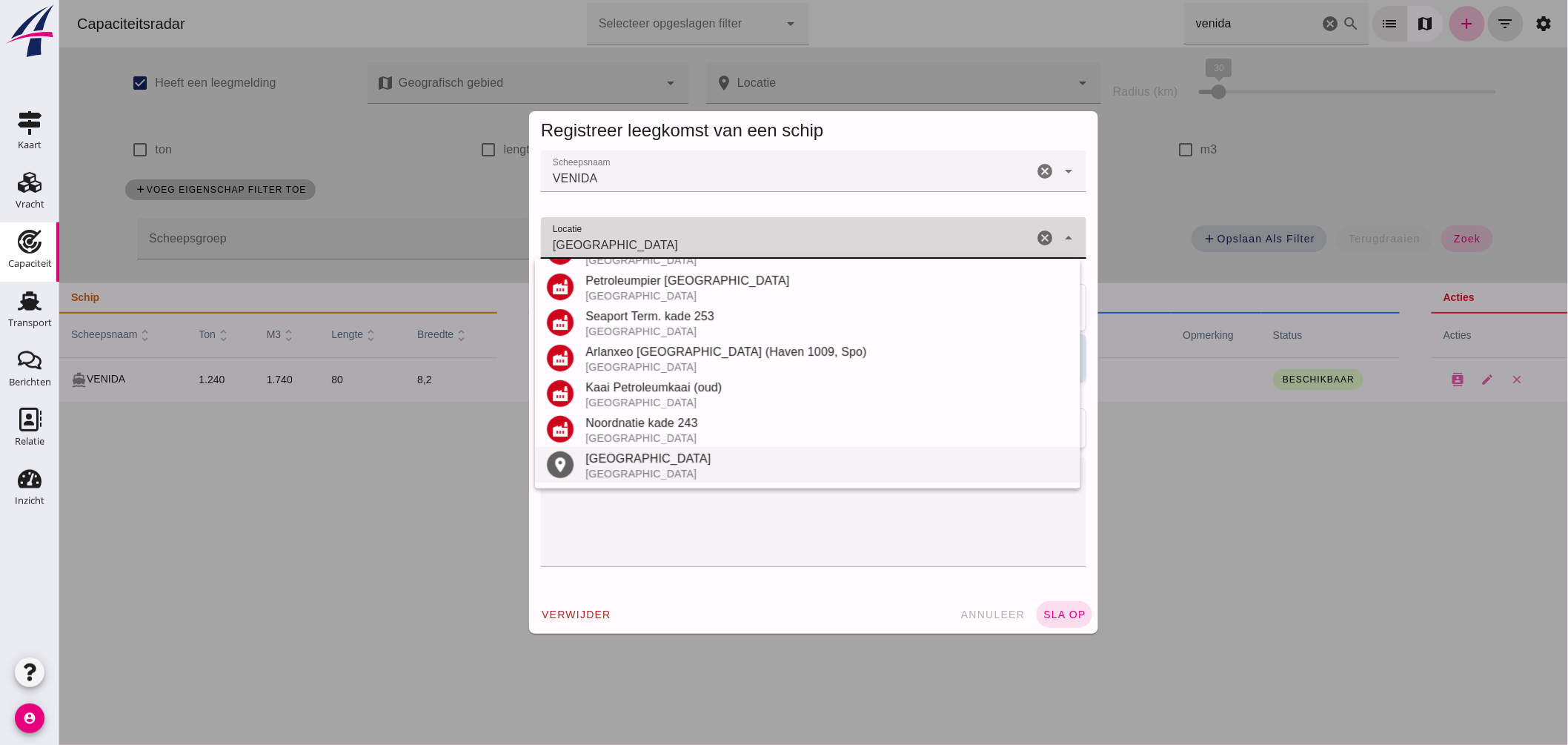
click at [630, 454] on div "Antwerpen" at bounding box center [826, 458] width 483 height 17
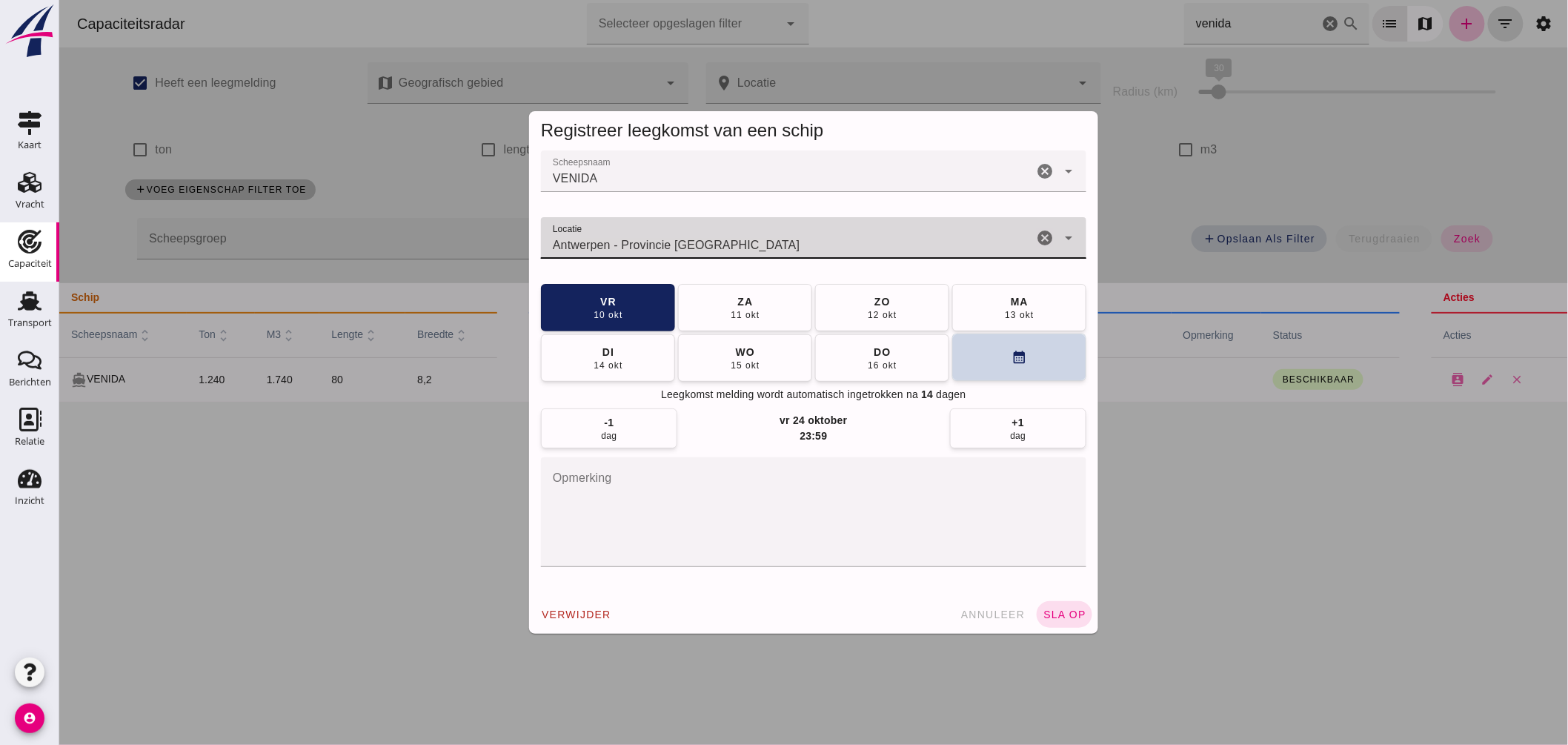
type input "Antwerpen - Provincie Antwerpen"
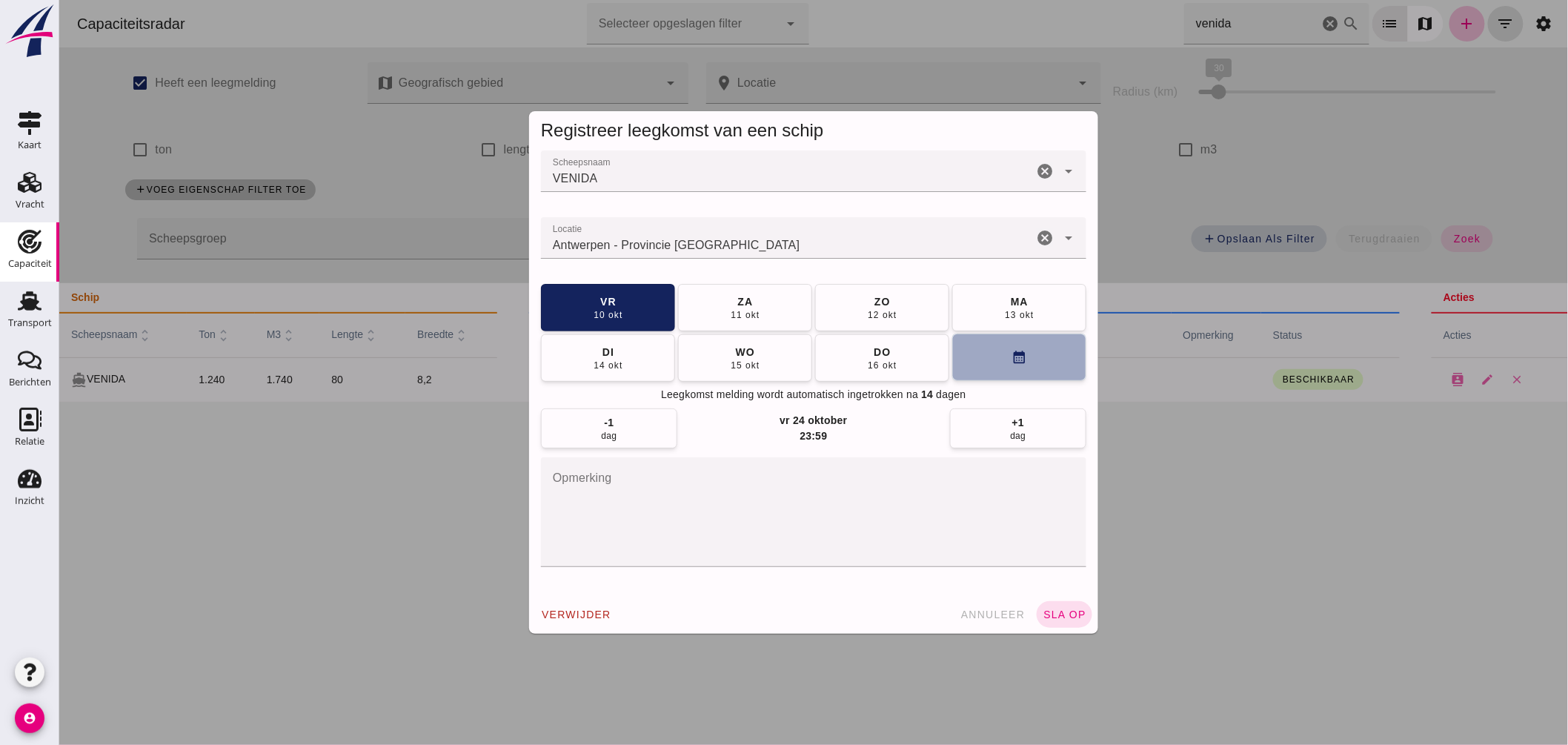
click at [983, 357] on button "calendar_month" at bounding box center [1018, 357] width 134 height 48
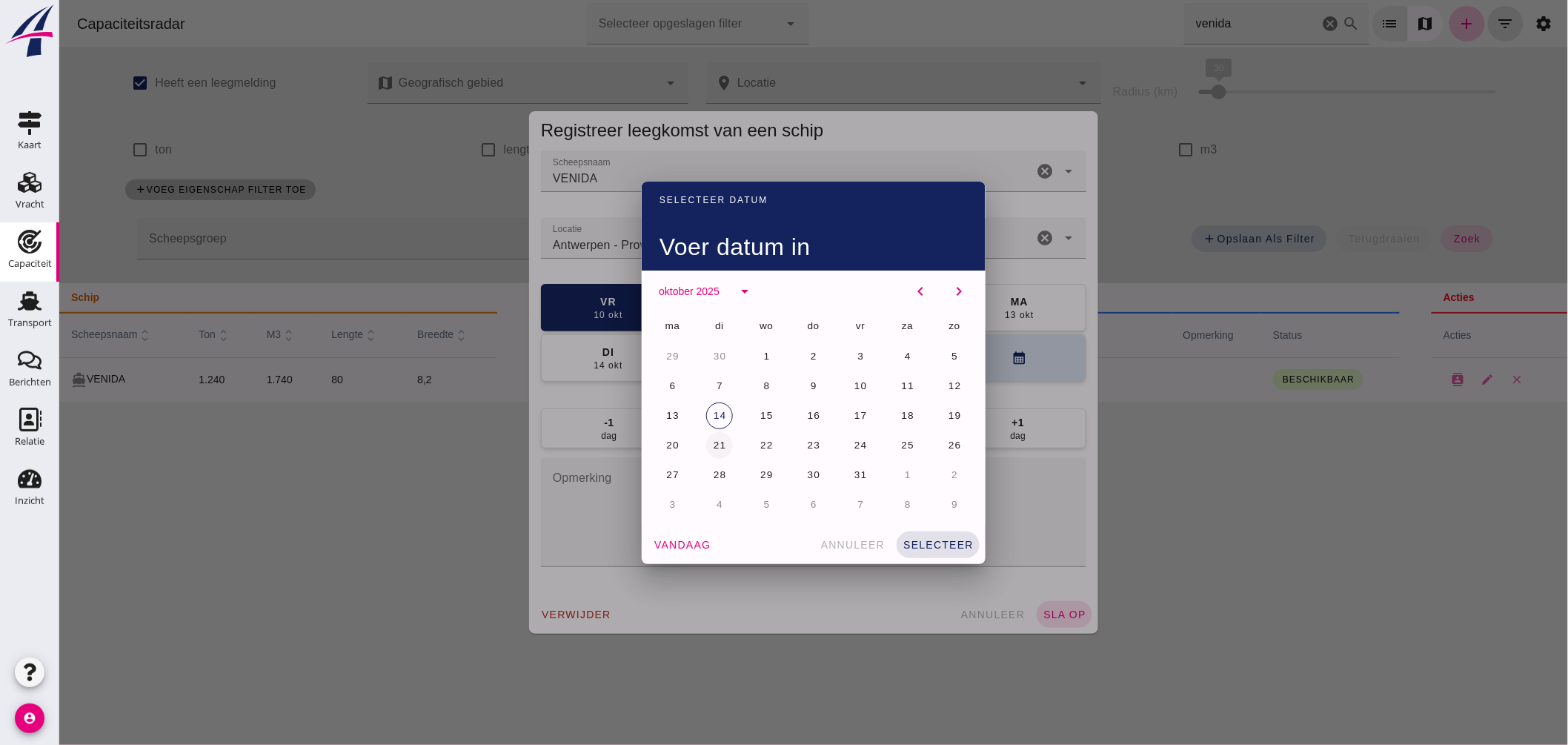
click at [715, 440] on span "21" at bounding box center [719, 445] width 14 height 11
click at [940, 543] on span "selecteer" at bounding box center [937, 545] width 71 height 12
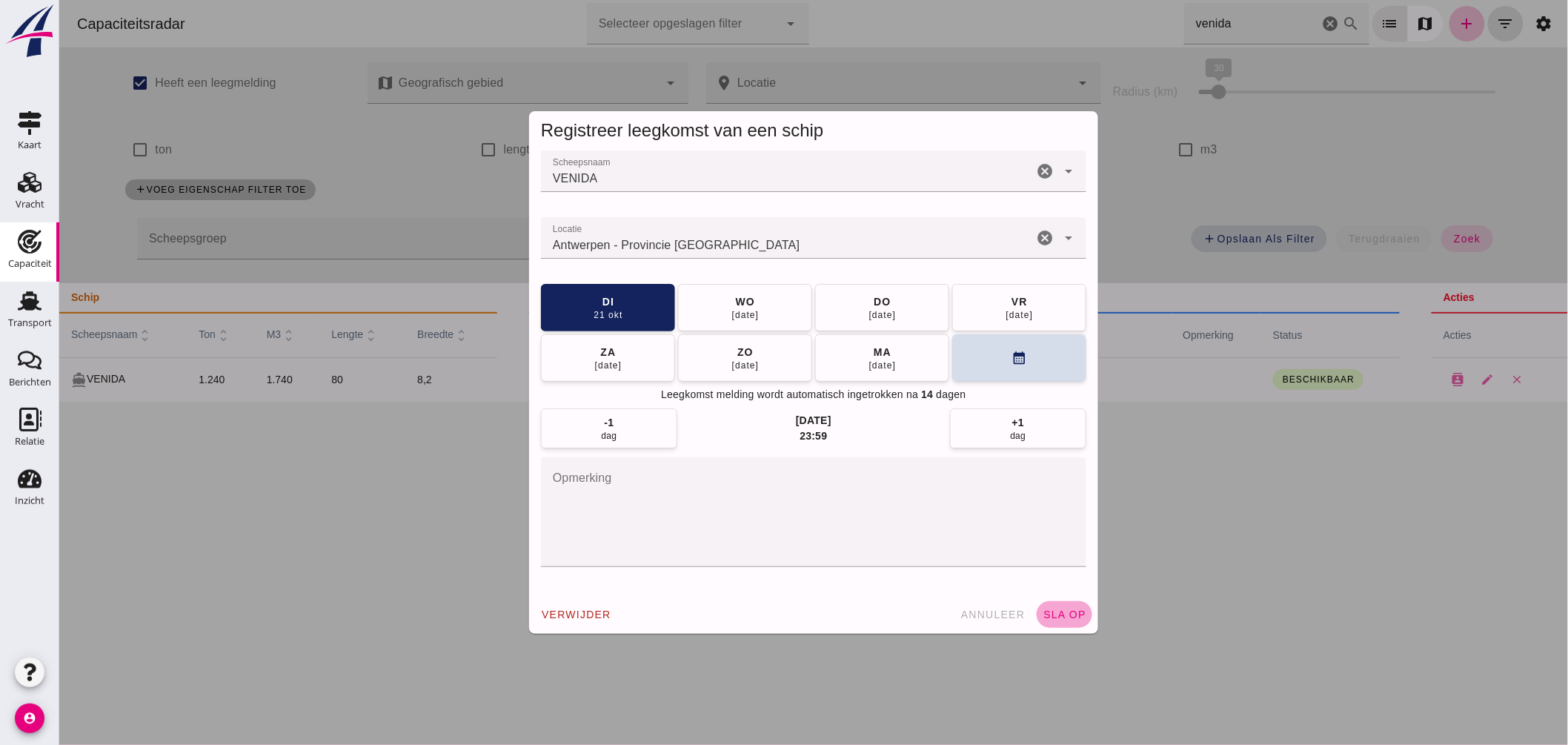
click at [1061, 613] on span "sla op" at bounding box center [1064, 615] width 44 height 12
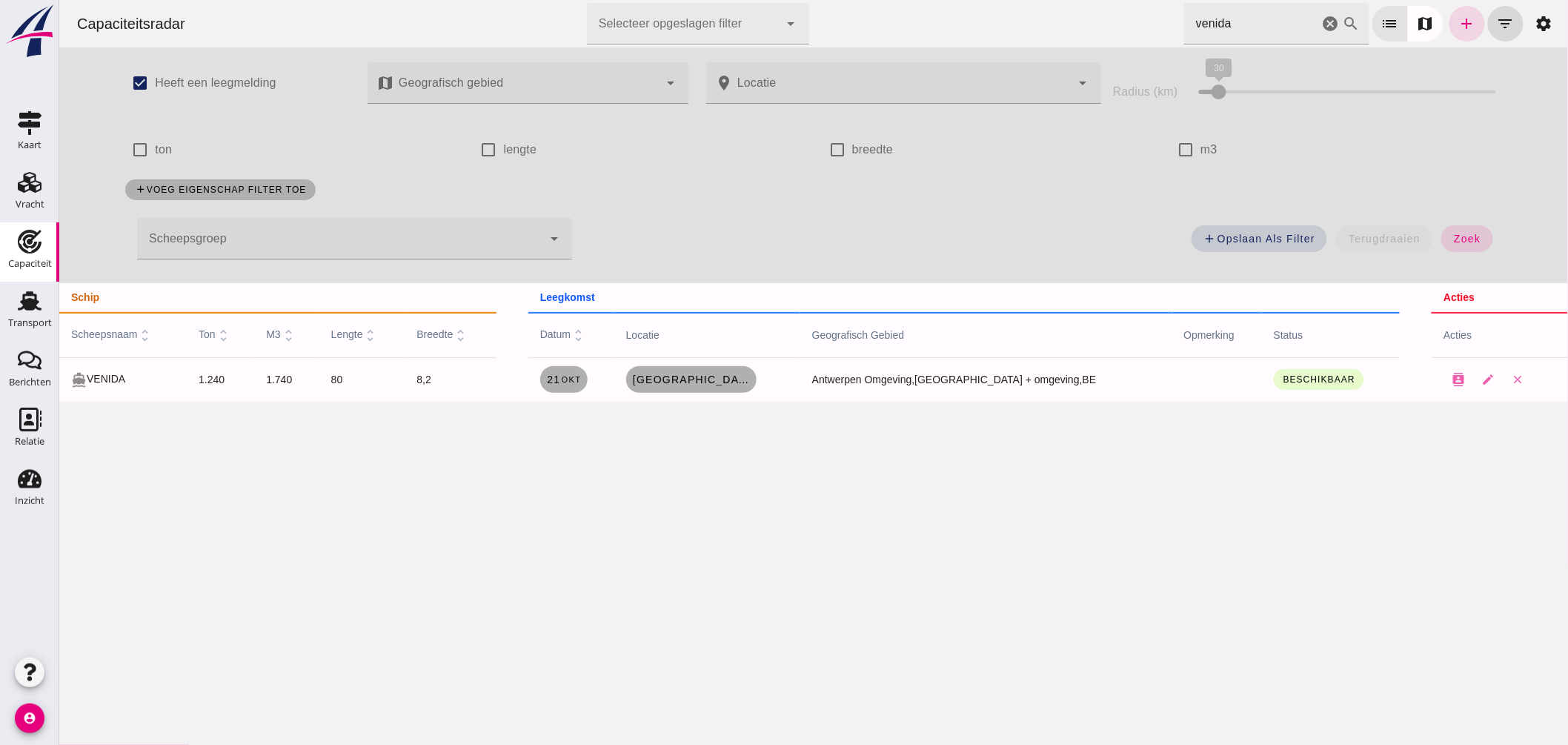
drag, startPoint x: 1317, startPoint y: 14, endPoint x: 1629, endPoint y: 261, distance: 397.9
click at [1321, 15] on icon "cancel" at bounding box center [1330, 23] width 17 height 17
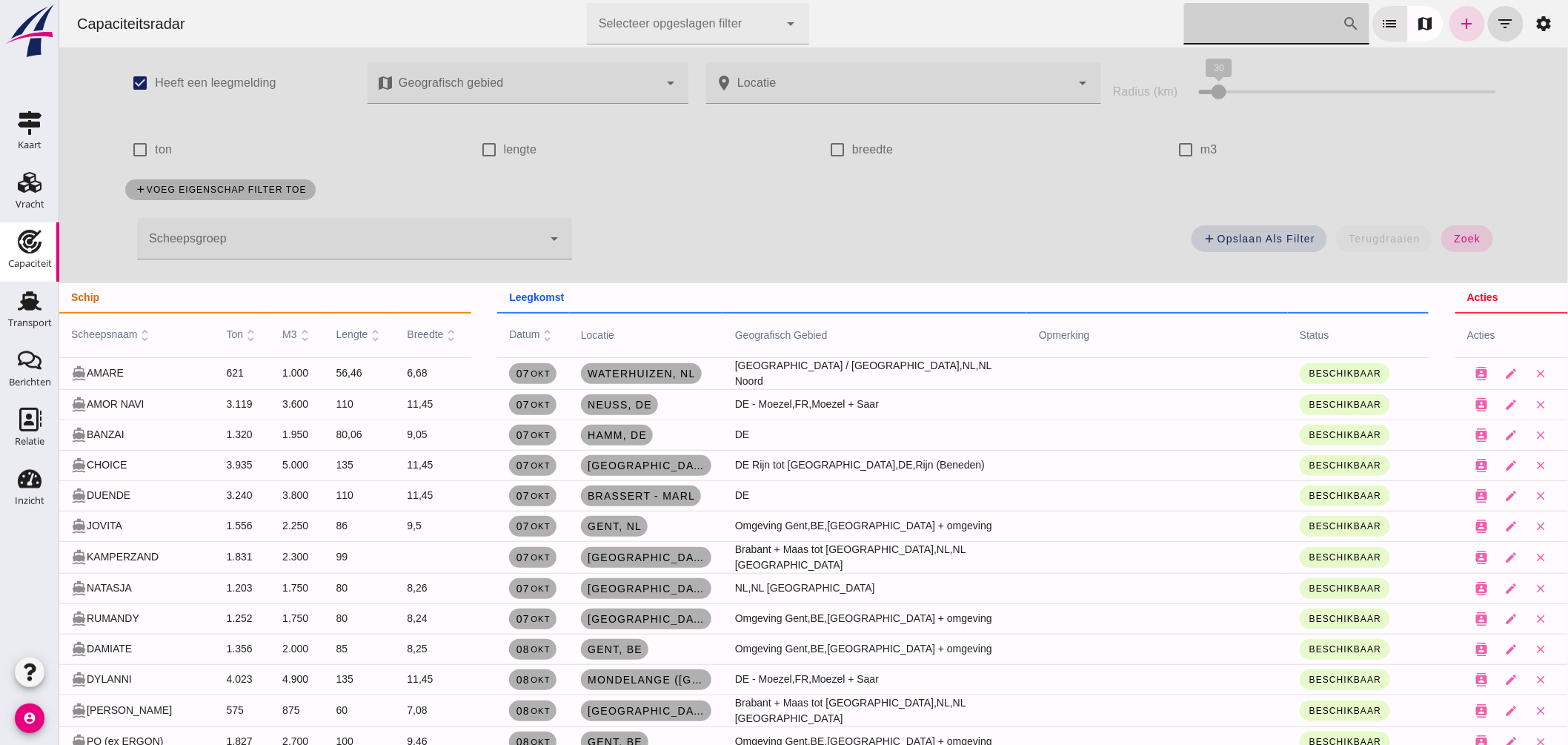
click at [1234, 27] on input "Zoek op scheepsnaam" at bounding box center [1262, 23] width 158 height 42
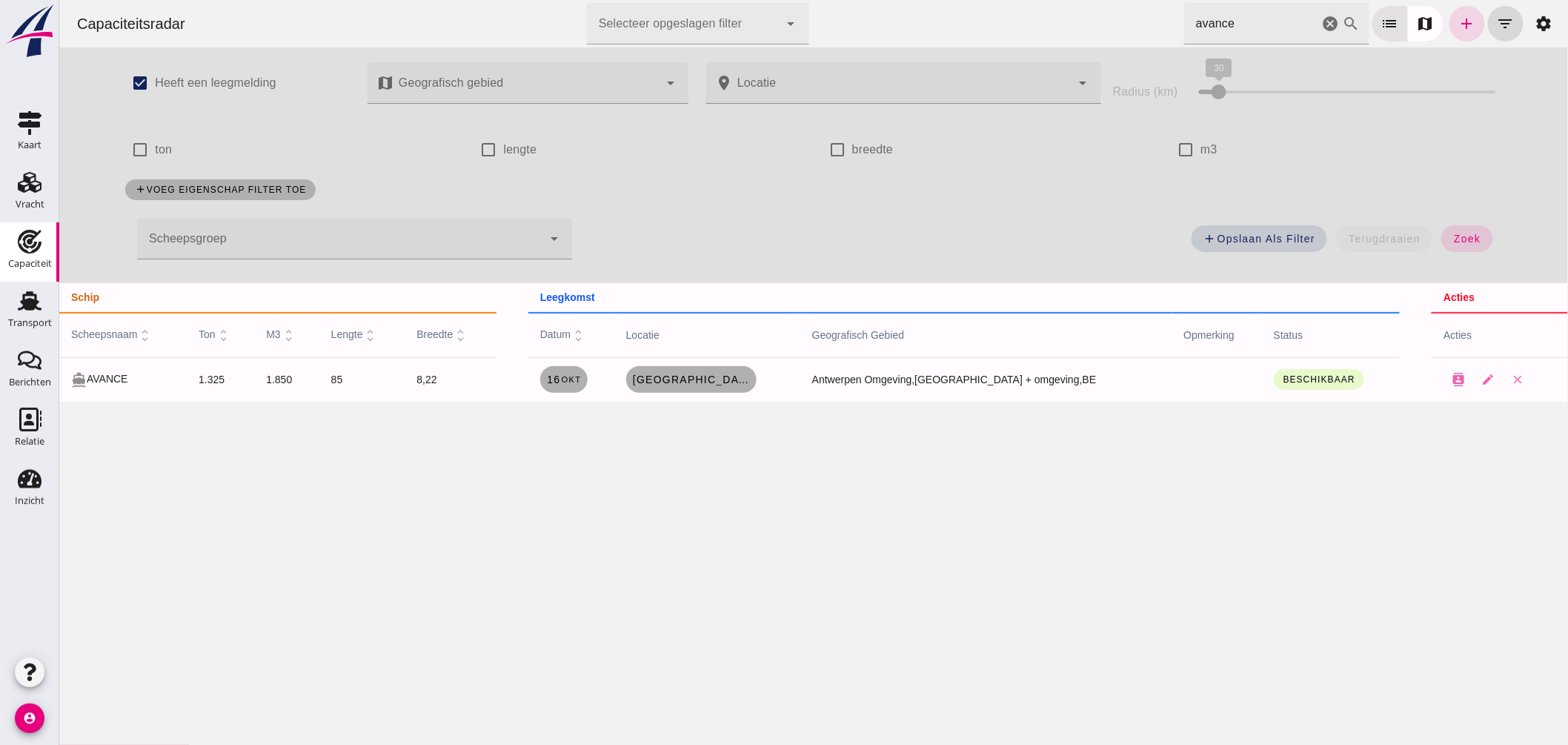
click at [955, 35] on div "Capaciteitsradar Selecteer opgeslagen filter Selecteer opgeslagen filter cancel…" at bounding box center [812, 23] width 1497 height 48
type input "e"
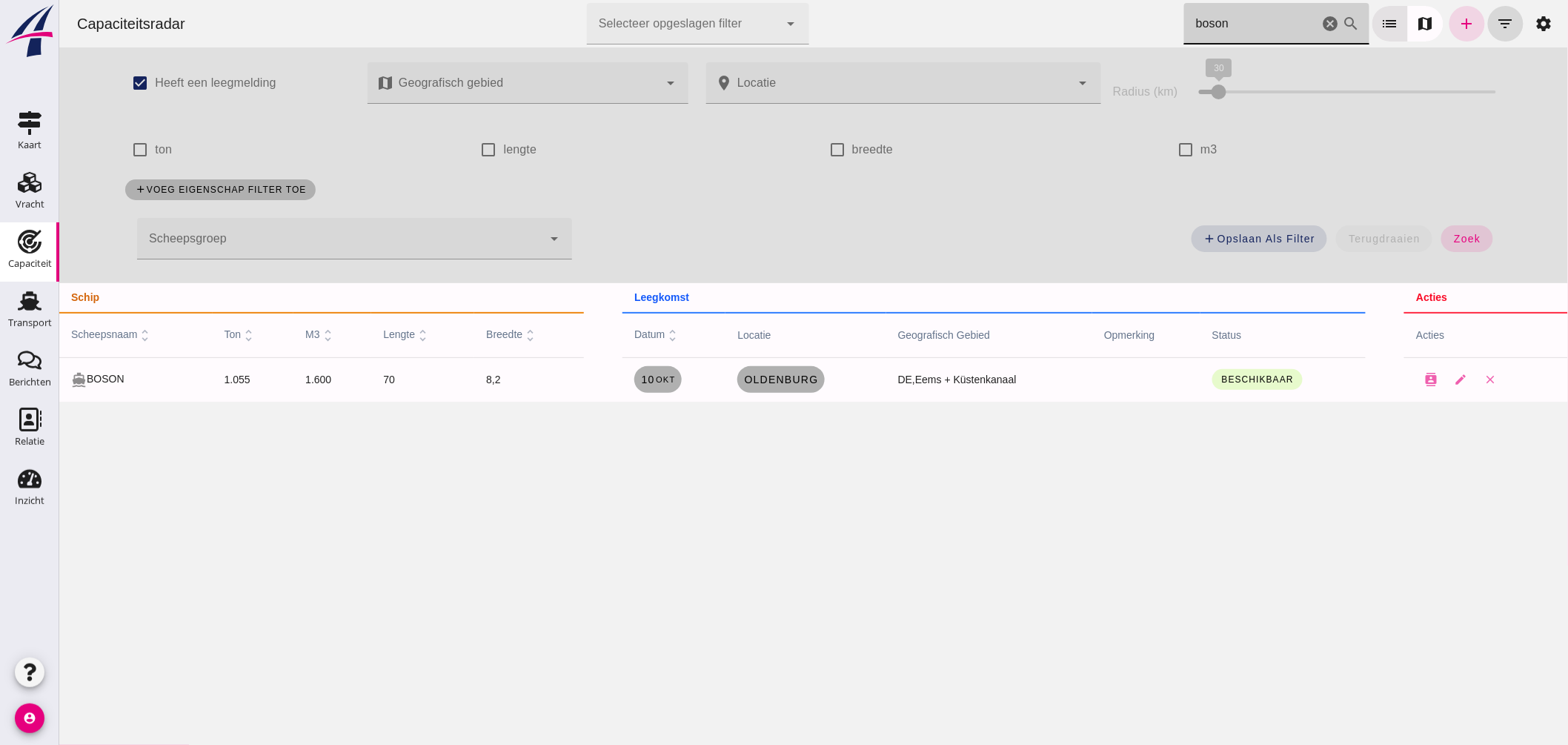
type input "boson"
click at [1321, 20] on icon "cancel" at bounding box center [1330, 23] width 17 height 17
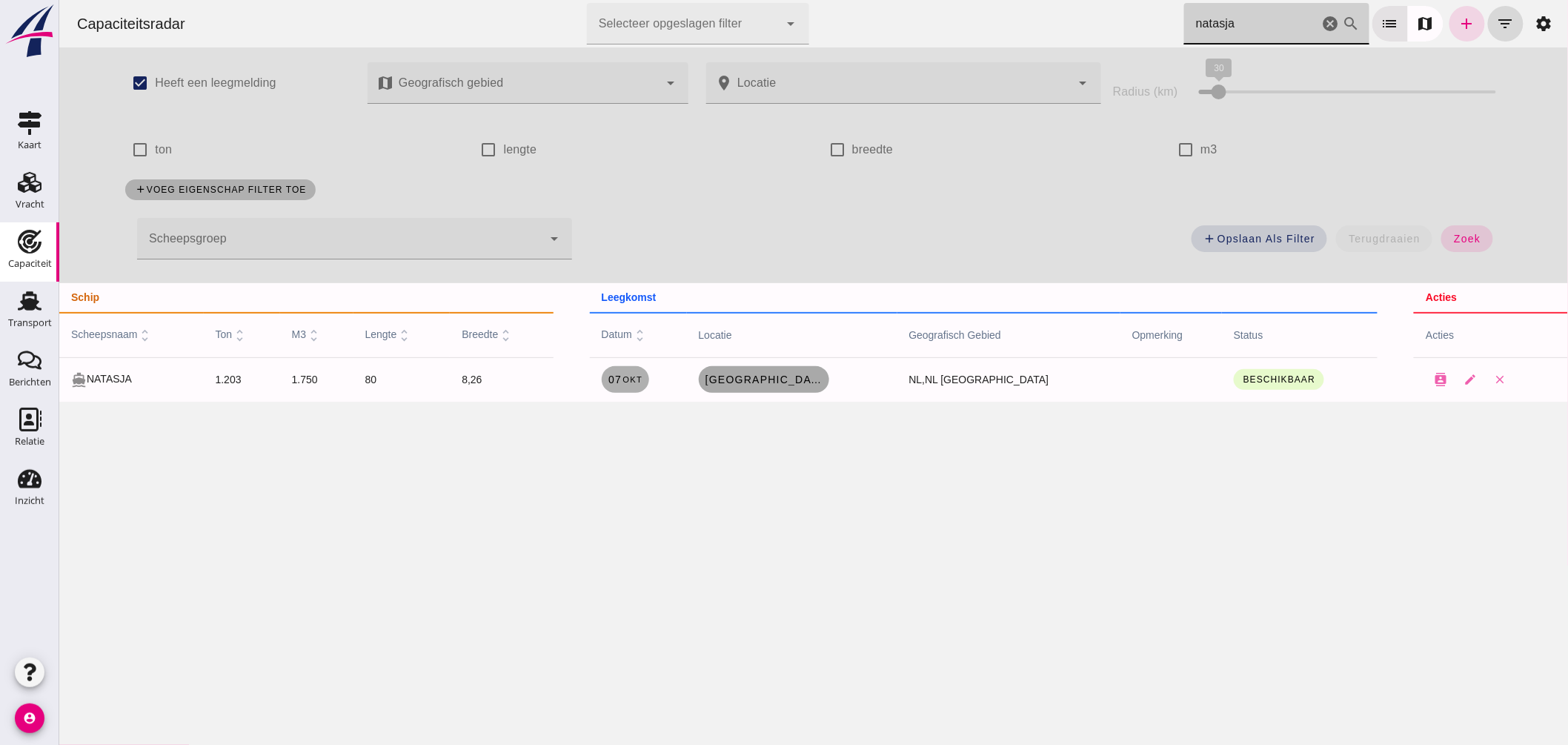
type input "natasja"
click at [776, 369] on link "Rotterdam , nl" at bounding box center [763, 379] width 130 height 26
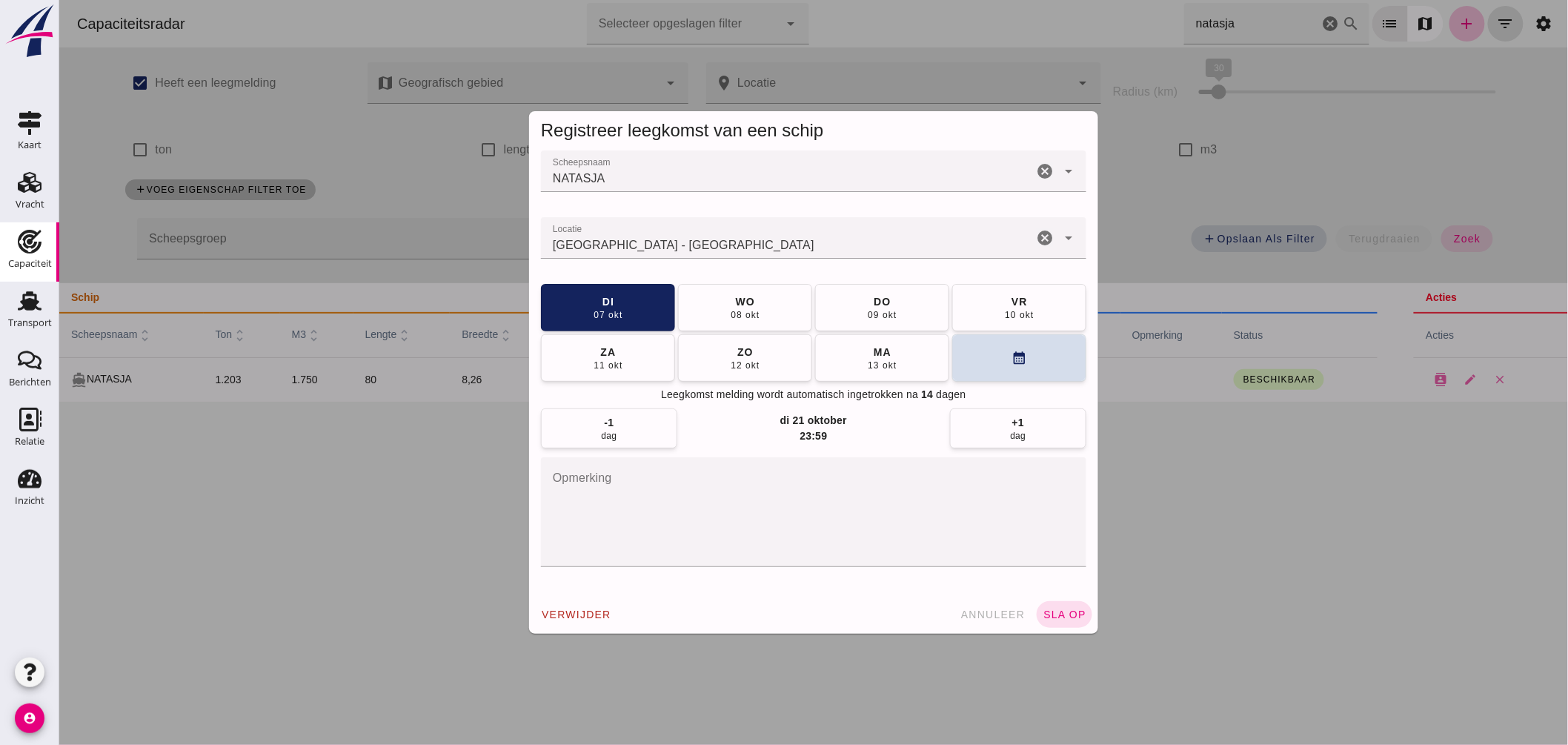
click at [757, 248] on input "Locatie" at bounding box center [787, 245] width 492 height 17
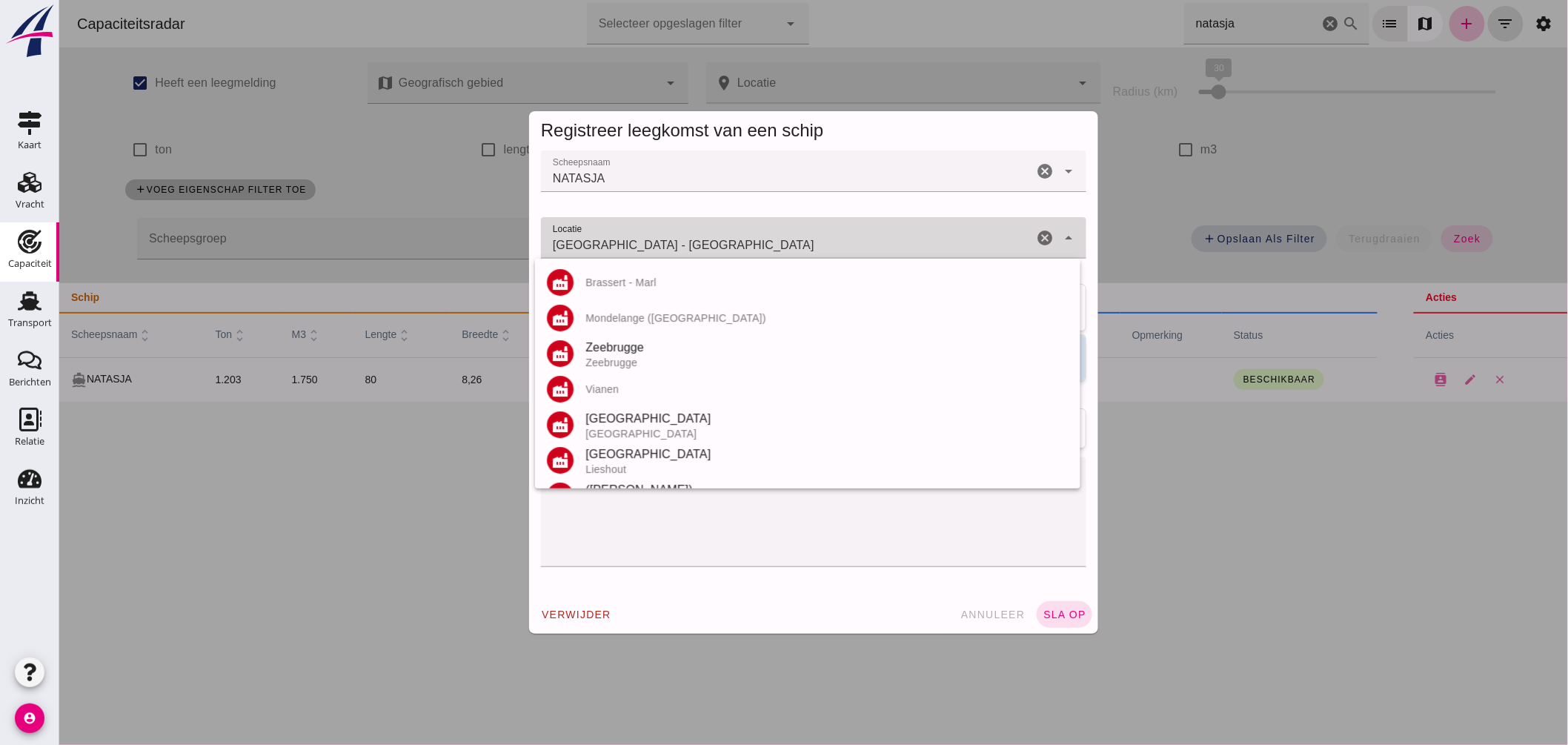
click at [757, 248] on input "Rotterdam - Zuid-Holland" at bounding box center [787, 245] width 492 height 17
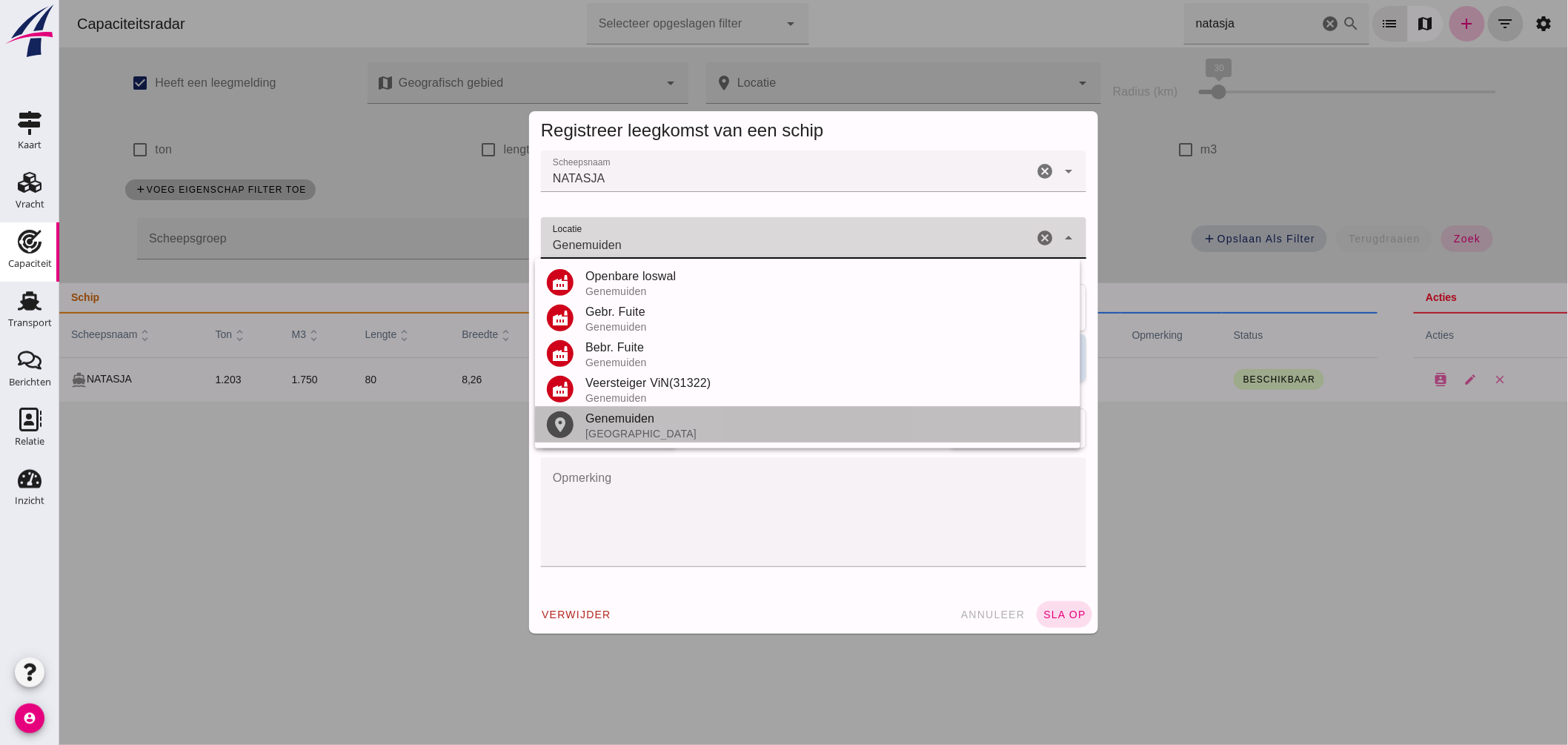
click at [631, 426] on div "Genemuiden" at bounding box center [826, 418] width 483 height 17
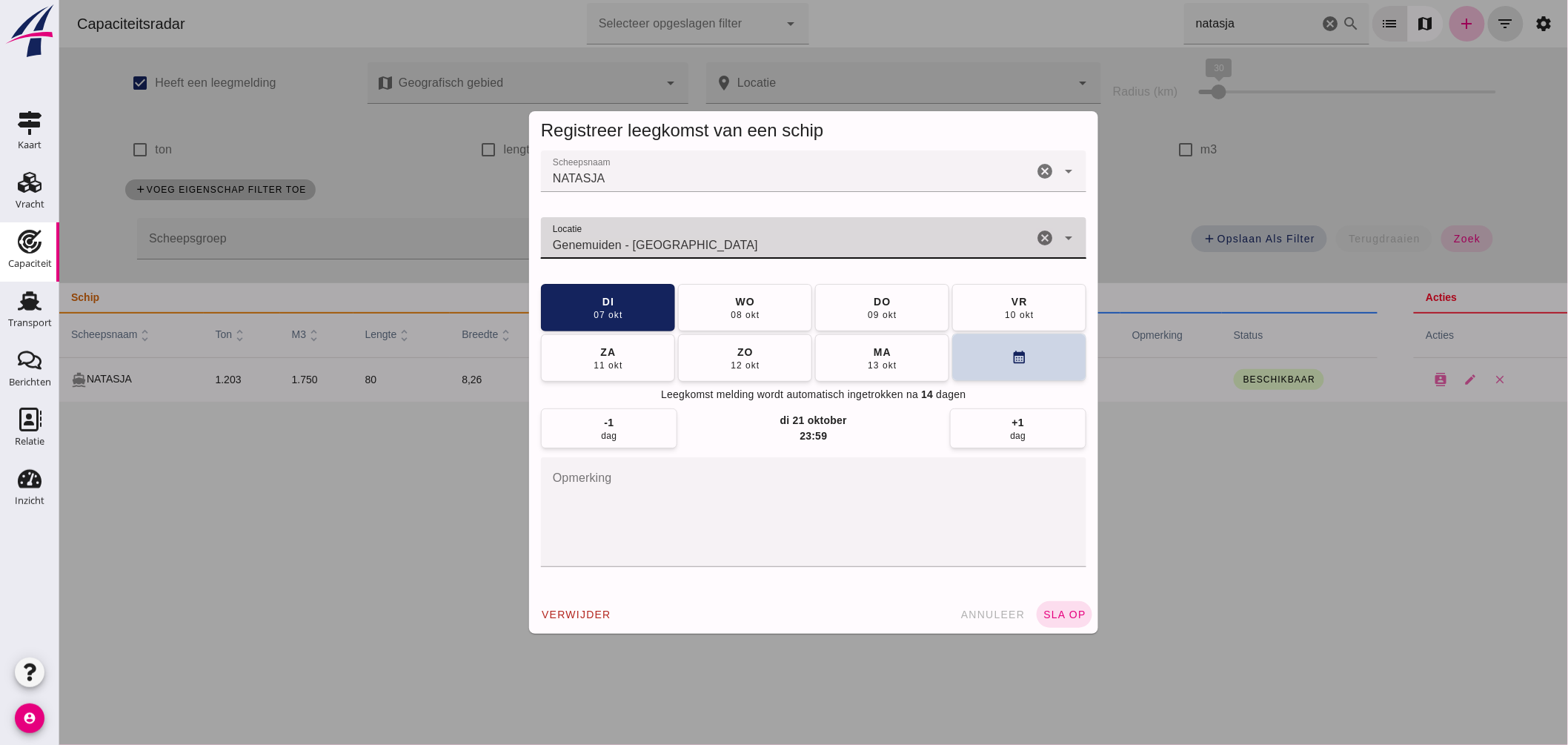
type input "Genemuiden - Overijssel"
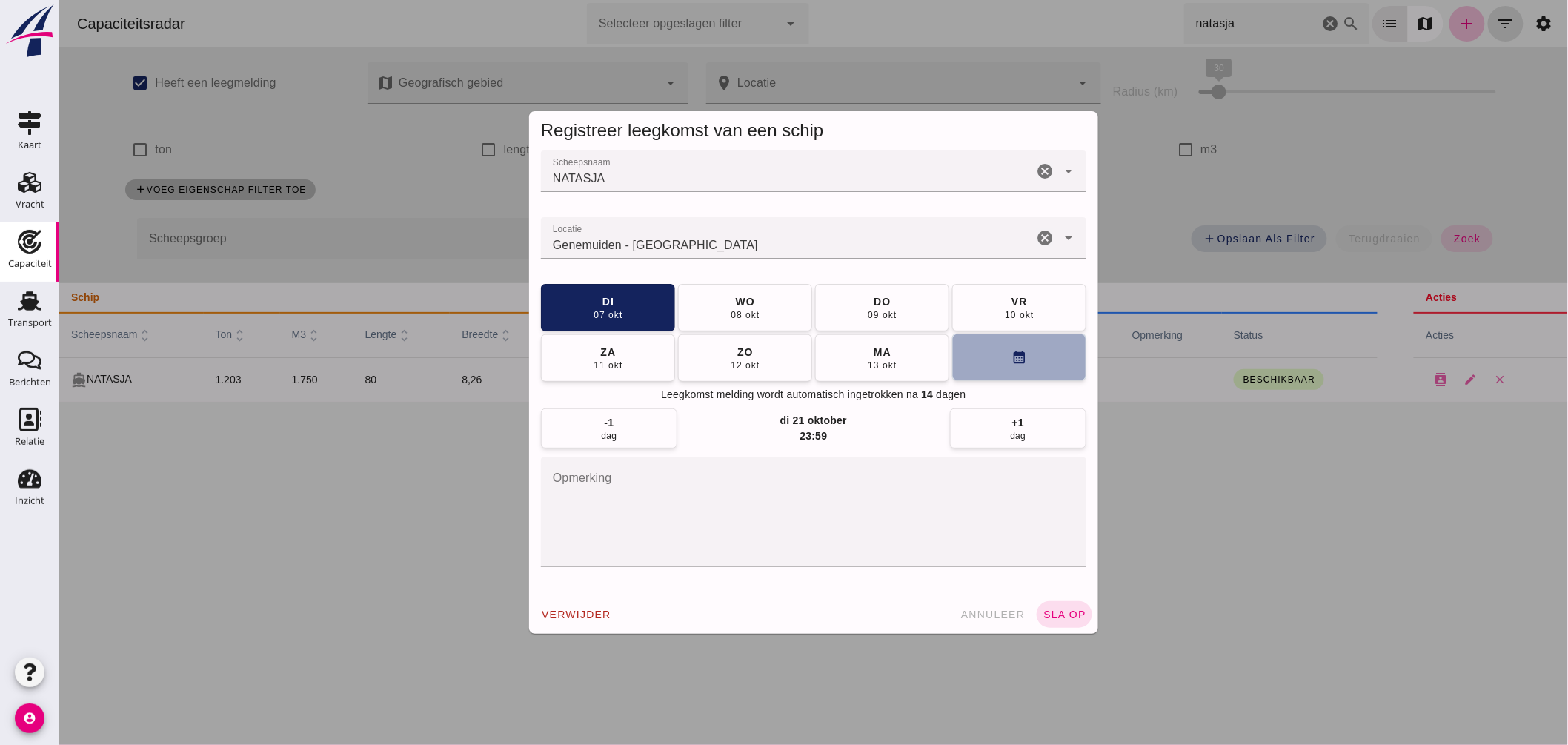
click at [970, 354] on button "calendar_month" at bounding box center [1018, 357] width 134 height 48
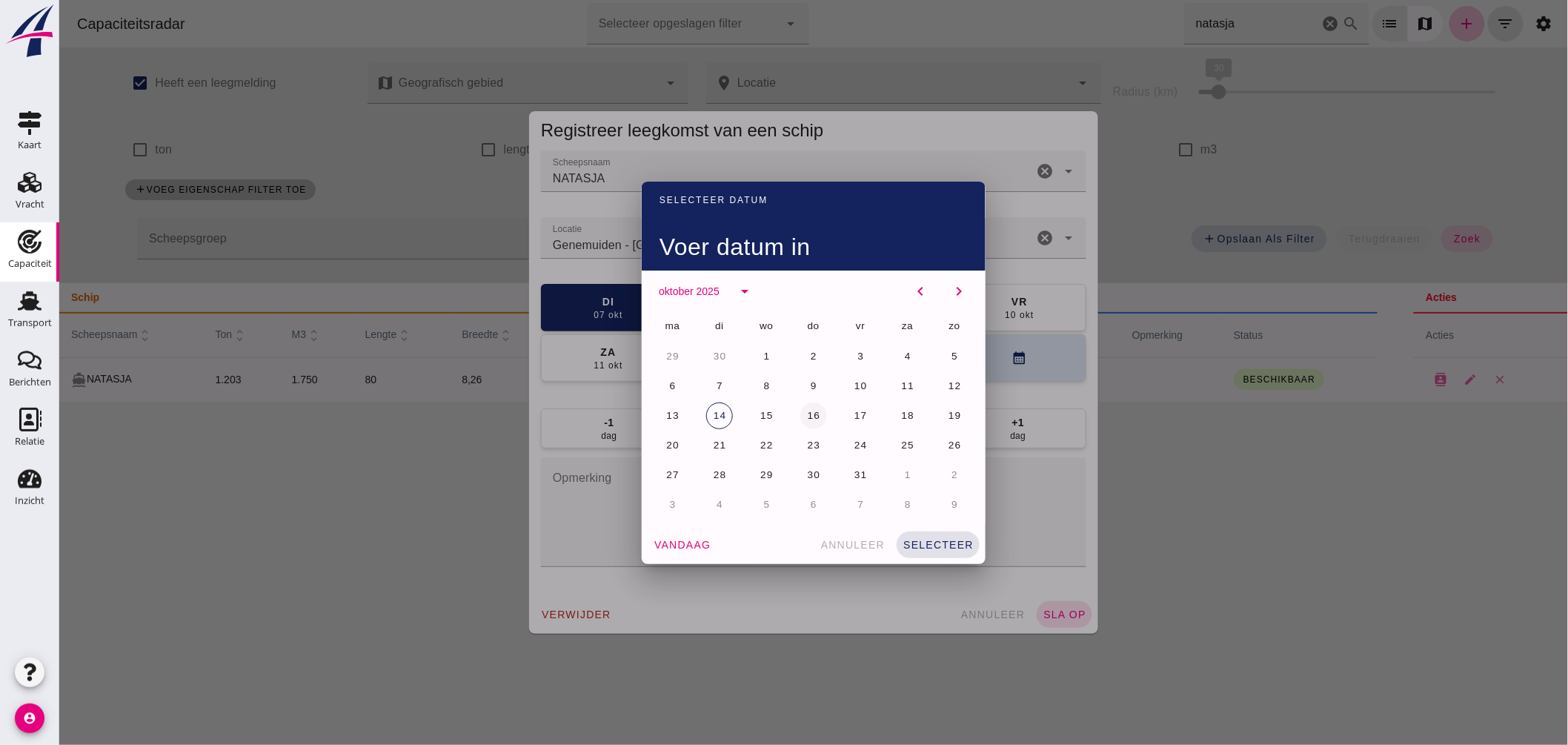
click at [806, 411] on span "16" at bounding box center [813, 415] width 14 height 11
click at [914, 539] on span "selecteer" at bounding box center [937, 545] width 71 height 12
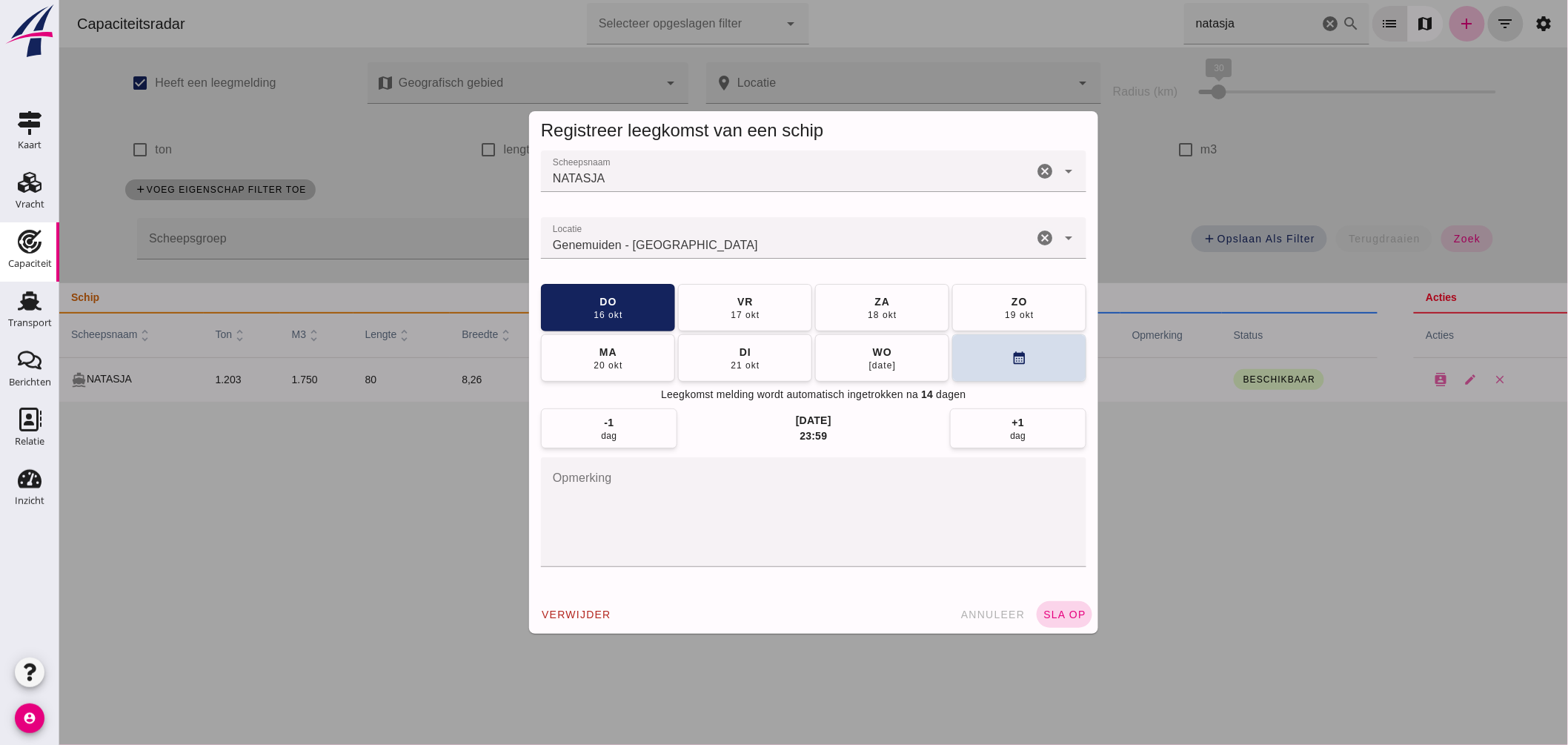
click at [1042, 606] on button "sla op" at bounding box center [1064, 614] width 55 height 26
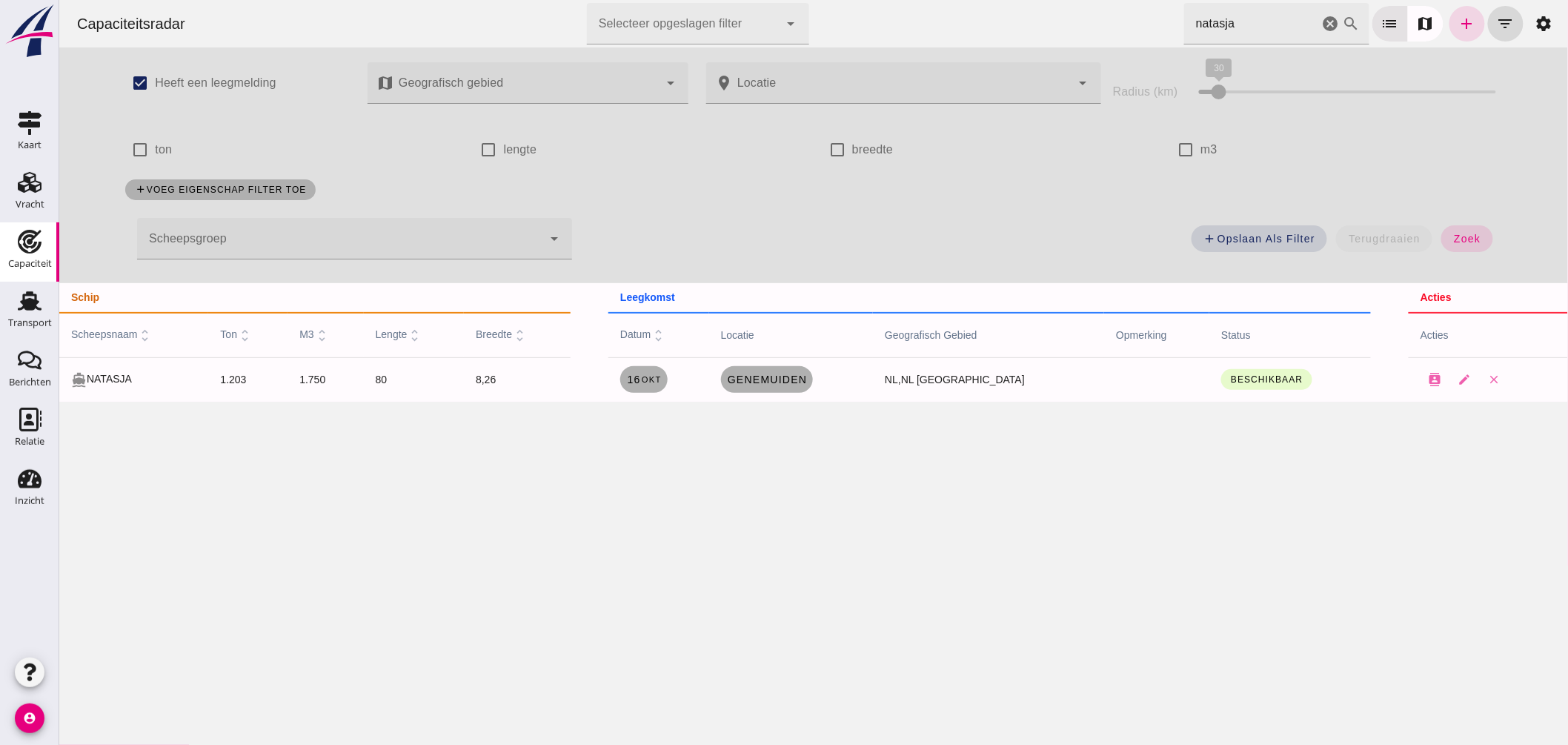
drag, startPoint x: 1224, startPoint y: 17, endPoint x: 770, endPoint y: -65, distance: 461.3
click at [770, 0] on html "Capaciteitsradar Selecteer opgeslagen filter Selecteer opgeslagen filter cancel…" at bounding box center [812, 372] width 1509 height 745
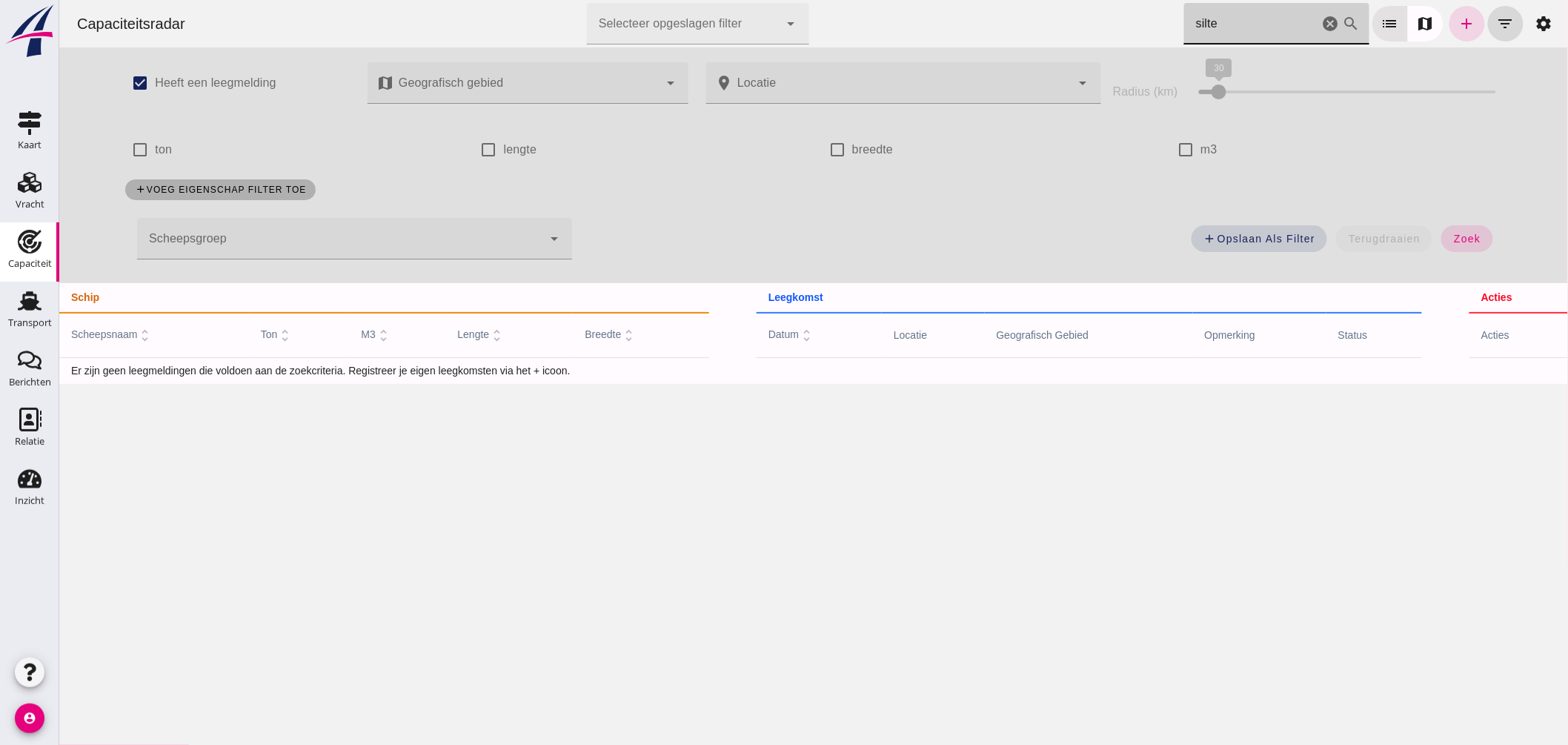
drag, startPoint x: 1224, startPoint y: 31, endPoint x: 882, endPoint y: -18, distance: 345.5
click at [882, 0] on html "Capaciteitsradar Selecteer opgeslagen filter Selecteer opgeslagen filter cancel…" at bounding box center [812, 372] width 1509 height 745
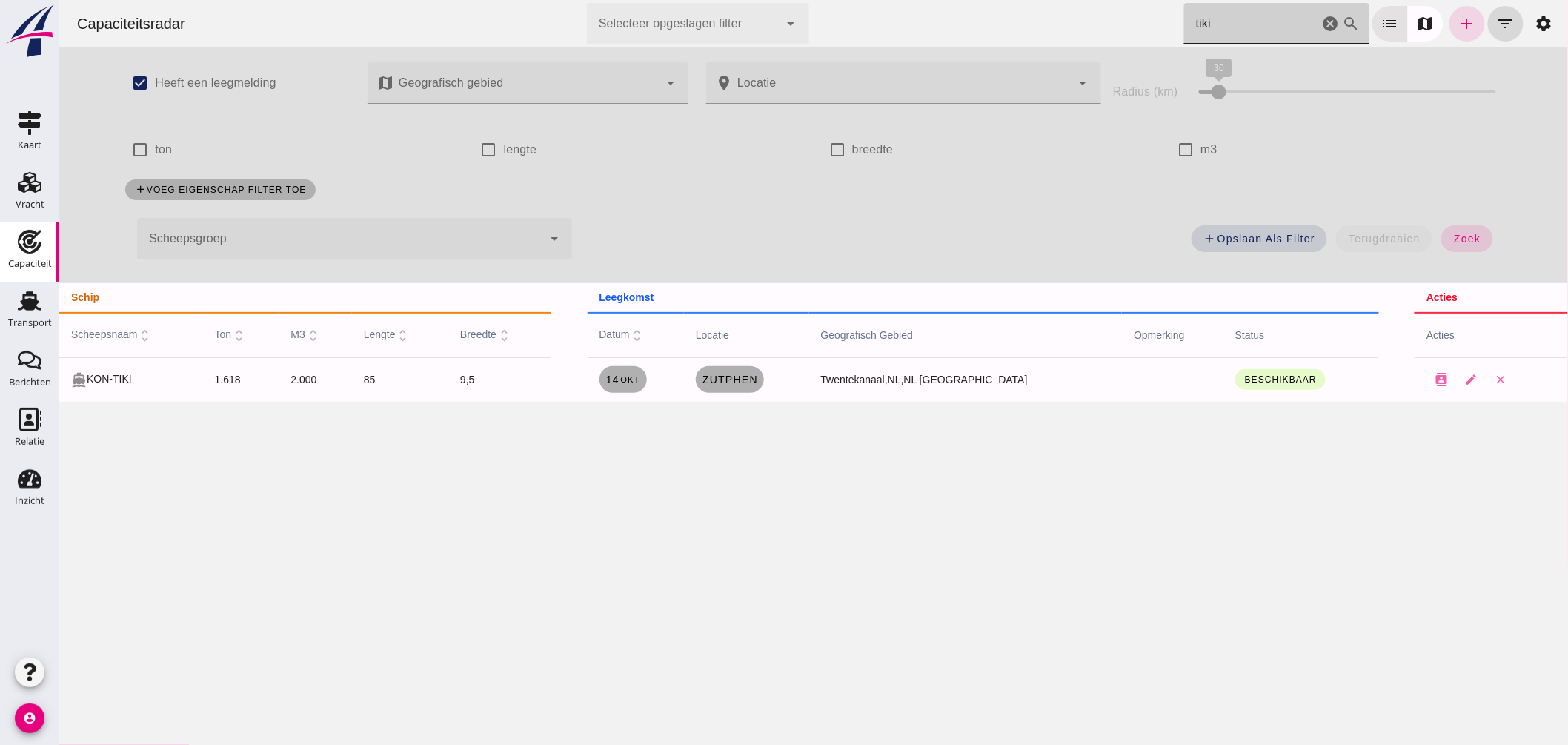
drag, startPoint x: 1149, startPoint y: 17, endPoint x: 1063, endPoint y: 4, distance: 87.0
click at [1071, 5] on div "Capaciteitsradar Selecteer opgeslagen filter Selecteer opgeslagen filter cancel…" at bounding box center [812, 23] width 1497 height 48
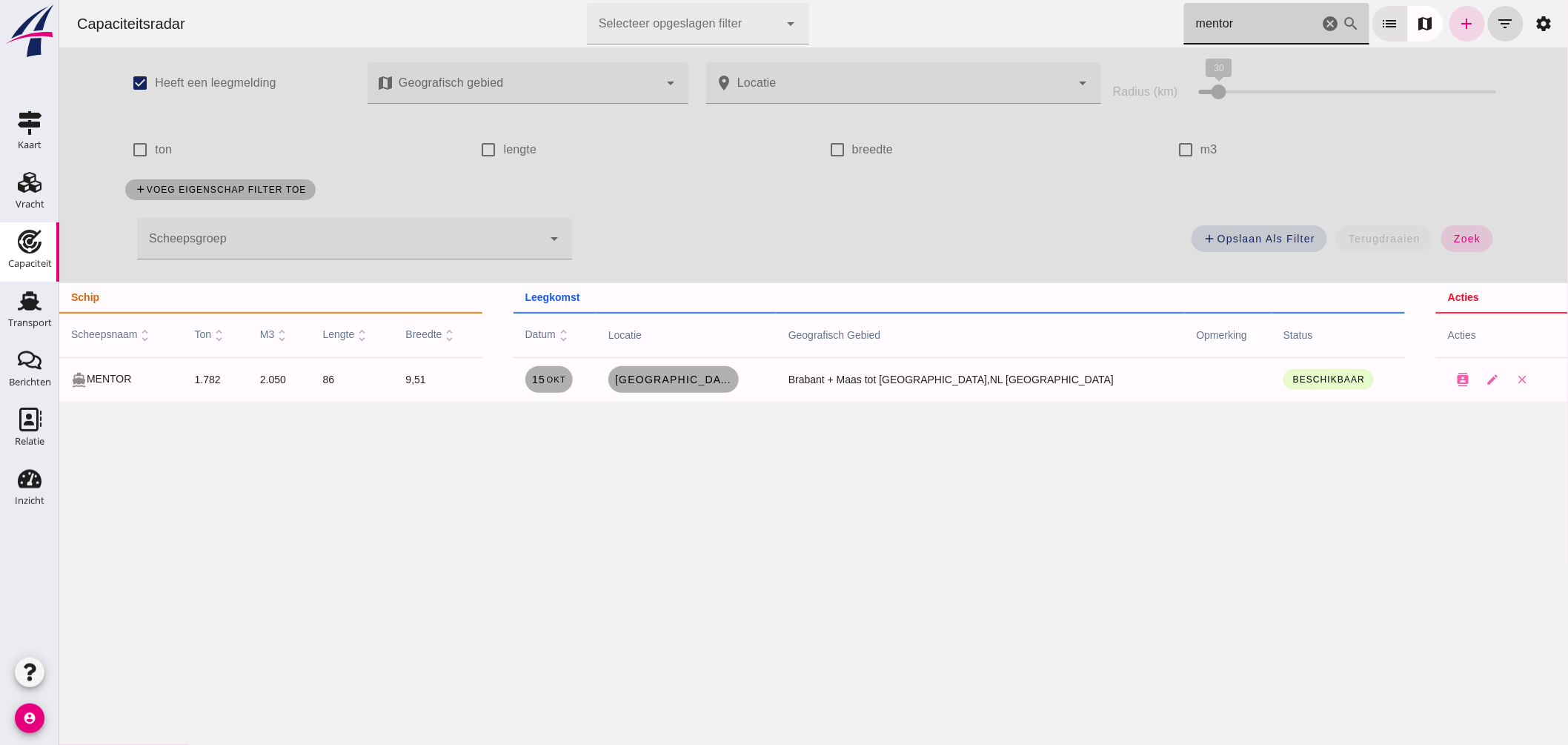
type input "mentor"
click at [519, 238] on div at bounding box center [338, 238] width 405 height 42
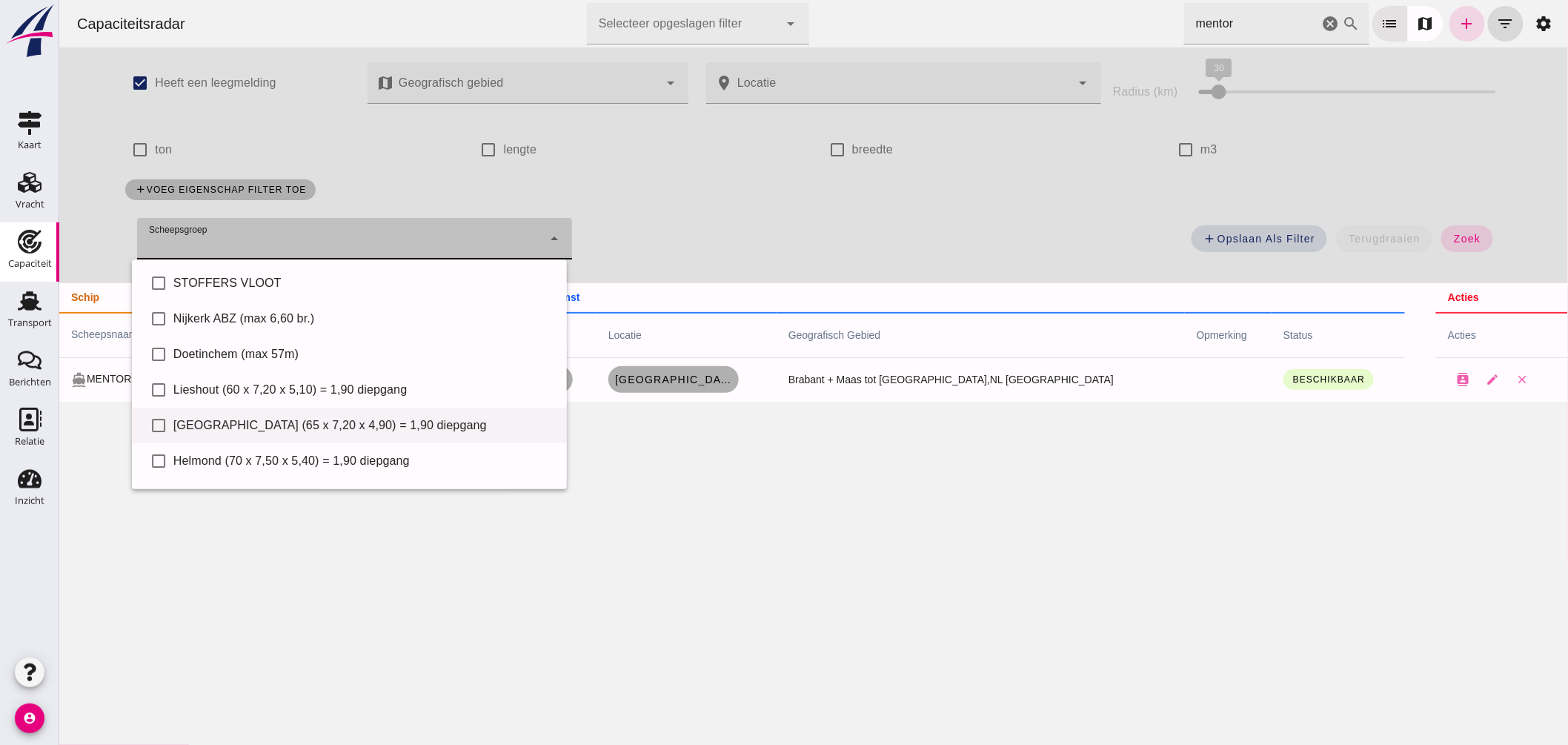
scroll to position [101, 0]
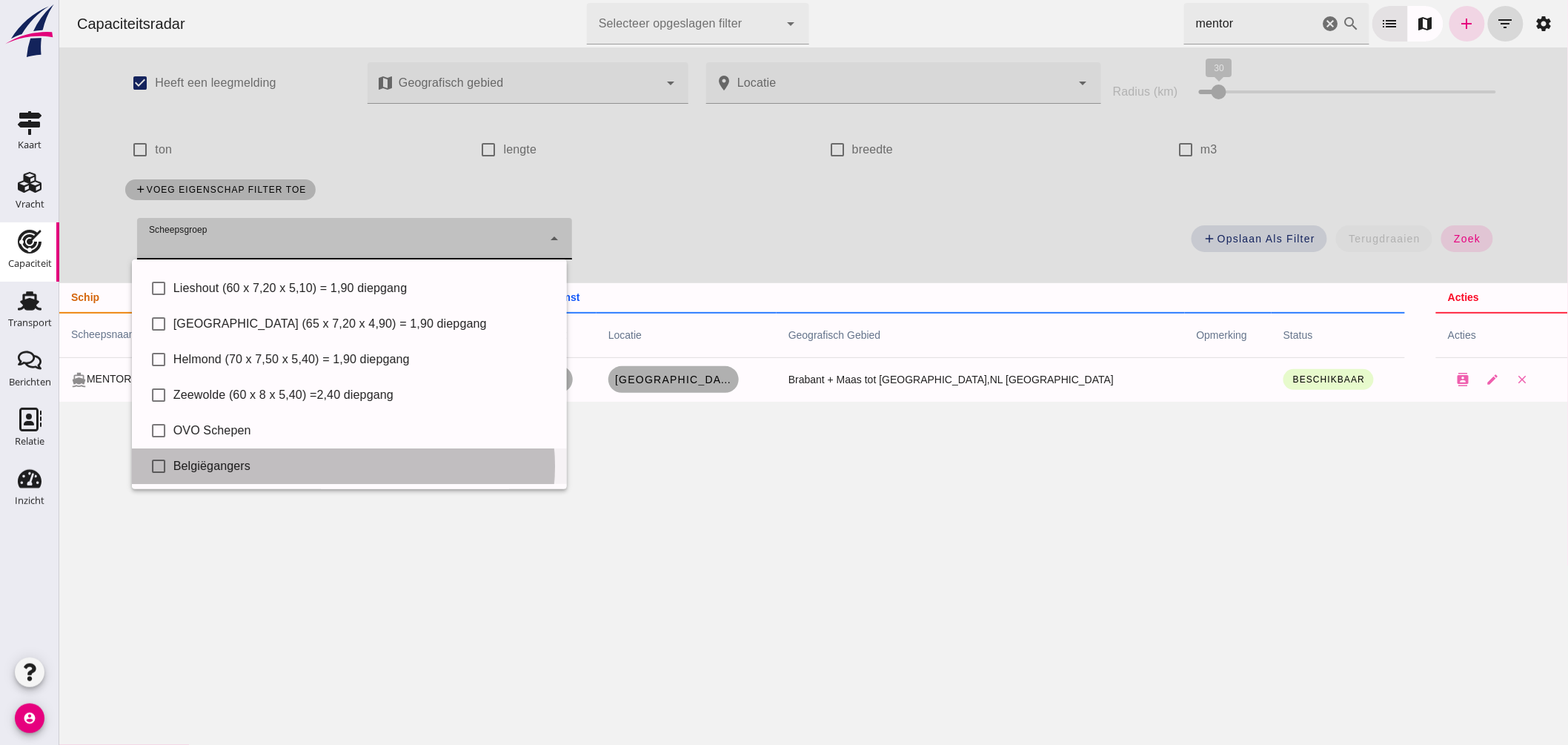
click at [263, 457] on div "Belgiëgangers" at bounding box center [363, 466] width 382 height 17
type input "Belgiëgangers"
checkbox input "true"
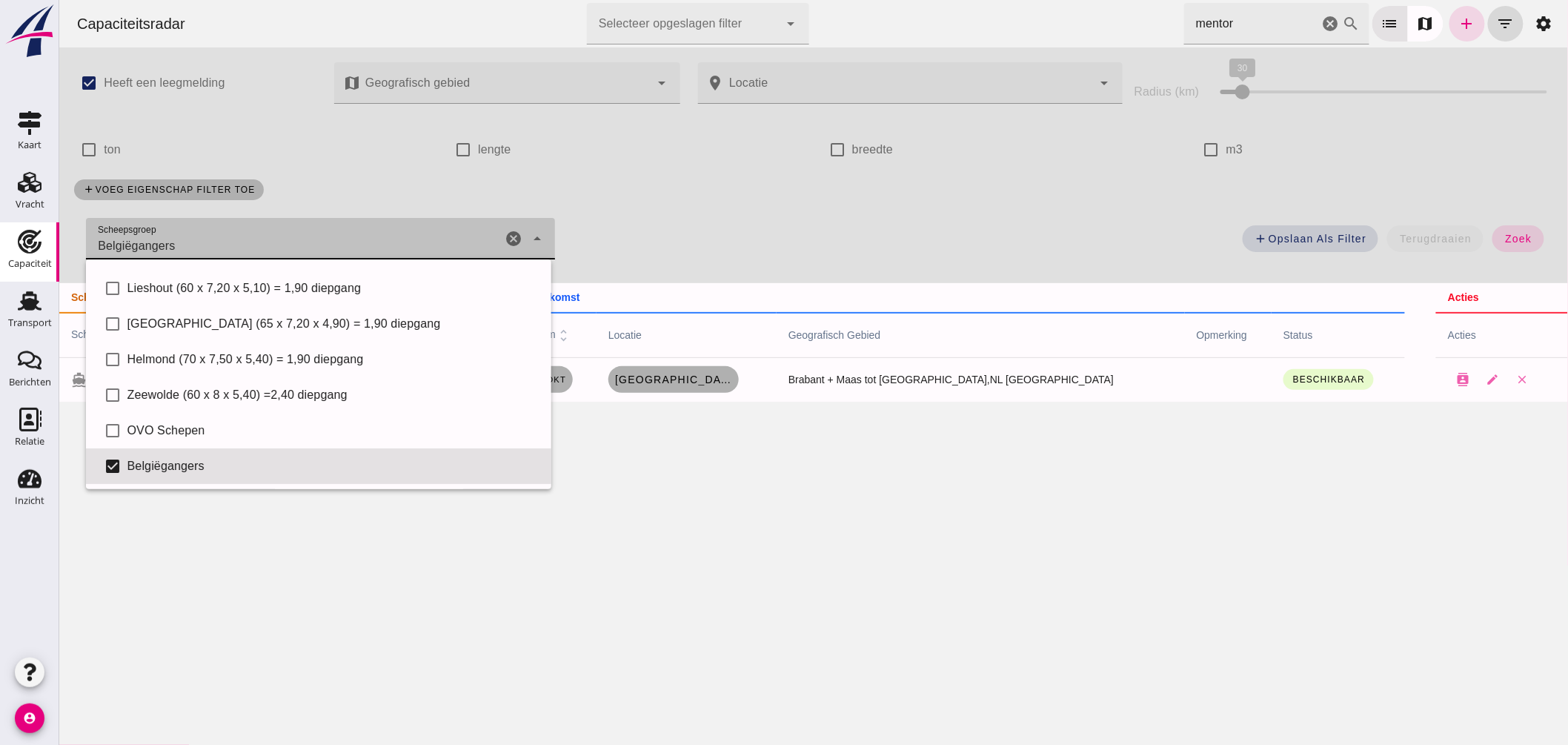
click at [1321, 23] on icon "cancel" at bounding box center [1330, 23] width 17 height 17
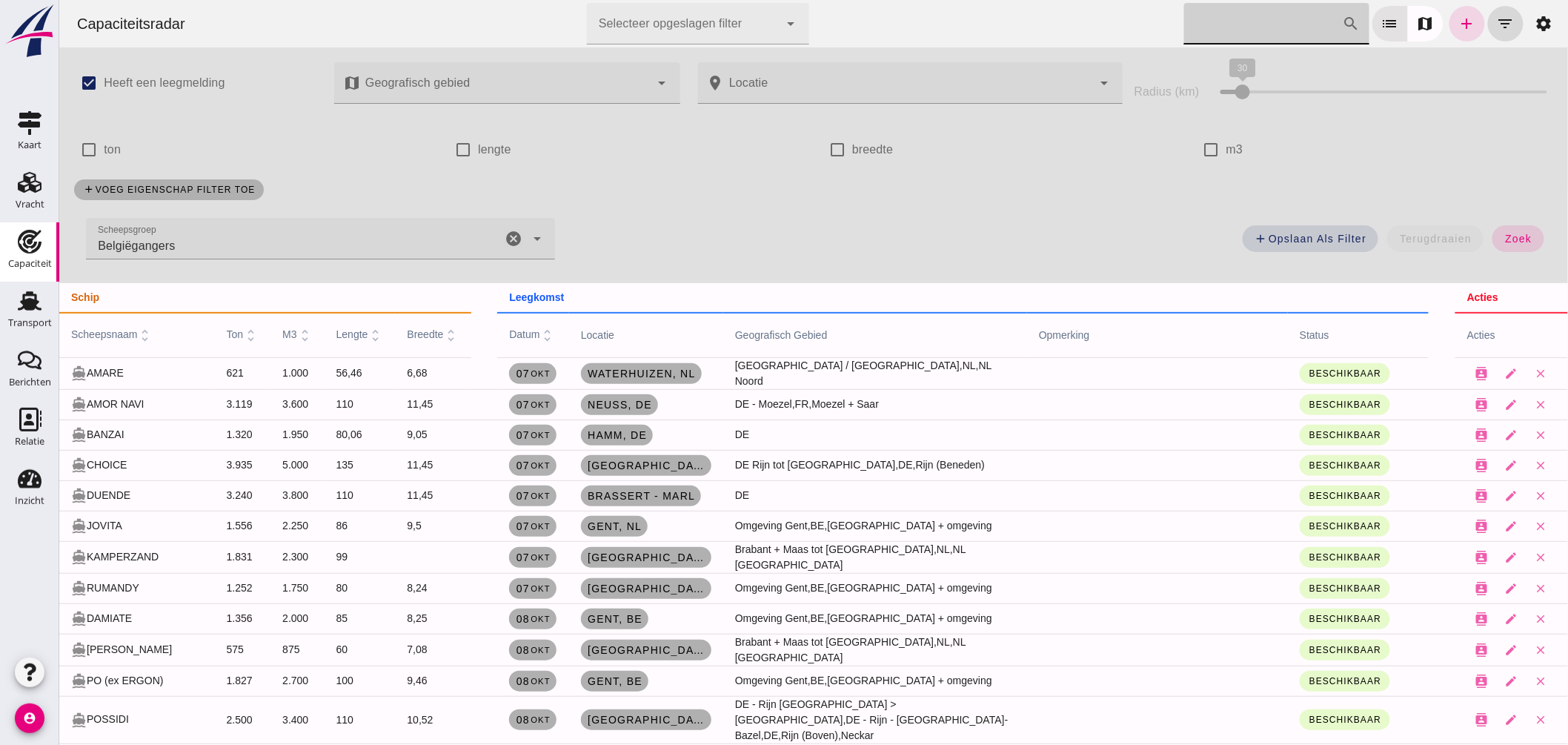
click at [1214, 17] on input "Zoek op scheepsnaam" at bounding box center [1262, 23] width 158 height 42
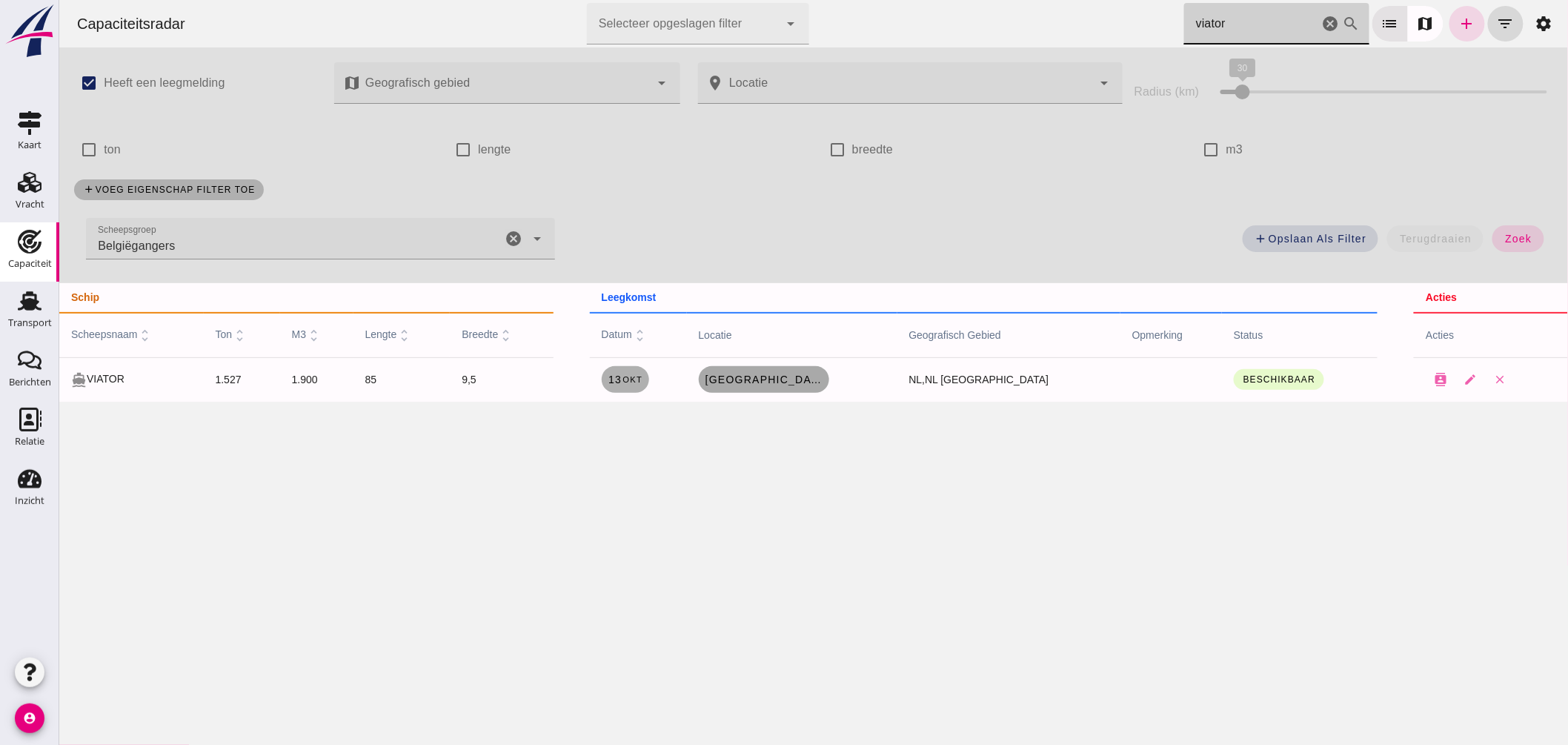
type input "viator"
click at [773, 382] on span "Rotterdam" at bounding box center [763, 379] width 119 height 12
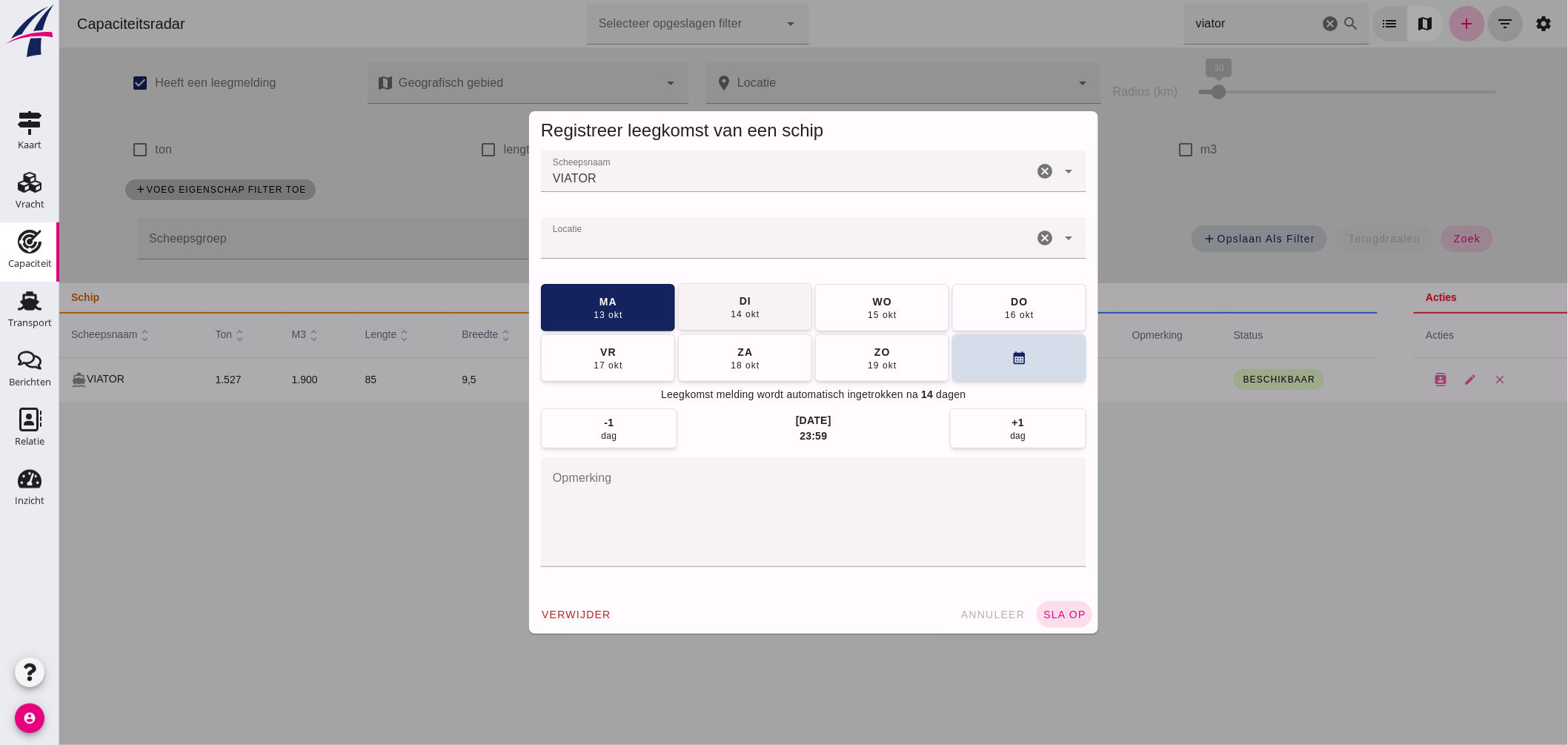
click at [757, 311] on button "di 14 okt" at bounding box center [744, 307] width 134 height 48
click at [1056, 614] on span "sla op" at bounding box center [1064, 615] width 44 height 12
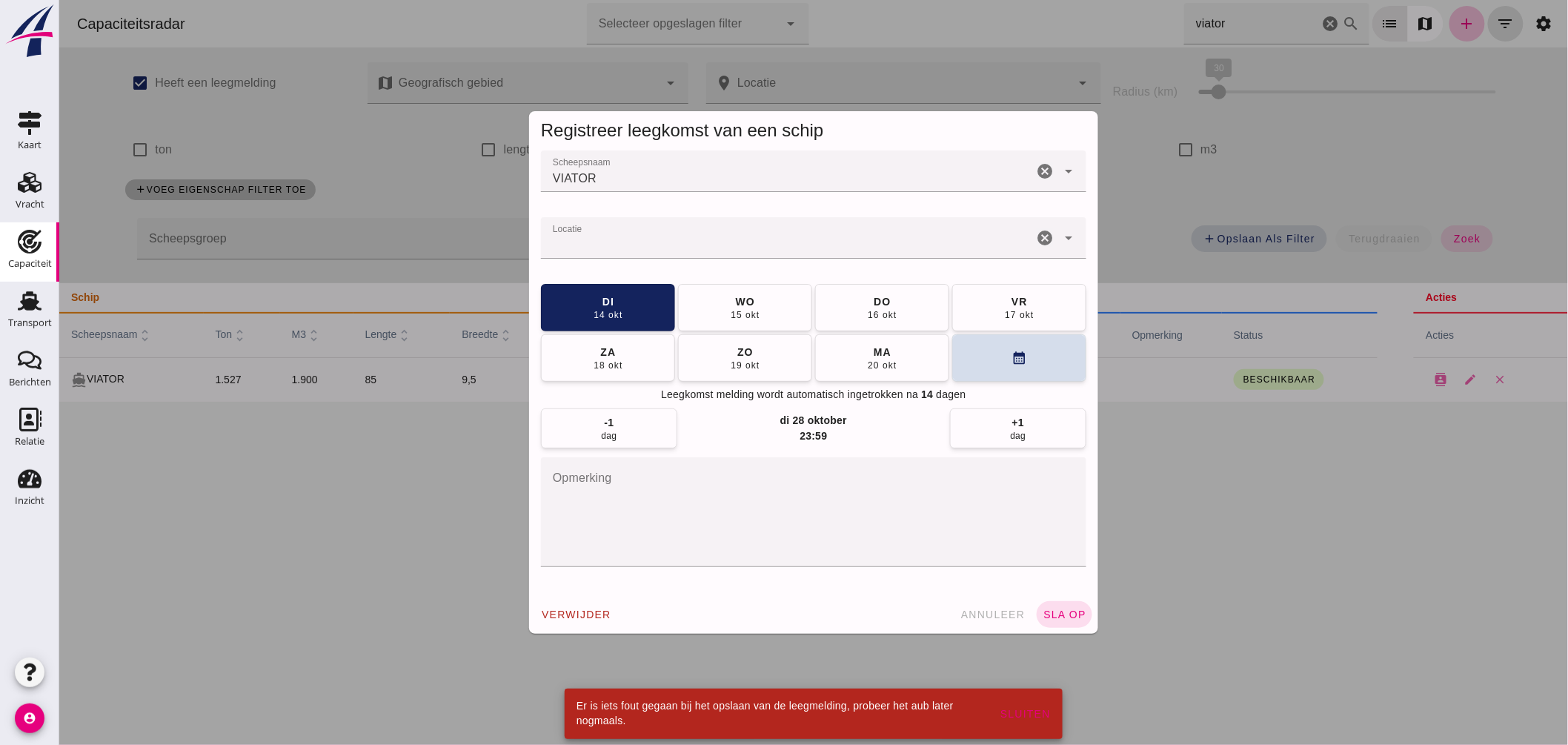
click at [616, 242] on input "Locatie" at bounding box center [787, 245] width 492 height 17
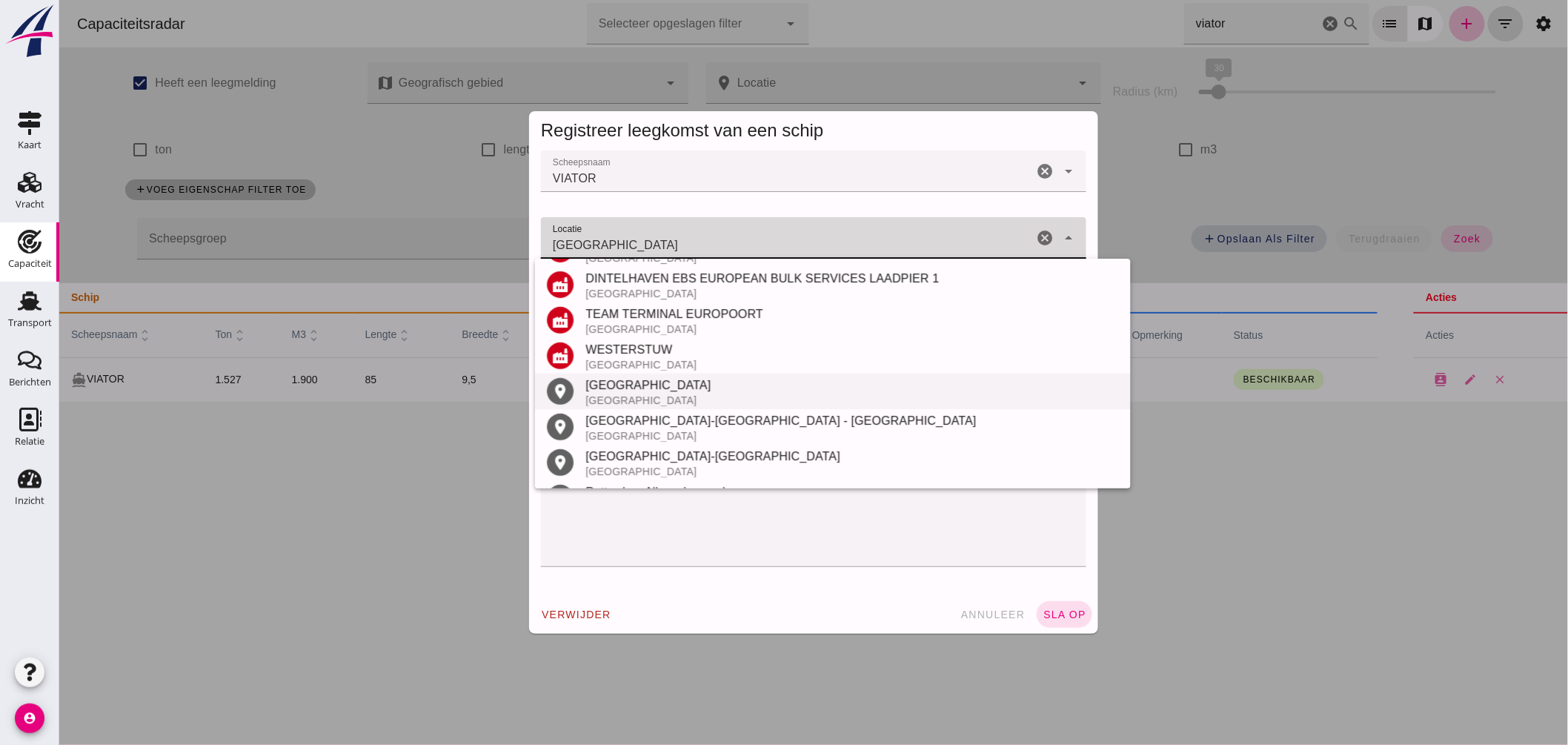
scroll to position [279, 0]
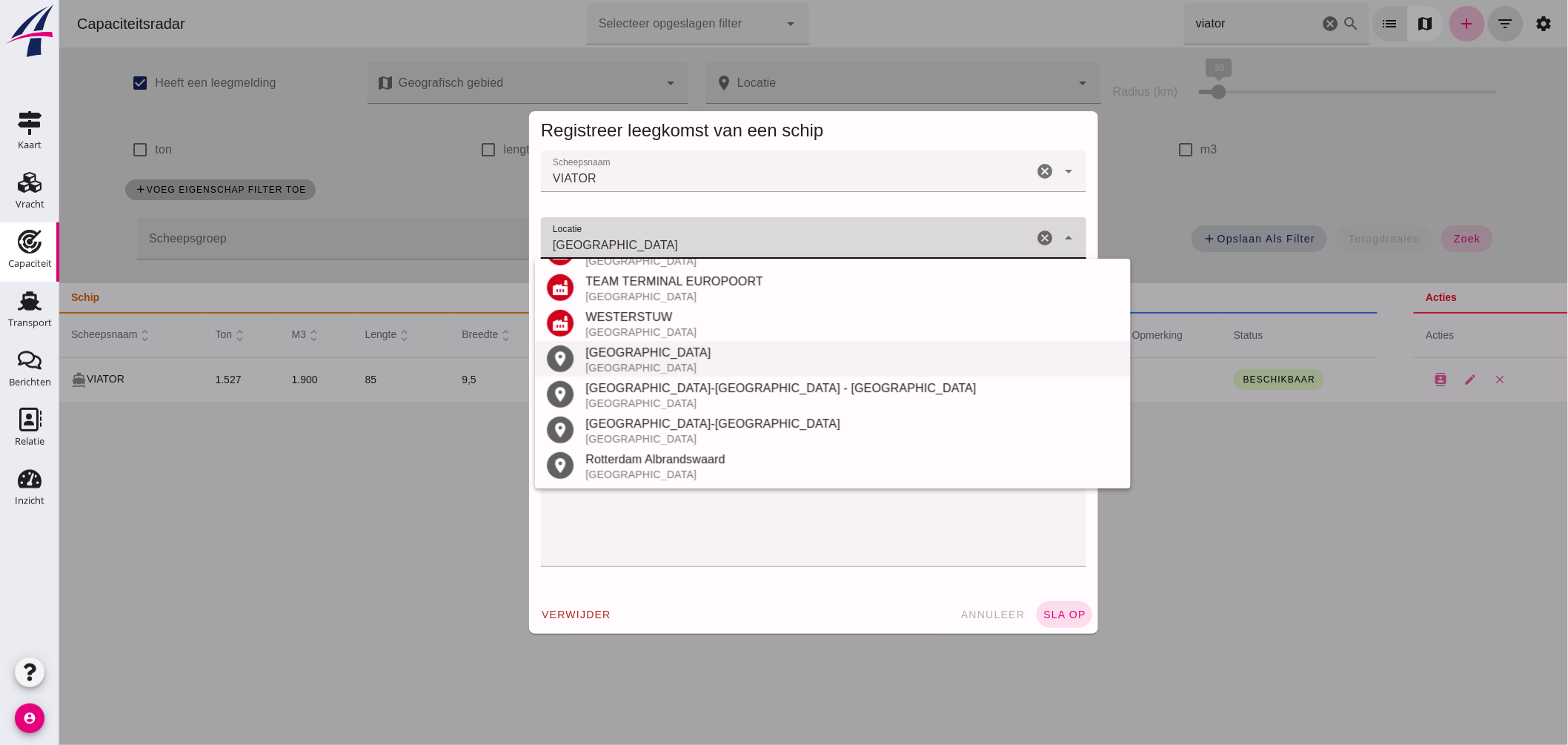
click at [653, 365] on div "Nederland" at bounding box center [851, 368] width 534 height 12
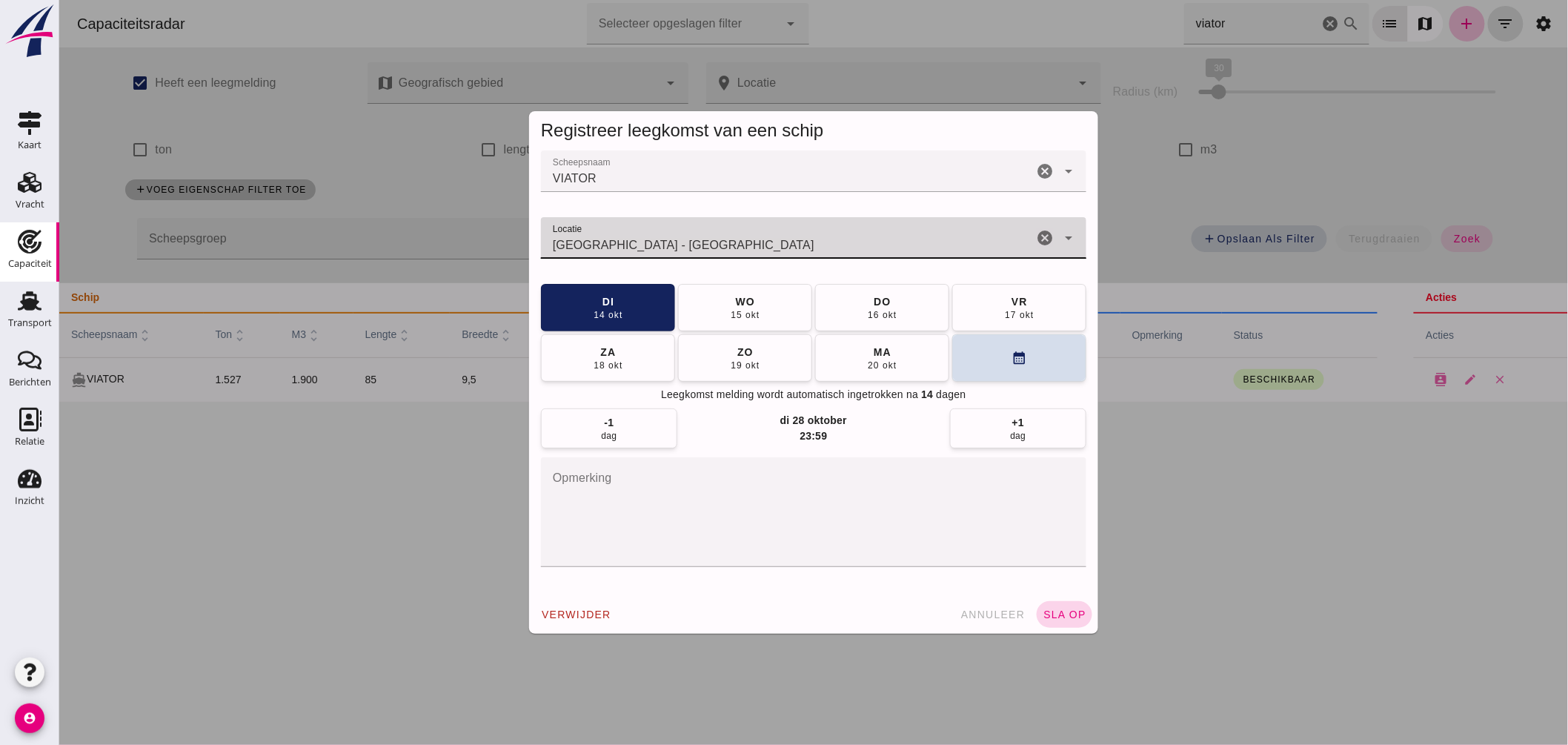
type input "Rotterdam - Zuid-Holland"
click at [1065, 614] on span "sla op" at bounding box center [1064, 615] width 44 height 12
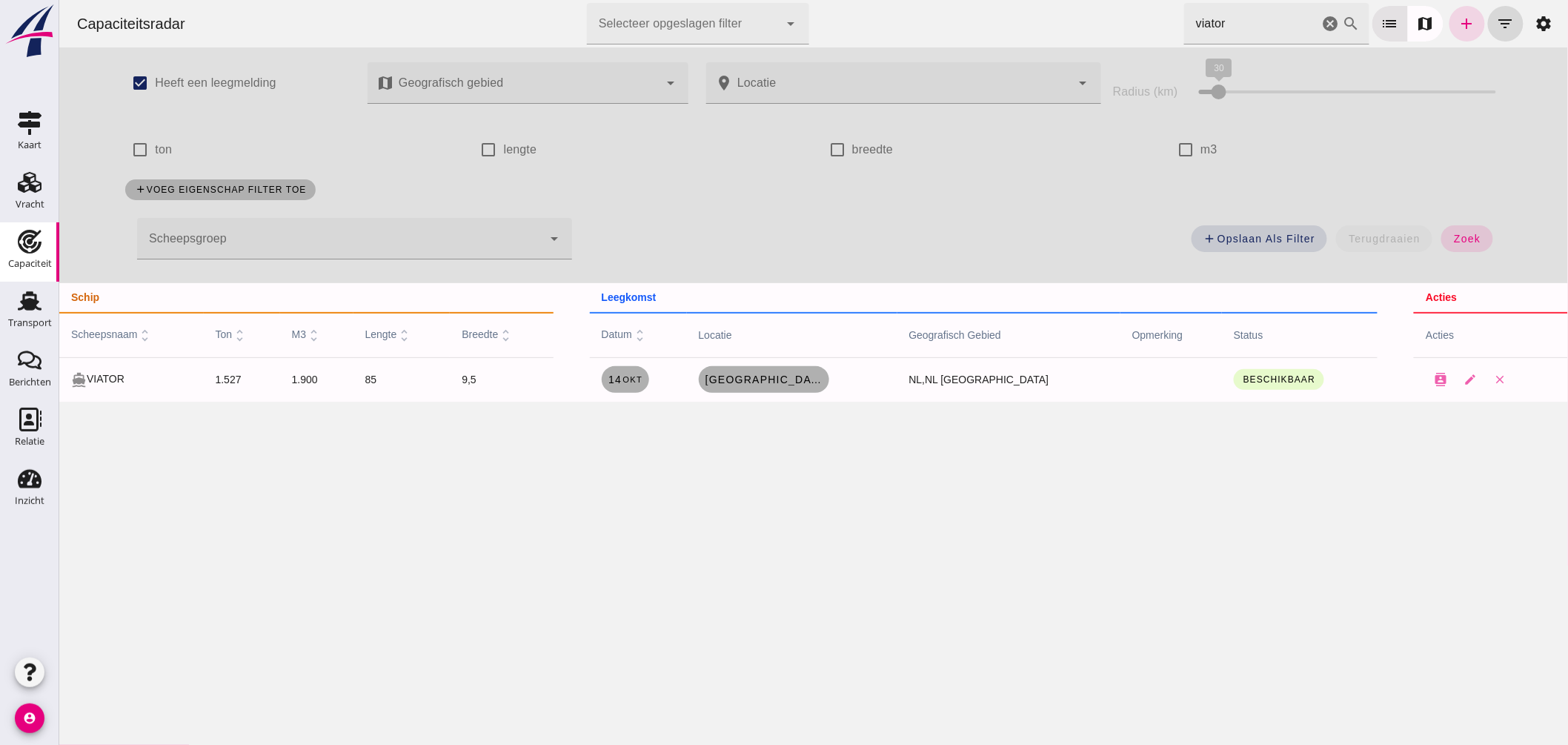
click at [954, 457] on div "Capaciteitsradar Selecteer opgeslagen filter Selecteer opgeslagen filter cancel…" at bounding box center [812, 372] width 1509 height 745
click at [1321, 23] on icon "cancel" at bounding box center [1330, 23] width 17 height 17
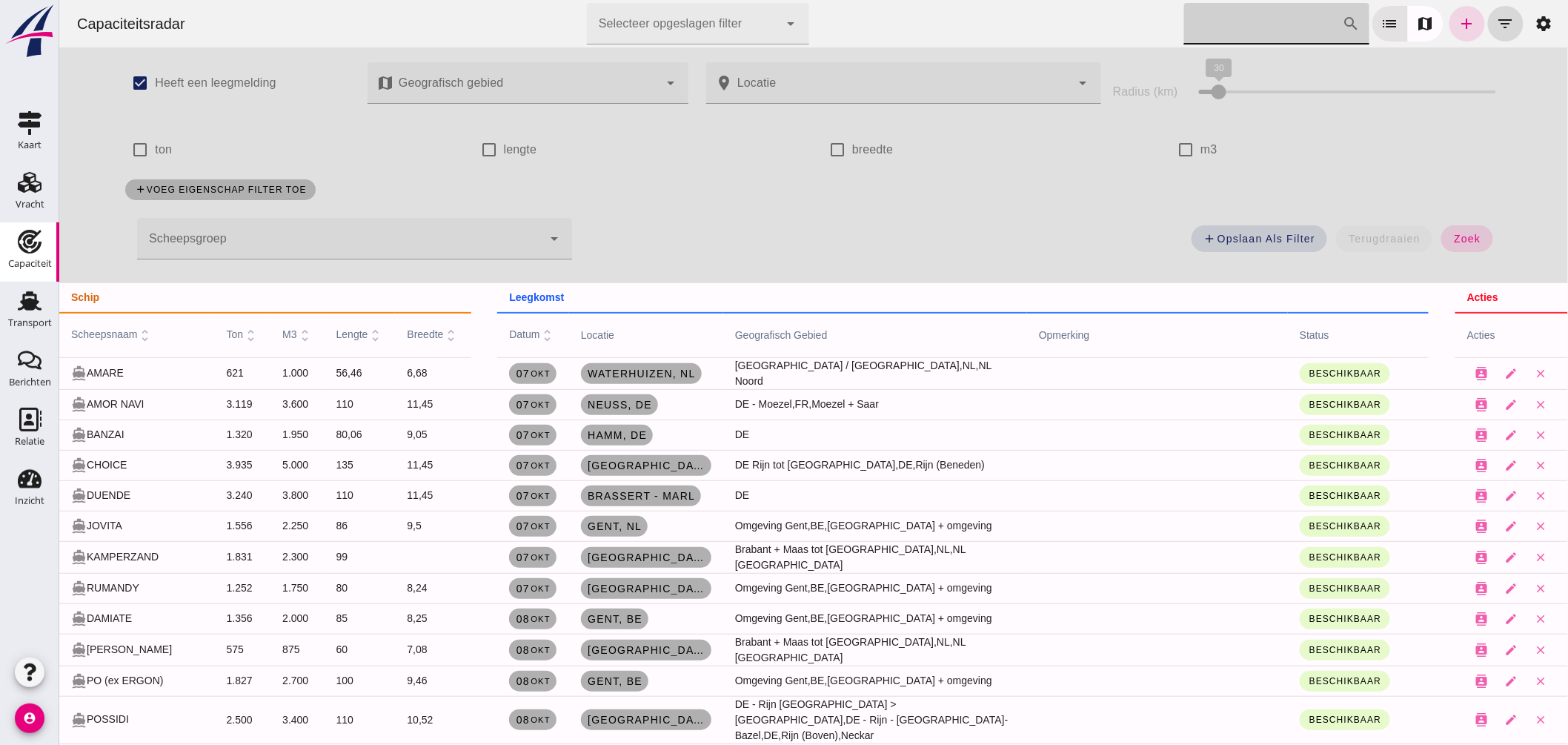
click at [1198, 26] on input "Zoek op scheepsnaam" at bounding box center [1262, 23] width 158 height 42
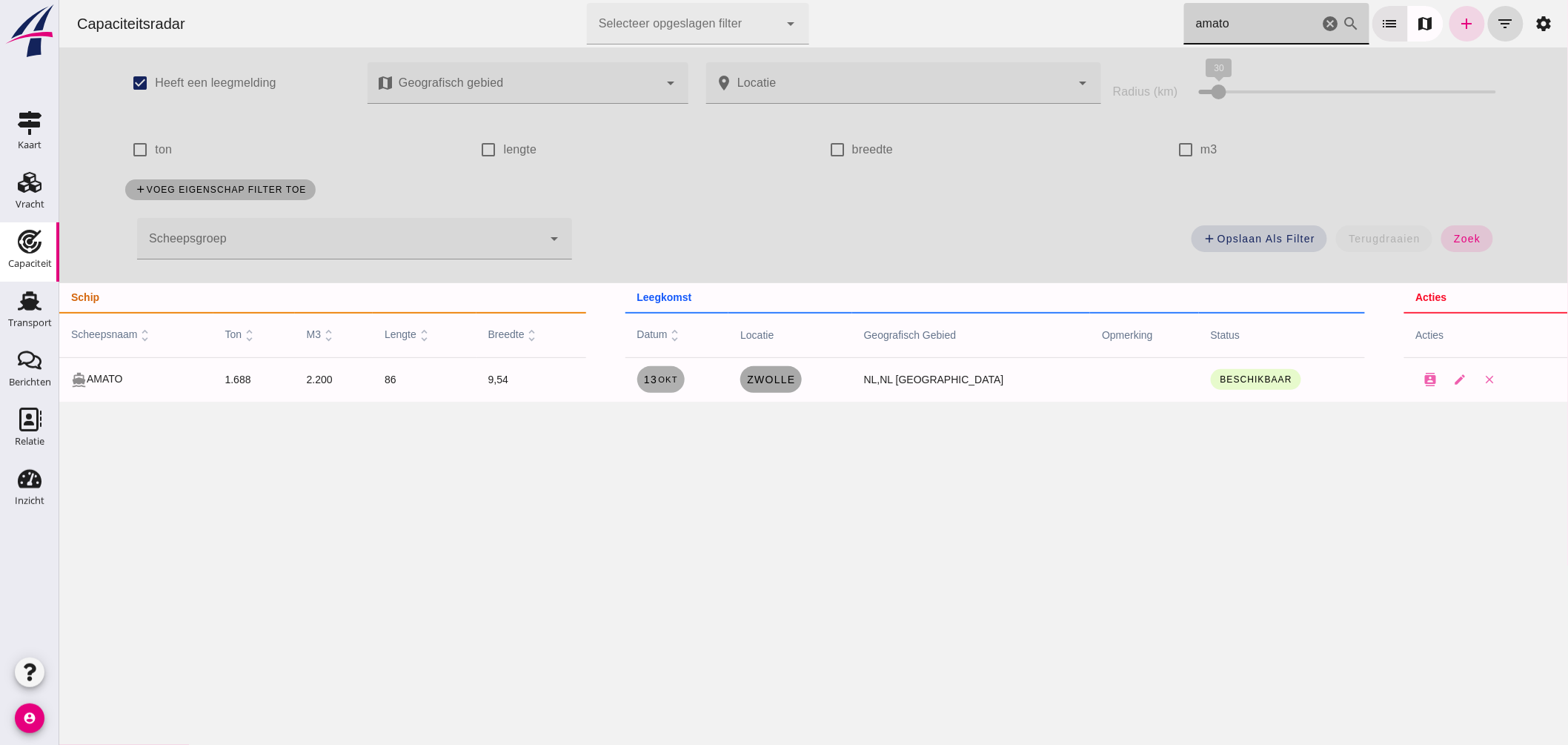
type input "amato"
click at [794, 376] on span "Zwolle" at bounding box center [770, 379] width 49 height 12
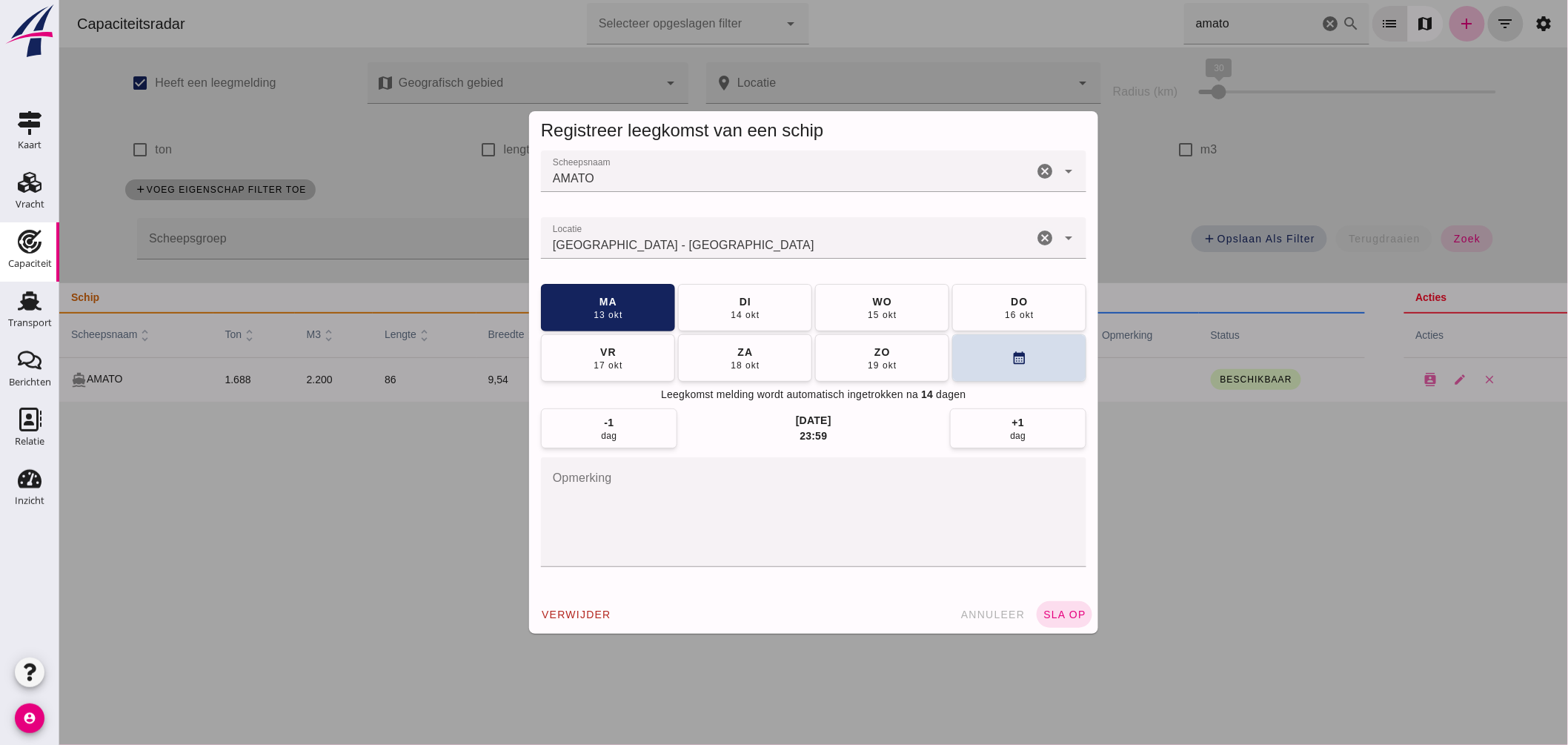
click at [686, 247] on input "Locatie" at bounding box center [787, 245] width 492 height 17
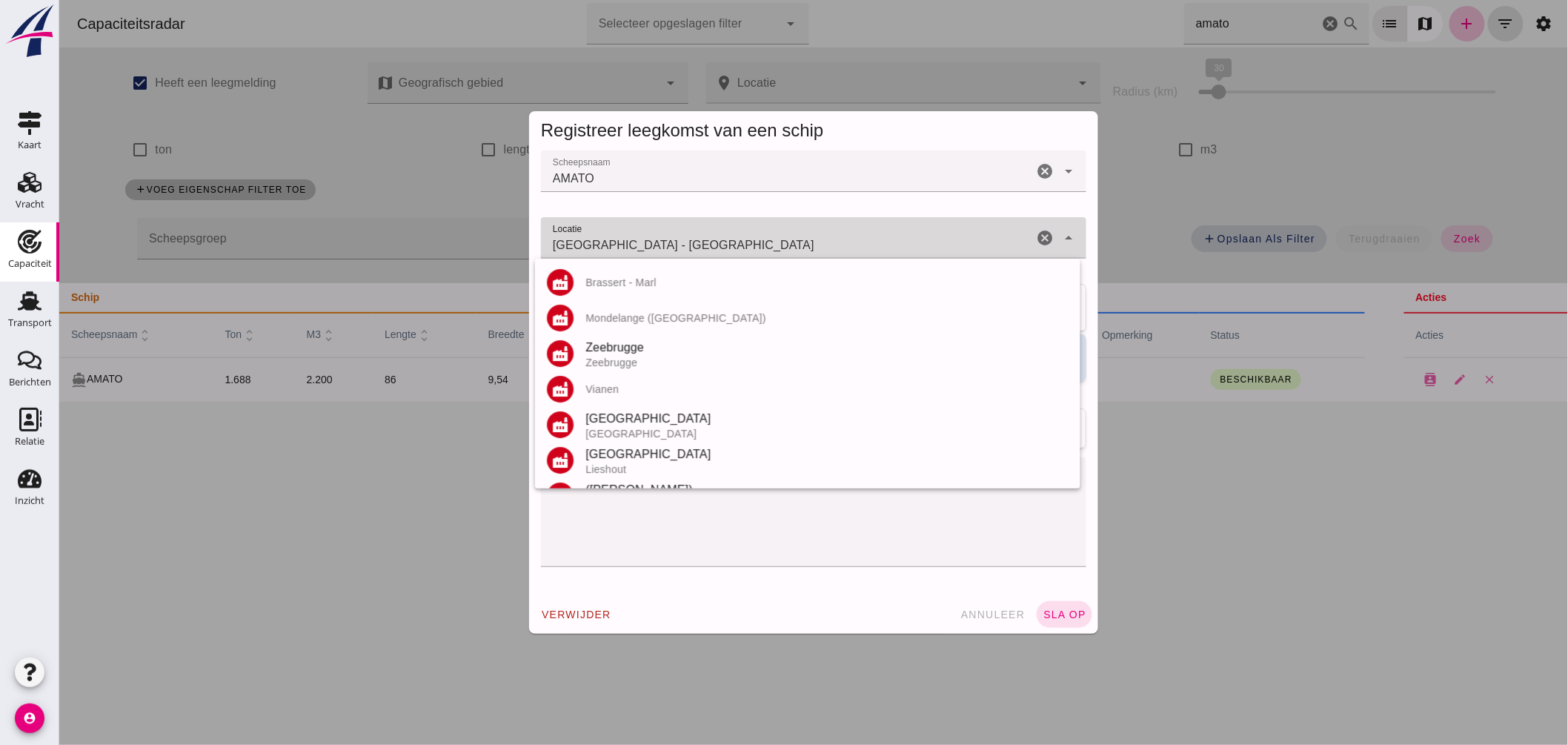
click at [686, 247] on input "Zwolle - Overijssel" at bounding box center [787, 245] width 492 height 17
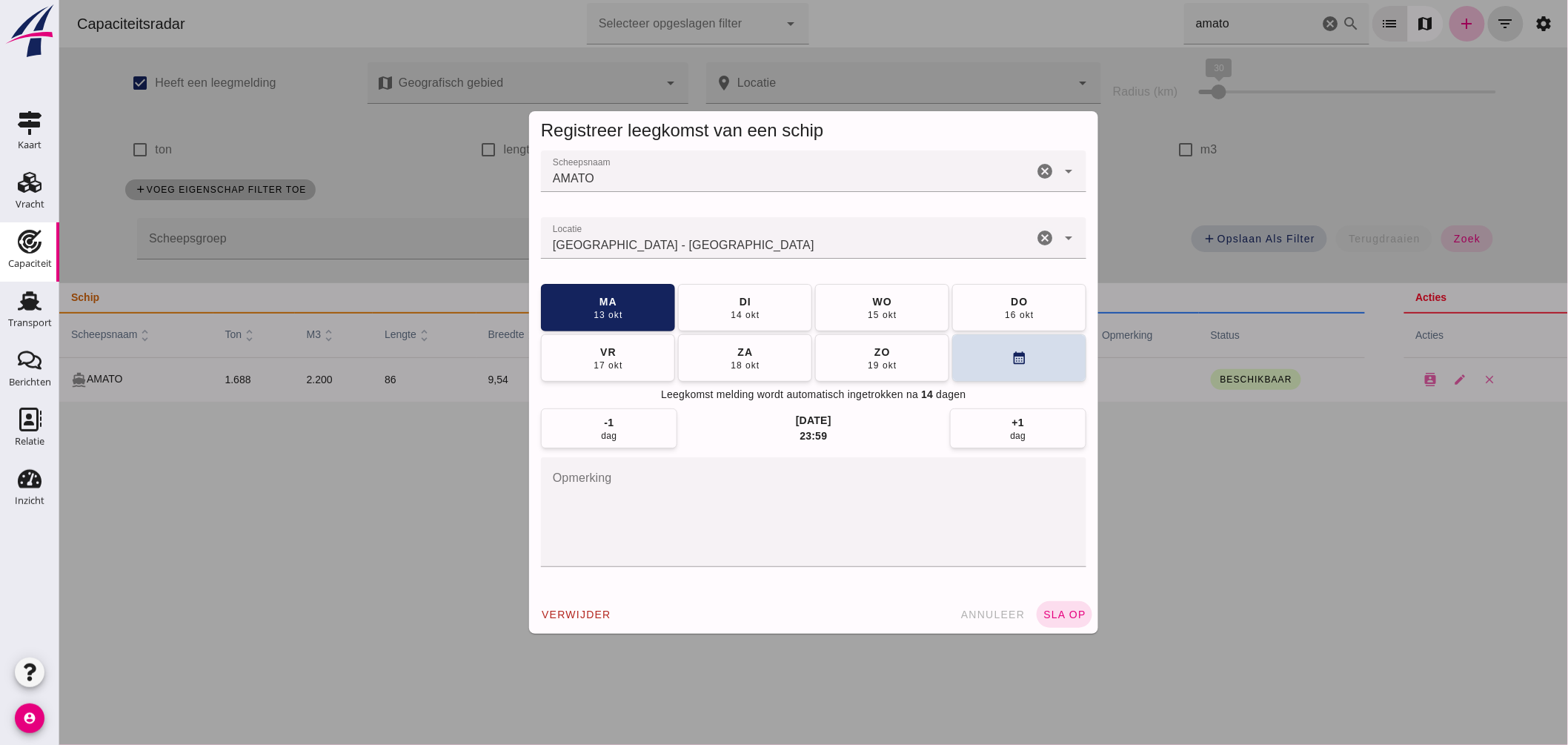
click at [837, 139] on div "Registreer leegkomst van een schip" at bounding box center [813, 131] width 546 height 24
drag, startPoint x: 837, startPoint y: 139, endPoint x: 853, endPoint y: 204, distance: 66.9
click at [853, 204] on div "Registreer leegkomst van een schip Scheepsnaam Scheepsnaam AMATO cancel arrow_d…" at bounding box center [813, 372] width 569 height 522
click at [649, 250] on input "Zwolle - Overijssel" at bounding box center [787, 245] width 492 height 17
click at [649, 249] on input "Zwolle - Overijssel" at bounding box center [787, 245] width 492 height 17
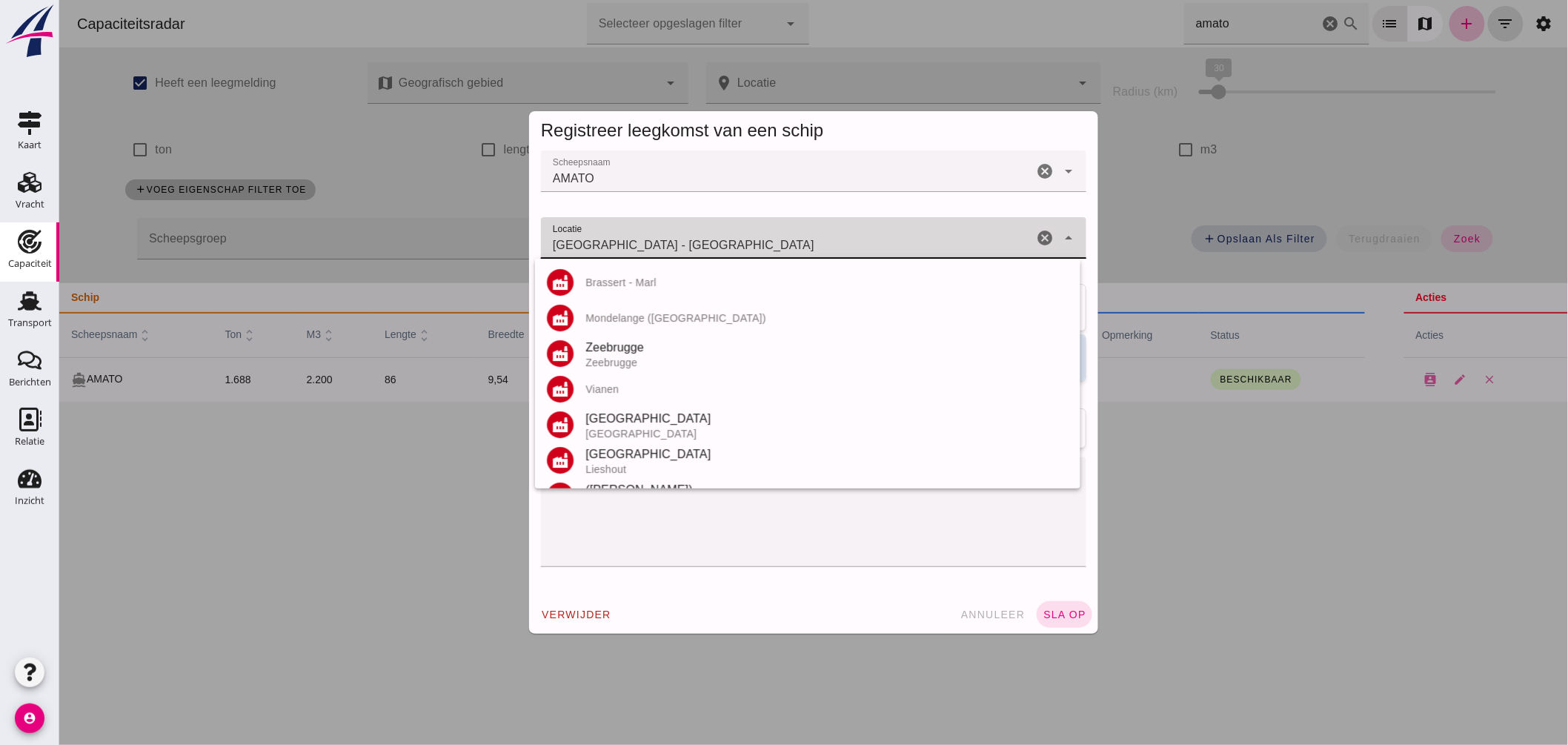
click at [649, 249] on input "Zwolle - Overijssel" at bounding box center [787, 245] width 492 height 17
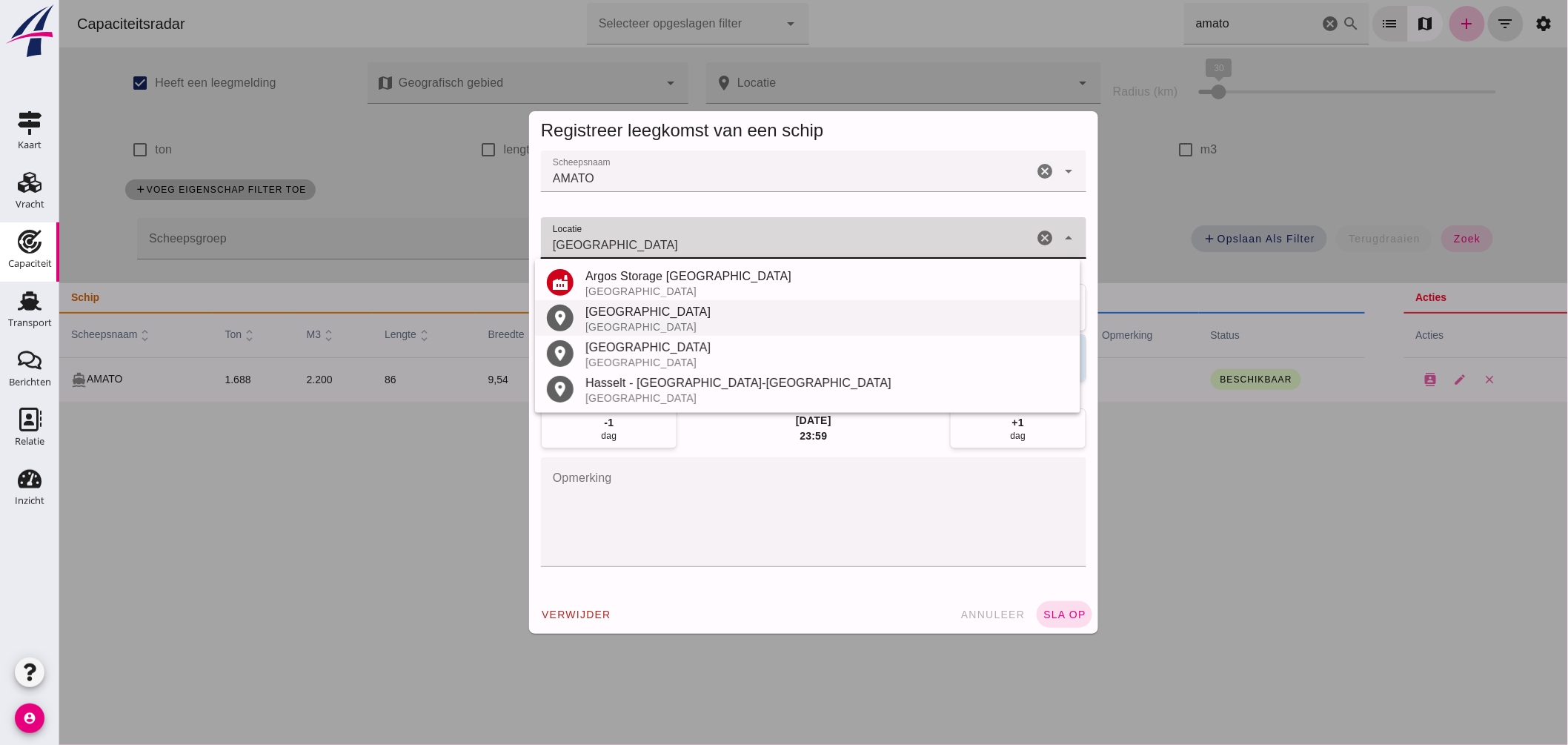
click at [620, 316] on div "Hasselt" at bounding box center [826, 311] width 483 height 17
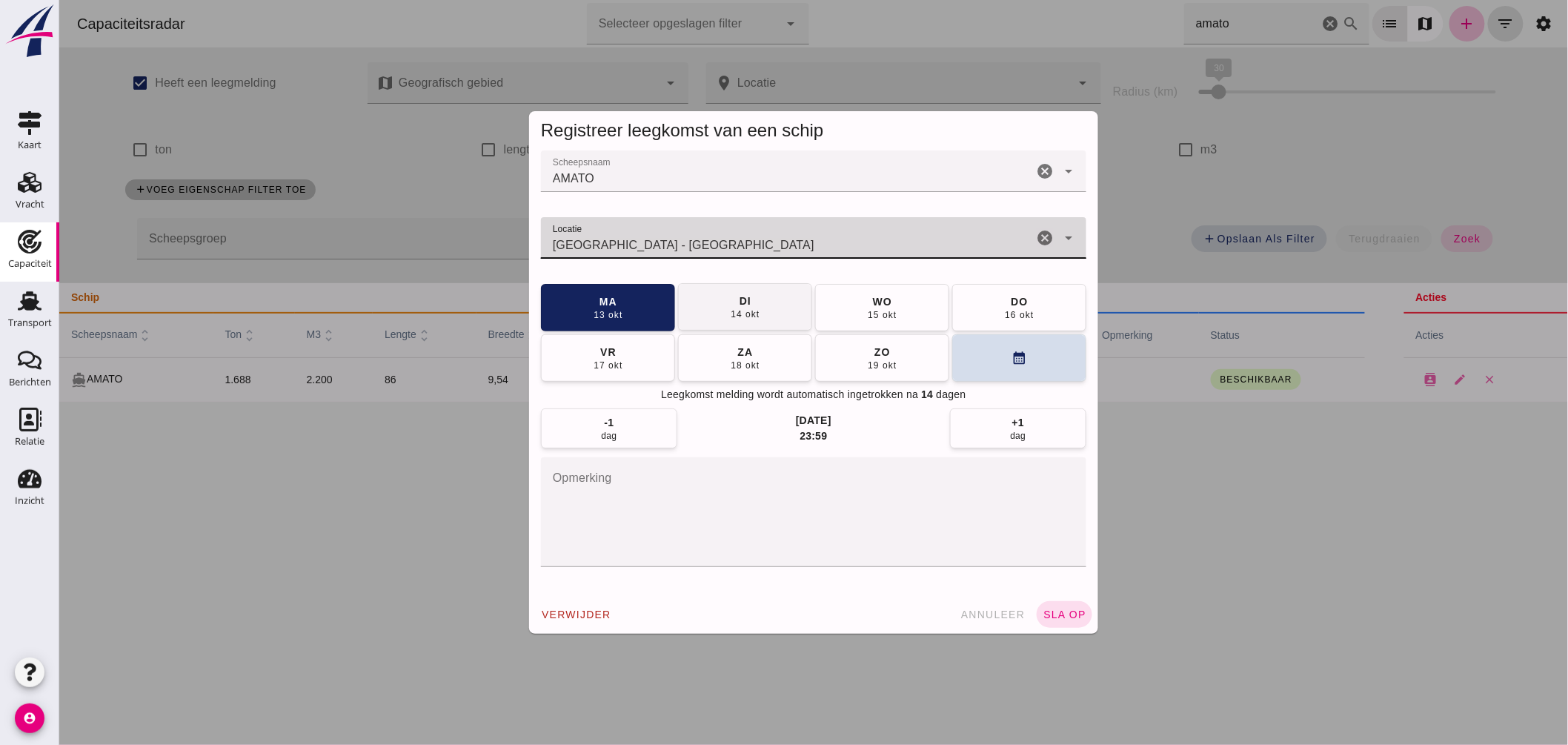
type input "Hasselt - Limburg"
click at [744, 312] on div "14 okt" at bounding box center [743, 314] width 30 height 12
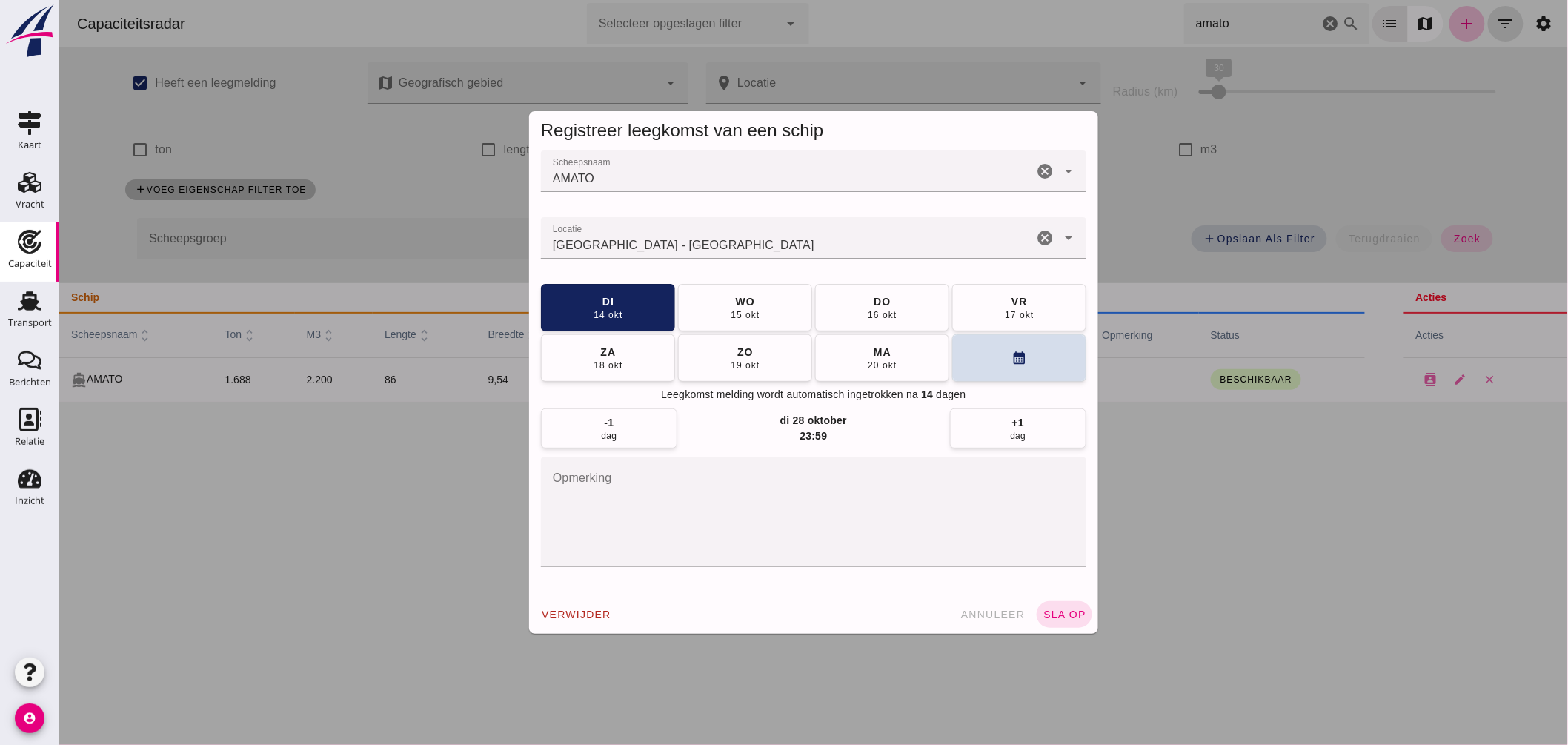
click at [1053, 616] on span "sla op" at bounding box center [1064, 615] width 44 height 12
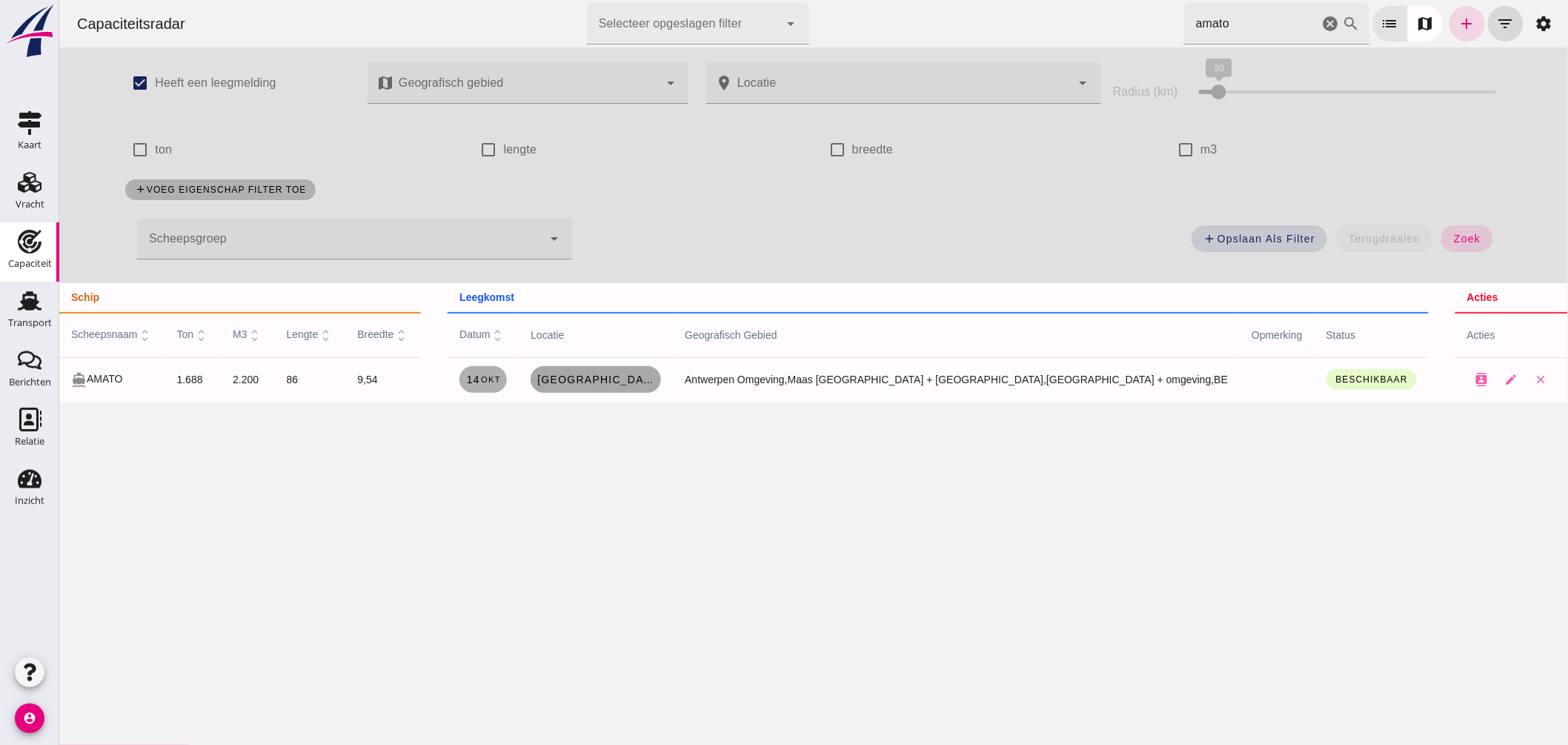
click at [660, 370] on link "Hasselt" at bounding box center [595, 379] width 130 height 26
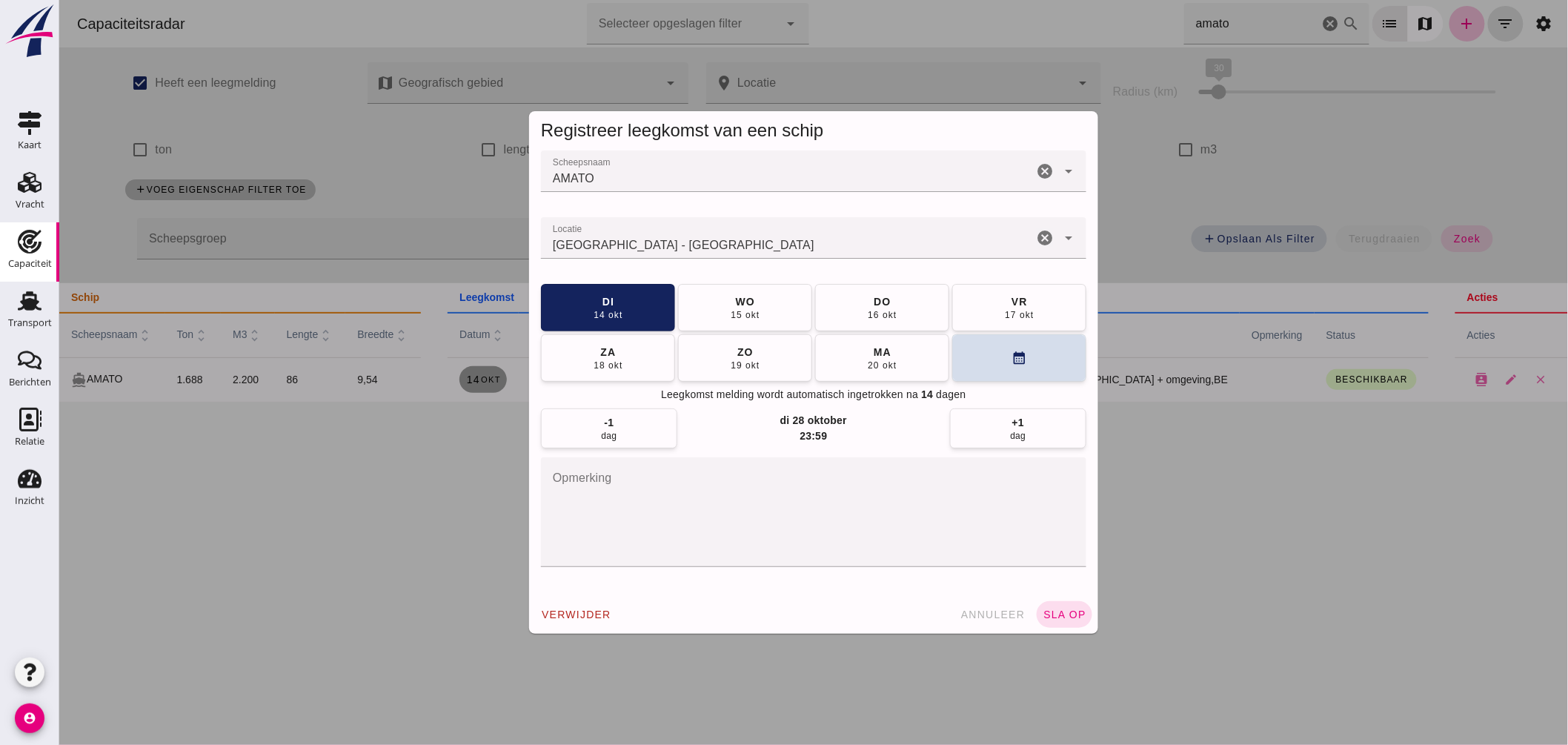
click at [665, 249] on input "Locatie" at bounding box center [787, 245] width 492 height 17
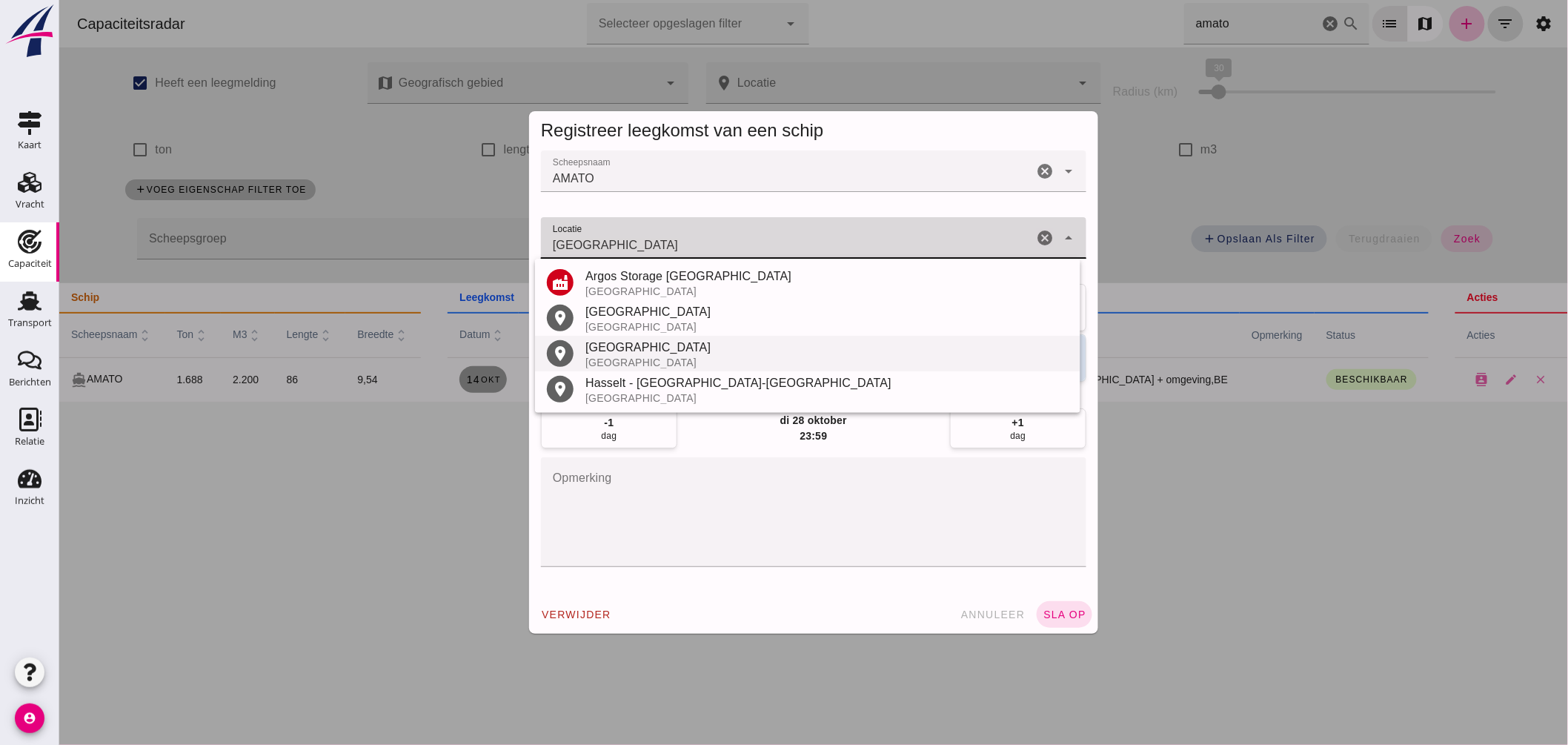
click at [611, 354] on div "Hasselt" at bounding box center [826, 347] width 483 height 17
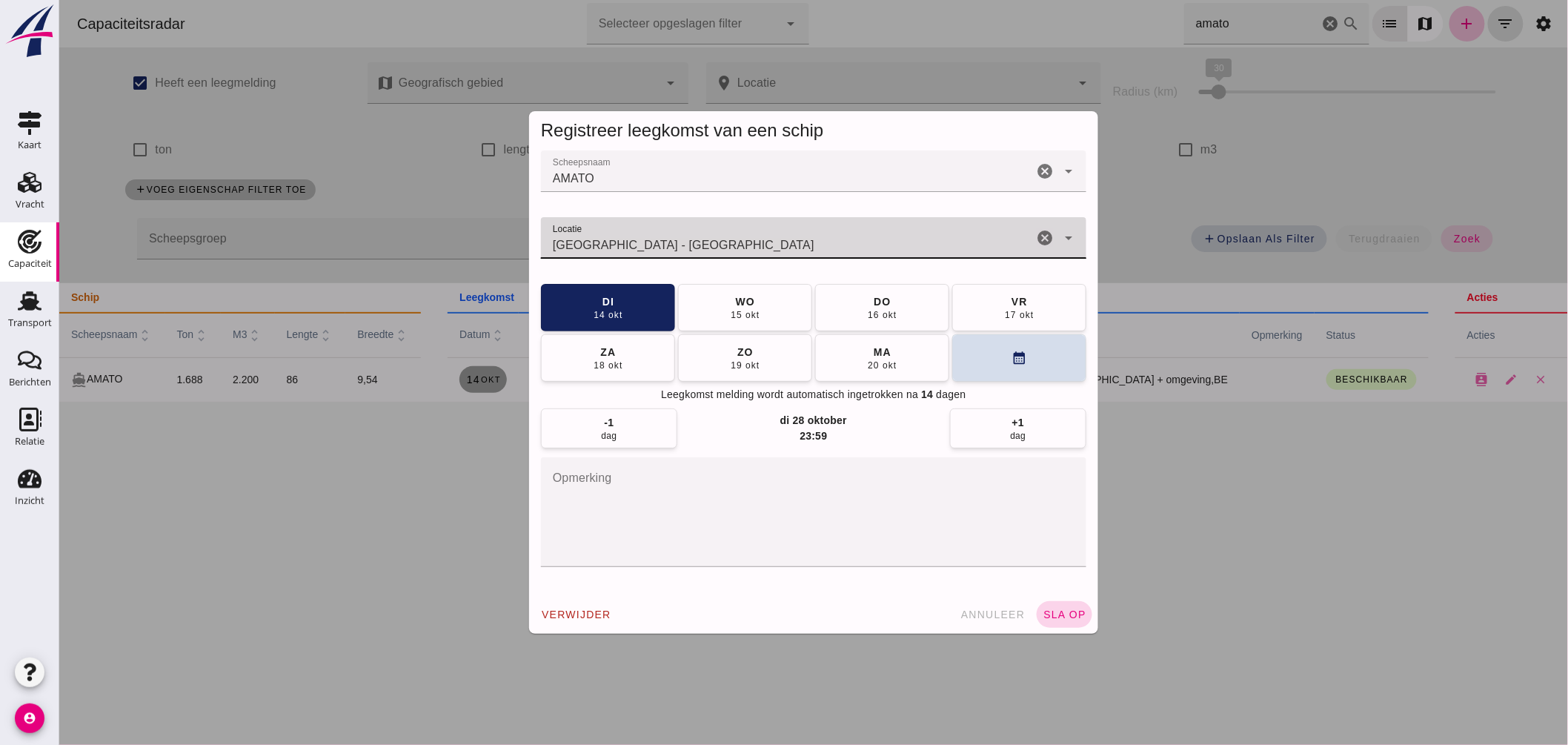
type input "Hasselt - Overijssel"
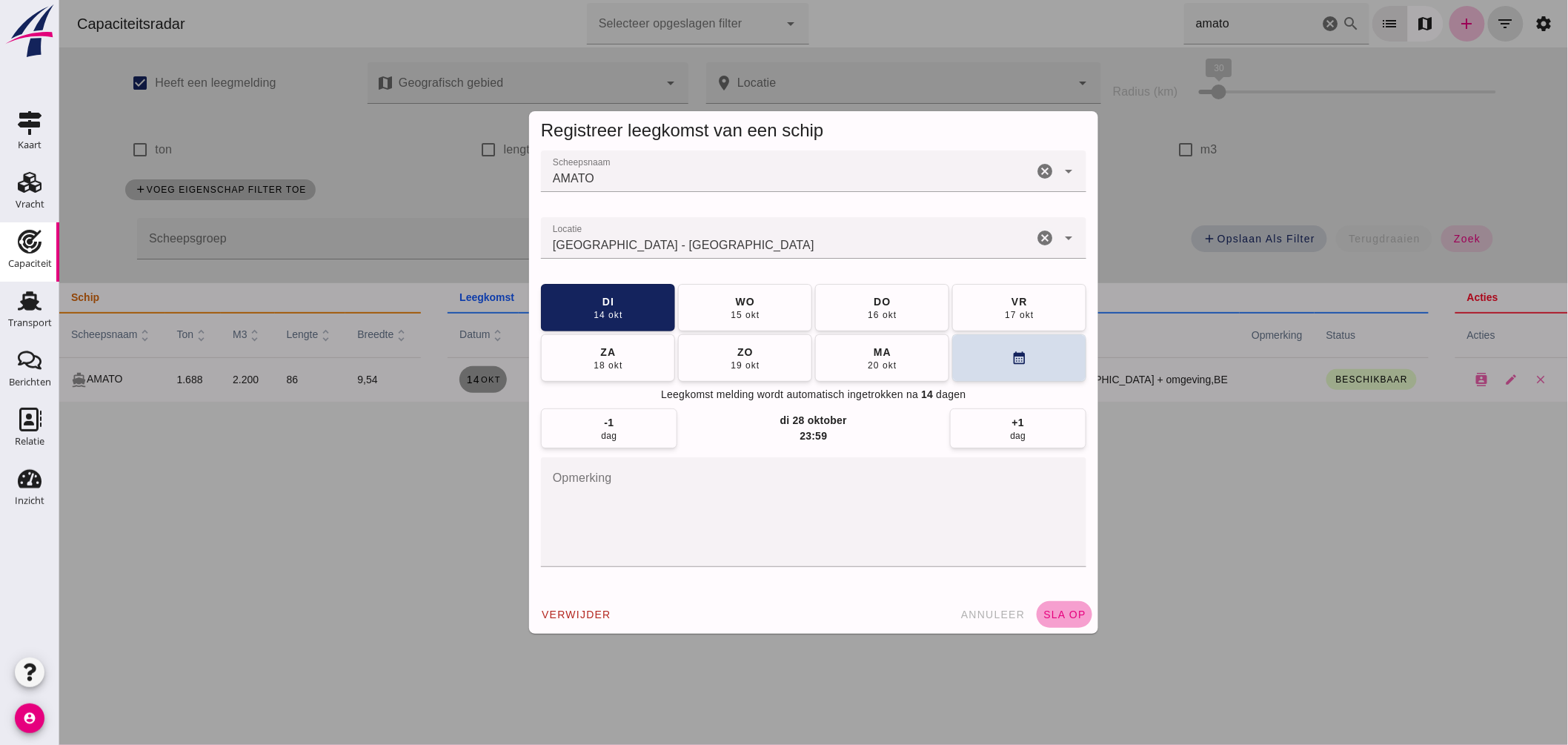
click at [1052, 612] on span "sla op" at bounding box center [1064, 615] width 44 height 12
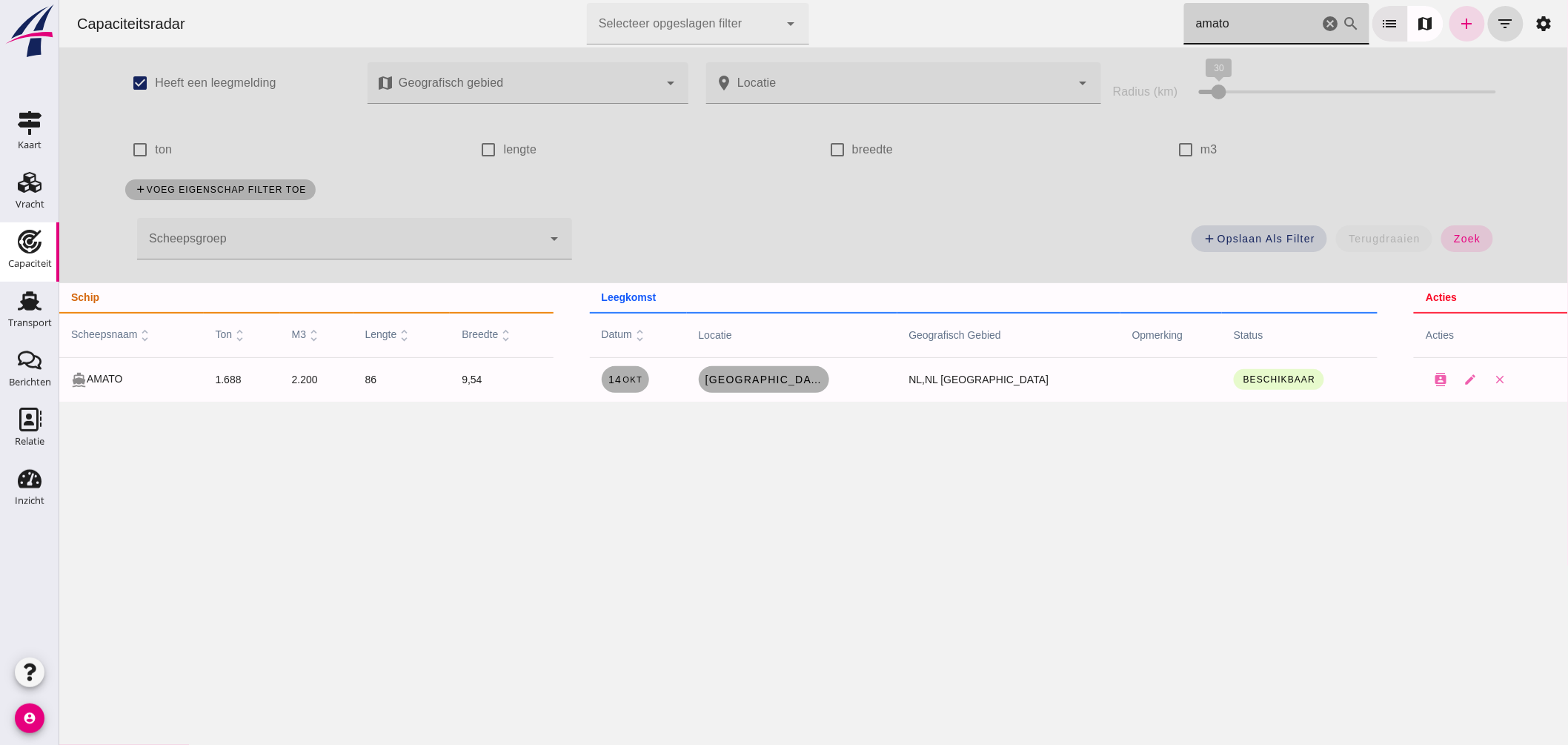
drag, startPoint x: 1261, startPoint y: 26, endPoint x: 797, endPoint y: 5, distance: 464.5
click at [828, 14] on div "Capaciteitsradar Selecteer opgeslagen filter Selecteer opgeslagen filter cancel…" at bounding box center [812, 23] width 1497 height 48
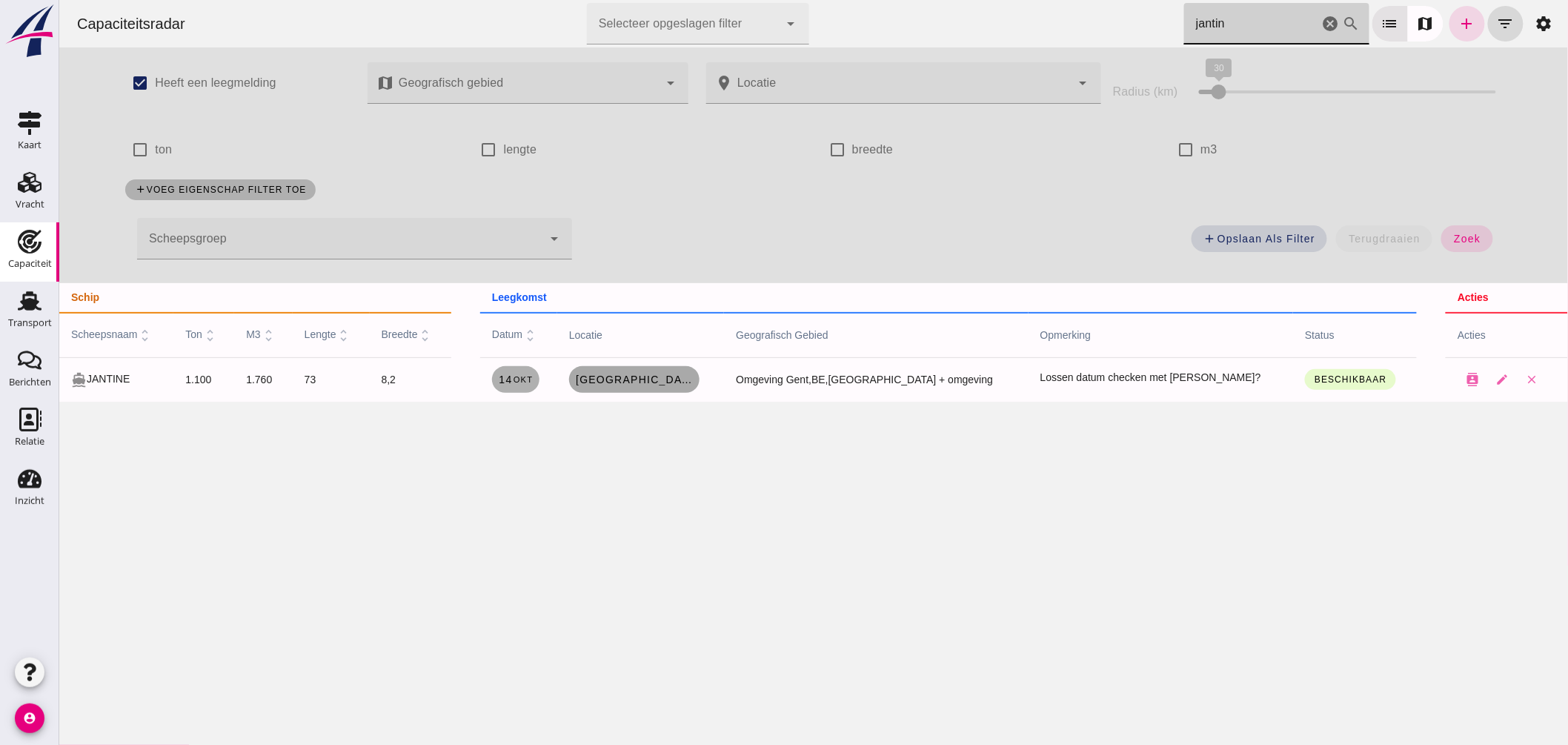
type input "jantin"
click at [687, 378] on span "Brugge" at bounding box center [634, 379] width 119 height 12
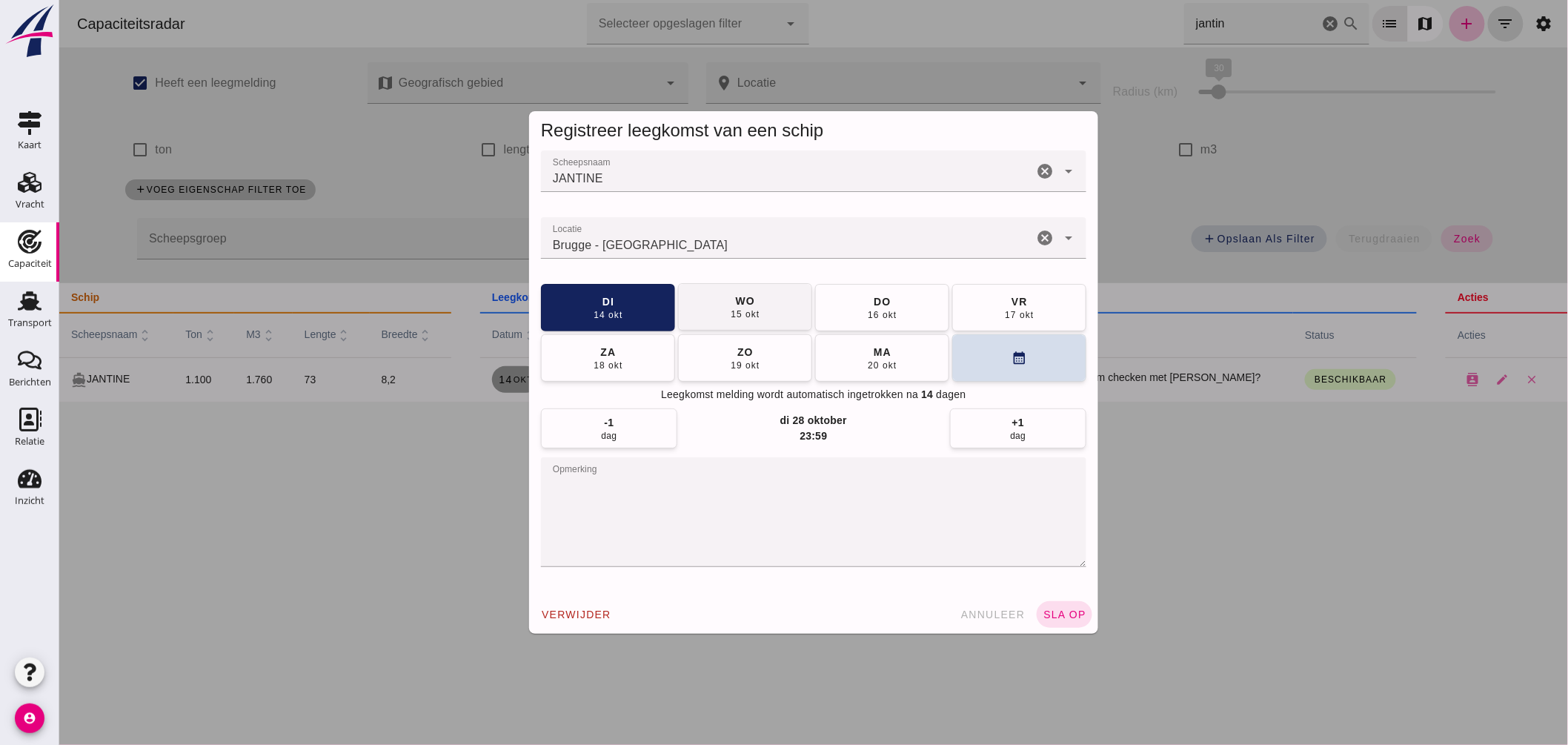
click at [752, 298] on span "wo 15 okt" at bounding box center [743, 307] width 30 height 26
click at [1057, 620] on button "sla op" at bounding box center [1064, 614] width 55 height 26
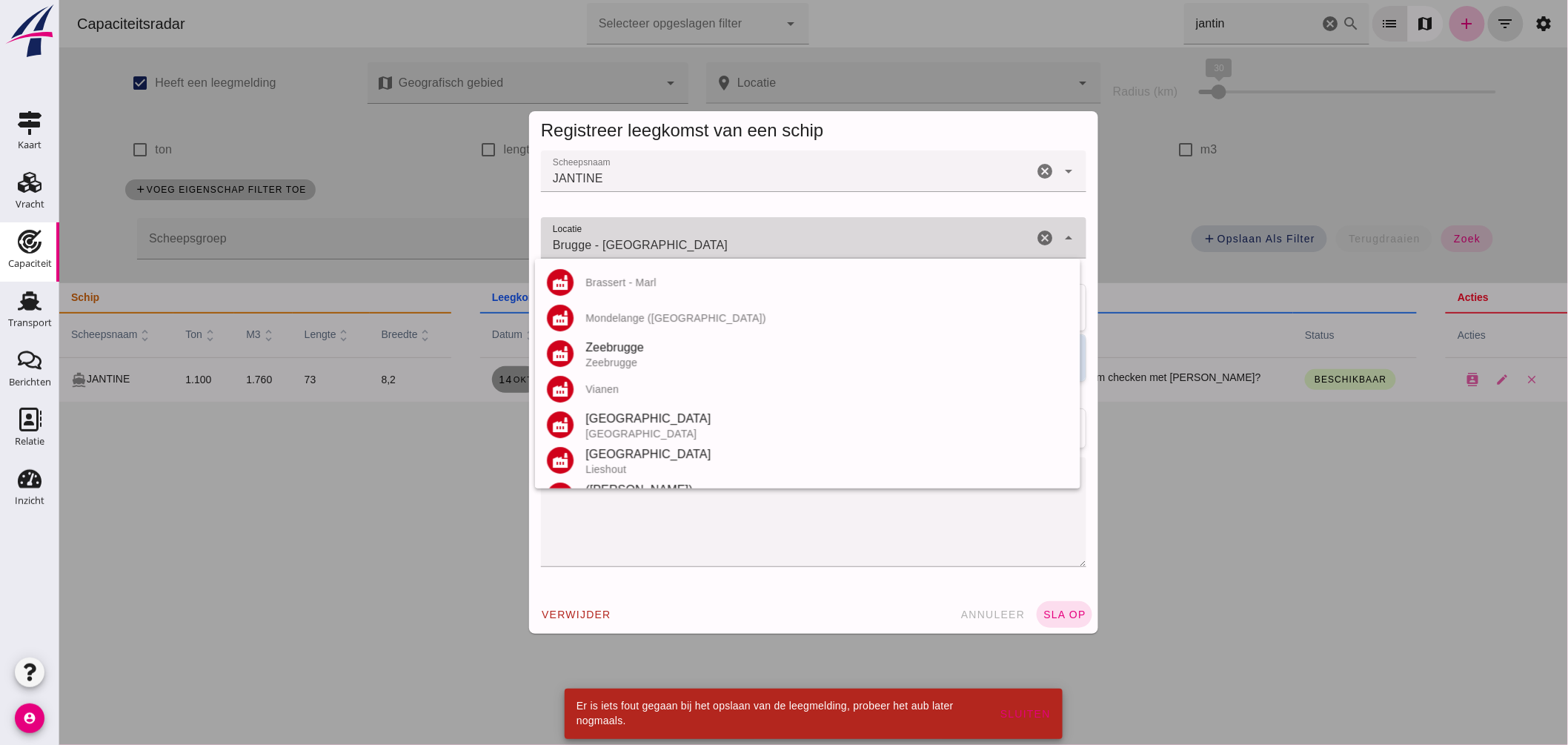
drag, startPoint x: 588, startPoint y: 242, endPoint x: 827, endPoint y: 252, distance: 239.2
click at [827, 252] on input "Brugge - West-Vlaanderen" at bounding box center [787, 245] width 492 height 17
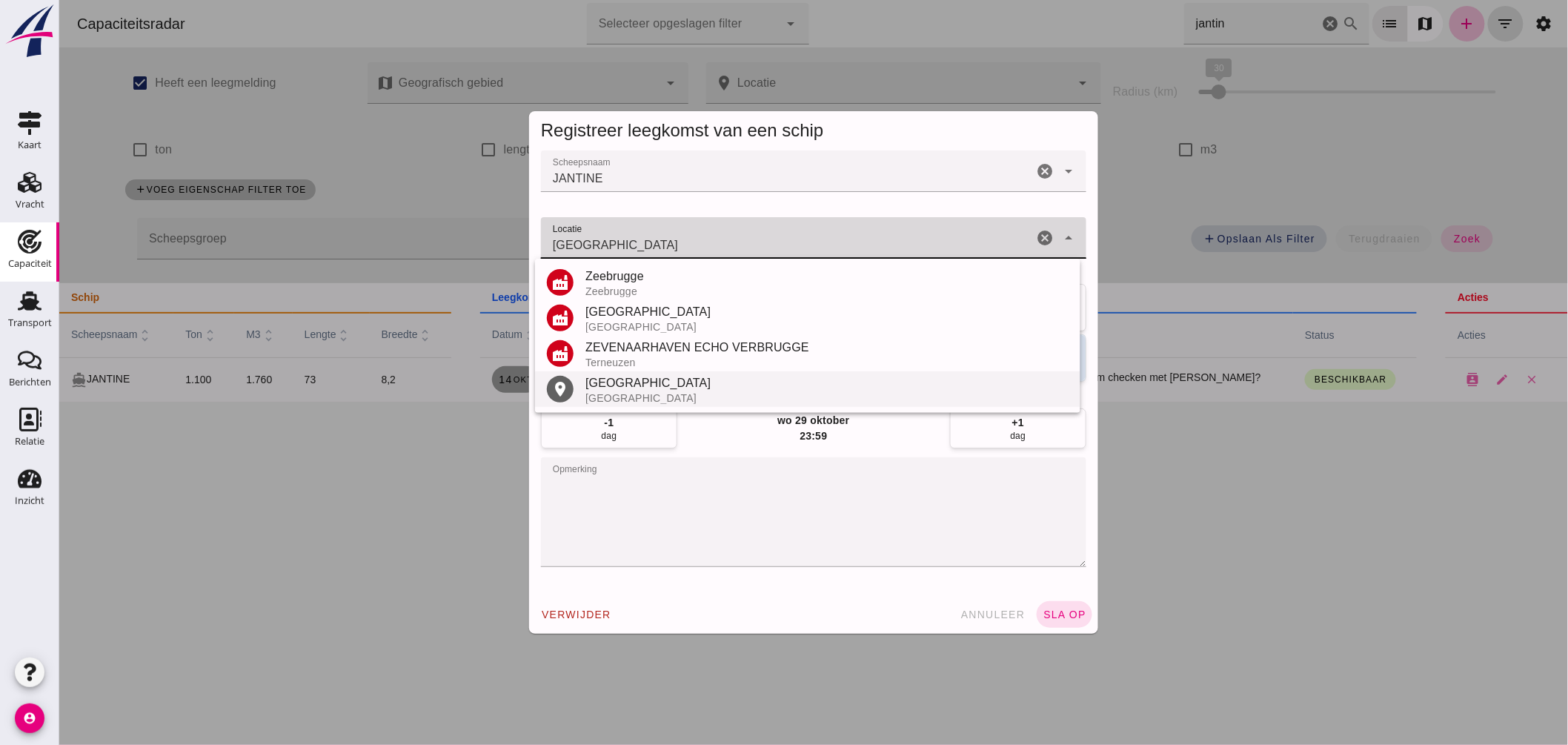
click at [625, 389] on div "Brugge" at bounding box center [826, 382] width 483 height 17
type input "Brugge - West-Vlaanderen"
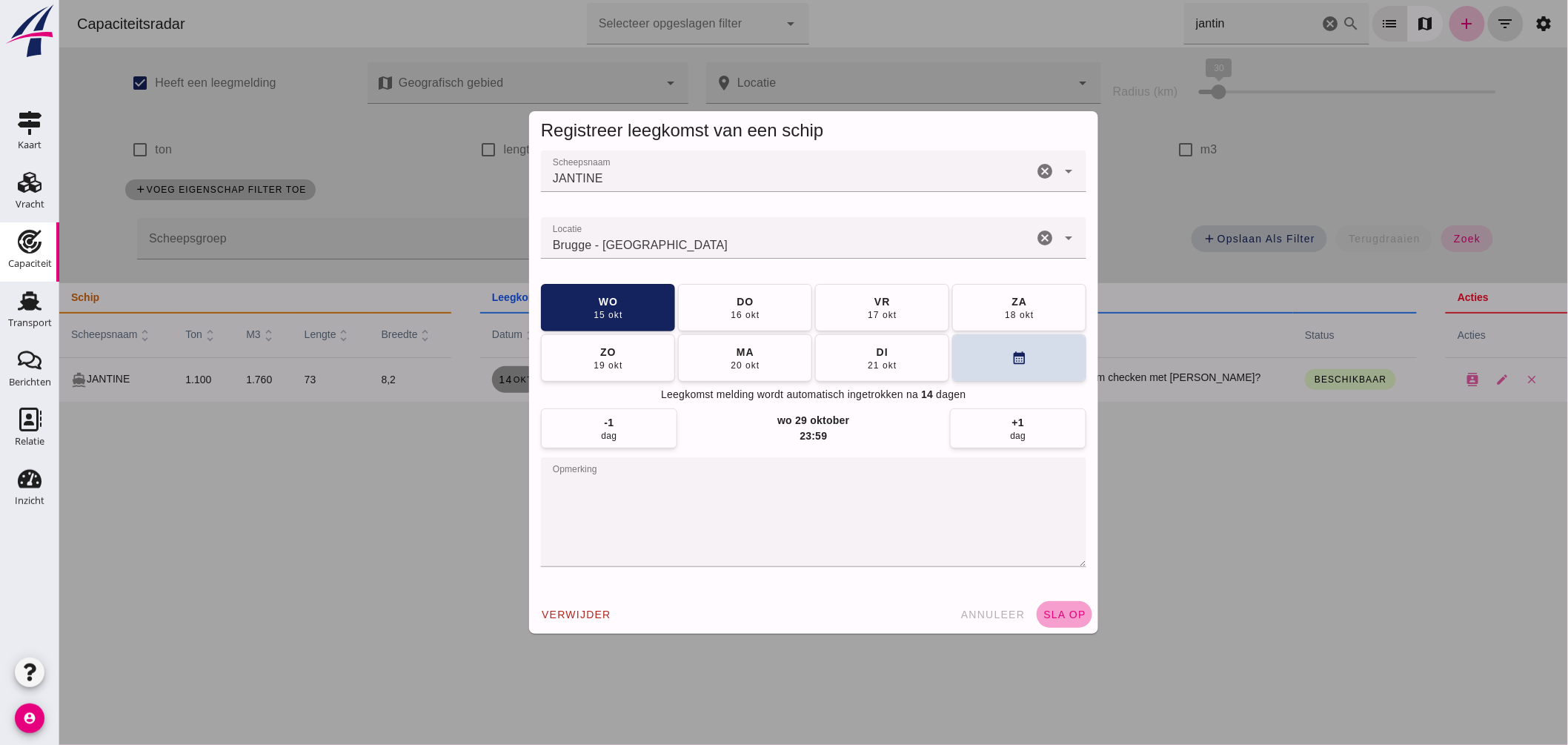
click at [1055, 618] on span "sla op" at bounding box center [1064, 615] width 44 height 12
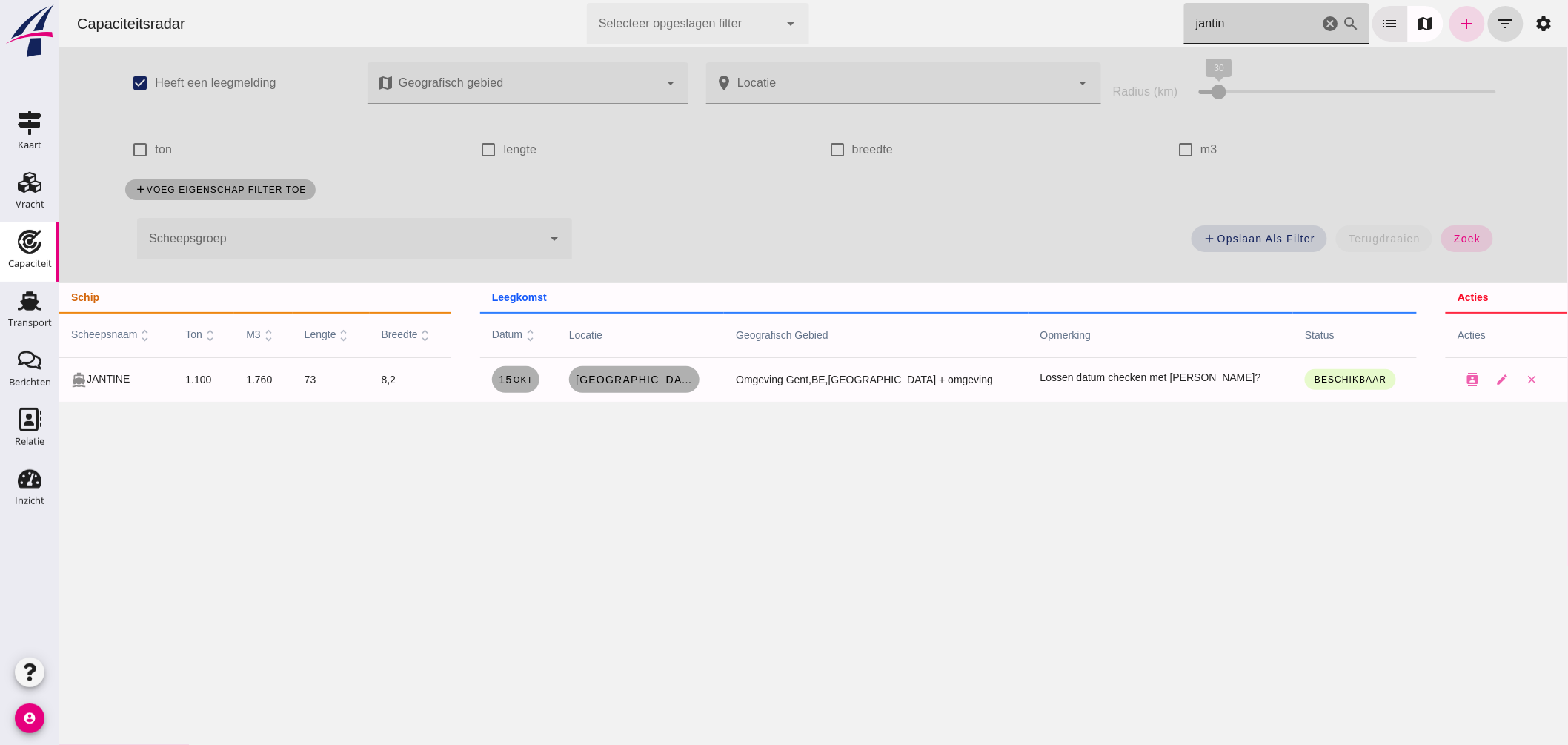
drag, startPoint x: 1213, startPoint y: 26, endPoint x: 1124, endPoint y: 30, distance: 89.1
click at [1126, 30] on div "Capaciteitsradar Selecteer opgeslagen filter Selecteer opgeslagen filter cancel…" at bounding box center [812, 23] width 1497 height 48
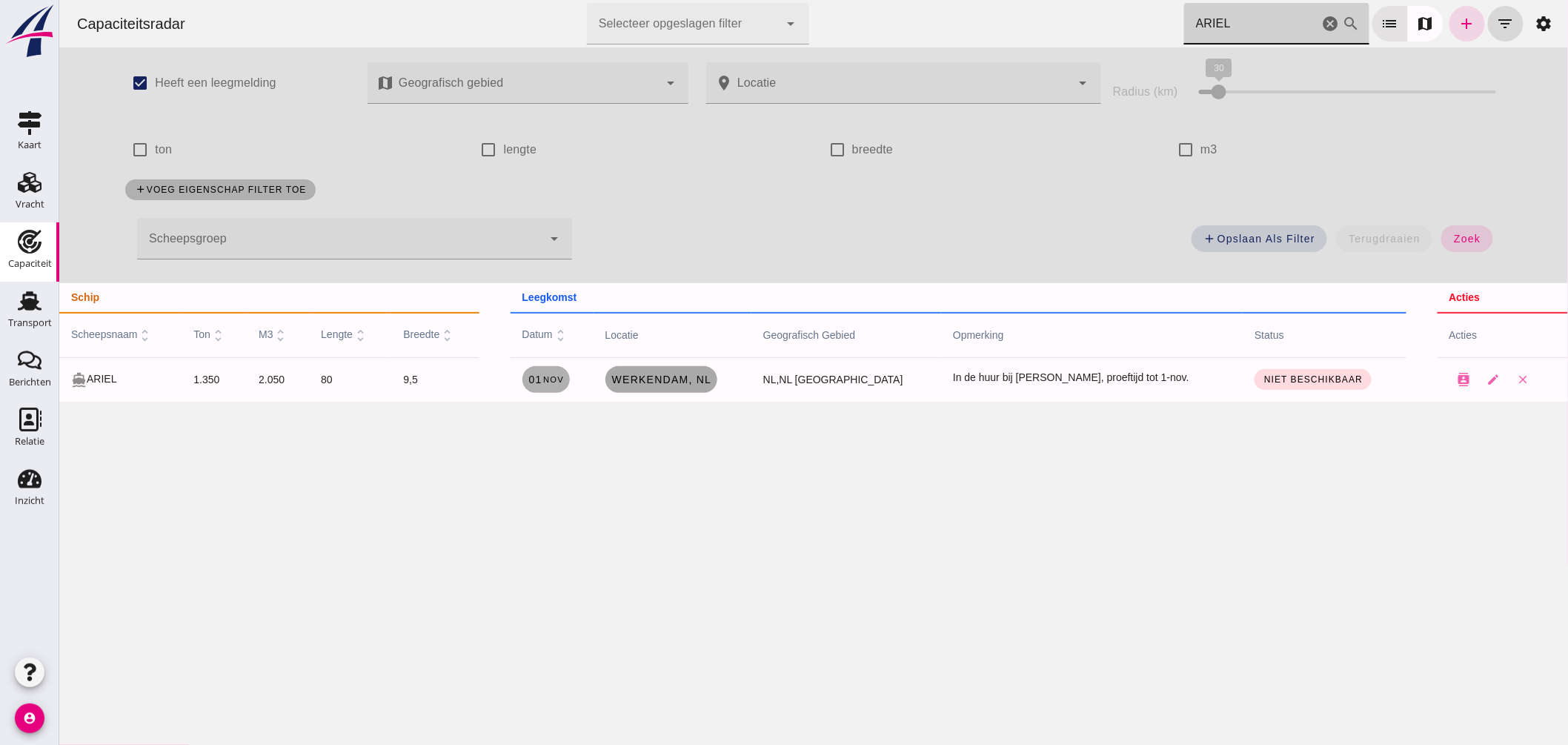
type input "ARIEL"
click at [712, 379] on span "Werkendam , nl" at bounding box center [661, 379] width 101 height 12
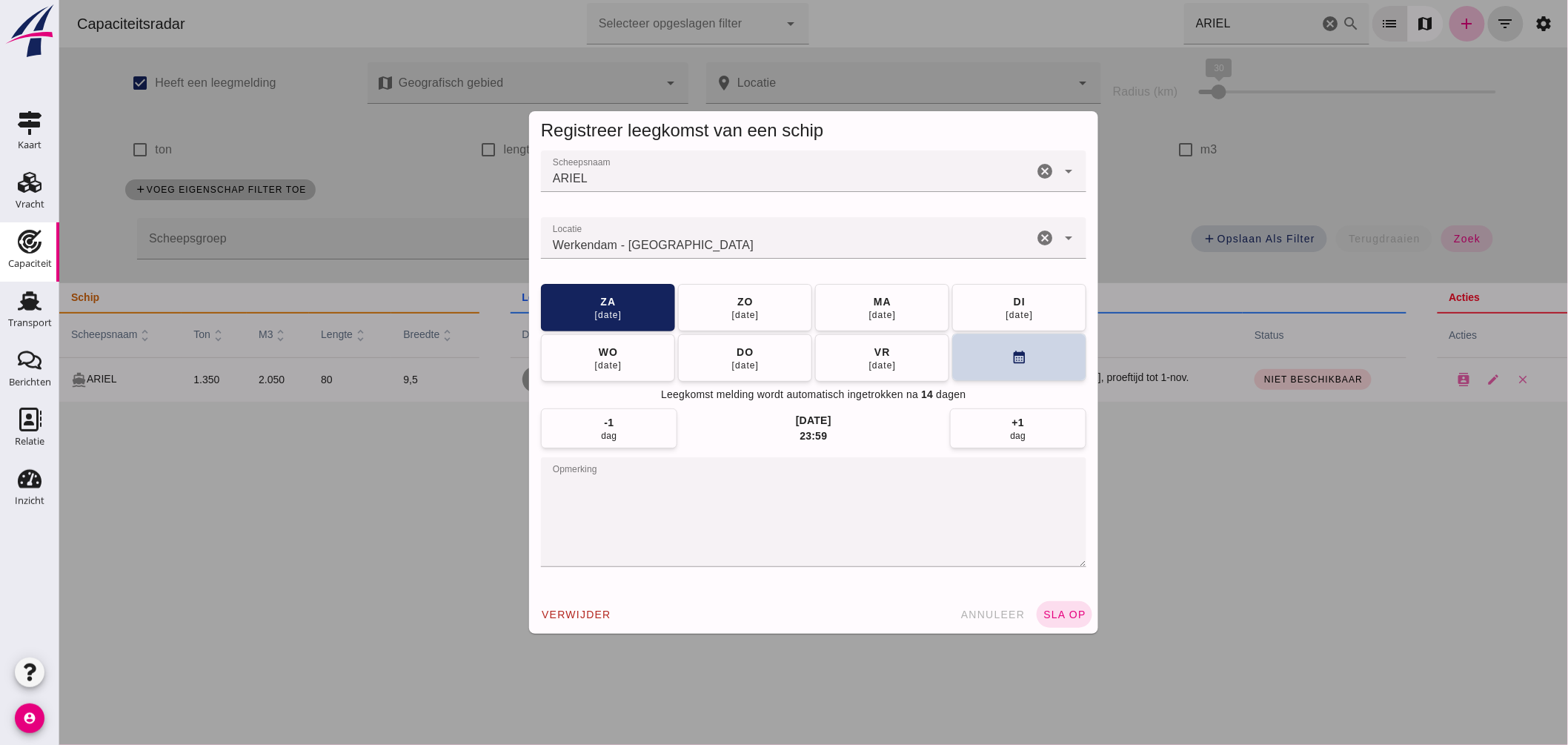
click at [993, 358] on button "calendar_month" at bounding box center [1018, 357] width 134 height 48
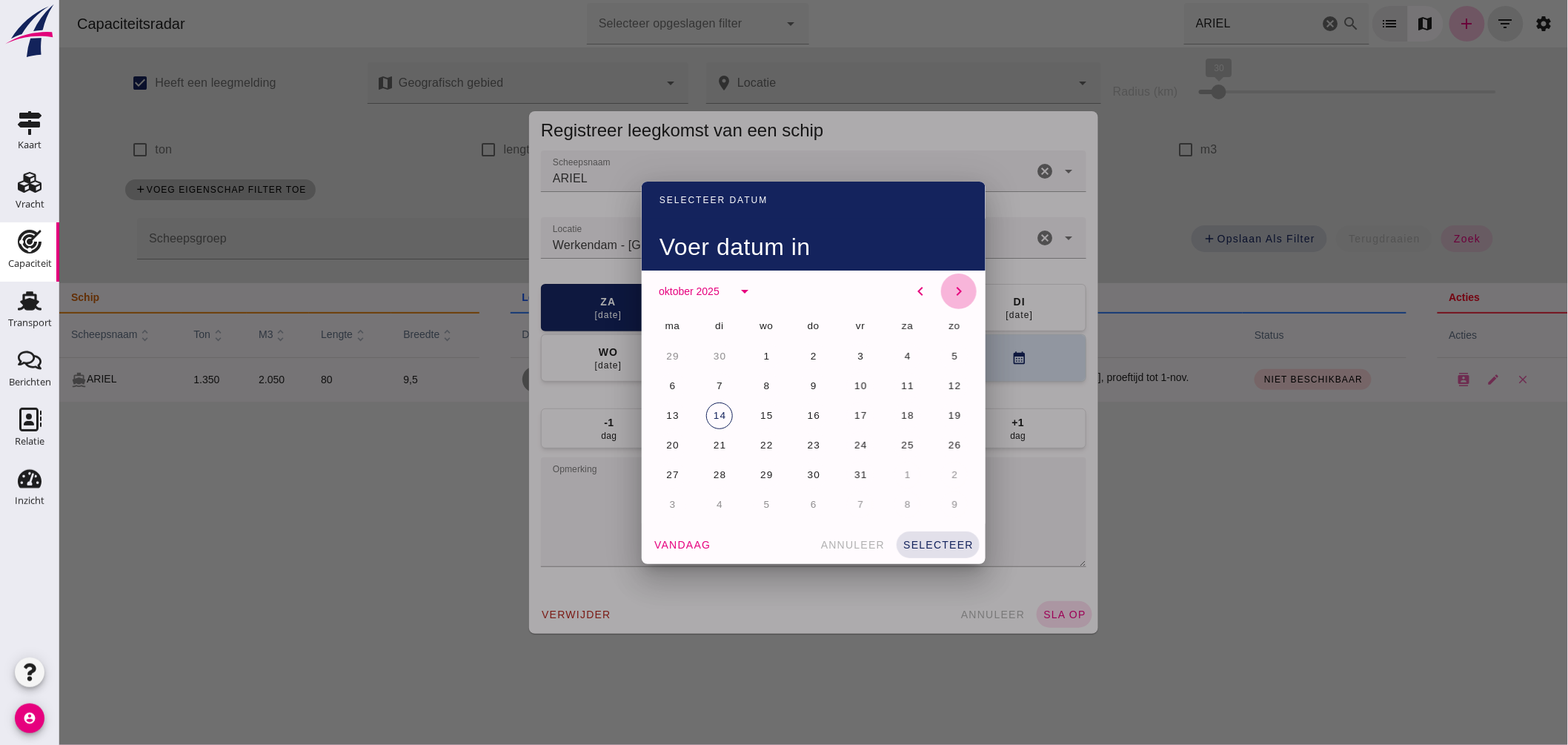
click at [949, 286] on icon "chevron_right" at bounding box center [958, 291] width 17 height 17
click at [949, 291] on icon "chevron_right" at bounding box center [958, 291] width 17 height 17
click at [661, 353] on button "1" at bounding box center [672, 356] width 26 height 26
click at [949, 291] on icon "chevron_right" at bounding box center [958, 291] width 17 height 17
click at [815, 360] on button "1" at bounding box center [812, 356] width 26 height 26
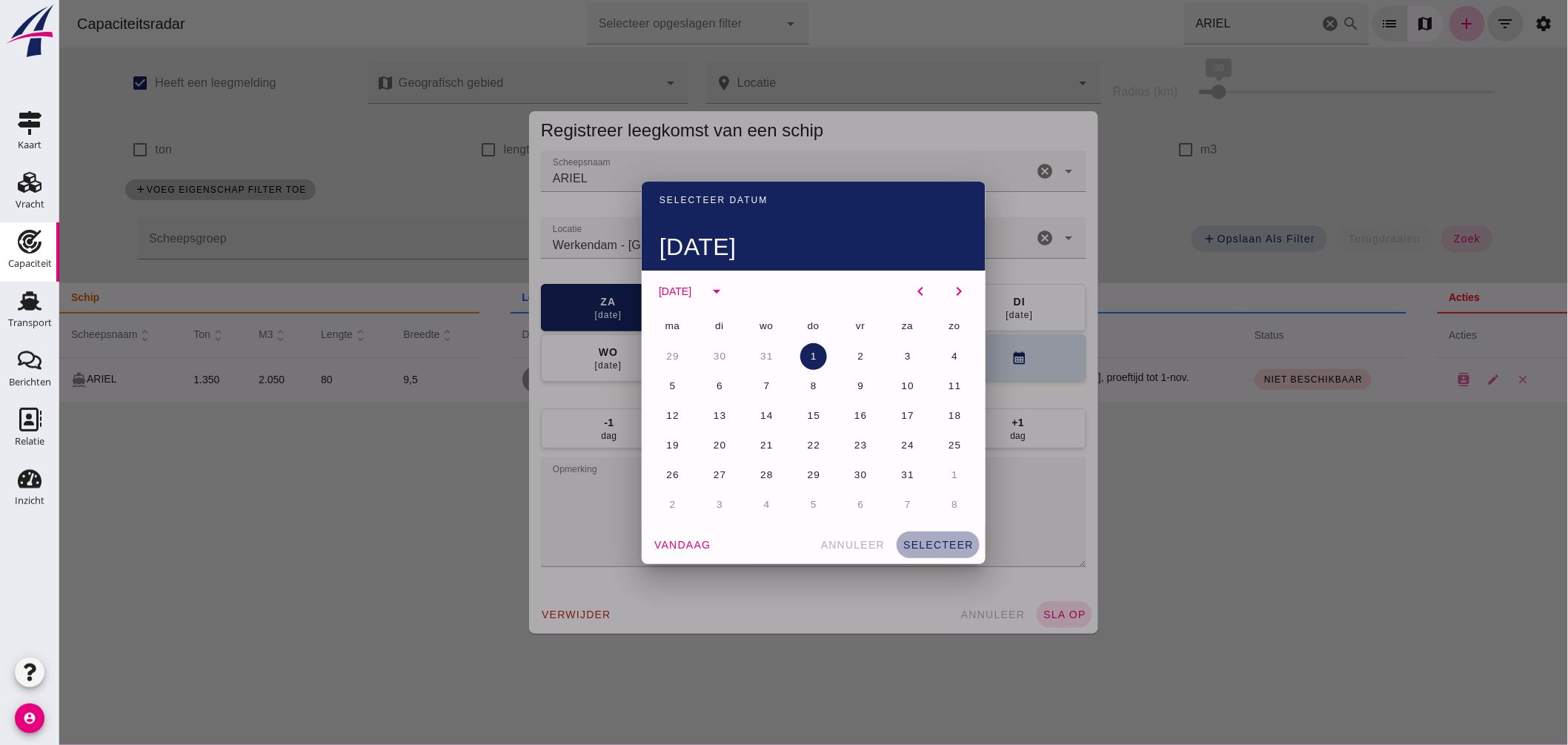
click at [917, 531] on button "selecteer" at bounding box center [938, 544] width 83 height 26
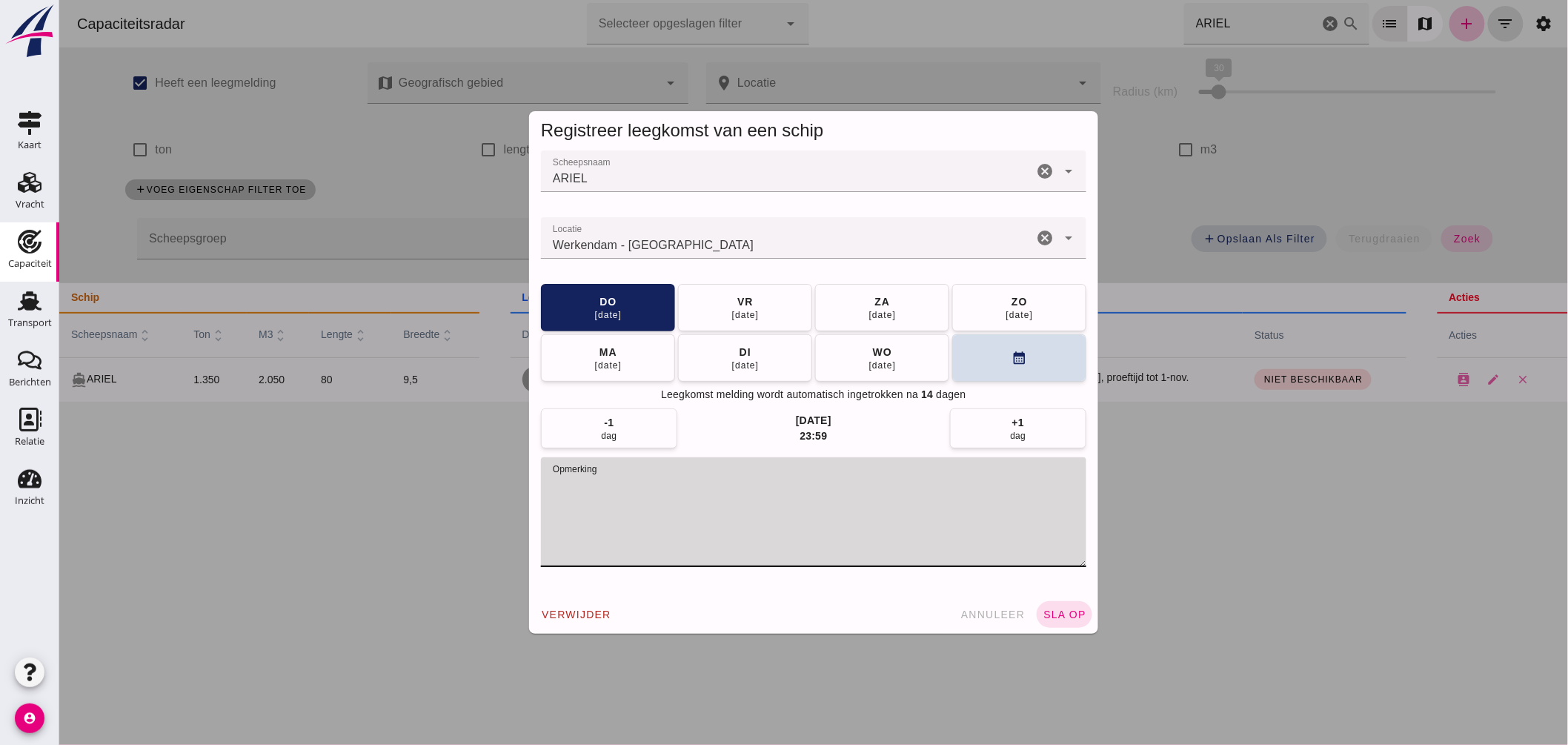
drag, startPoint x: 544, startPoint y: 480, endPoint x: 833, endPoint y: 477, distance: 289.0
click at [833, 477] on textarea "opmerking" at bounding box center [813, 512] width 546 height 110
drag, startPoint x: 936, startPoint y: 485, endPoint x: 943, endPoint y: 508, distance: 24.0
click at [943, 508] on textarea "per 7-okt VERKOCHT!!! Nieuwe eigenaar voor 2 jaar in de huur bij Rheintrans" at bounding box center [813, 512] width 546 height 110
click at [974, 484] on textarea "per 7-okt VERKOCHT!!! Nieuwe eigenaar voor 2 jaar in de huur bij Rheintrans" at bounding box center [813, 512] width 546 height 110
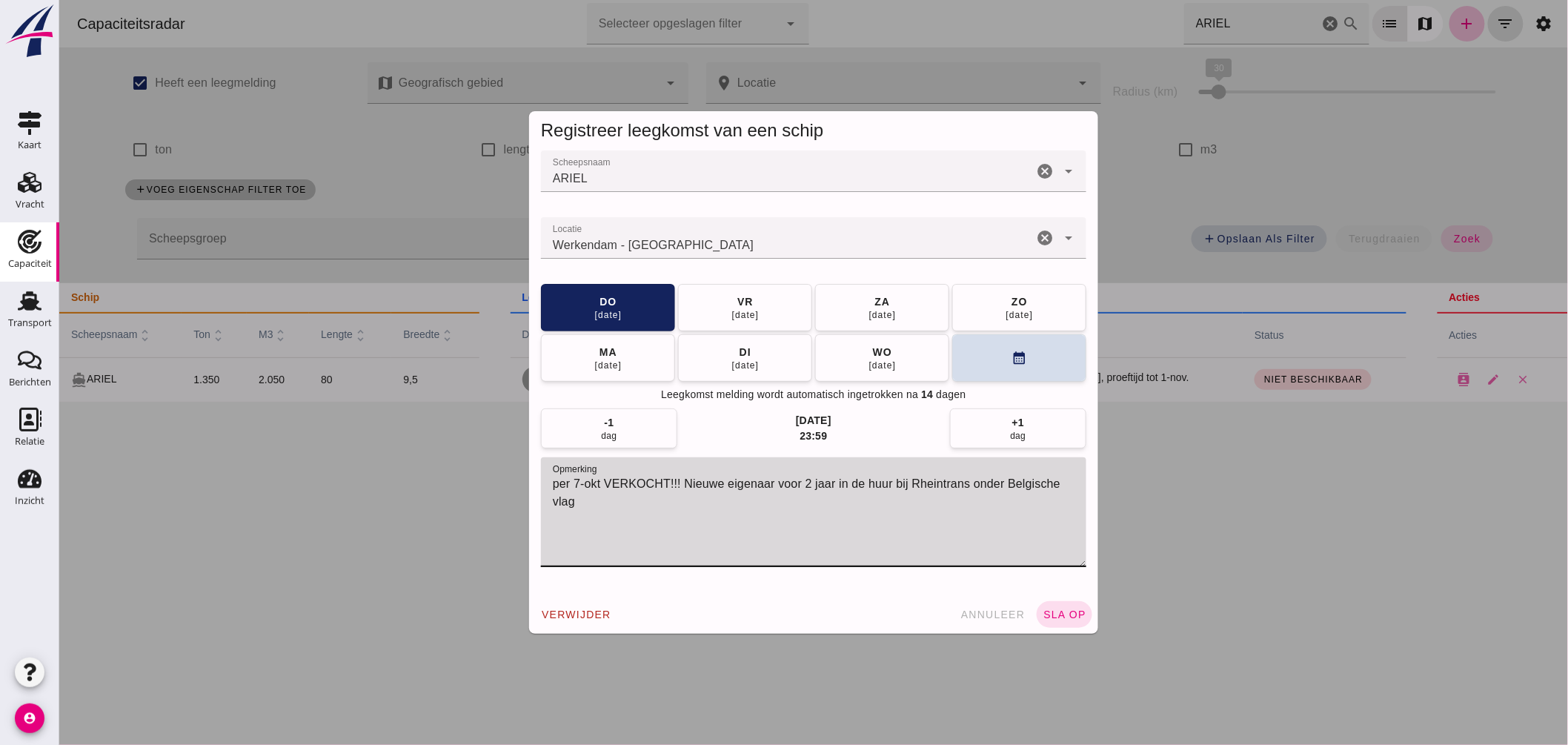
drag, startPoint x: 921, startPoint y: 490, endPoint x: 929, endPoint y: 531, distance: 41.8
click at [929, 531] on textarea "per 7-okt VERKOCHT!!! Nieuwe eigenaar voor 2 jaar in de huur bij Rheintrans ond…" at bounding box center [813, 512] width 546 height 110
click at [572, 484] on textarea "per 7-okt VERKOCHT!!! Nieuwe eigenaar voor 2 jaar in de huur bij Rheintrans ond…" at bounding box center [813, 512] width 546 height 110
type textarea "per 17-okt VERKOCHT!!! Nieuwe eigenaar voor 2 jaar in de huur bij Rheintrans on…"
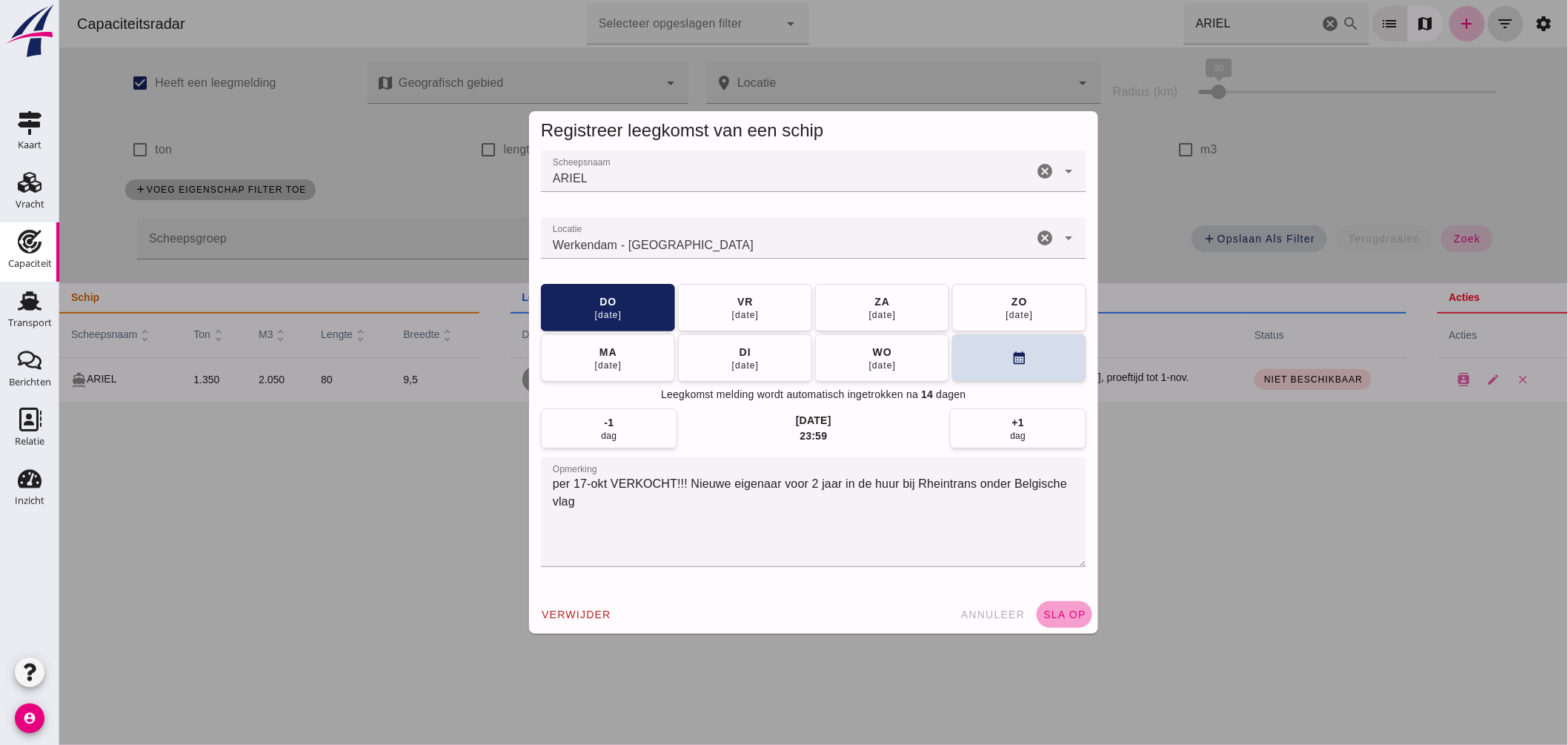
click at [1071, 610] on span "sla op" at bounding box center [1064, 615] width 44 height 12
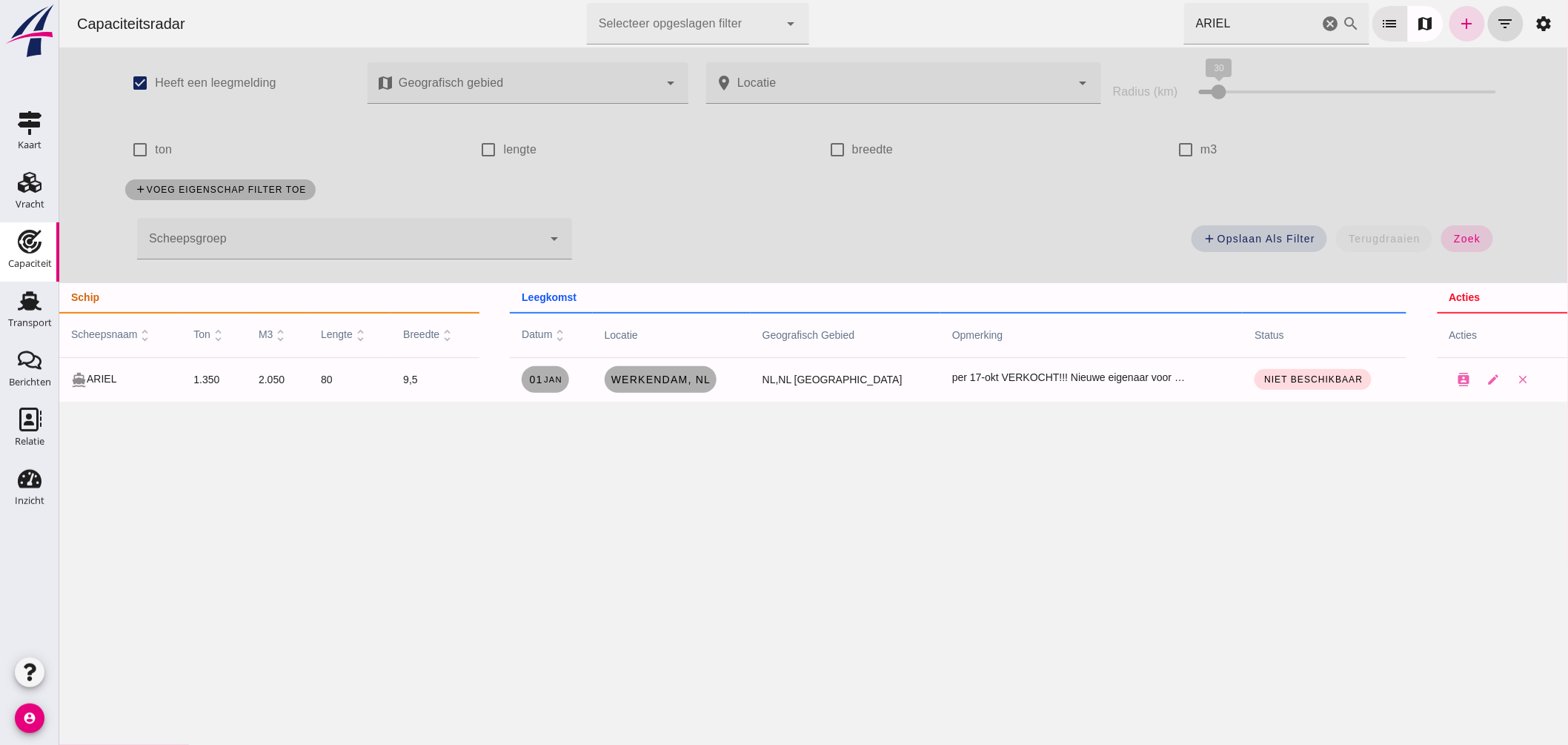
drag, startPoint x: 1095, startPoint y: 13, endPoint x: 807, endPoint y: -28, distance: 290.9
click at [807, 0] on html "Capaciteitsradar Selecteer opgeslagen filter Selecteer opgeslagen filter cancel…" at bounding box center [812, 372] width 1509 height 745
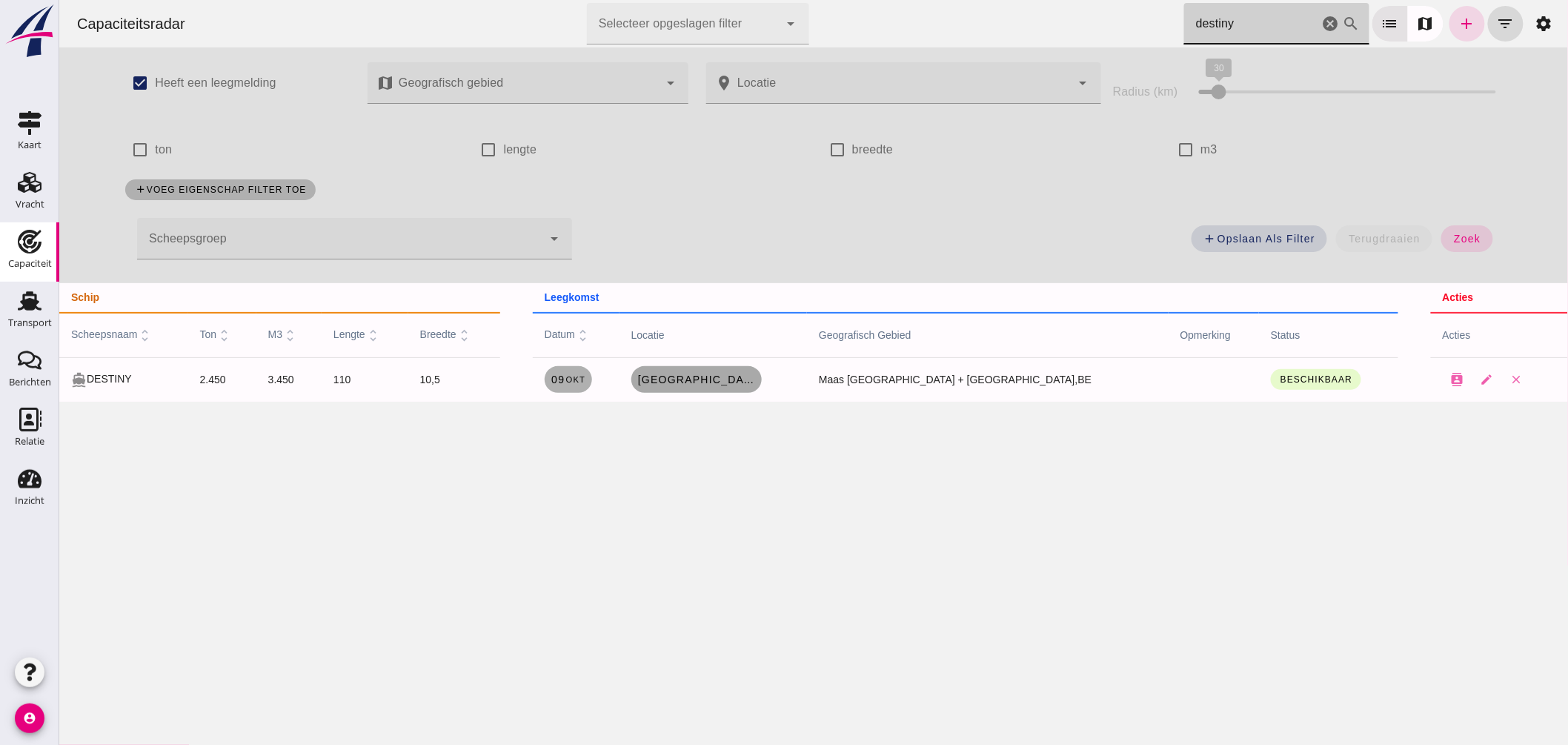
type input "destiny"
click at [752, 384] on span "Luik , be" at bounding box center [696, 379] width 119 height 12
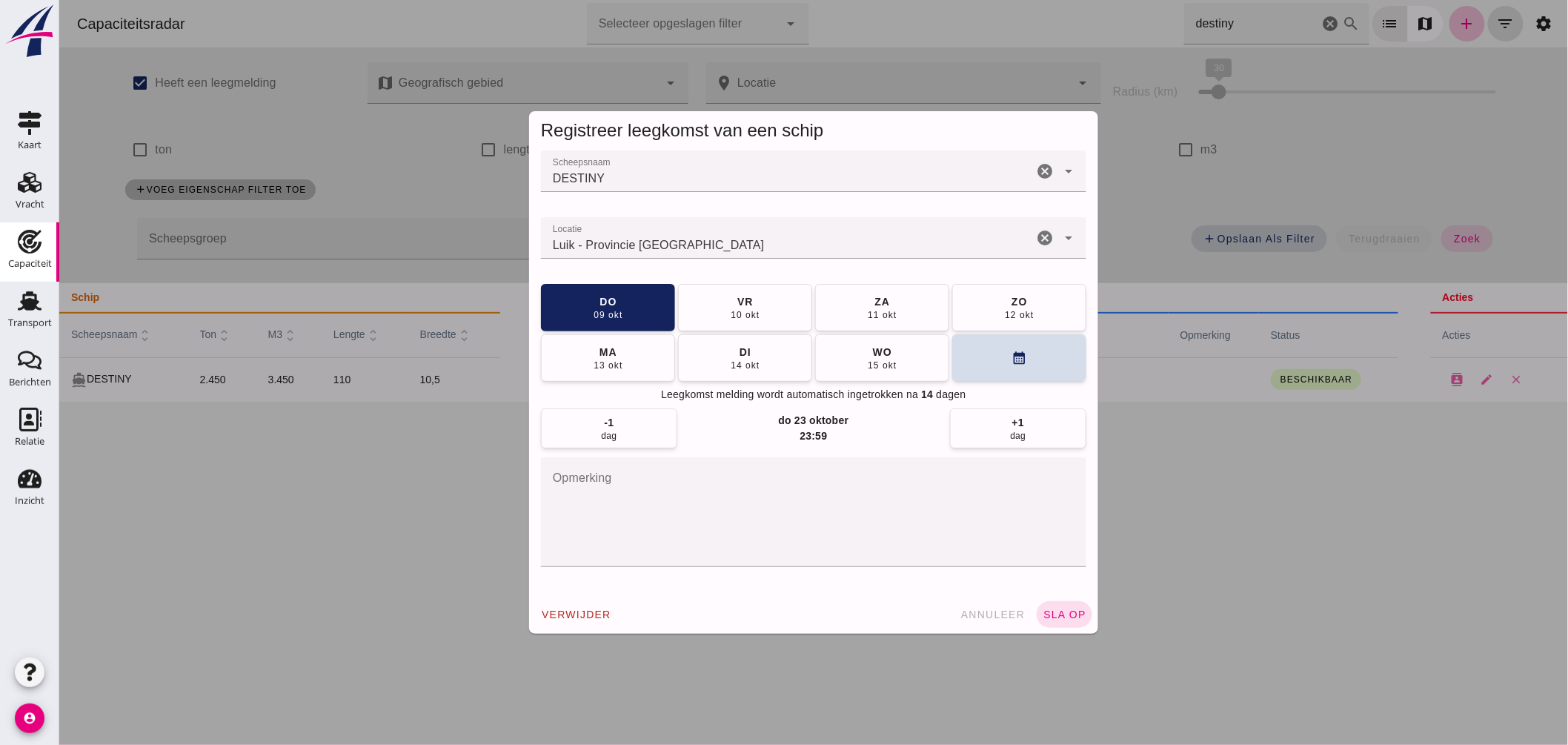
click at [725, 242] on input "Locatie" at bounding box center [787, 245] width 492 height 17
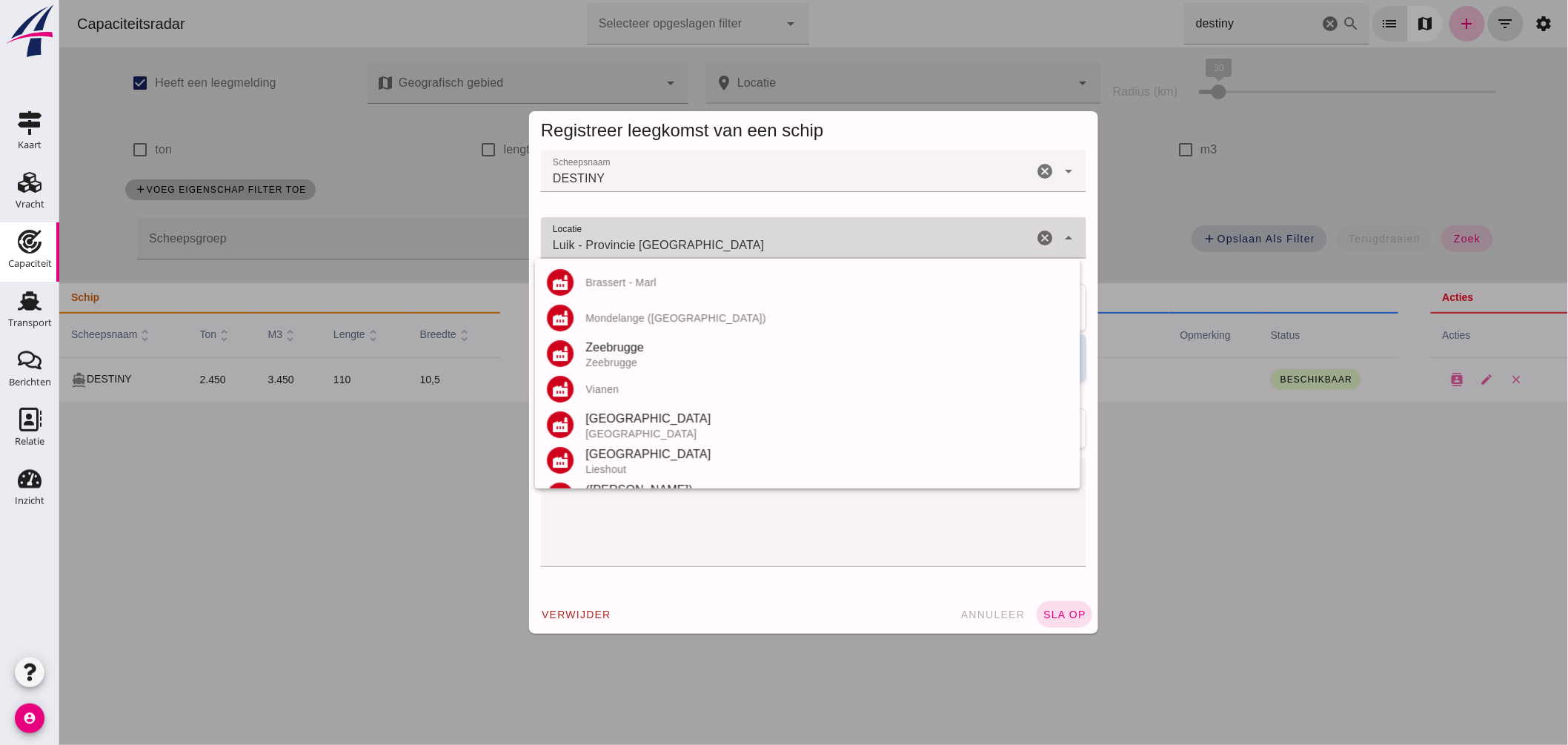
click at [725, 242] on input "Luik - Provincie Luik" at bounding box center [787, 245] width 492 height 17
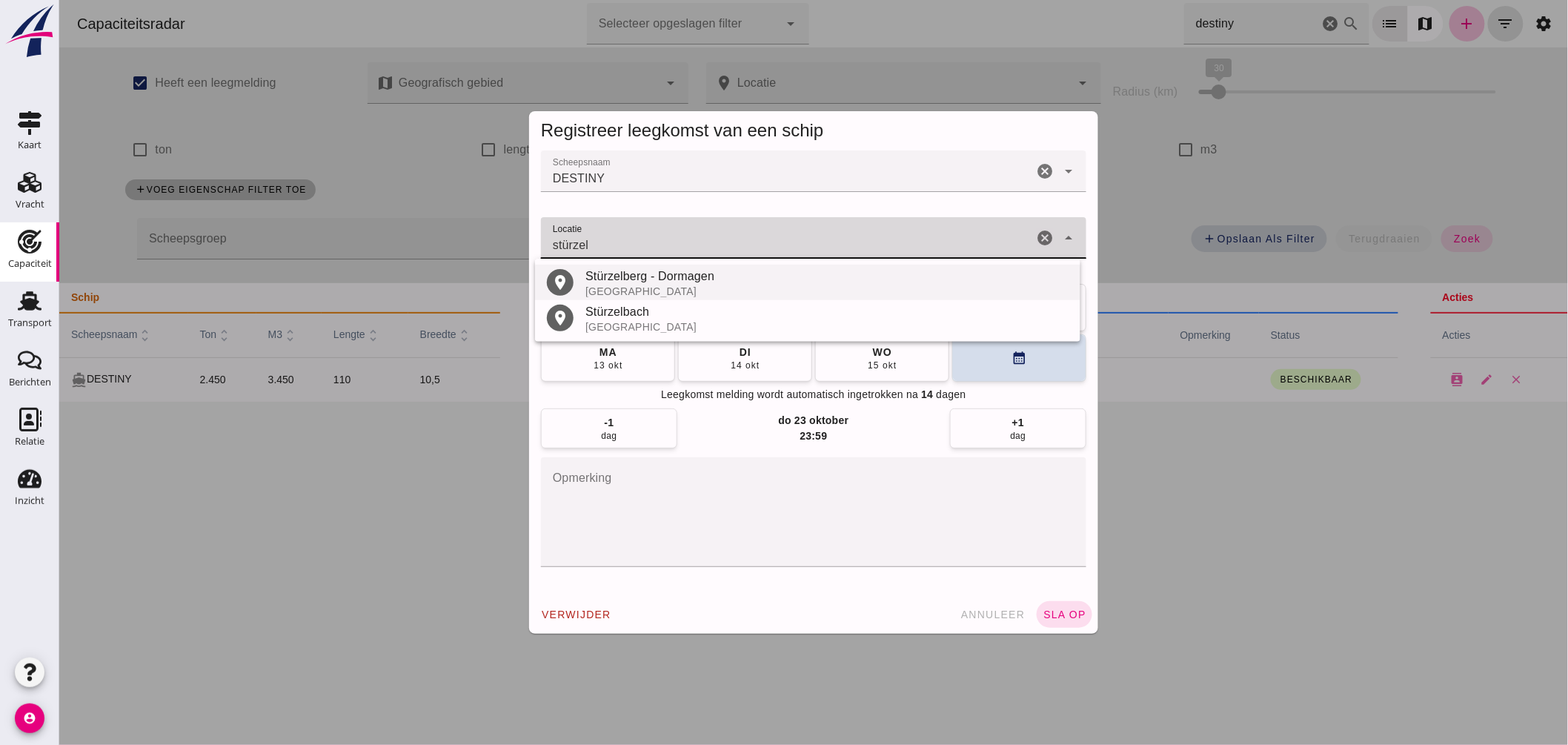
click at [641, 282] on div "Stürzelberg - Dormagen" at bounding box center [826, 276] width 483 height 17
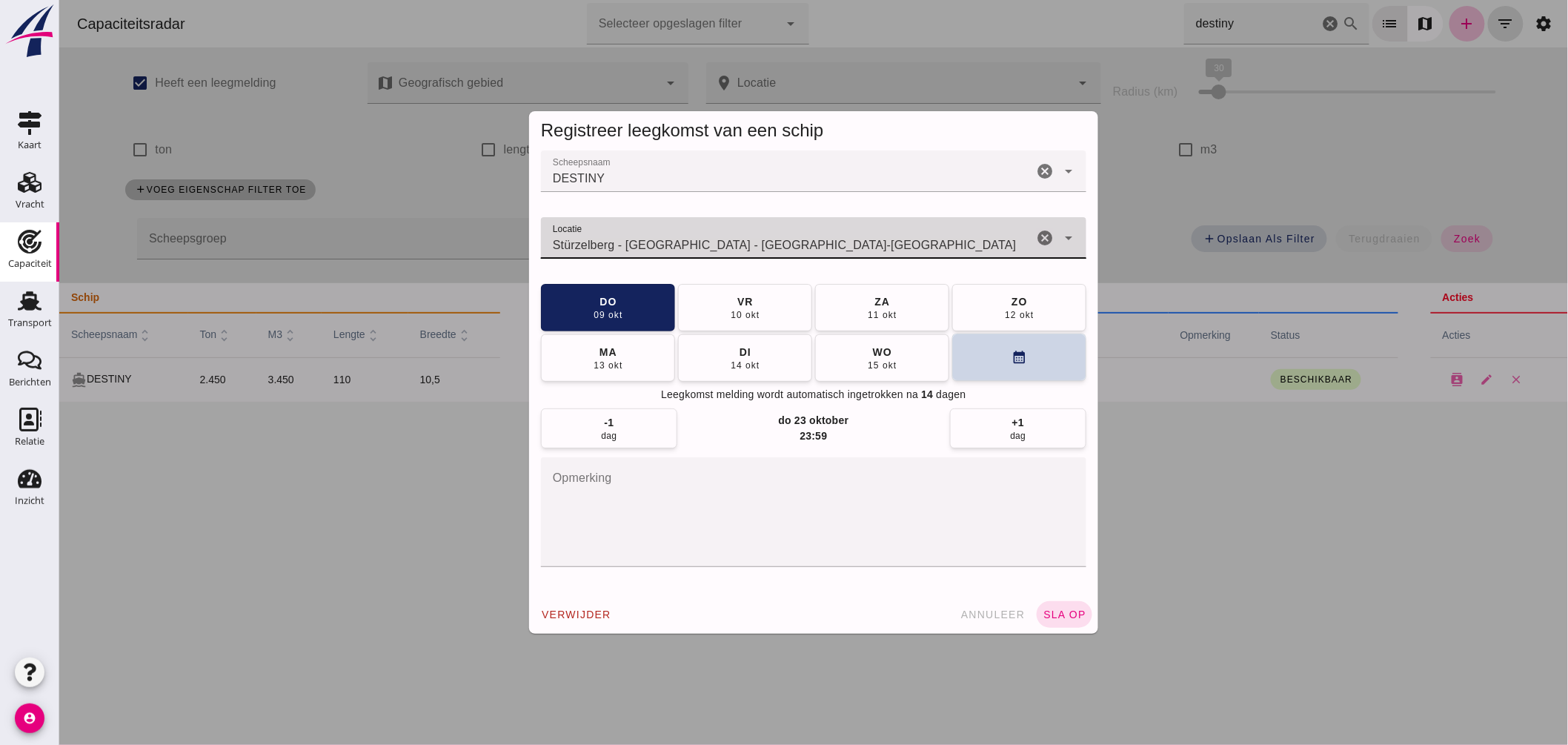
type input "Stürzelberg - Dormagen - Noordrijn-Westfalen"
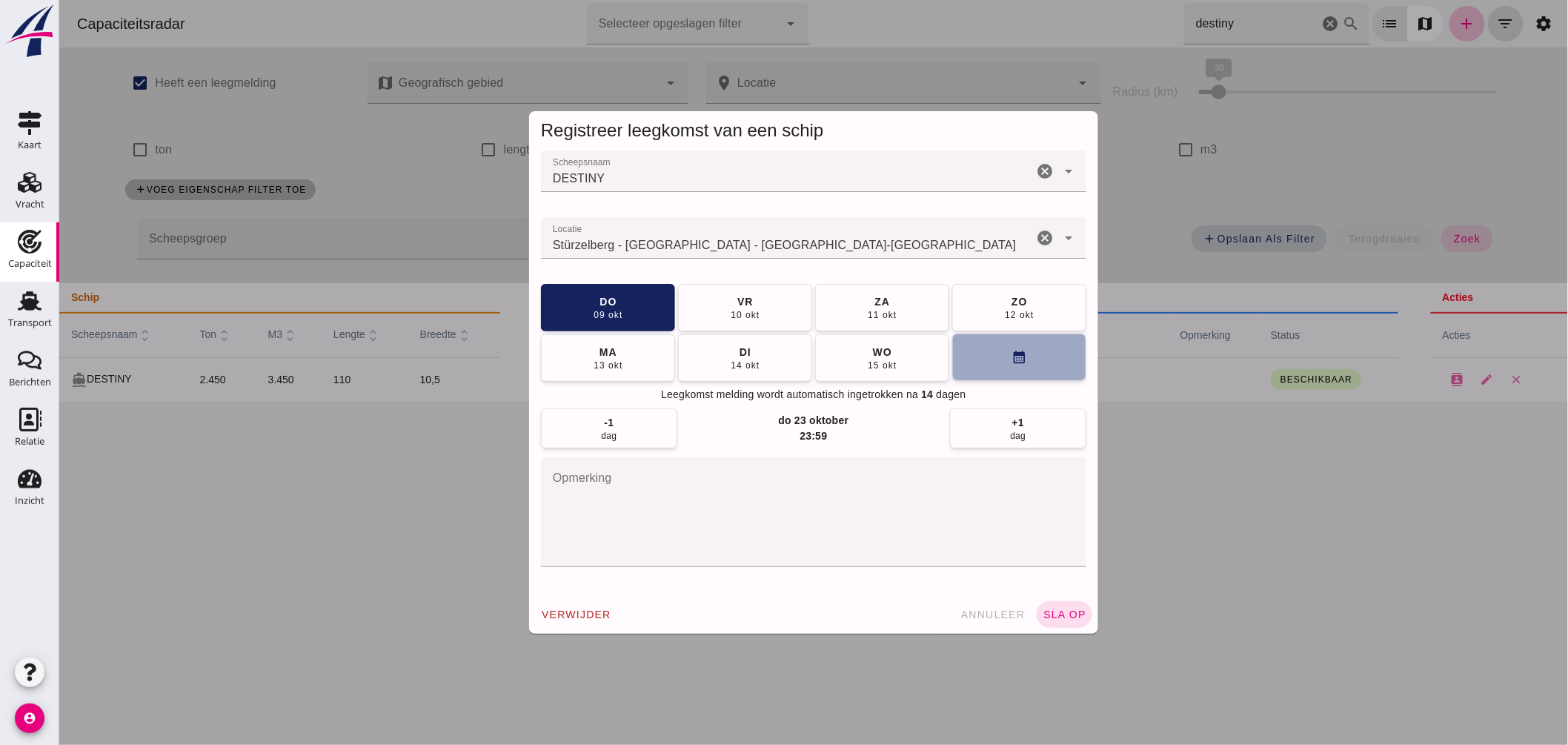
click at [952, 368] on button "calendar_month" at bounding box center [1018, 357] width 134 height 48
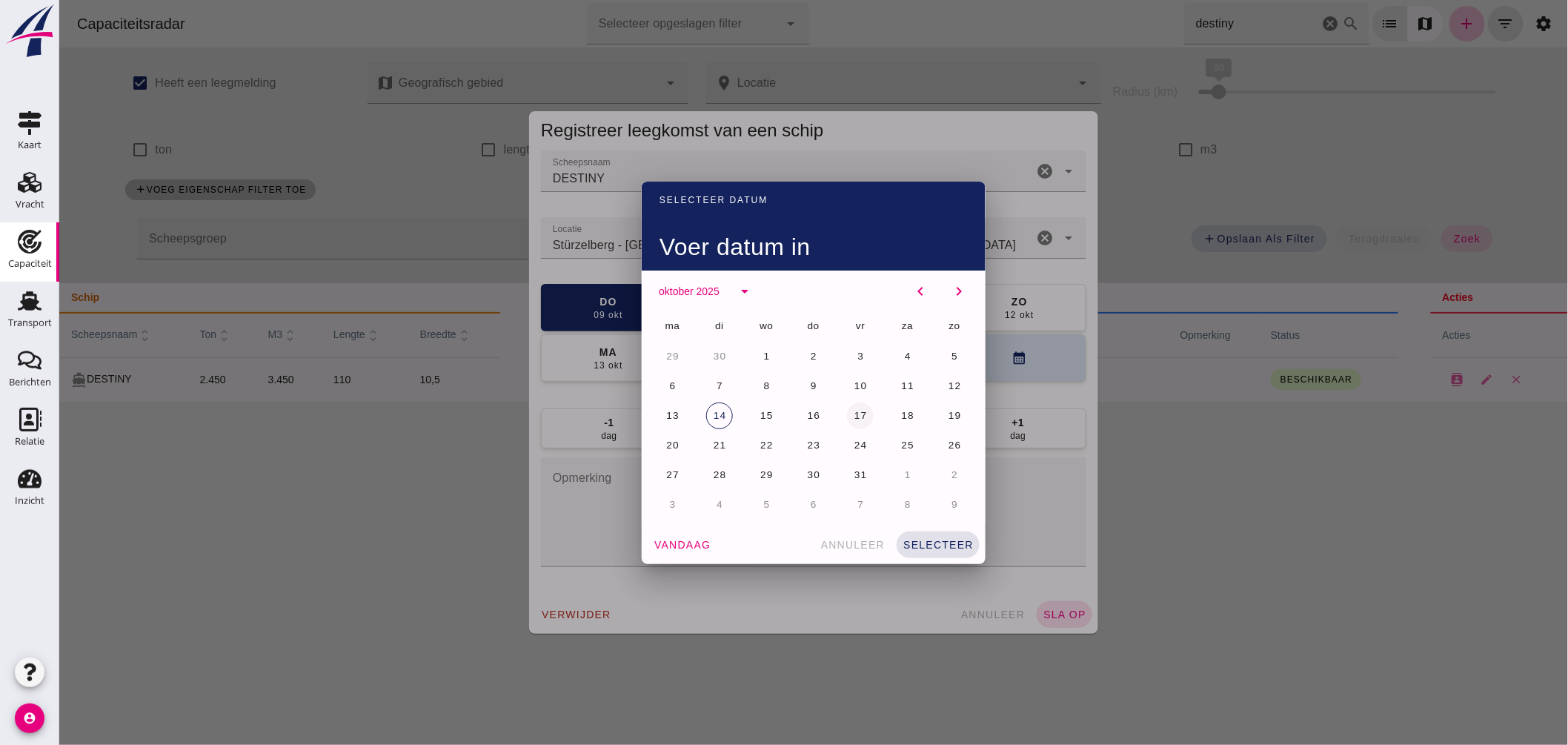
click at [846, 418] on button "17" at bounding box center [859, 416] width 26 height 26
click at [944, 545] on span "selecteer" at bounding box center [937, 545] width 71 height 12
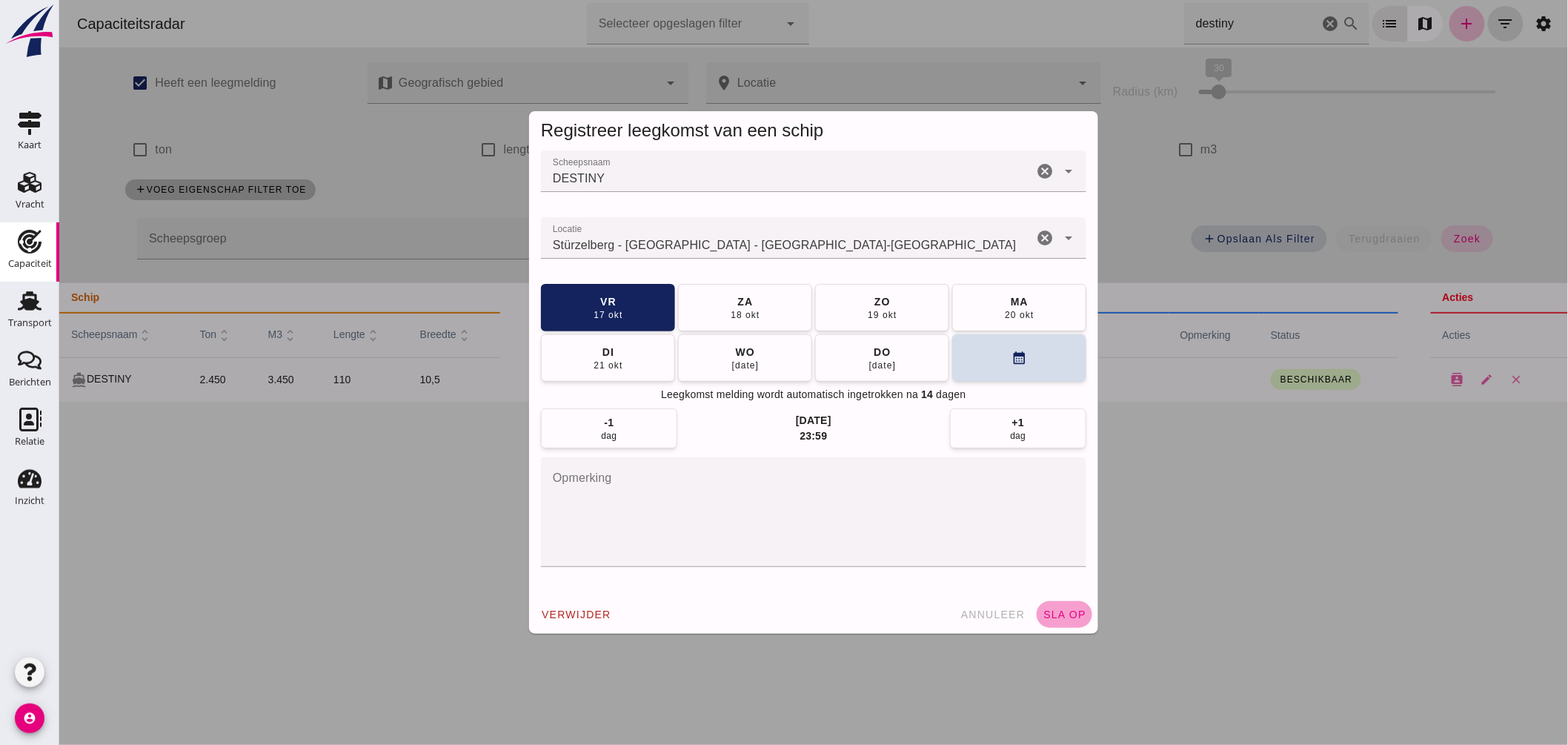
click at [1057, 611] on span "sla op" at bounding box center [1064, 615] width 44 height 12
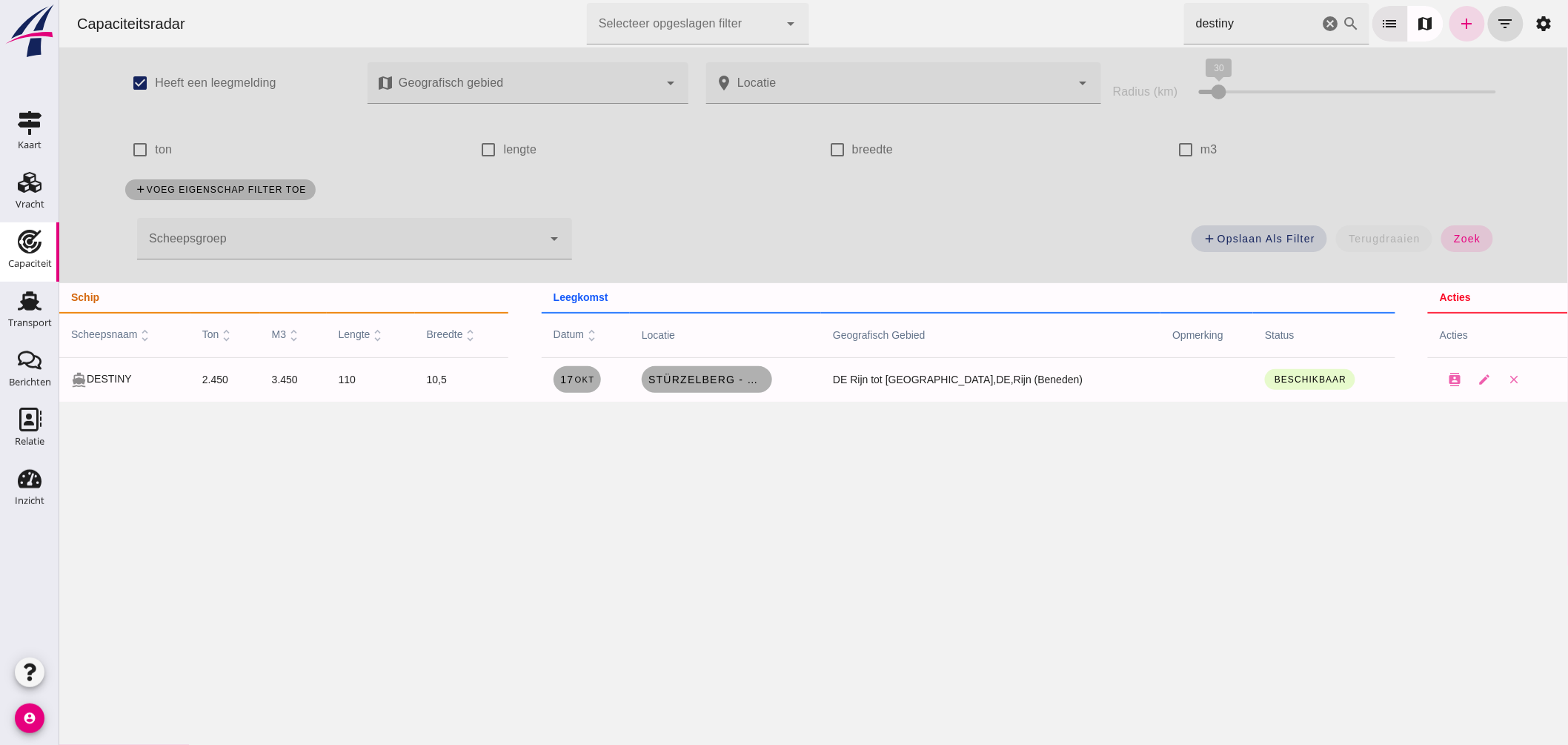
click at [1321, 23] on icon "cancel" at bounding box center [1330, 23] width 17 height 17
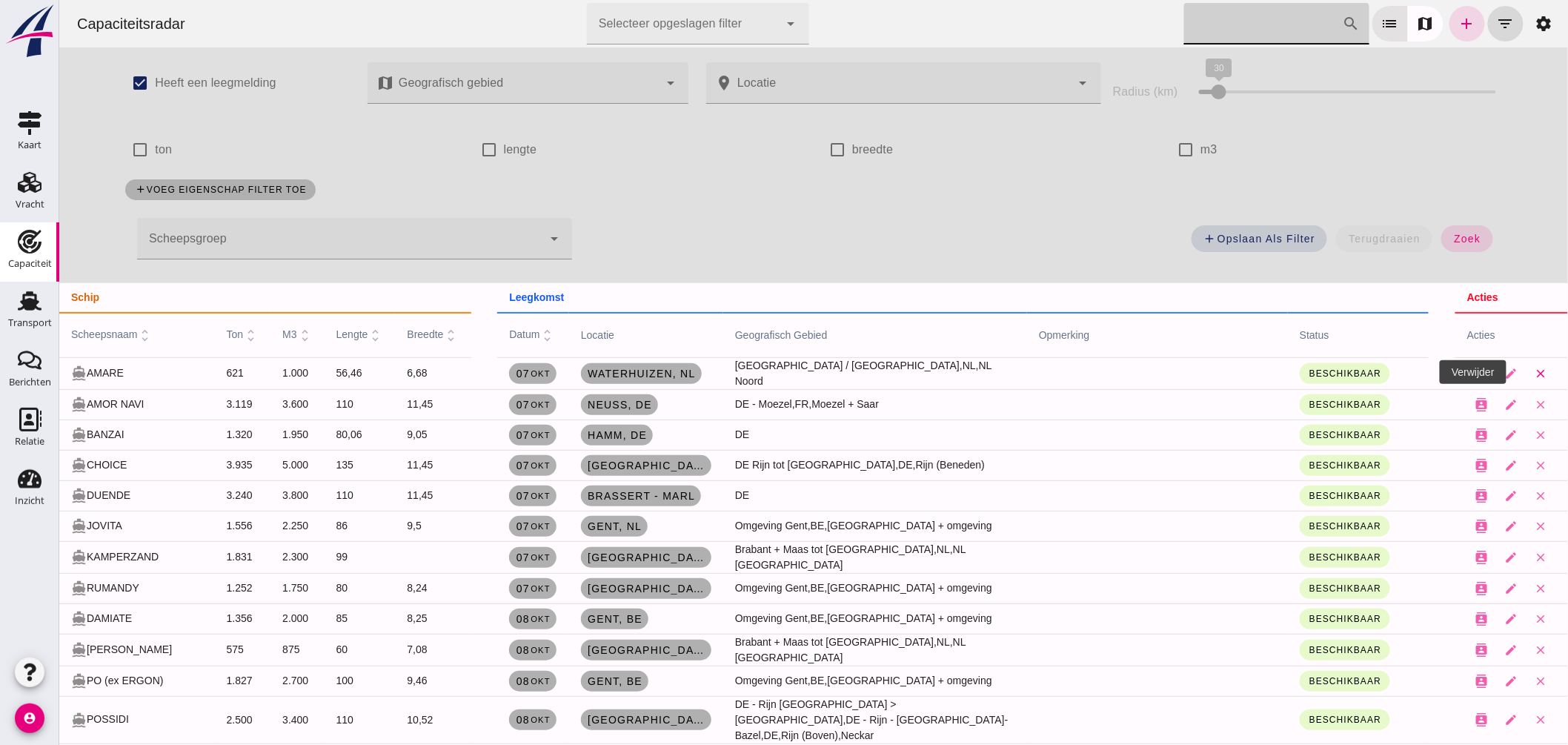
click at [1534, 372] on icon "close" at bounding box center [1541, 374] width 14 height 14
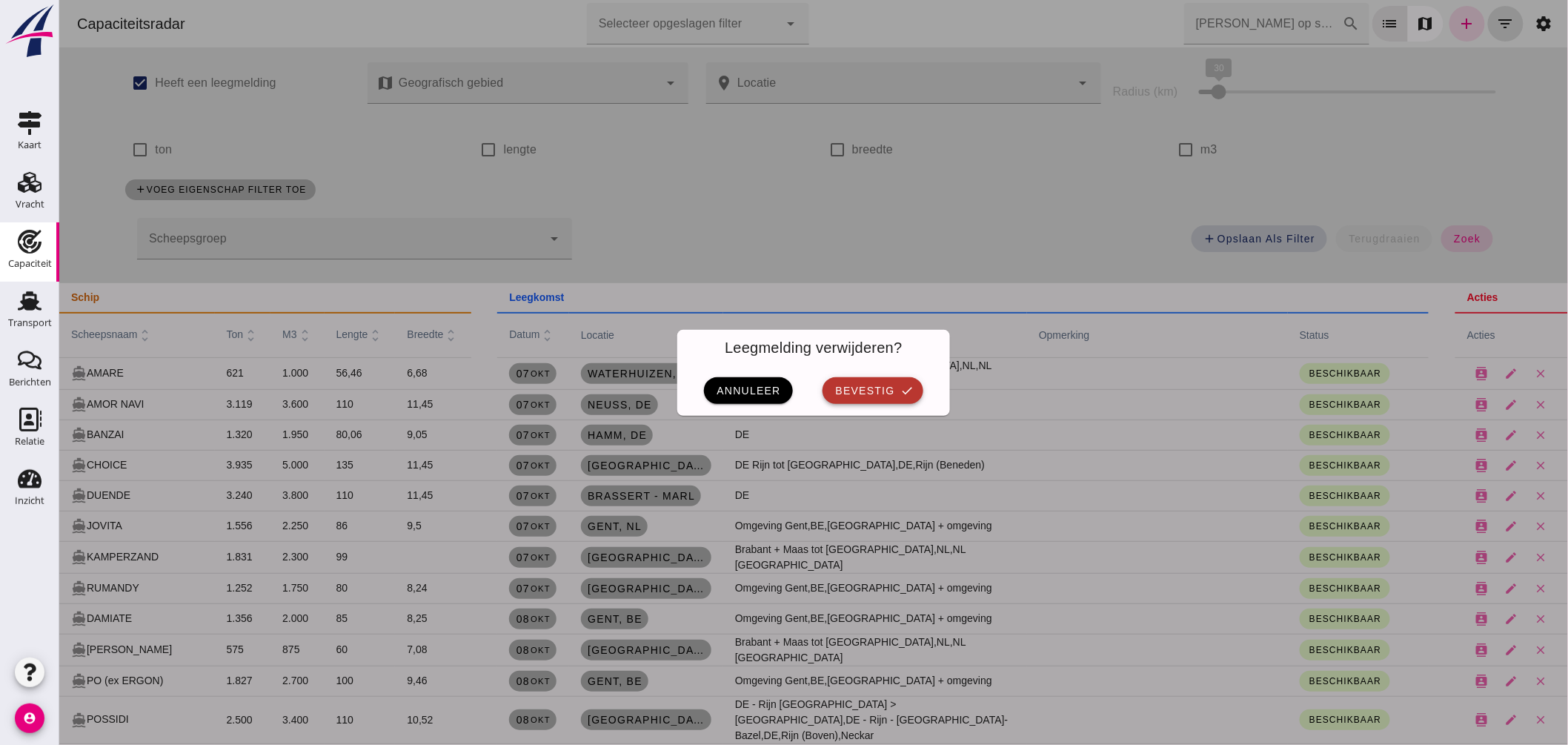
click at [875, 389] on span "bevestig" at bounding box center [863, 391] width 60 height 12
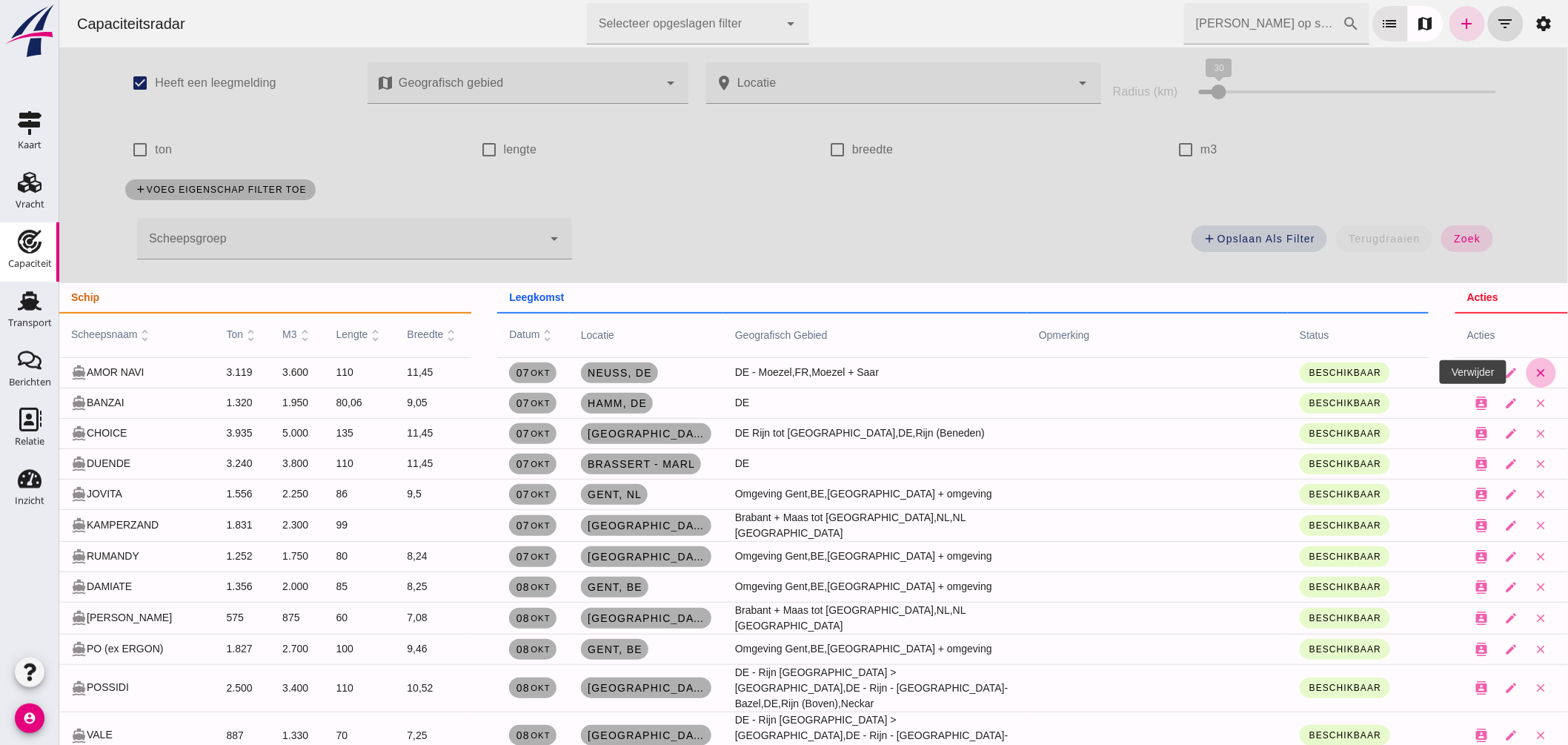
click at [1534, 369] on icon "close" at bounding box center [1541, 373] width 14 height 14
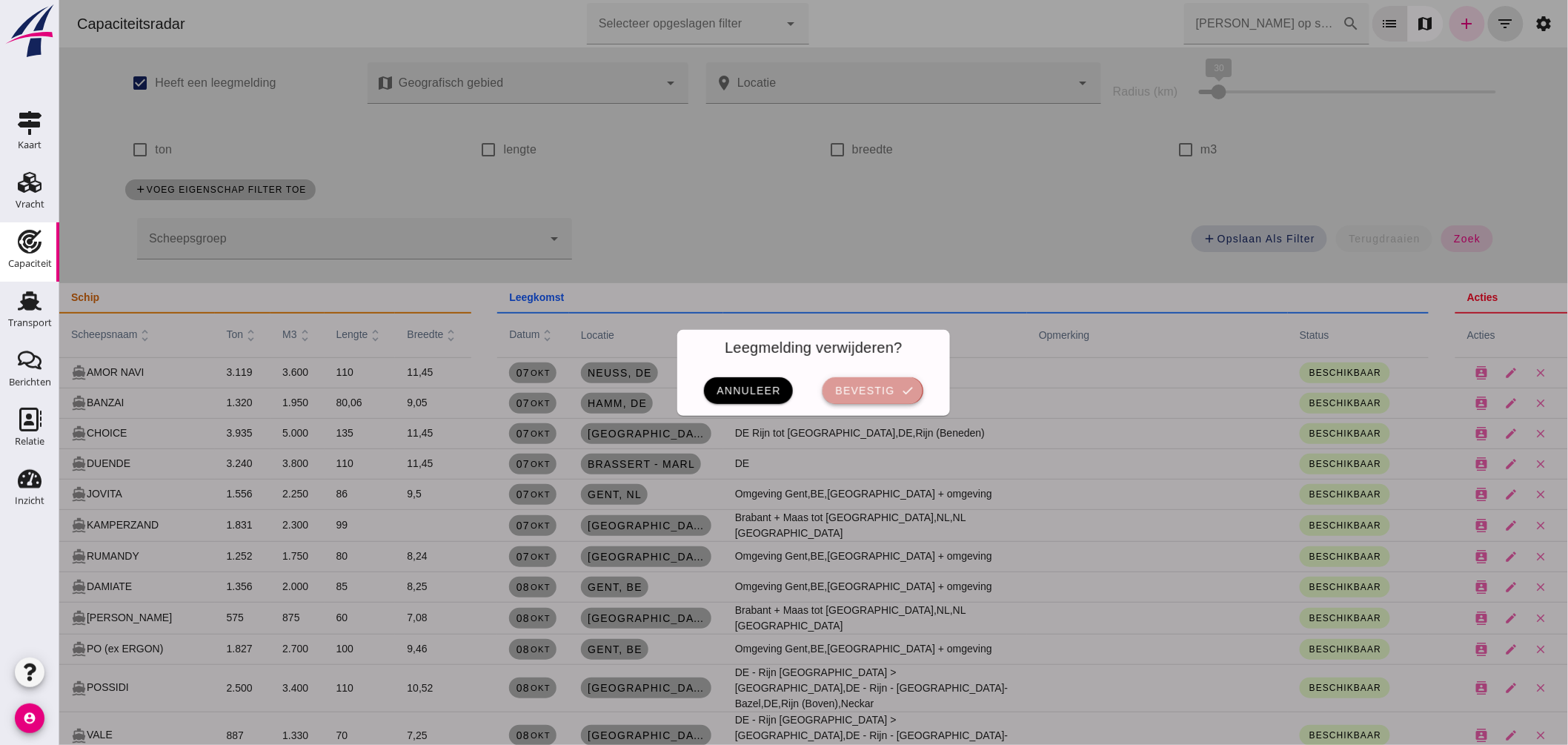
click at [898, 379] on button "bevestig check" at bounding box center [872, 390] width 100 height 26
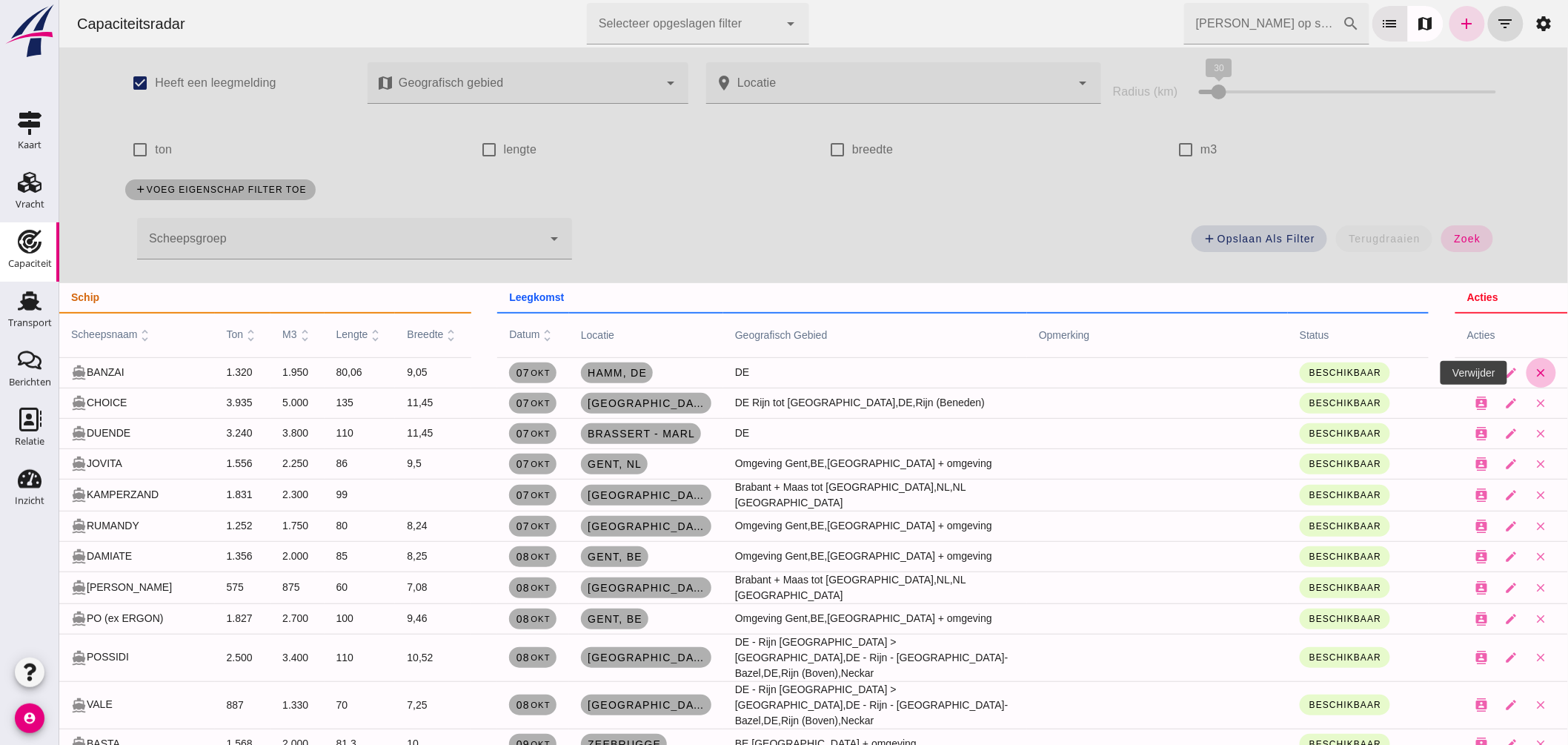
click at [1534, 367] on icon "close" at bounding box center [1541, 373] width 14 height 14
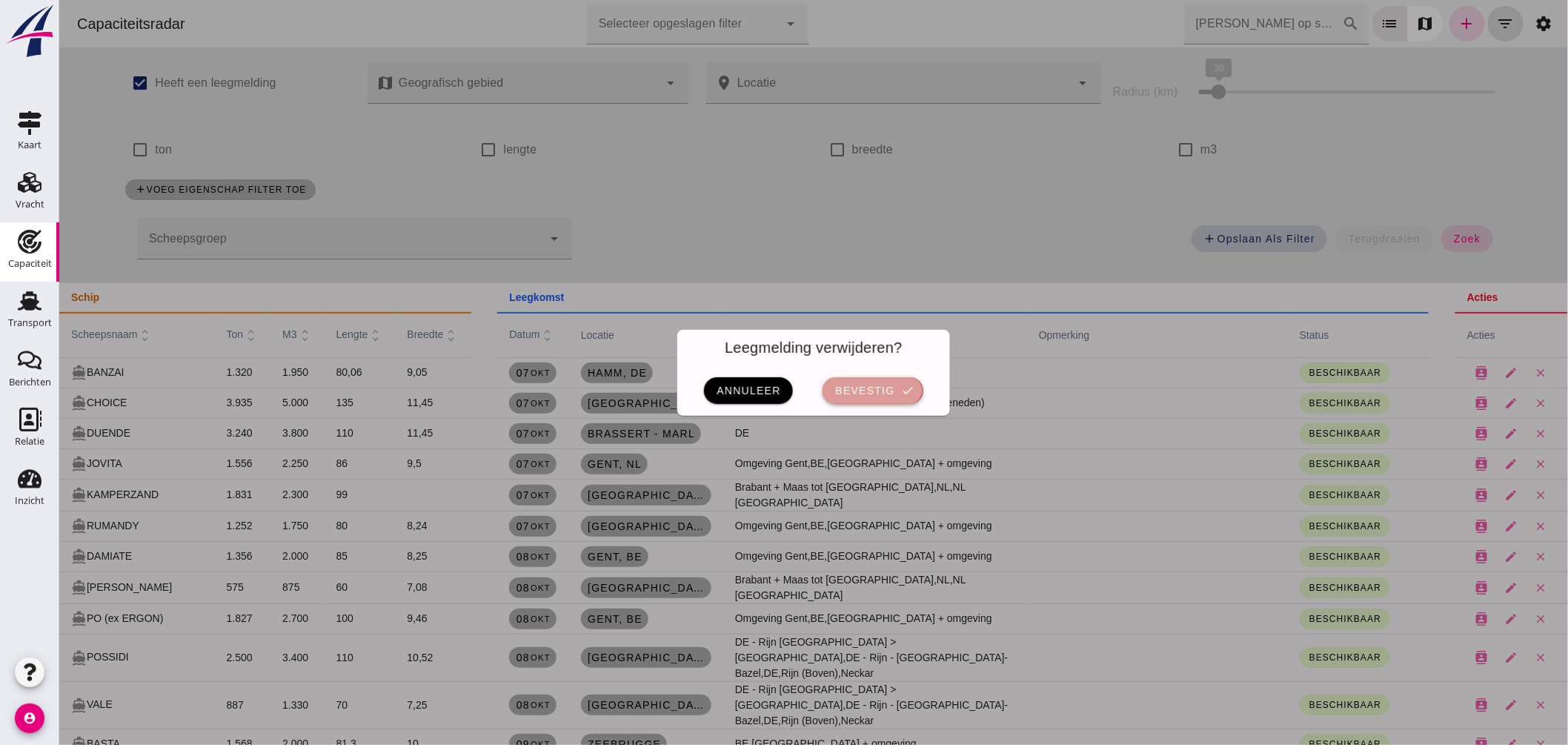
click at [900, 384] on icon "check" at bounding box center [907, 391] width 14 height 14
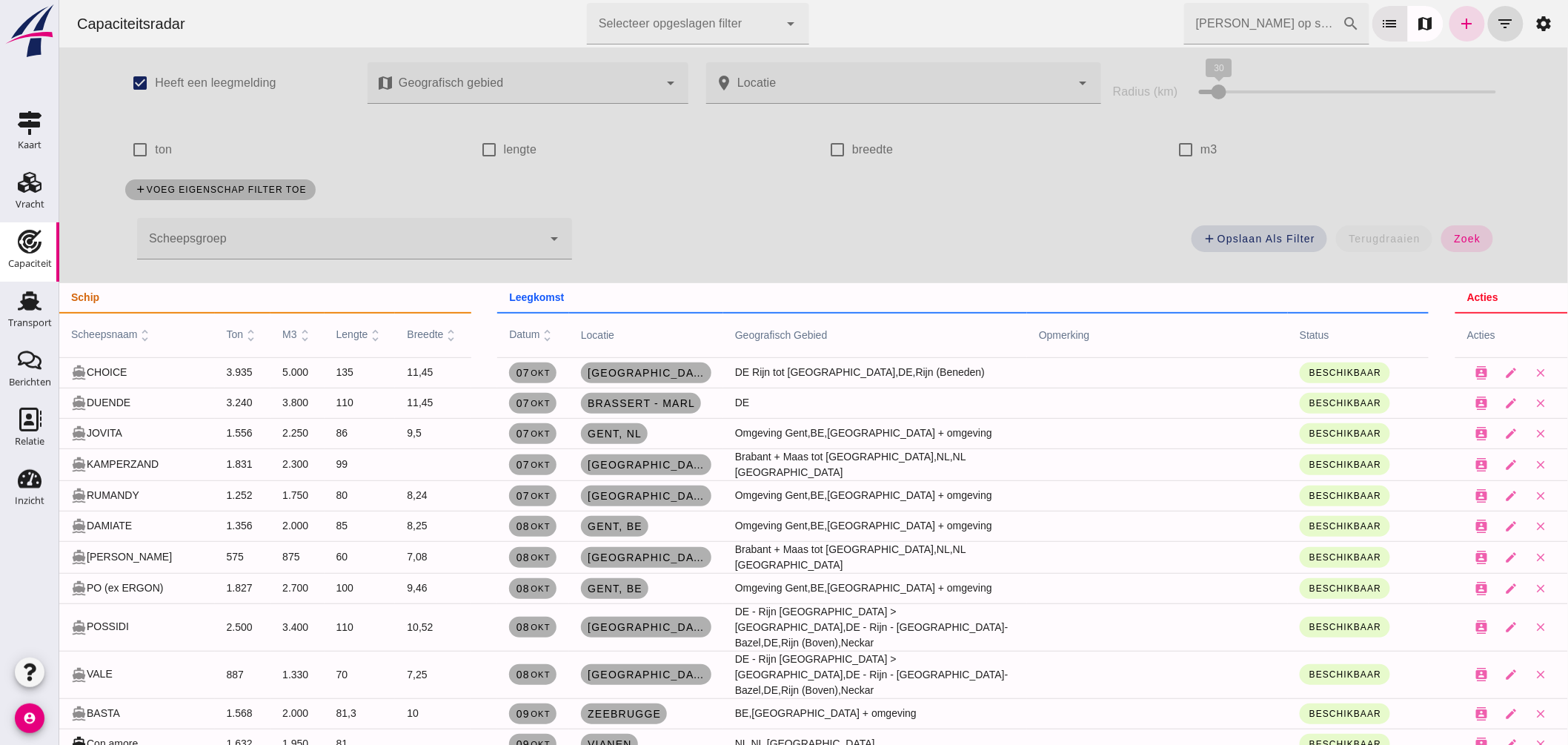
click at [1183, 42] on input "Zoek op scheepsnaam" at bounding box center [1262, 23] width 158 height 42
click at [1183, 35] on input "Zoek op scheepsnaam" at bounding box center [1262, 23] width 158 height 42
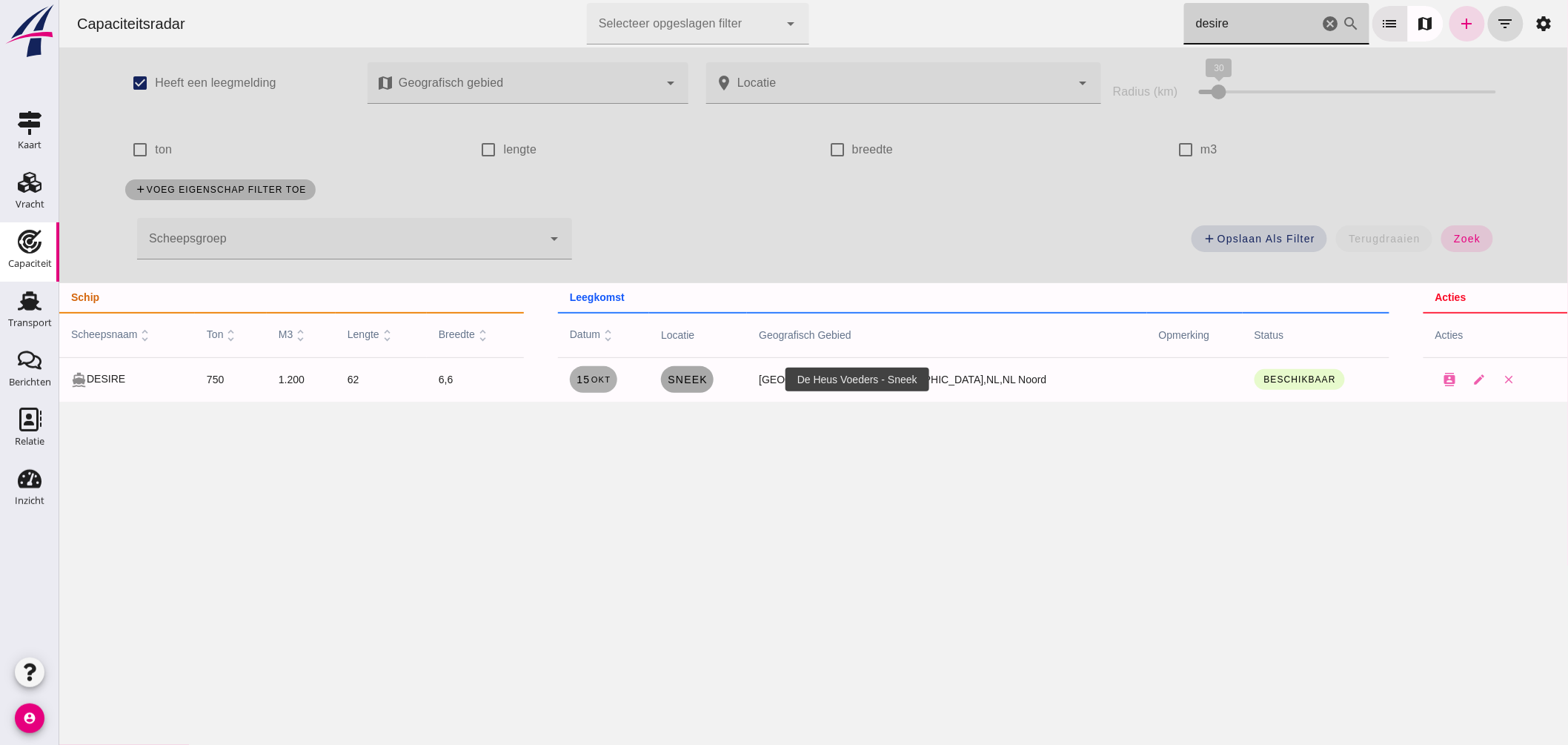
click at [707, 384] on span "Sneek" at bounding box center [687, 379] width 41 height 12
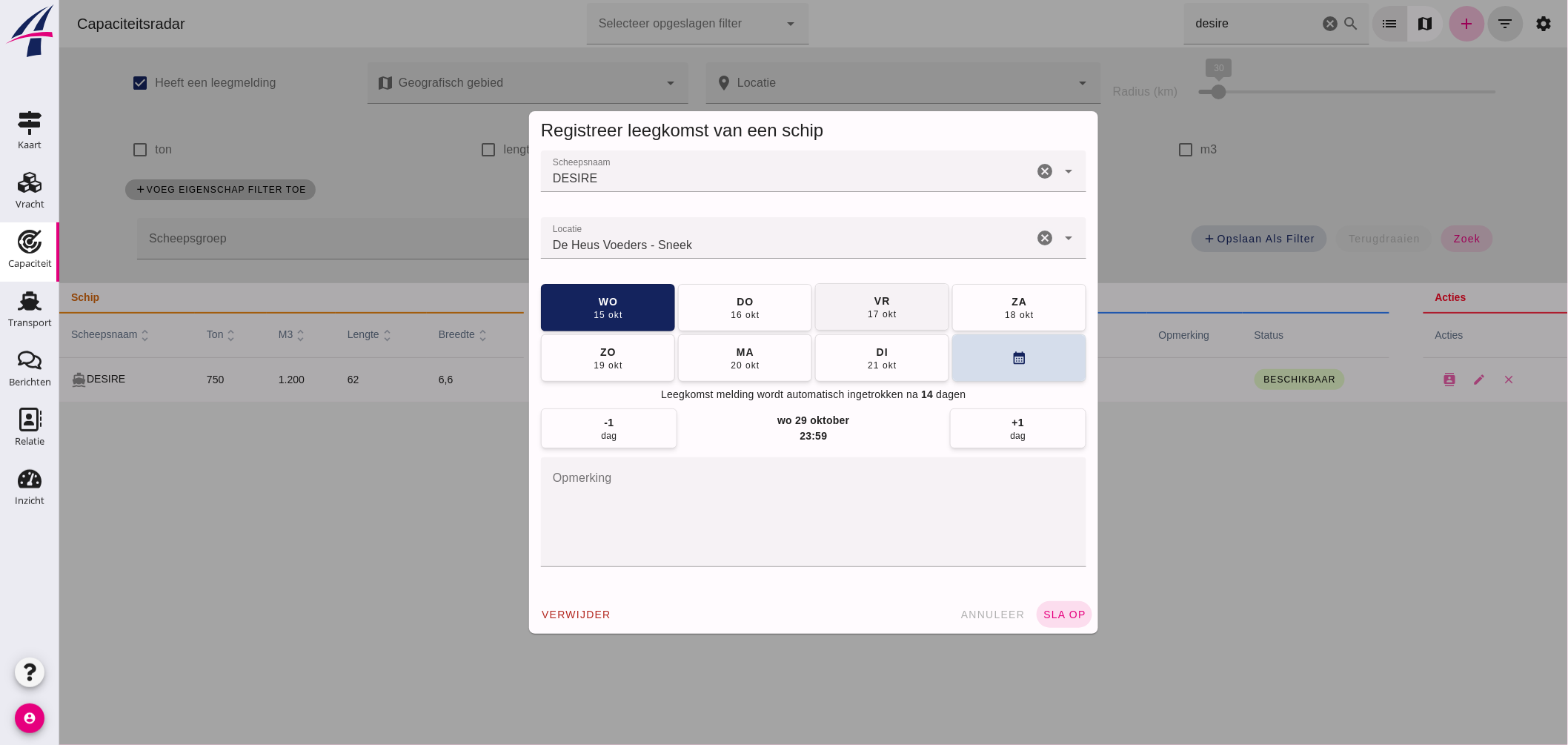
click at [760, 317] on button "do 16 okt" at bounding box center [744, 307] width 134 height 48
click at [1037, 616] on button "sla op" at bounding box center [1064, 614] width 55 height 26
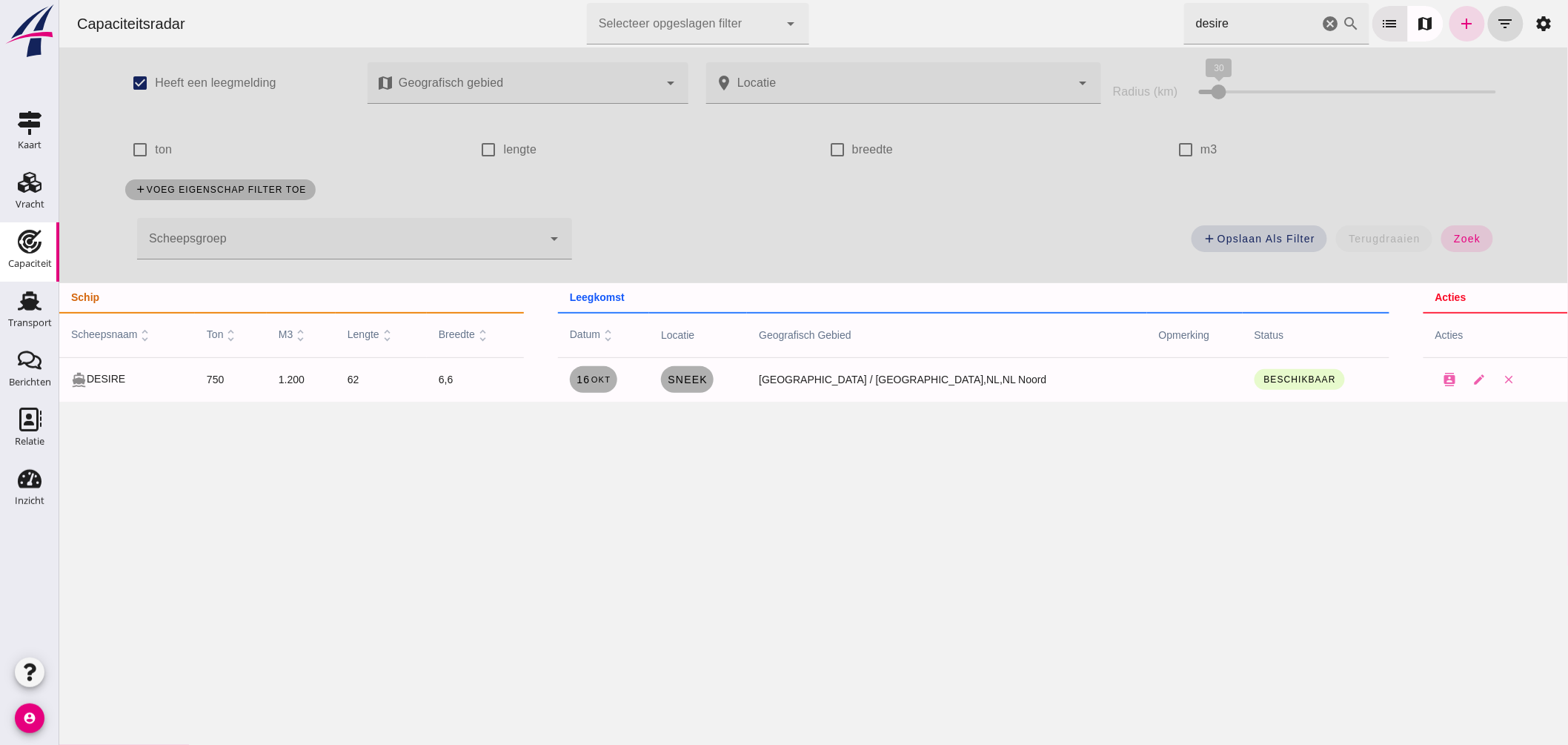
drag, startPoint x: 1124, startPoint y: 49, endPoint x: 801, endPoint y: 31, distance: 323.5
click at [867, 51] on div "Capaciteitsradar Selecteer opgeslagen filter Selecteer opgeslagen filter cancel…" at bounding box center [812, 201] width 1509 height 402
type input "stedo"
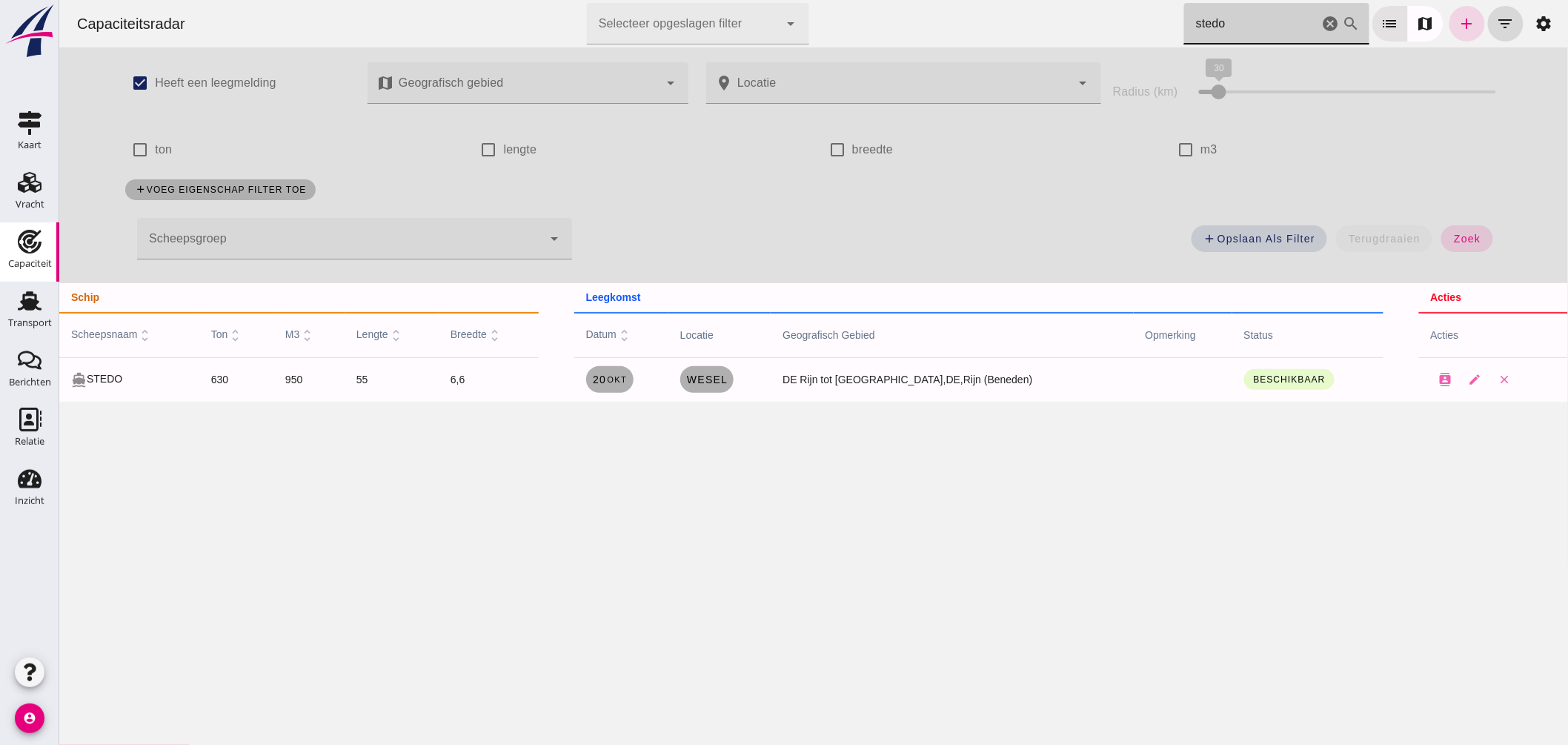
click at [1321, 23] on icon "cancel" at bounding box center [1330, 23] width 17 height 17
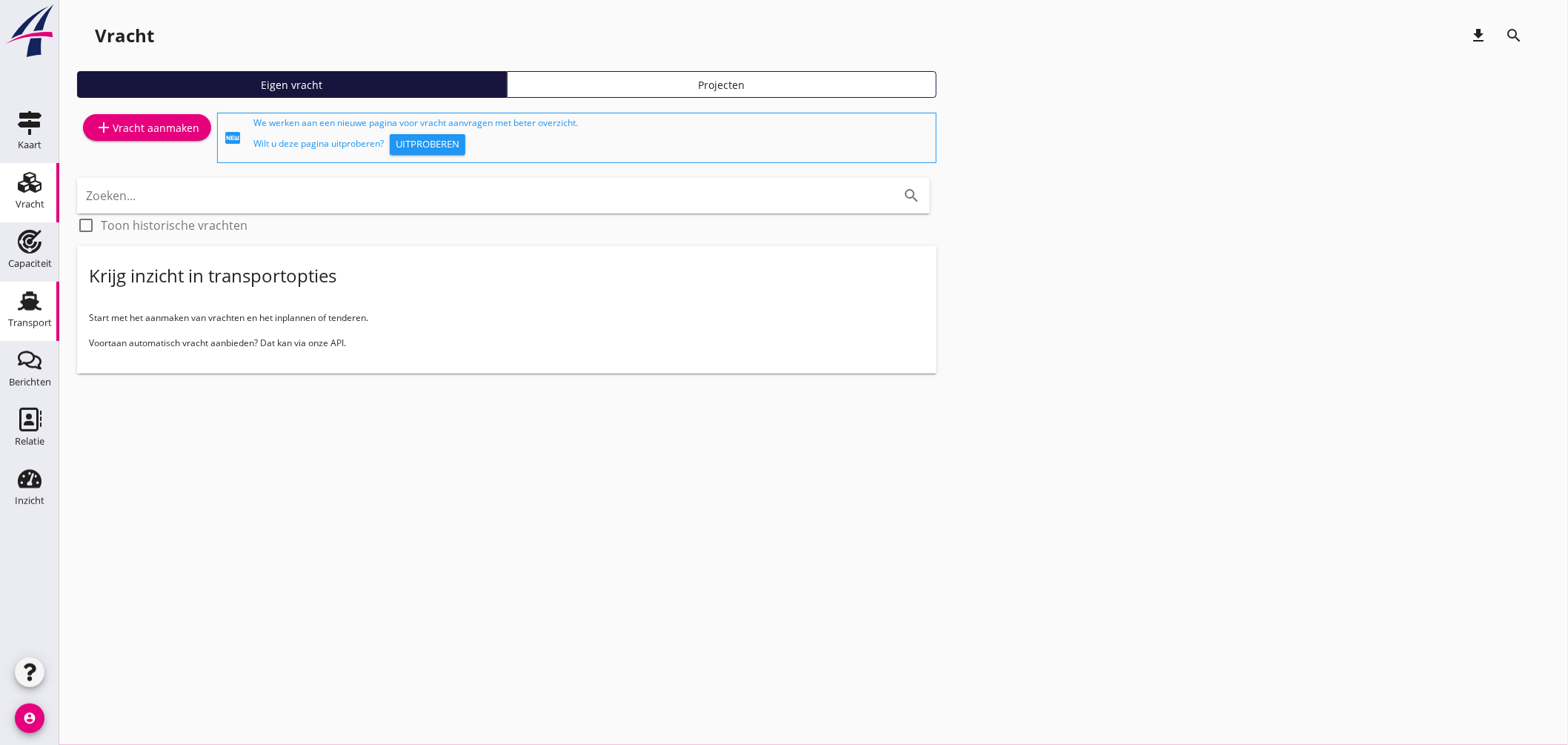
click at [39, 307] on icon "Transport" at bounding box center [29, 301] width 23 height 23
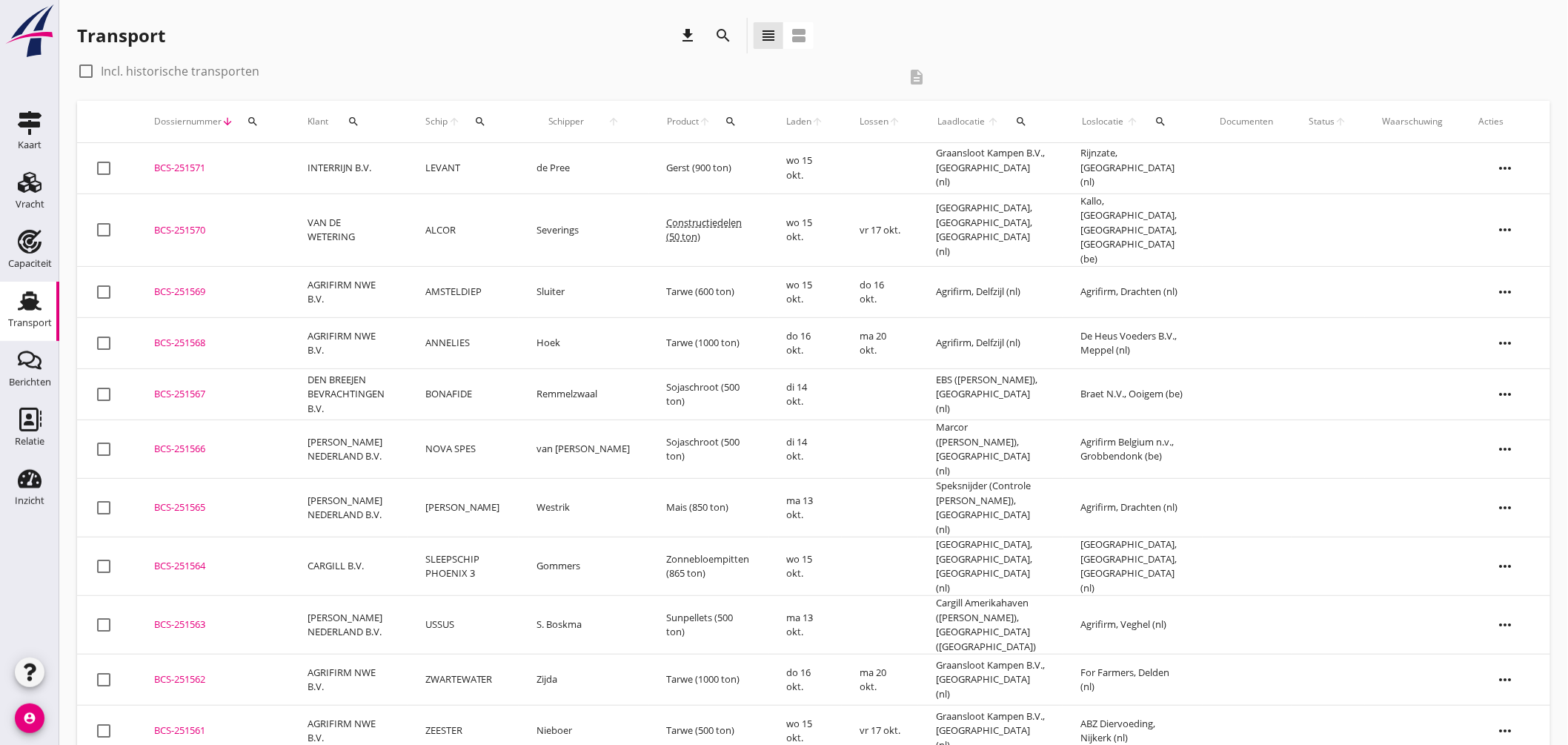
drag, startPoint x: 489, startPoint y: 113, endPoint x: 497, endPoint y: 122, distance: 12.0
click at [490, 112] on button "search" at bounding box center [481, 121] width 27 height 26
click at [646, 164] on div at bounding box center [654, 164] width 17 height 17
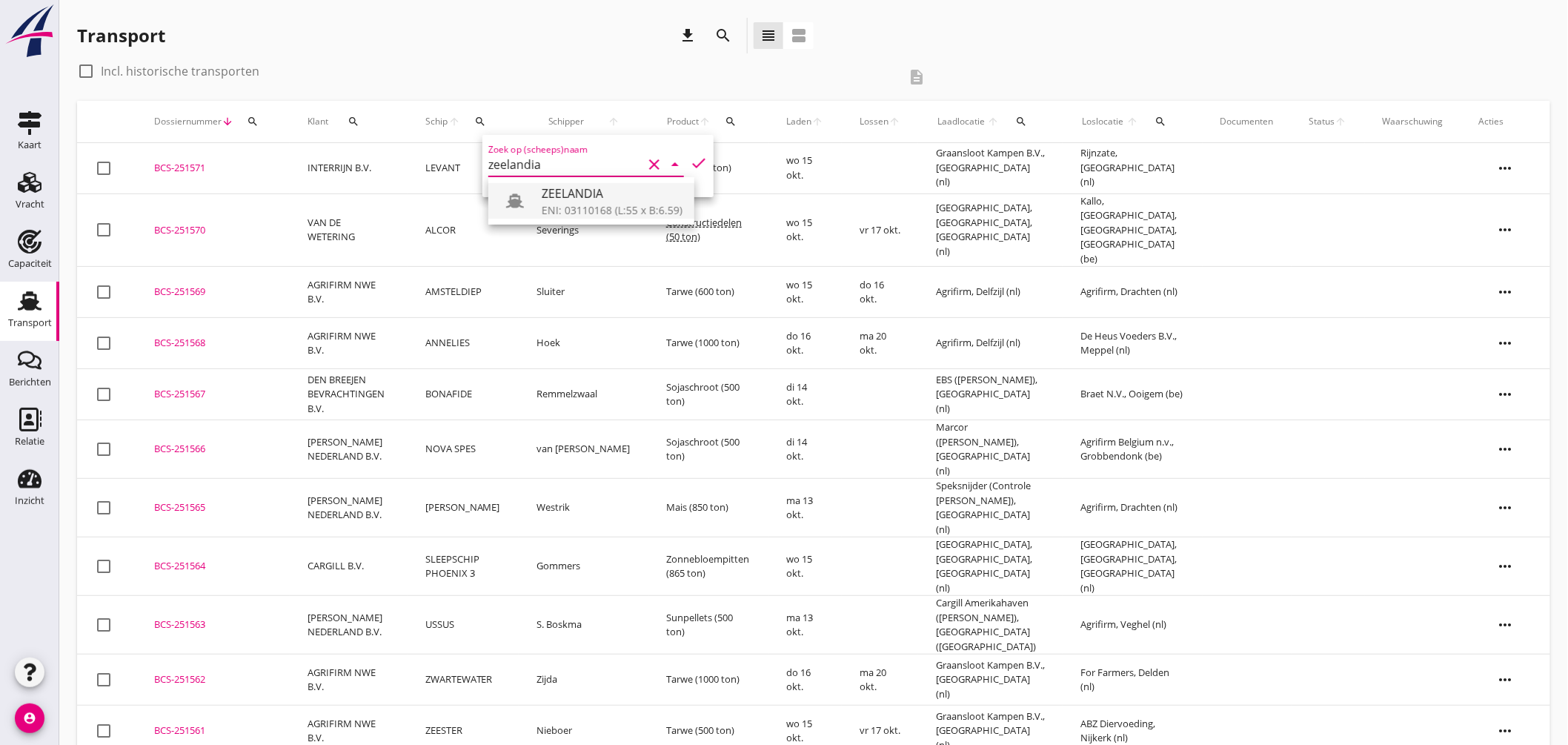
click at [617, 195] on div "ZEELANDIA" at bounding box center [613, 193] width 141 height 17
click at [690, 154] on icon "check" at bounding box center [698, 163] width 17 height 17
type input "ZEELANDIA"
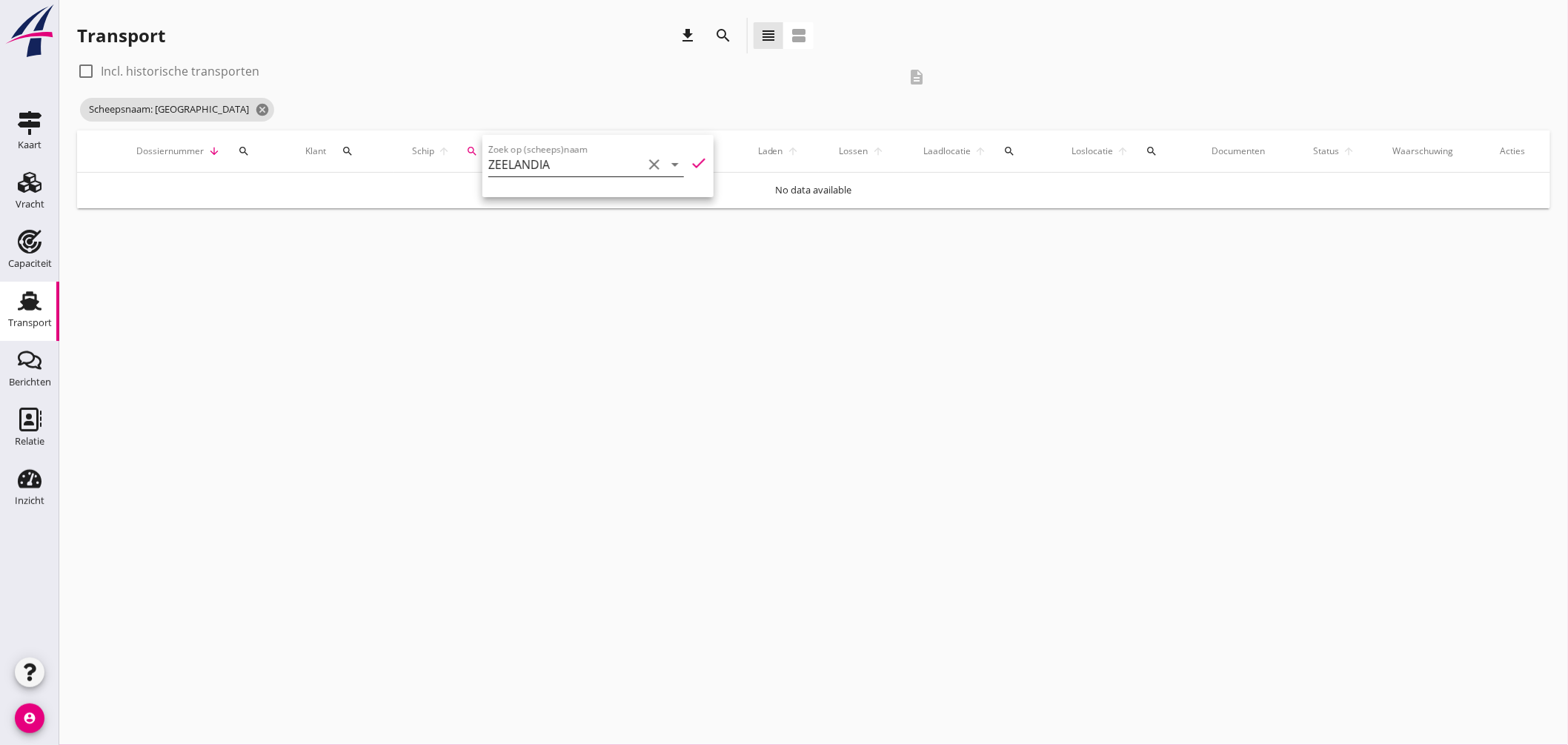
click at [691, 159] on icon "check" at bounding box center [698, 163] width 17 height 17
click at [173, 60] on div "check_box_outline_blank Incl. historische transporten" at bounding box center [488, 70] width 821 height 23
click at [188, 68] on label "Incl. historische transporten" at bounding box center [179, 71] width 158 height 15
checkbox input "true"
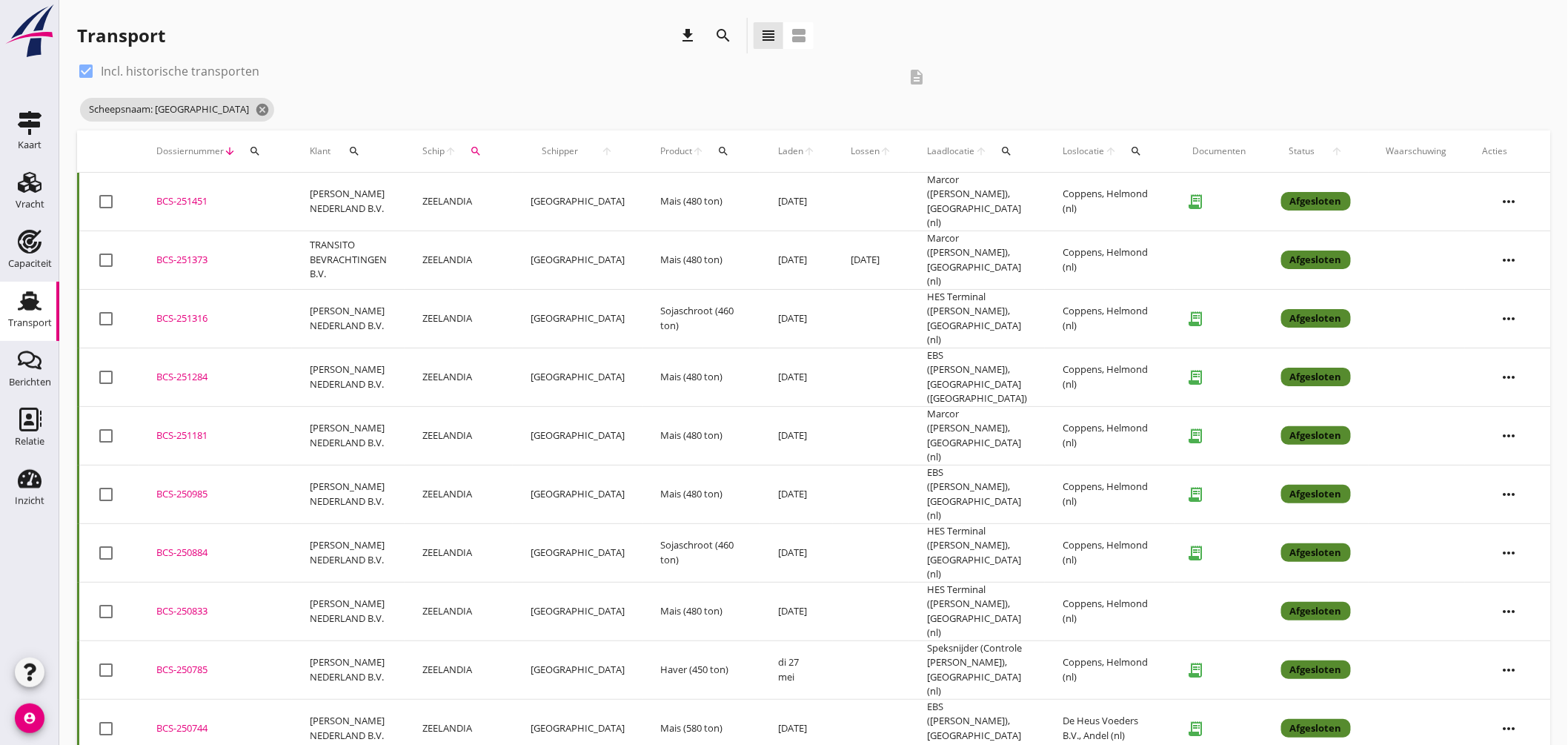
click at [447, 194] on td "ZEELANDIA" at bounding box center [459, 201] width 108 height 58
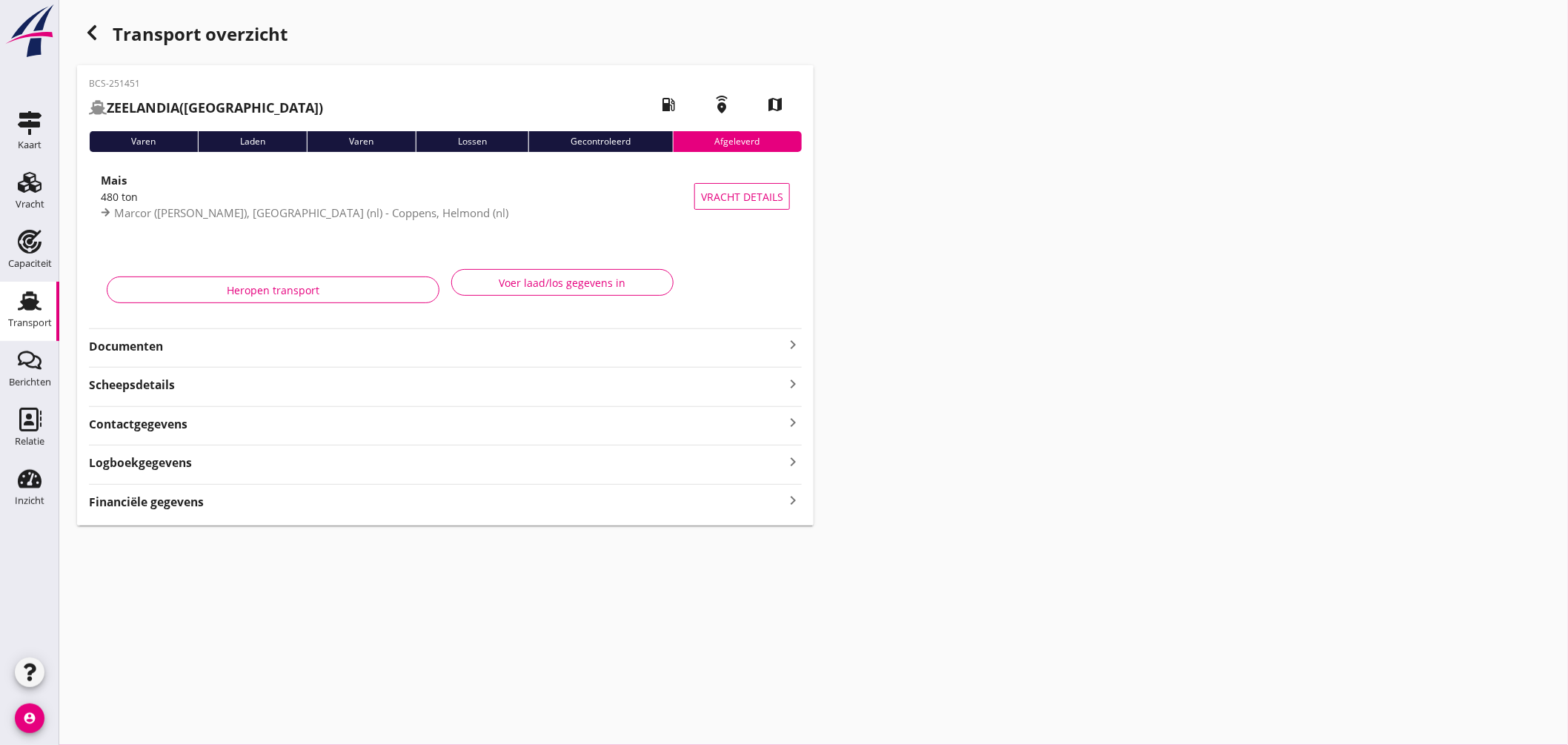
click at [795, 342] on icon "keyboard_arrow_right" at bounding box center [793, 344] width 17 height 17
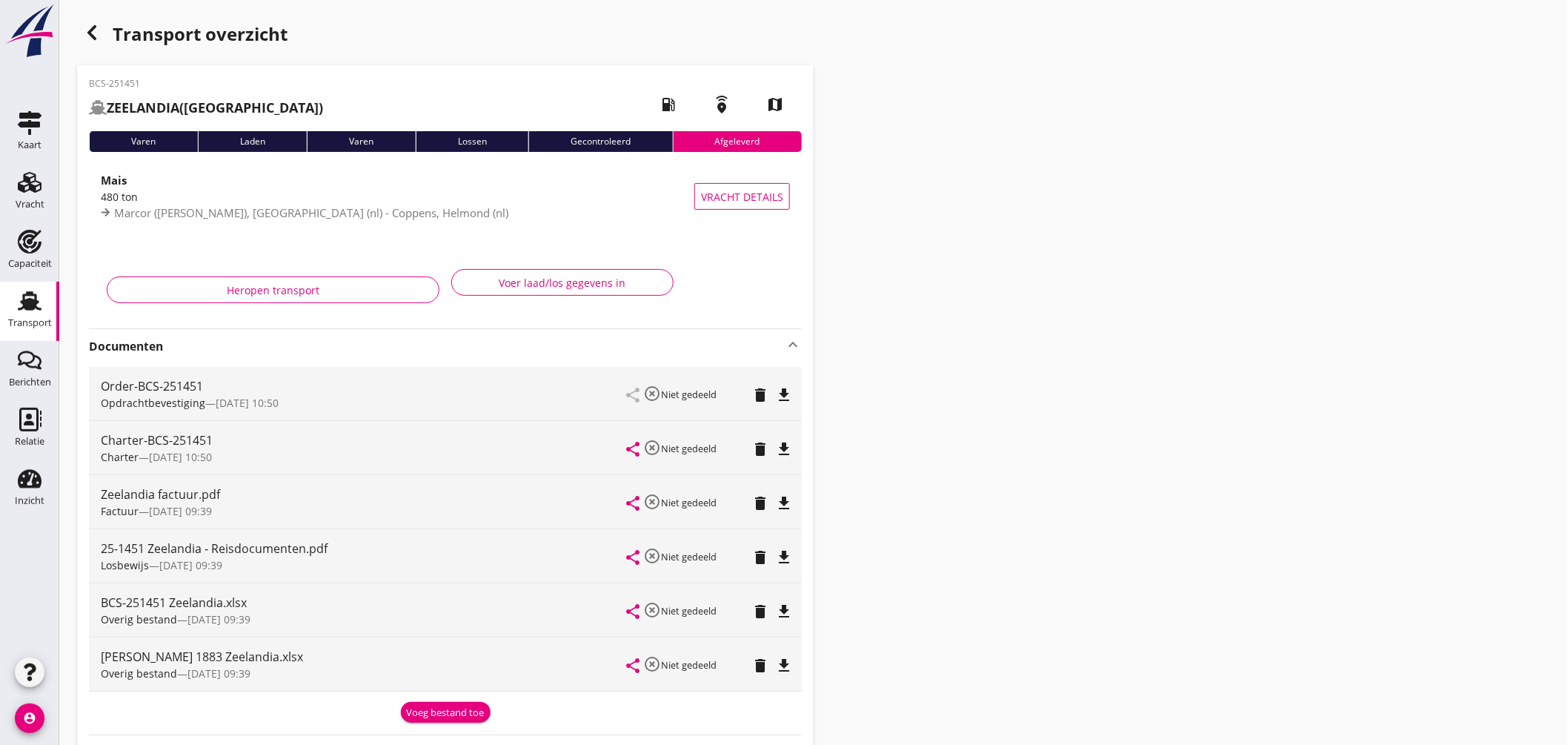
click at [784, 444] on icon "file_download" at bounding box center [784, 448] width 17 height 17
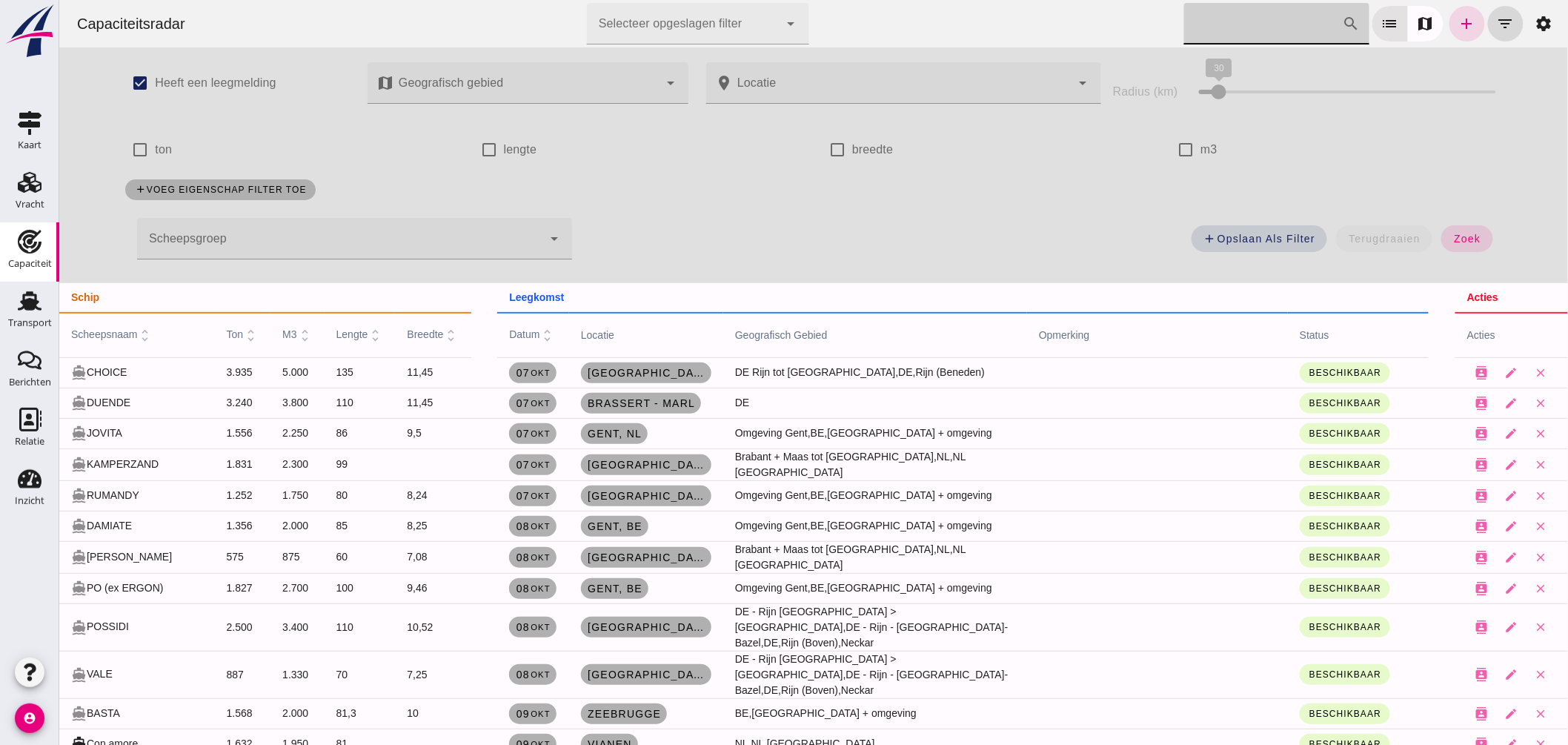
click at [1202, 32] on input "Zoek op scheepsnaam" at bounding box center [1262, 23] width 158 height 42
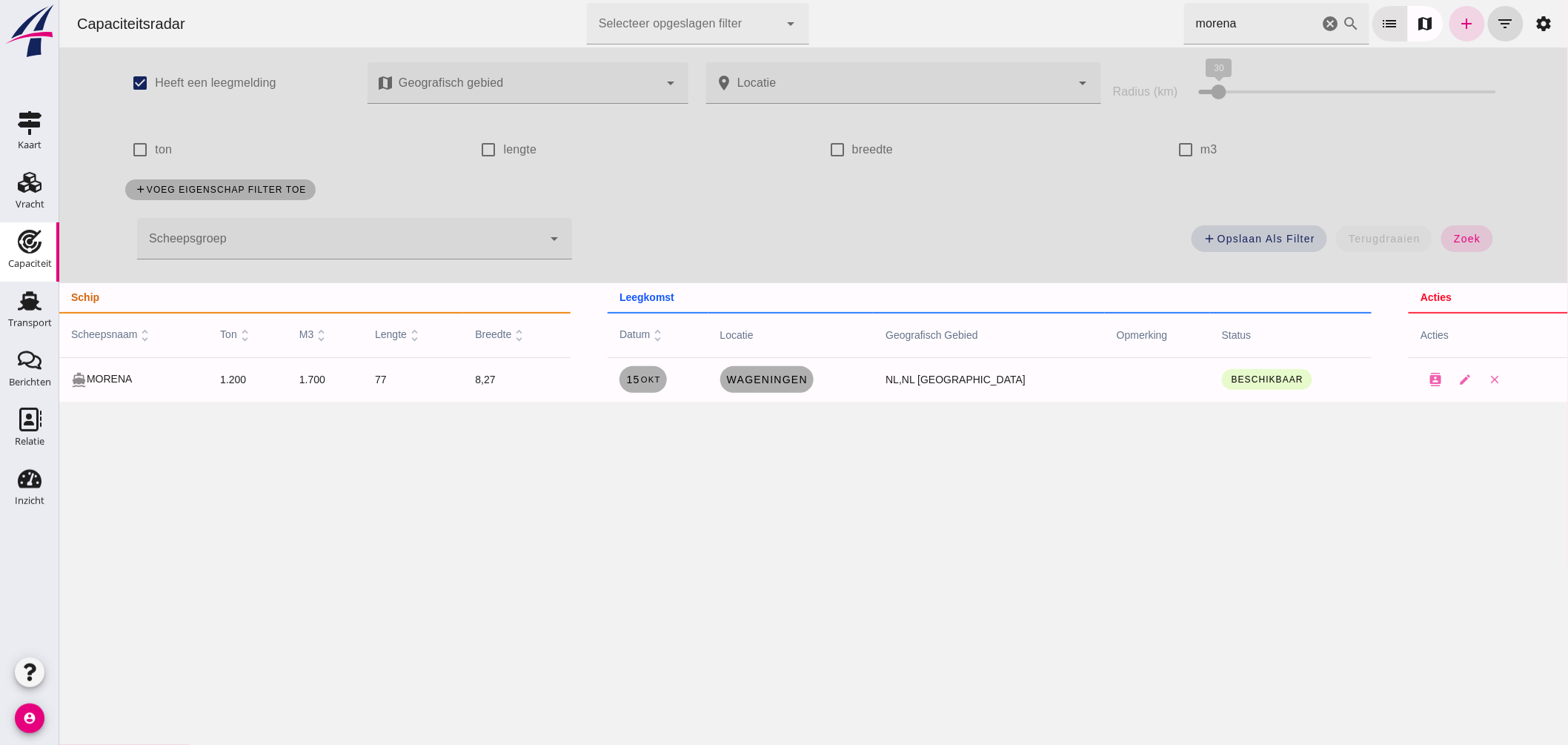
drag, startPoint x: 661, startPoint y: -28, endPoint x: 597, endPoint y: -39, distance: 64.9
click at [597, 0] on html "Capaciteitsradar Selecteer opgeslagen filter Selecteer opgeslagen filter cancel…" at bounding box center [812, 372] width 1509 height 745
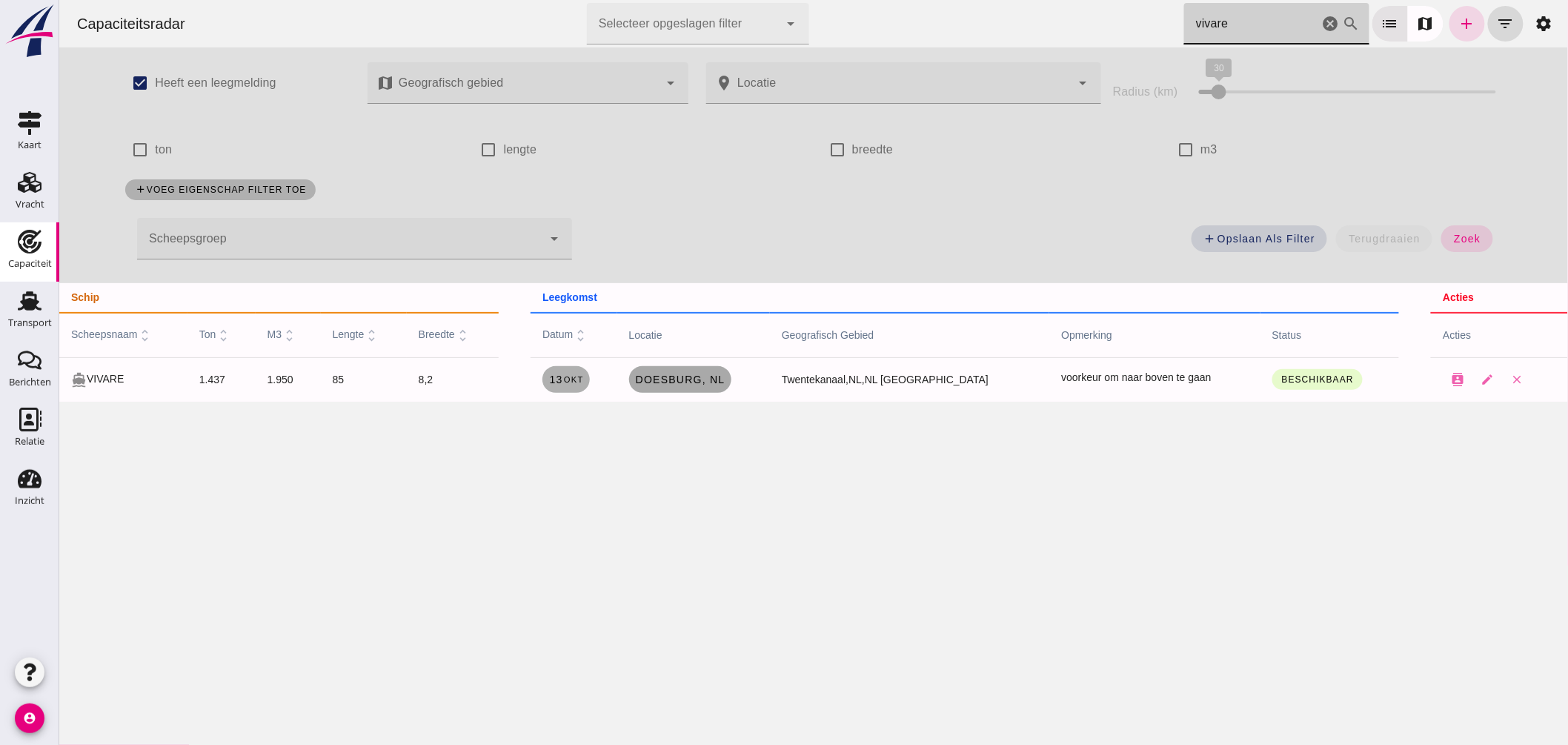
type input "vivare"
click at [715, 376] on span "Doesburg , nl" at bounding box center [679, 379] width 90 height 12
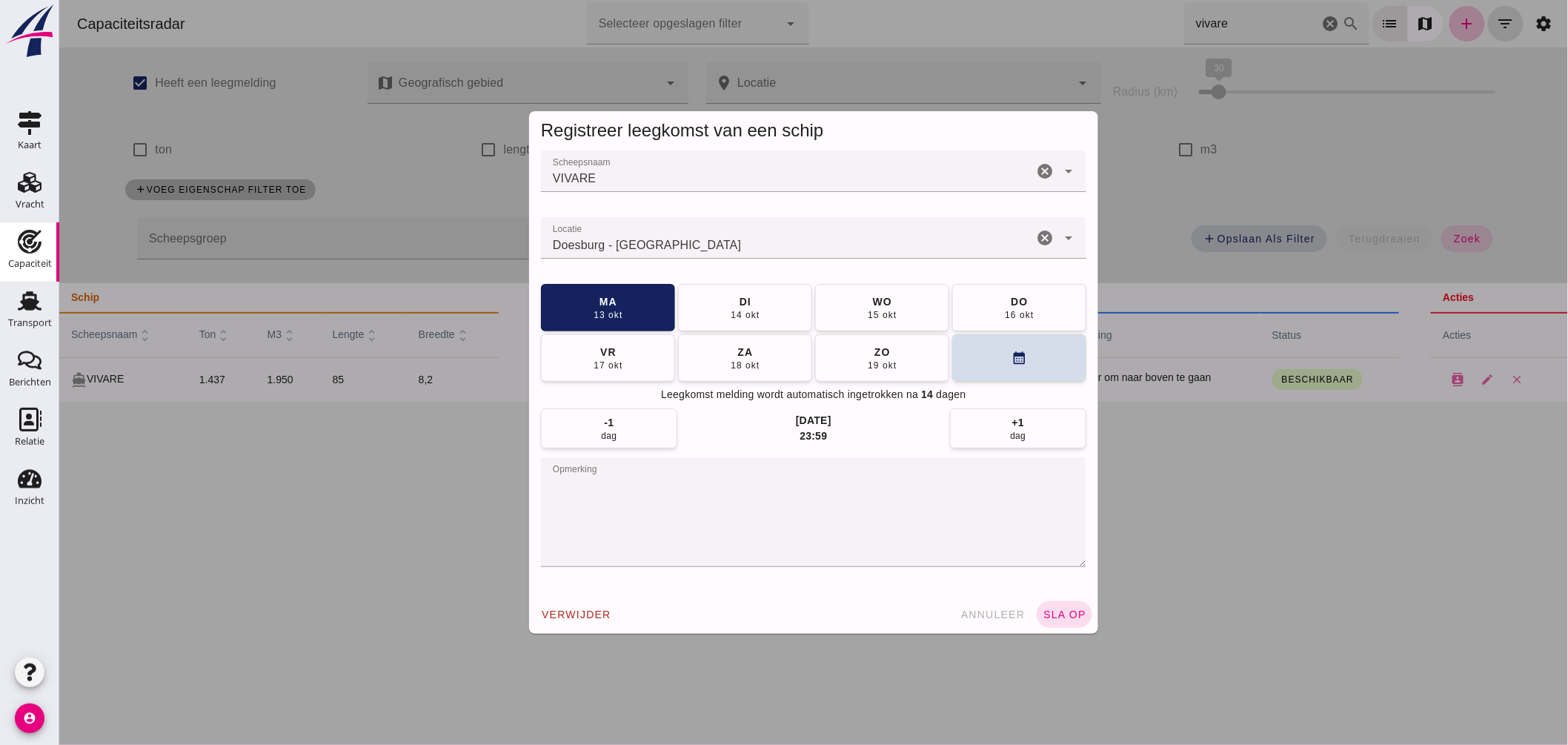
click at [720, 247] on input "Locatie" at bounding box center [787, 245] width 492 height 17
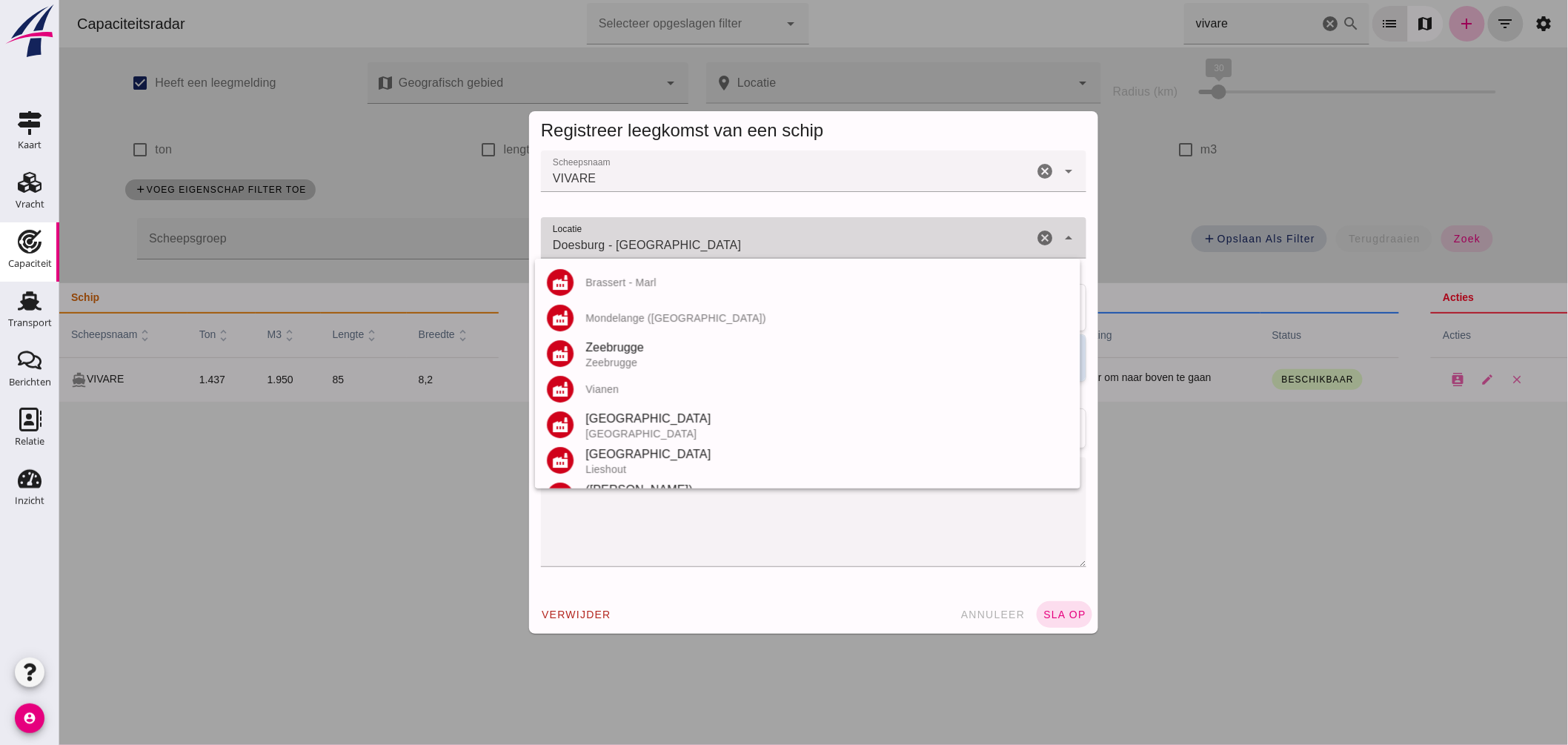
click at [720, 247] on input "Doesburg - Gelderland" at bounding box center [787, 245] width 492 height 17
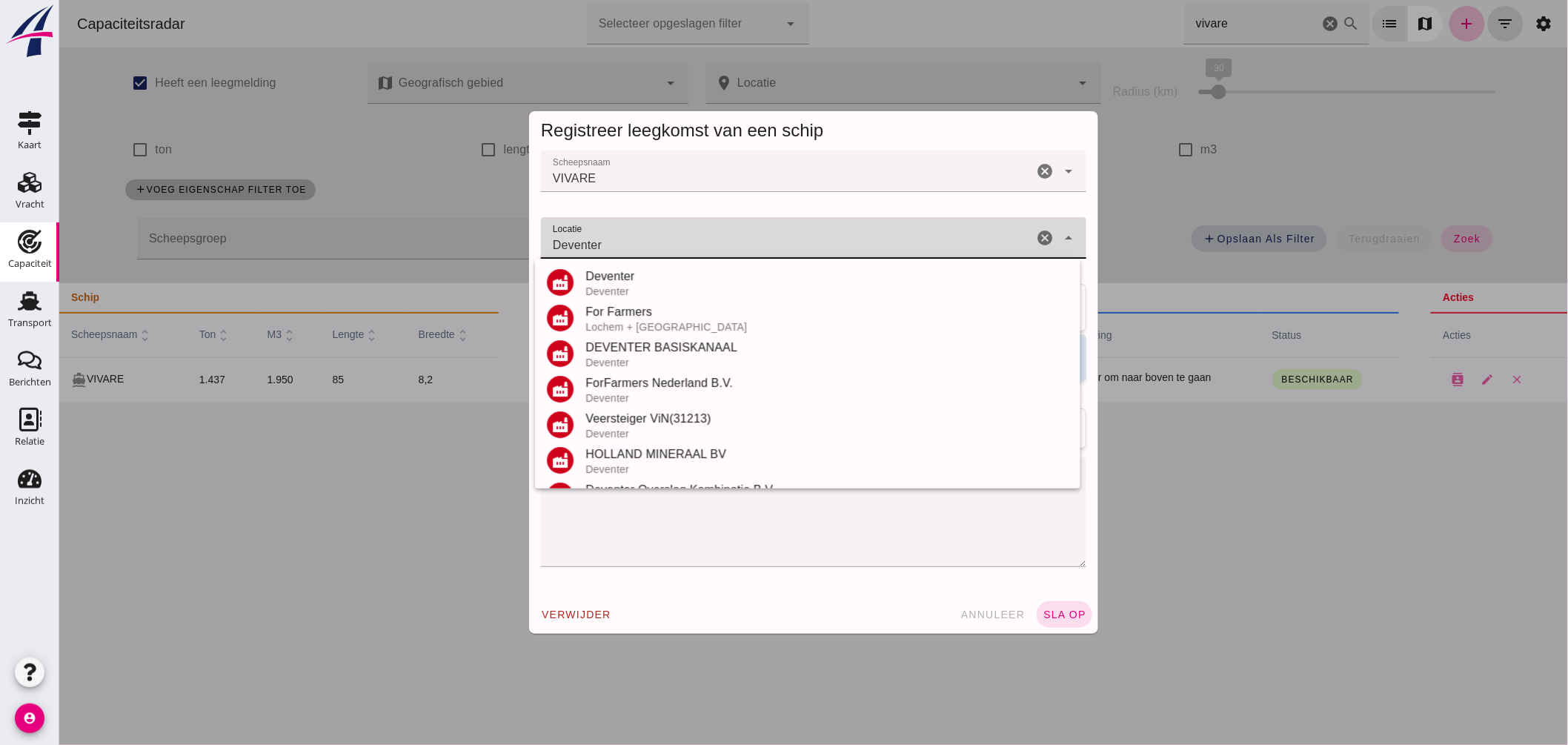
click at [603, 354] on div "DEVENTER BASISKANAAL" at bounding box center [826, 347] width 483 height 17
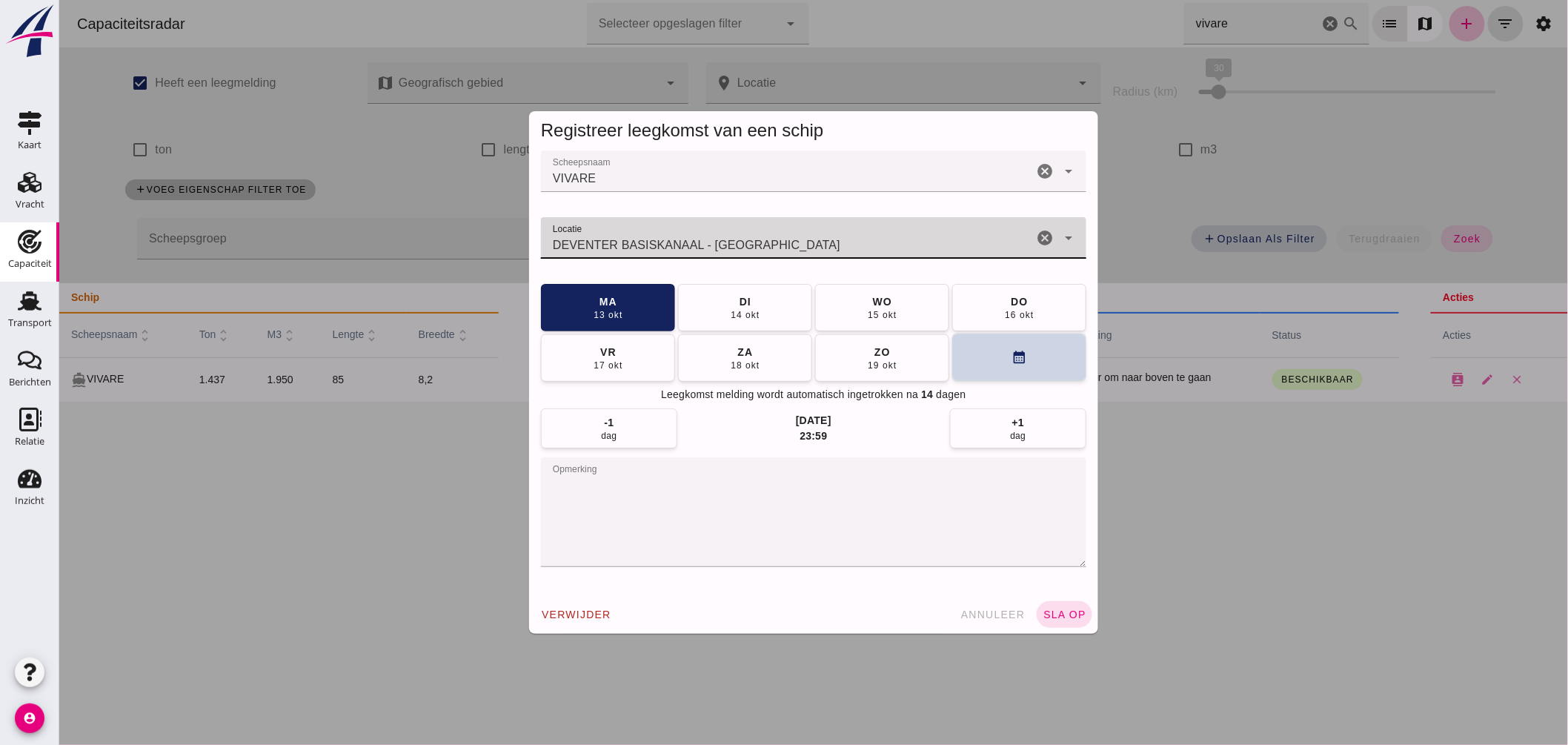
type input "DEVENTER BASISKANAAL - Deventer"
click at [967, 356] on button "calendar_month" at bounding box center [1018, 357] width 134 height 48
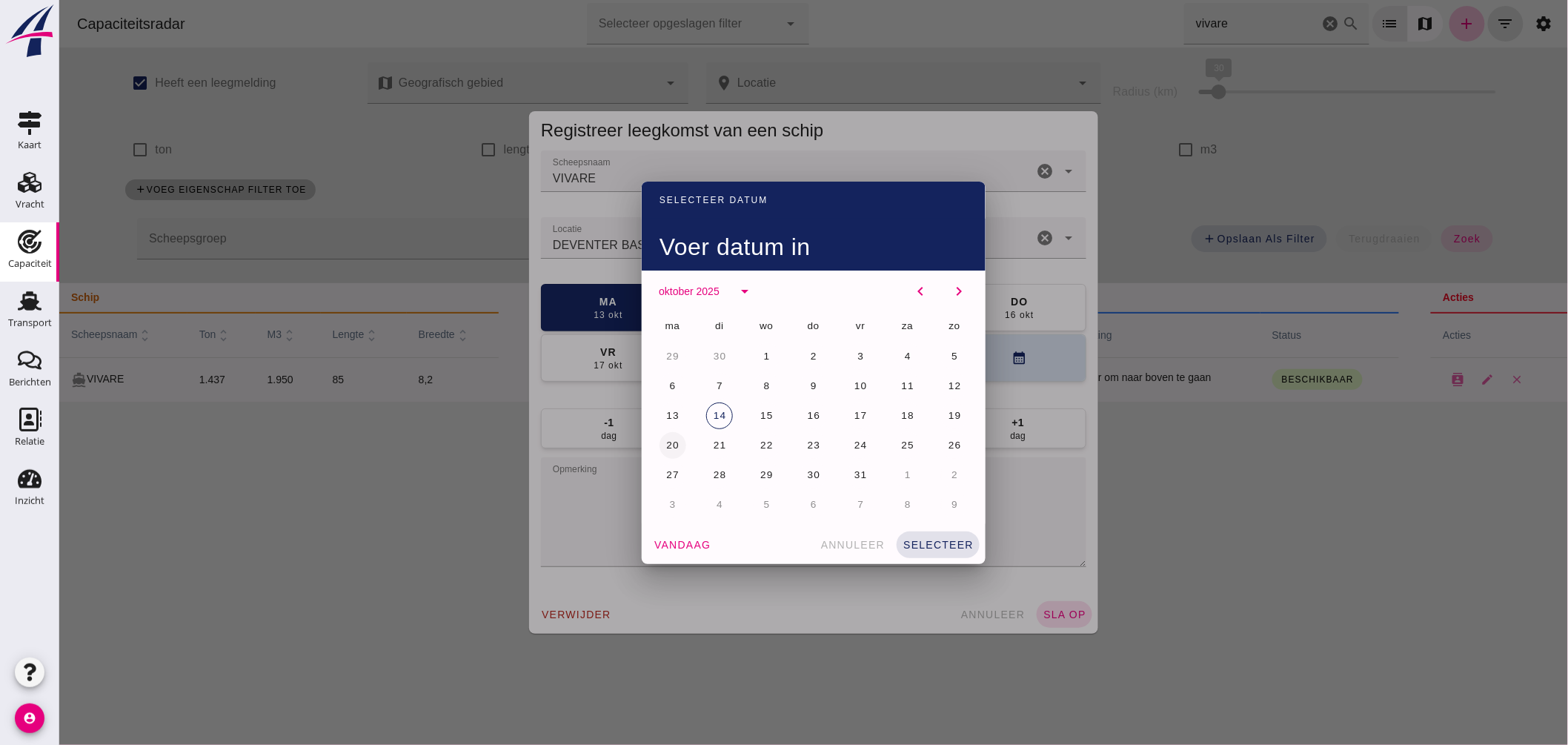
click at [667, 440] on span "20" at bounding box center [672, 445] width 14 height 11
click at [940, 539] on span "selecteer" at bounding box center [937, 545] width 71 height 12
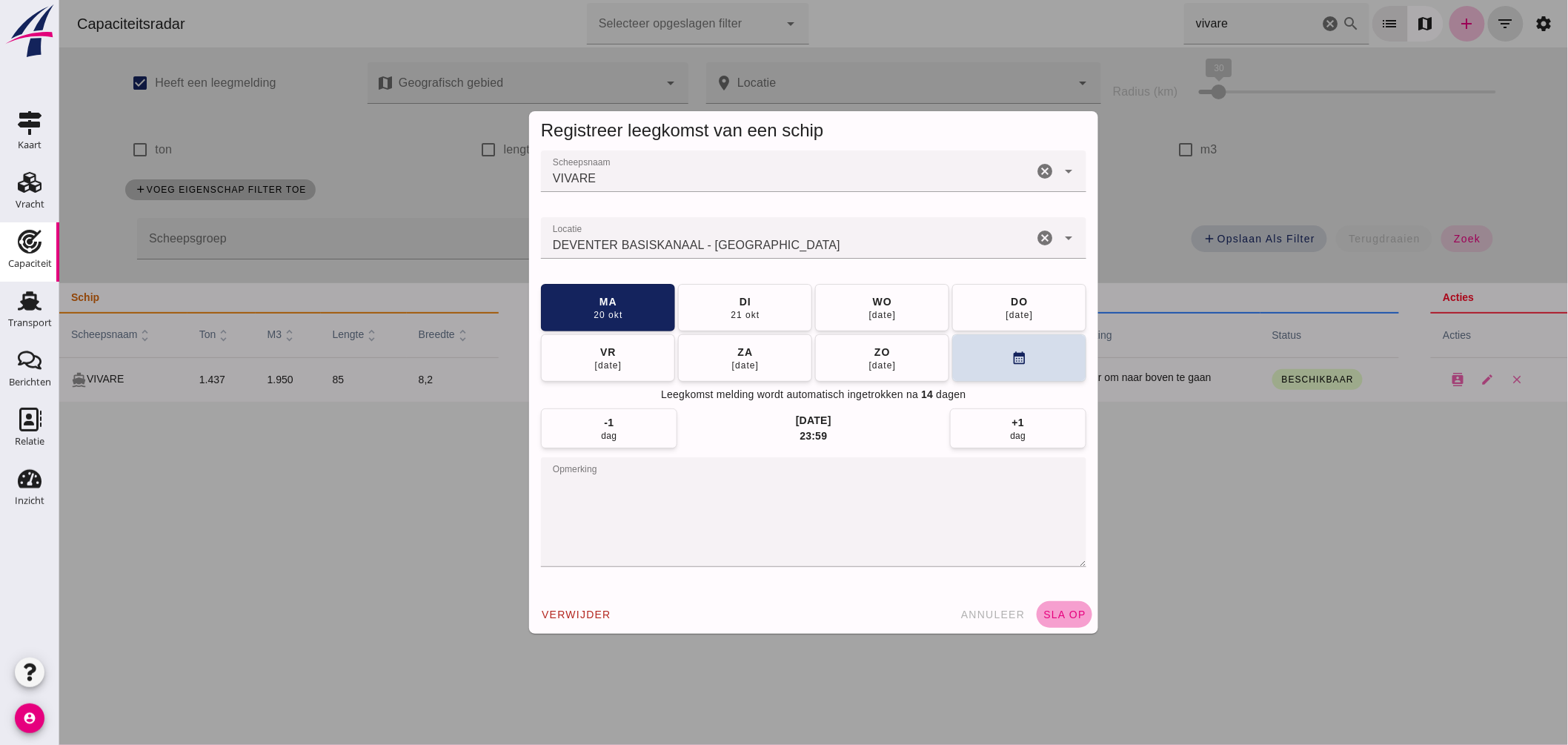
click at [1079, 612] on span "sla op" at bounding box center [1064, 615] width 44 height 12
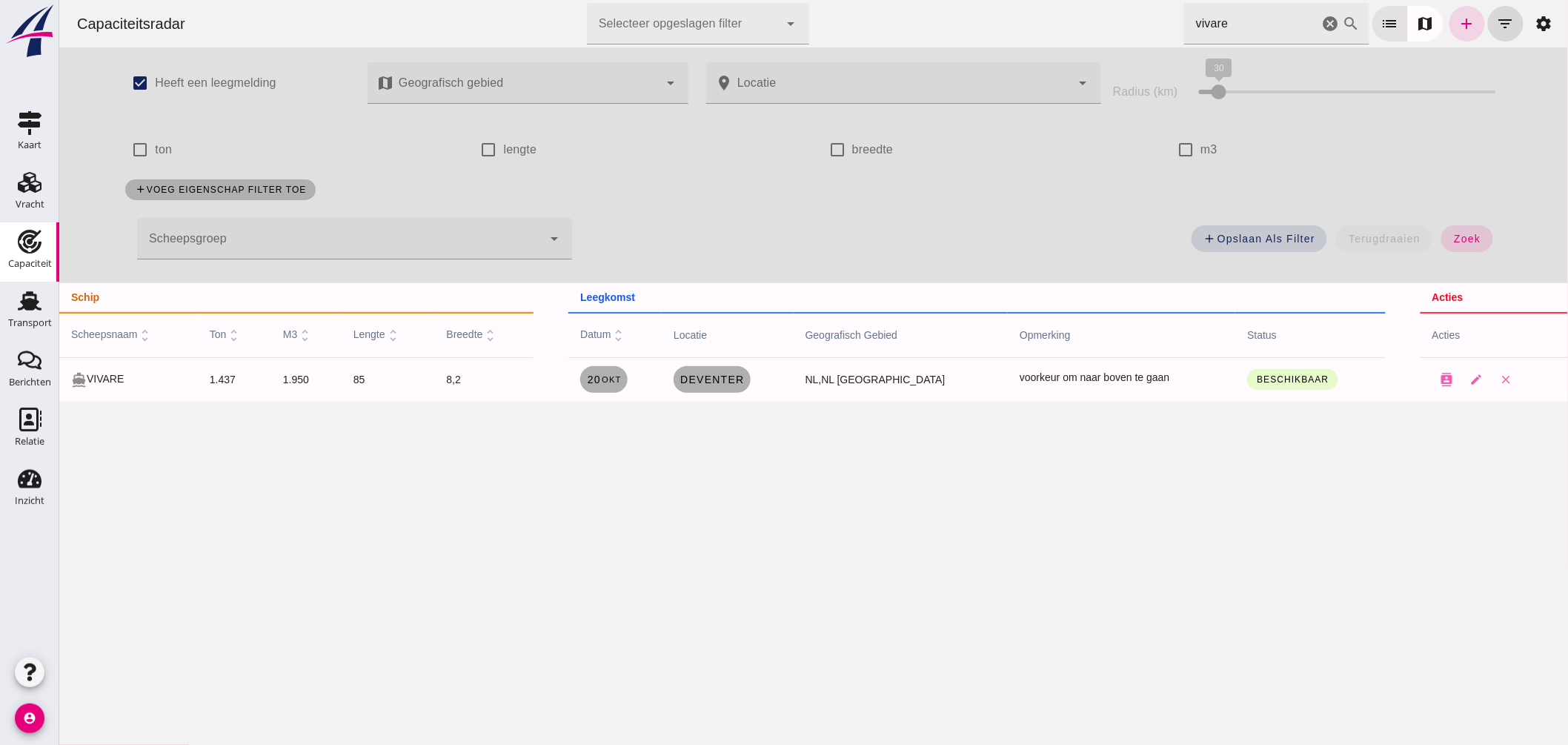
drag, startPoint x: 1239, startPoint y: 17, endPoint x: 819, endPoint y: 6, distance: 420.1
click at [828, 11] on div "Capaciteitsradar Selecteer opgeslagen filter Selecteer opgeslagen filter cancel…" at bounding box center [812, 23] width 1497 height 48
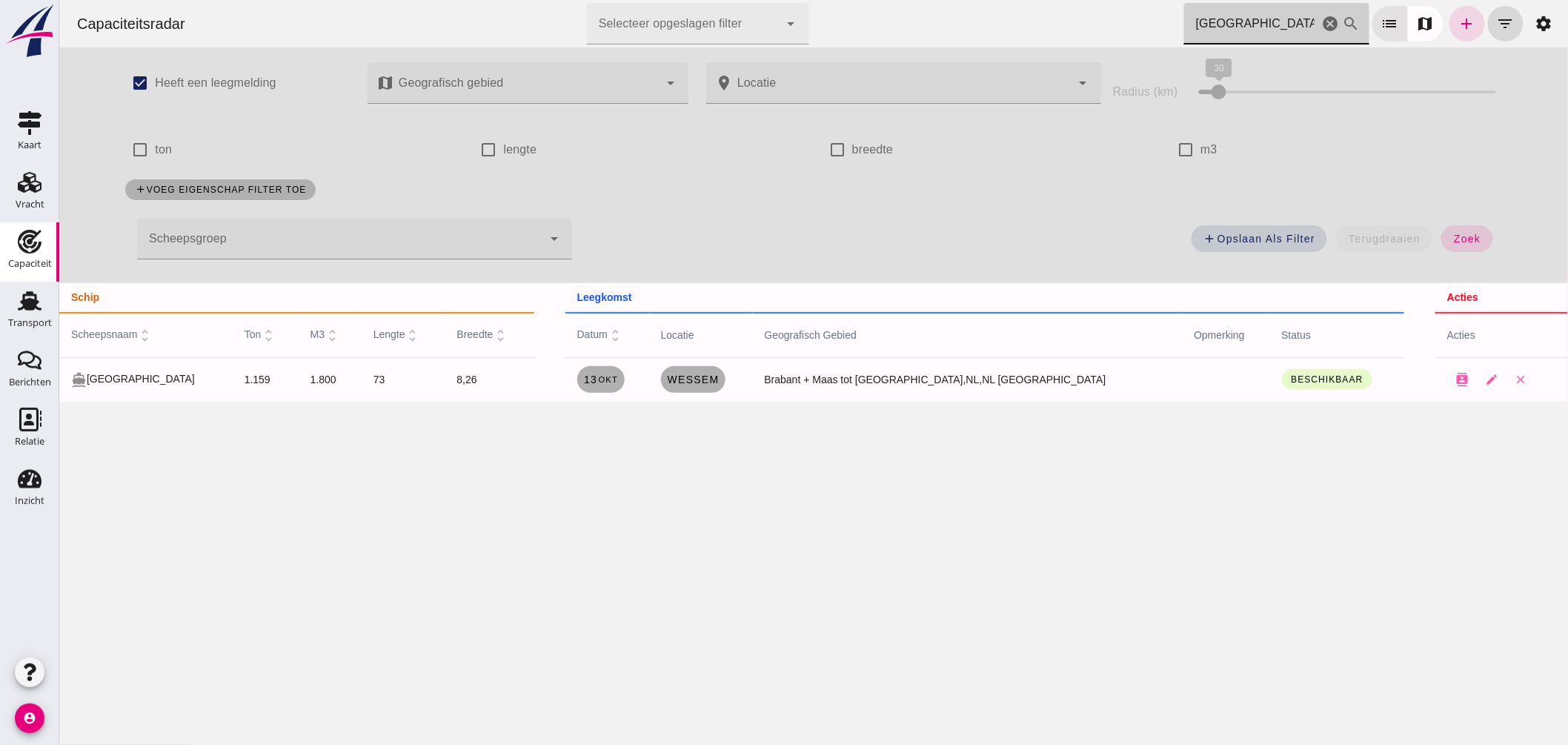
drag, startPoint x: 1267, startPoint y: 22, endPoint x: 892, endPoint y: 17, distance: 375.0
click at [900, 18] on div "Capaciteitsradar Selecteer opgeslagen filter Selecteer opgeslagen filter cancel…" at bounding box center [812, 23] width 1497 height 48
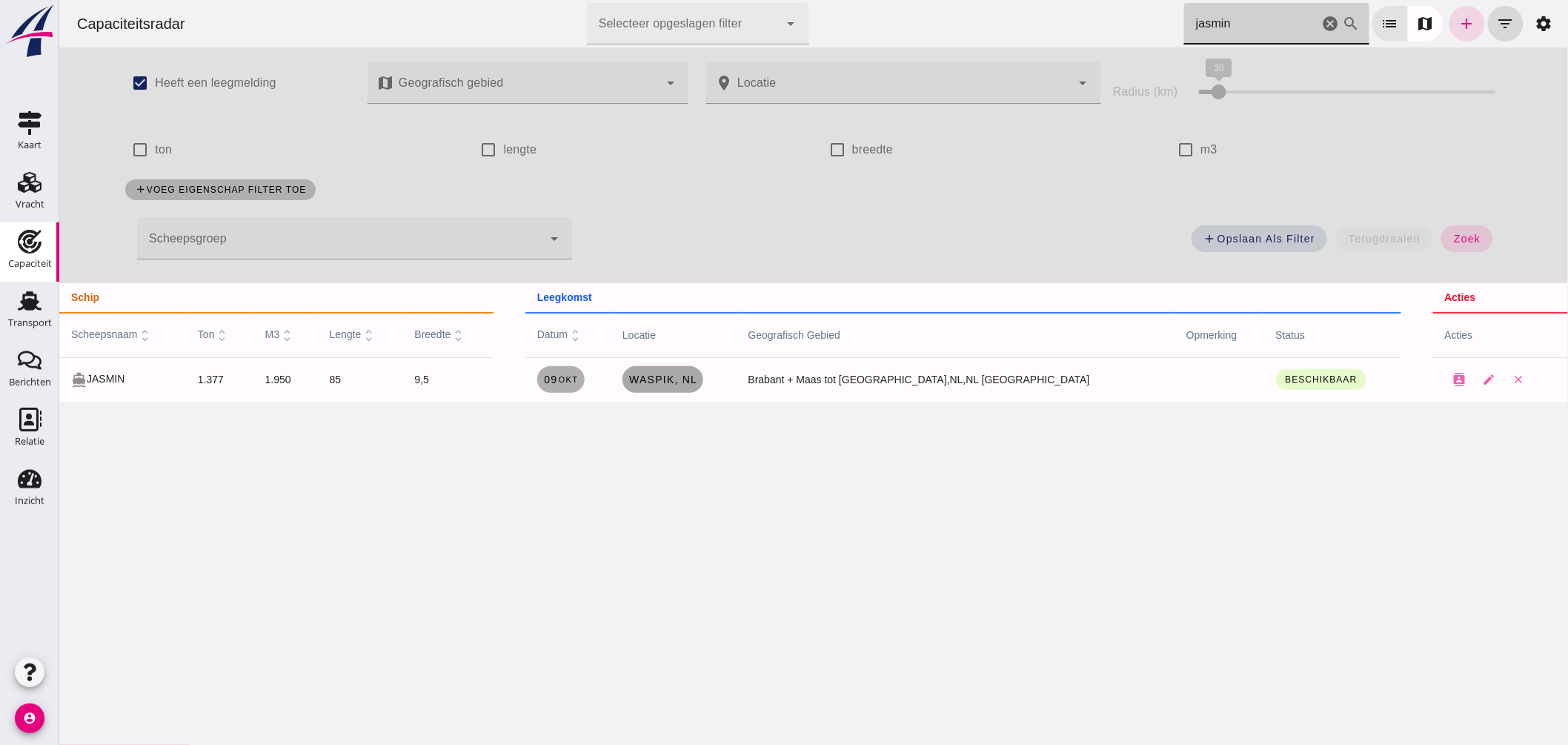
type input "jasmin"
click at [697, 384] on span "Waspik , nl" at bounding box center [662, 379] width 69 height 12
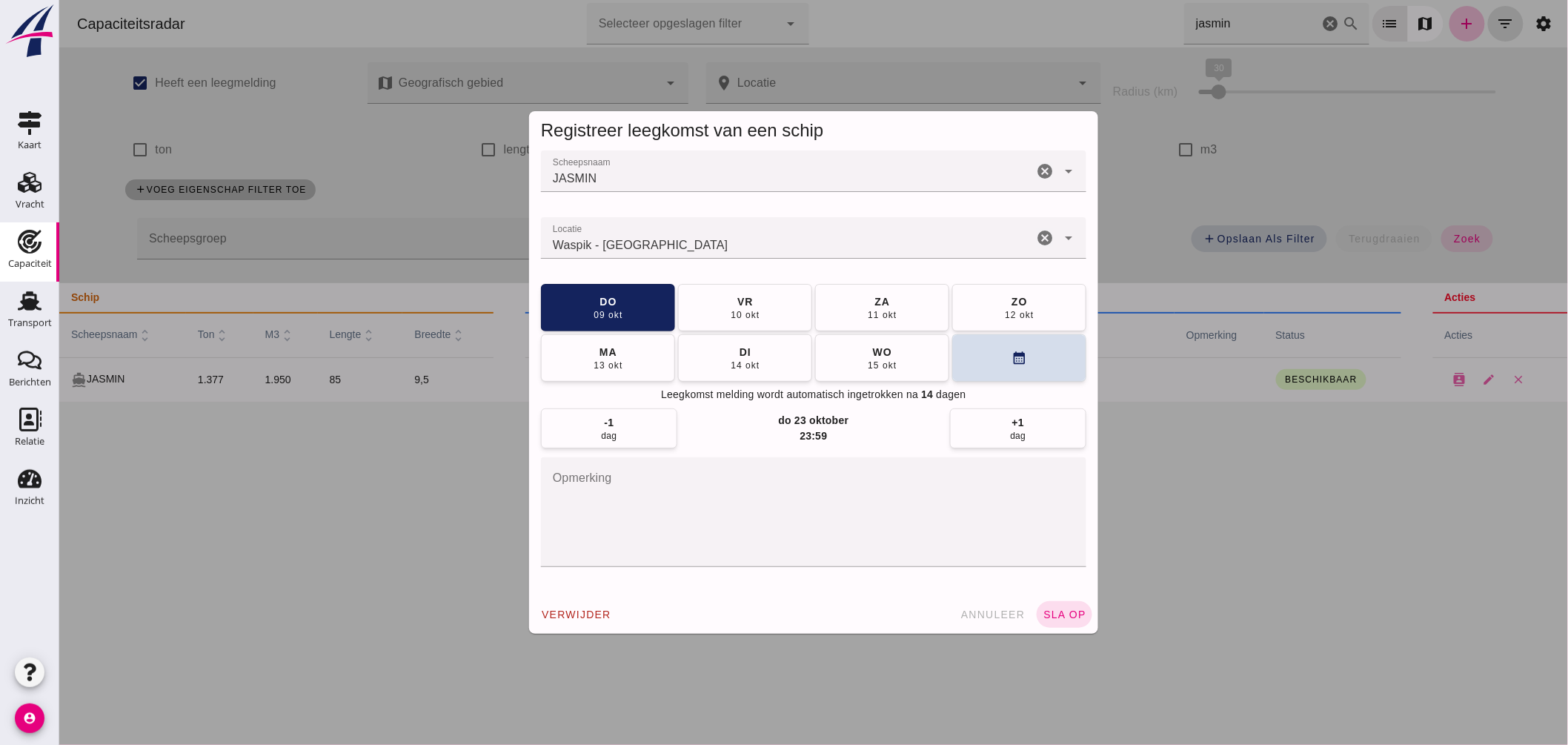
click at [694, 231] on div "Waspik - Noord-Brabant" at bounding box center [787, 238] width 492 height 42
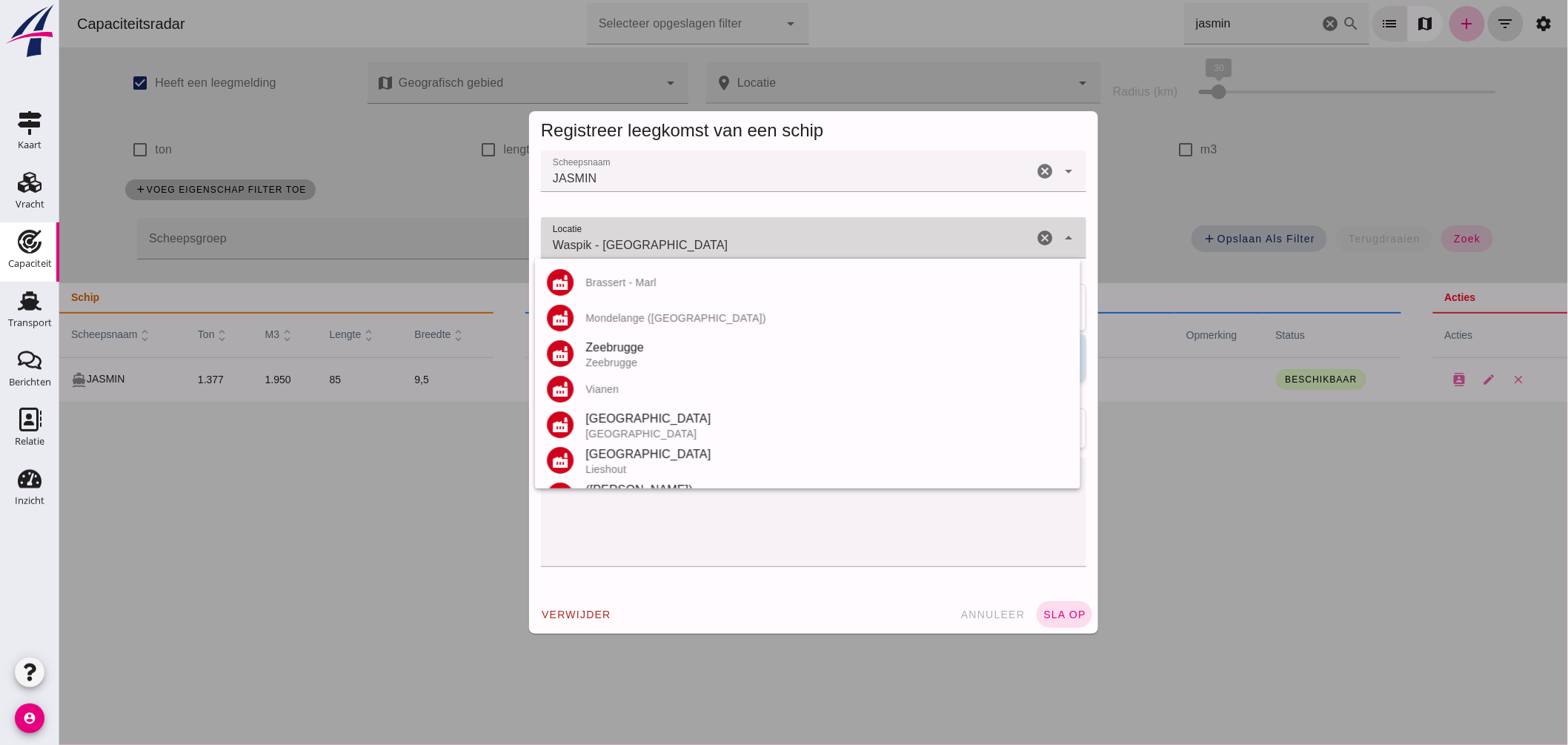
click at [692, 235] on div "Waspik - Noord-Brabant Waspik - Noord-Brabant" at bounding box center [787, 238] width 492 height 42
click at [689, 238] on input "Waspik - Noord-Brabant" at bounding box center [787, 245] width 492 height 17
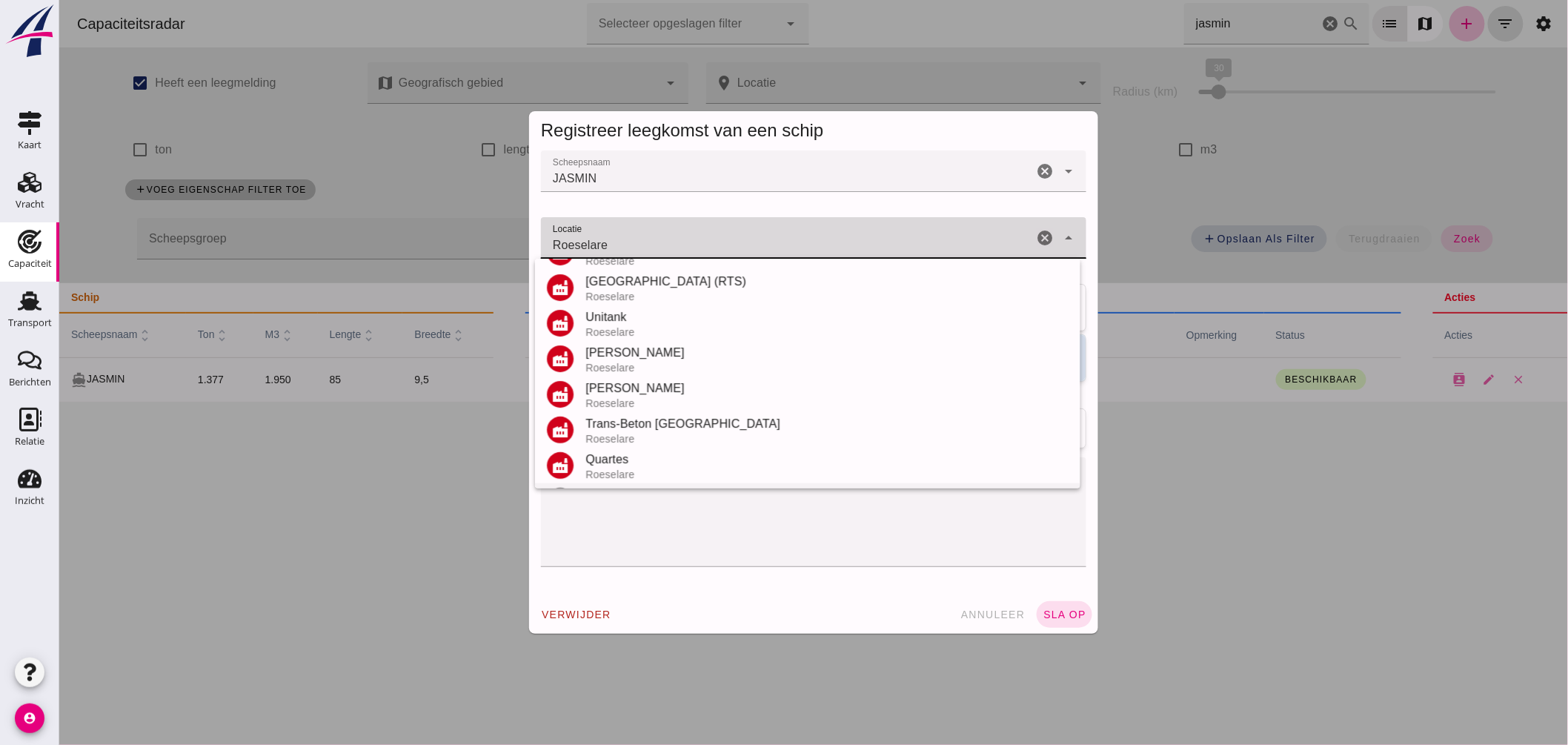
scroll to position [173, 0]
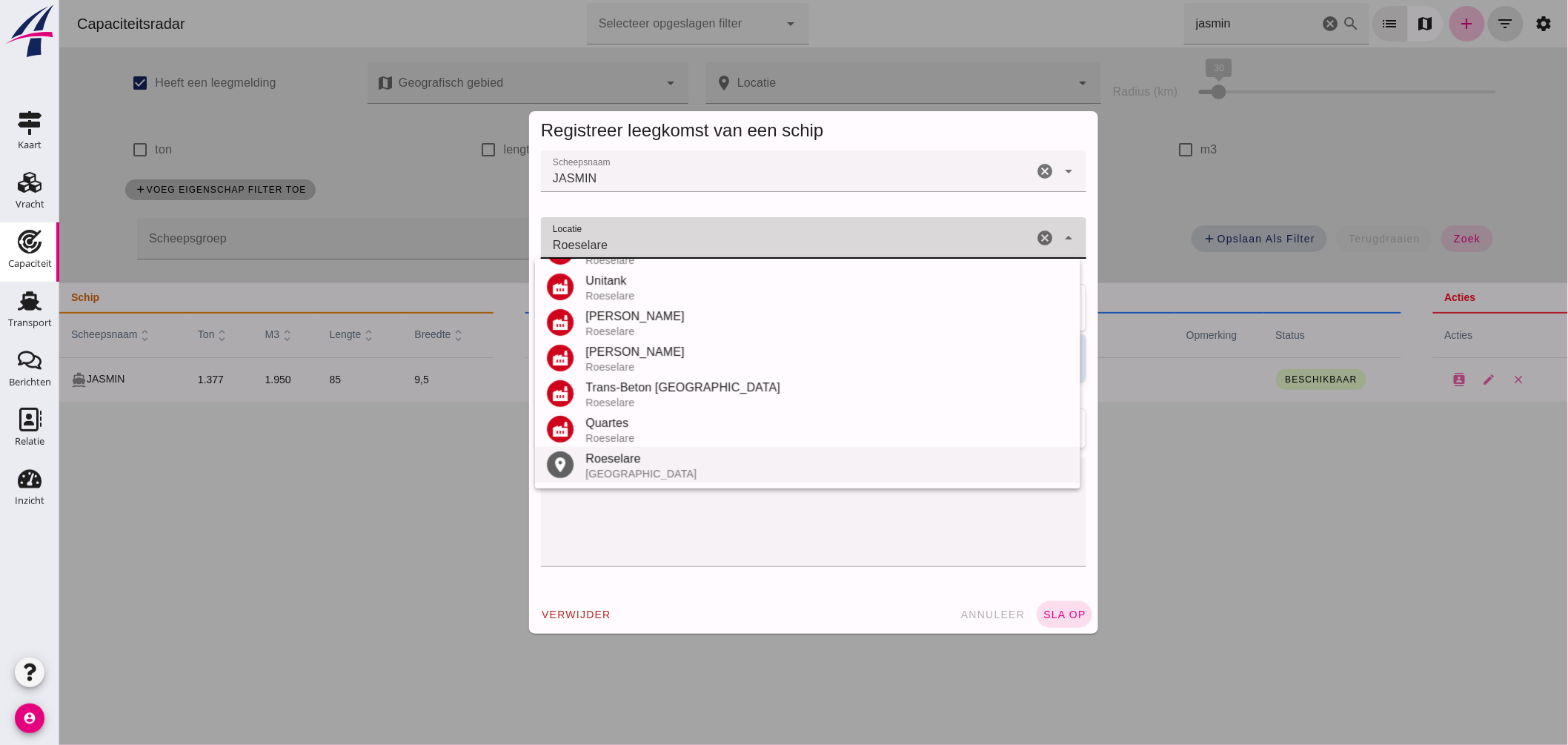
click at [613, 461] on div "Roeselare" at bounding box center [826, 458] width 483 height 17
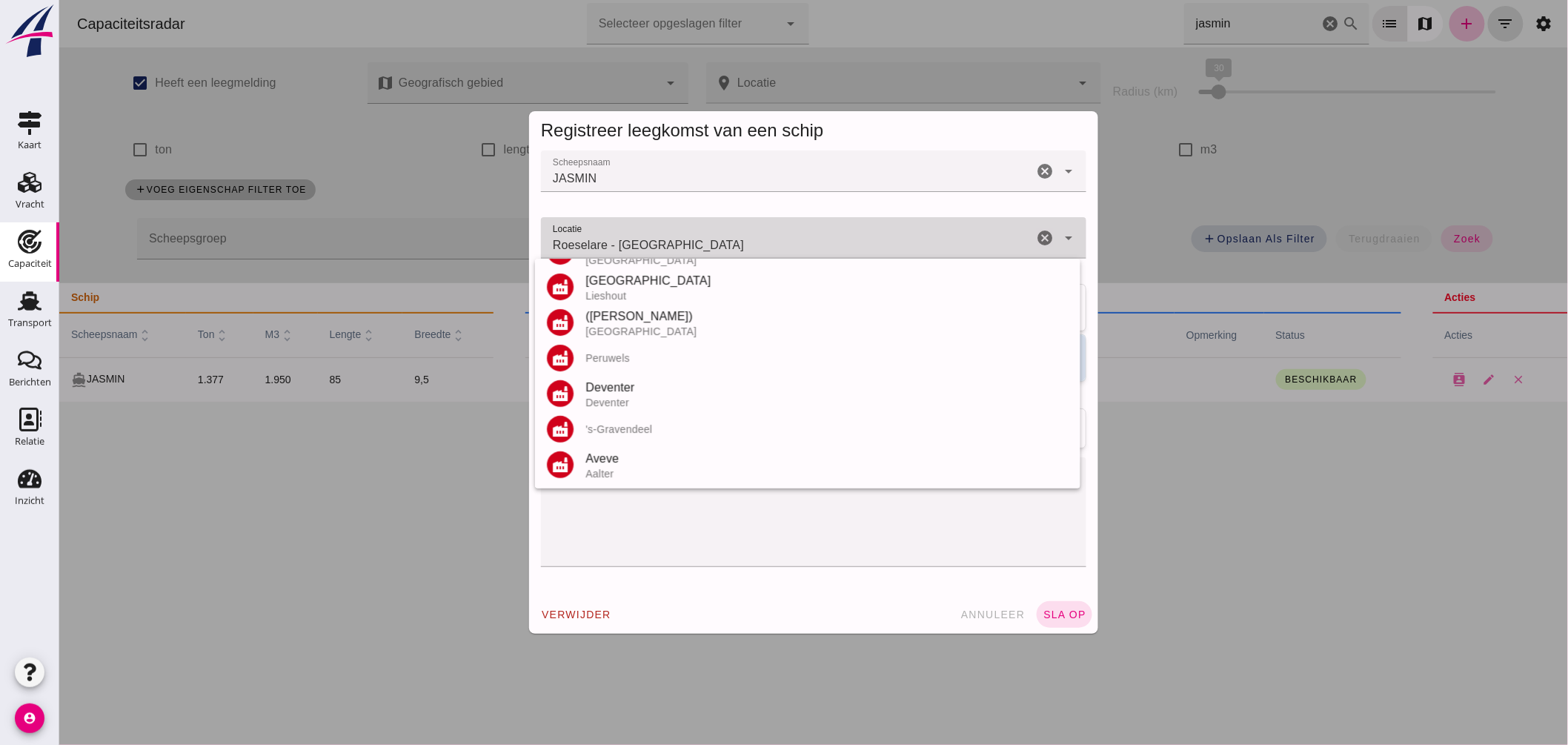
scroll to position [0, 0]
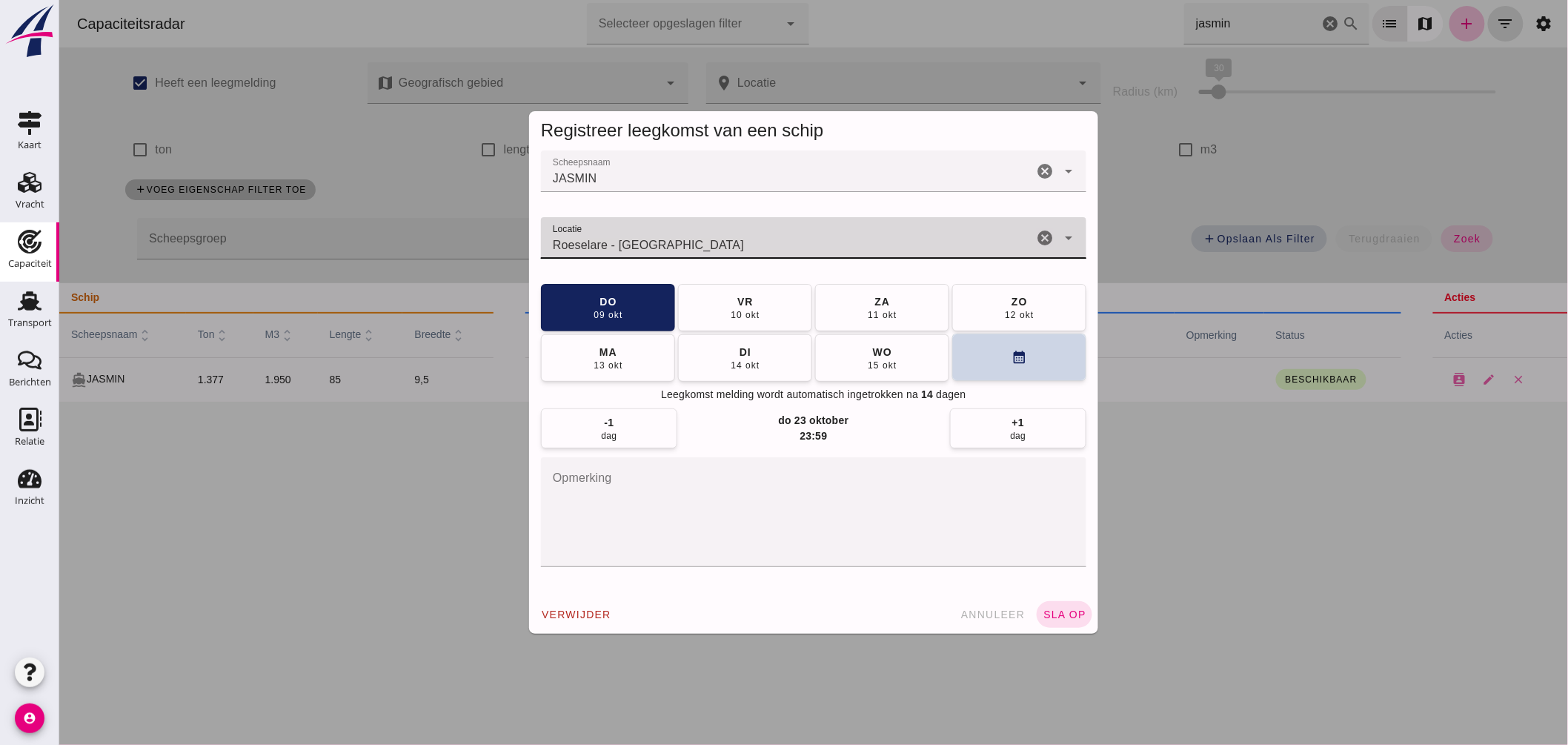
type input "Roeselare - West-Vlaanderen"
click at [956, 354] on button "calendar_month" at bounding box center [1018, 357] width 134 height 48
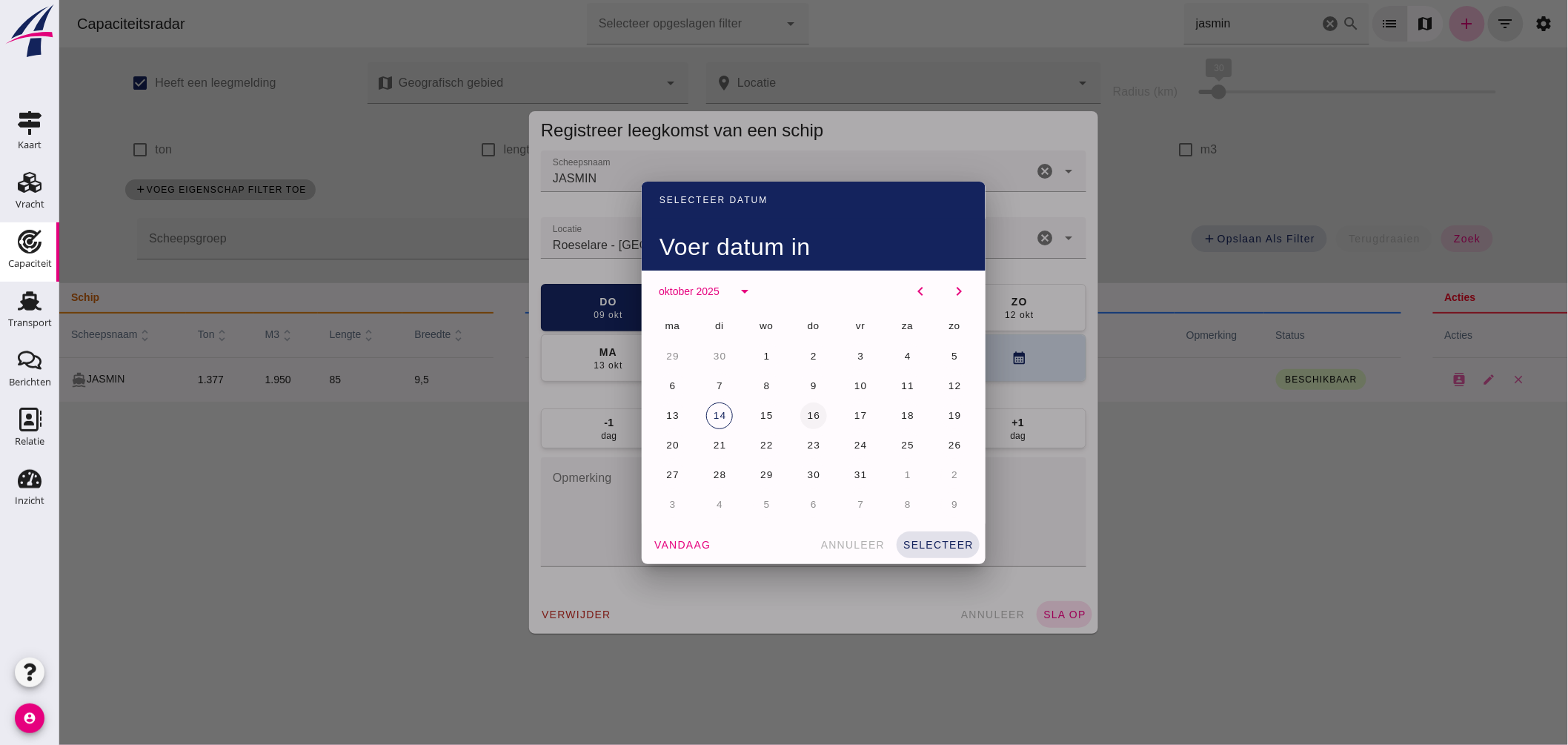
click at [808, 416] on span "16" at bounding box center [813, 415] width 14 height 11
click at [934, 543] on span "selecteer" at bounding box center [937, 545] width 71 height 12
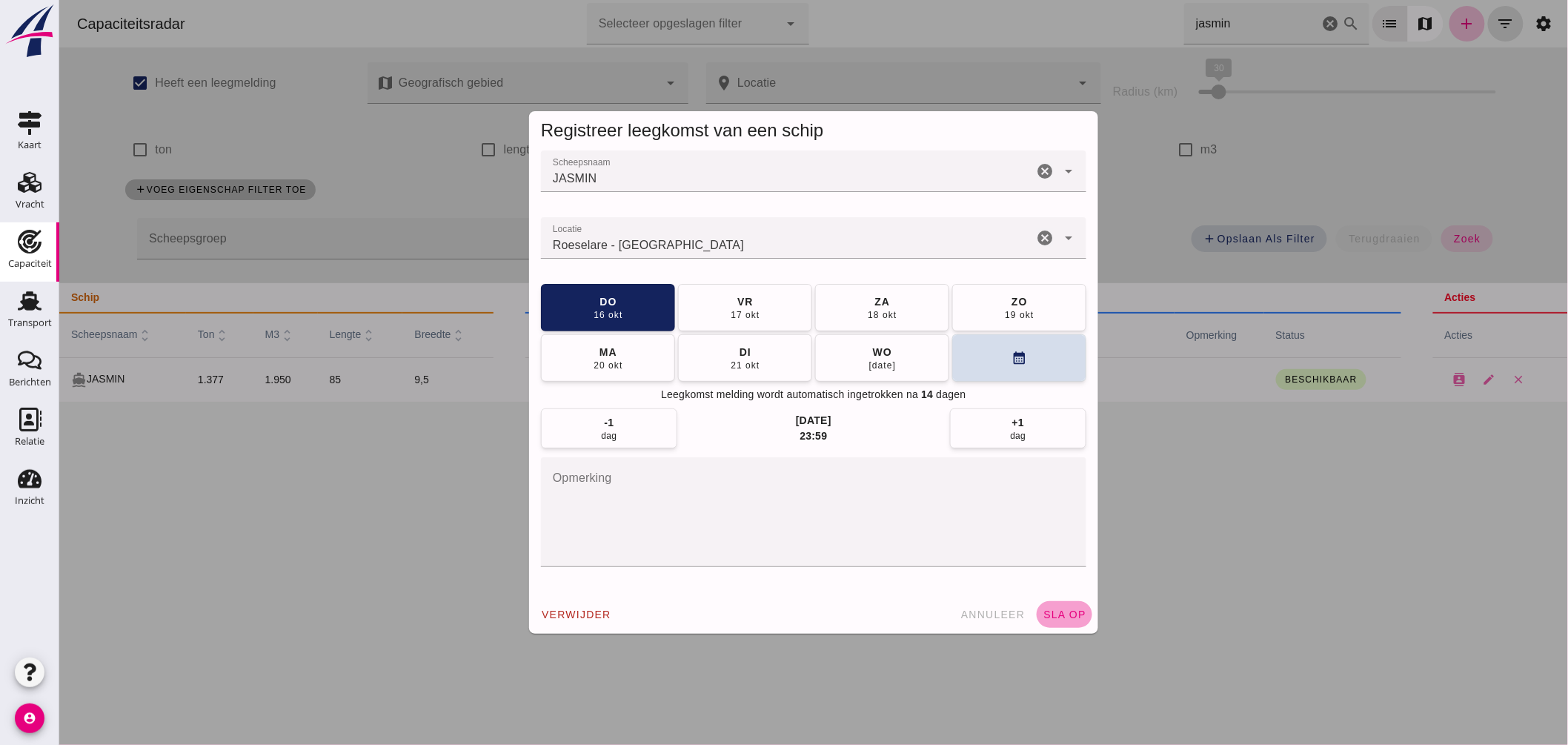
click at [1060, 613] on span "sla op" at bounding box center [1064, 615] width 44 height 12
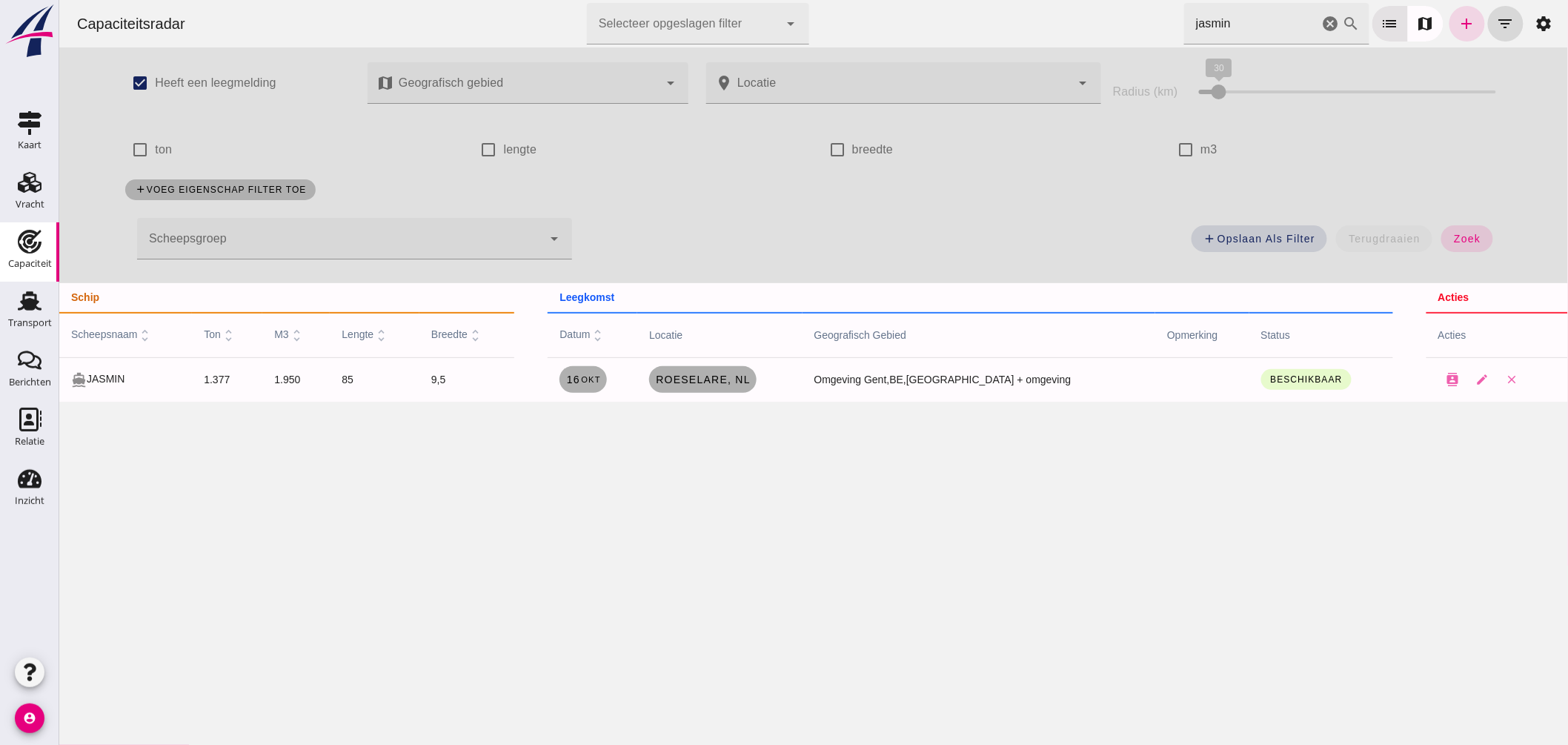
drag, startPoint x: 912, startPoint y: 10, endPoint x: 876, endPoint y: 5, distance: 36.3
click at [876, 5] on div "Capaciteitsradar Selecteer opgeslagen filter Selecteer opgeslagen filter cancel…" at bounding box center [812, 23] width 1497 height 48
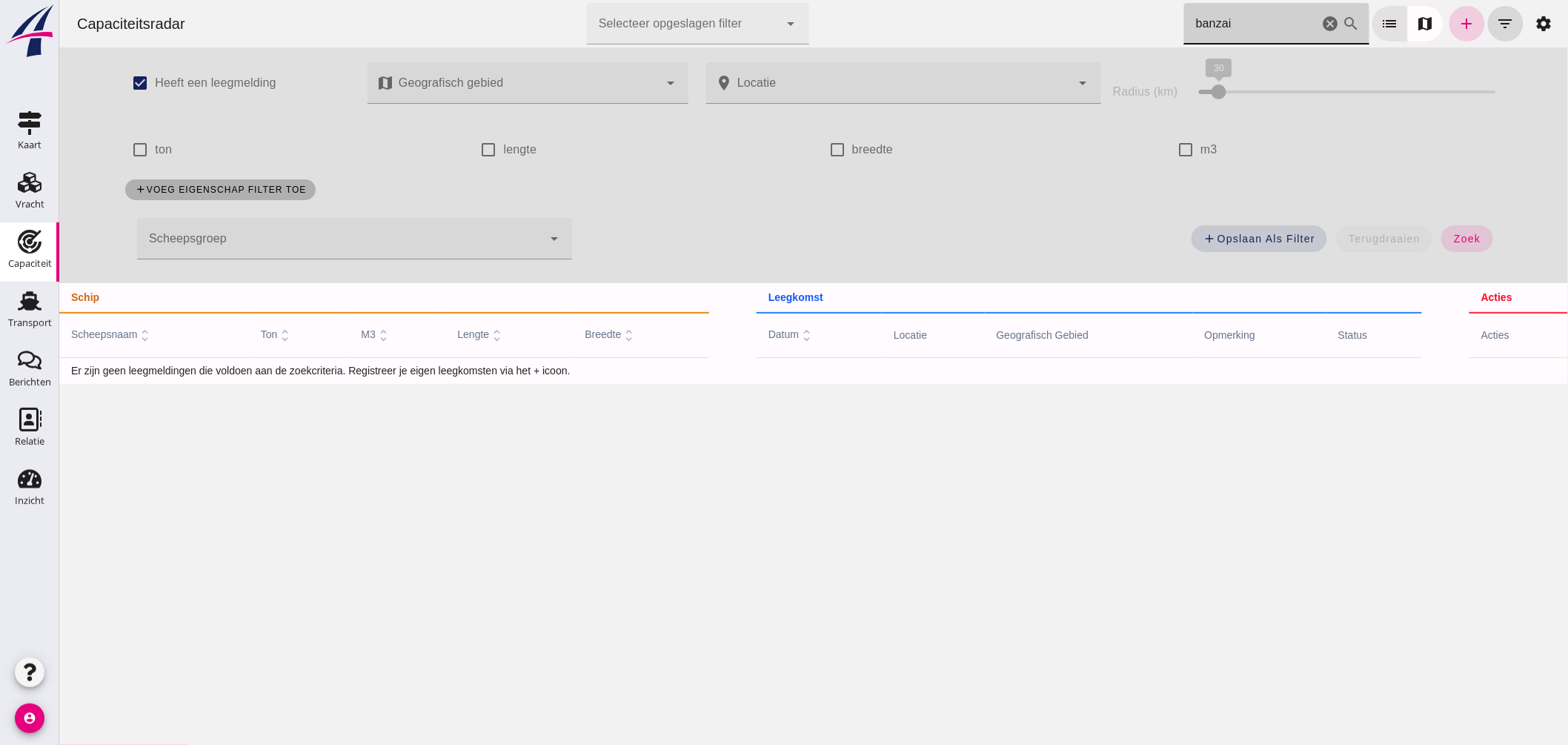
type input "banzai"
click at [1458, 23] on icon "add" at bounding box center [1467, 23] width 17 height 17
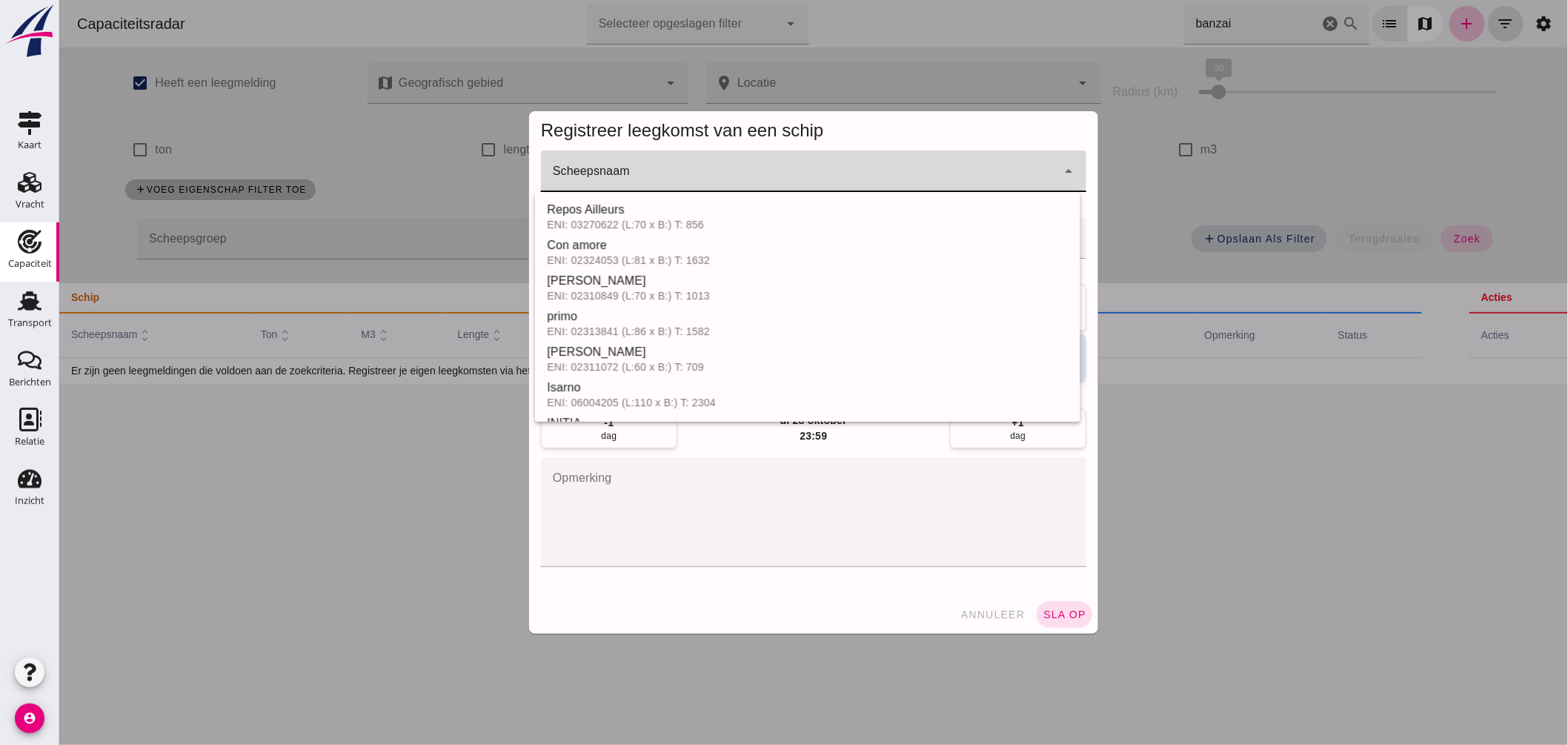
click at [701, 176] on input "Scheepsnaam" at bounding box center [798, 178] width 516 height 17
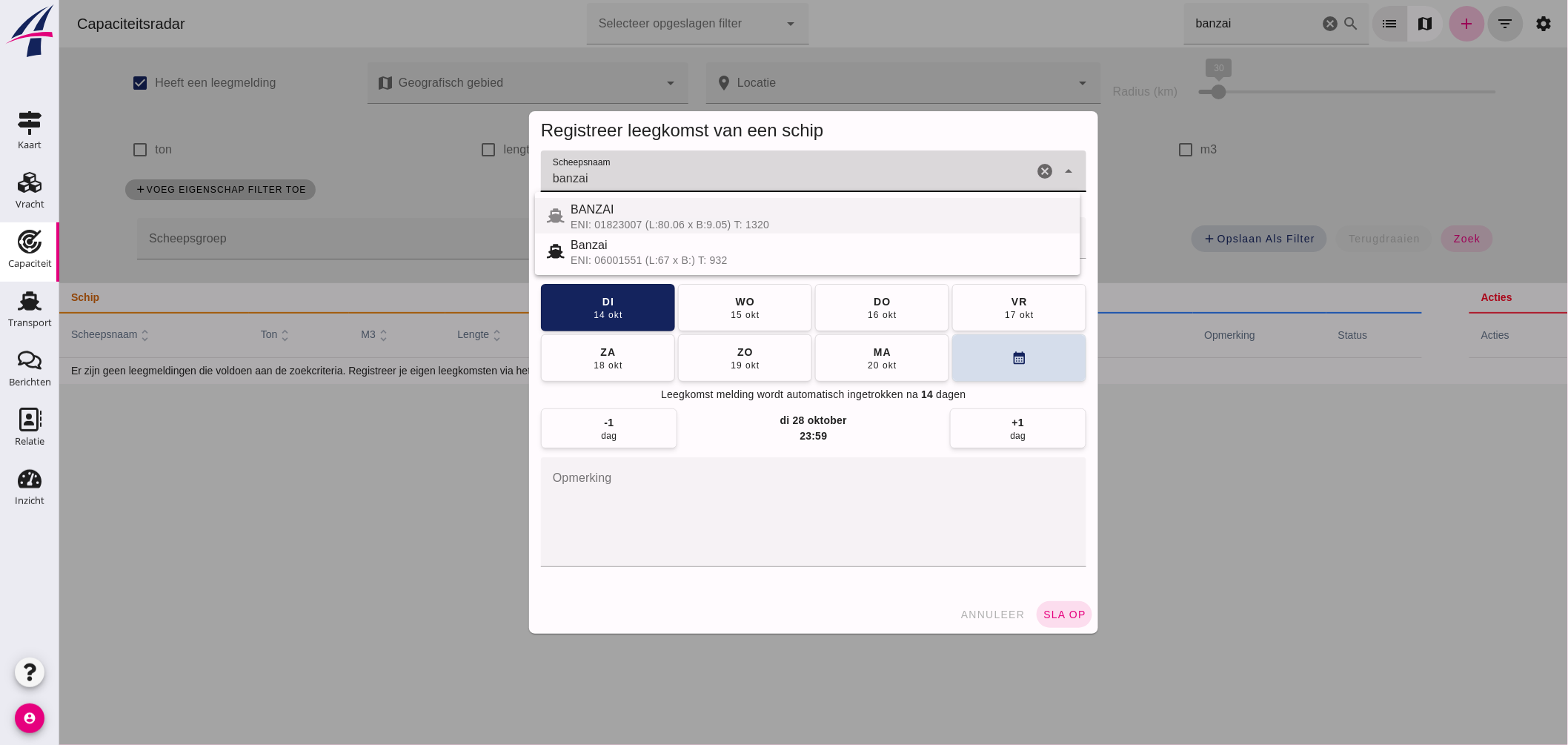
click at [632, 219] on div "ENI: 01823007 (L:80.06 x B:9.05) T: 1320" at bounding box center [819, 225] width 498 height 12
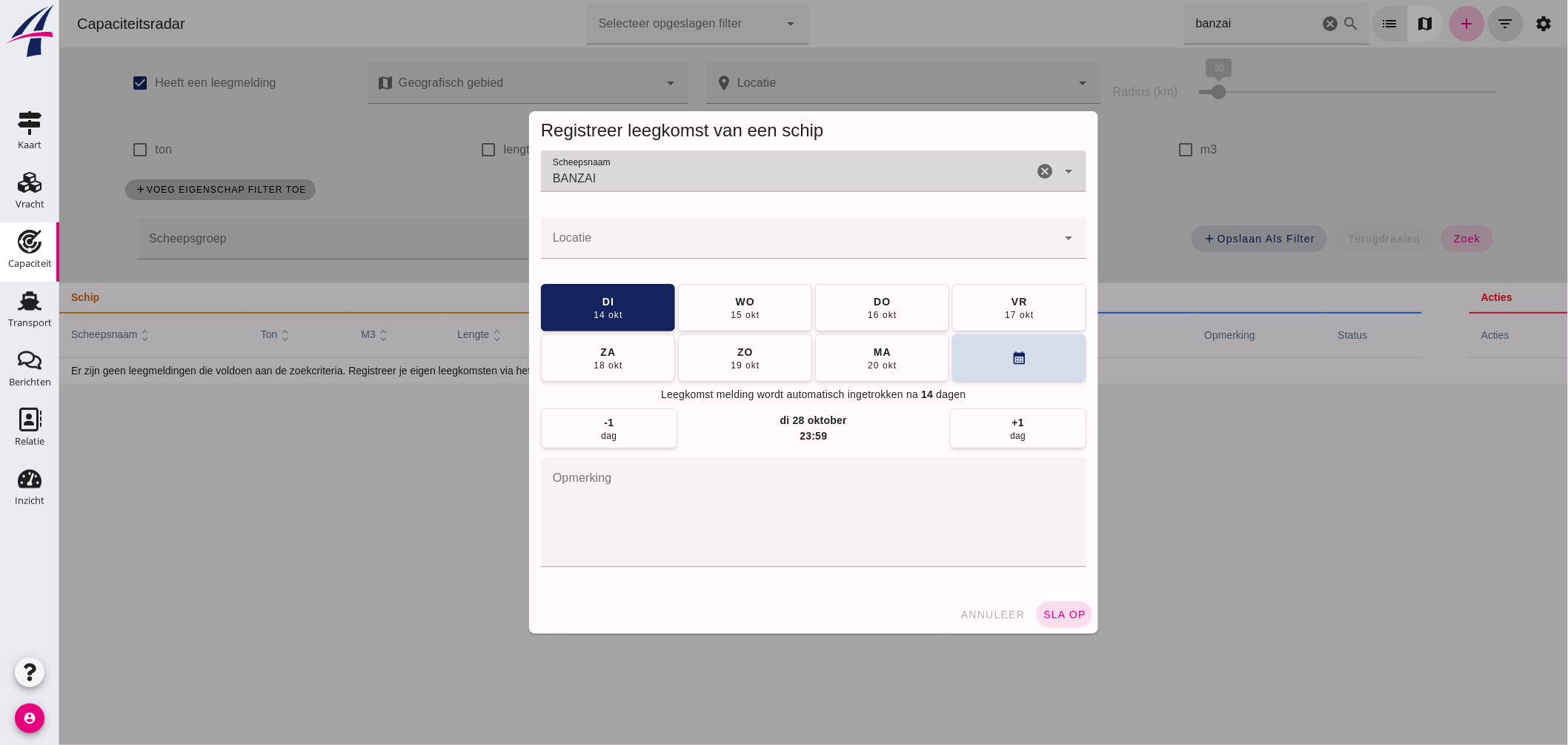
type input "BANZAI"
click at [619, 238] on input "Locatie" at bounding box center [798, 245] width 516 height 17
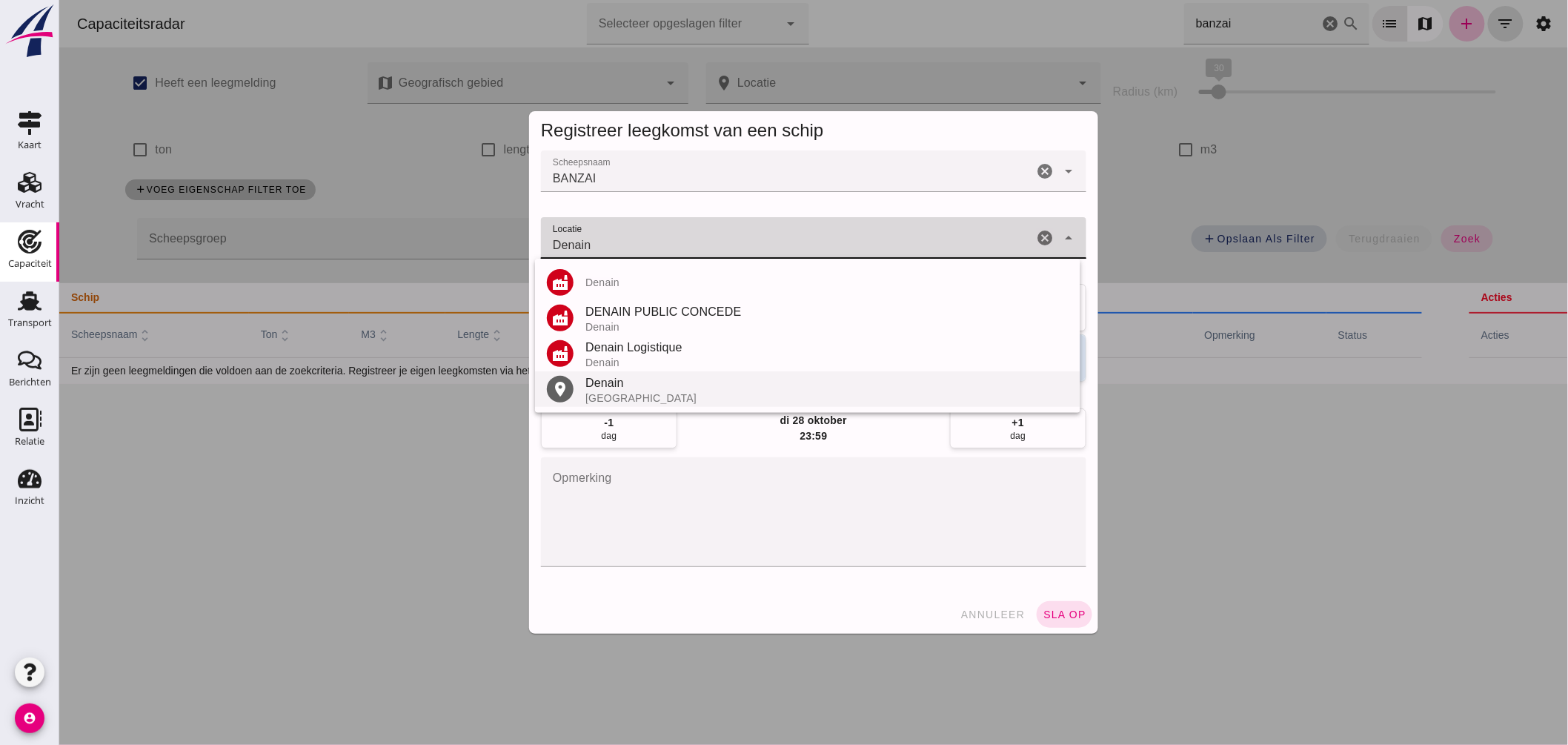
click at [613, 386] on div "Denain" at bounding box center [826, 382] width 483 height 17
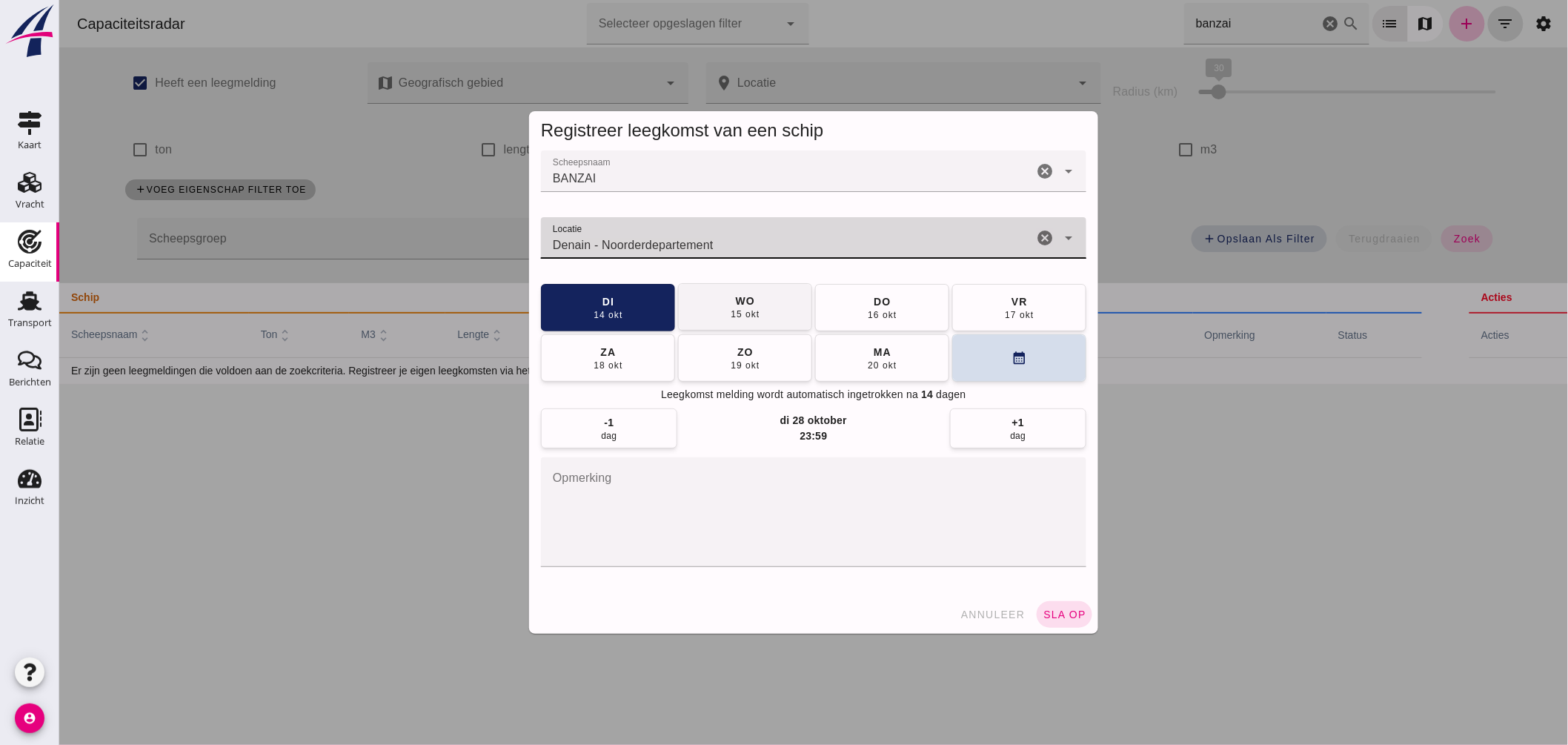
type input "Denain - Noorderdepartement"
click at [763, 302] on button "wo 15 okt" at bounding box center [744, 307] width 134 height 48
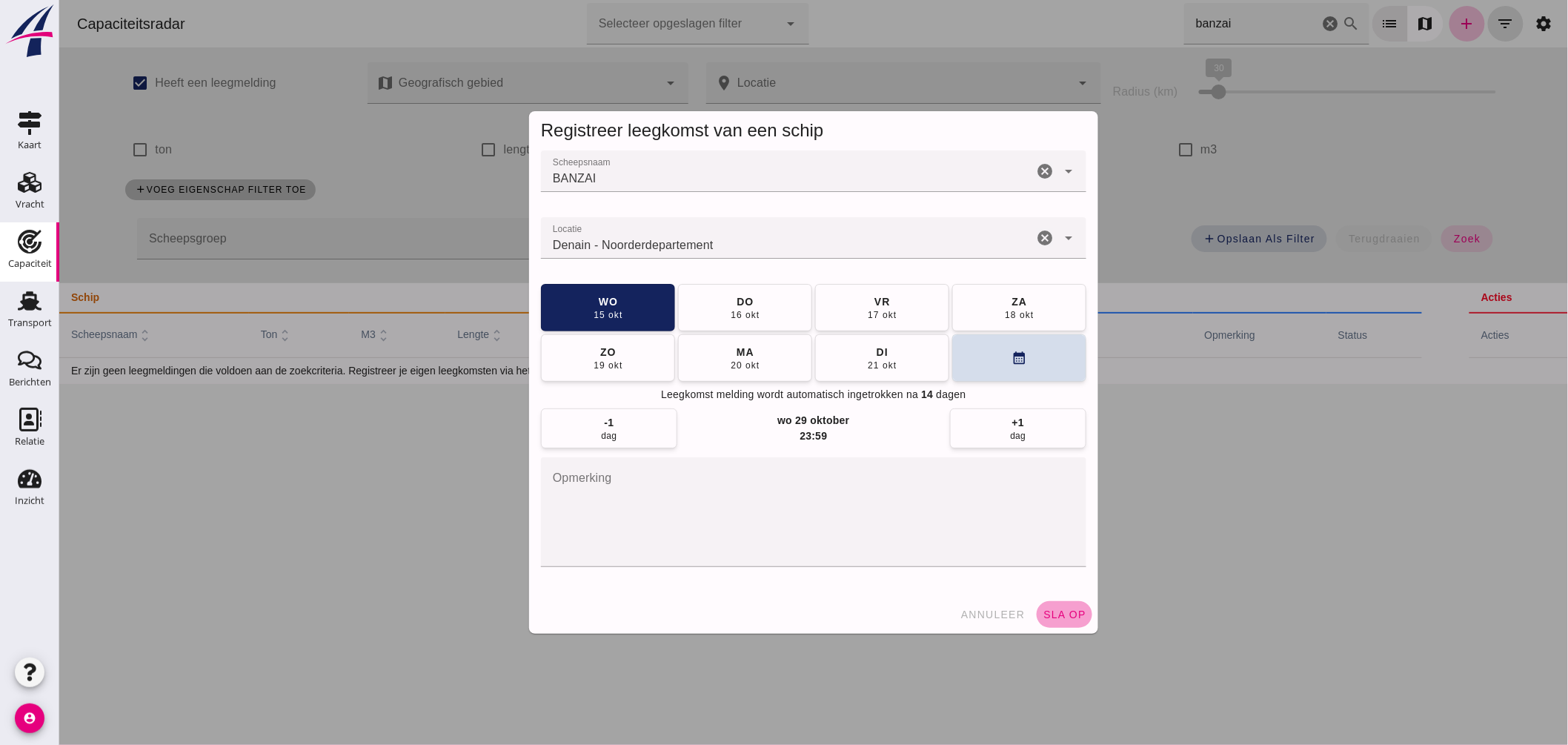
click at [1055, 610] on span "sla op" at bounding box center [1064, 615] width 44 height 12
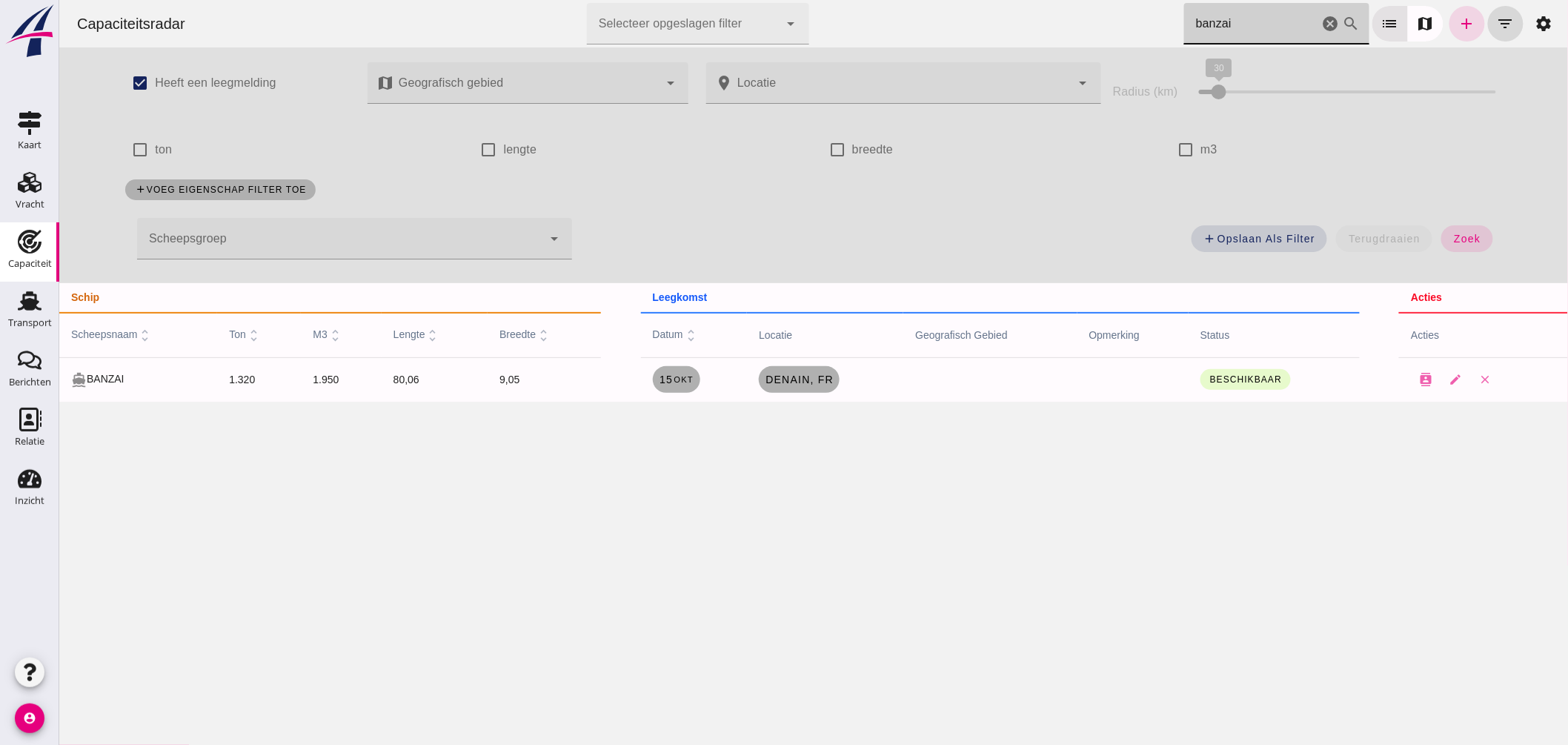
drag, startPoint x: 1208, startPoint y: 23, endPoint x: 934, endPoint y: -17, distance: 276.9
click at [934, 0] on html "Capaciteitsradar Selecteer opgeslagen filter Selecteer opgeslagen filter cancel…" at bounding box center [812, 372] width 1509 height 745
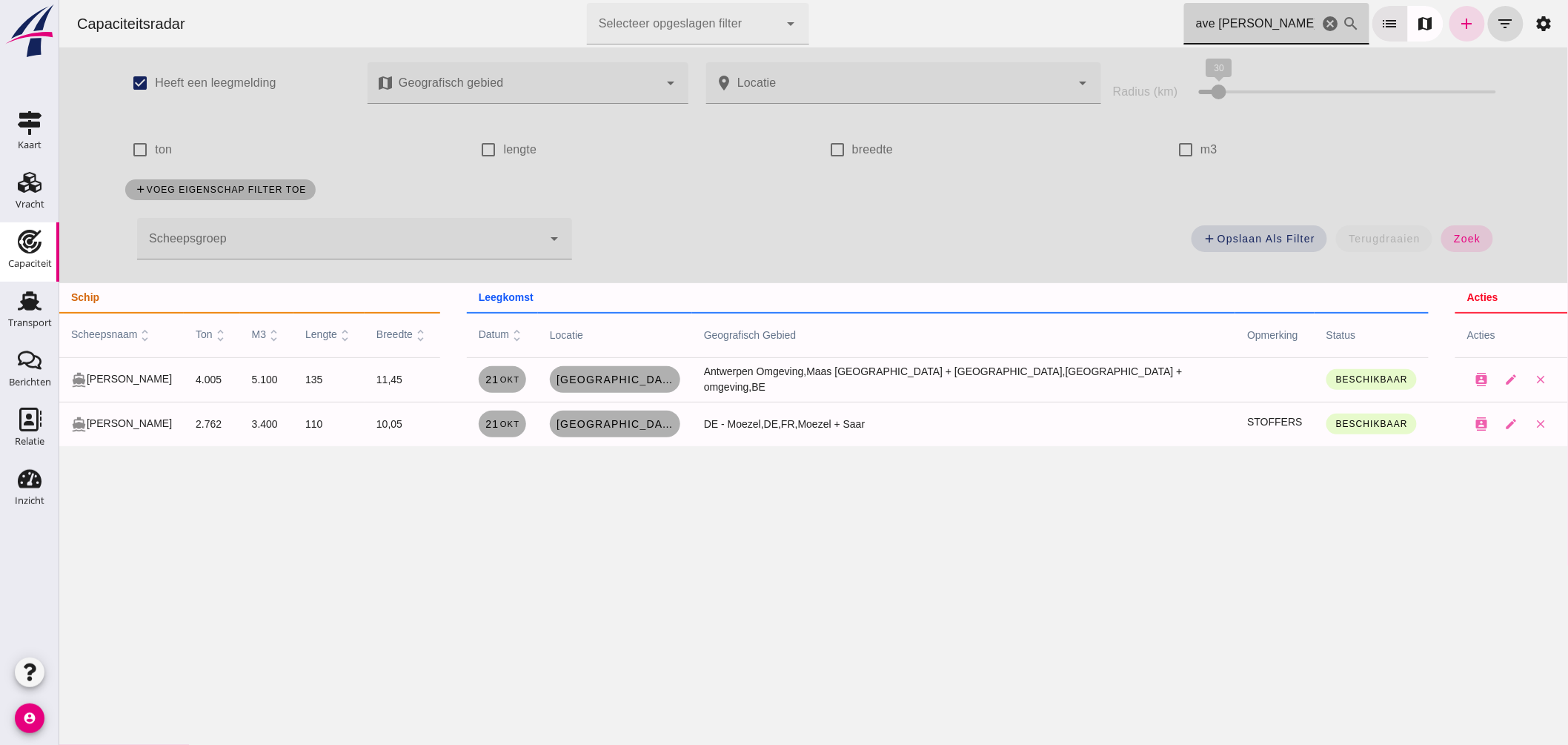
type input "ave maria"
click at [1449, 20] on link "add" at bounding box center [1467, 23] width 36 height 36
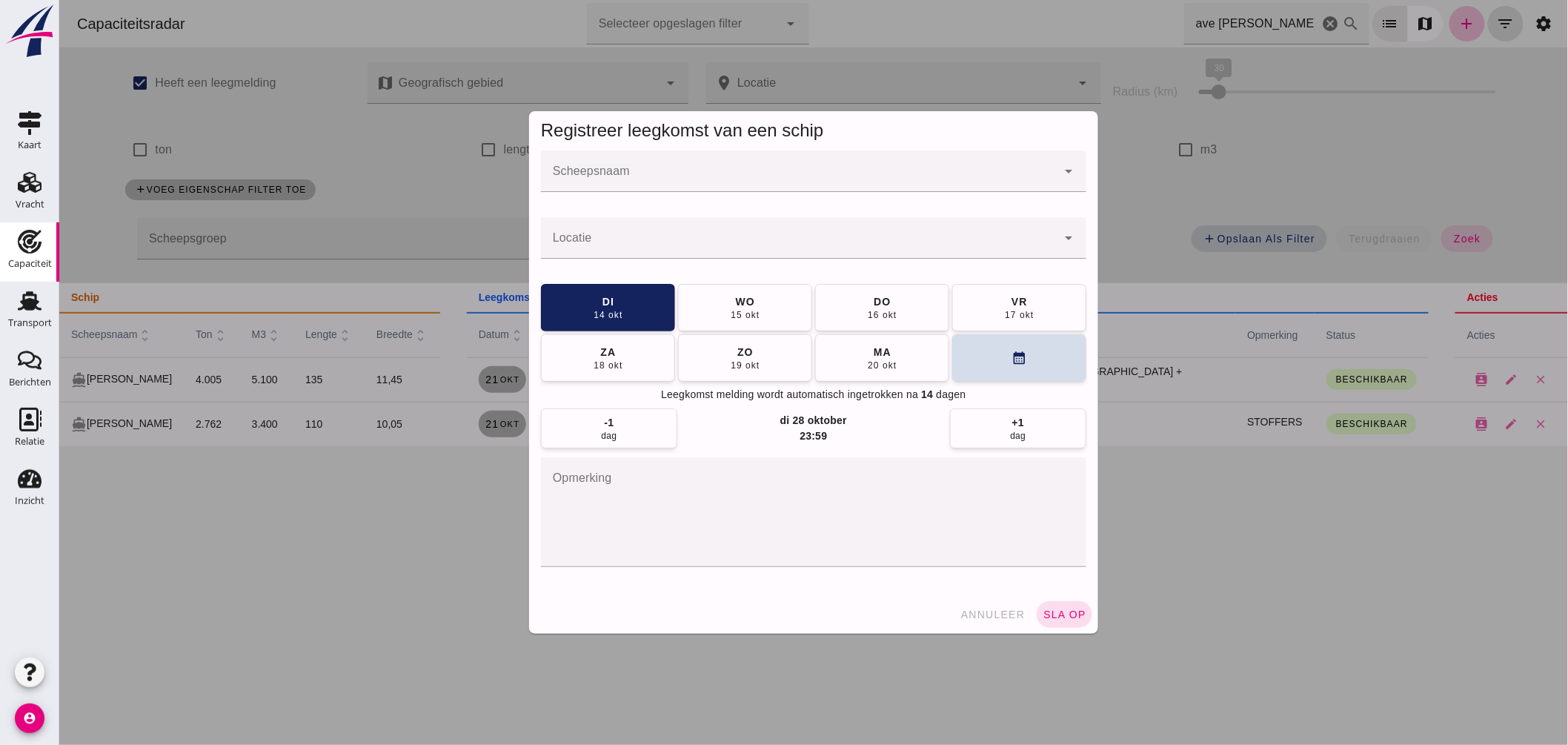
click at [816, 161] on div at bounding box center [798, 171] width 516 height 42
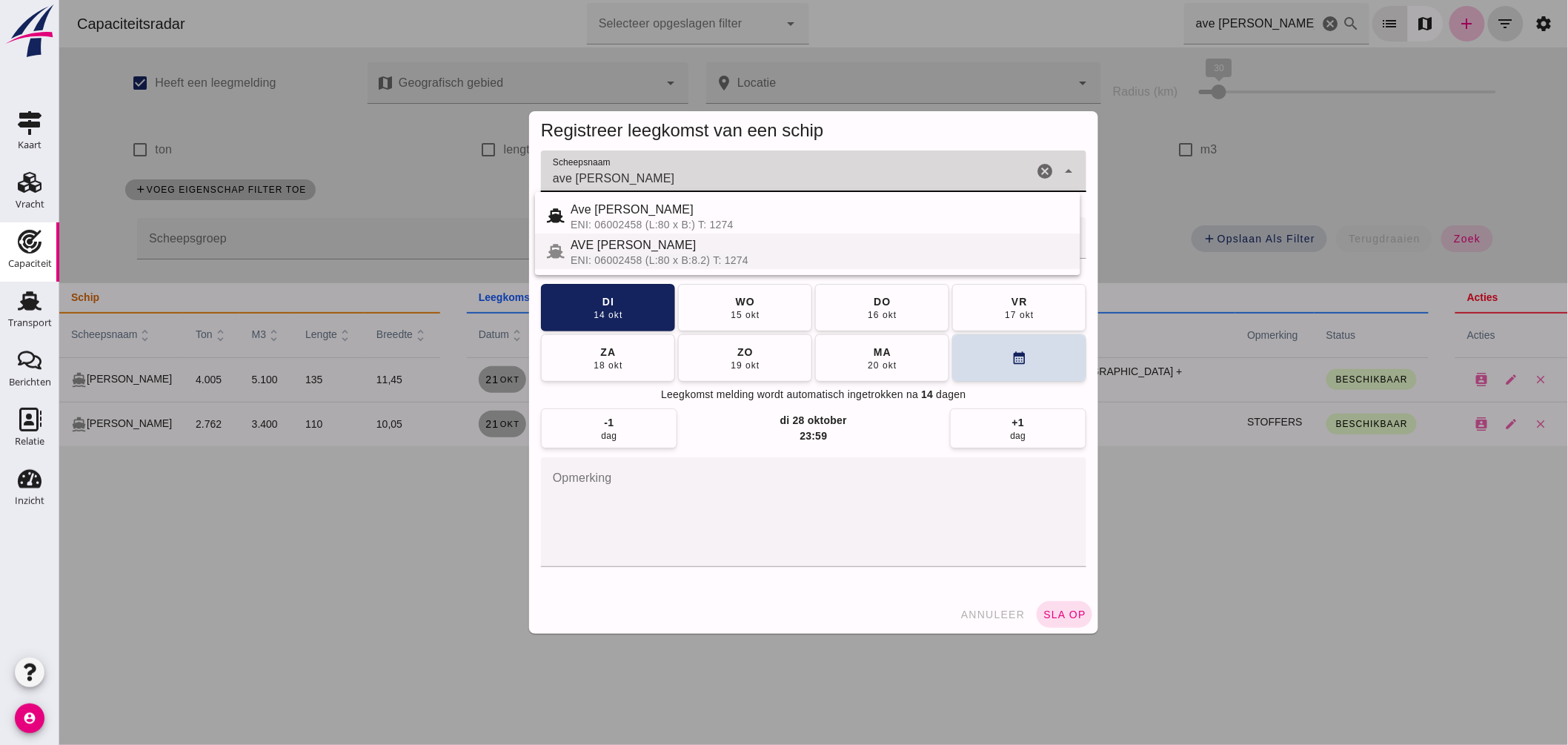
click at [669, 253] on div "AVE MARIA" at bounding box center [819, 245] width 498 height 17
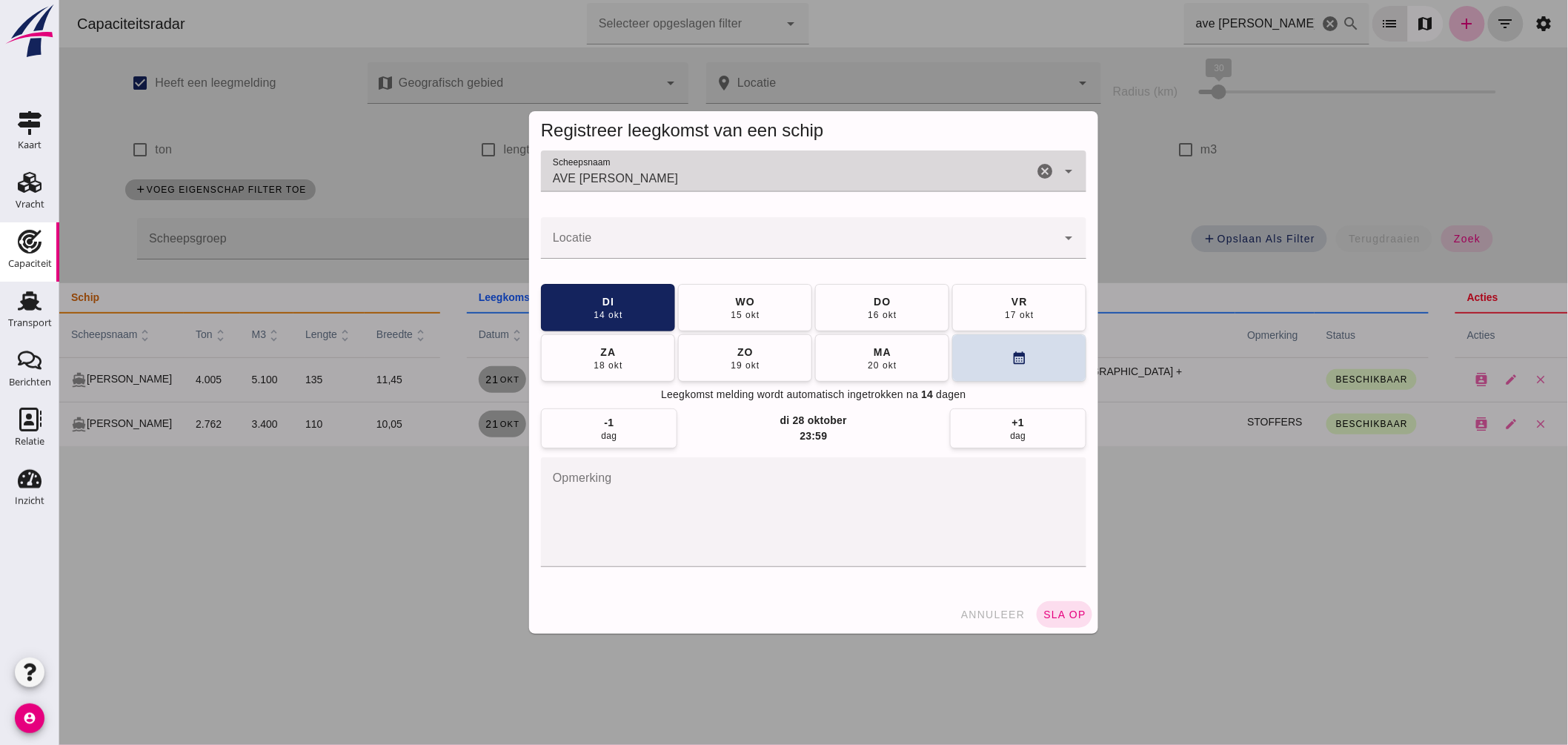
type input "AVE MARIA"
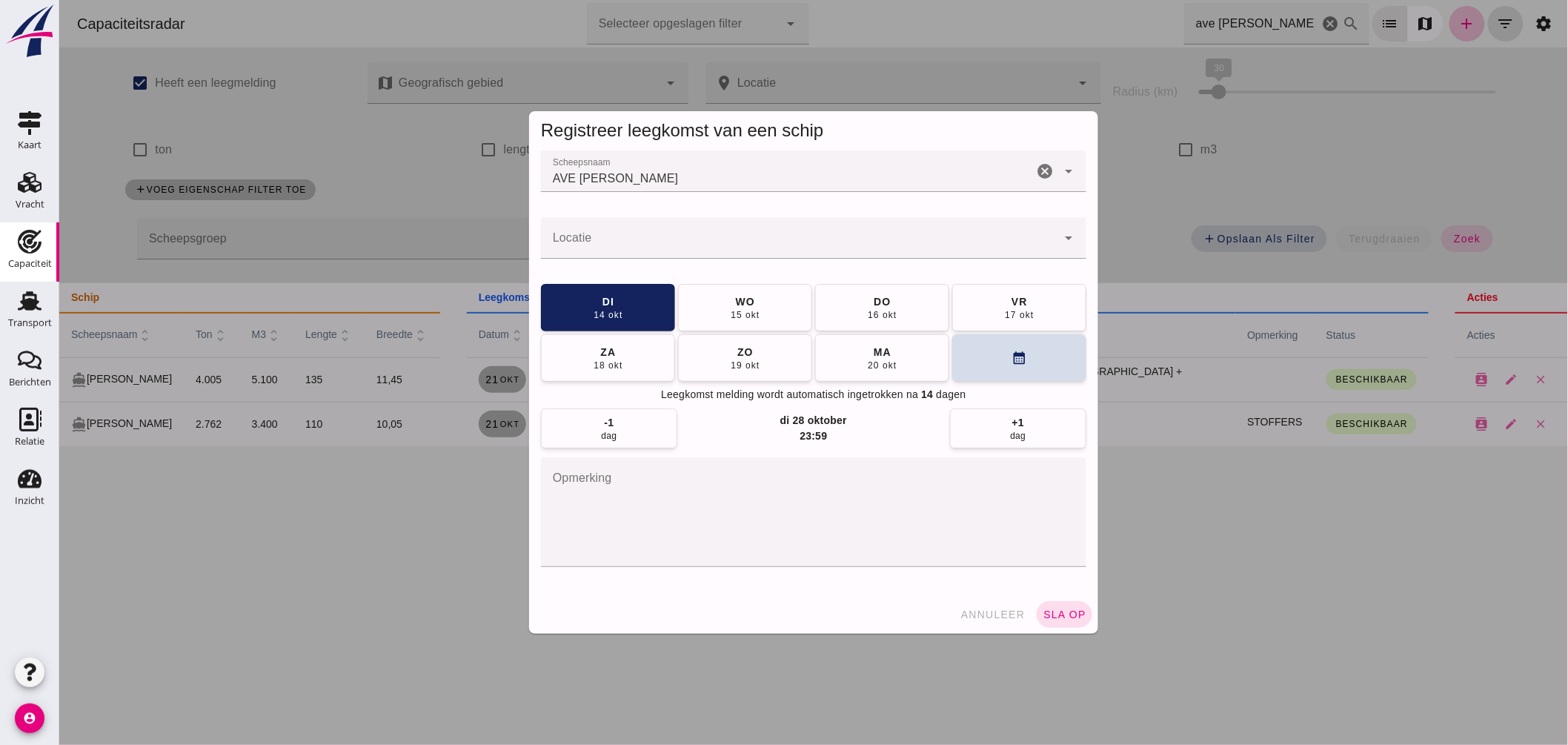
click at [721, 243] on input "Locatie" at bounding box center [798, 245] width 516 height 17
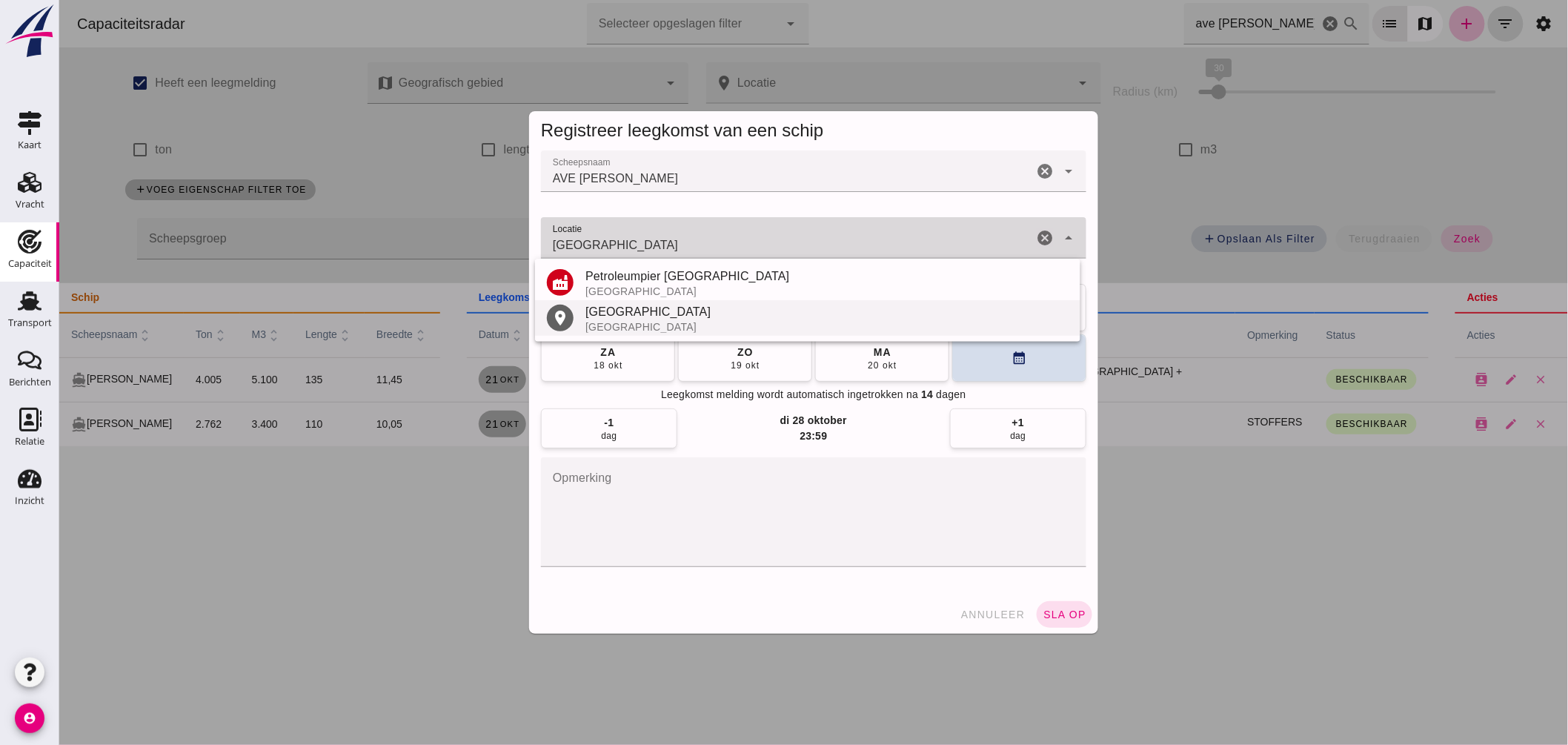
click at [625, 322] on div "België" at bounding box center [826, 327] width 483 height 12
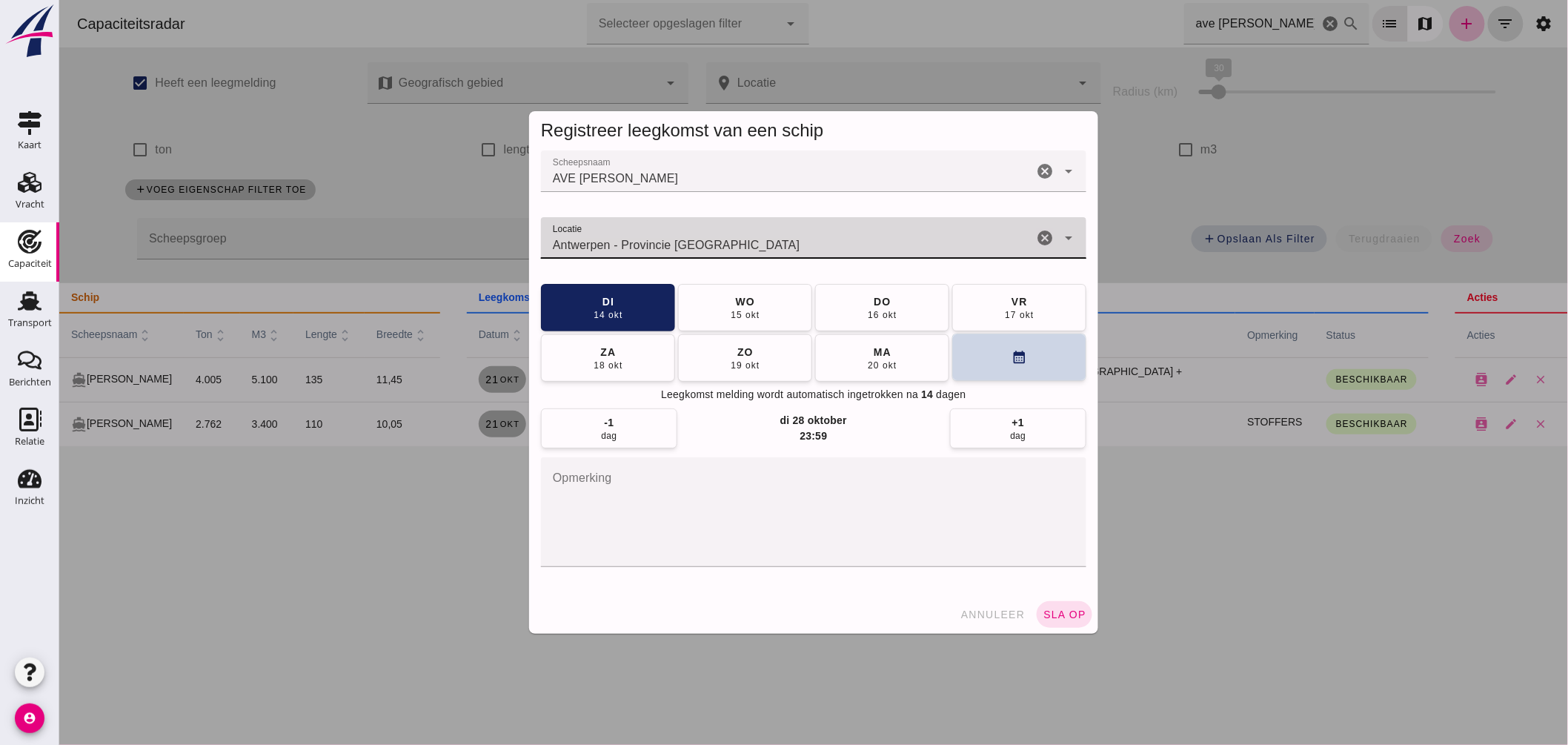
type input "Antwerpen - Provincie Antwerpen"
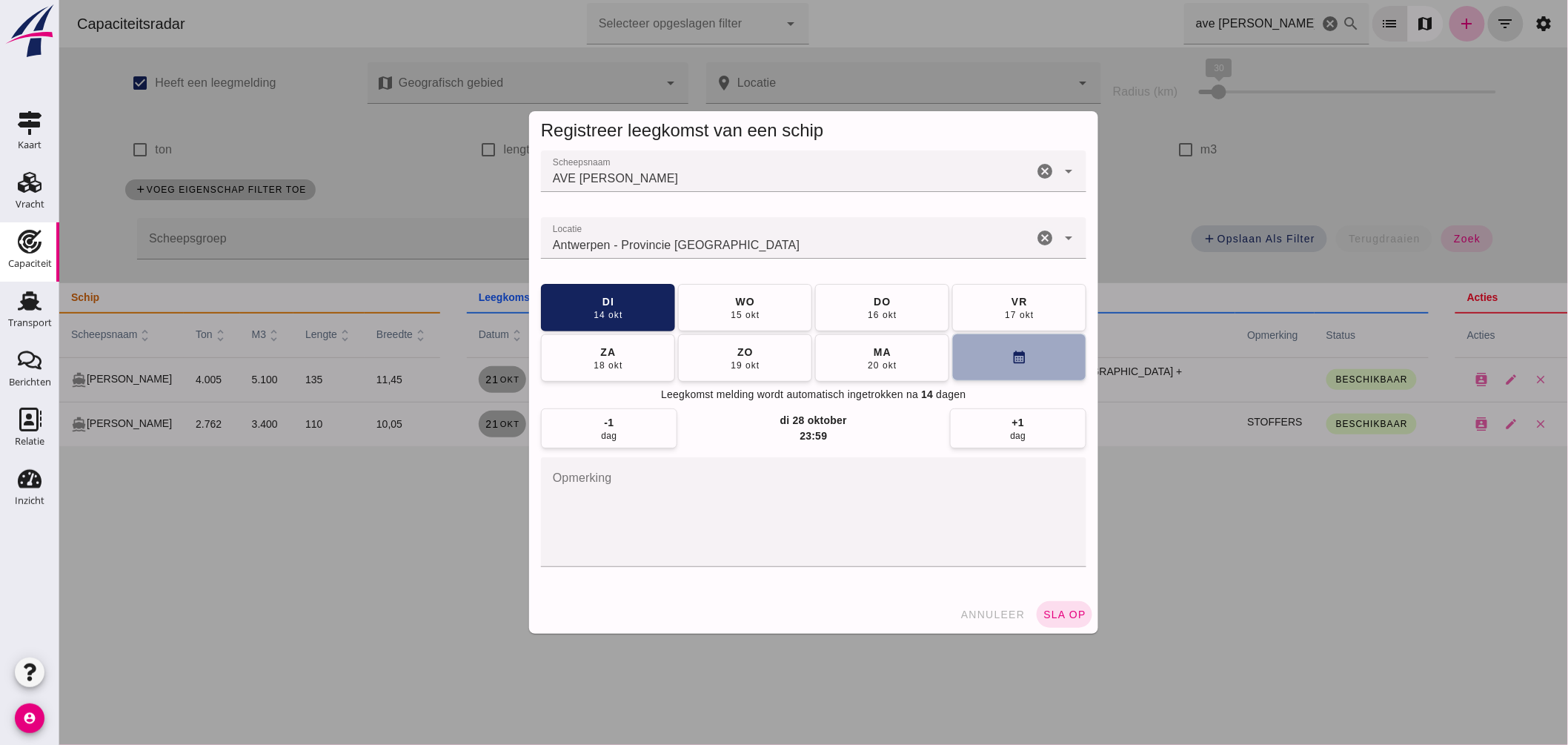
click at [1015, 350] on icon "calendar_month" at bounding box center [1018, 357] width 16 height 16
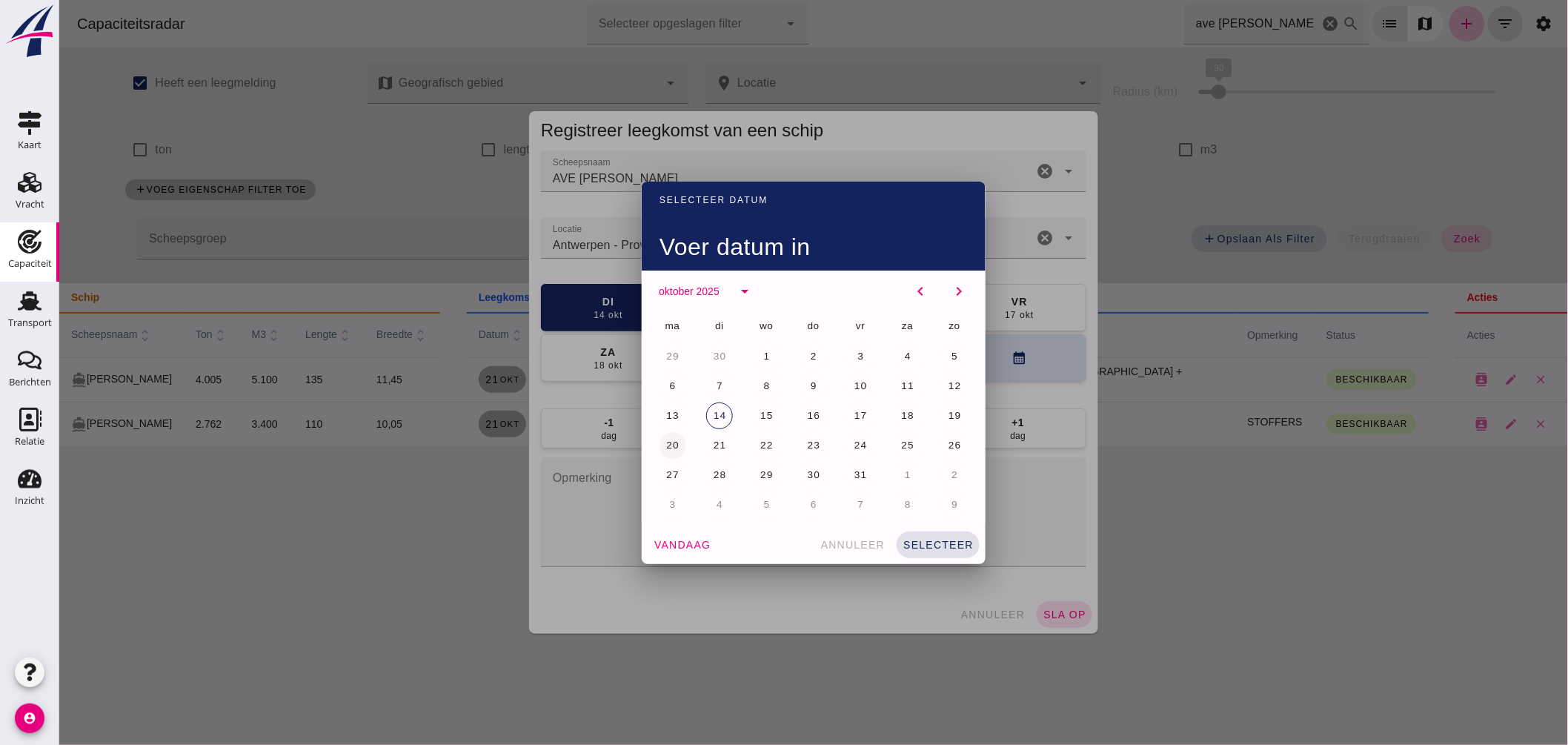
click at [665, 443] on span "20" at bounding box center [672, 445] width 14 height 11
click at [904, 538] on button "selecteer" at bounding box center [938, 544] width 83 height 26
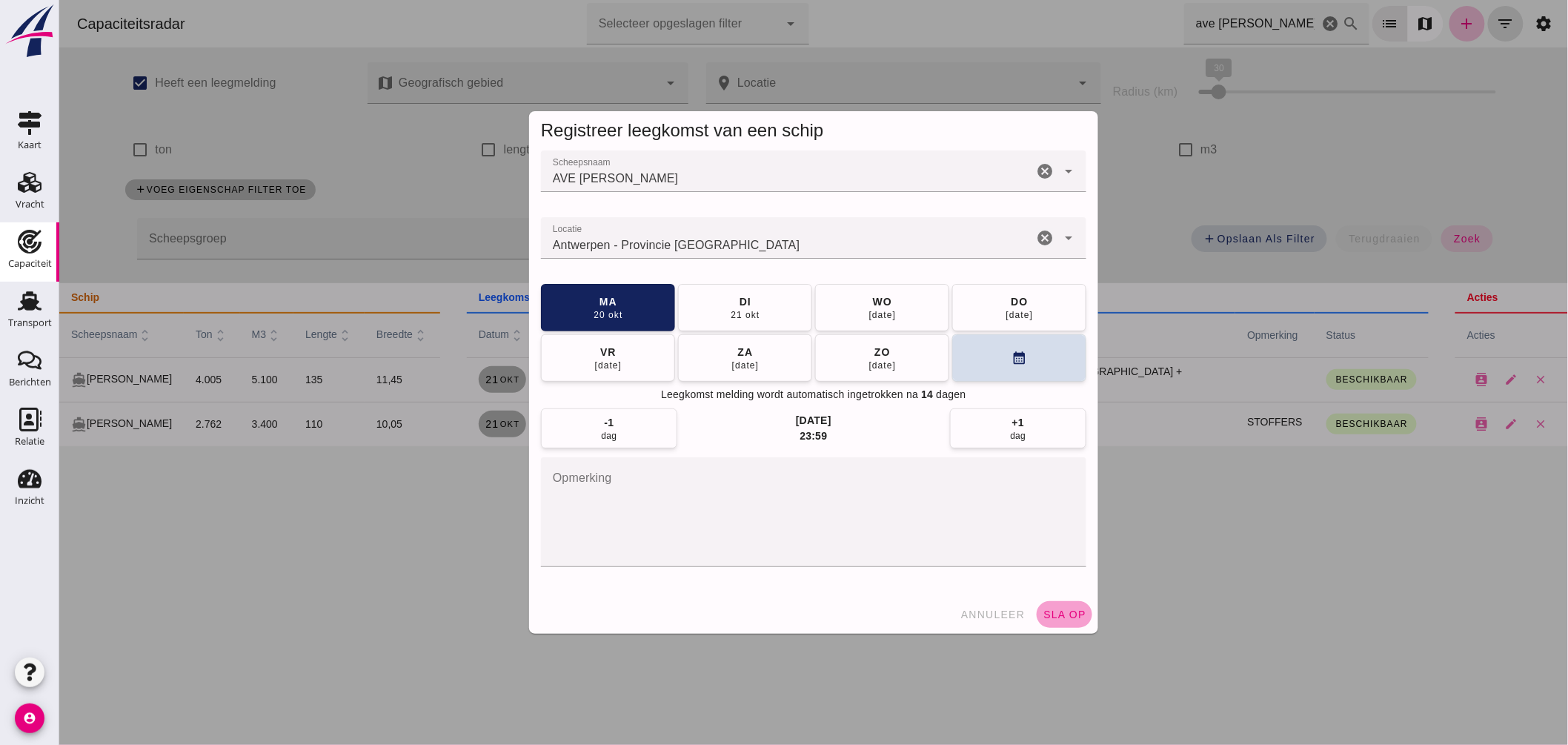
click at [1084, 612] on button "sla op" at bounding box center [1064, 614] width 55 height 26
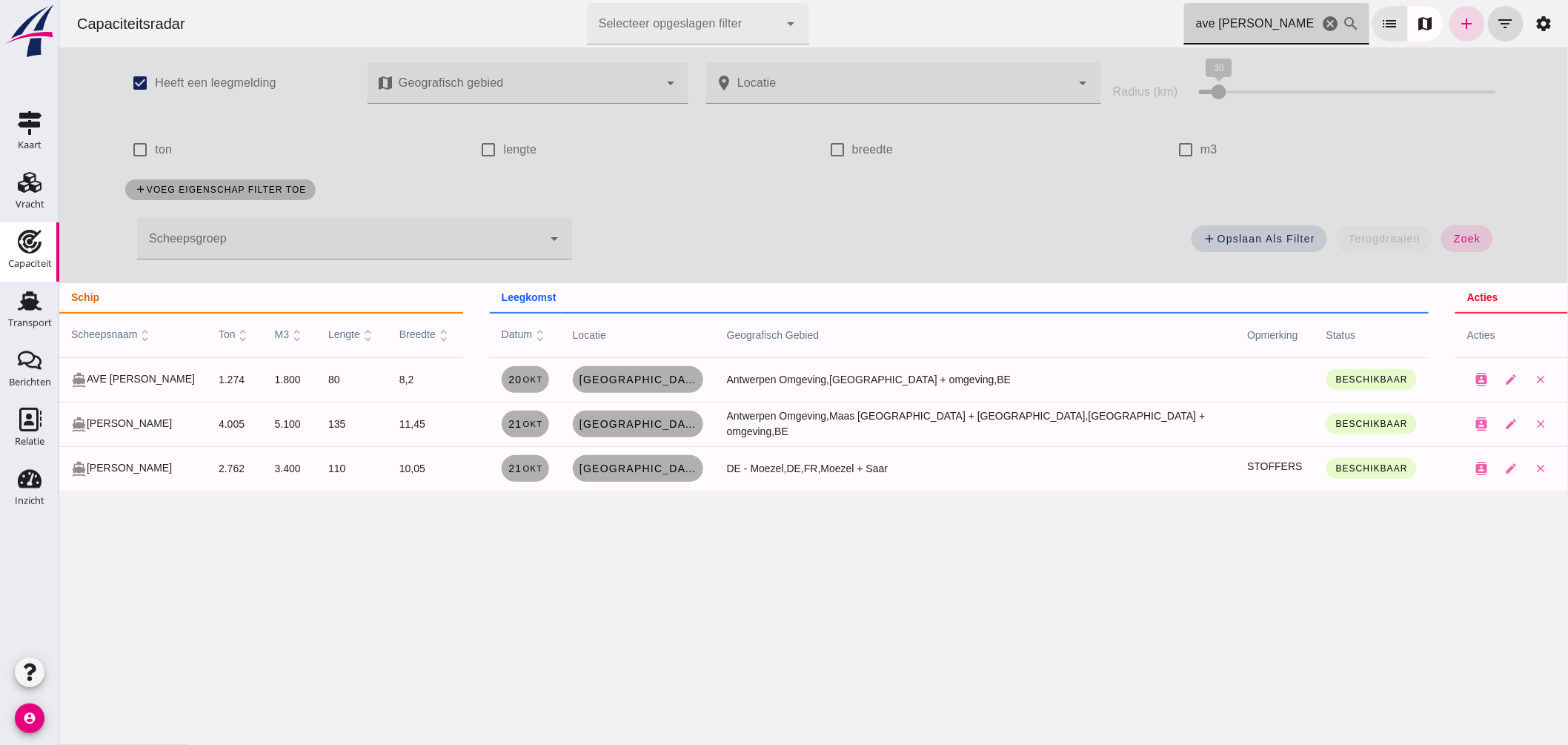
drag, startPoint x: 1234, startPoint y: 24, endPoint x: 810, endPoint y: 11, distance: 424.2
click at [830, 9] on div "Capaciteitsradar Selecteer opgeslagen filter Selecteer opgeslagen filter cancel…" at bounding box center [812, 23] width 1497 height 48
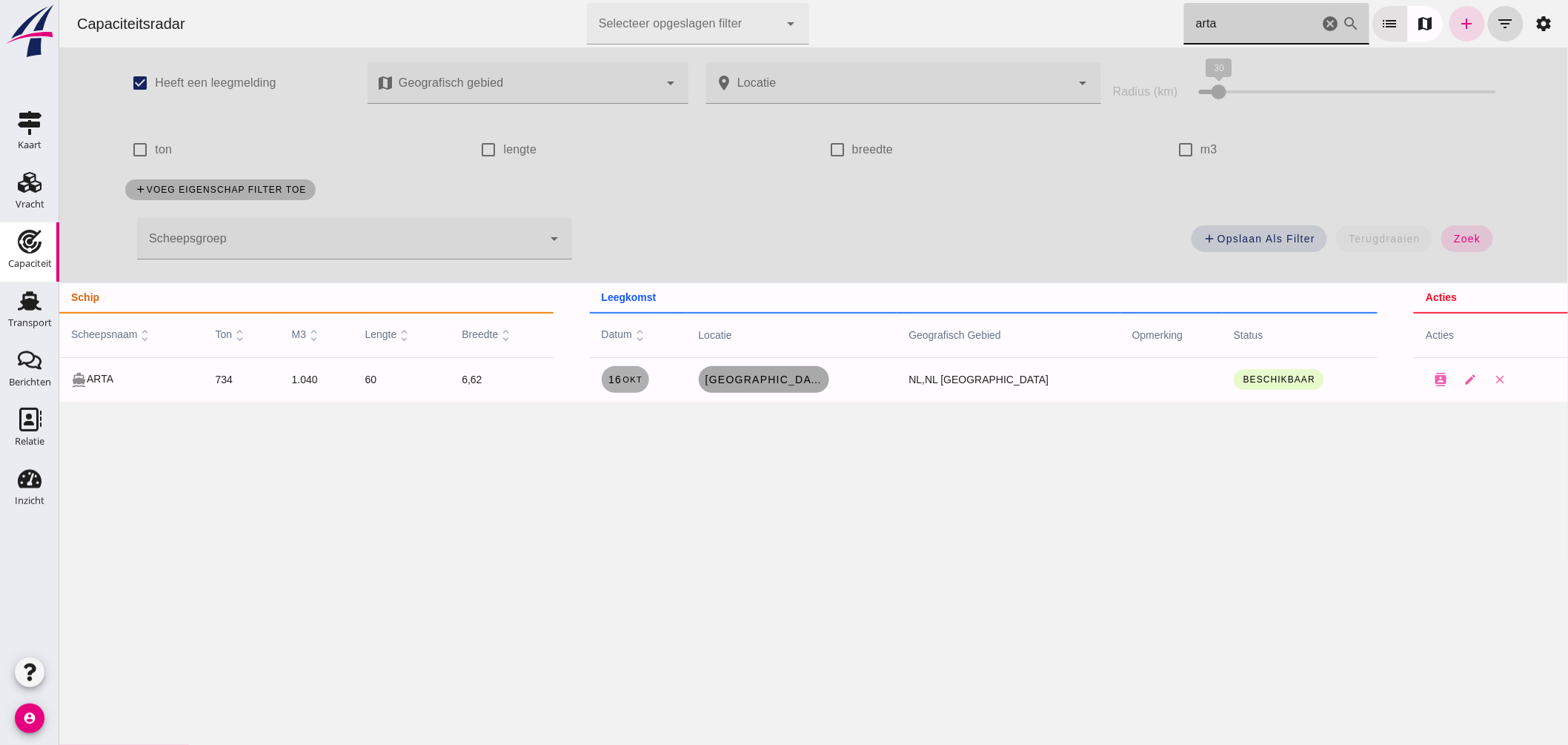
type input "arta"
click at [759, 382] on span "Amsterdam , nl" at bounding box center [763, 379] width 119 height 12
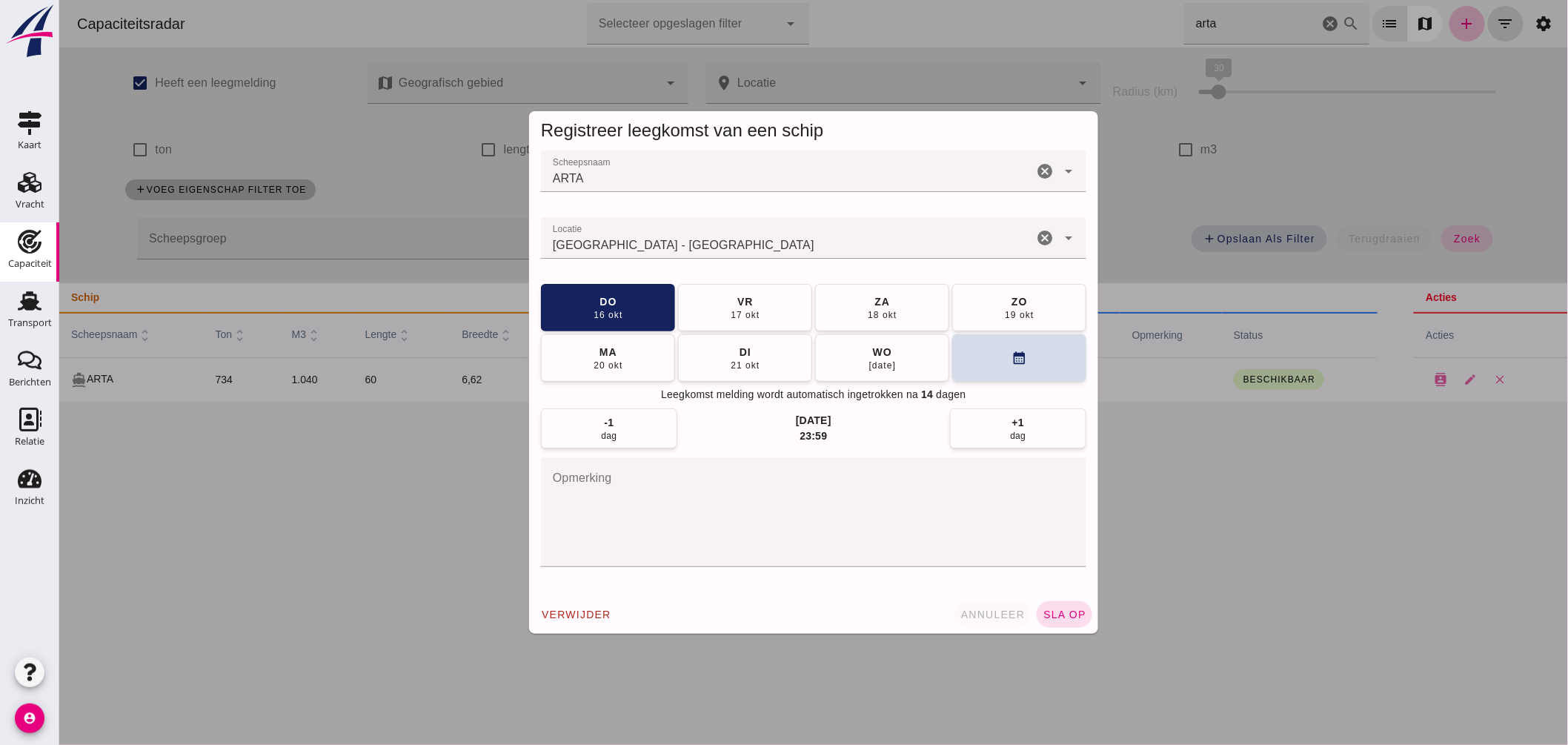
click at [980, 613] on span "annuleer" at bounding box center [993, 615] width 65 height 12
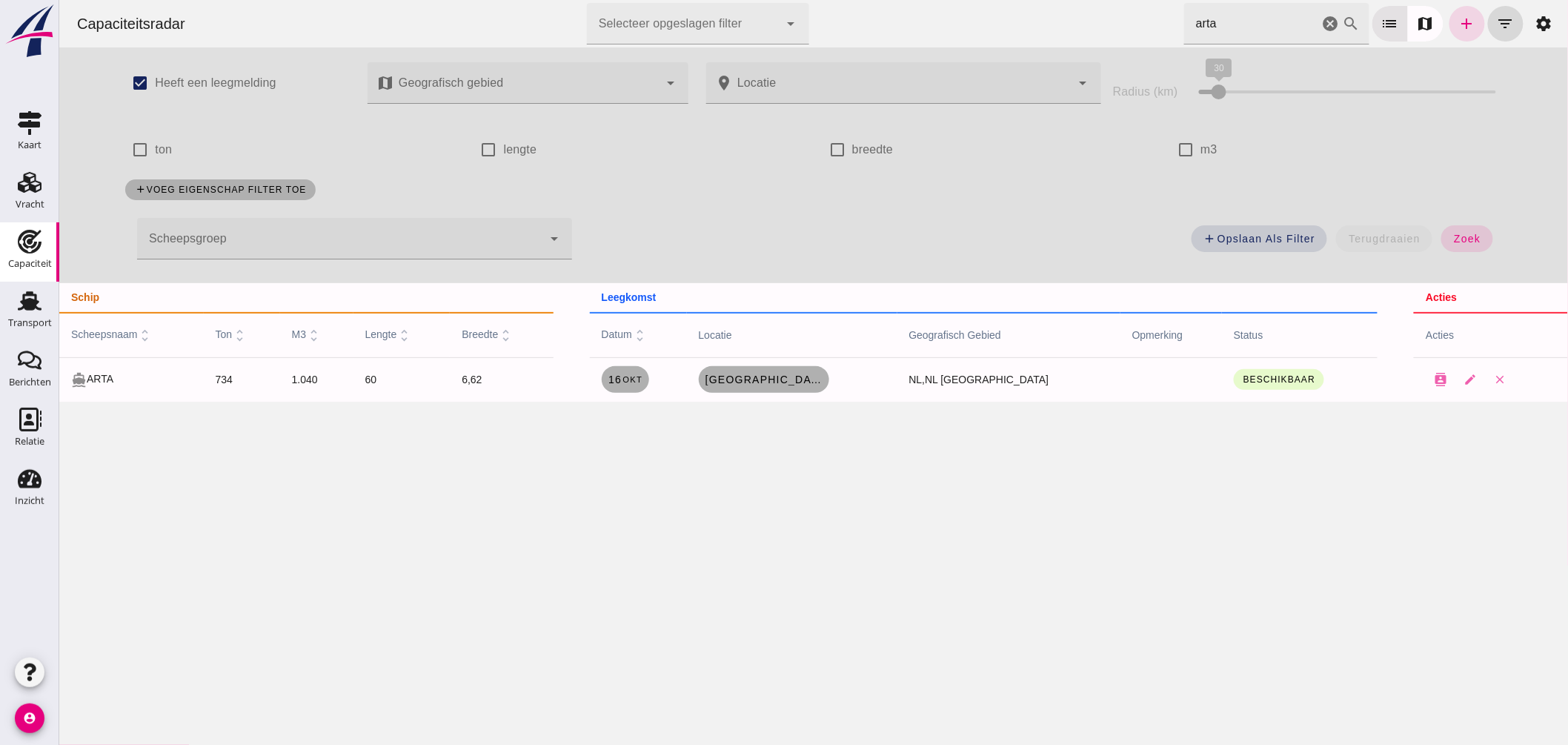
click at [1201, 574] on div "Capaciteitsradar Selecteer opgeslagen filter Selecteer opgeslagen filter cancel…" at bounding box center [812, 372] width 1509 height 745
drag, startPoint x: 1638, startPoint y: 456, endPoint x: 1313, endPoint y: 24, distance: 540.6
click at [1321, 24] on icon "cancel" at bounding box center [1330, 23] width 17 height 17
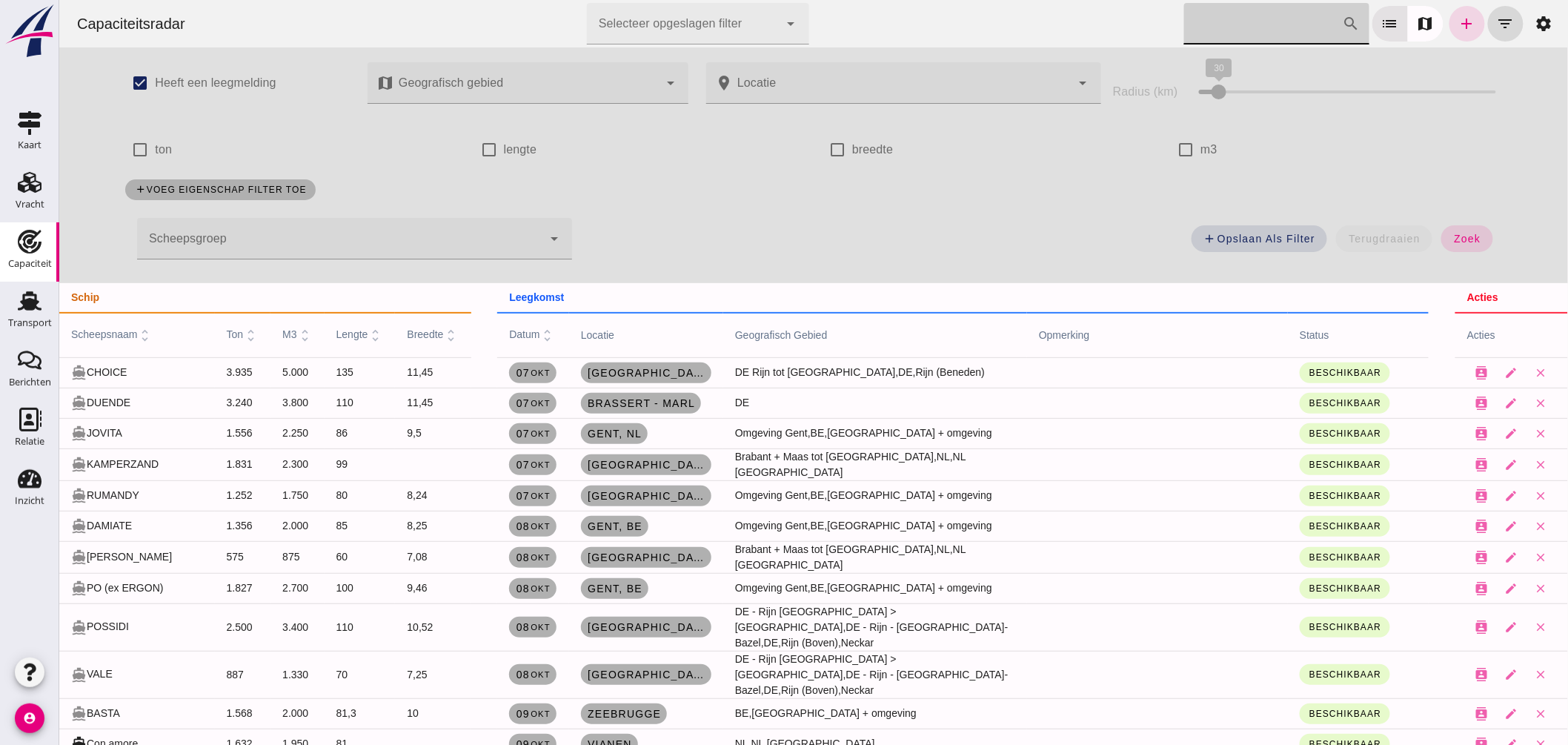
click at [1259, 33] on input "Zoek op scheepsnaam" at bounding box center [1262, 23] width 158 height 42
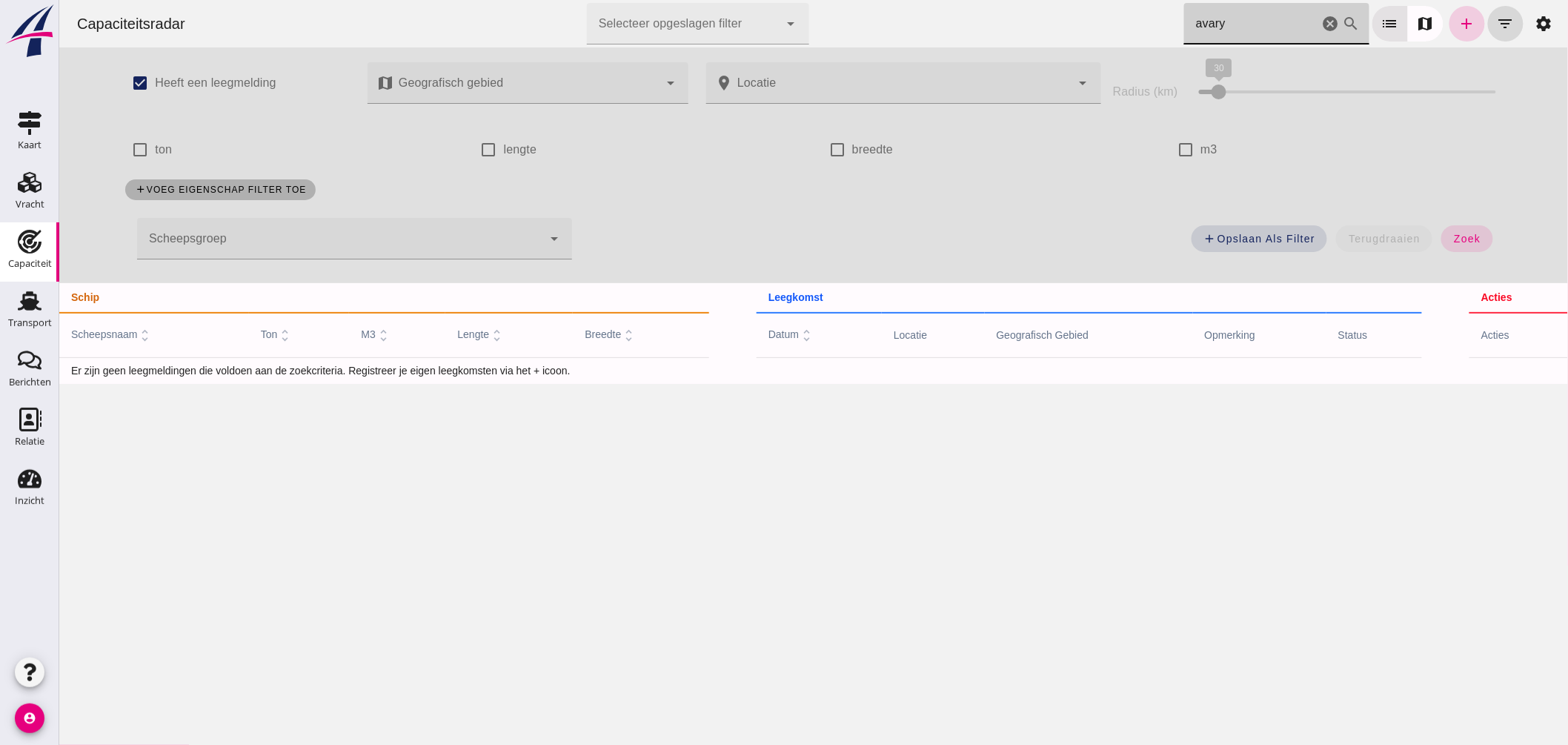
type input "avary"
click at [1458, 16] on icon "add" at bounding box center [1467, 23] width 17 height 17
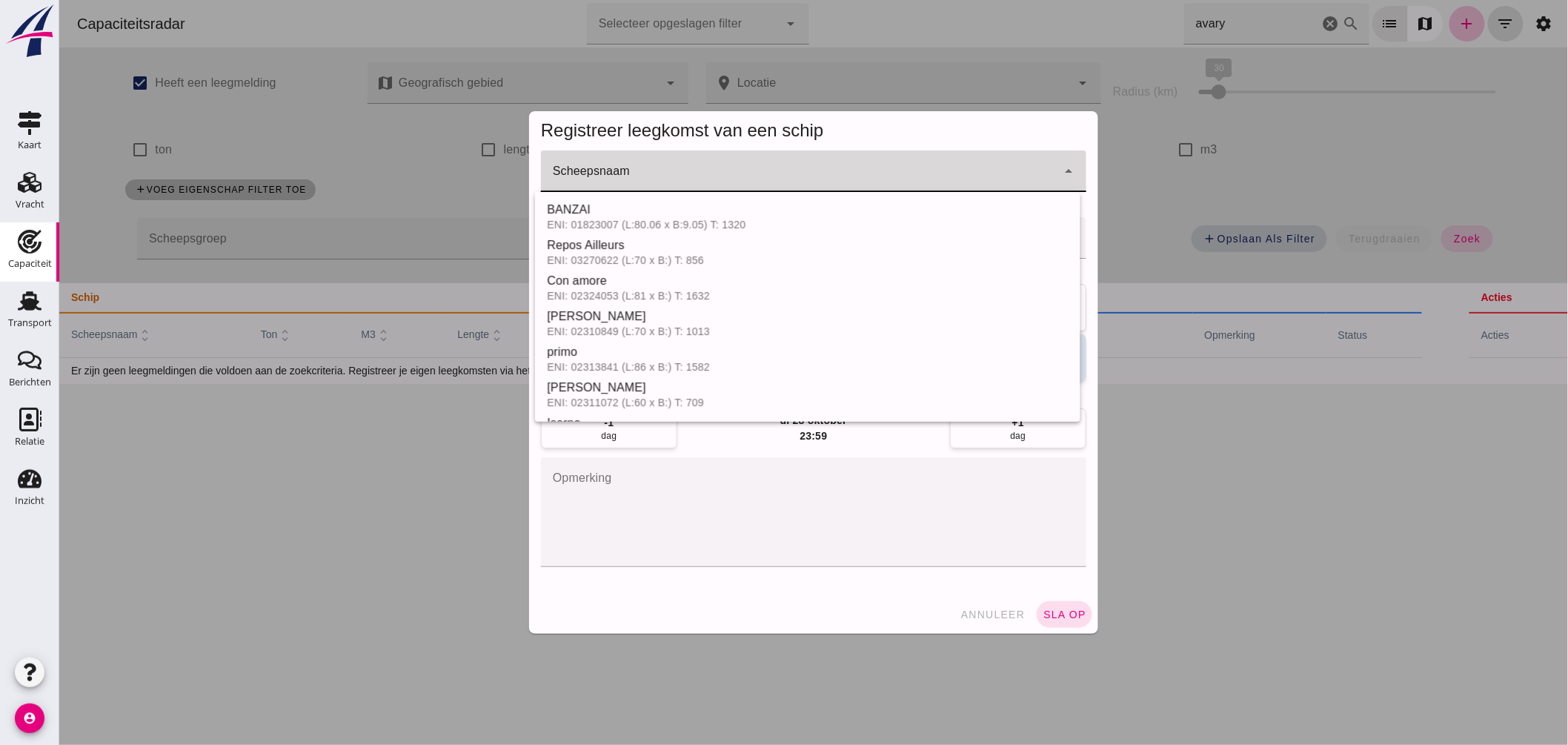
click at [707, 184] on input "Scheepsnaam" at bounding box center [798, 178] width 516 height 17
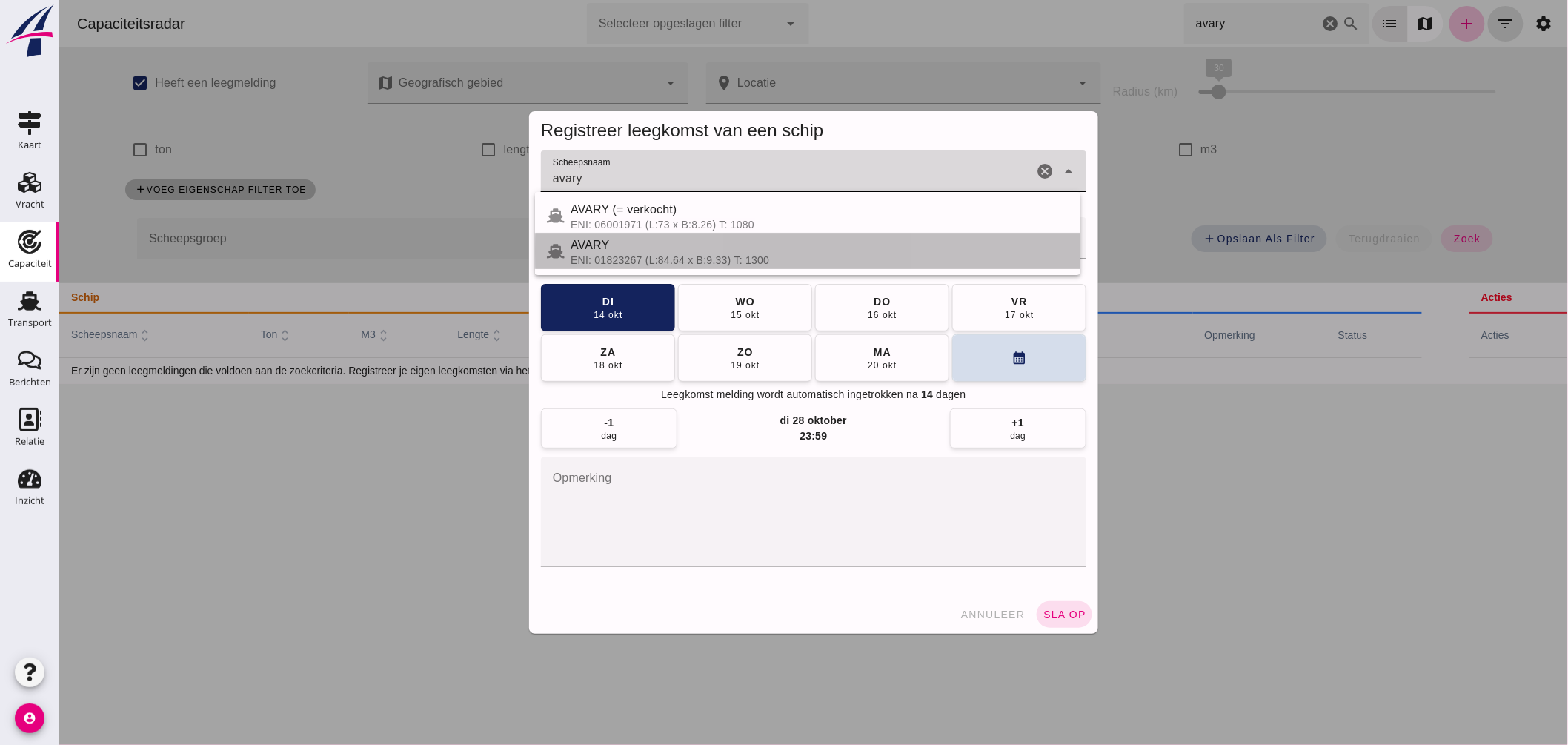
click at [638, 251] on div "AVARY" at bounding box center [819, 245] width 498 height 17
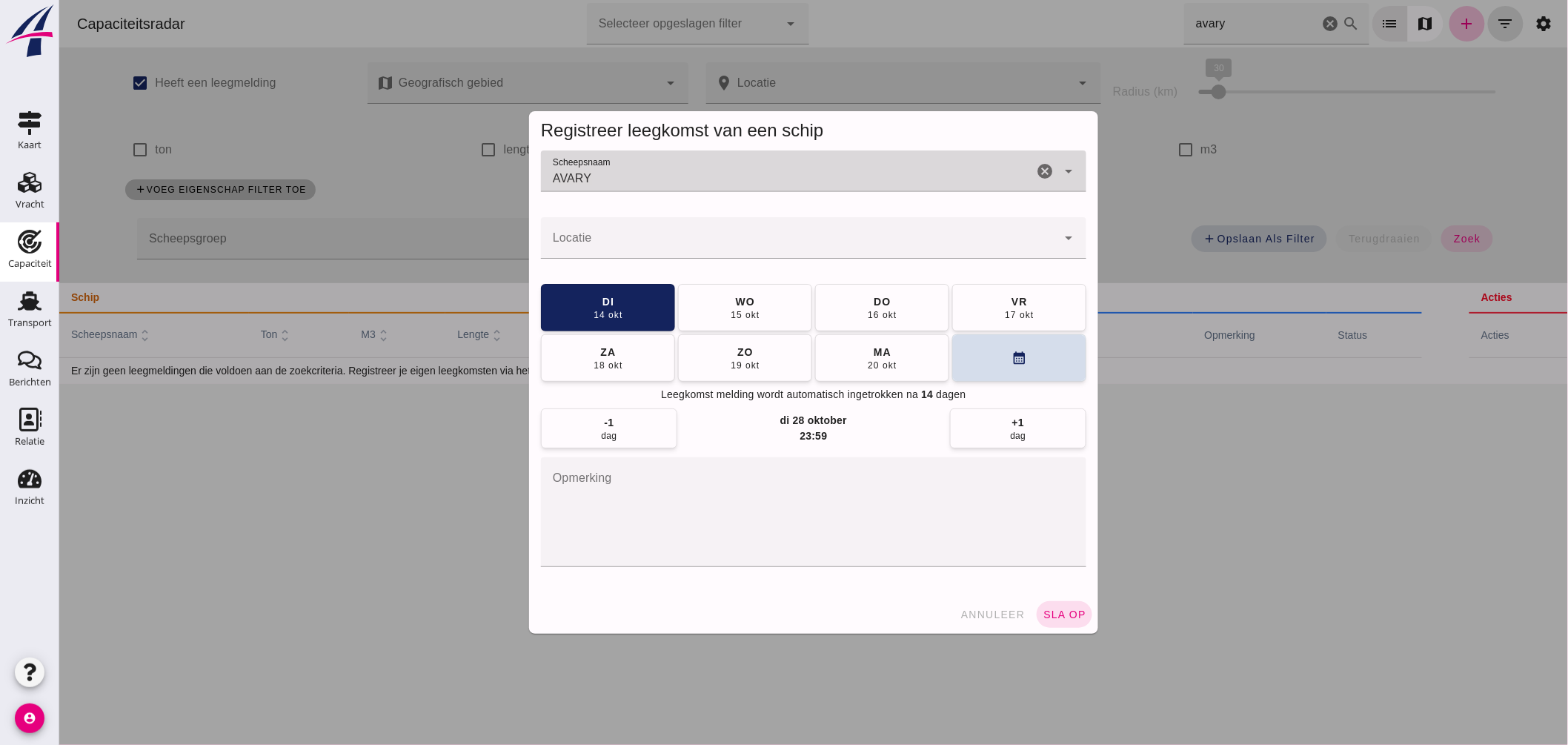
type input "AVARY"
click at [638, 251] on input "Locatie" at bounding box center [798, 245] width 516 height 17
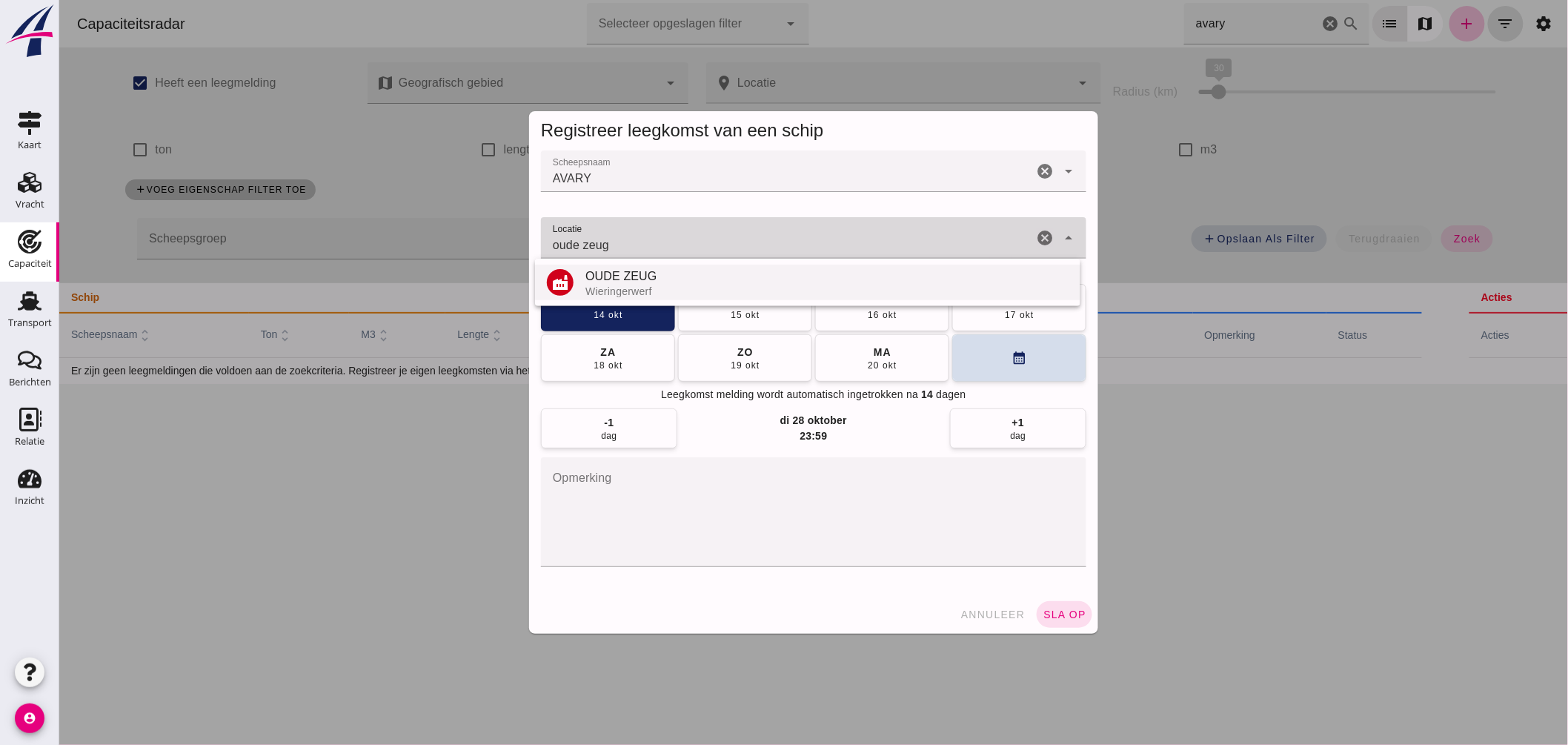
click at [632, 282] on div "OUDE ZEUG" at bounding box center [826, 276] width 483 height 17
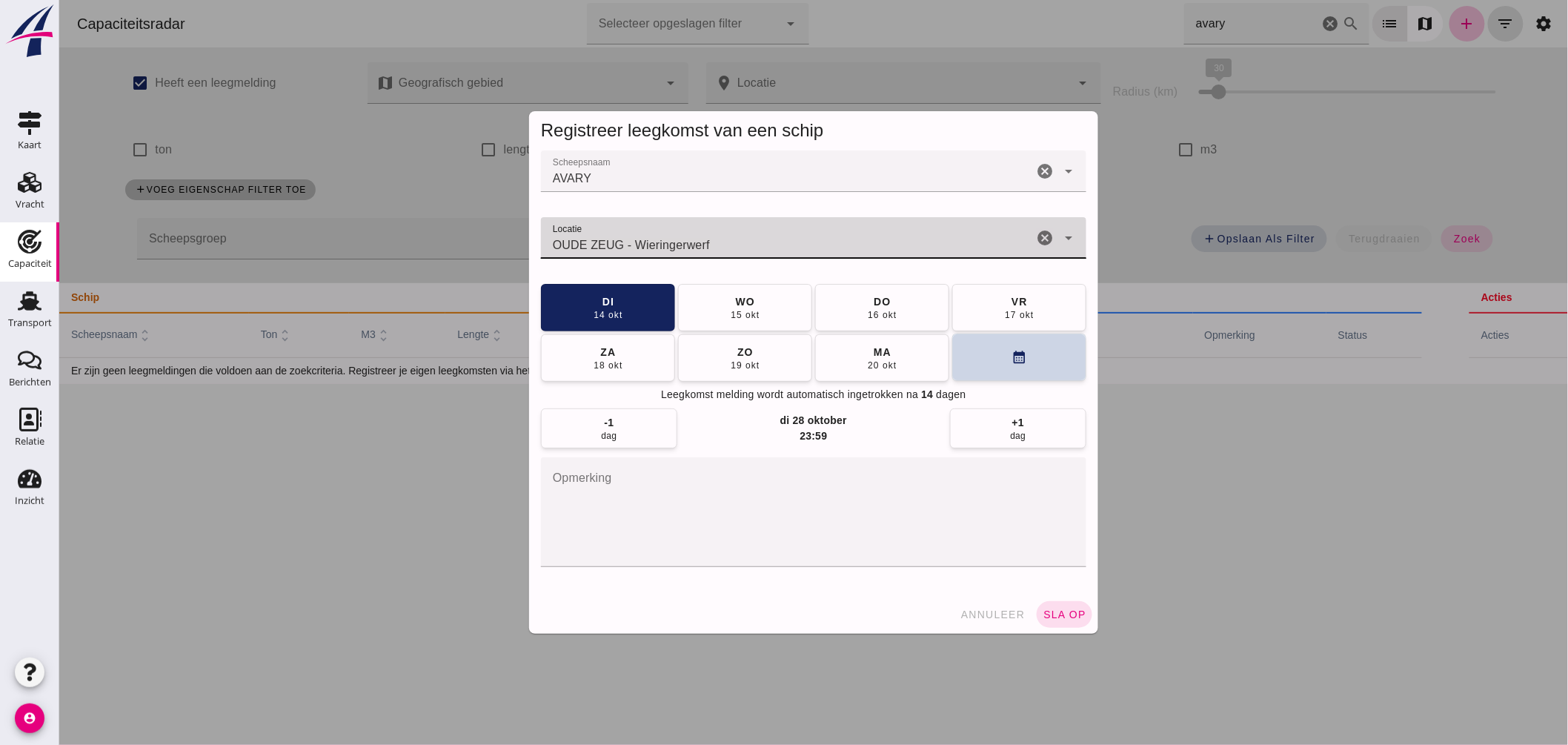
type input "OUDE ZEUG - Wieringerwerf"
click at [1011, 358] on icon "calendar_month" at bounding box center [1018, 357] width 16 height 16
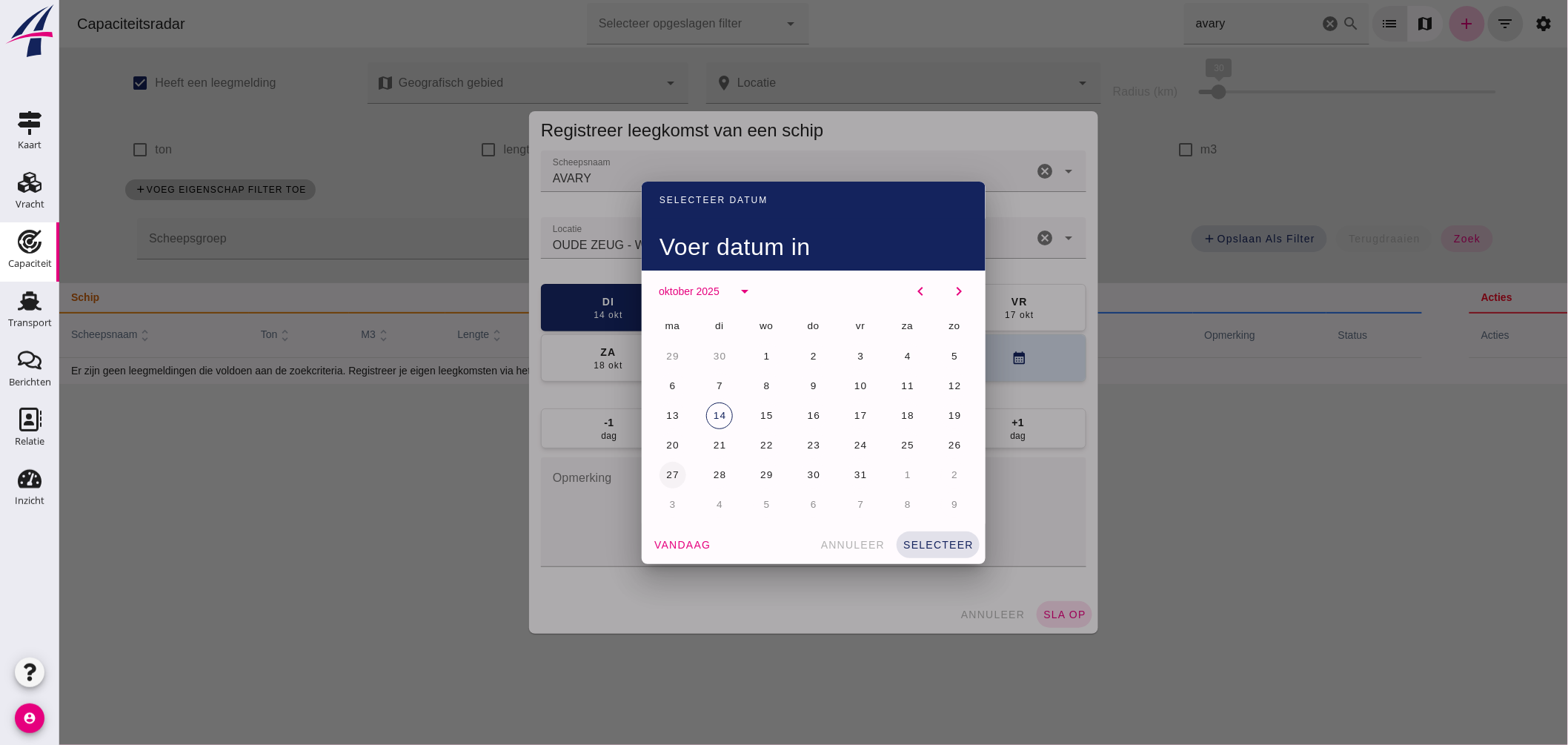
click at [666, 472] on span "27" at bounding box center [672, 475] width 14 height 11
click at [937, 542] on span "selecteer" at bounding box center [937, 545] width 71 height 12
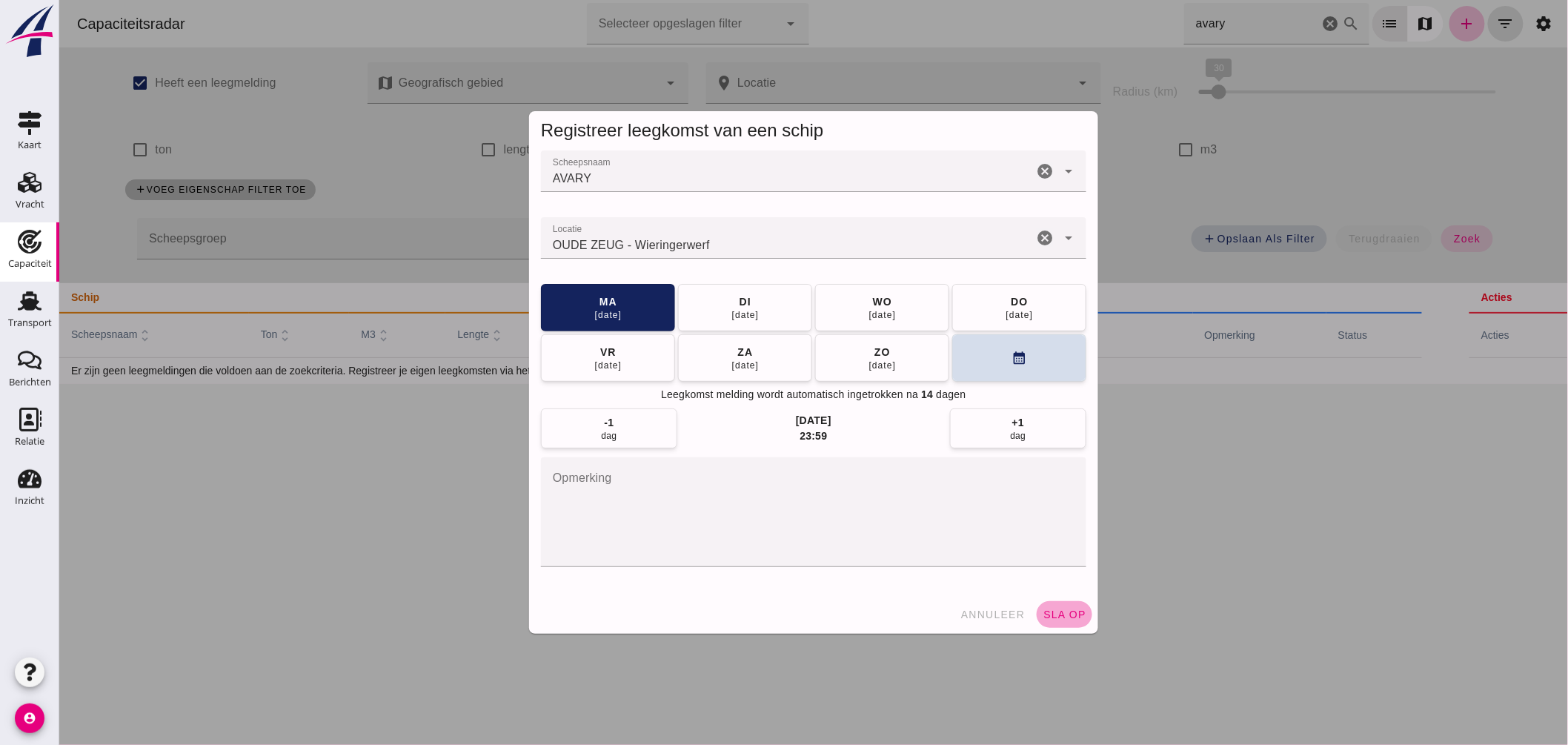
click at [1071, 610] on span "sla op" at bounding box center [1064, 615] width 44 height 12
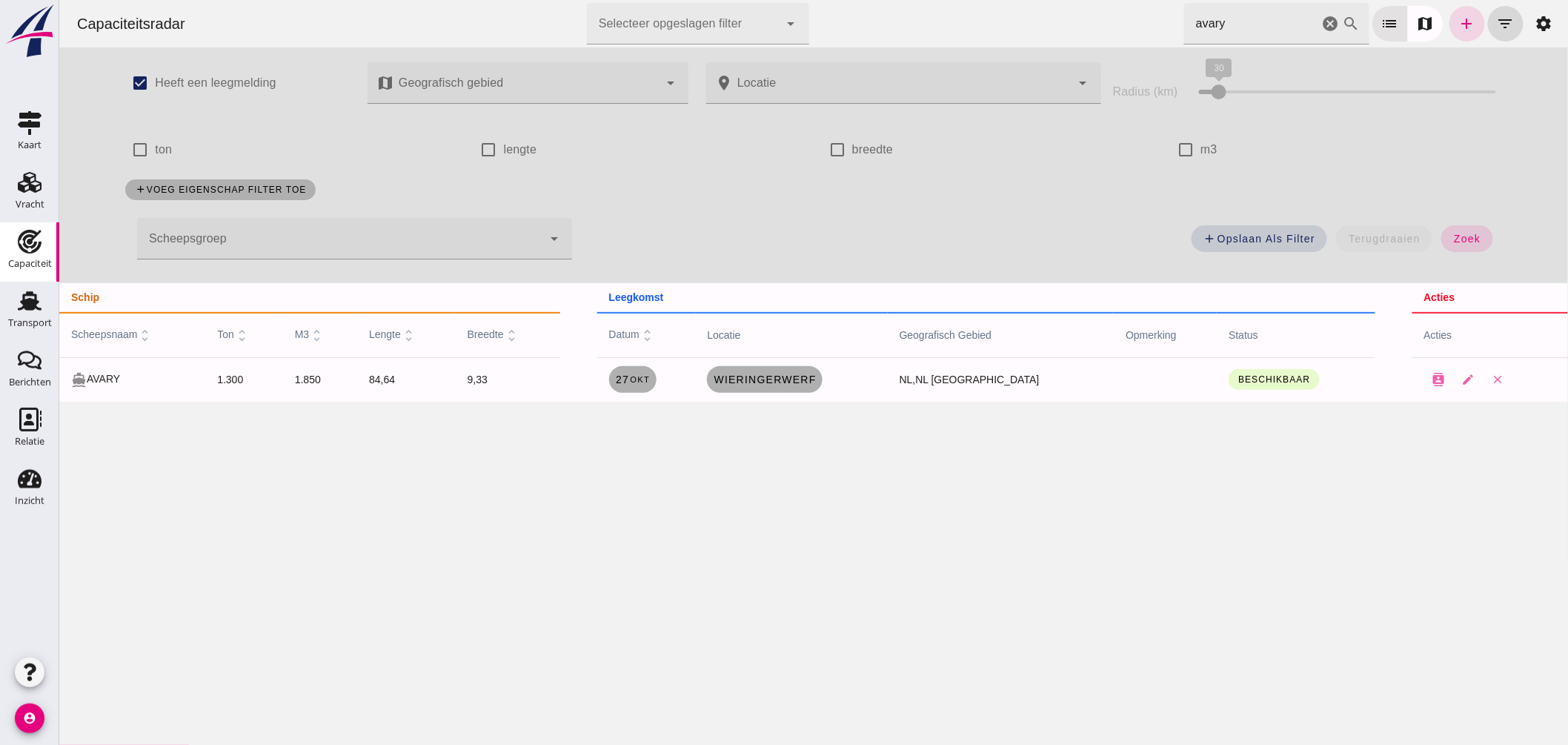
drag, startPoint x: 1320, startPoint y: 17, endPoint x: 1635, endPoint y: 331, distance: 444.8
click at [1321, 17] on icon "cancel" at bounding box center [1330, 23] width 17 height 17
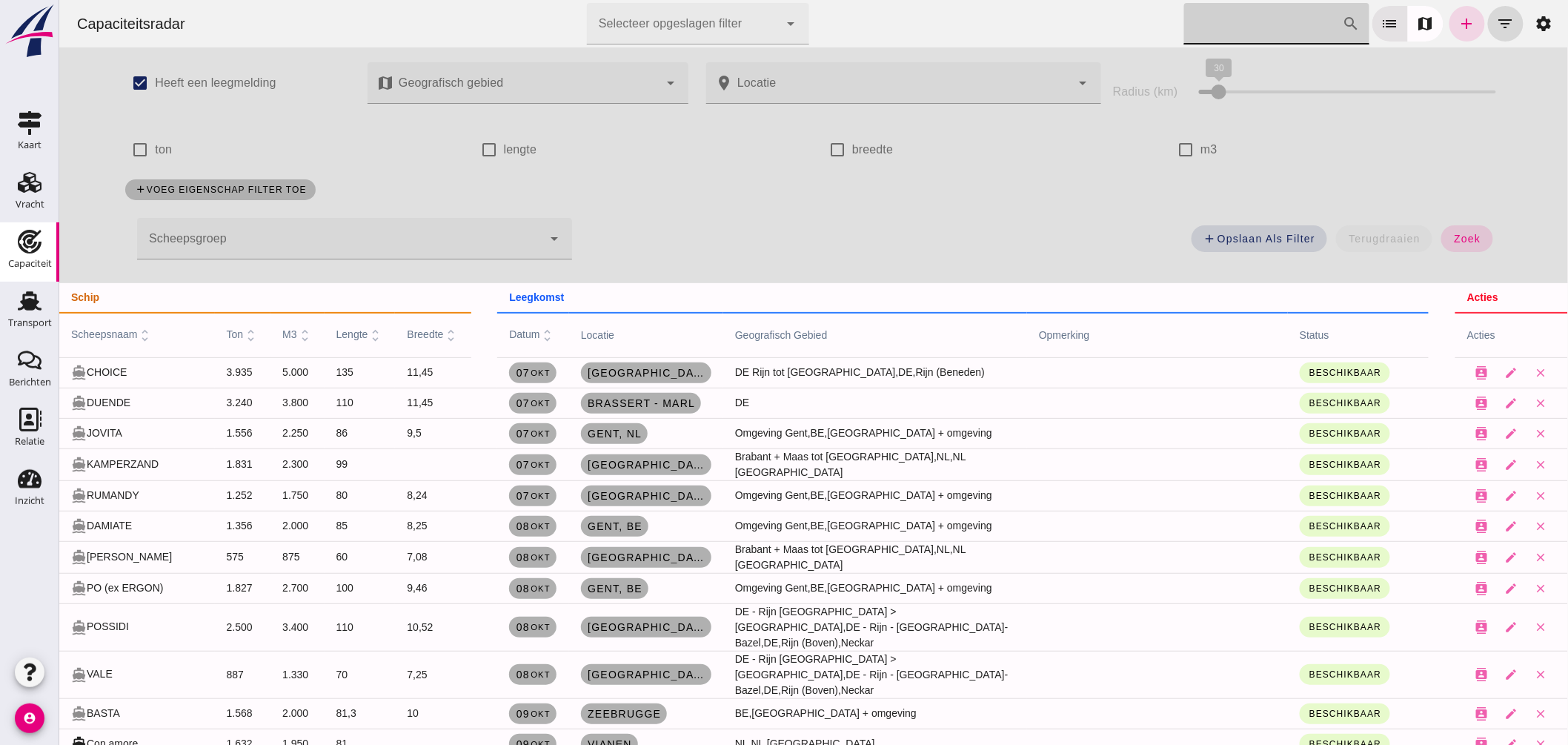
click at [1236, 37] on input "Zoek op scheepsnaam" at bounding box center [1262, 23] width 158 height 42
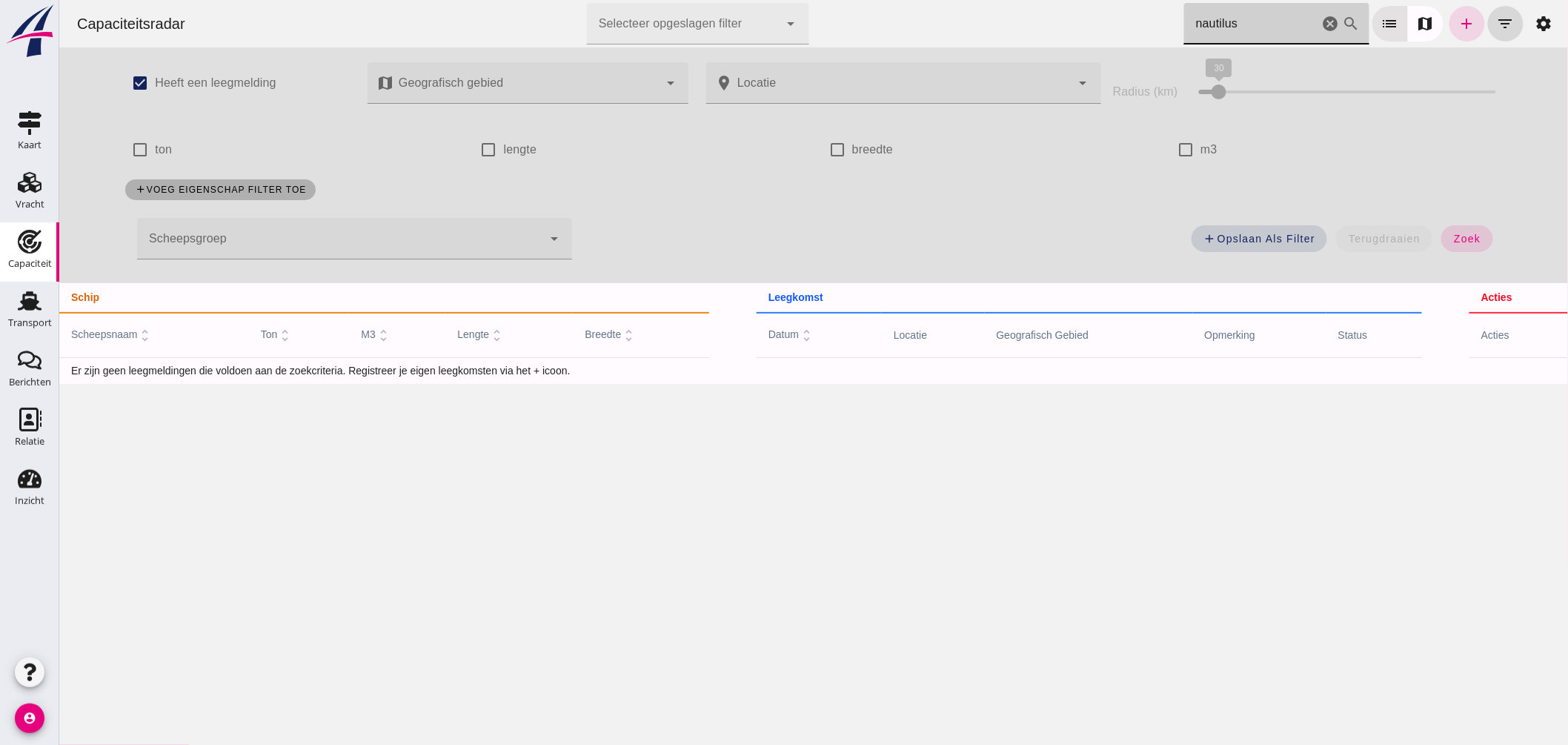
type input "nautilus"
click at [1439, 33] on div "Zoek op scheepsnaam nautilus cancel search list map add filter_list settings" at bounding box center [1372, 23] width 378 height 42
click at [1458, 34] on link "add" at bounding box center [1467, 23] width 36 height 36
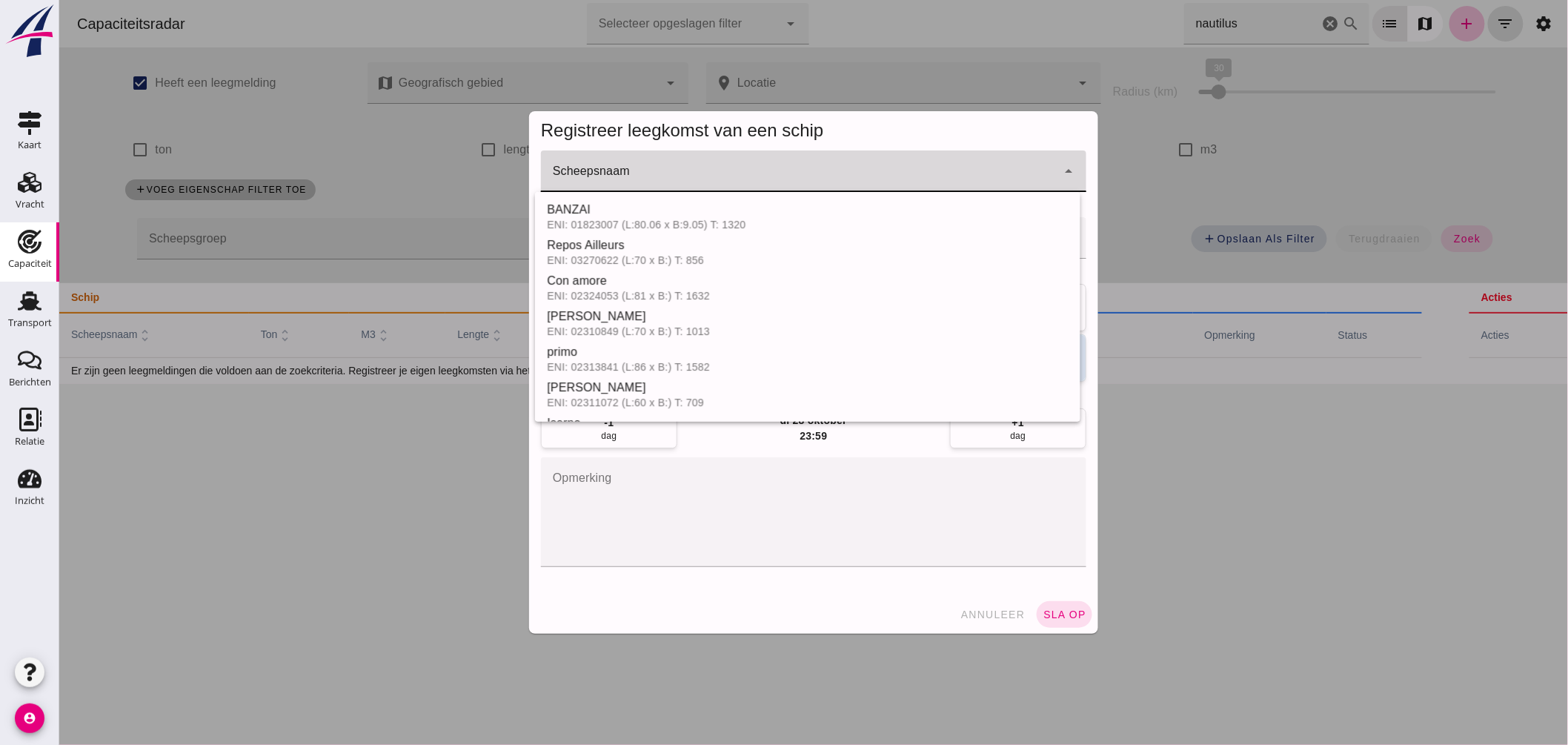
click at [753, 185] on input "Scheepsnaam" at bounding box center [798, 178] width 516 height 17
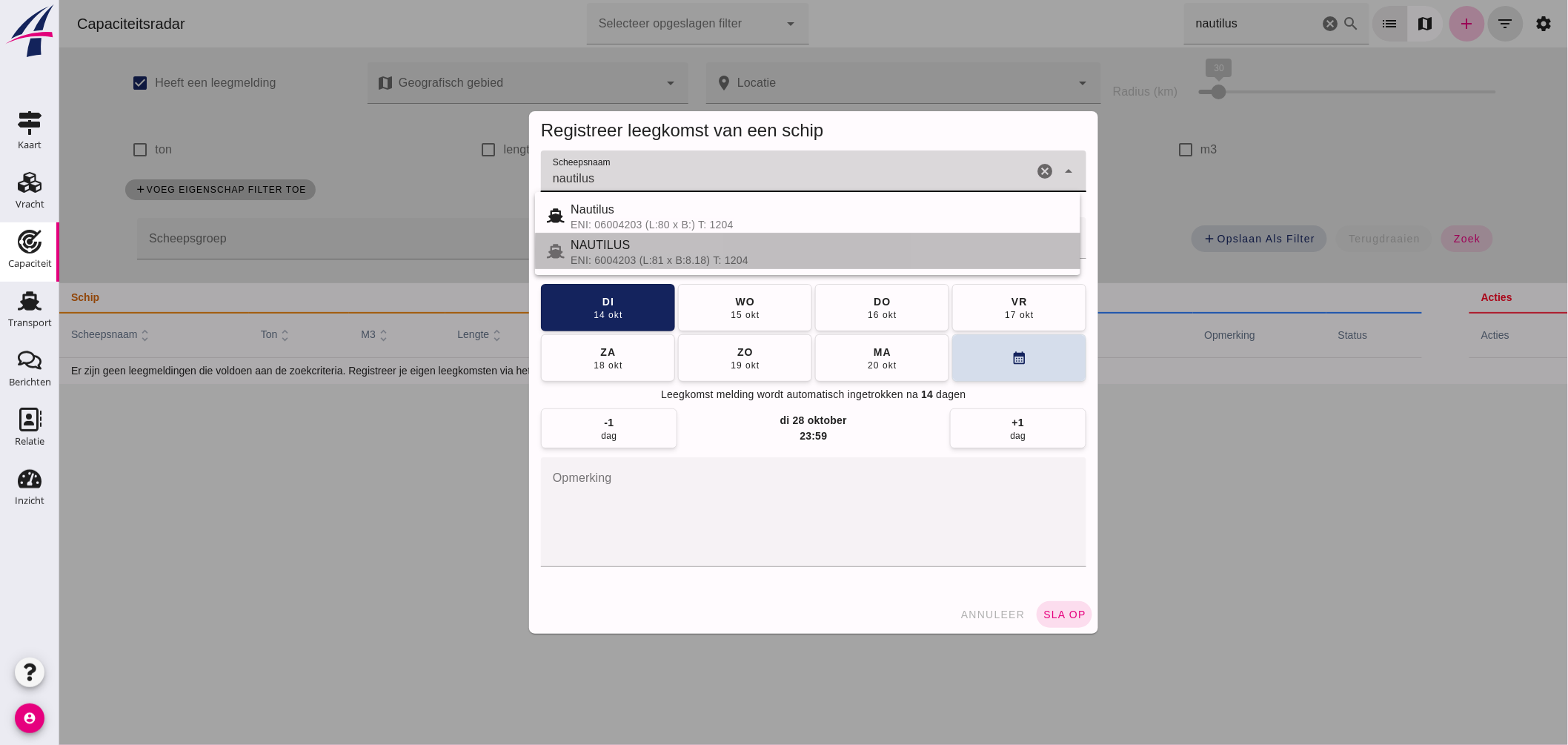
click at [631, 246] on div "NAUTILUS" at bounding box center [819, 245] width 498 height 17
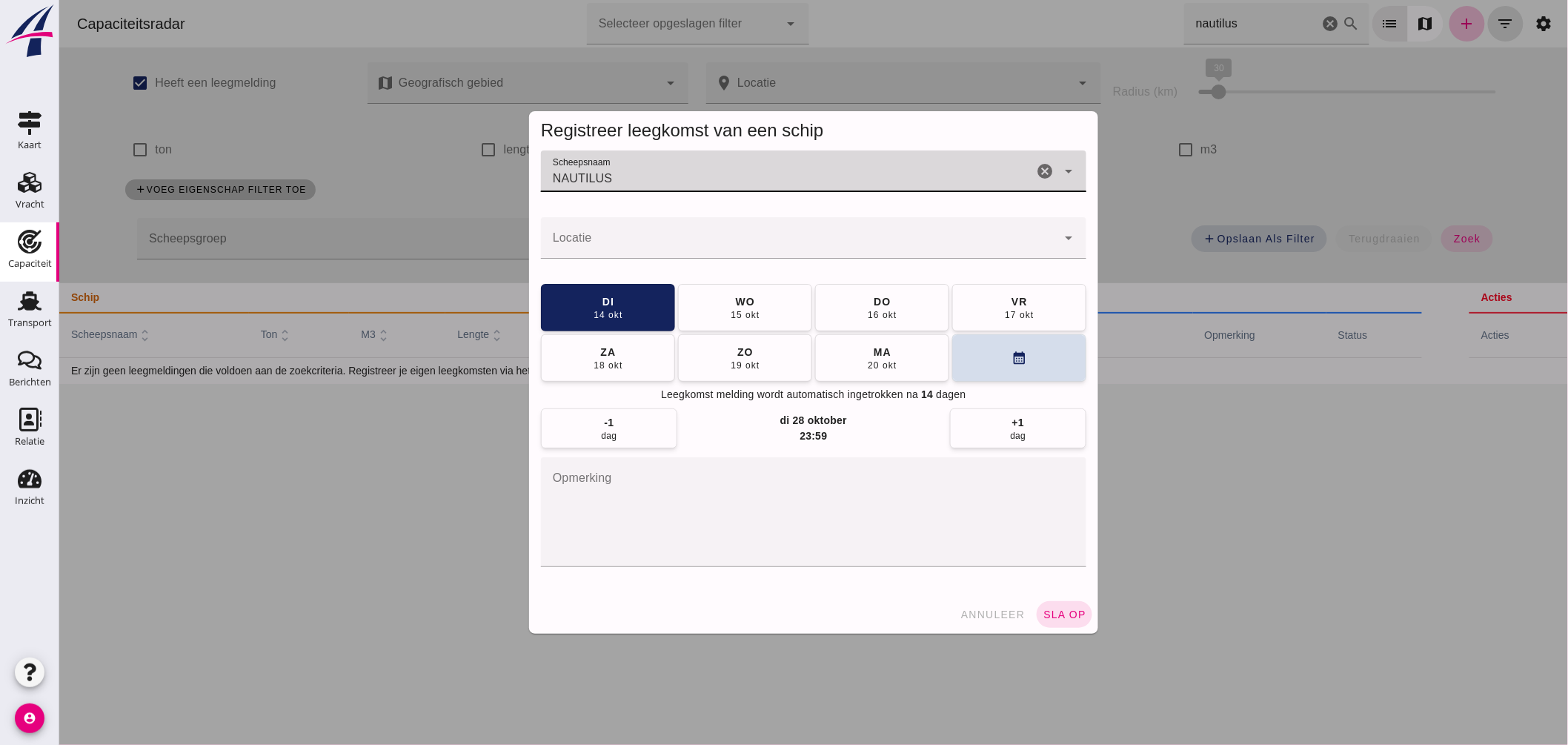
type input "NAUTILUS"
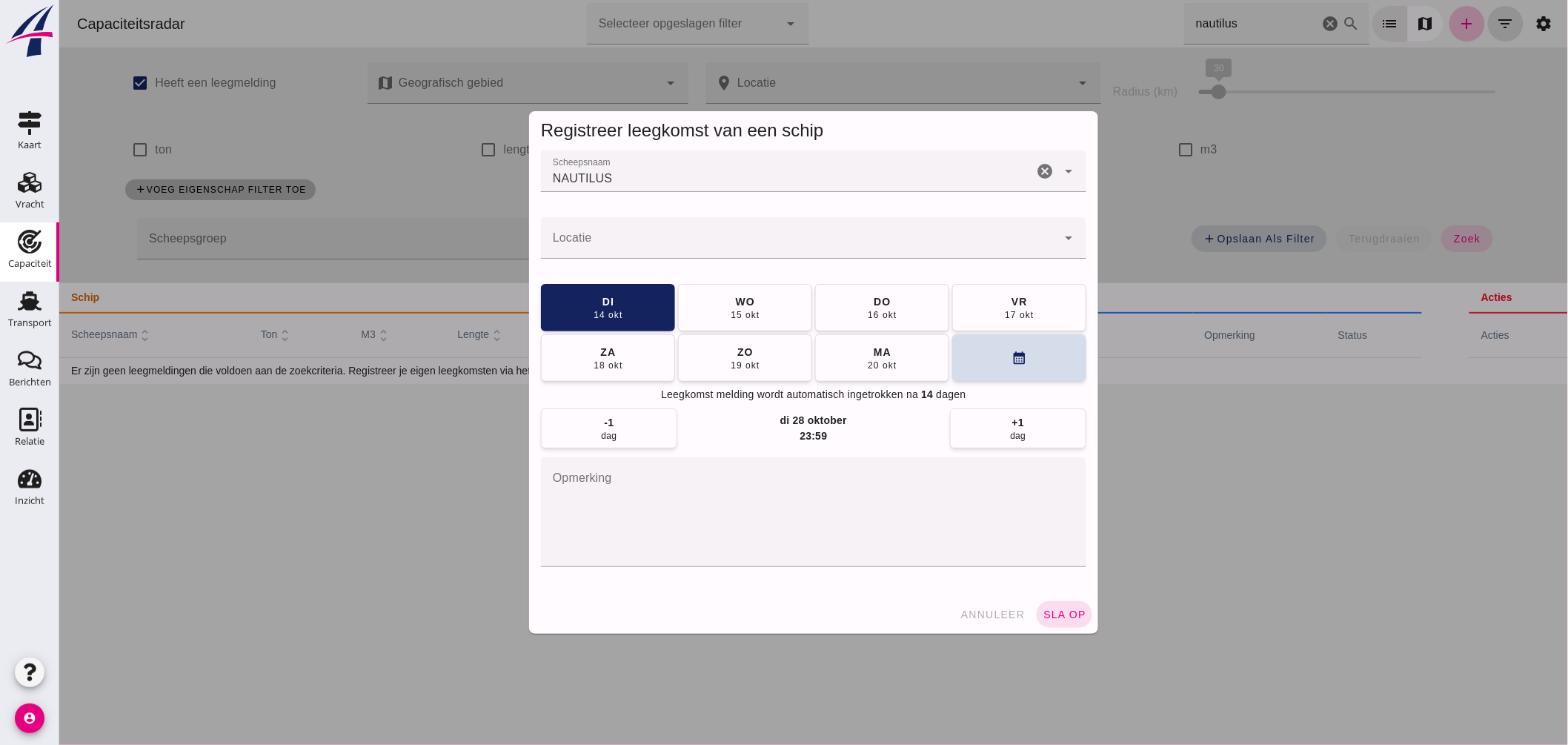
click at [775, 241] on input "Locatie" at bounding box center [798, 245] width 516 height 17
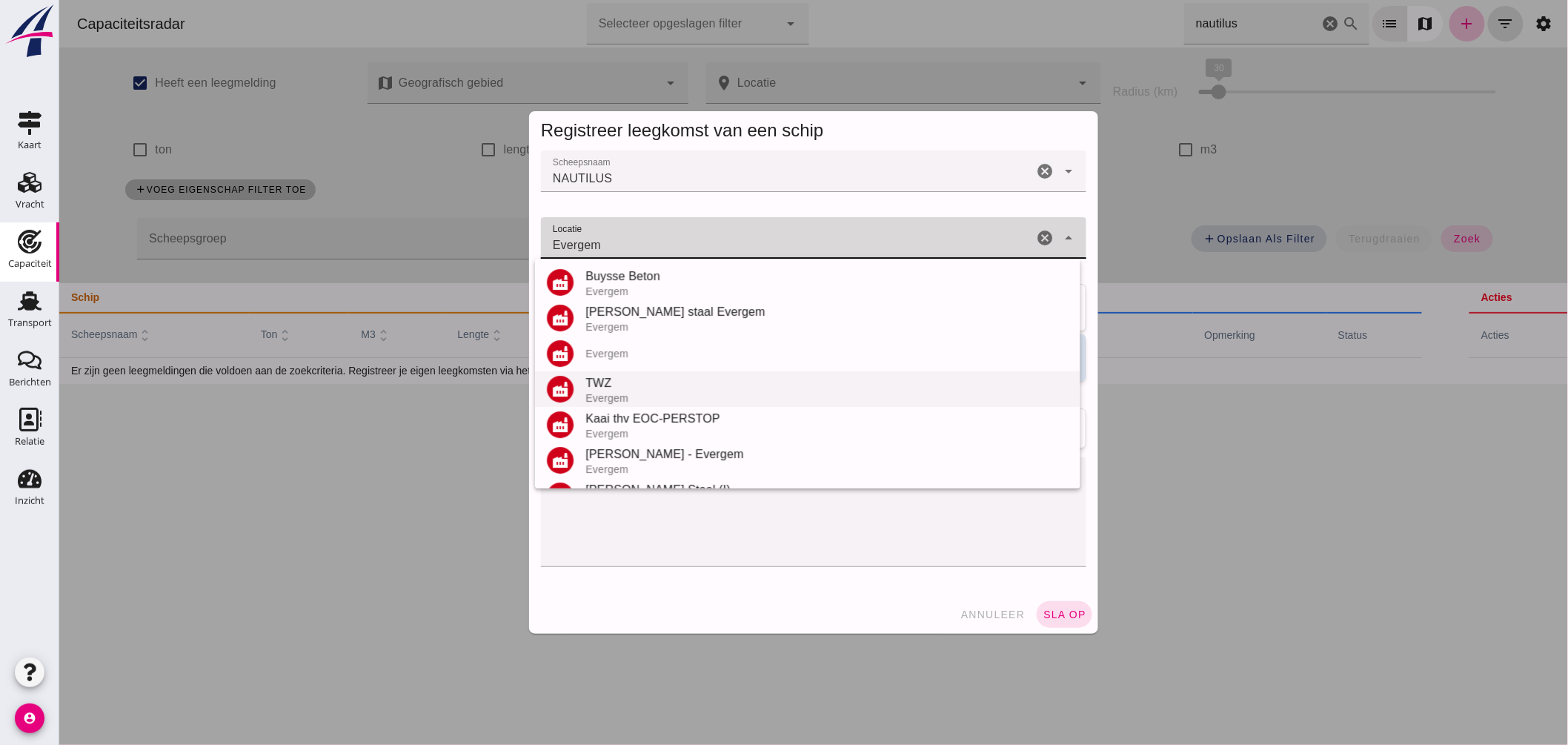
scroll to position [101, 0]
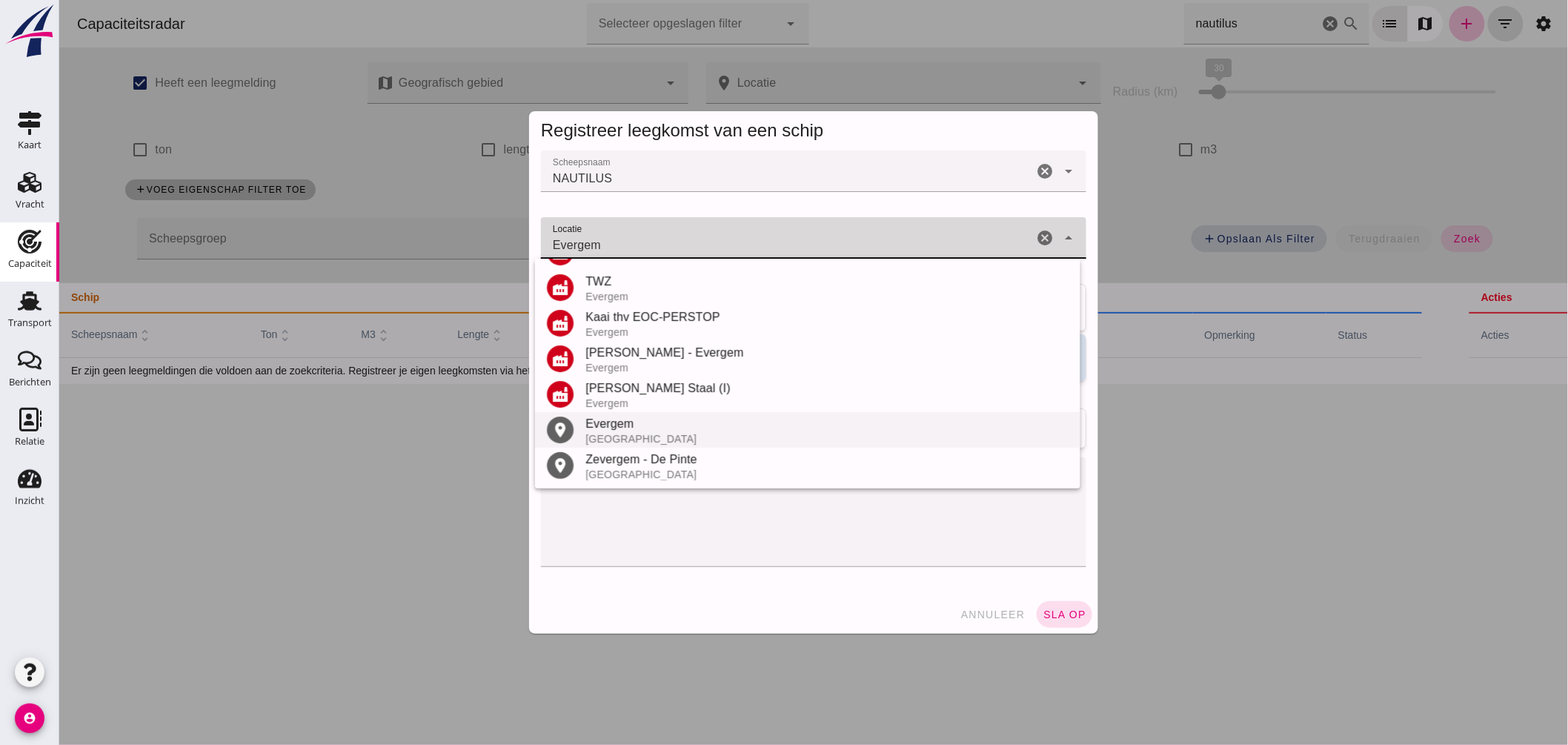
click at [629, 425] on div "Evergem" at bounding box center [826, 423] width 483 height 17
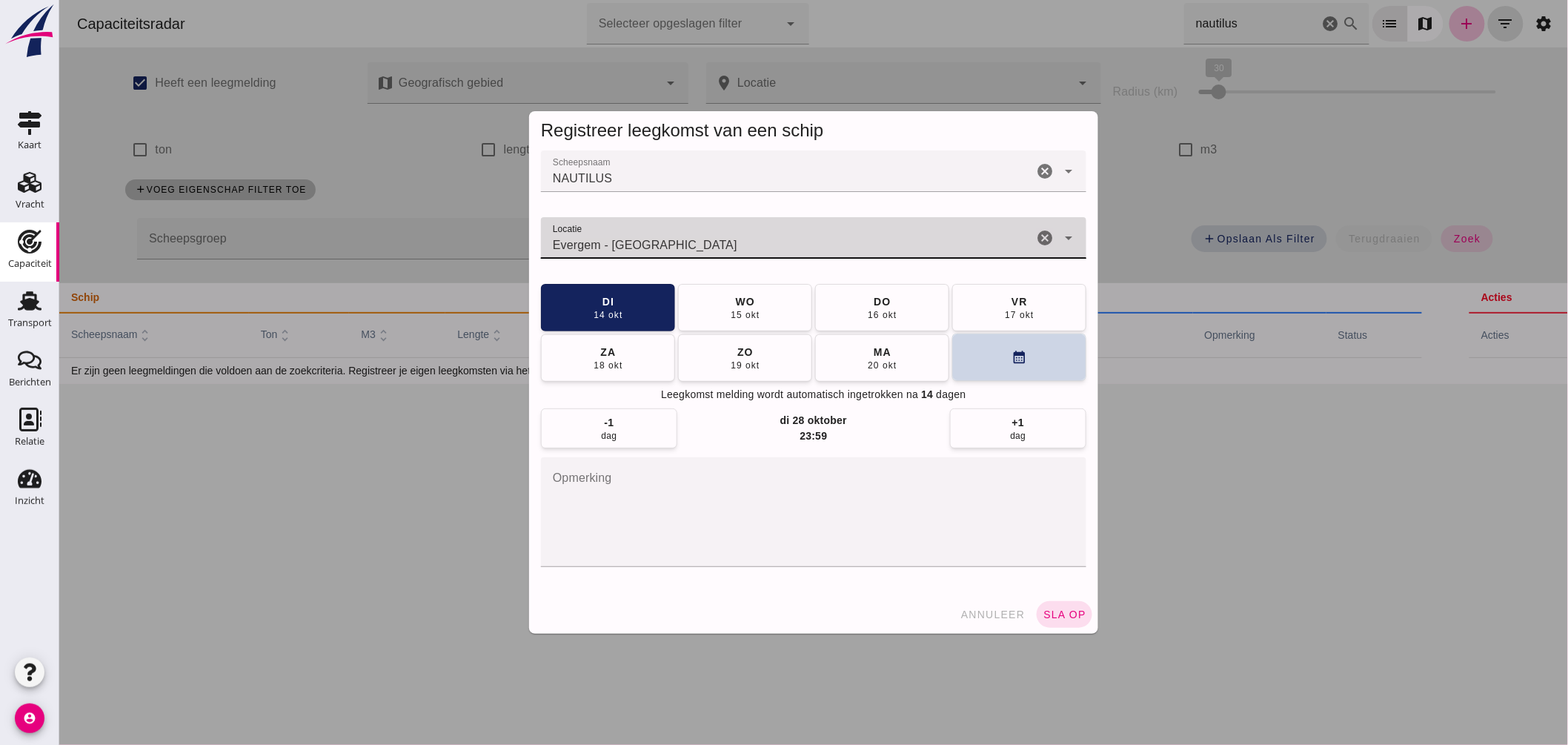
type input "Evergem - Oost-Vlaanderen"
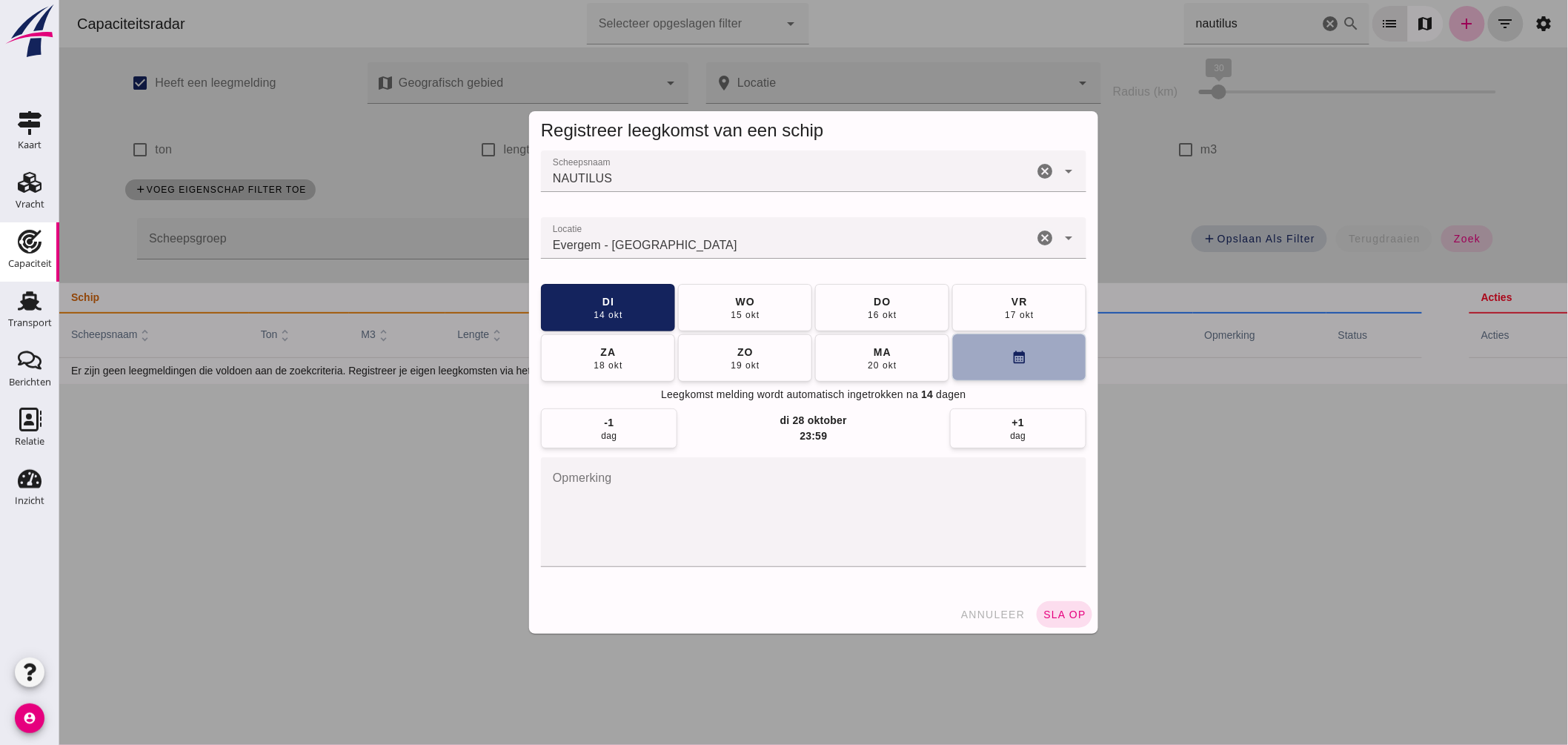
click at [974, 362] on button "calendar_month" at bounding box center [1018, 357] width 134 height 48
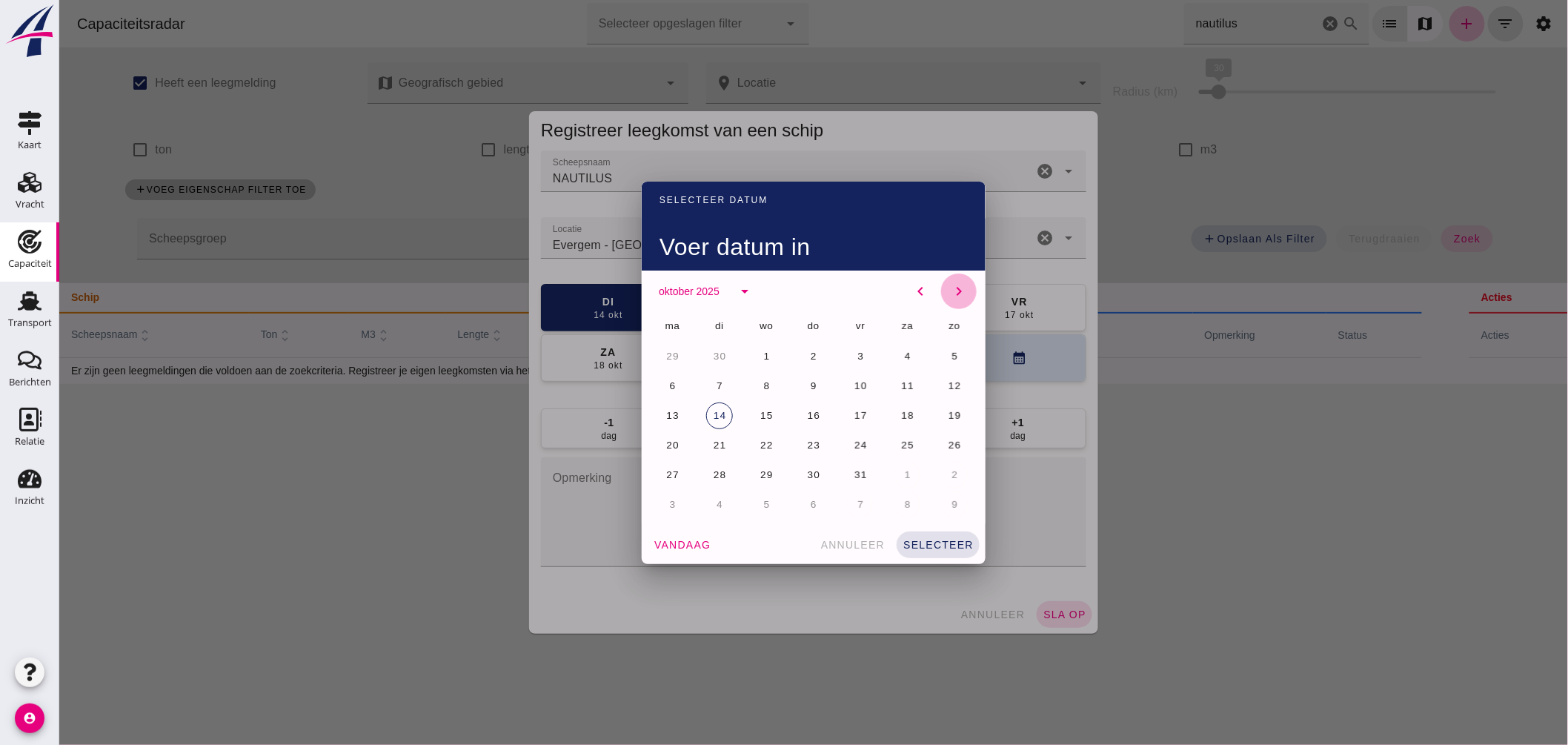
click at [950, 285] on icon "chevron_right" at bounding box center [958, 291] width 17 height 17
click at [952, 475] on span "30" at bounding box center [954, 475] width 14 height 11
click at [943, 542] on span "selecteer" at bounding box center [937, 545] width 71 height 12
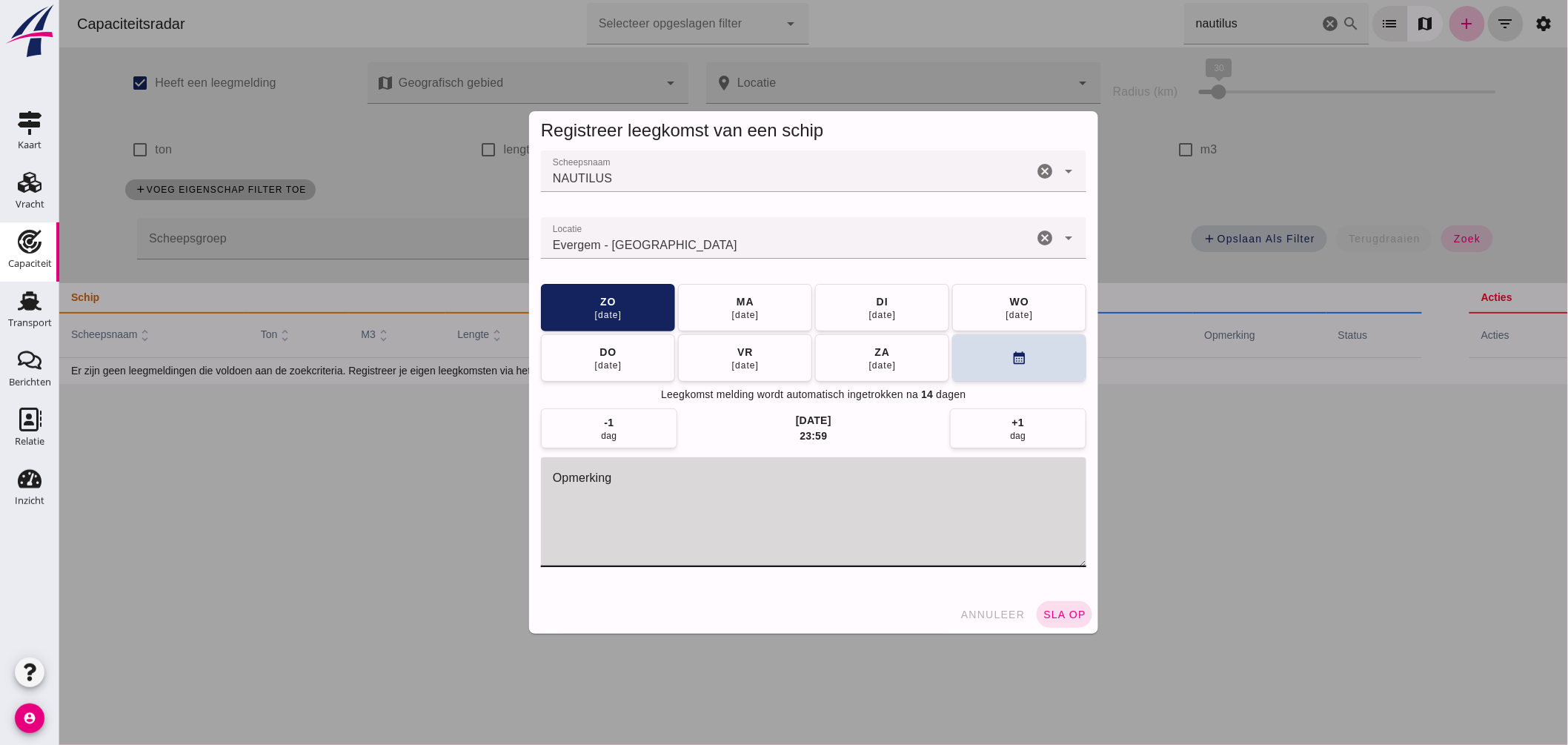
click at [678, 510] on textarea "opmerking" at bounding box center [813, 512] width 546 height 110
type textarea "Voorlopig stil ivm ziekte"
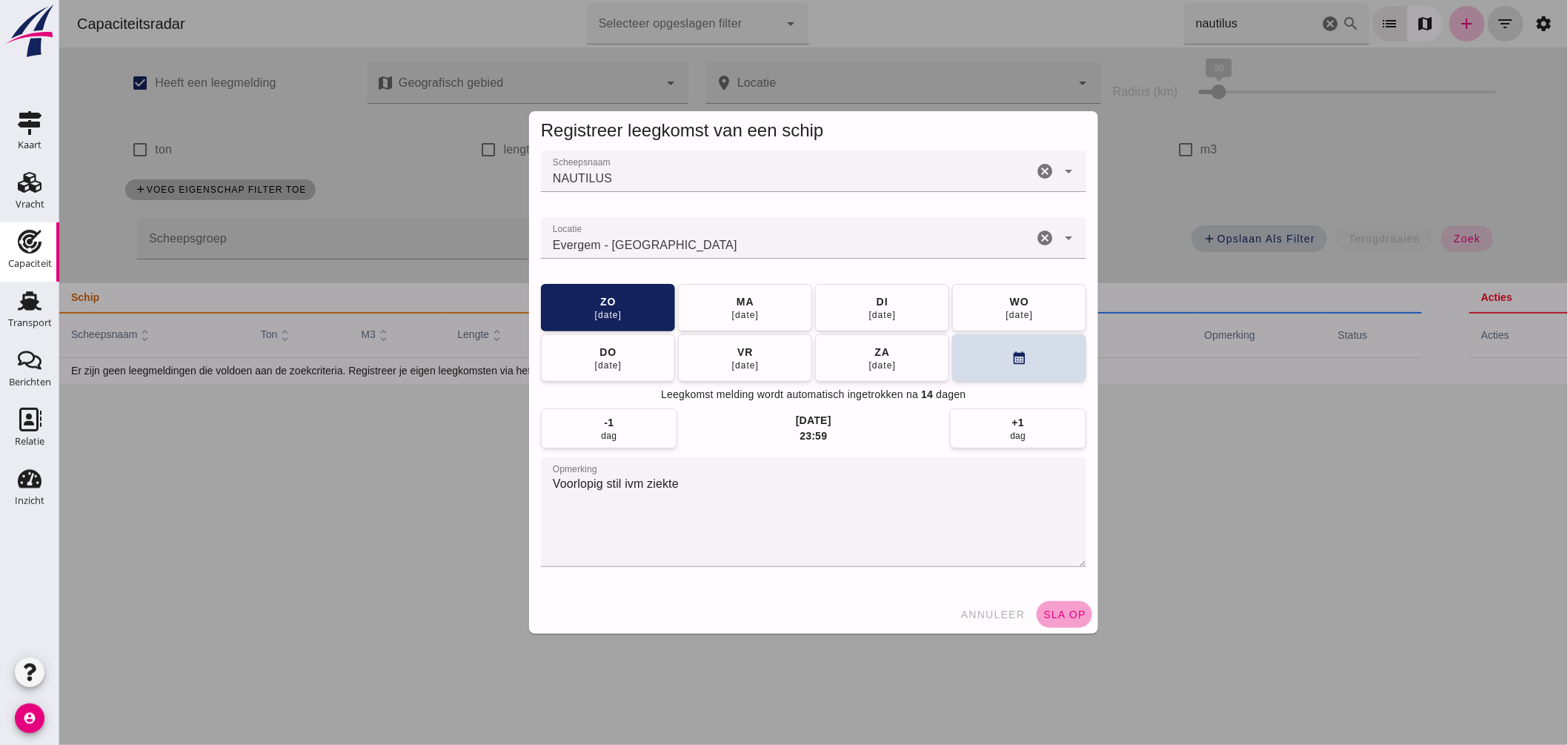
click at [1045, 612] on span "sla op" at bounding box center [1064, 615] width 44 height 12
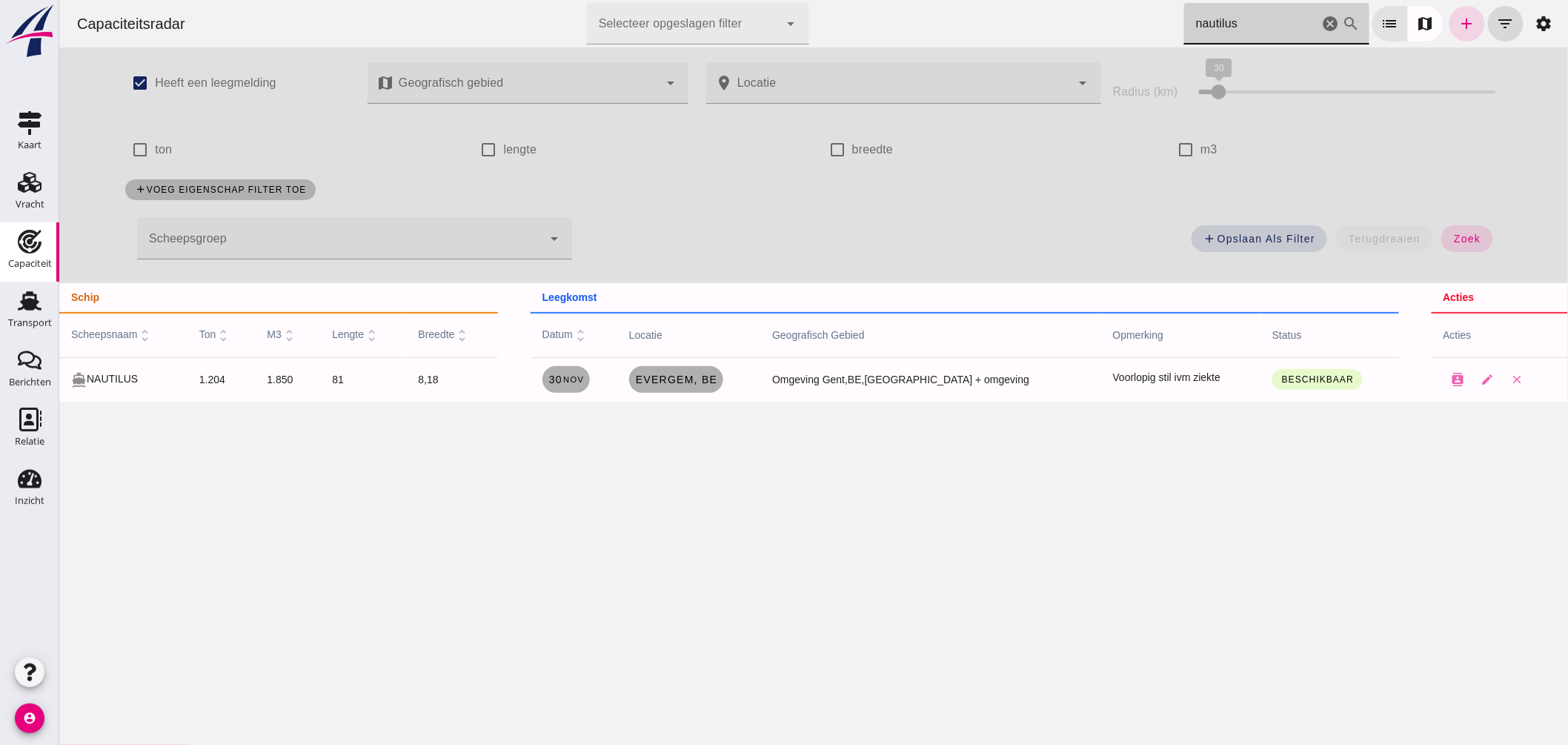
drag, startPoint x: 898, startPoint y: 8, endPoint x: 876, endPoint y: 5, distance: 22.2
click at [876, 5] on div "Capaciteitsradar Selecteer opgeslagen filter Selecteer opgeslagen filter cancel…" at bounding box center [812, 23] width 1497 height 48
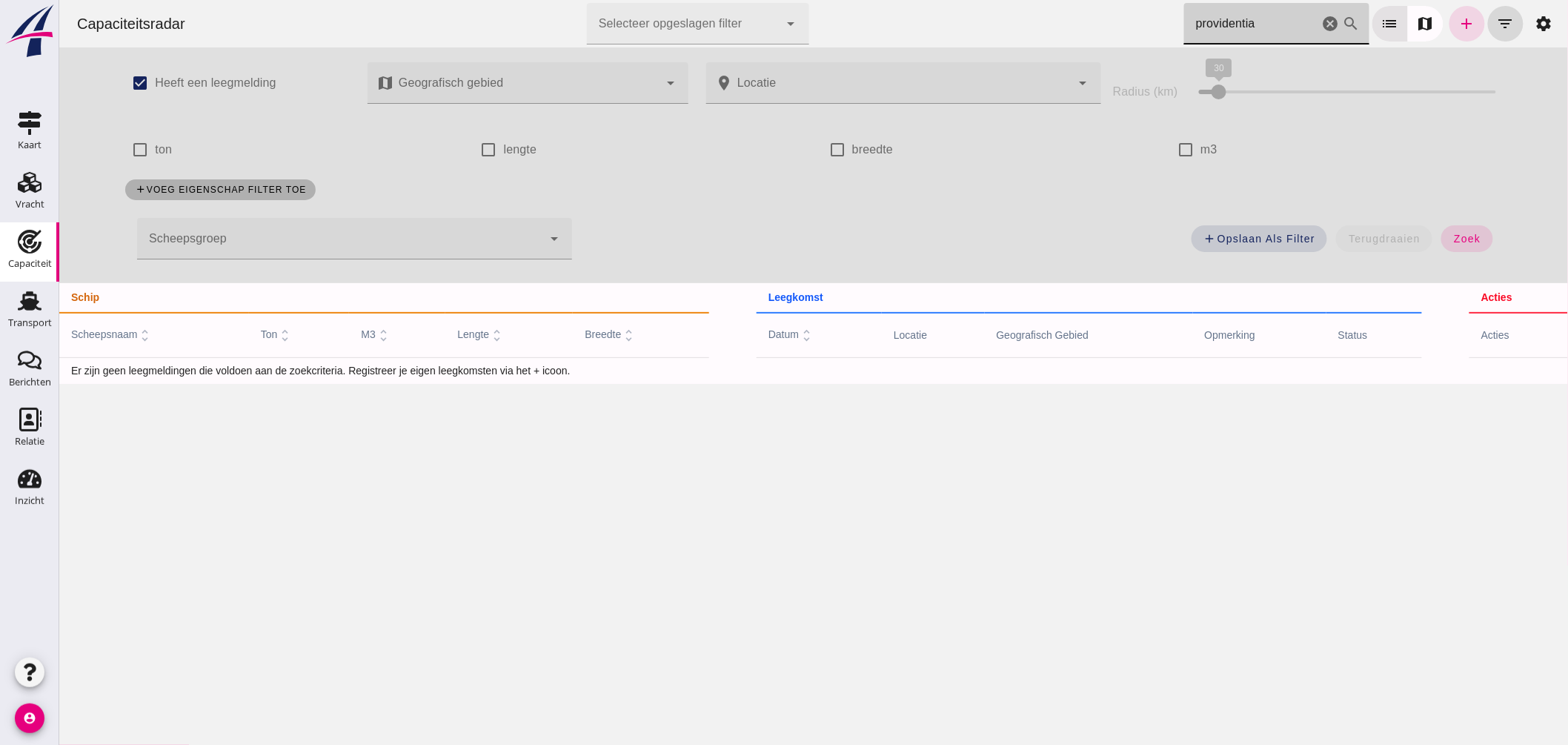
type input "providentia"
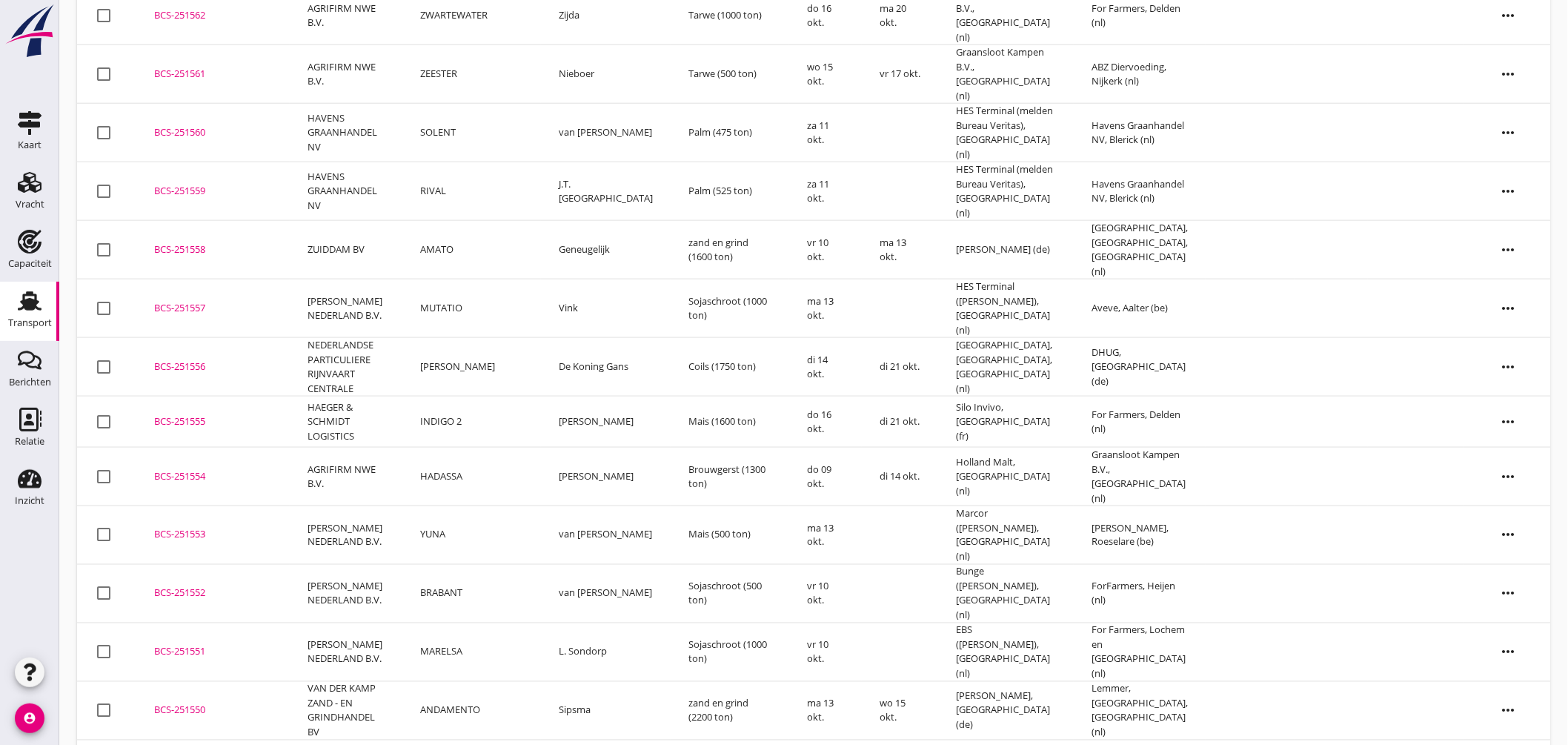
scroll to position [824, 0]
